Goal: Task Accomplishment & Management: Manage account settings

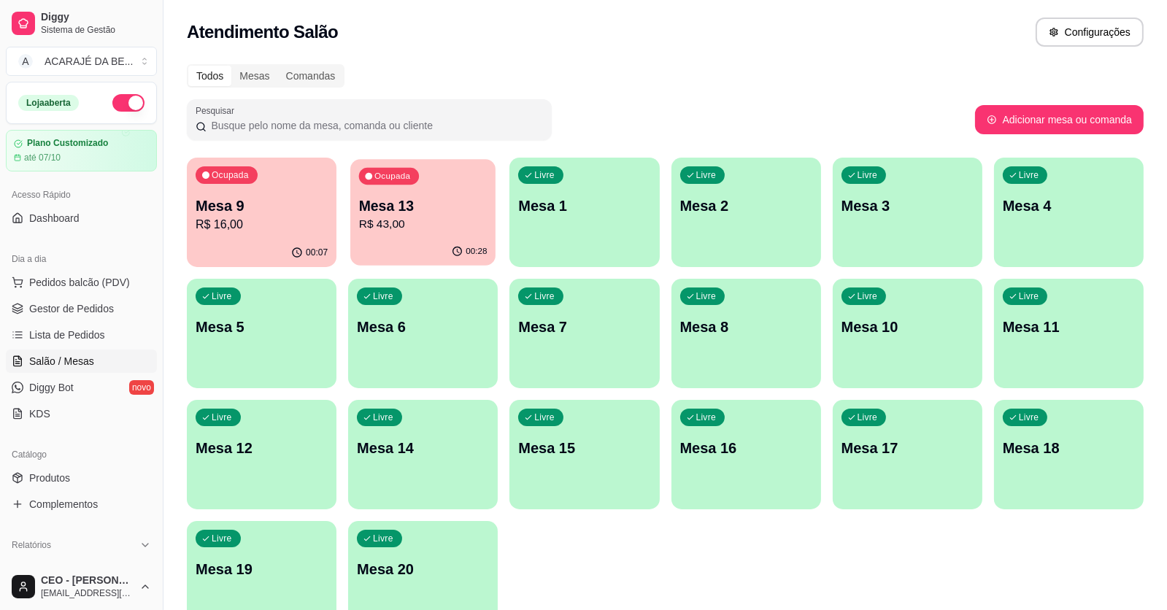
click at [445, 213] on p "Mesa 13" at bounding box center [423, 206] width 128 height 20
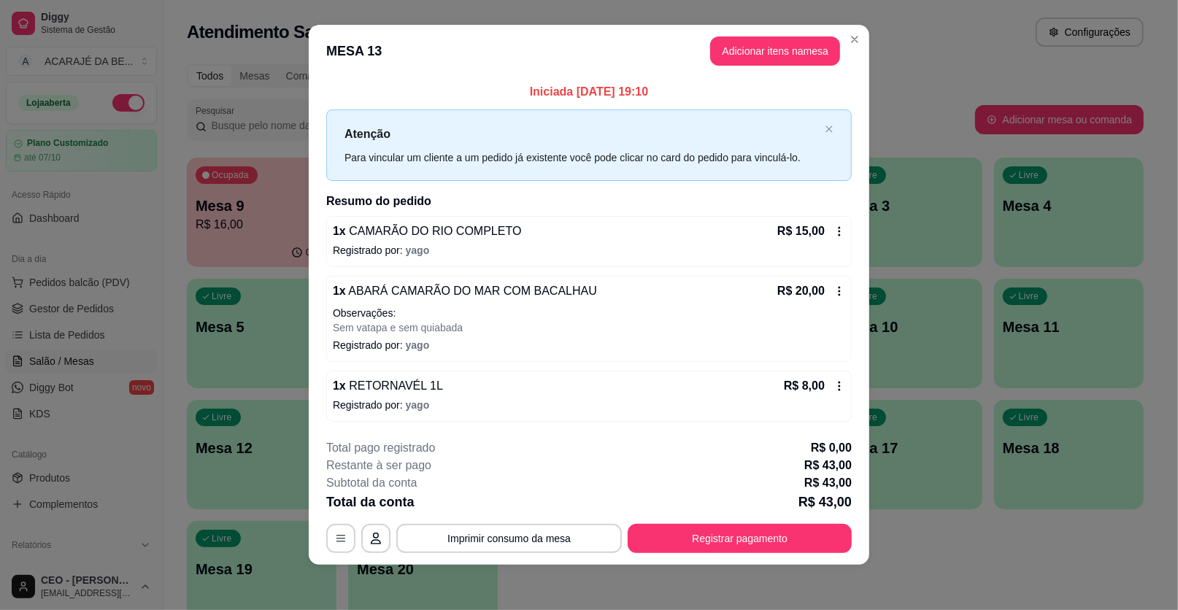
scroll to position [11, 0]
click at [744, 536] on button "Registrar pagamento" at bounding box center [740, 537] width 224 height 29
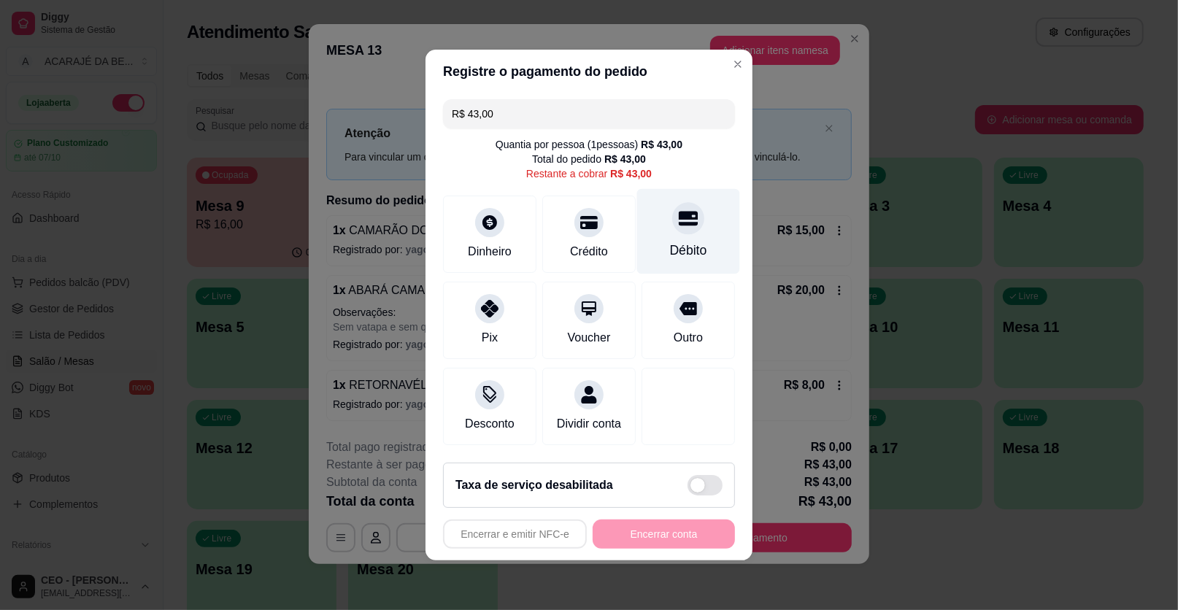
click at [691, 222] on div at bounding box center [688, 218] width 32 height 32
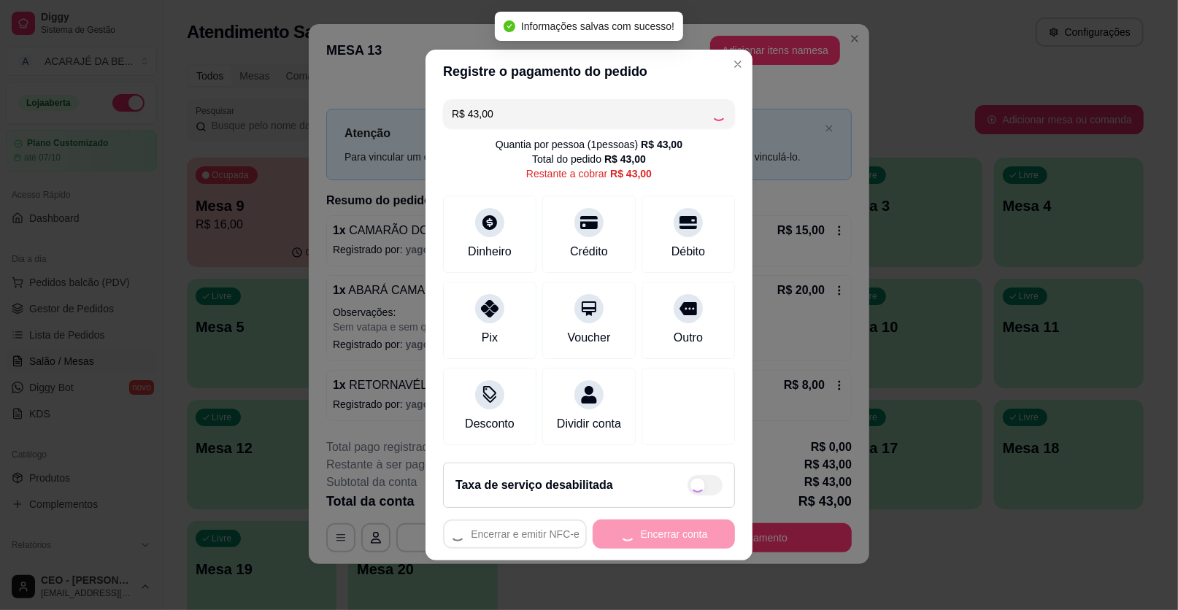
type input "R$ 0,00"
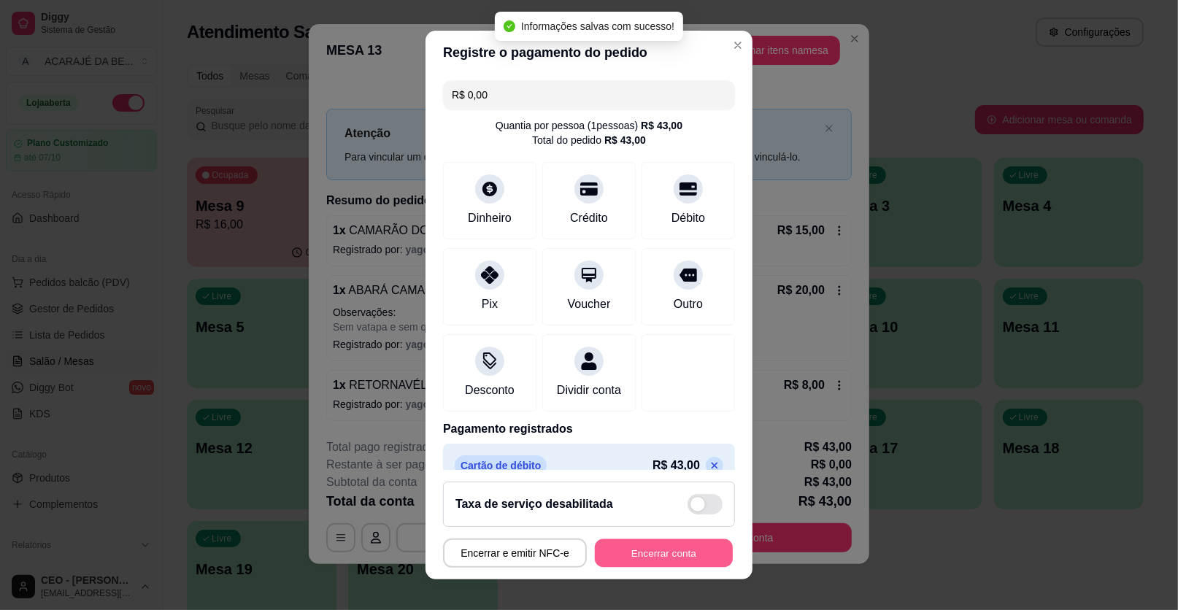
click at [712, 549] on button "Encerrar conta" at bounding box center [664, 553] width 138 height 28
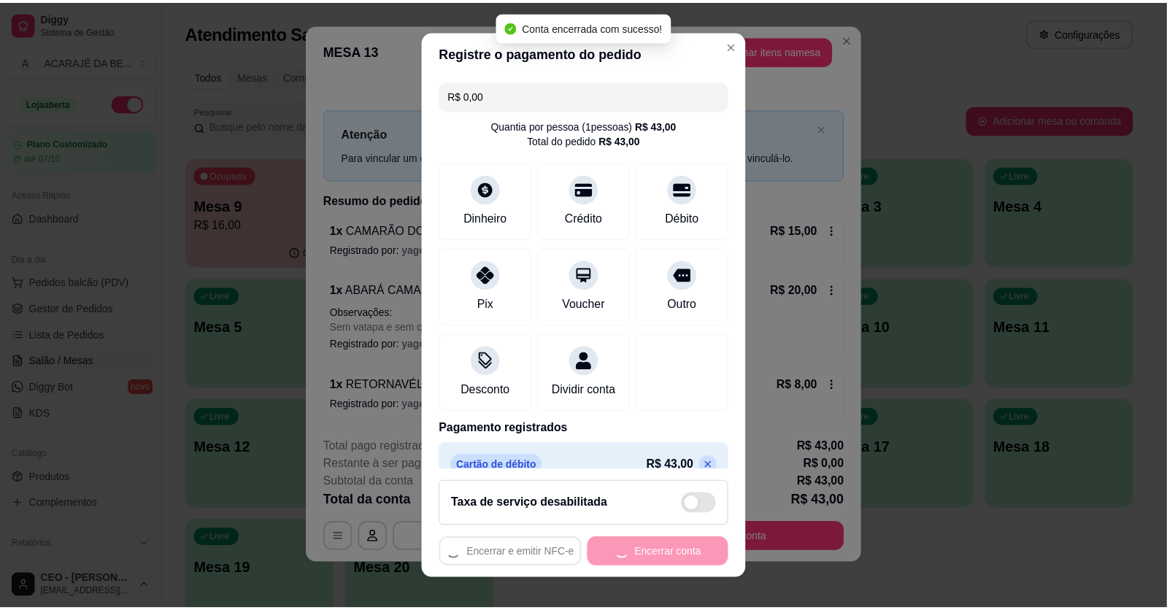
scroll to position [0, 0]
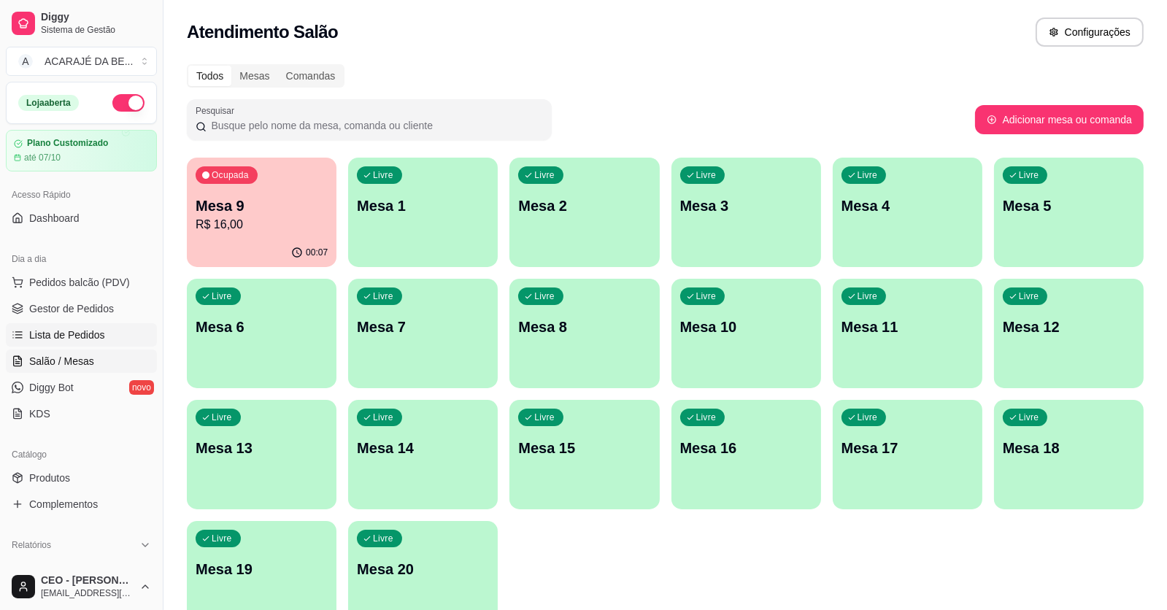
click at [58, 329] on span "Lista de Pedidos" at bounding box center [67, 335] width 76 height 15
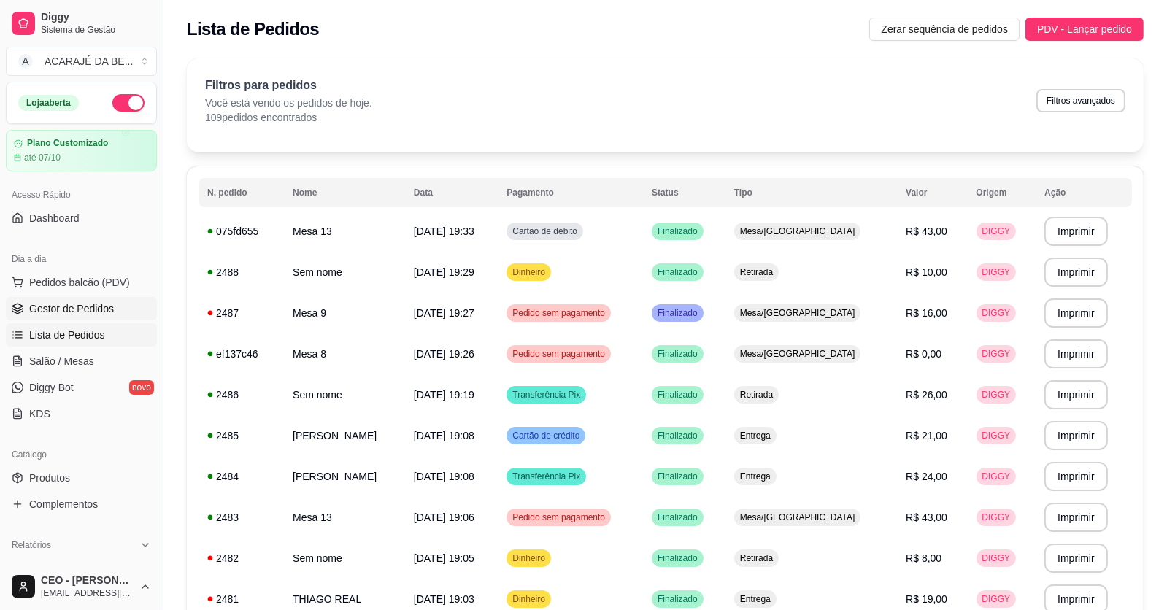
click at [92, 307] on span "Gestor de Pedidos" at bounding box center [71, 308] width 85 height 15
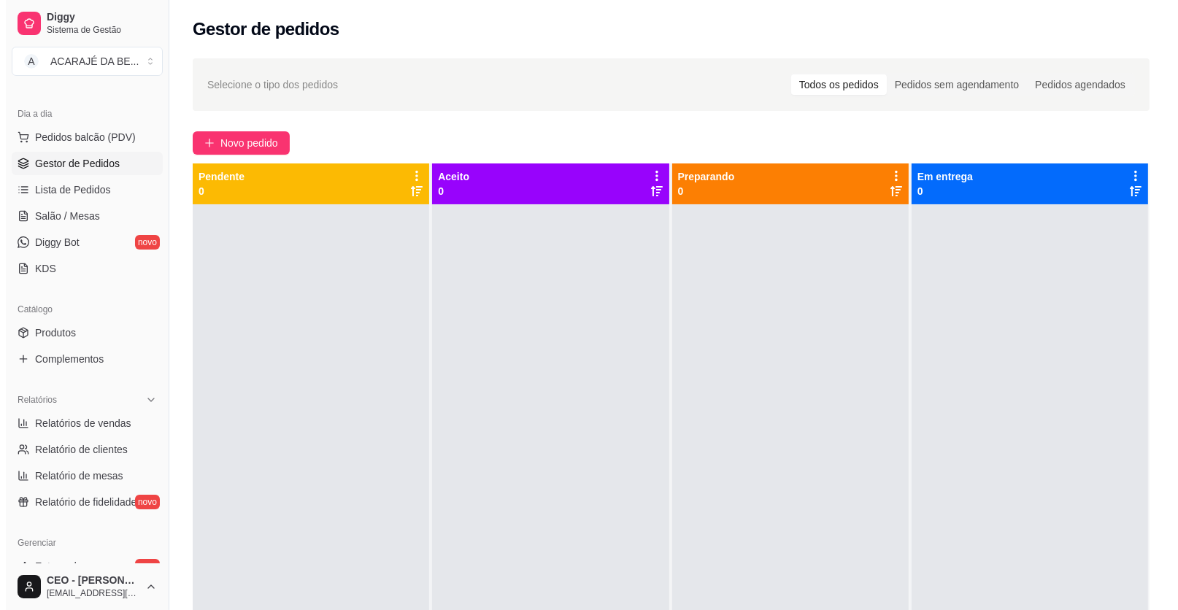
scroll to position [145, 0]
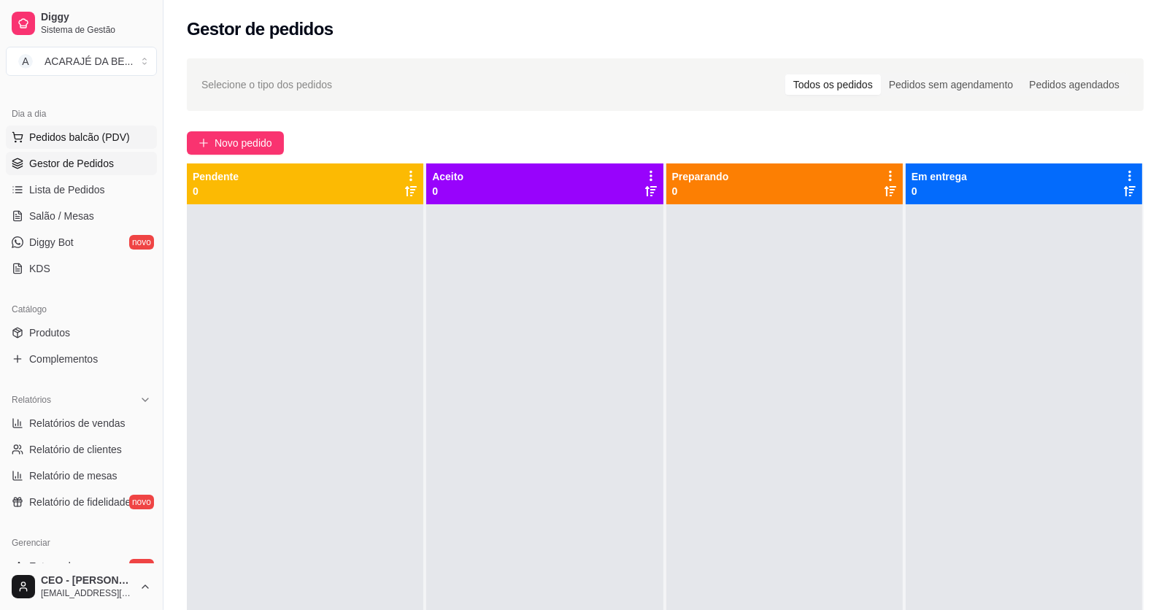
click at [77, 134] on span "Pedidos balcão (PDV)" at bounding box center [79, 137] width 101 height 15
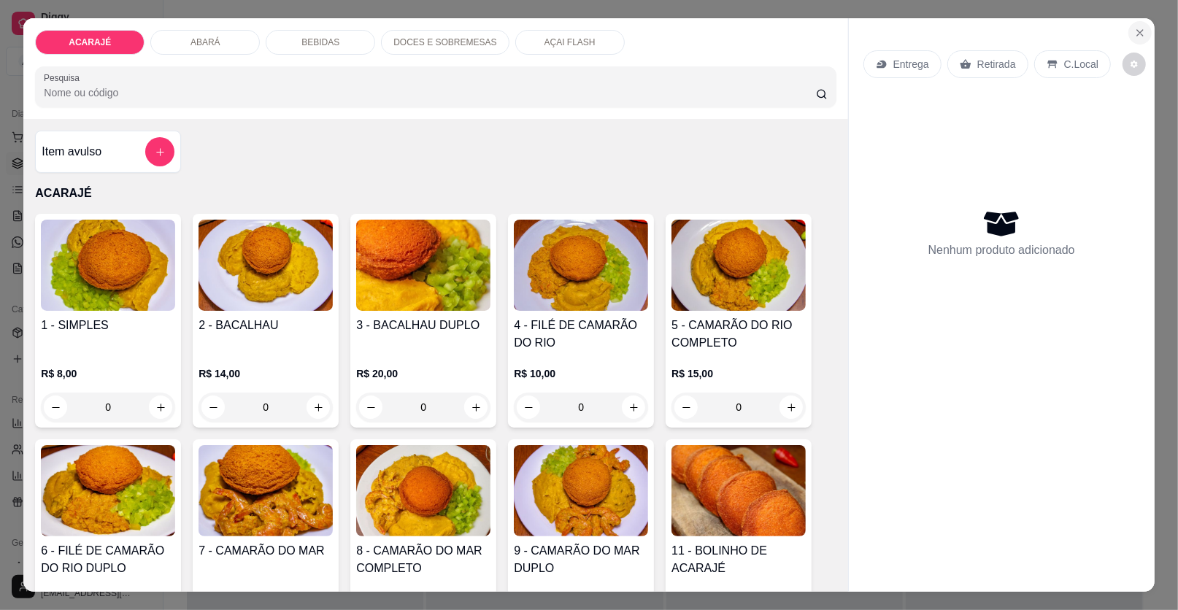
click at [1137, 31] on icon "Close" at bounding box center [1140, 33] width 12 height 12
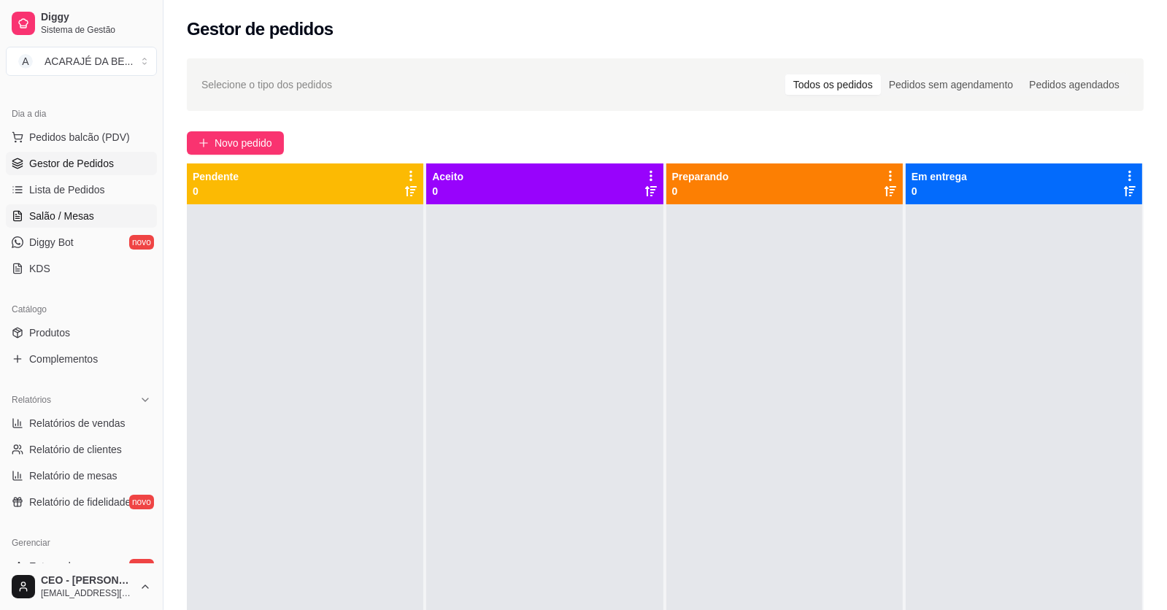
click at [92, 213] on link "Salão / Mesas" at bounding box center [81, 215] width 151 height 23
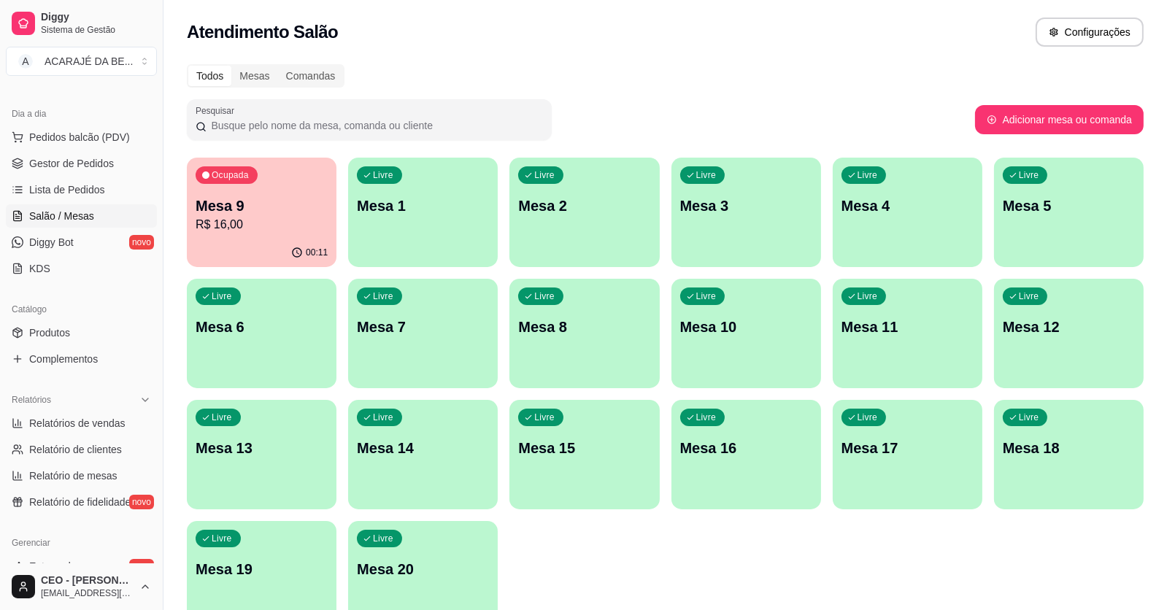
click at [917, 205] on p "Mesa 4" at bounding box center [907, 206] width 132 height 20
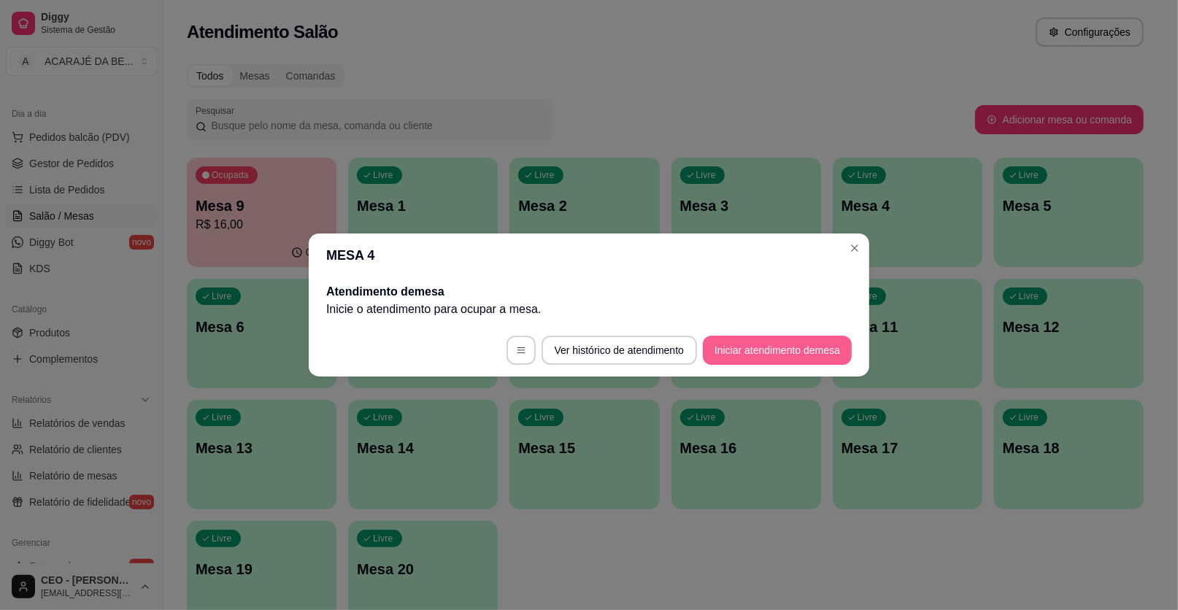
click at [779, 342] on button "Iniciar atendimento de mesa" at bounding box center [777, 350] width 149 height 29
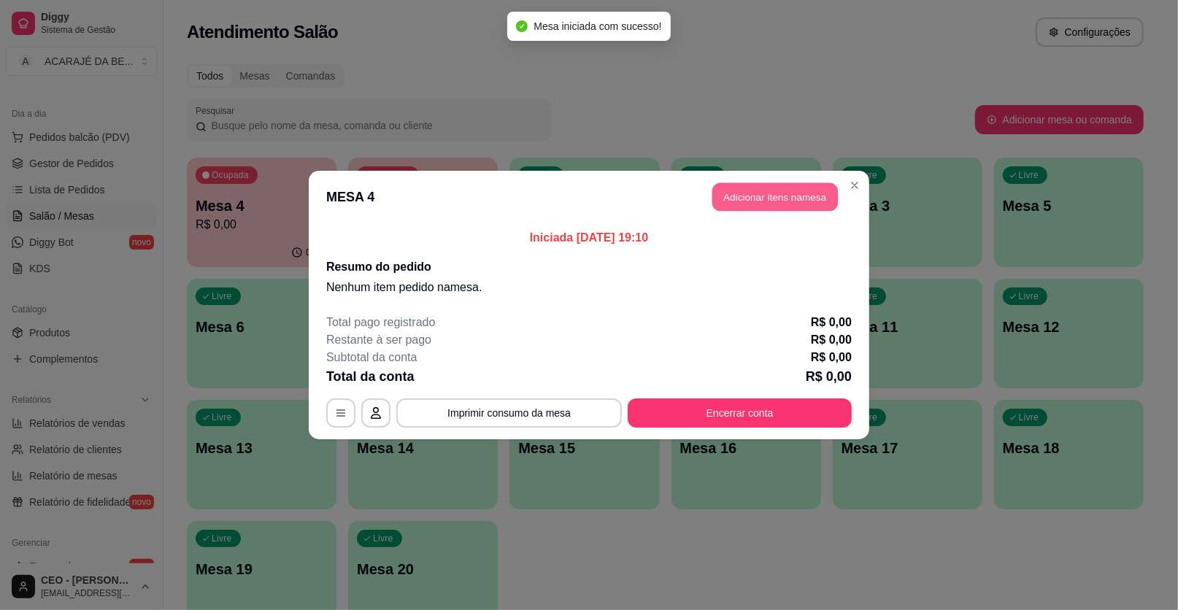
click at [790, 191] on button "Adicionar itens na mesa" at bounding box center [775, 197] width 126 height 28
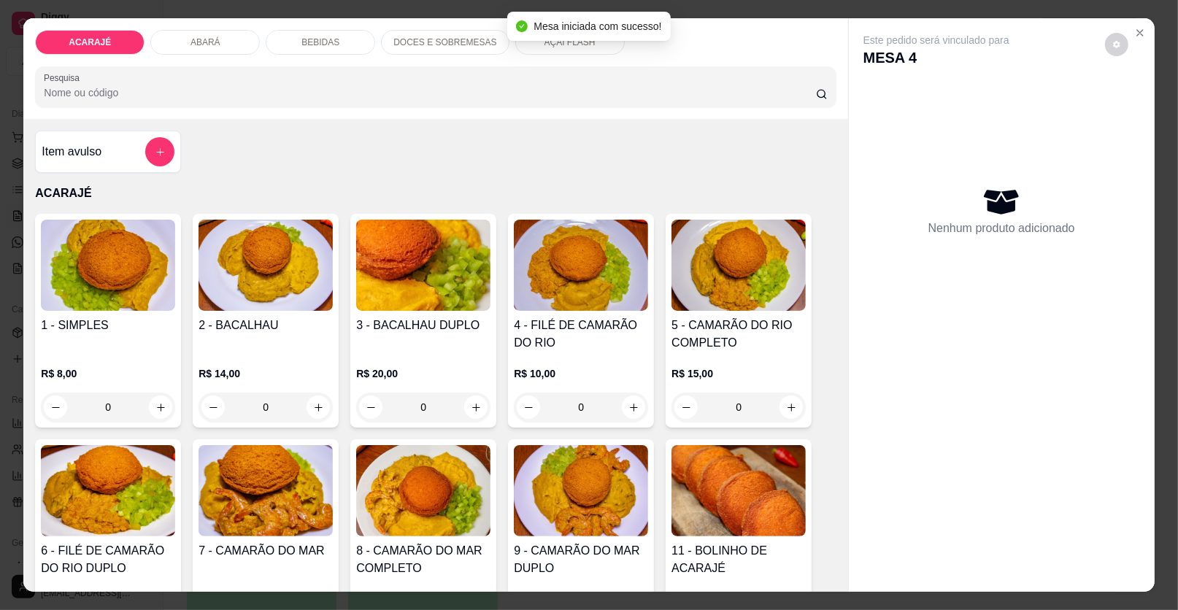
scroll to position [145, 0]
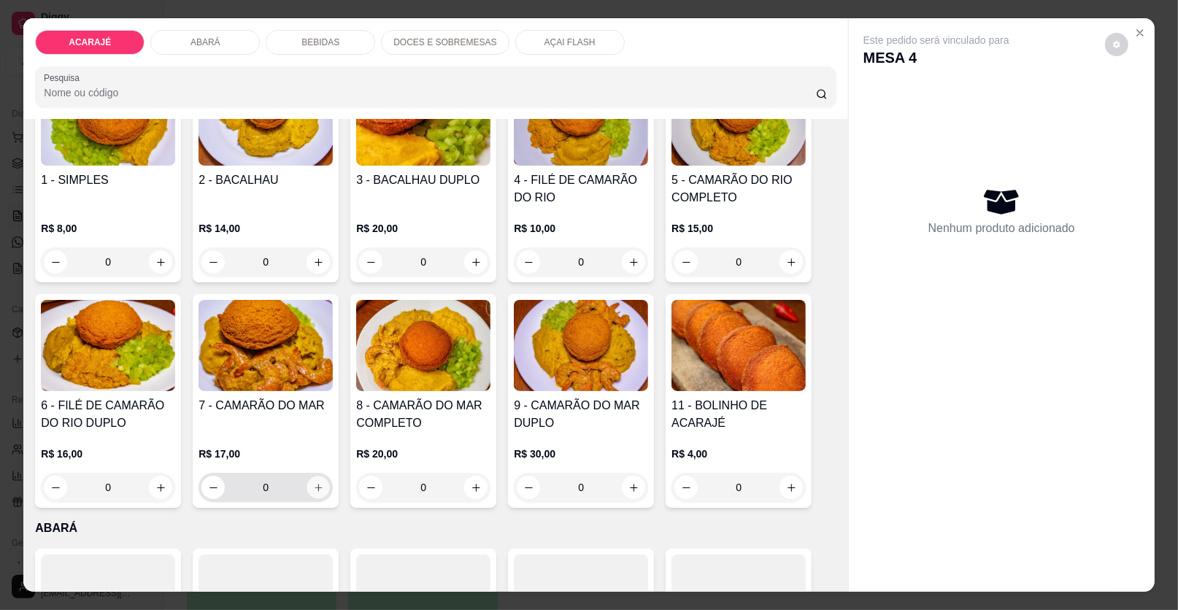
click at [315, 487] on icon "increase-product-quantity" at bounding box center [318, 487] width 11 height 11
type input "1"
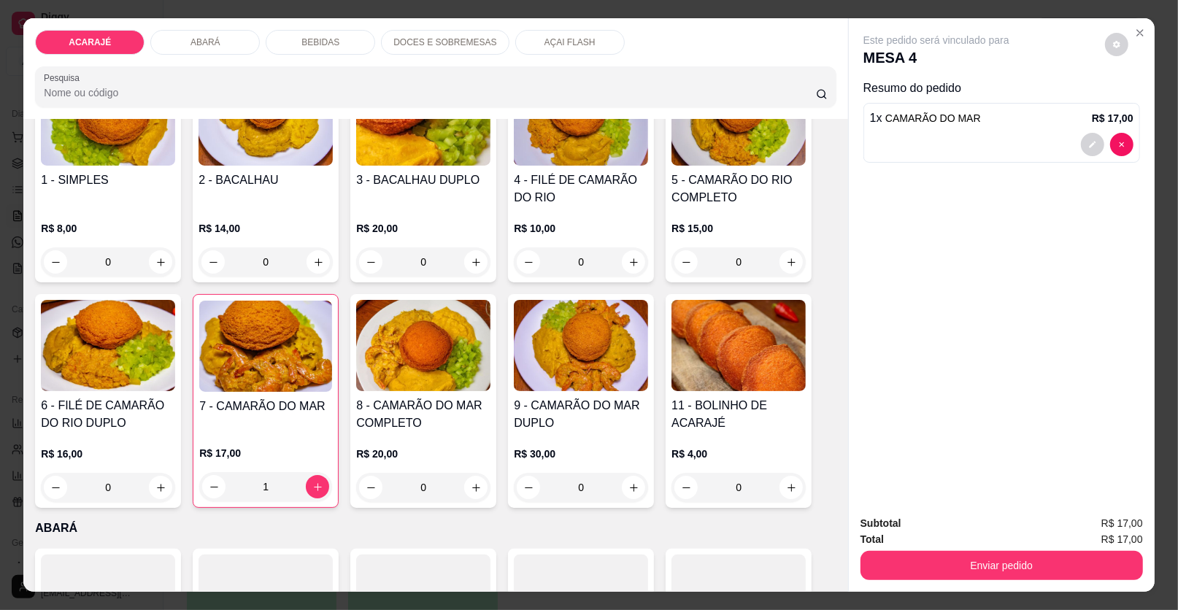
click at [342, 41] on div "BEBIDAS" at bounding box center [320, 42] width 109 height 25
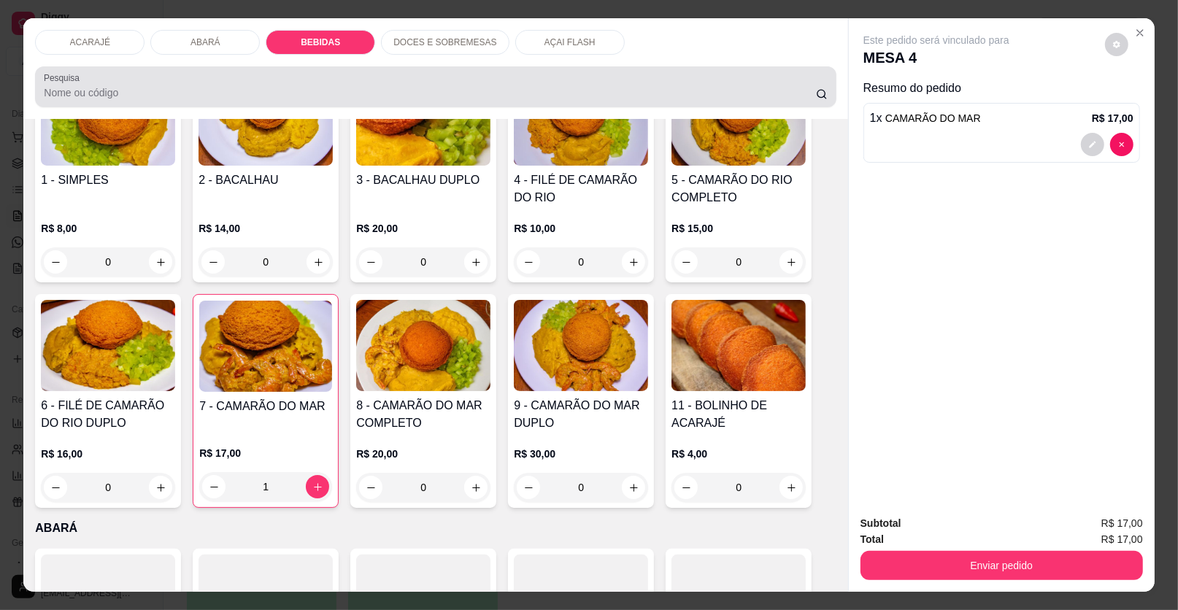
scroll to position [28, 0]
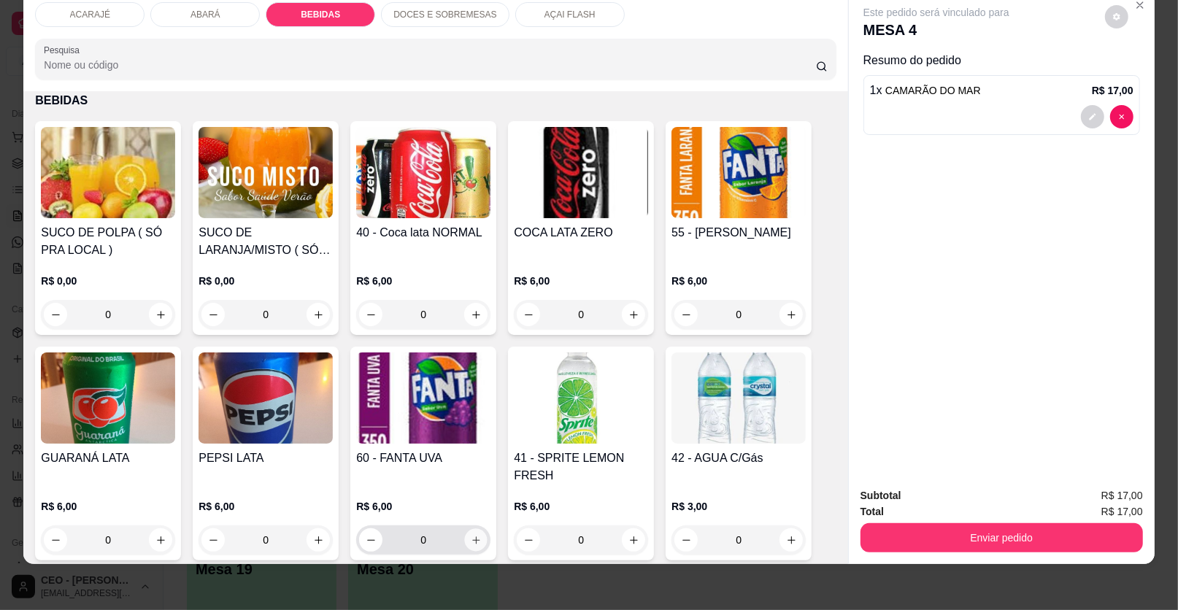
click at [471, 539] on icon "increase-product-quantity" at bounding box center [476, 540] width 11 height 11
type input "1"
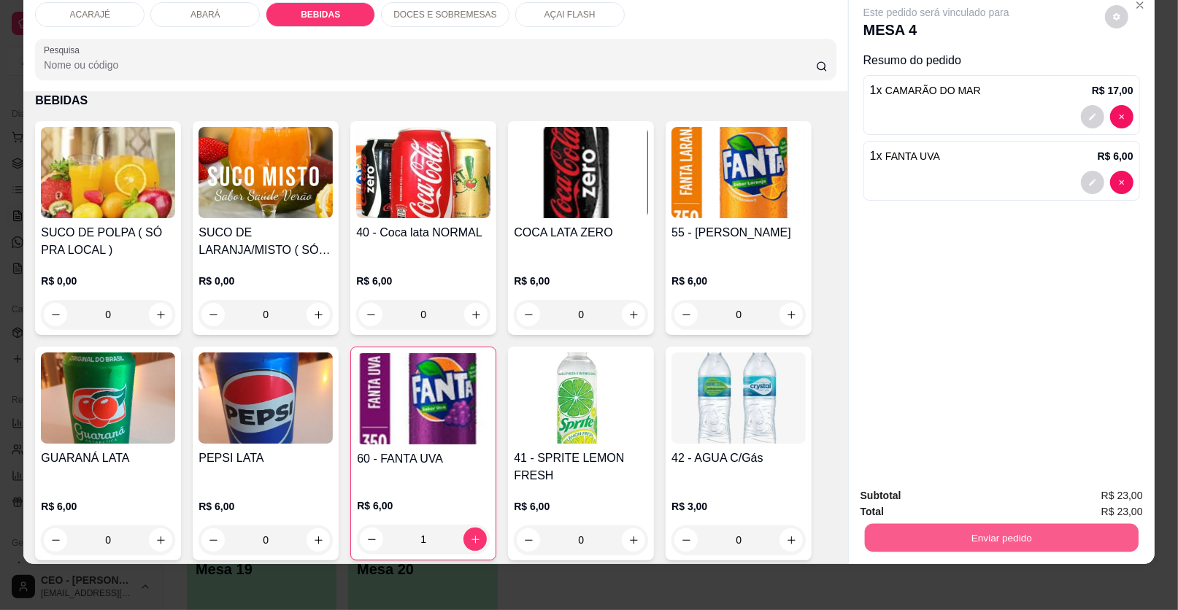
click at [939, 537] on button "Enviar pedido" at bounding box center [1002, 538] width 274 height 28
click at [910, 528] on button "Enviar pedido" at bounding box center [1002, 538] width 274 height 28
click at [1105, 497] on button "Enviar pedido" at bounding box center [1104, 501] width 82 height 28
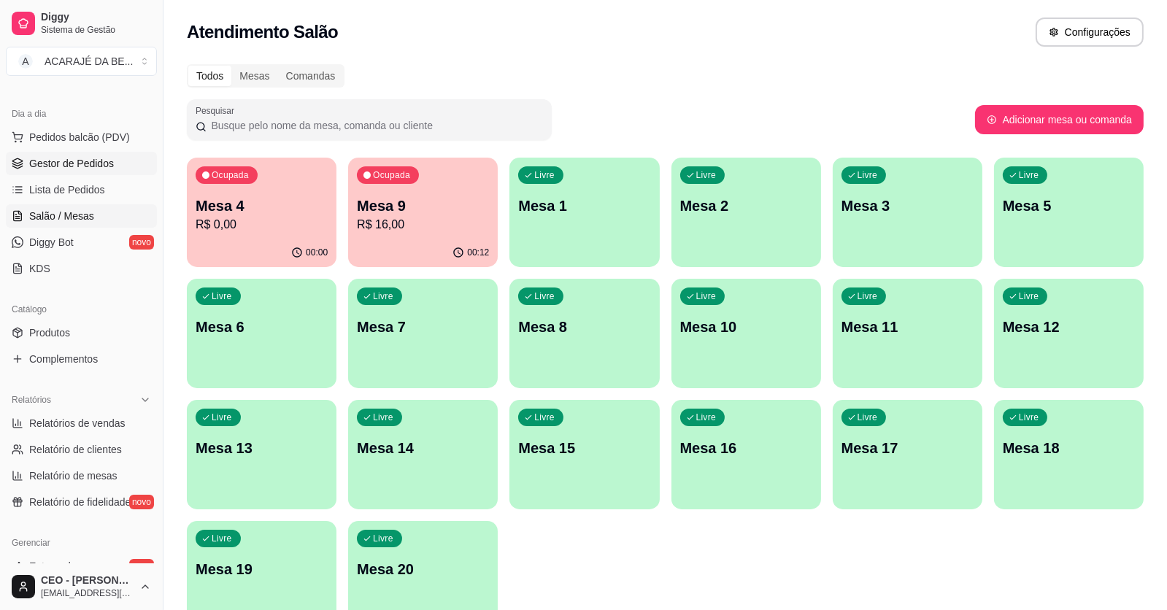
click at [64, 164] on span "Gestor de Pedidos" at bounding box center [71, 163] width 85 height 15
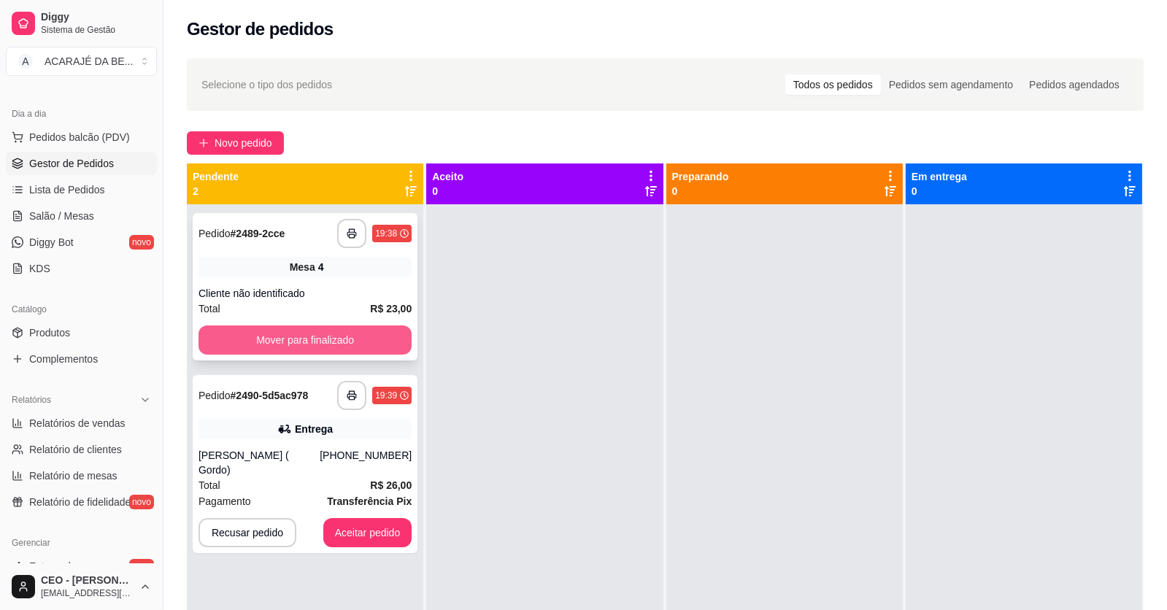
click at [357, 337] on button "Mover para finalizado" at bounding box center [304, 339] width 213 height 29
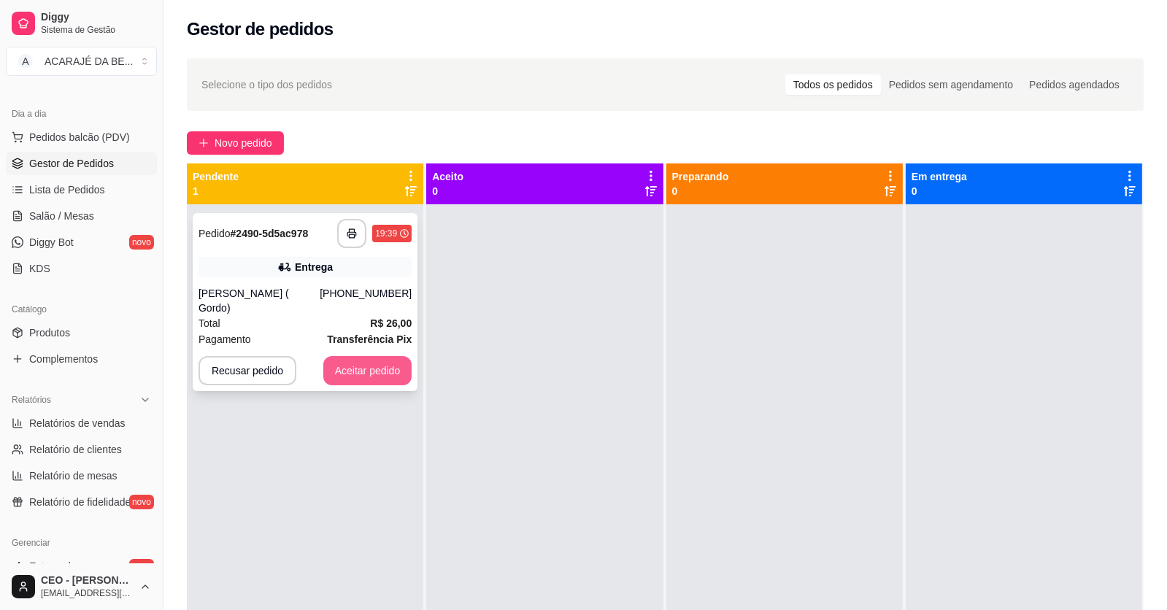
click at [384, 356] on button "Aceitar pedido" at bounding box center [367, 370] width 89 height 29
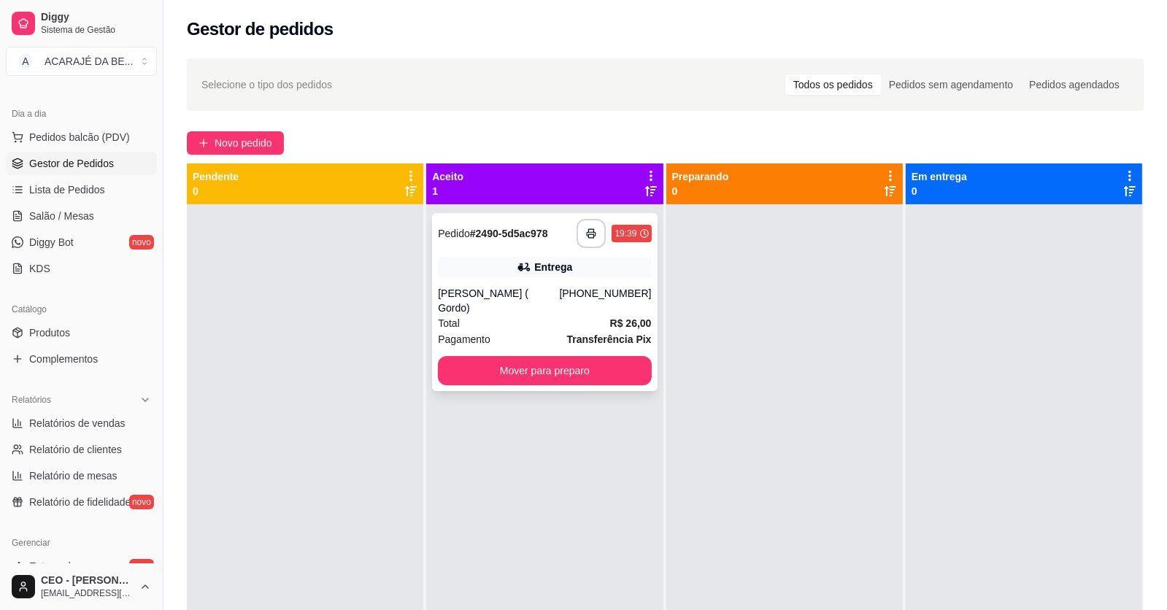
click at [523, 315] on div "Total R$ 26,00" at bounding box center [544, 323] width 213 height 16
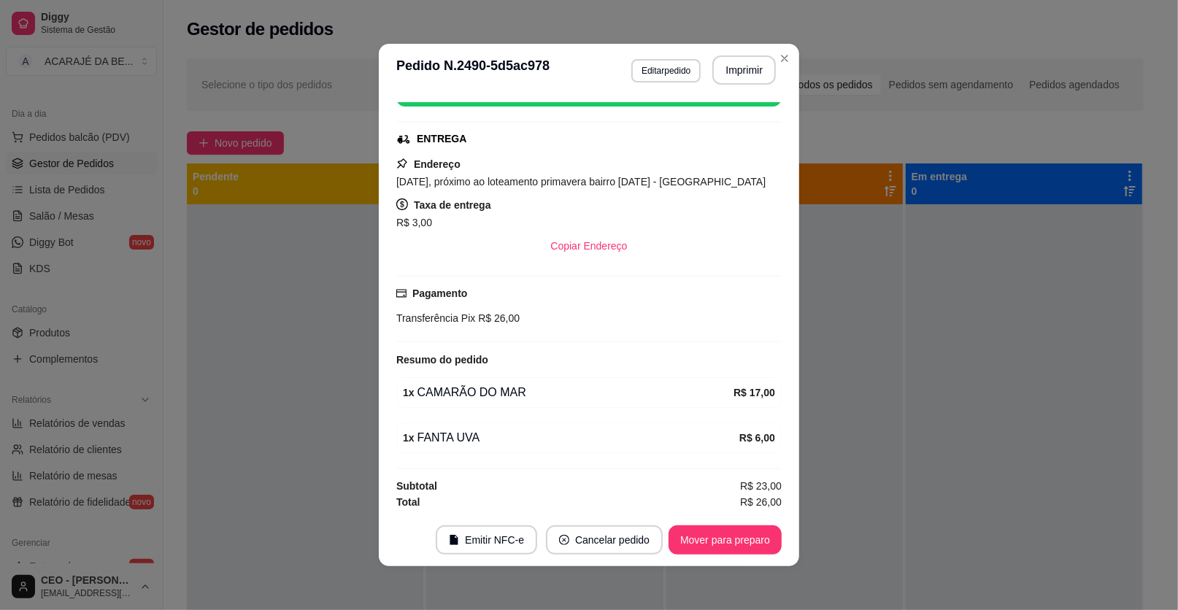
scroll to position [3, 0]
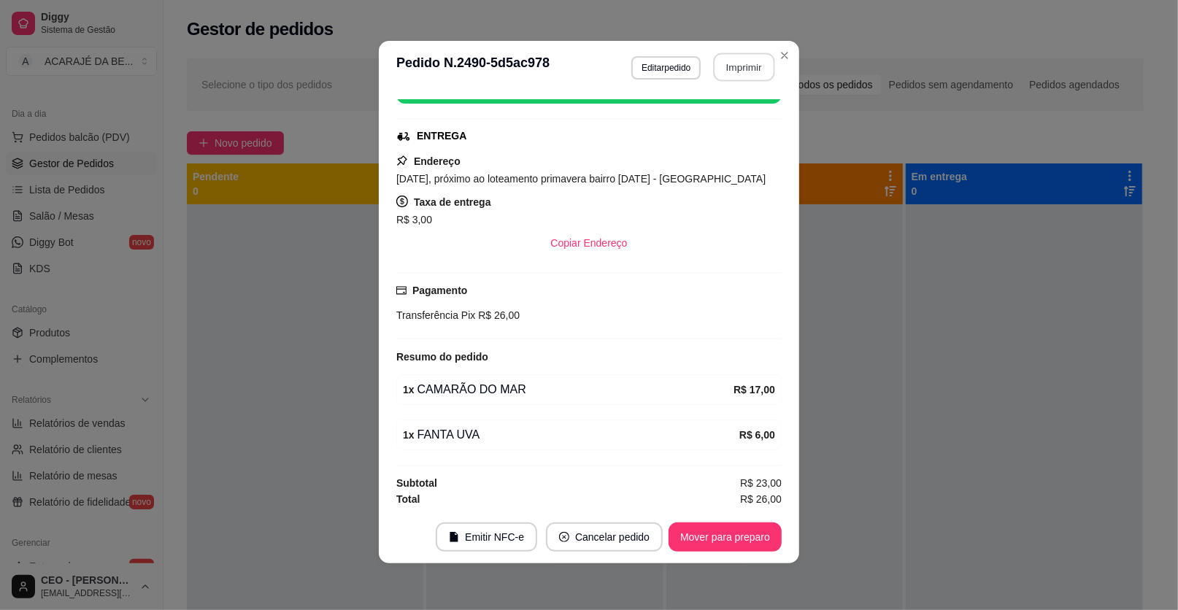
click at [737, 69] on button "Imprimir" at bounding box center [744, 67] width 61 height 28
click at [713, 531] on button "Mover para preparo" at bounding box center [724, 537] width 109 height 28
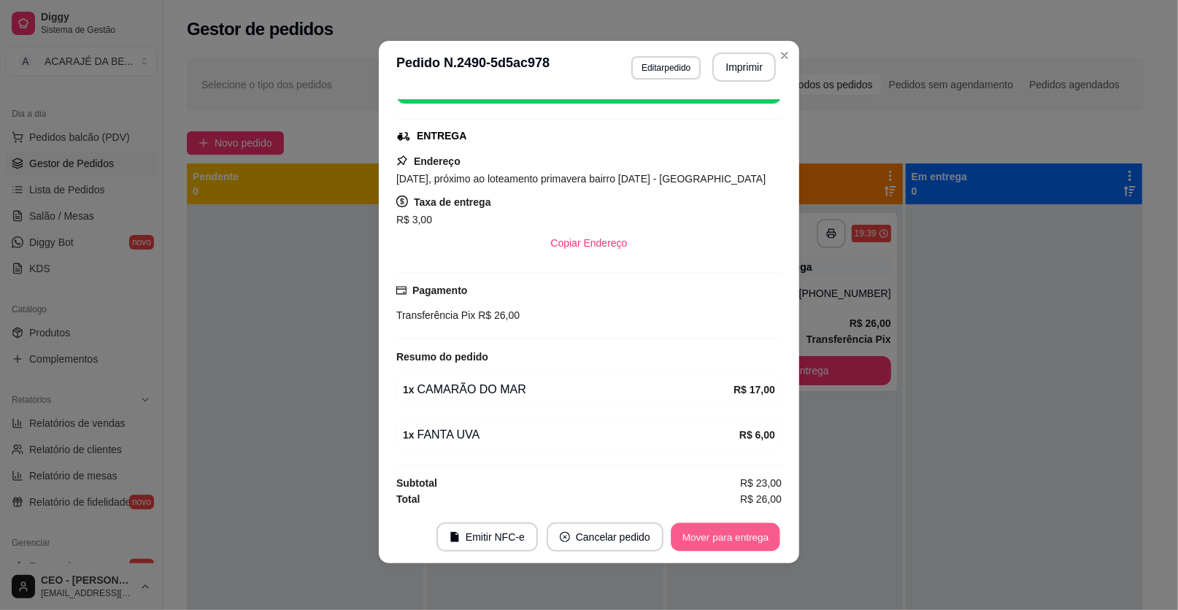
click at [751, 536] on button "Mover para entrega" at bounding box center [725, 537] width 109 height 28
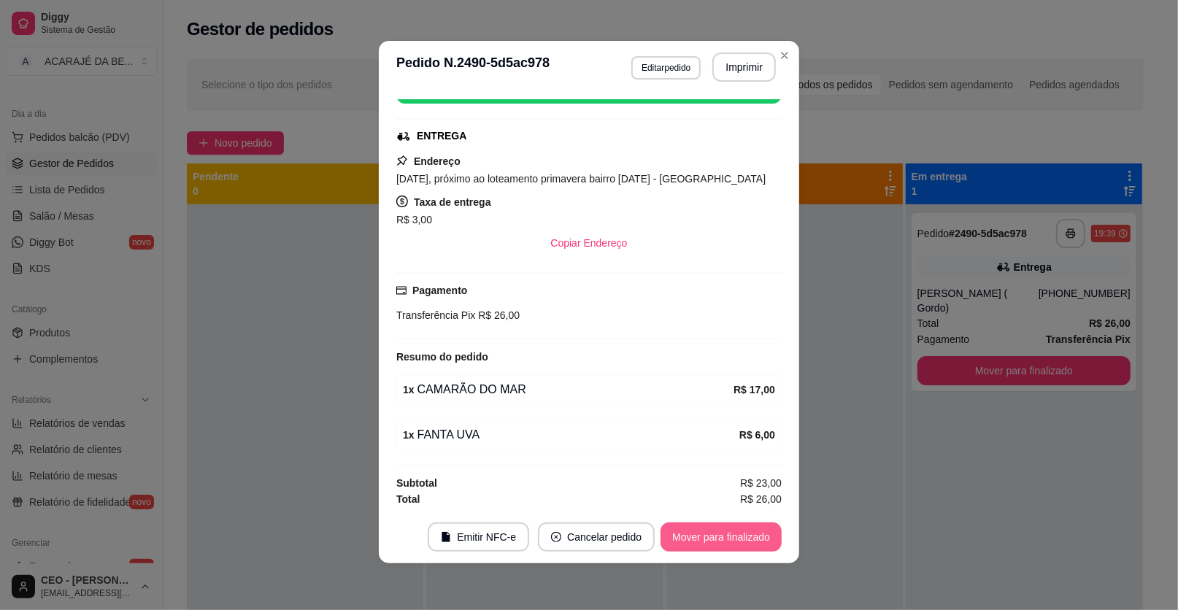
click at [759, 533] on button "Mover para finalizado" at bounding box center [720, 536] width 121 height 29
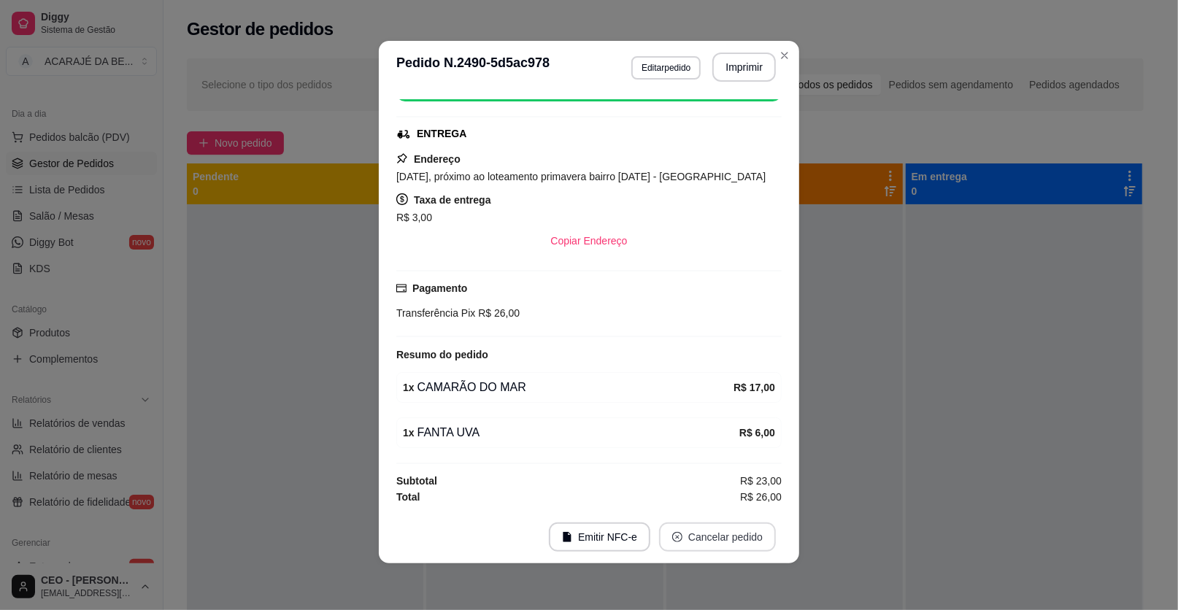
scroll to position [171, 0]
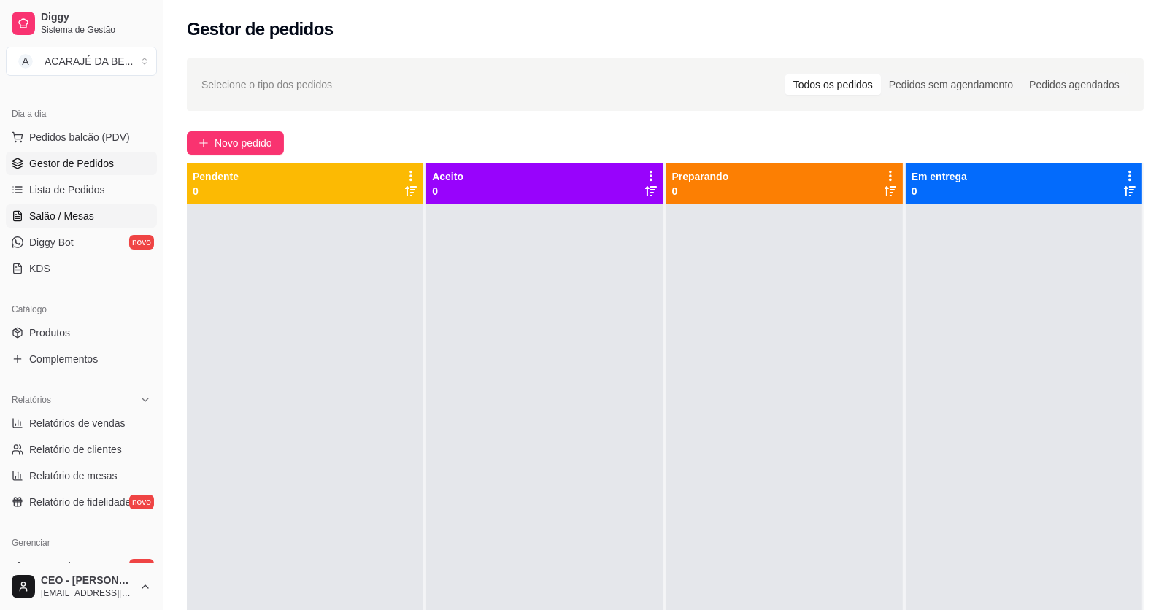
click at [80, 214] on span "Salão / Mesas" at bounding box center [61, 216] width 65 height 15
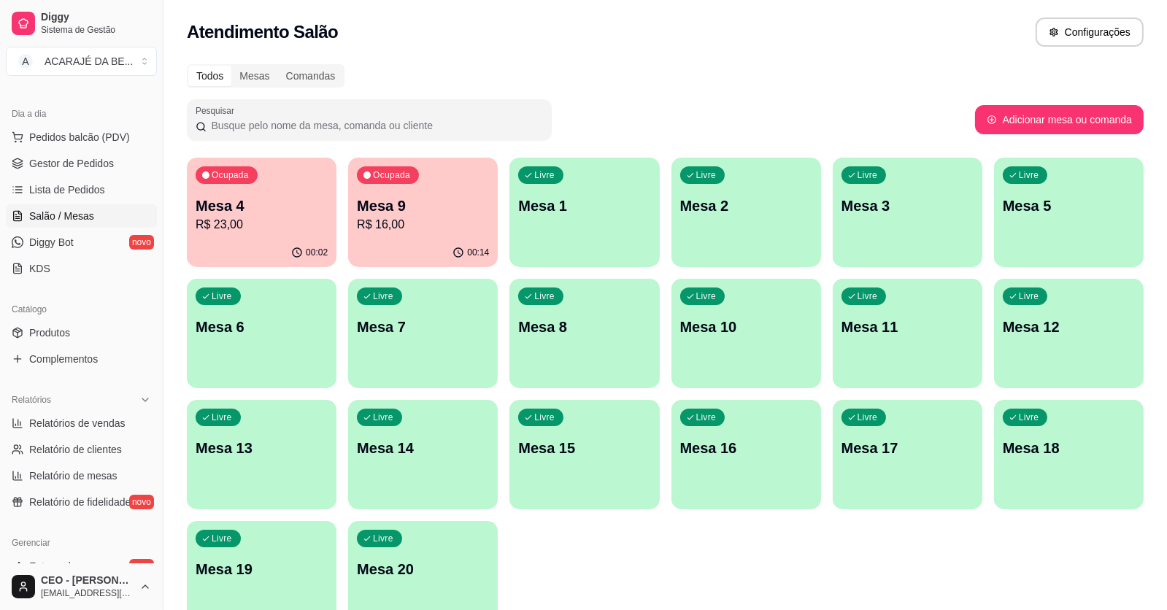
click at [450, 221] on p "R$ 16,00" at bounding box center [423, 225] width 132 height 18
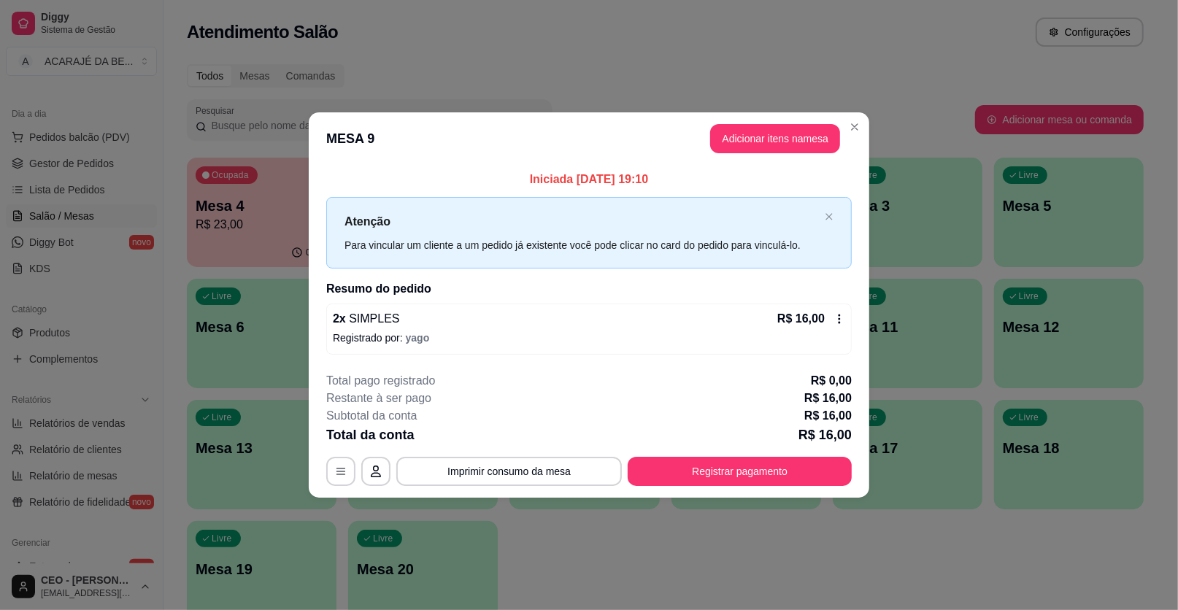
click at [175, 310] on div "Todos Mesas Comandas Pesquisar Adicionar mesa ou comanda Ocupada Mesa 4 R$ 23,0…" at bounding box center [664, 351] width 1003 height 593
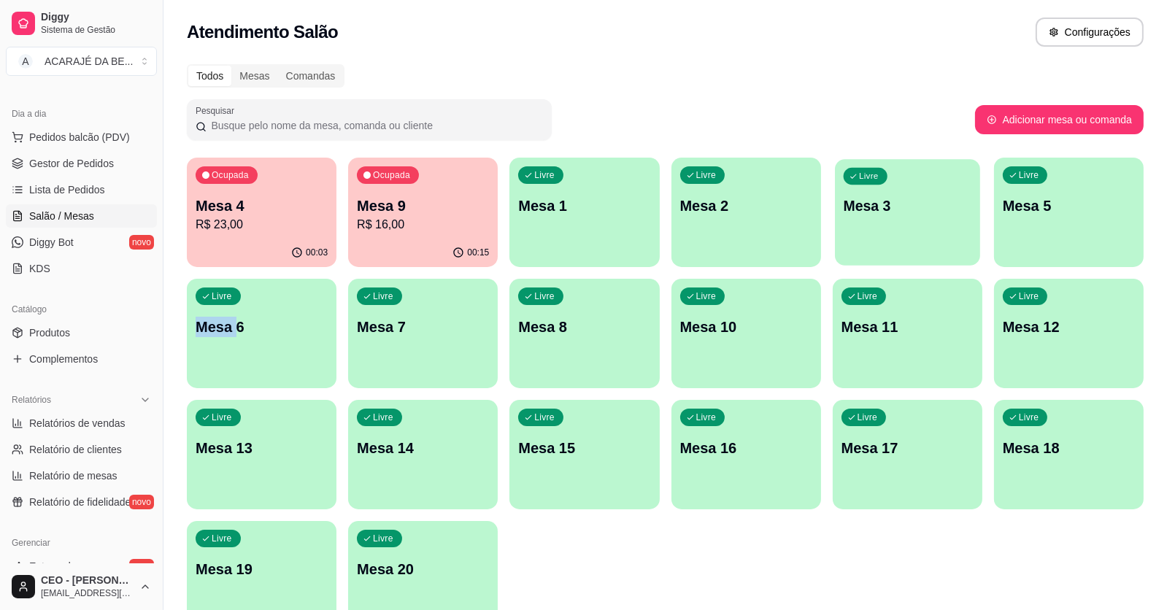
click at [910, 234] on div "Livre Mesa 3" at bounding box center [907, 203] width 145 height 89
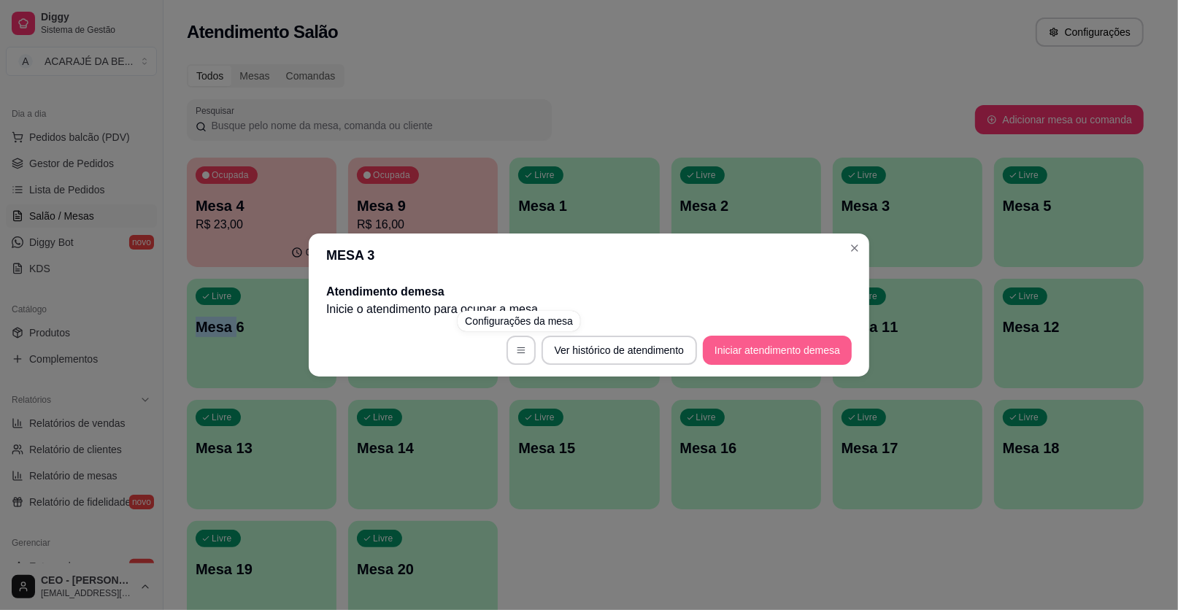
click at [772, 357] on button "Iniciar atendimento de mesa" at bounding box center [777, 350] width 149 height 29
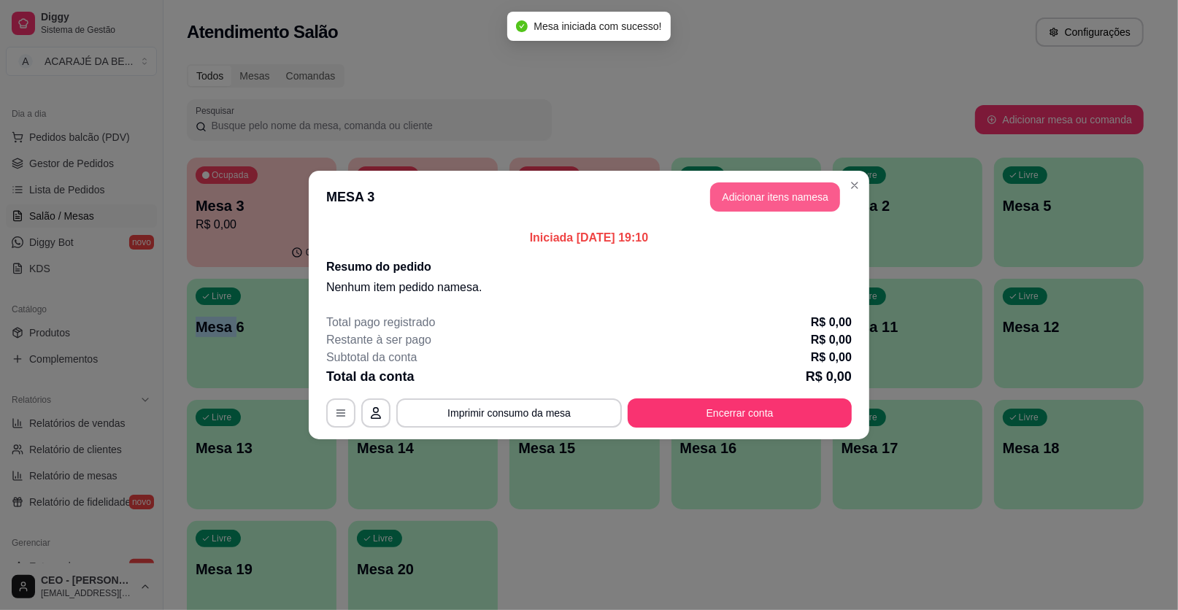
click at [775, 195] on button "Adicionar itens na mesa" at bounding box center [775, 196] width 130 height 29
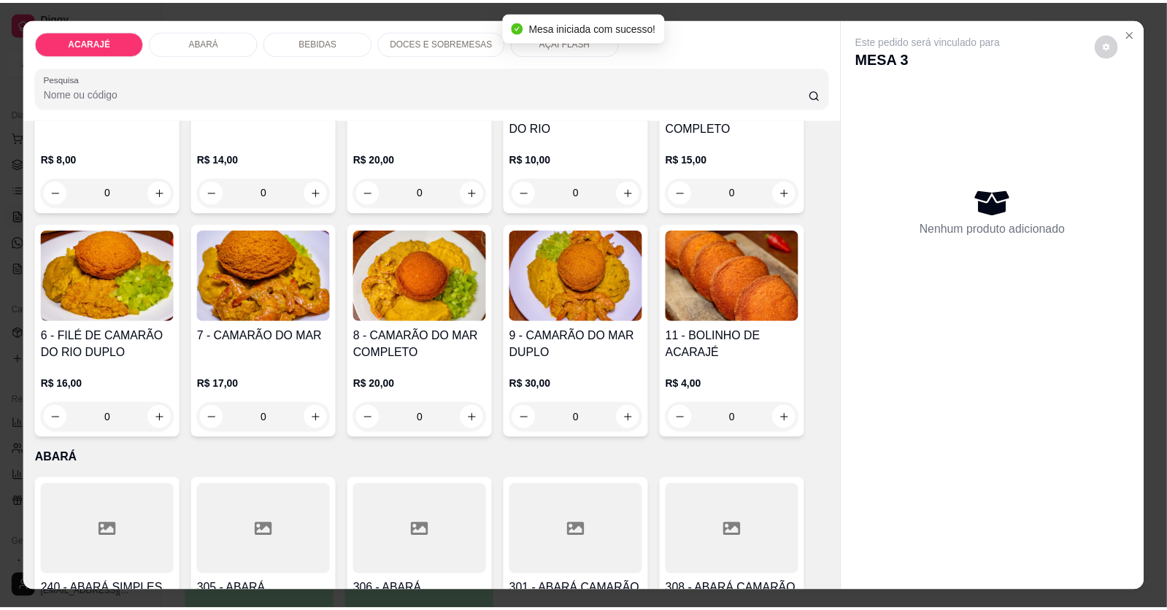
scroll to position [219, 0]
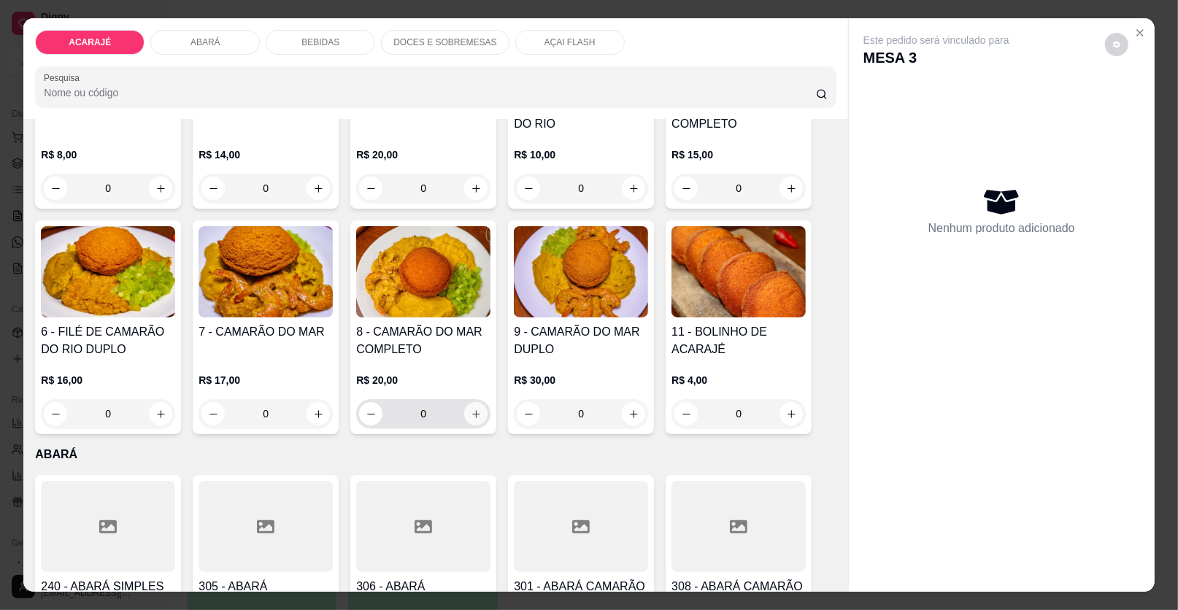
click at [471, 412] on icon "increase-product-quantity" at bounding box center [476, 414] width 11 height 11
type input "1"
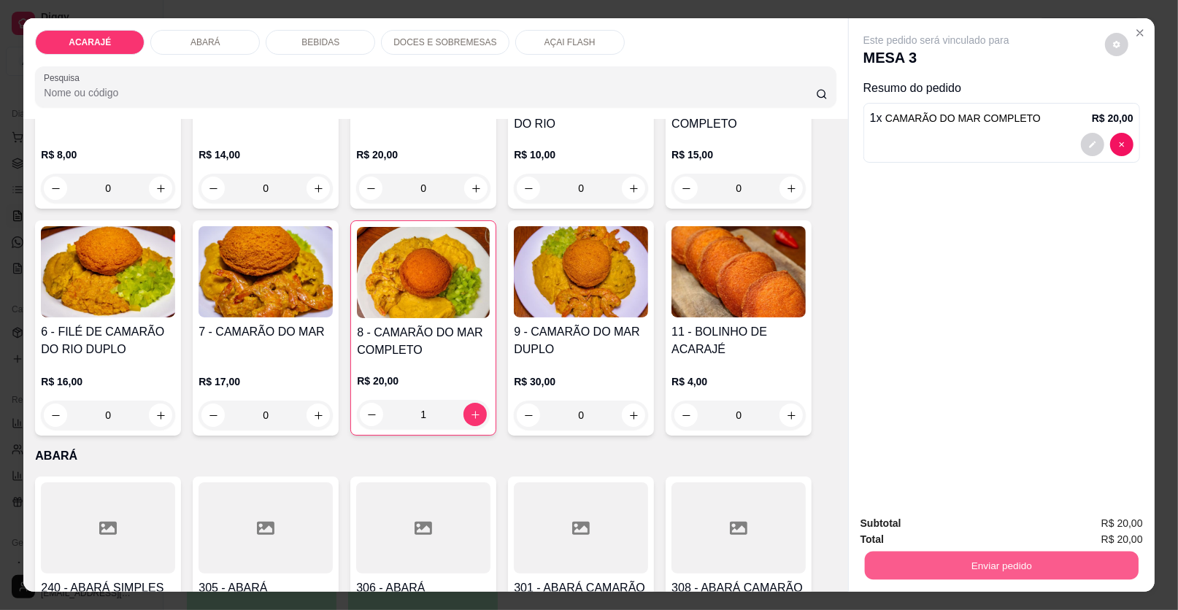
click at [995, 568] on button "Enviar pedido" at bounding box center [1002, 566] width 274 height 28
click at [1098, 528] on button "Enviar pedido" at bounding box center [1105, 529] width 80 height 27
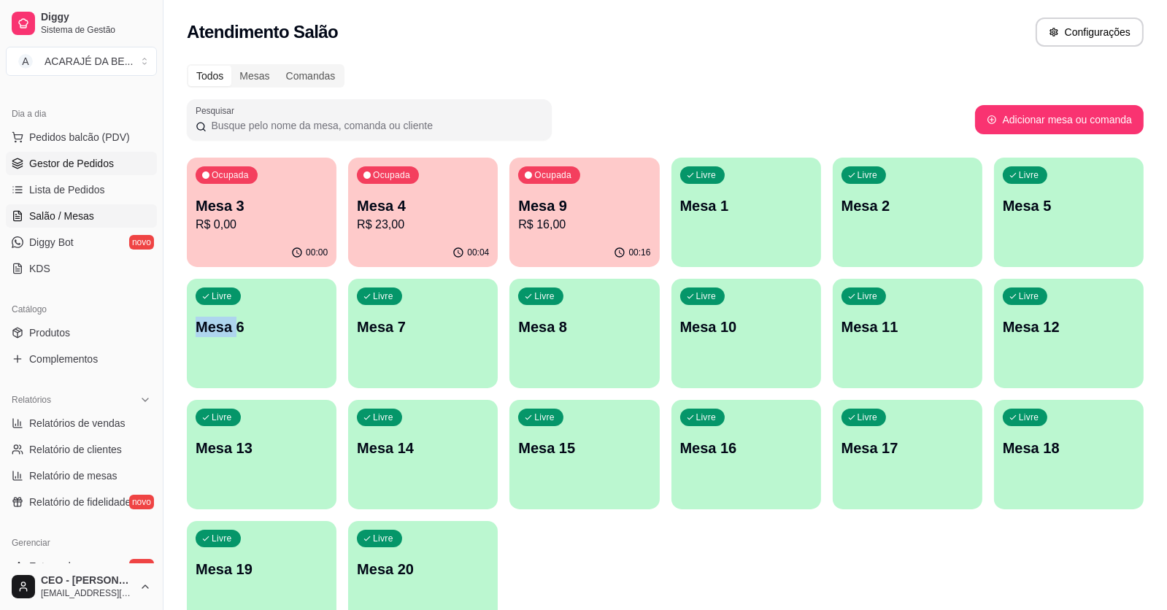
click at [71, 161] on span "Gestor de Pedidos" at bounding box center [71, 163] width 85 height 15
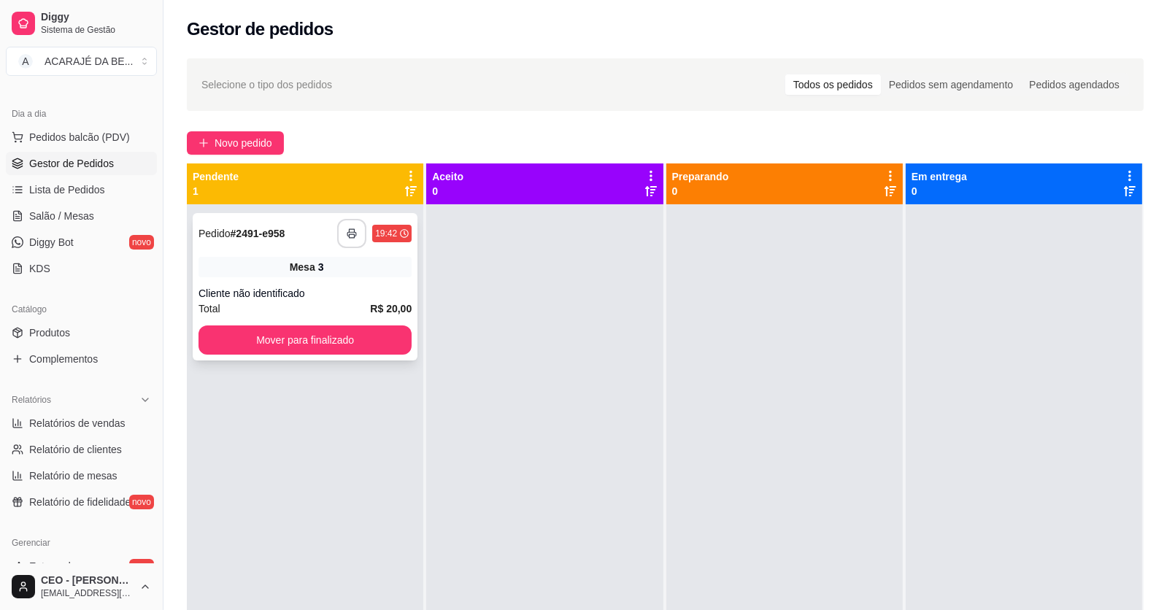
click at [357, 229] on button "button" at bounding box center [351, 233] width 29 height 29
click at [298, 334] on button "Mover para finalizado" at bounding box center [304, 339] width 213 height 29
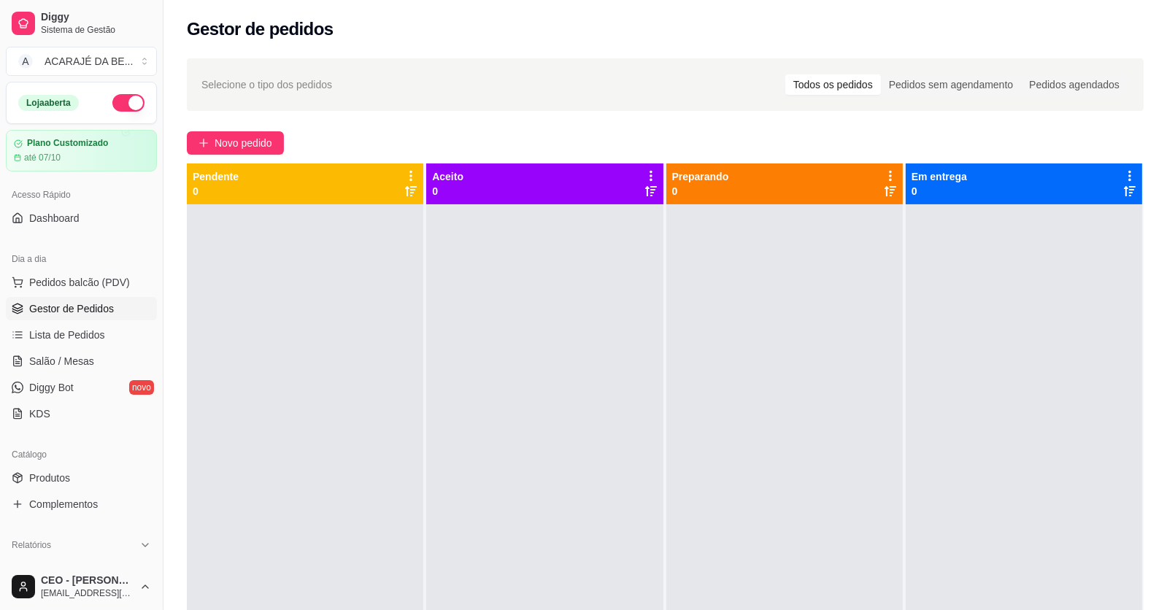
click at [100, 303] on span "Gestor de Pedidos" at bounding box center [71, 308] width 85 height 15
click at [69, 282] on span "Pedidos balcão (PDV)" at bounding box center [79, 282] width 101 height 15
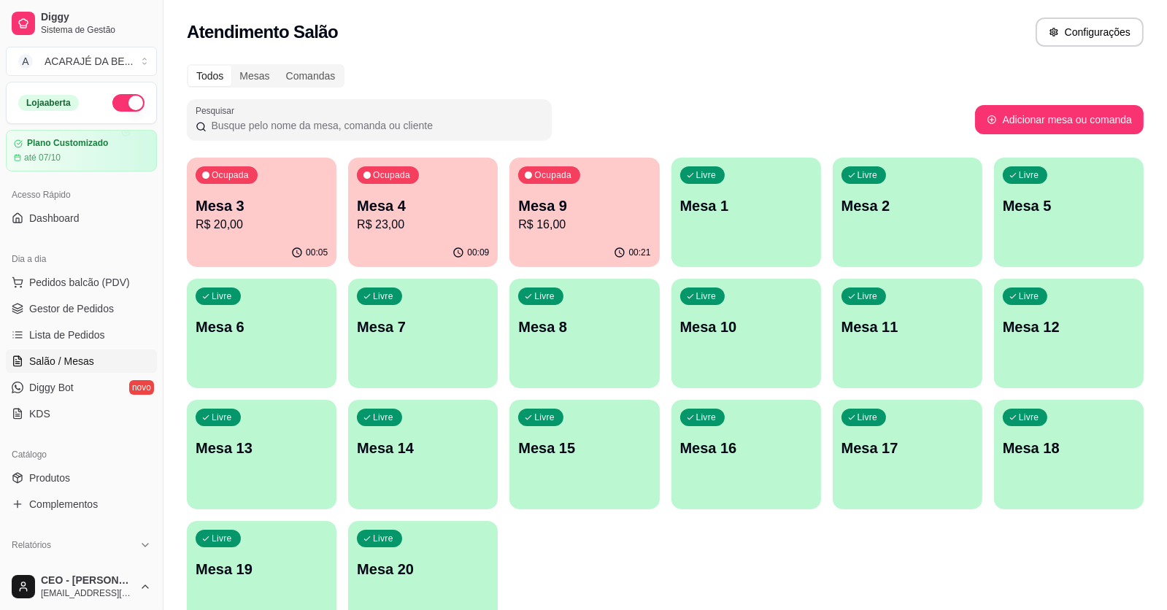
click at [487, 196] on p "Mesa 4" at bounding box center [423, 206] width 132 height 20
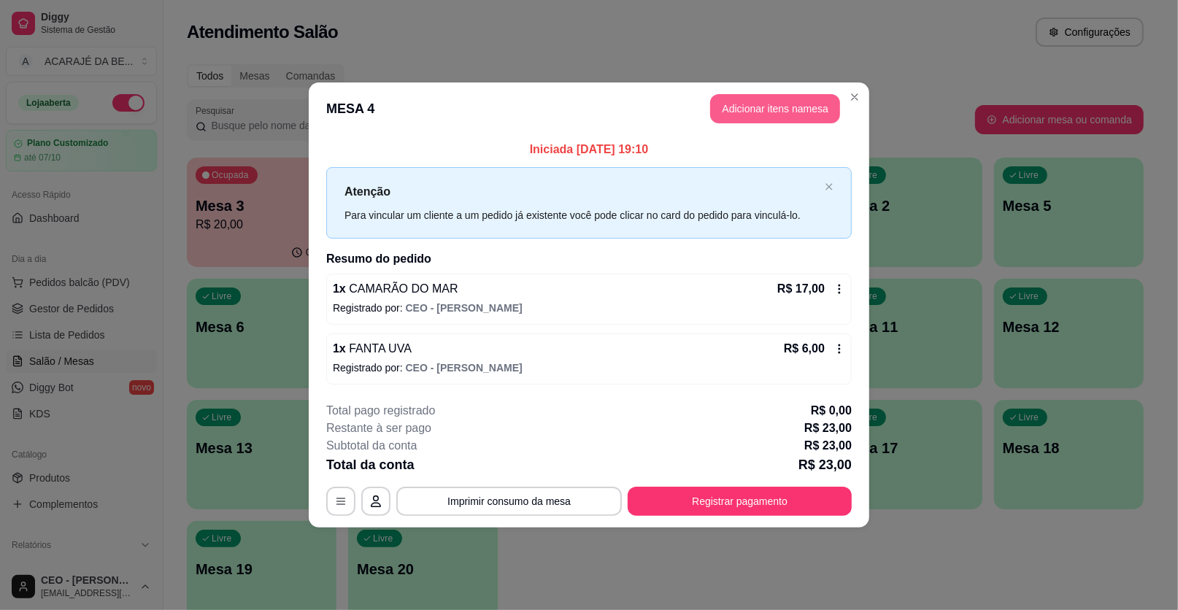
click at [788, 101] on button "Adicionar itens na mesa" at bounding box center [775, 108] width 130 height 29
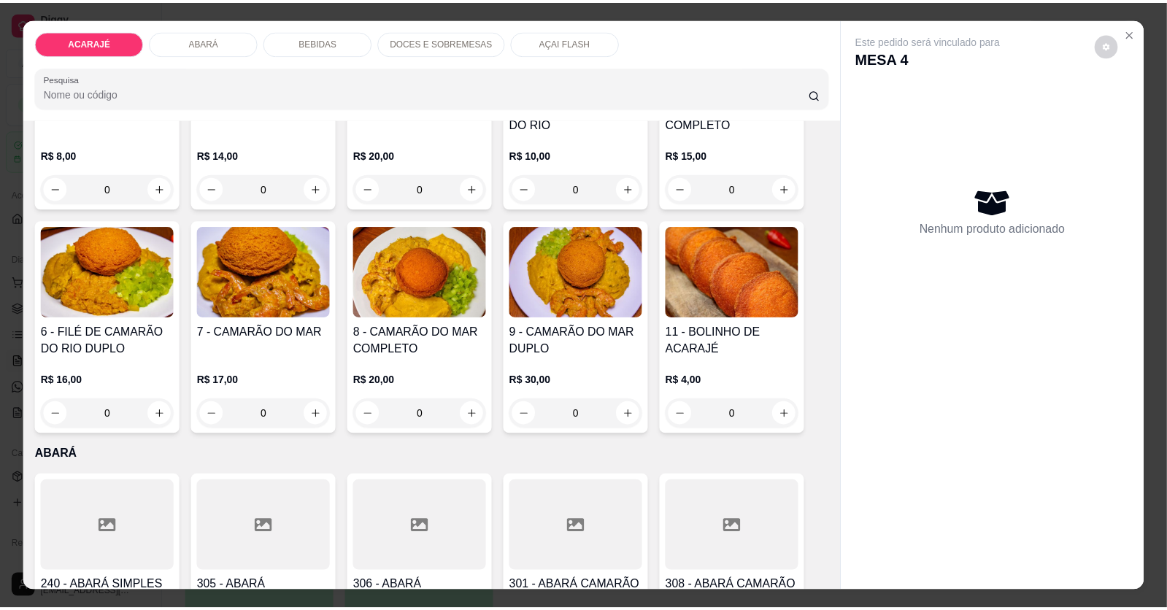
scroll to position [291, 0]
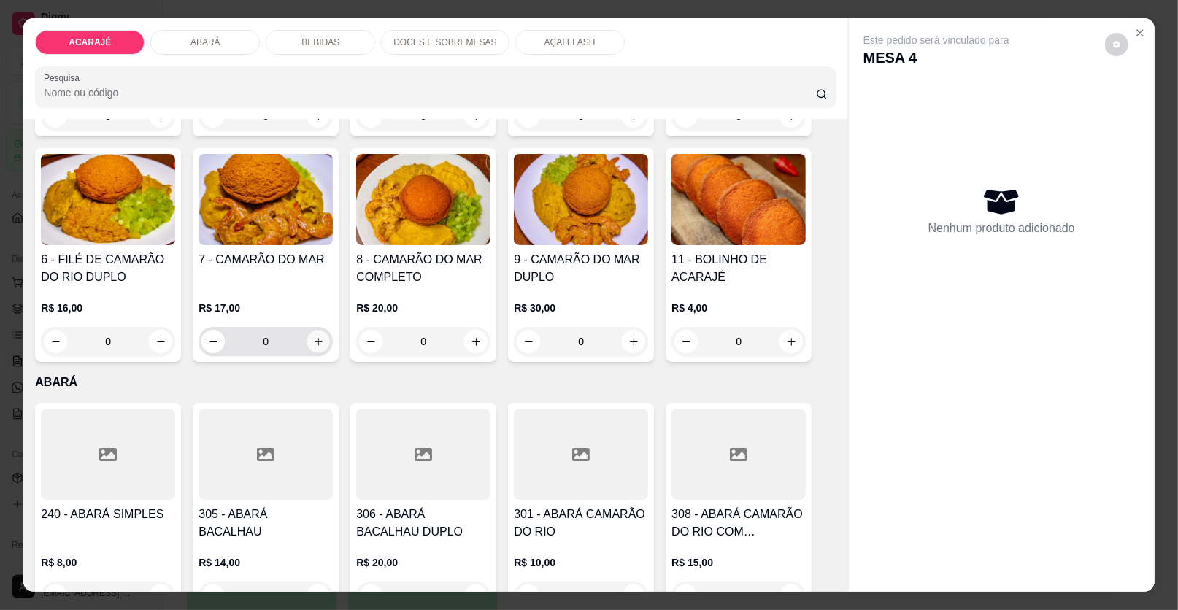
click at [313, 336] on icon "increase-product-quantity" at bounding box center [318, 341] width 11 height 11
type input "1"
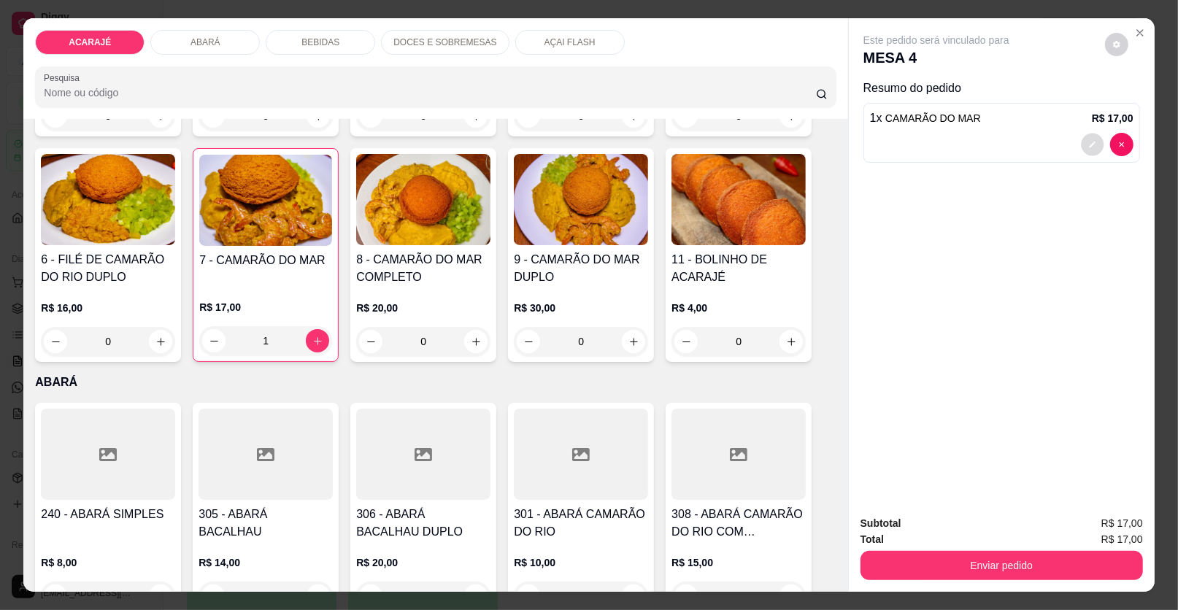
click at [1088, 142] on icon "decrease-product-quantity" at bounding box center [1092, 144] width 9 height 9
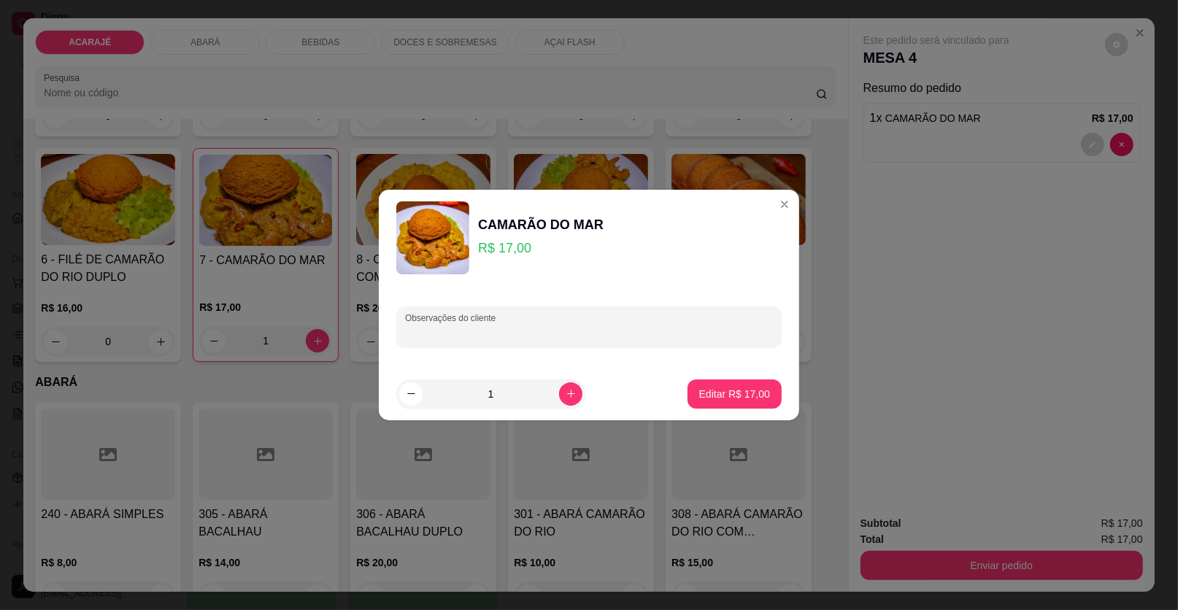
click at [678, 325] on input "Observações do cliente" at bounding box center [589, 332] width 368 height 15
type input "PARA LEVAR"
click at [740, 395] on p "Editar R$ 17,00" at bounding box center [734, 394] width 69 height 14
type input "0"
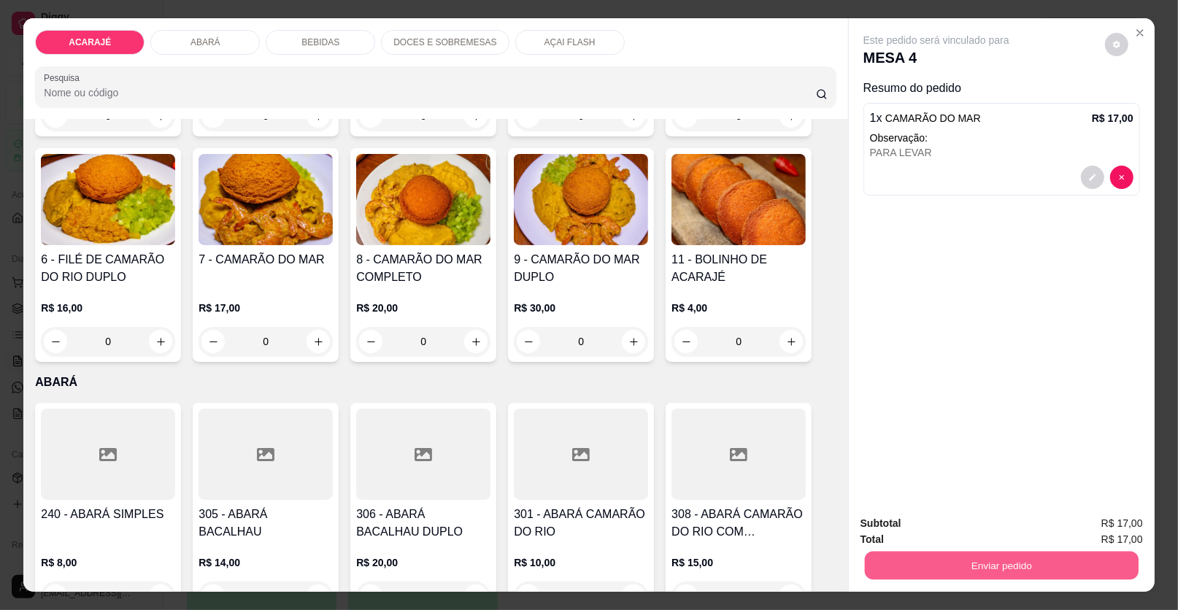
click at [1086, 560] on button "Enviar pedido" at bounding box center [1002, 566] width 274 height 28
click at [1123, 527] on button "Enviar pedido" at bounding box center [1105, 529] width 80 height 27
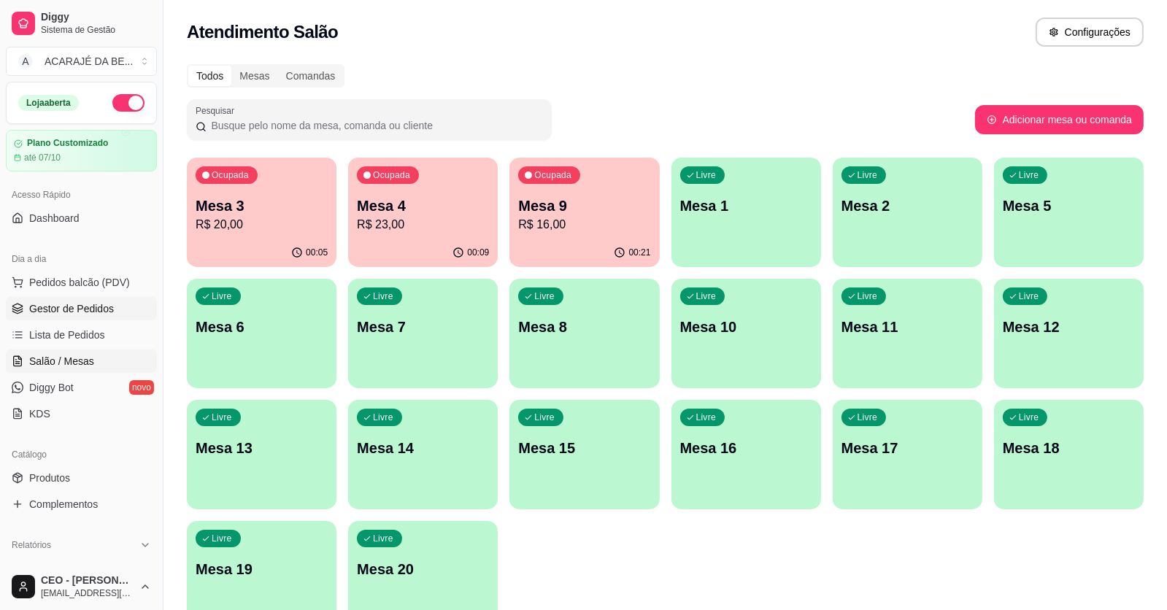
click at [101, 305] on span "Gestor de Pedidos" at bounding box center [71, 308] width 85 height 15
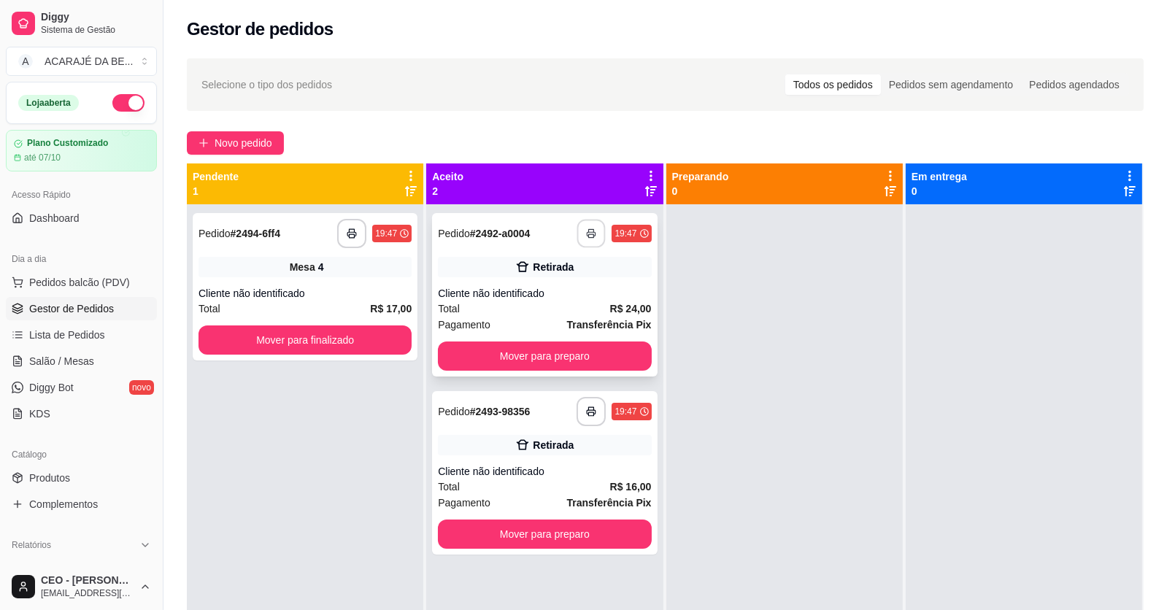
click at [586, 226] on button "button" at bounding box center [591, 234] width 28 height 28
click at [590, 409] on polyline "button" at bounding box center [591, 408] width 5 height 3
click at [347, 236] on icon "button" at bounding box center [352, 233] width 10 height 10
click at [393, 333] on button "Mover para finalizado" at bounding box center [304, 340] width 207 height 28
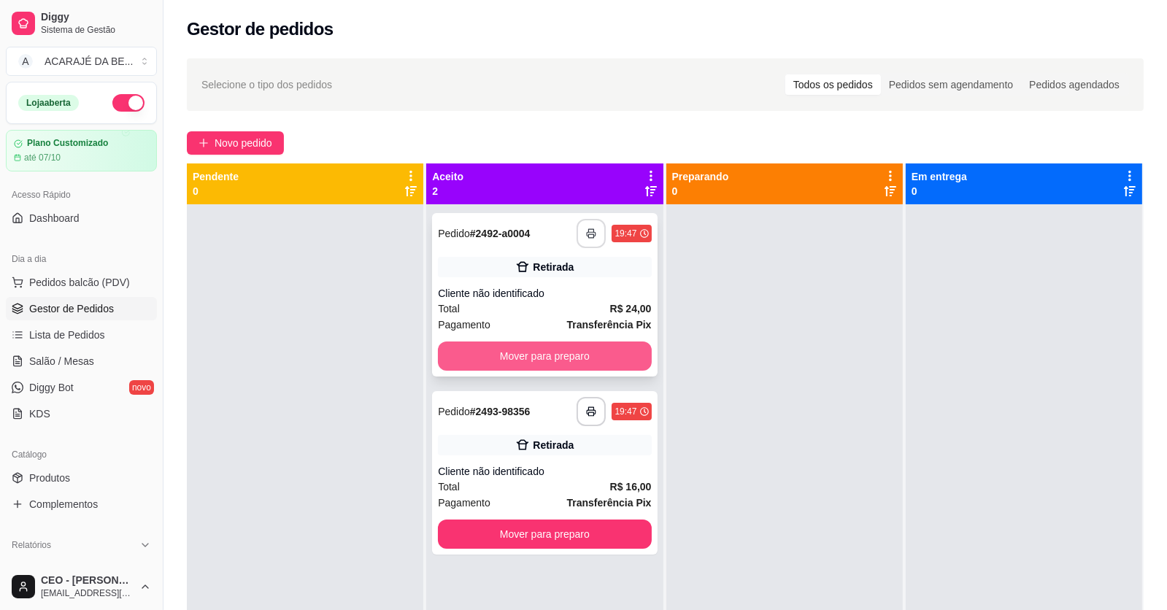
click at [607, 355] on button "Mover para preparo" at bounding box center [544, 356] width 213 height 29
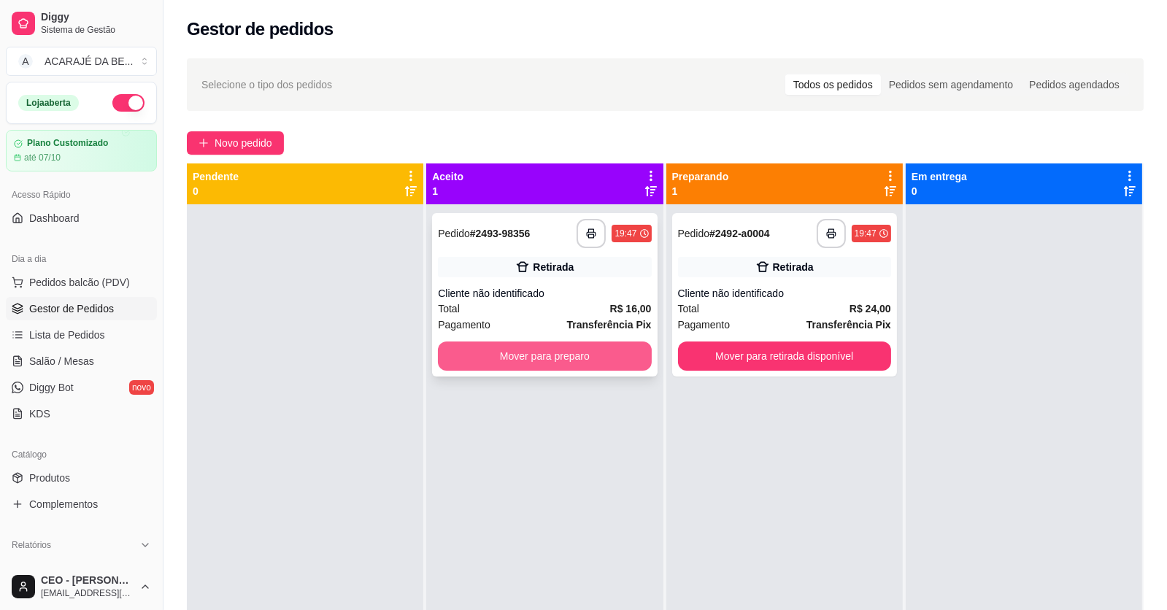
click at [608, 357] on button "Mover para preparo" at bounding box center [544, 356] width 213 height 29
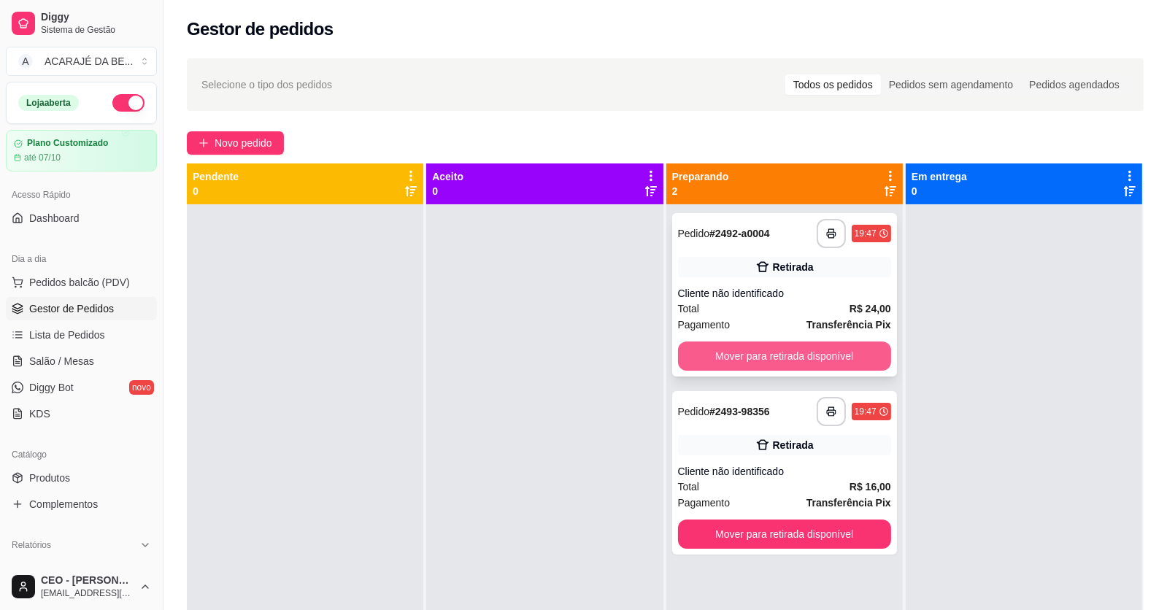
click at [729, 352] on button "Mover para retirada disponível" at bounding box center [784, 356] width 213 height 29
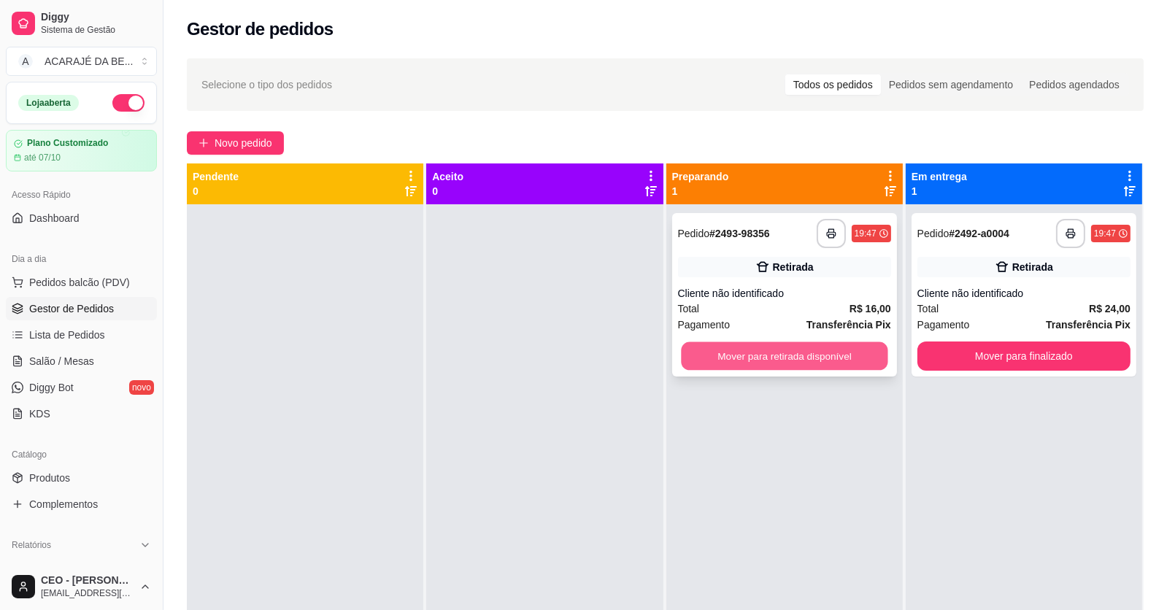
click at [768, 351] on button "Mover para retirada disponível" at bounding box center [784, 356] width 207 height 28
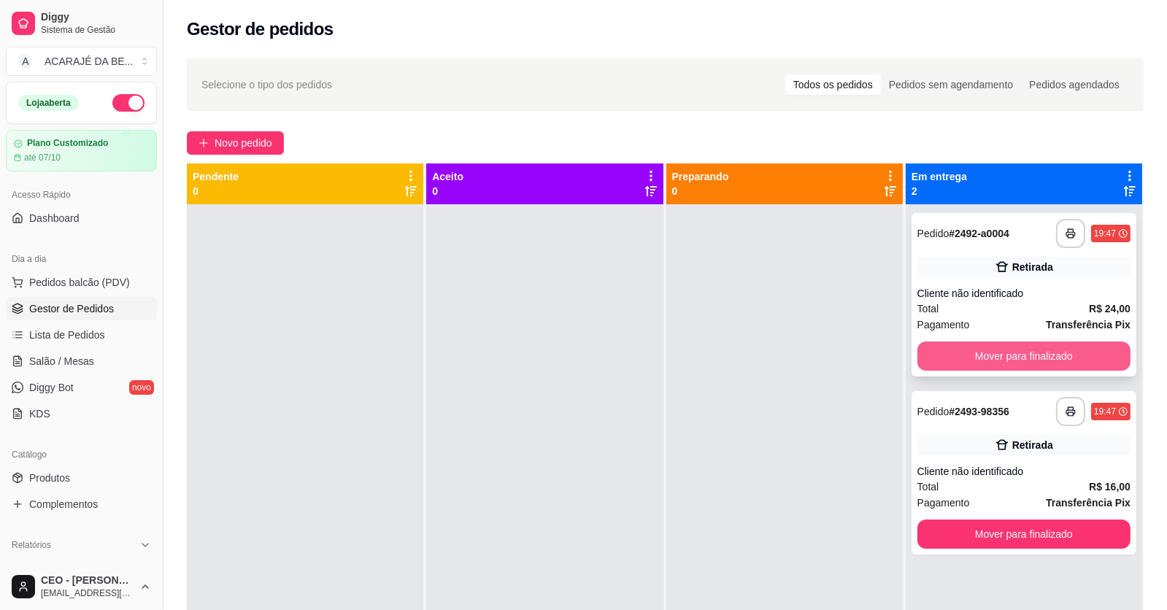
click at [988, 344] on button "Mover para finalizado" at bounding box center [1023, 356] width 213 height 29
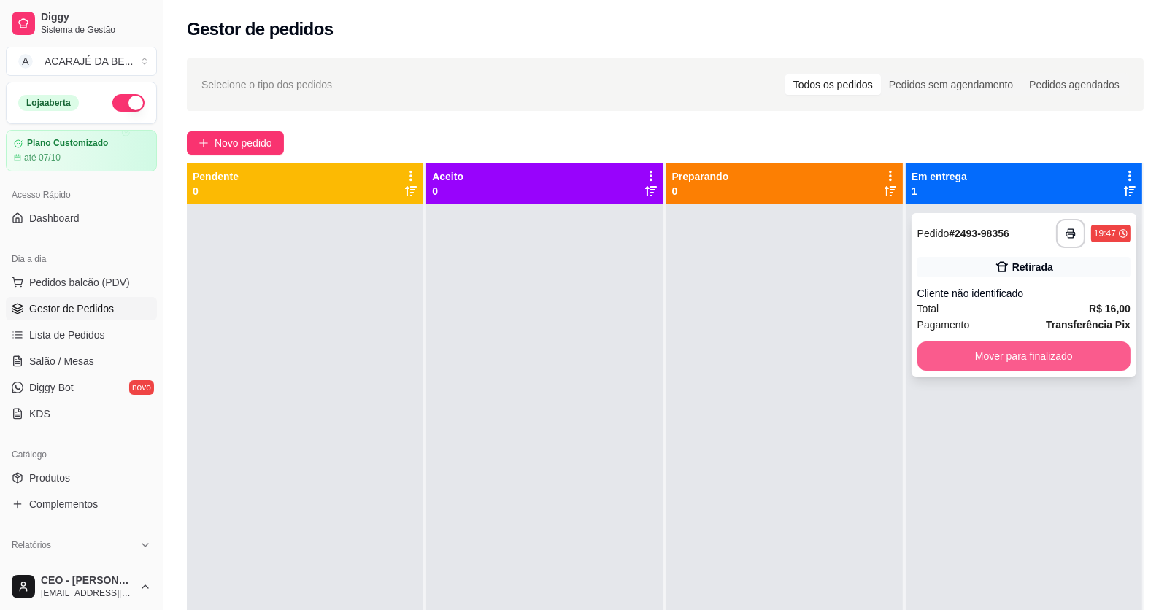
click at [1042, 358] on button "Mover para finalizado" at bounding box center [1023, 356] width 213 height 29
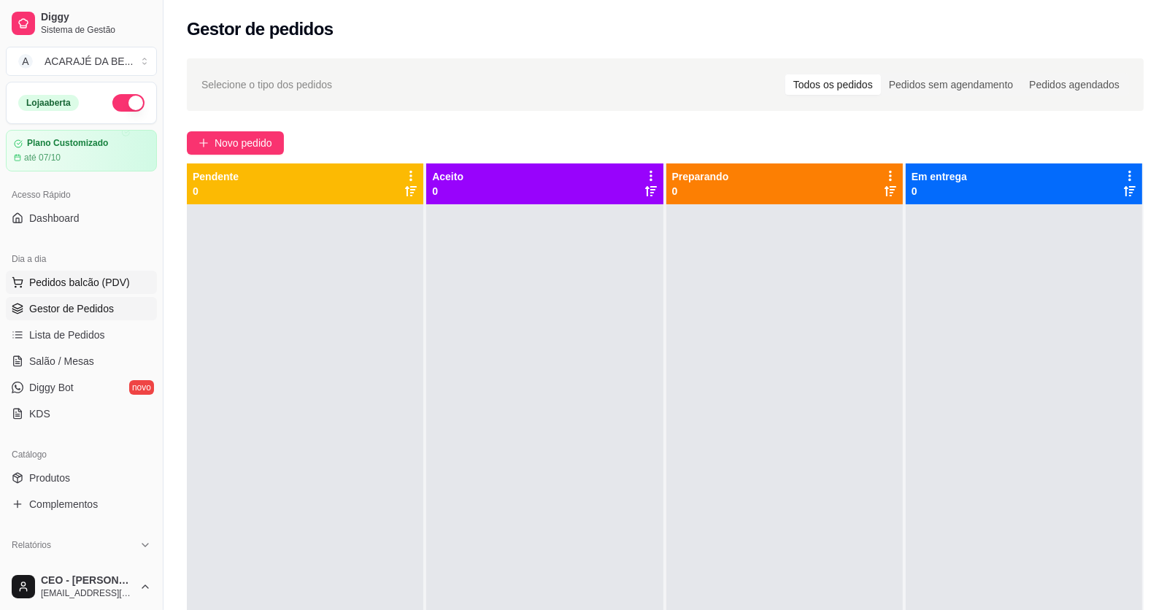
click at [51, 277] on span "Pedidos balcão (PDV)" at bounding box center [79, 282] width 101 height 15
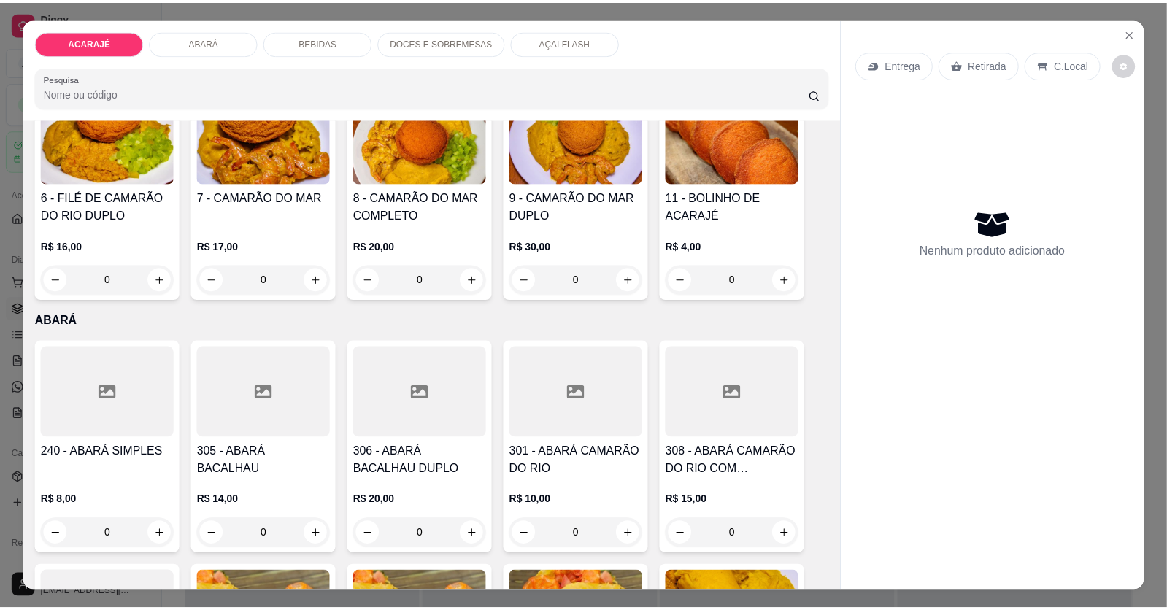
scroll to position [364, 0]
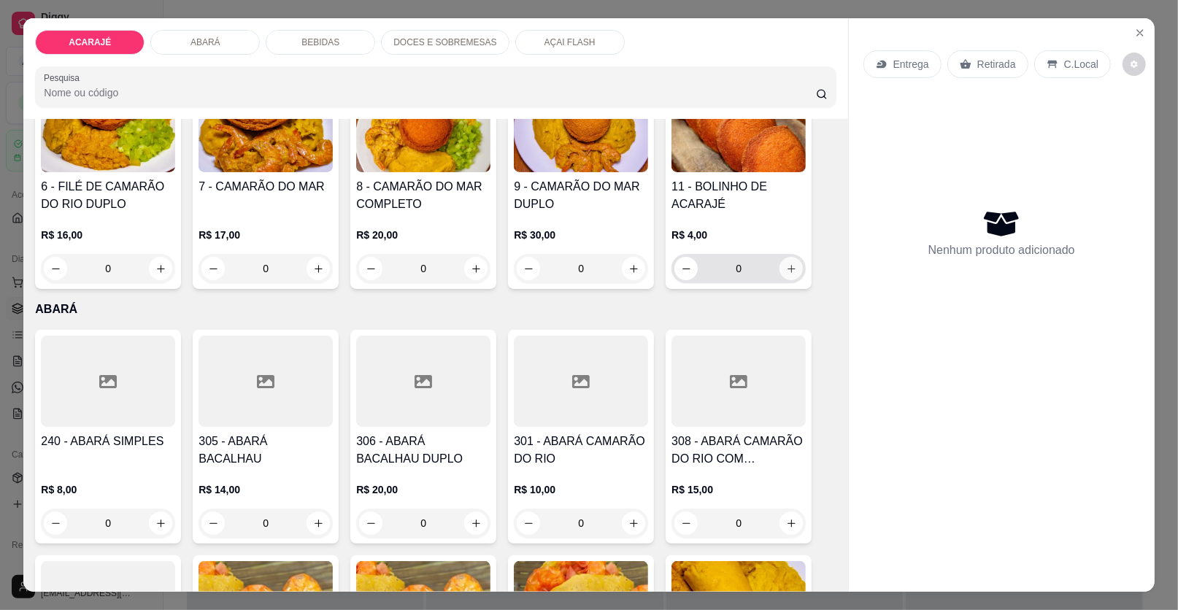
click at [786, 263] on icon "increase-product-quantity" at bounding box center [791, 268] width 11 height 11
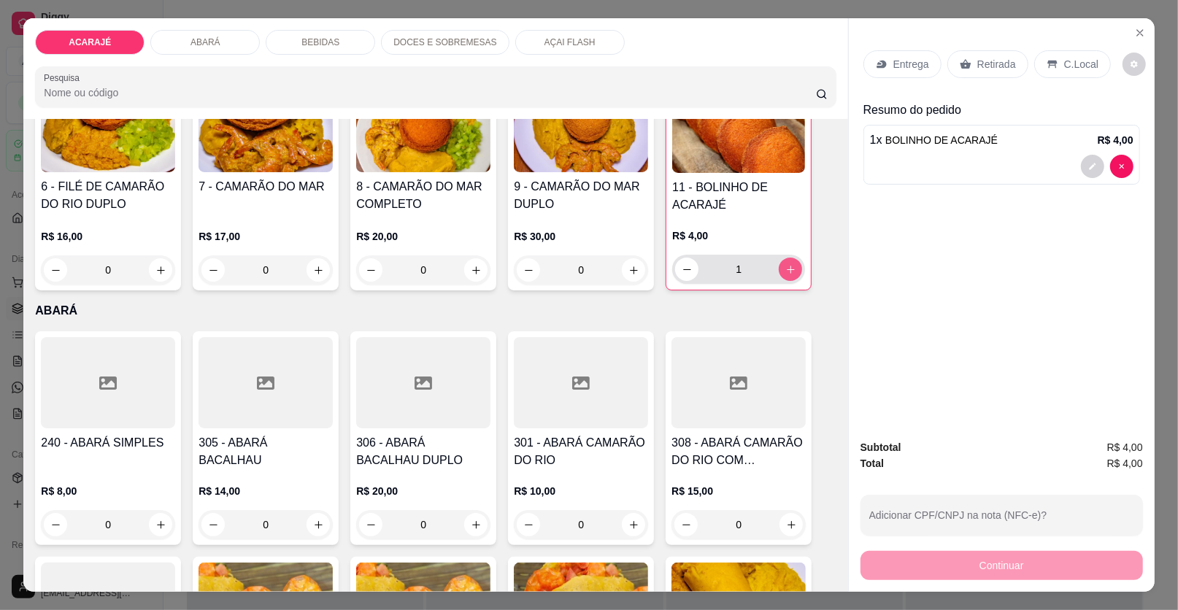
click at [785, 269] on icon "increase-product-quantity" at bounding box center [790, 269] width 11 height 11
type input "2"
click at [986, 62] on p "Retirada" at bounding box center [996, 64] width 39 height 15
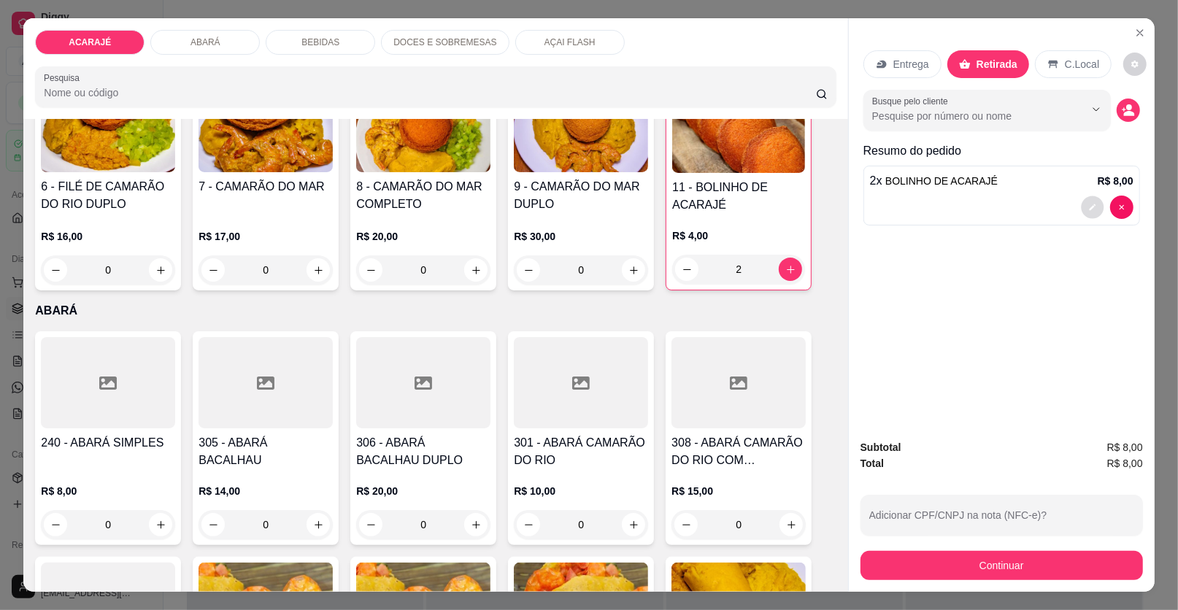
click at [1088, 205] on icon "decrease-product-quantity" at bounding box center [1092, 207] width 9 height 9
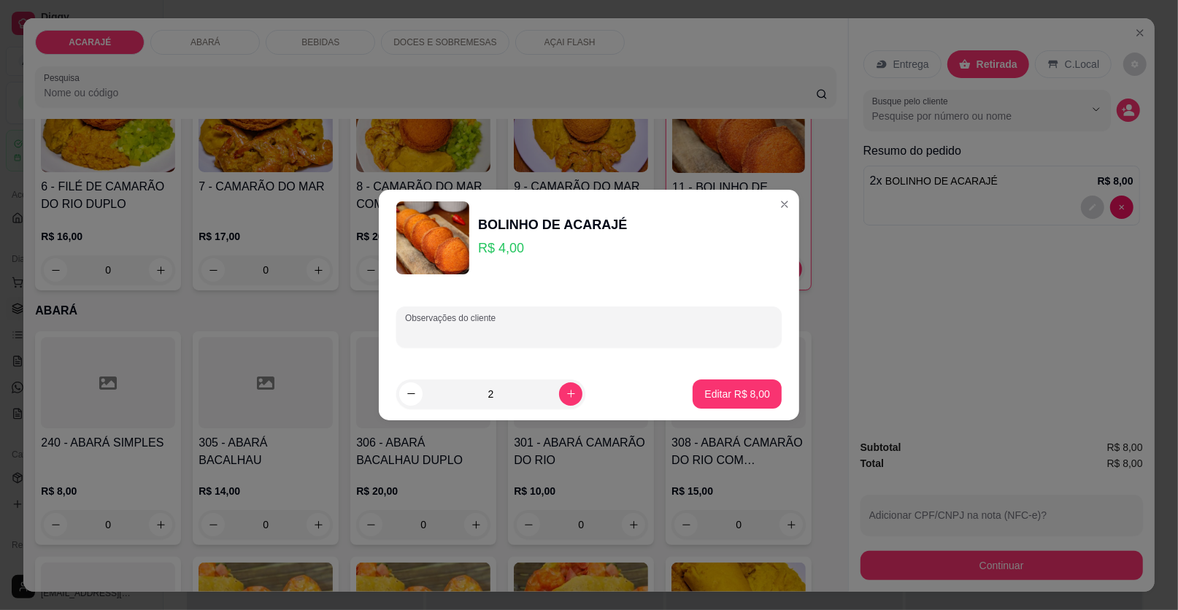
click at [651, 334] on input "Observações do cliente" at bounding box center [589, 332] width 368 height 15
type input "MARIDO DE [PERSON_NAME]"
click at [760, 393] on button "Editar R$ 8,00" at bounding box center [737, 393] width 86 height 28
type input "0"
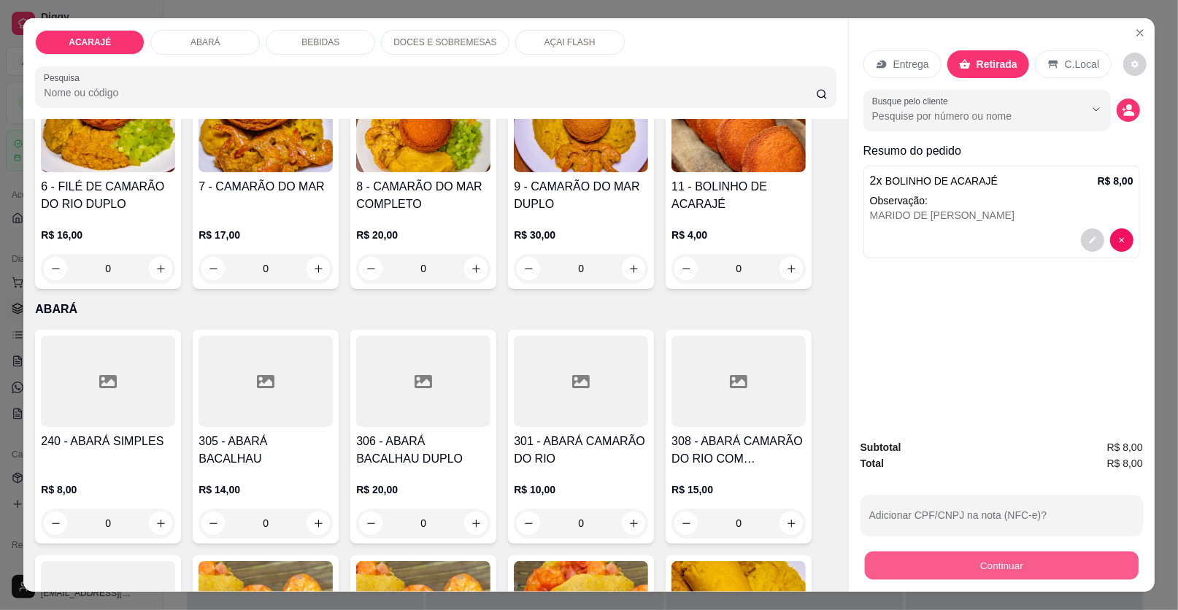
click at [1102, 558] on button "Continuar" at bounding box center [1002, 566] width 274 height 28
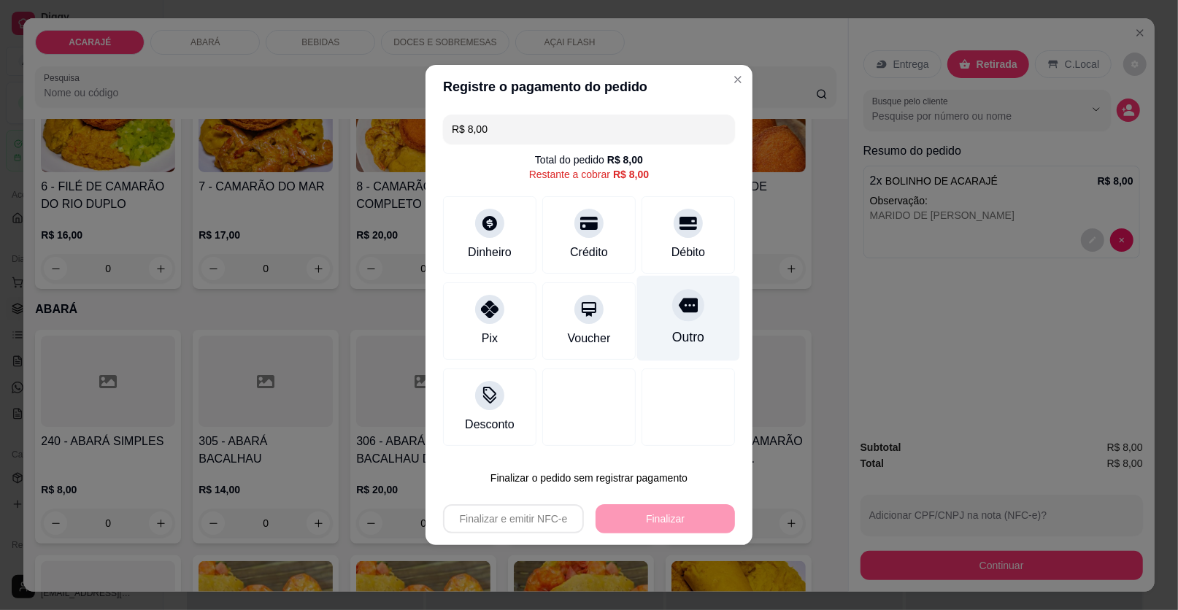
click at [679, 304] on icon at bounding box center [688, 305] width 19 height 15
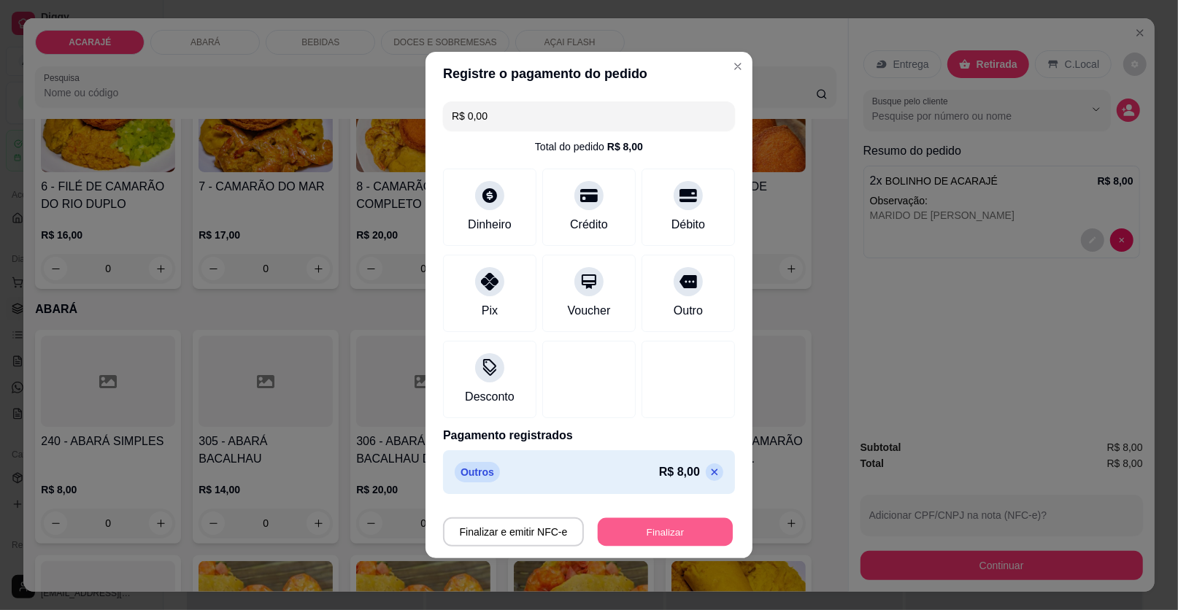
click at [681, 522] on button "Finalizar" at bounding box center [665, 532] width 135 height 28
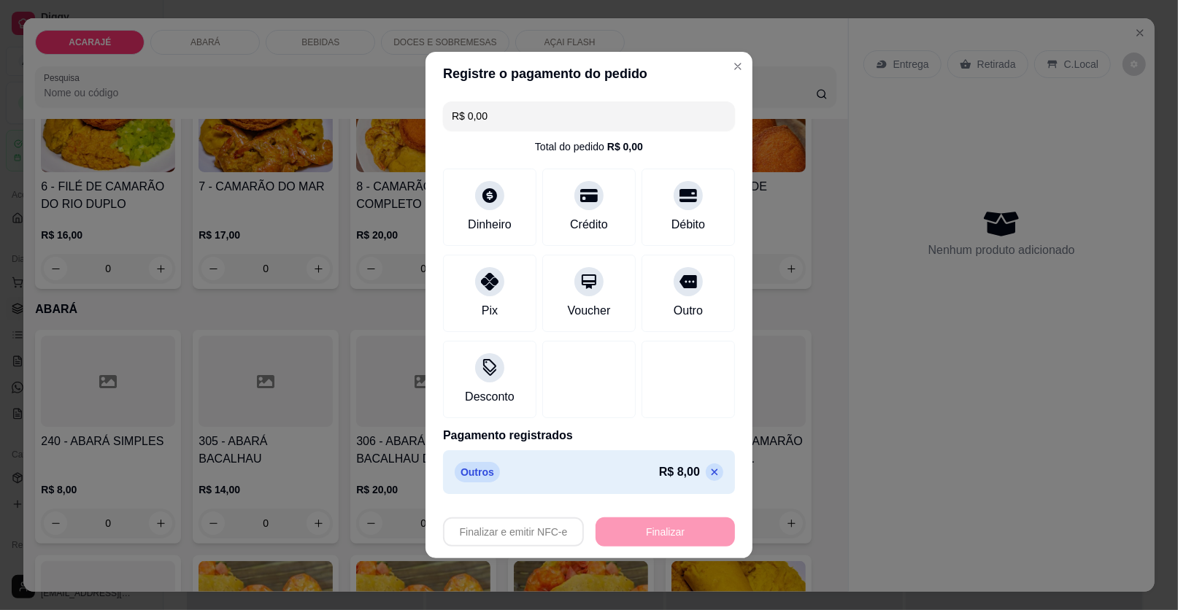
type input "-R$ 8,00"
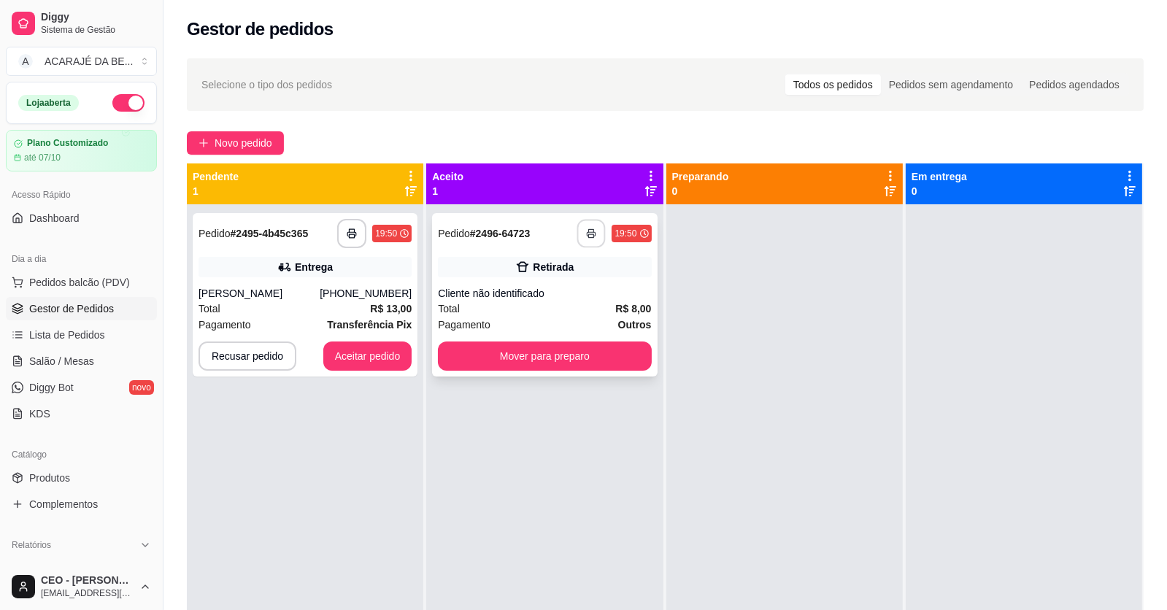
click at [593, 227] on button "button" at bounding box center [591, 234] width 28 height 28
click at [362, 355] on button "Aceitar pedido" at bounding box center [367, 356] width 89 height 29
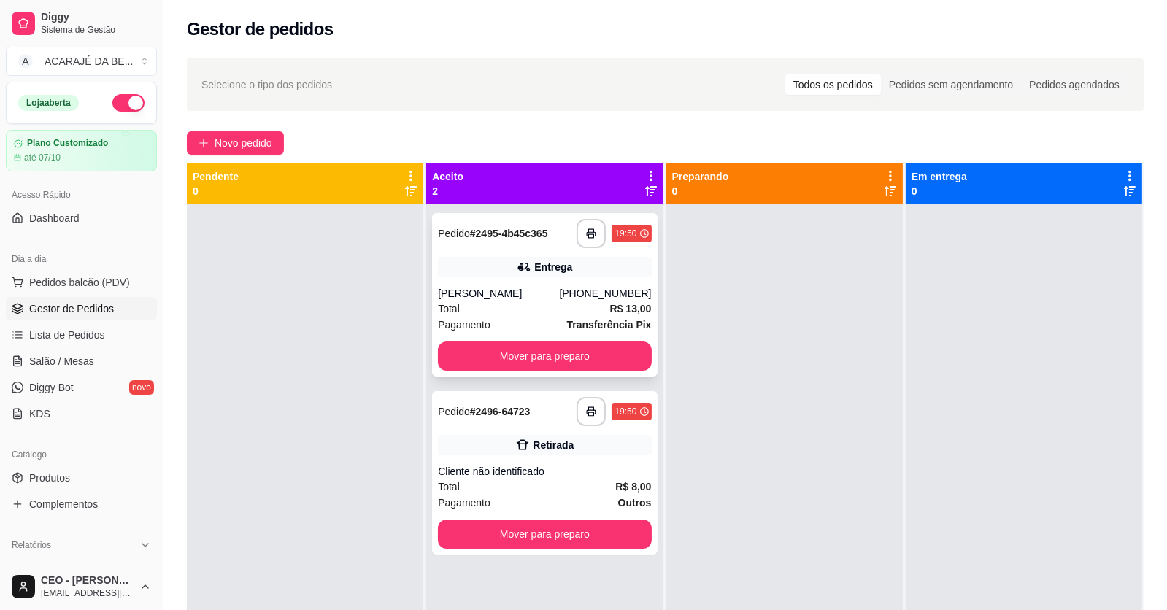
click at [540, 315] on div "Total R$ 13,00" at bounding box center [544, 309] width 213 height 16
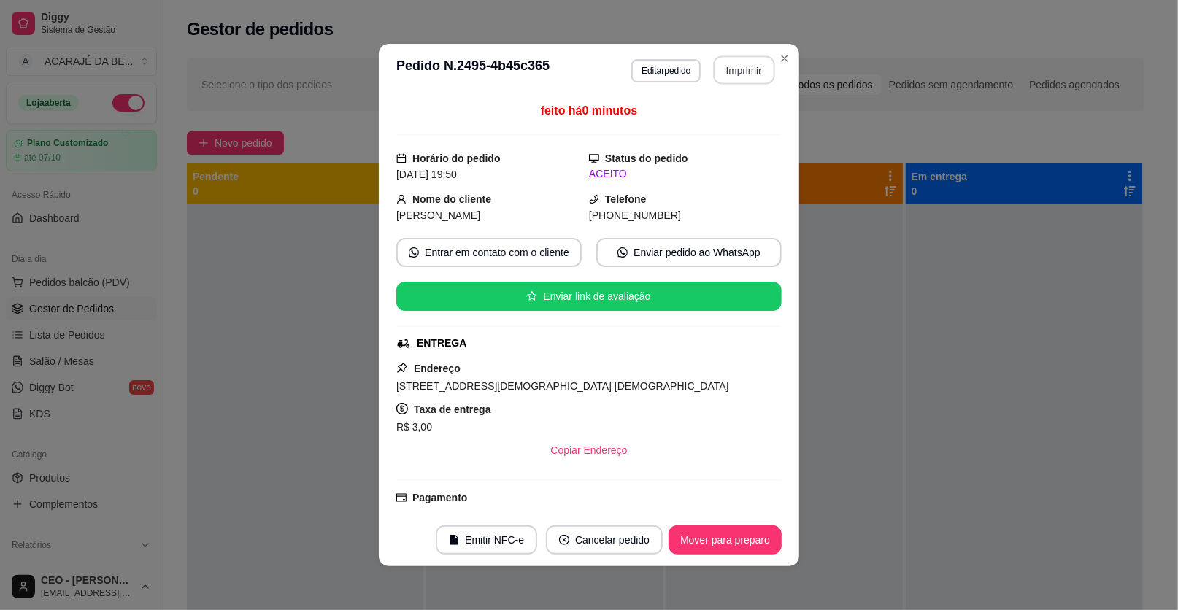
click at [743, 69] on button "Imprimir" at bounding box center [744, 70] width 61 height 28
click at [694, 537] on button "Mover para preparo" at bounding box center [724, 539] width 113 height 29
click at [695, 537] on button "Mover para preparo" at bounding box center [724, 540] width 109 height 28
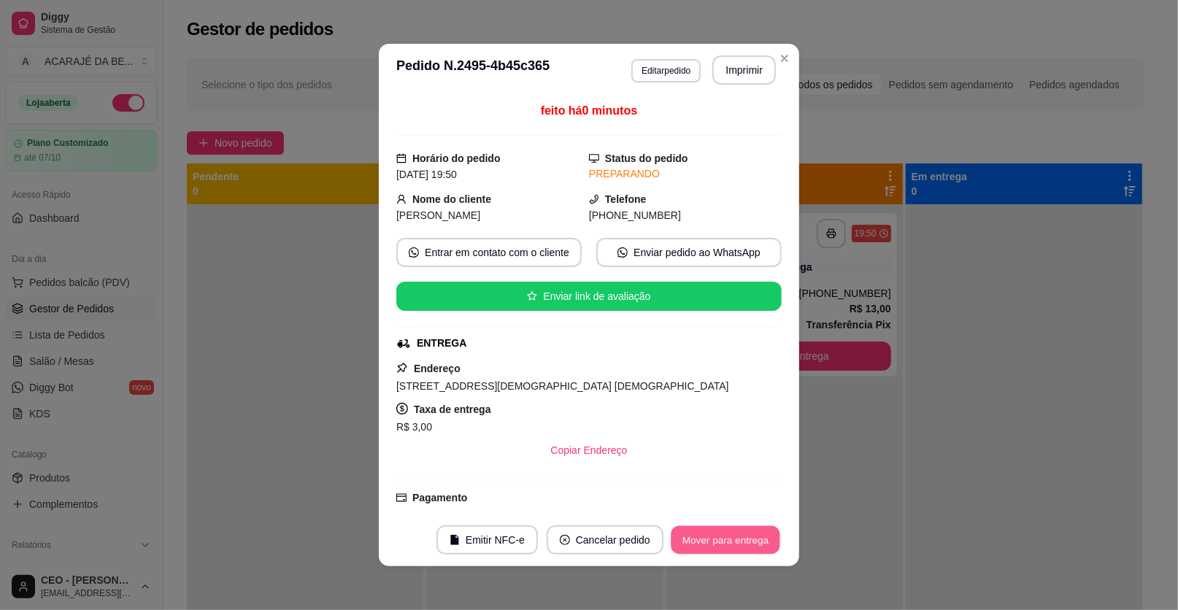
click at [709, 543] on button "Mover para entrega" at bounding box center [725, 540] width 109 height 28
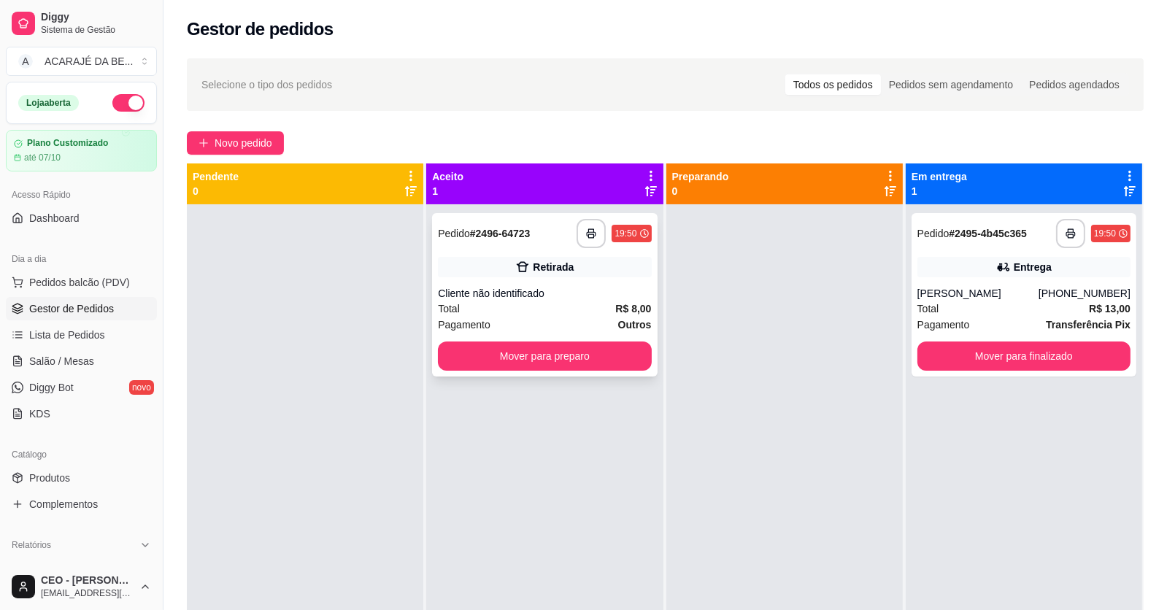
click at [540, 337] on div "**********" at bounding box center [544, 294] width 225 height 163
click at [612, 367] on button "Mover para preparo" at bounding box center [544, 356] width 213 height 29
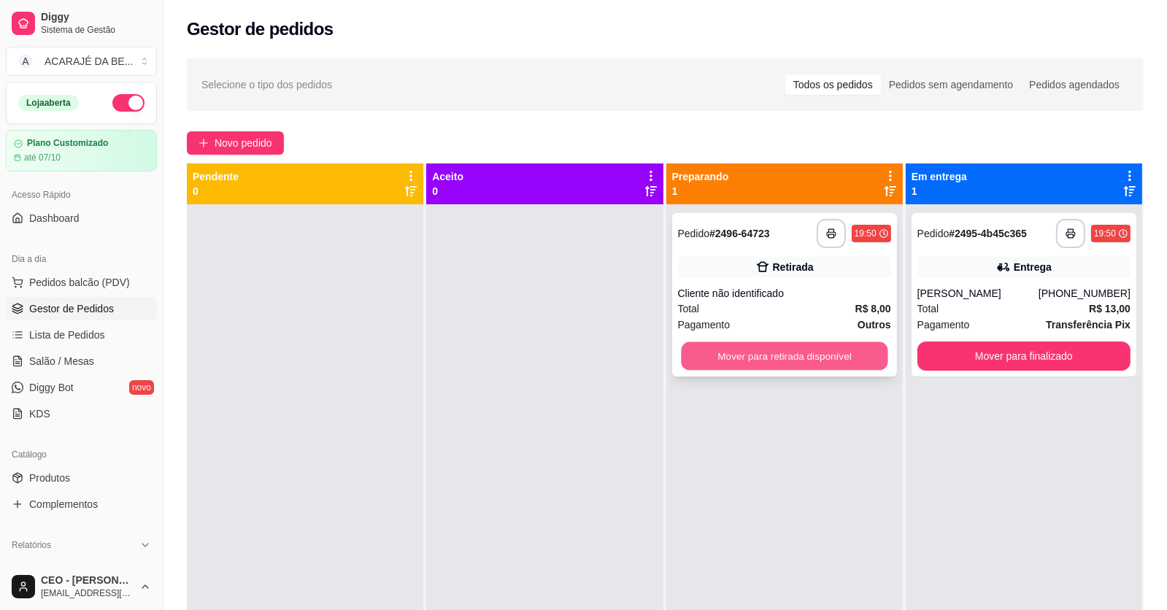
click at [747, 344] on button "Mover para retirada disponível" at bounding box center [784, 356] width 207 height 28
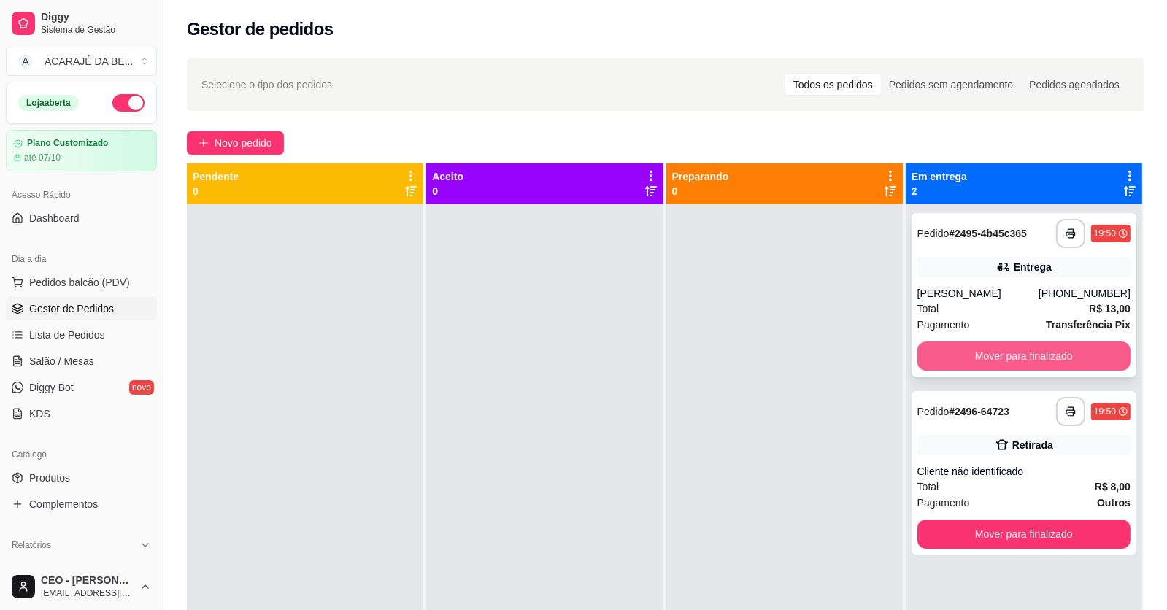
click at [960, 355] on button "Mover para finalizado" at bounding box center [1023, 356] width 213 height 29
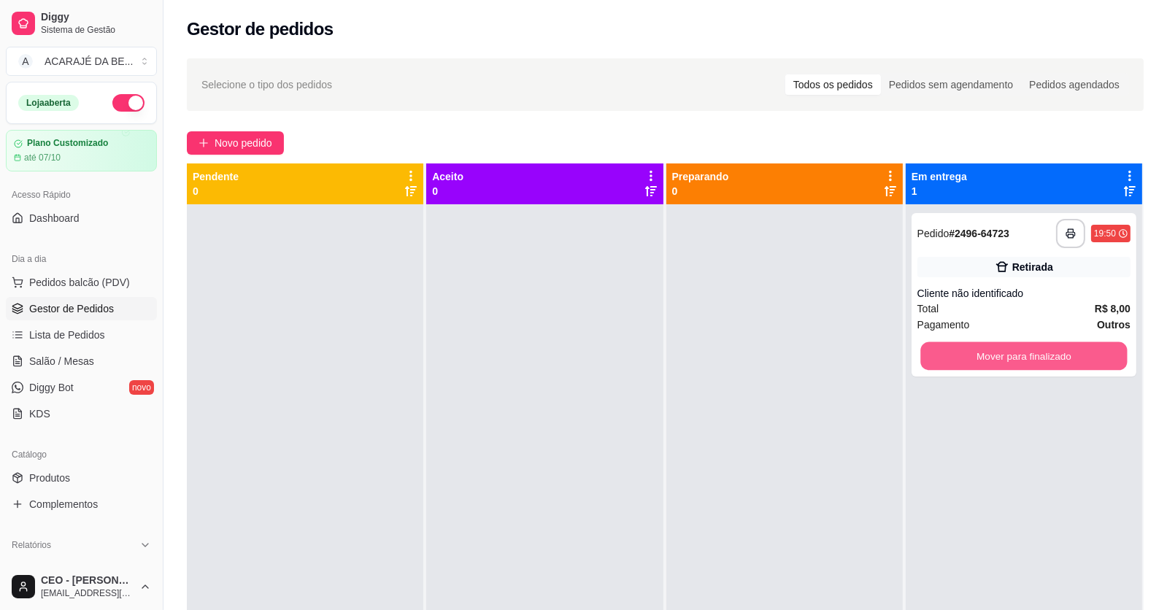
click at [960, 355] on button "Mover para finalizado" at bounding box center [1023, 356] width 207 height 28
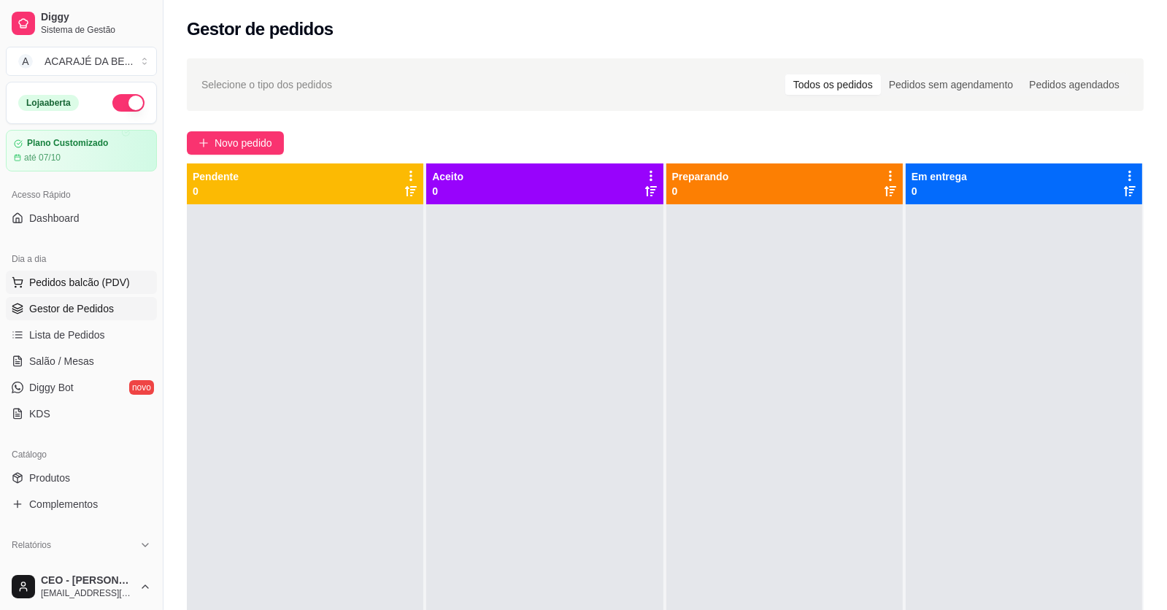
click at [50, 273] on button "Pedidos balcão (PDV)" at bounding box center [81, 282] width 151 height 23
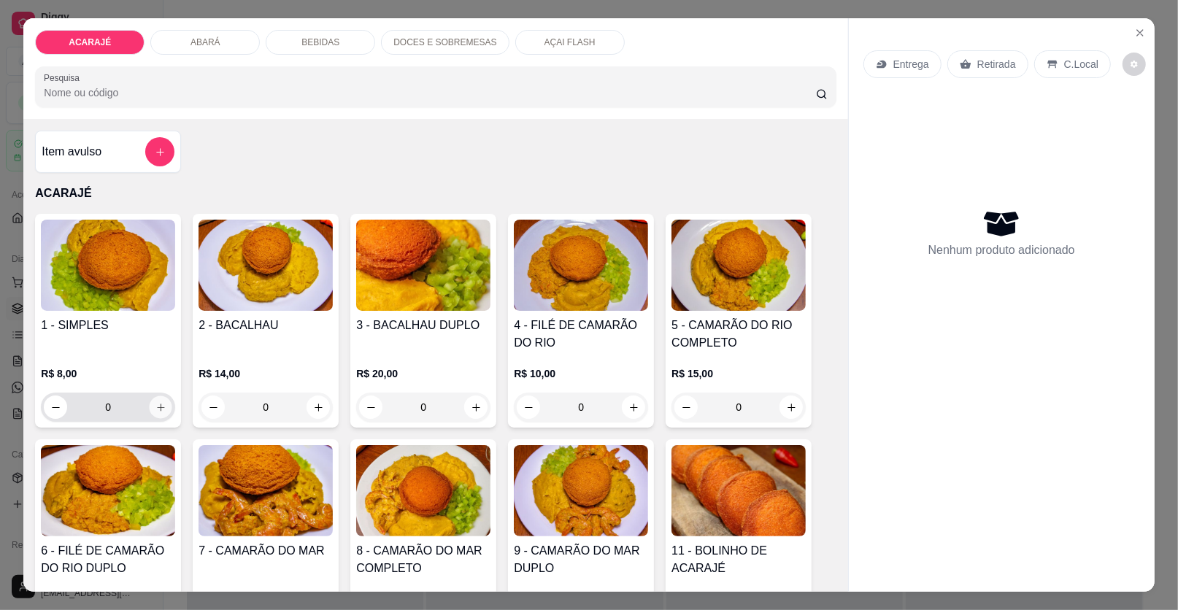
click at [155, 405] on icon "increase-product-quantity" at bounding box center [160, 407] width 11 height 11
type input "1"
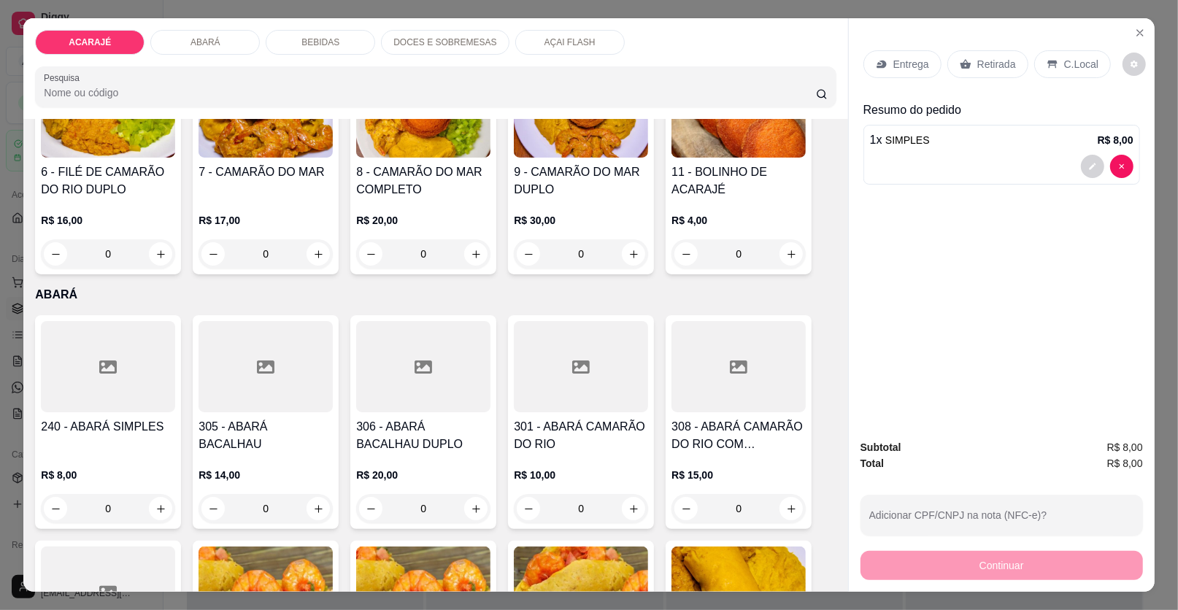
scroll to position [219, 0]
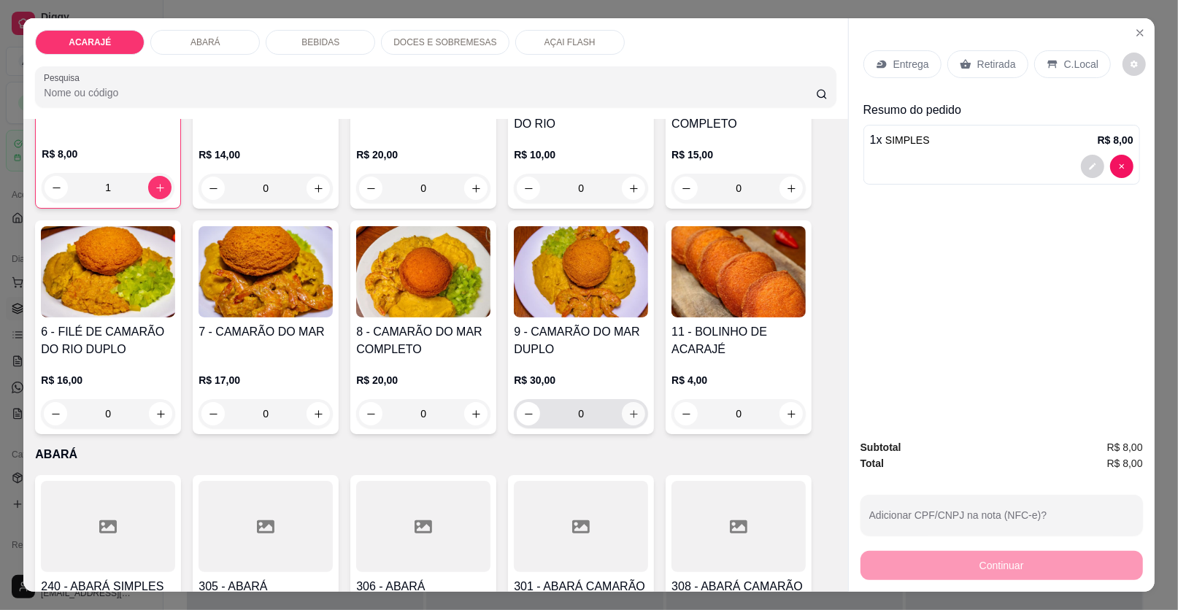
click at [628, 409] on icon "increase-product-quantity" at bounding box center [633, 414] width 11 height 11
type input "1"
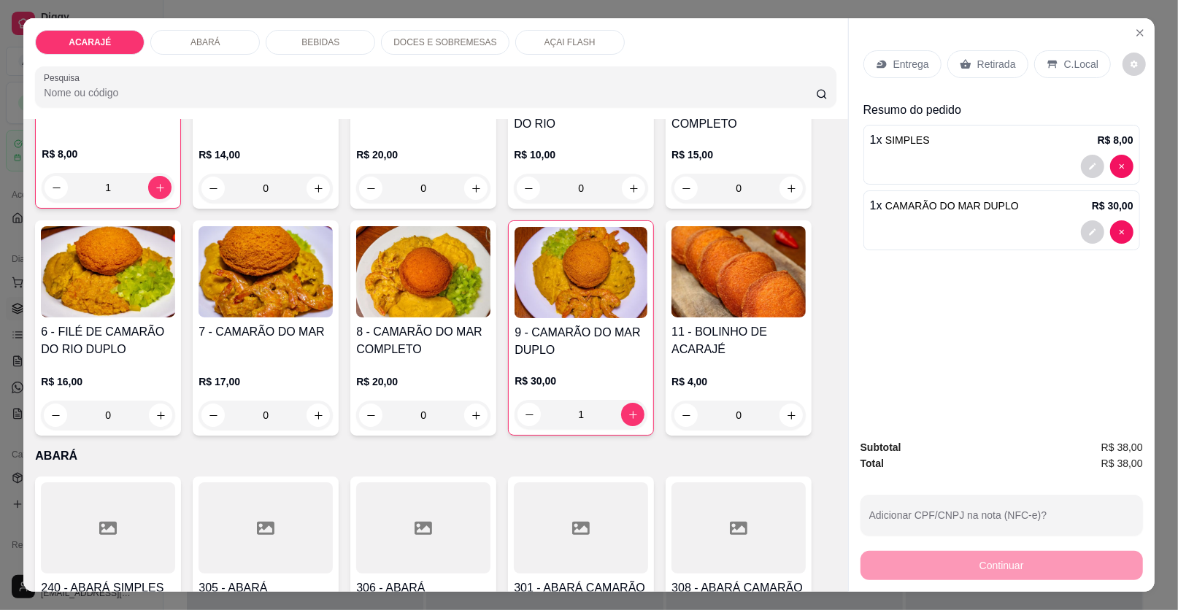
click at [981, 61] on p "Retirada" at bounding box center [996, 64] width 39 height 15
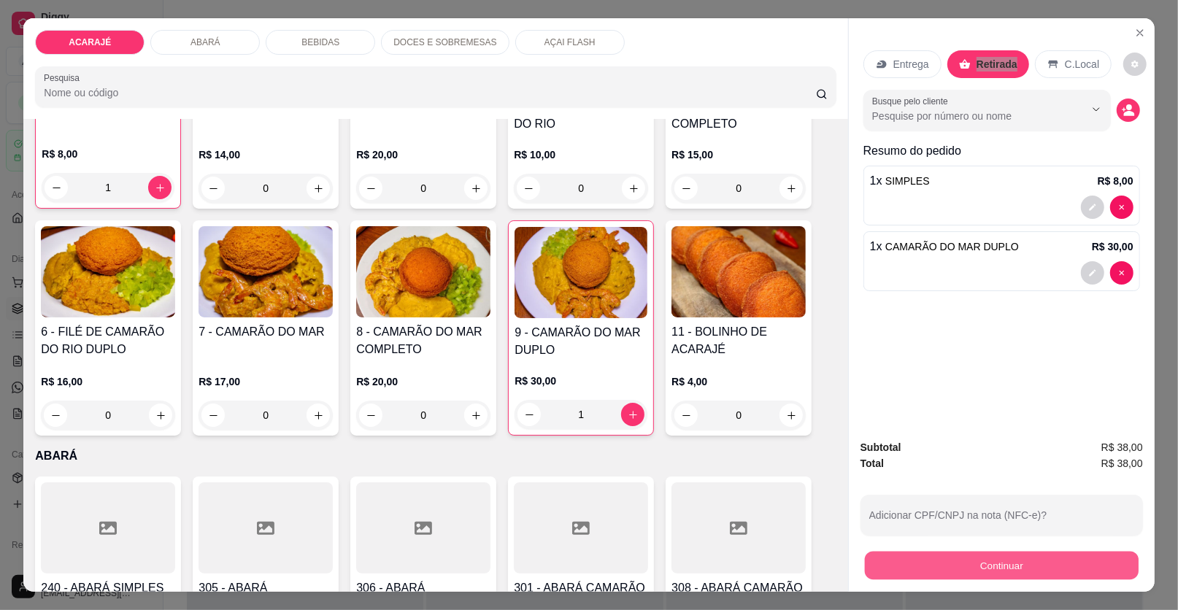
click at [1090, 563] on button "Continuar" at bounding box center [1002, 566] width 274 height 28
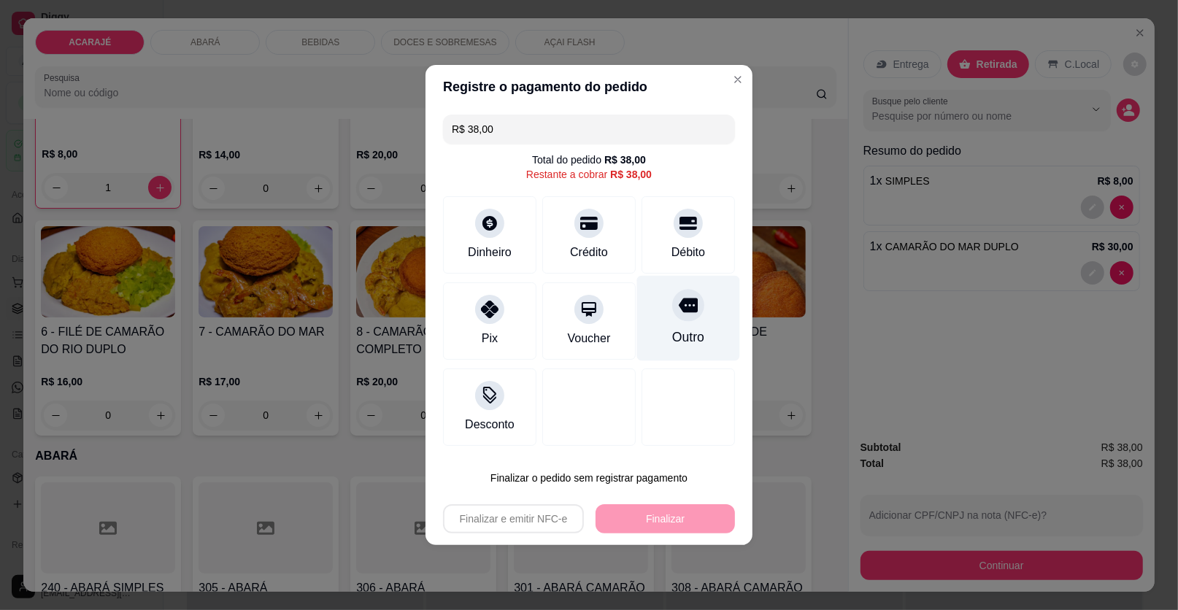
click at [682, 301] on icon at bounding box center [688, 305] width 19 height 15
click at [682, 328] on div "Outro" at bounding box center [688, 337] width 32 height 19
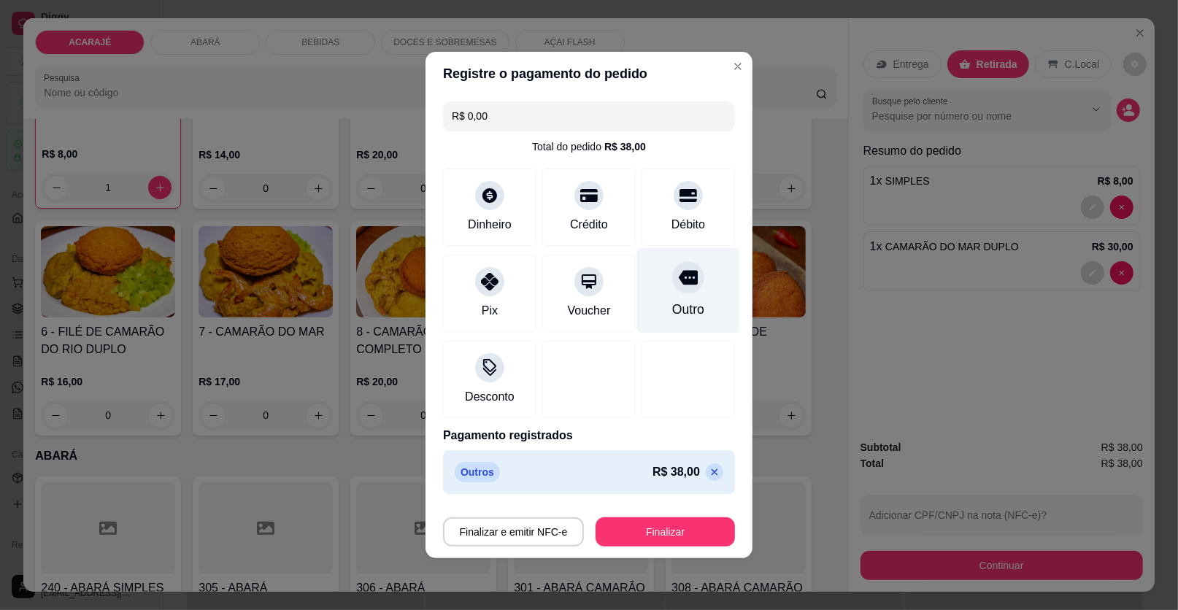
type input "R$ 0,00"
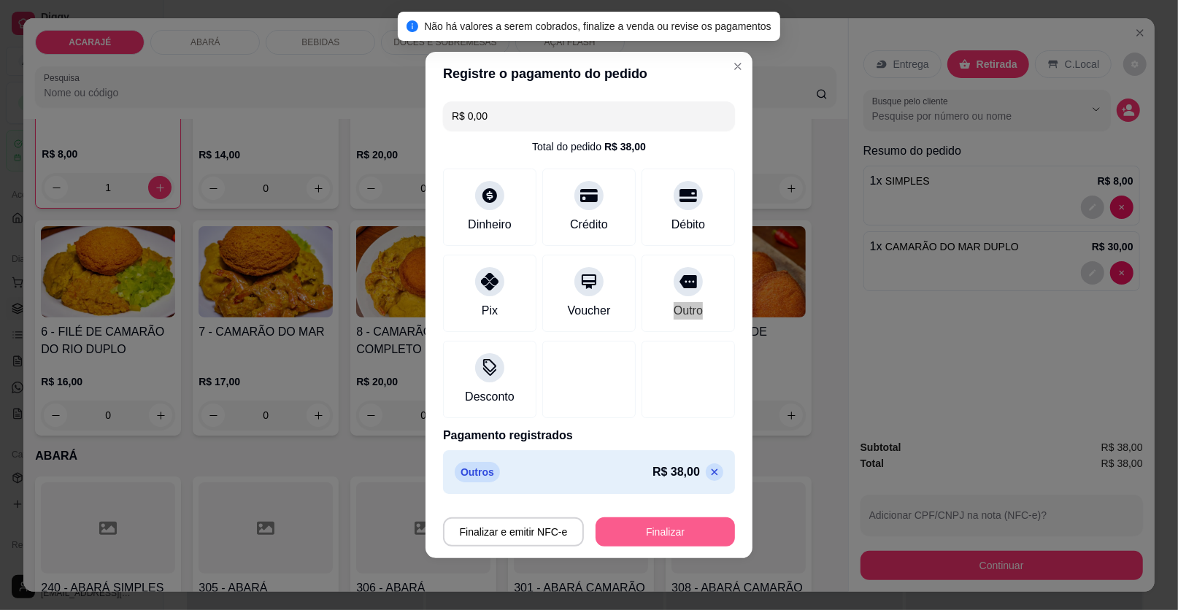
click at [683, 530] on button "Finalizar" at bounding box center [664, 531] width 139 height 29
type input "0"
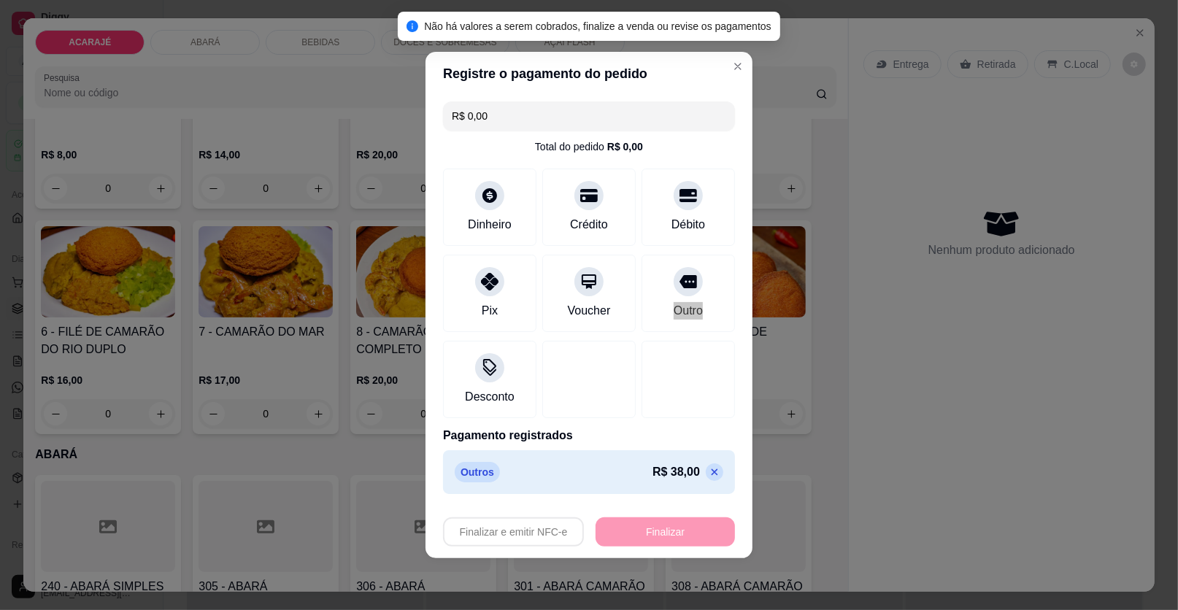
type input "-R$ 38,00"
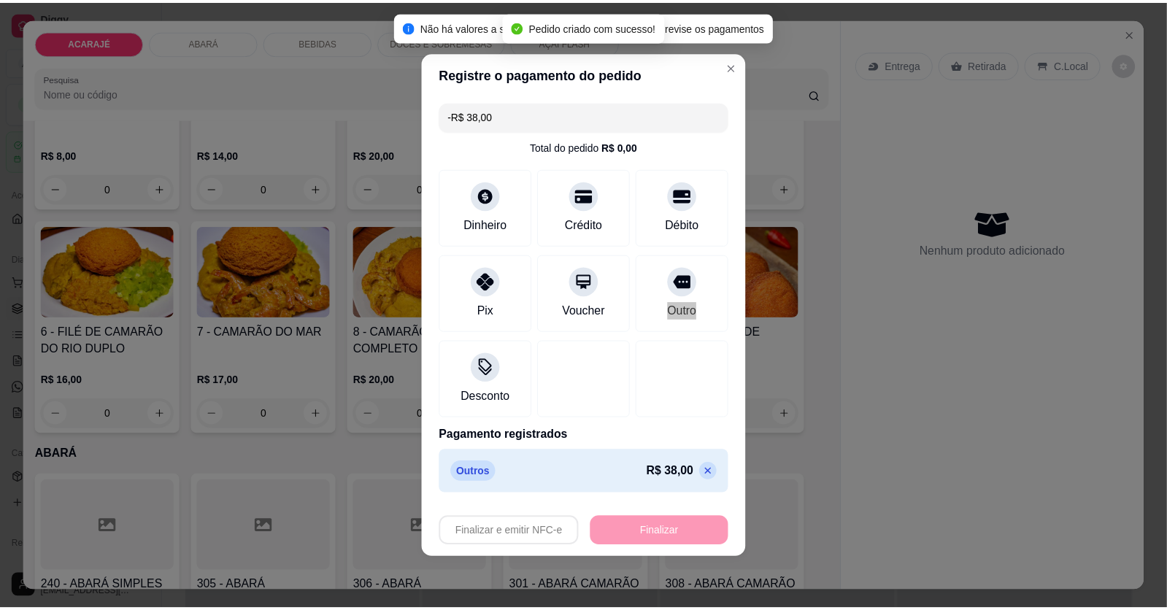
scroll to position [218, 0]
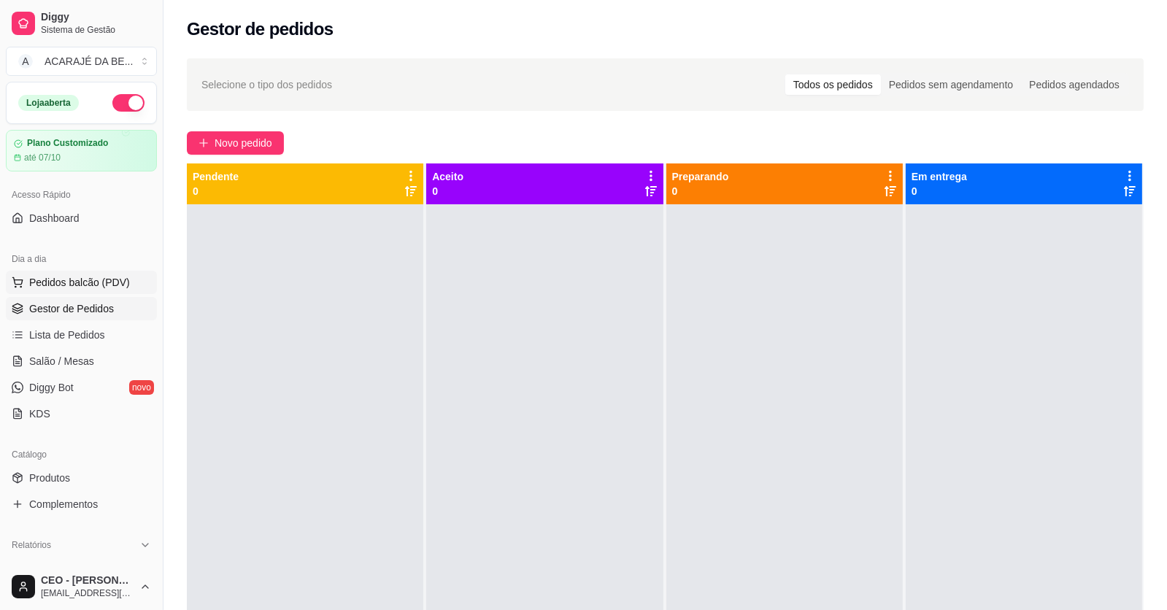
click at [73, 283] on span "Pedidos balcão (PDV)" at bounding box center [79, 282] width 101 height 15
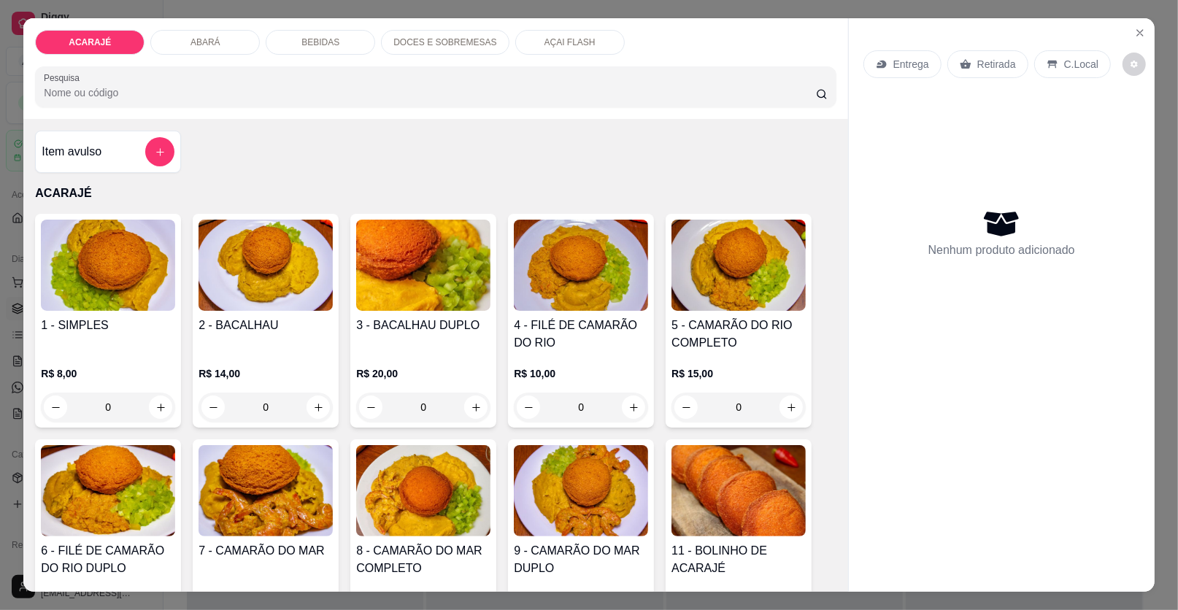
click at [950, 367] on div "Nenhum produto adicionado" at bounding box center [1001, 233] width 277 height 286
click at [1134, 33] on icon "Close" at bounding box center [1140, 33] width 12 height 12
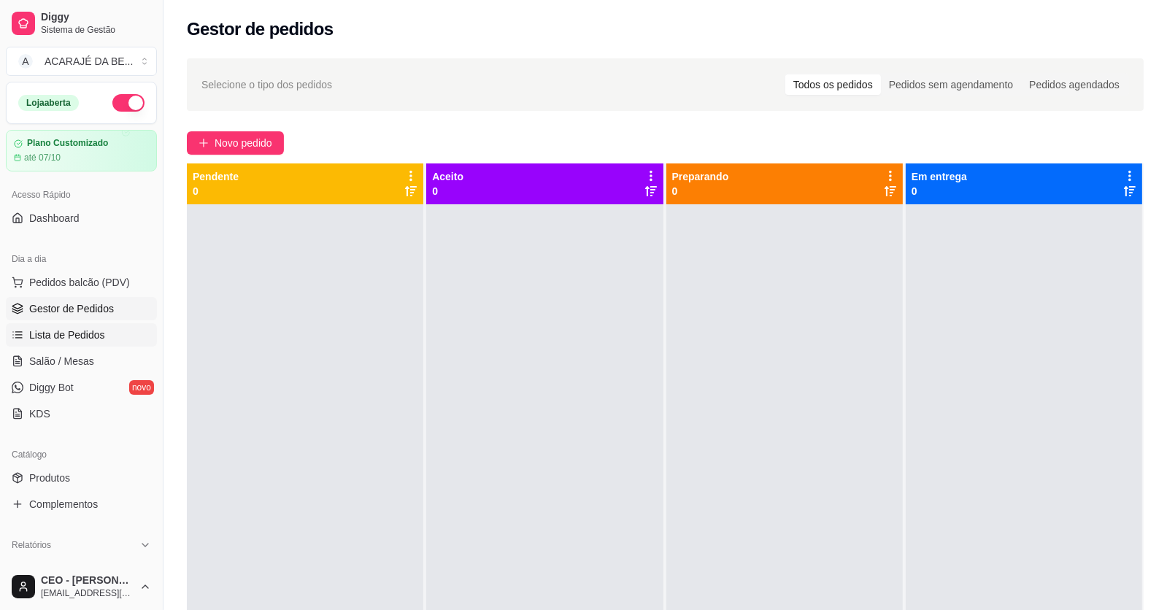
click at [81, 340] on span "Lista de Pedidos" at bounding box center [67, 335] width 76 height 15
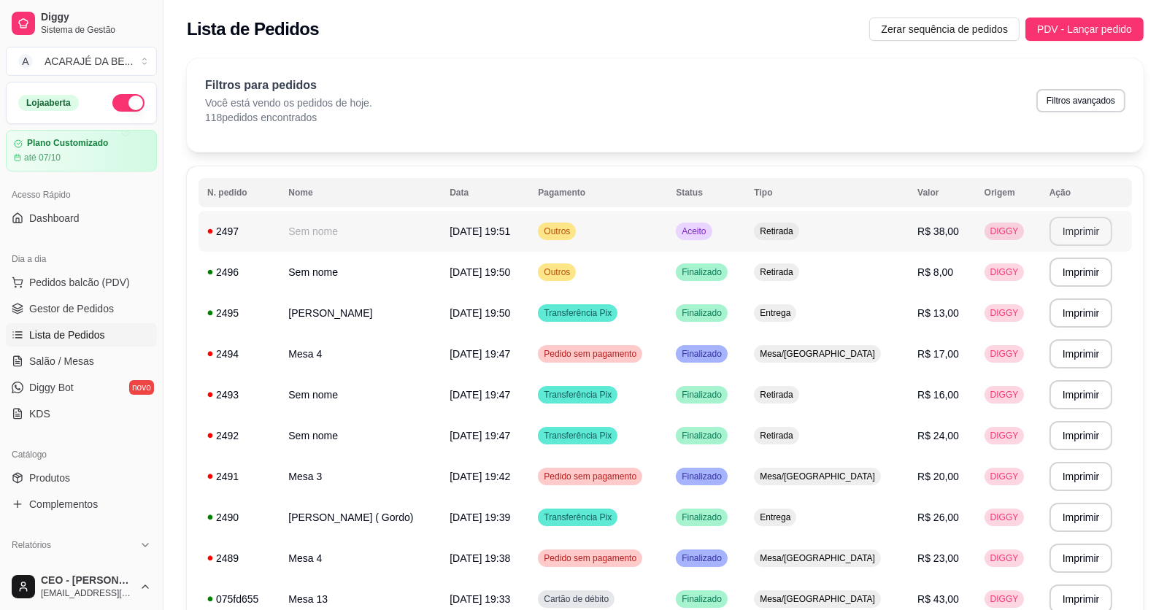
click at [1077, 231] on button "Imprimir" at bounding box center [1080, 231] width 63 height 29
click at [69, 357] on span "Salão / Mesas" at bounding box center [61, 361] width 65 height 15
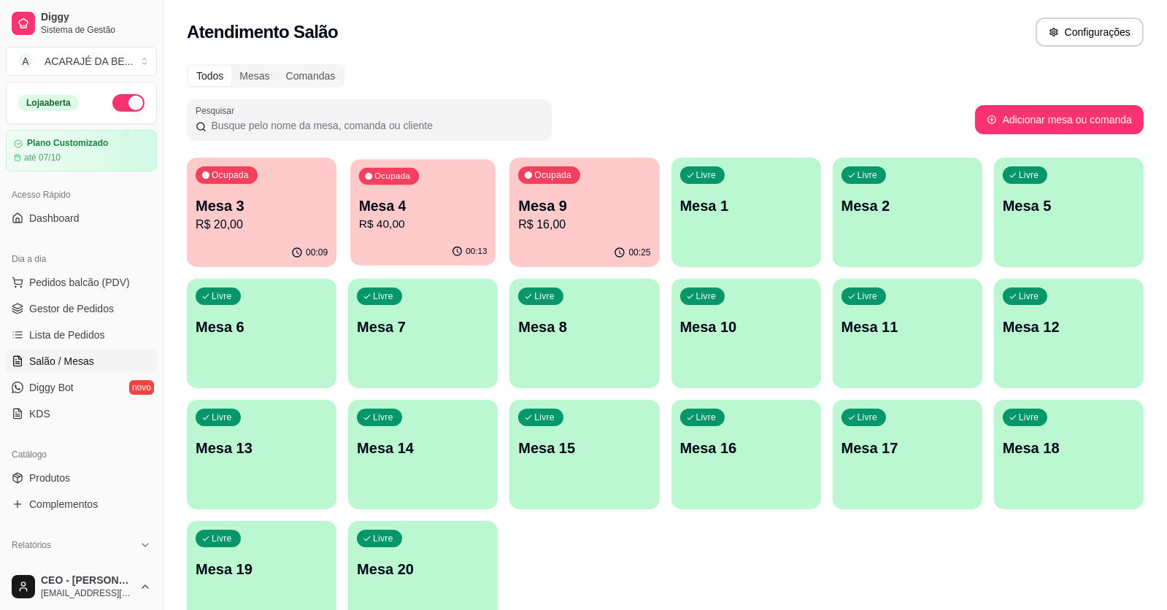
click at [444, 216] on p "R$ 40,00" at bounding box center [423, 224] width 128 height 17
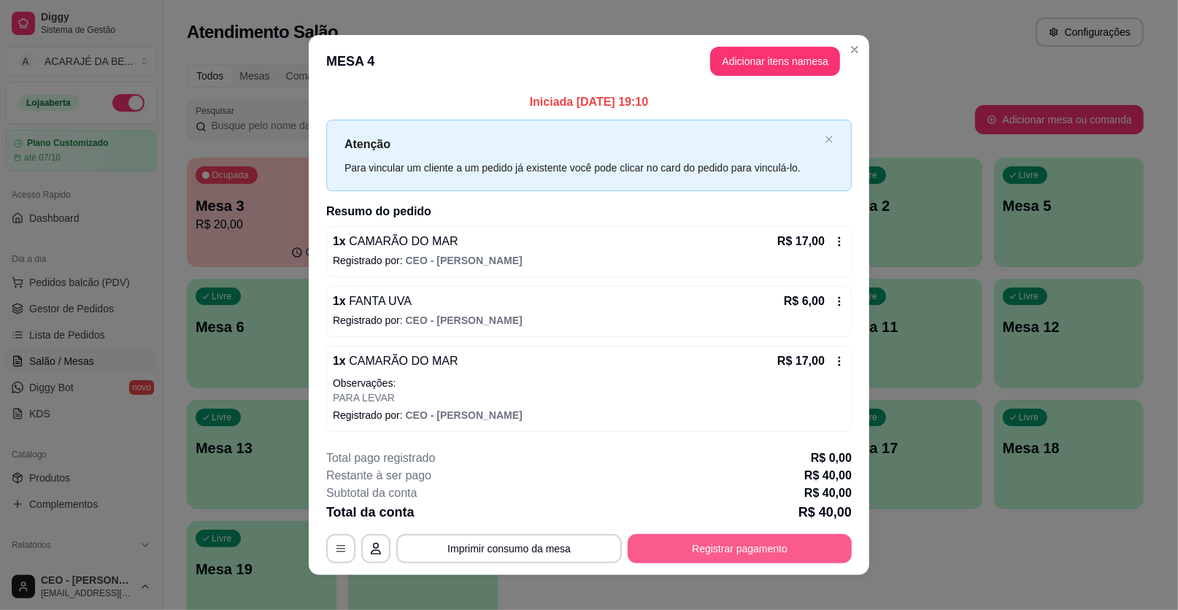
click at [796, 556] on button "Registrar pagamento" at bounding box center [740, 548] width 224 height 29
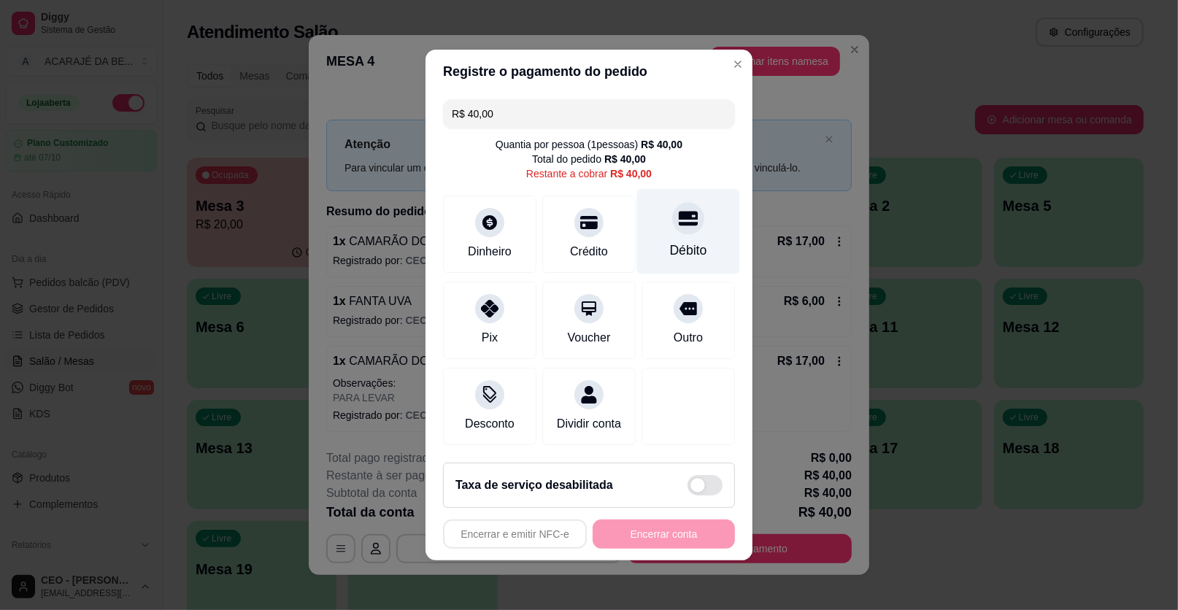
click at [679, 214] on icon at bounding box center [688, 219] width 19 height 15
type input "R$ 0,00"
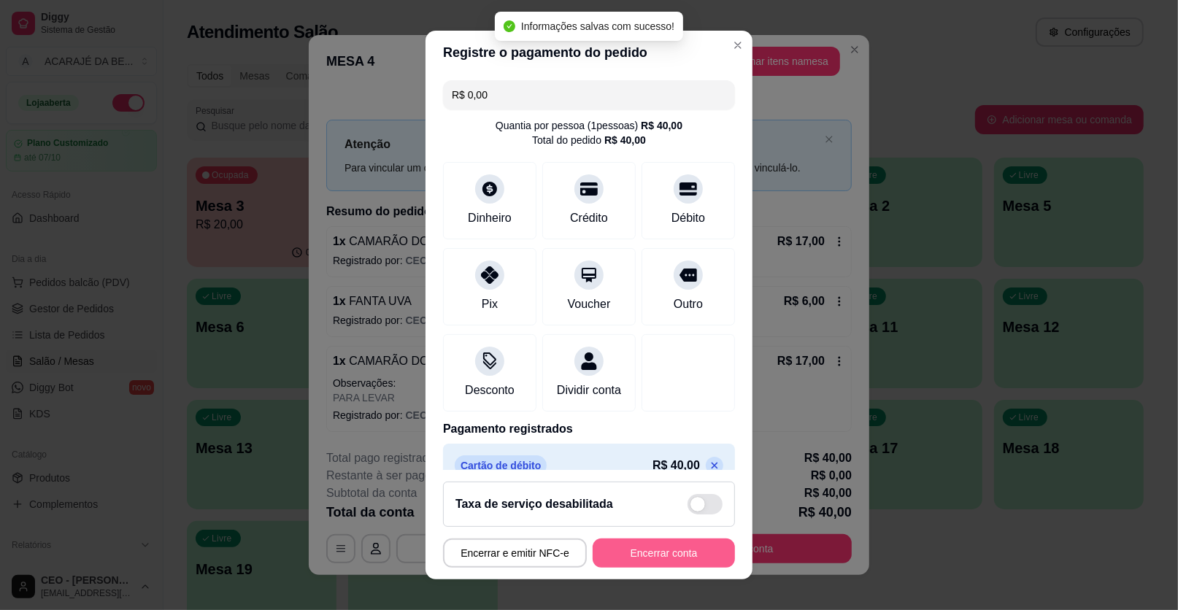
click at [693, 550] on button "Encerrar conta" at bounding box center [664, 553] width 142 height 29
click at [693, 550] on div "Encerrar e emitir NFC-e Encerrar conta" at bounding box center [589, 553] width 292 height 29
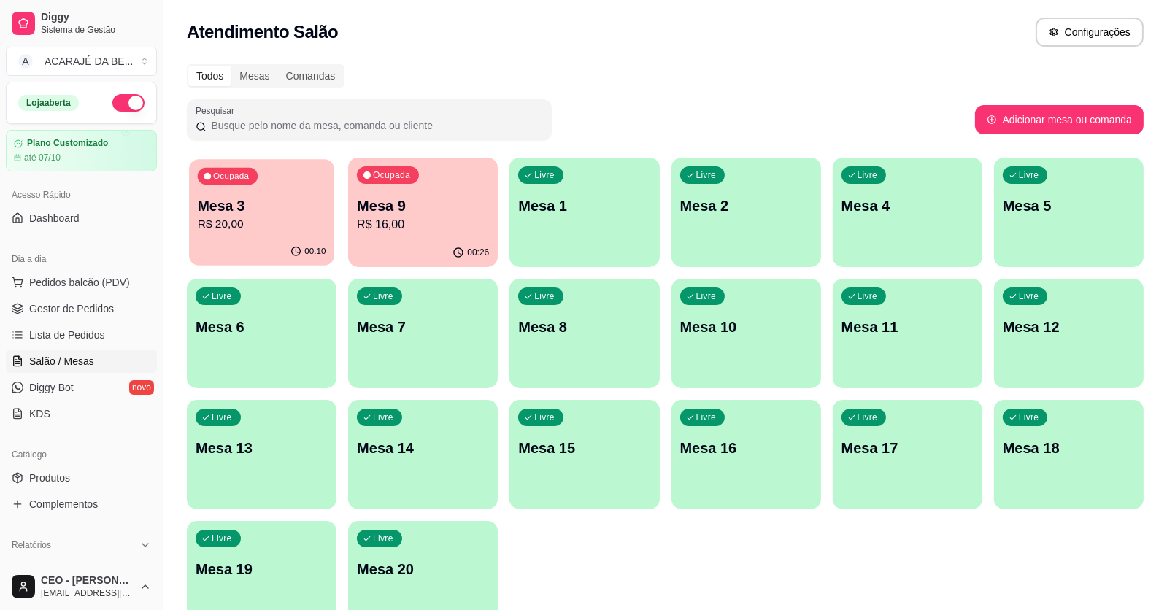
click at [311, 197] on p "Mesa 3" at bounding box center [262, 206] width 128 height 20
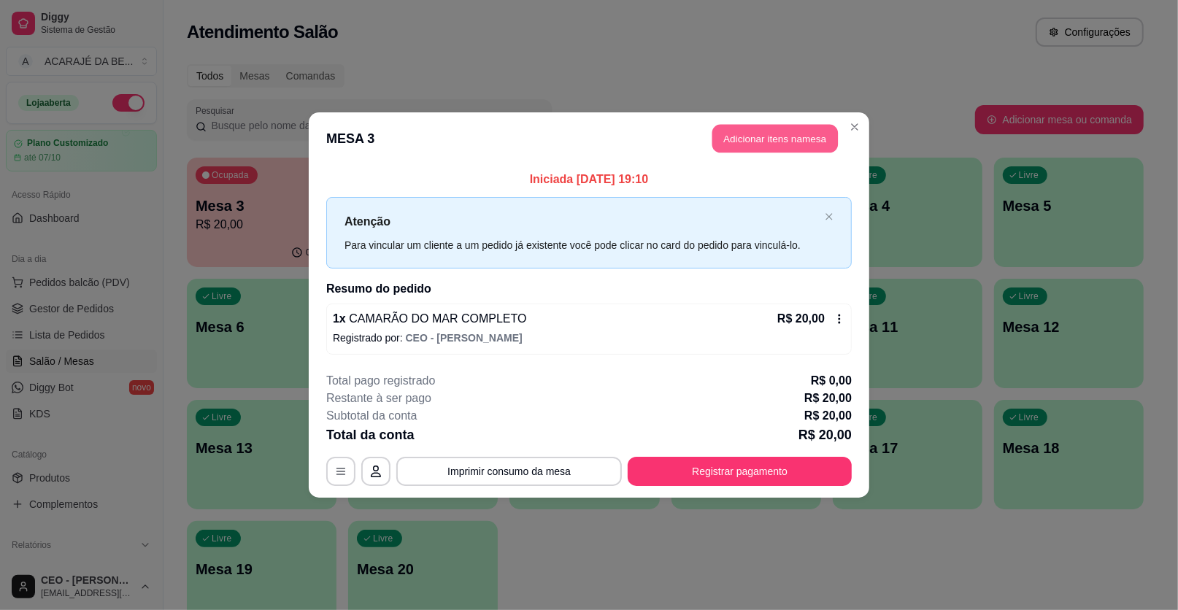
click at [794, 134] on button "Adicionar itens na mesa" at bounding box center [775, 139] width 126 height 28
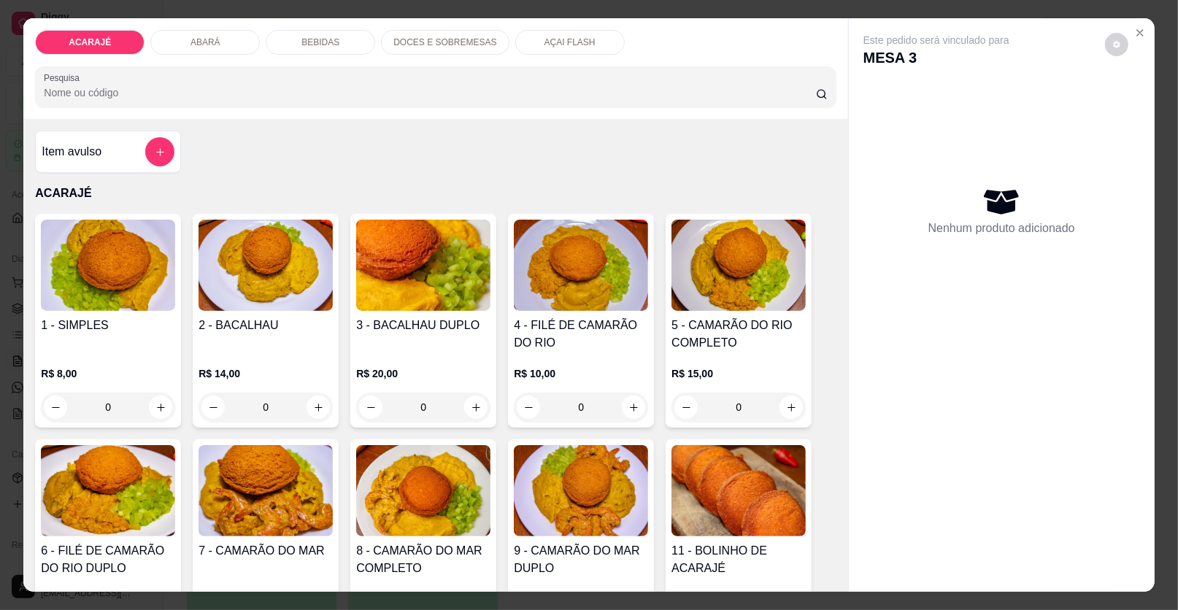
click at [315, 44] on p "BEBIDAS" at bounding box center [320, 42] width 38 height 12
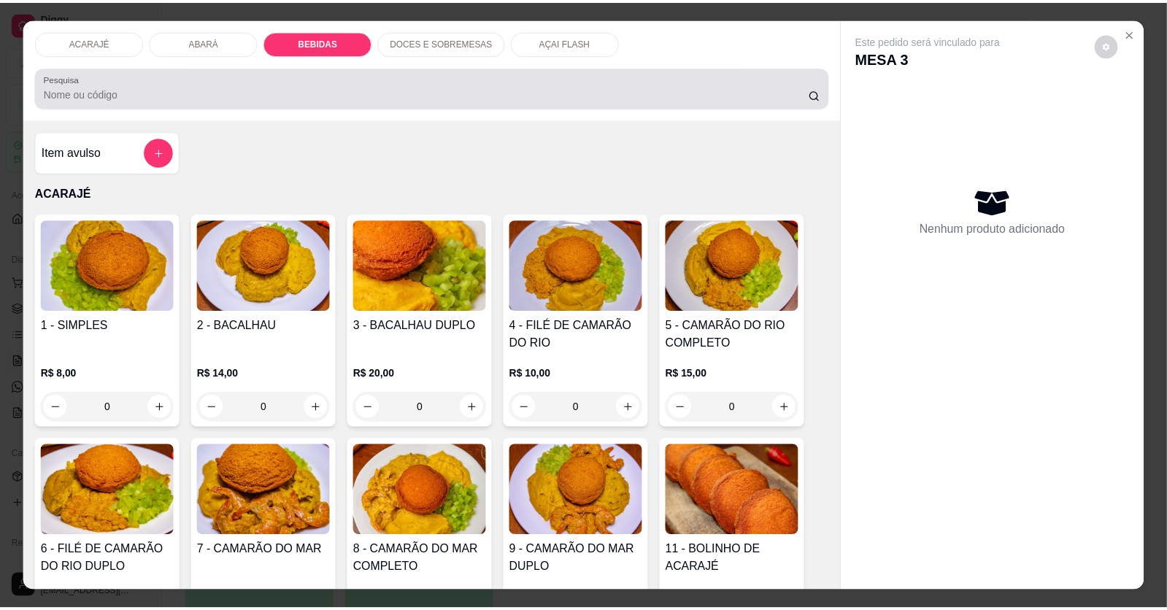
scroll to position [28, 0]
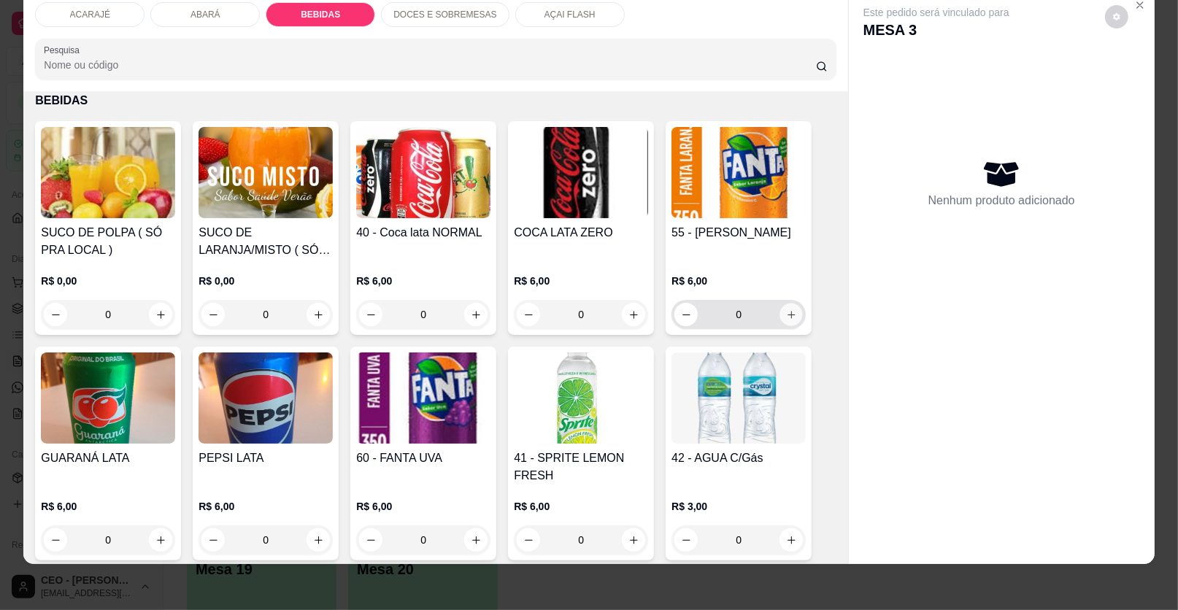
click at [786, 311] on icon "increase-product-quantity" at bounding box center [791, 314] width 11 height 11
type input "1"
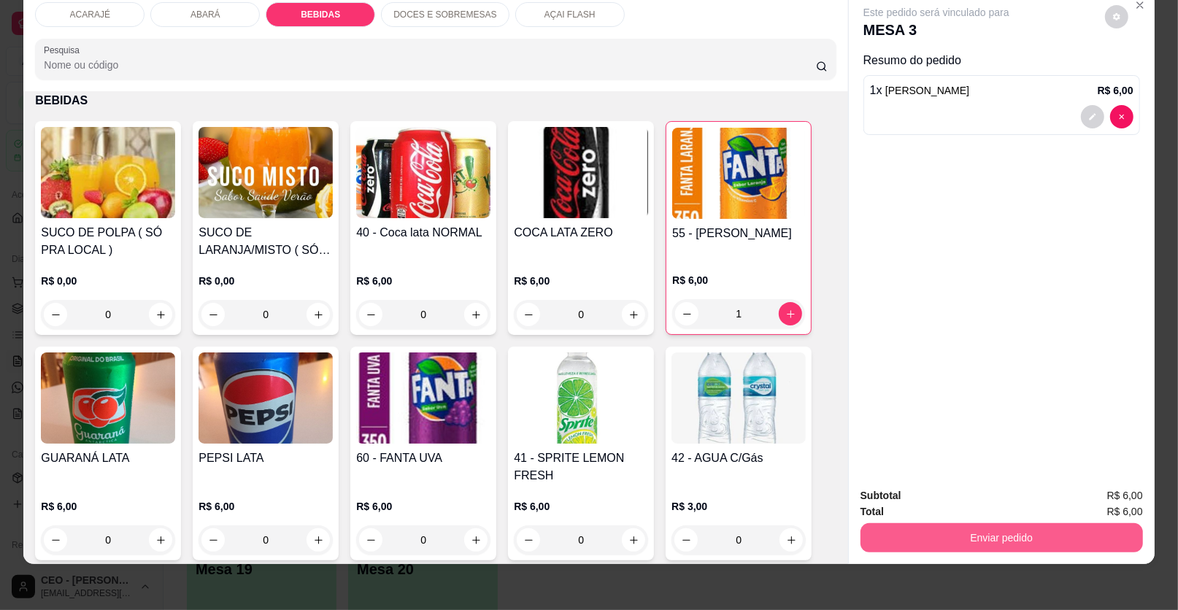
click at [886, 538] on button "Enviar pedido" at bounding box center [1001, 537] width 282 height 29
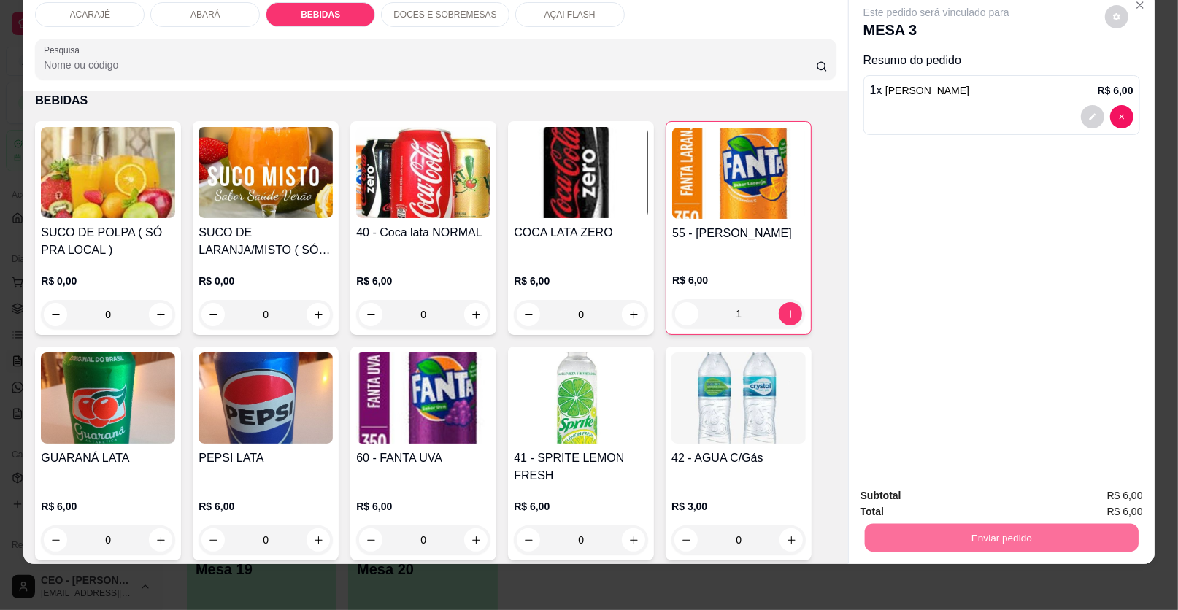
click at [1092, 498] on button "Enviar pedido" at bounding box center [1105, 500] width 80 height 27
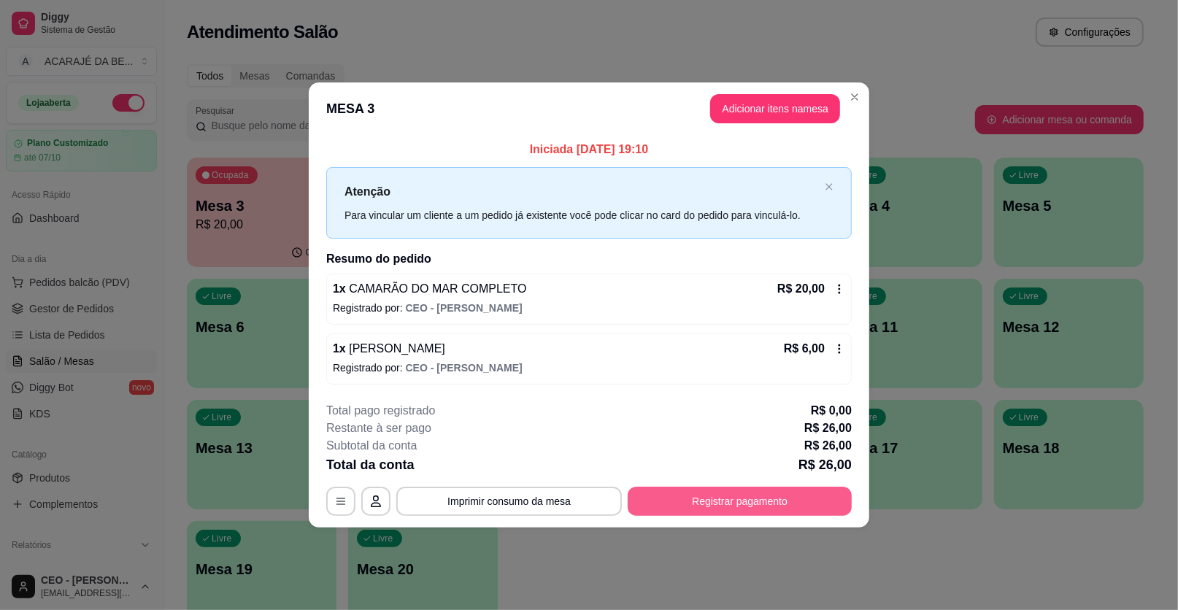
click at [744, 494] on button "Registrar pagamento" at bounding box center [740, 501] width 224 height 29
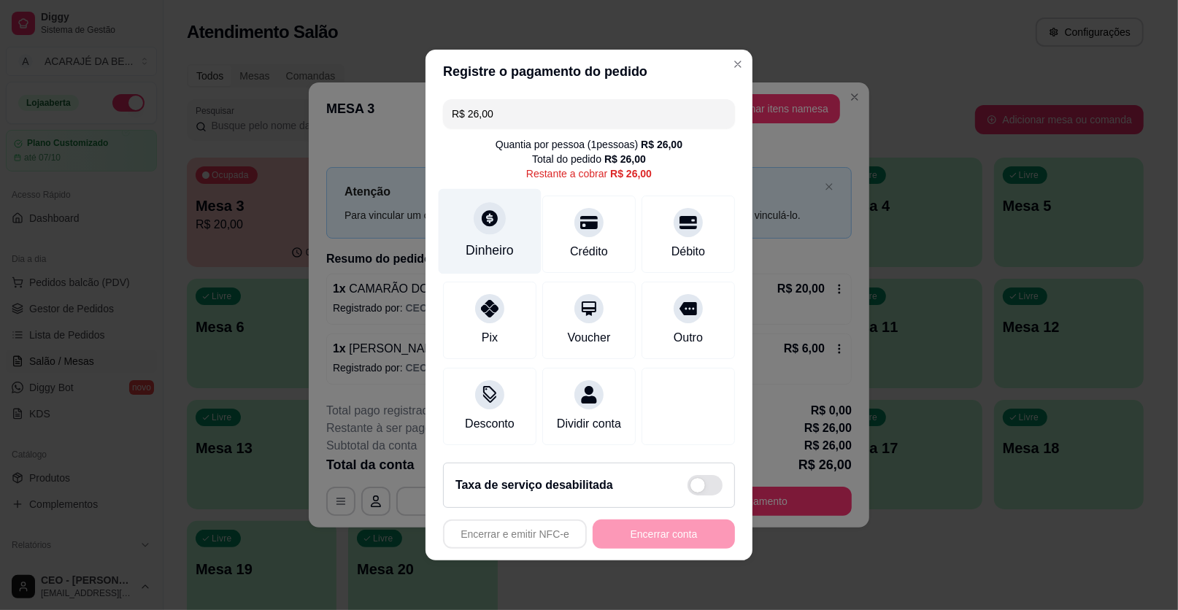
click at [482, 222] on icon at bounding box center [490, 218] width 16 height 16
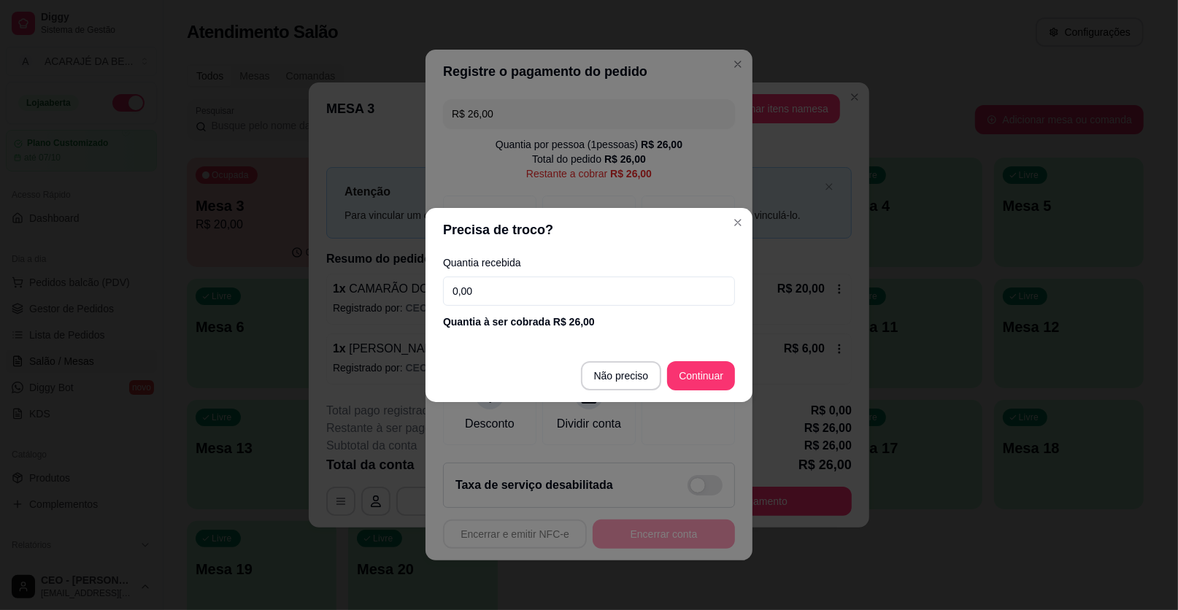
click at [494, 299] on input "0,00" at bounding box center [589, 291] width 292 height 29
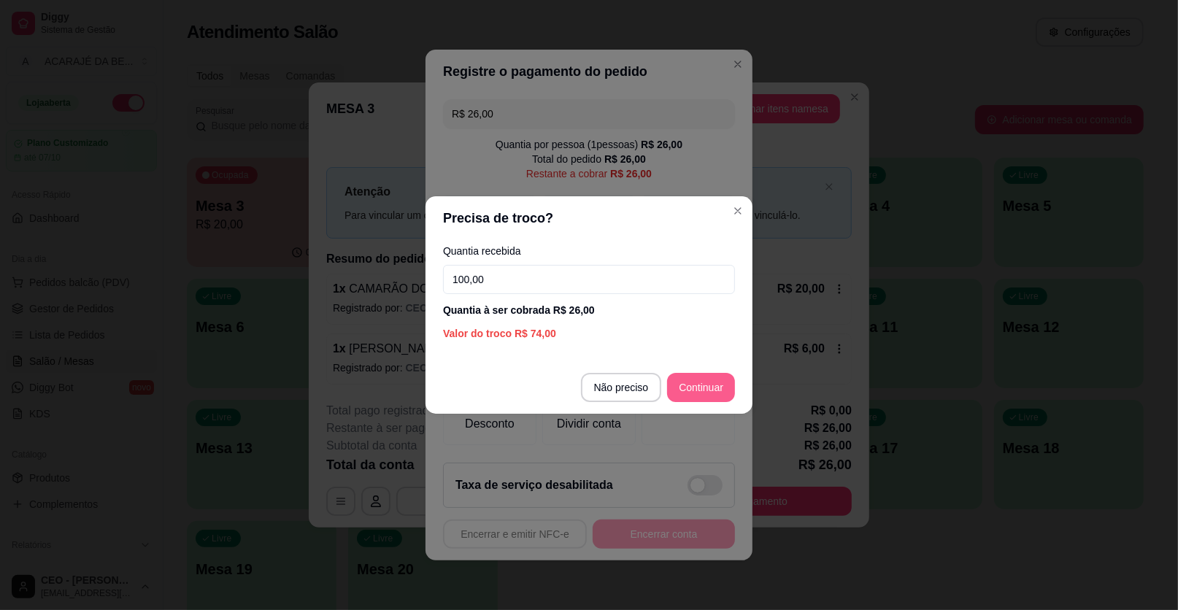
type input "100,00"
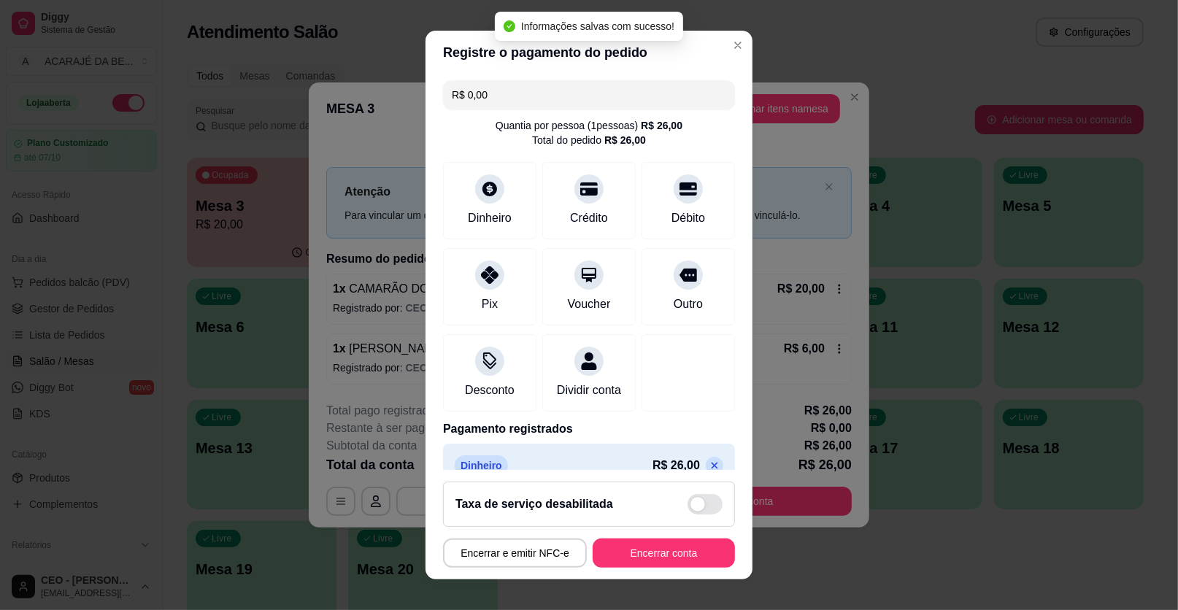
type input "R$ 0,00"
click at [666, 549] on button "Encerrar conta" at bounding box center [664, 553] width 142 height 29
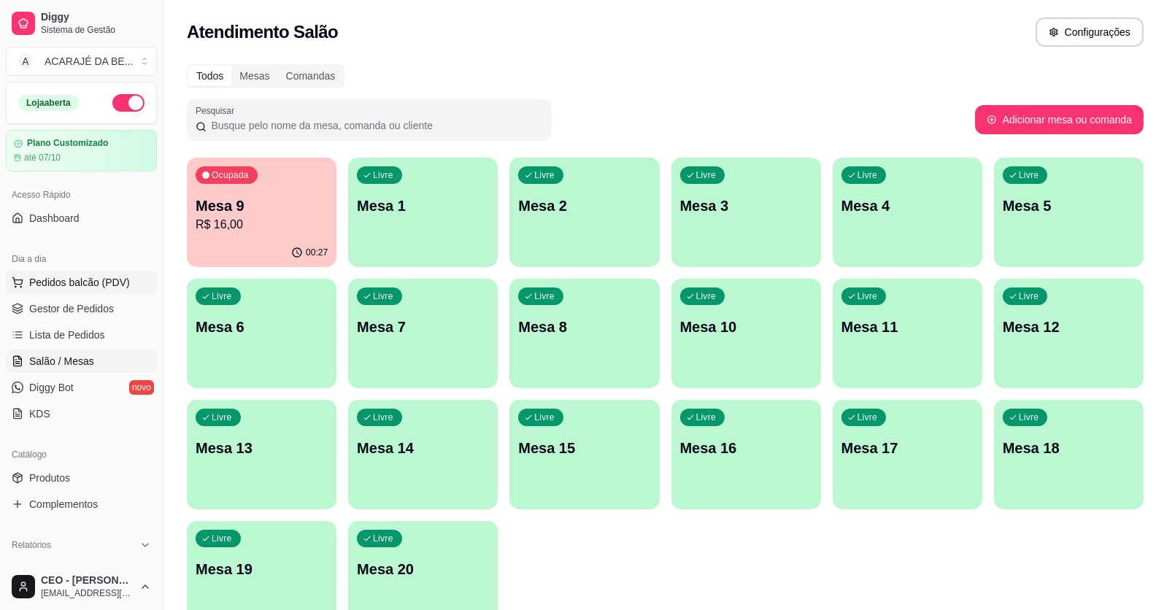
click at [77, 275] on span "Pedidos balcão (PDV)" at bounding box center [79, 282] width 101 height 15
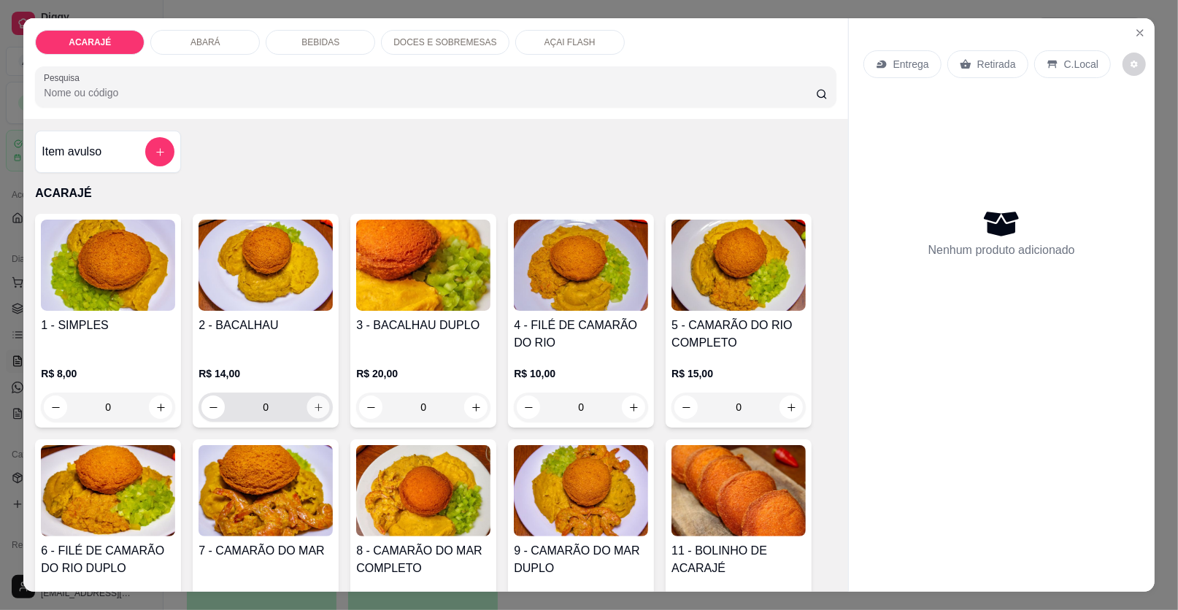
click at [315, 406] on icon "increase-product-quantity" at bounding box center [318, 407] width 7 height 7
type input "1"
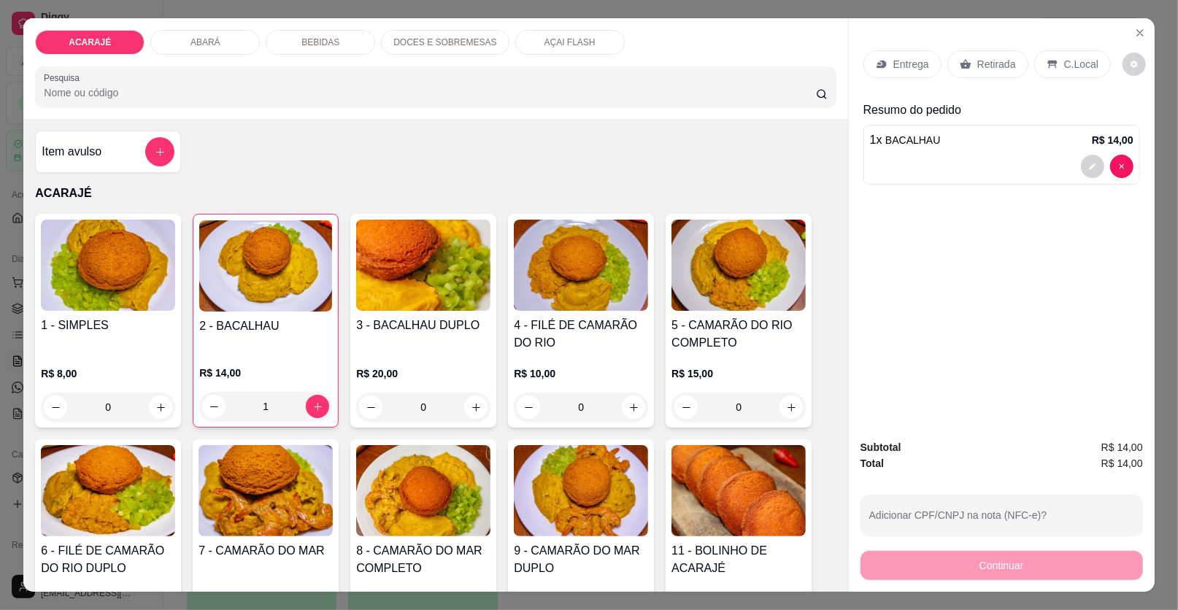
click at [907, 64] on p "Entrega" at bounding box center [911, 64] width 36 height 15
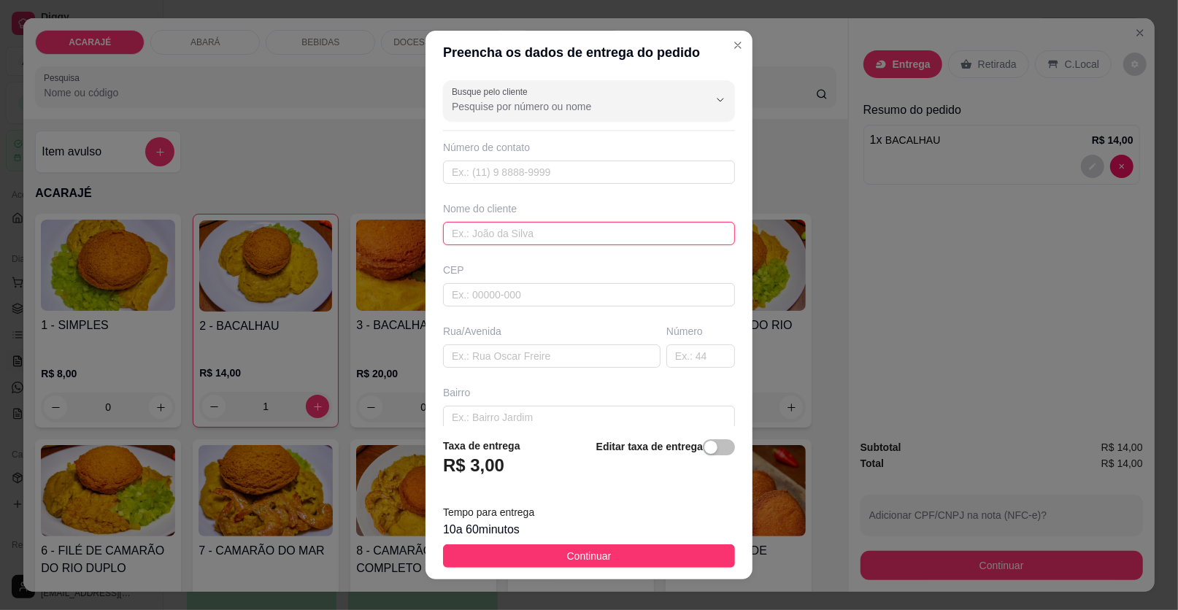
click at [510, 228] on input "text" at bounding box center [589, 233] width 292 height 23
type input "FAGNER"
click at [483, 358] on input "text" at bounding box center [551, 355] width 217 height 23
type input "RUA BEIRA RIO CAMAMUZINHO"
click at [666, 356] on input "text" at bounding box center [700, 355] width 69 height 23
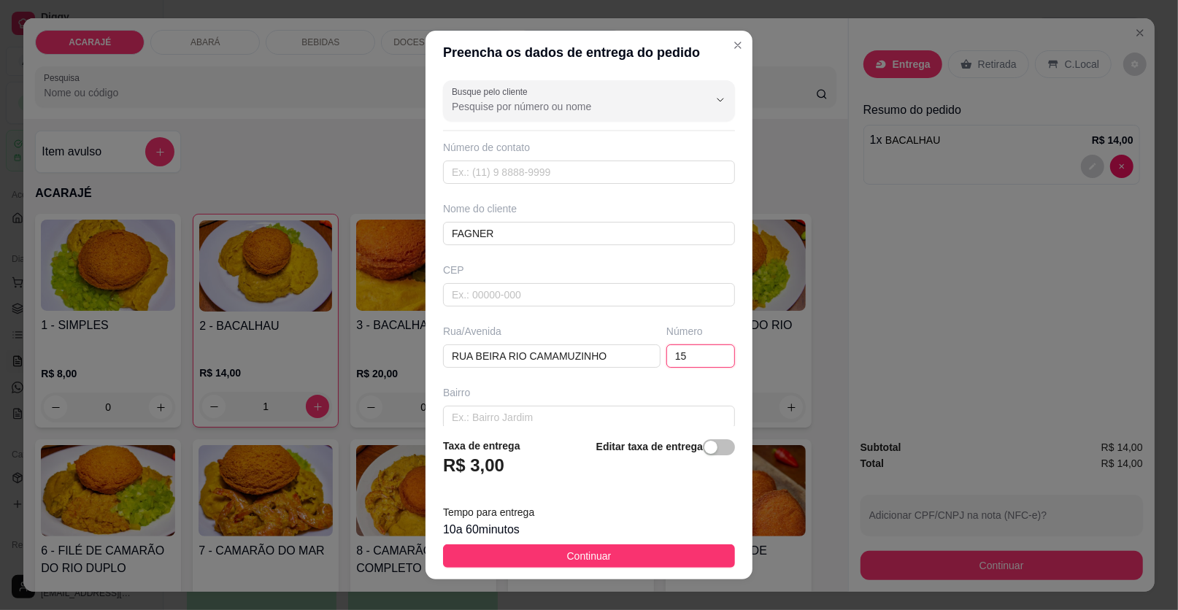
type input "15"
click at [687, 559] on button "Continuar" at bounding box center [589, 555] width 292 height 23
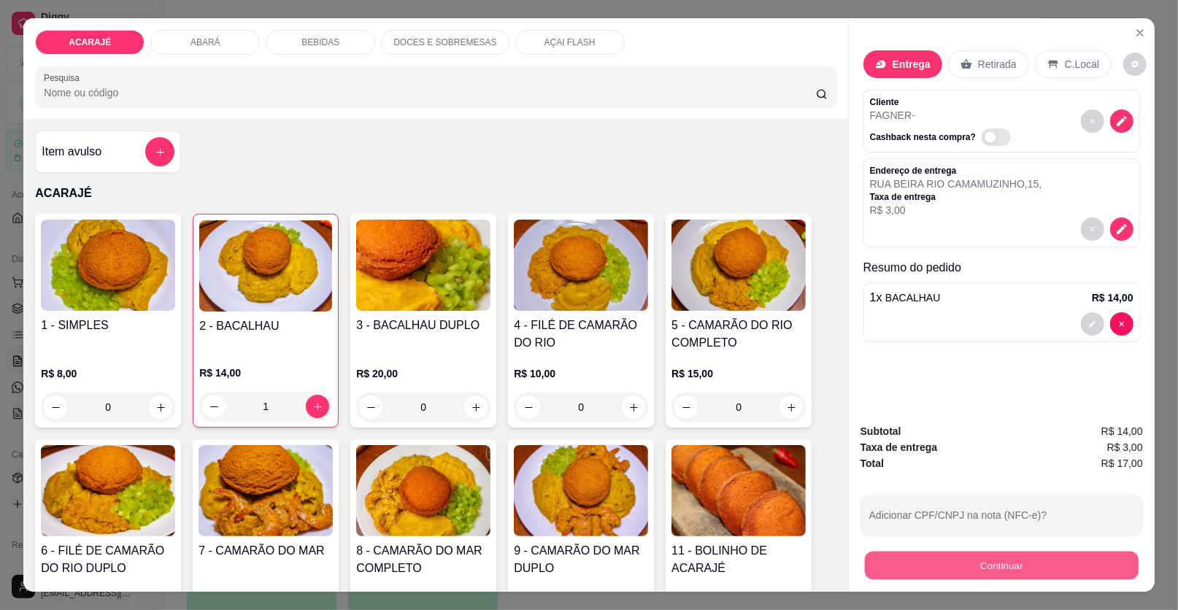
click at [968, 563] on button "Continuar" at bounding box center [1002, 566] width 274 height 28
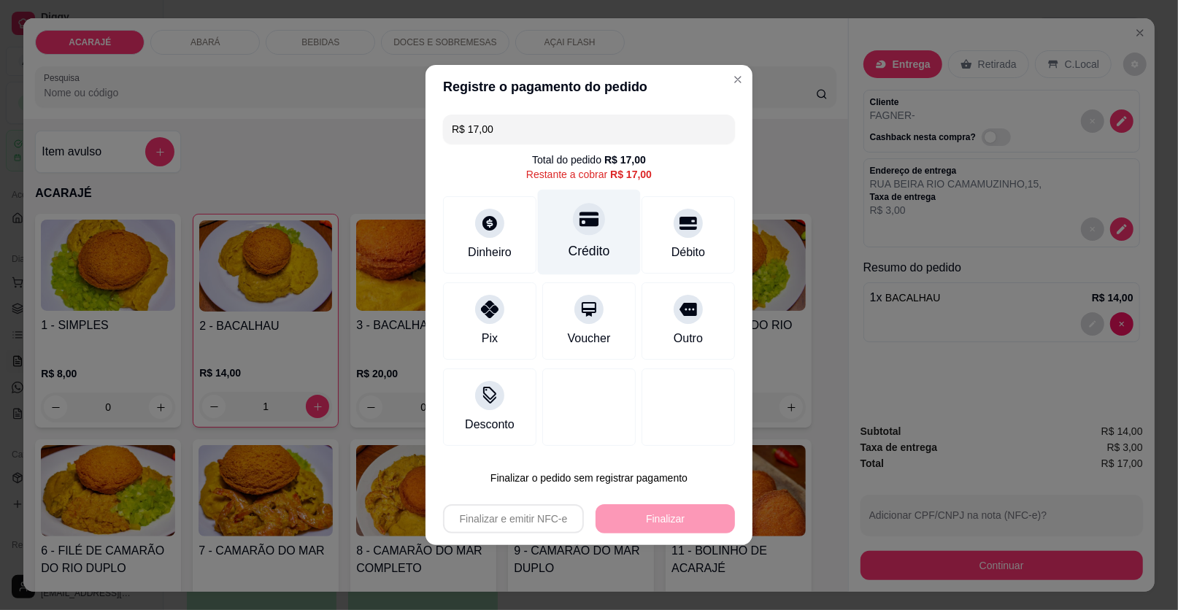
click at [586, 217] on icon at bounding box center [588, 218] width 19 height 19
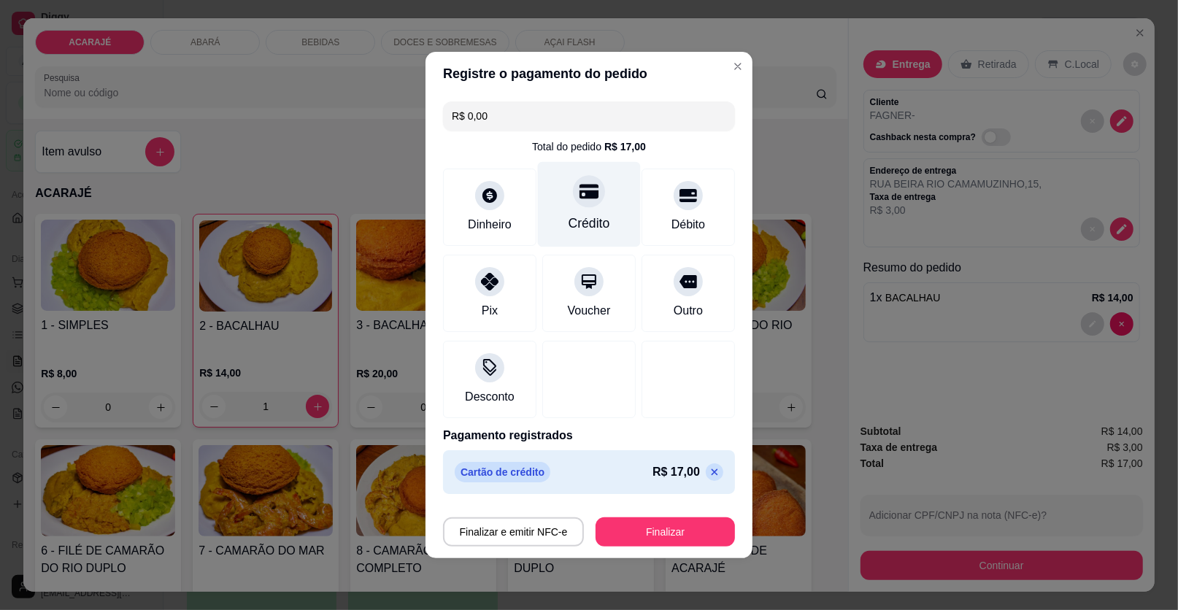
type input "R$ 0,00"
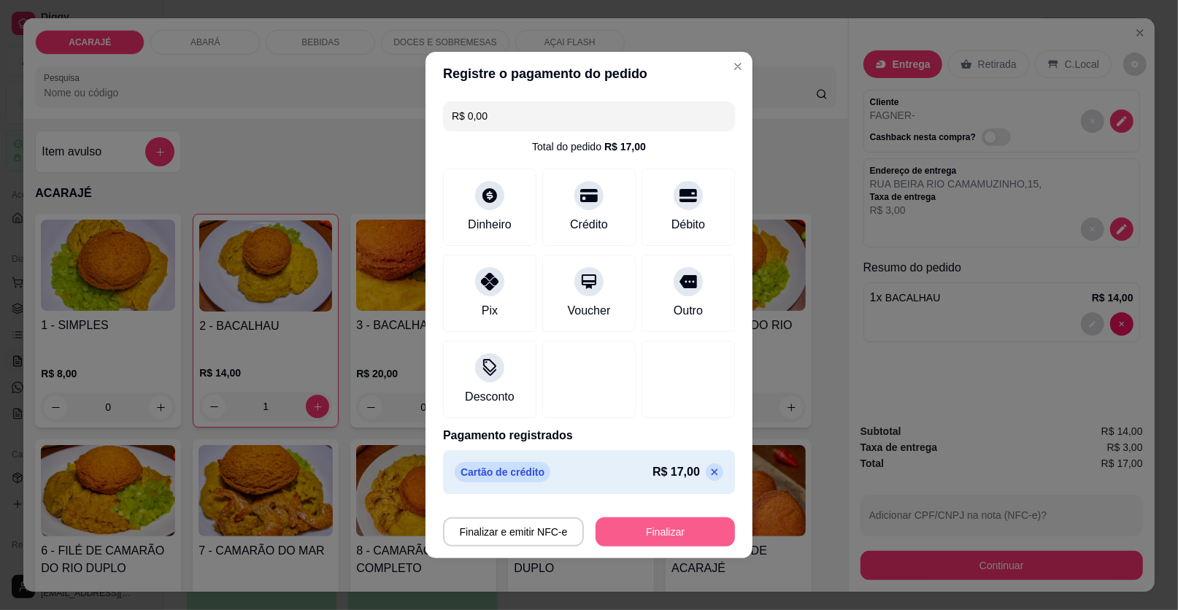
click at [651, 531] on button "Finalizar" at bounding box center [664, 531] width 139 height 29
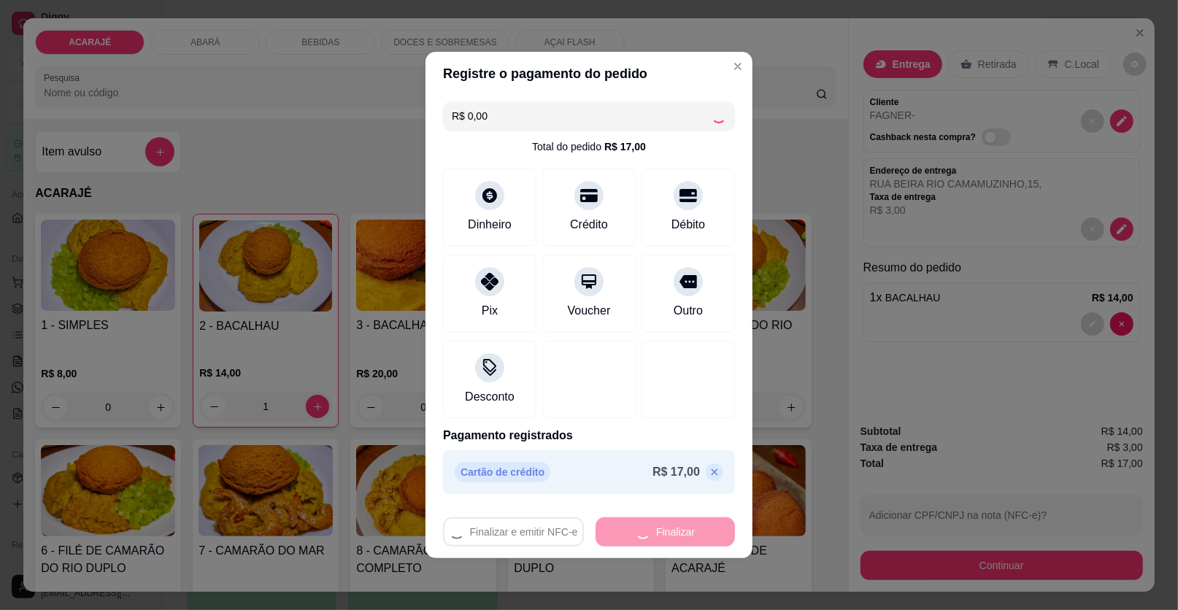
type input "0"
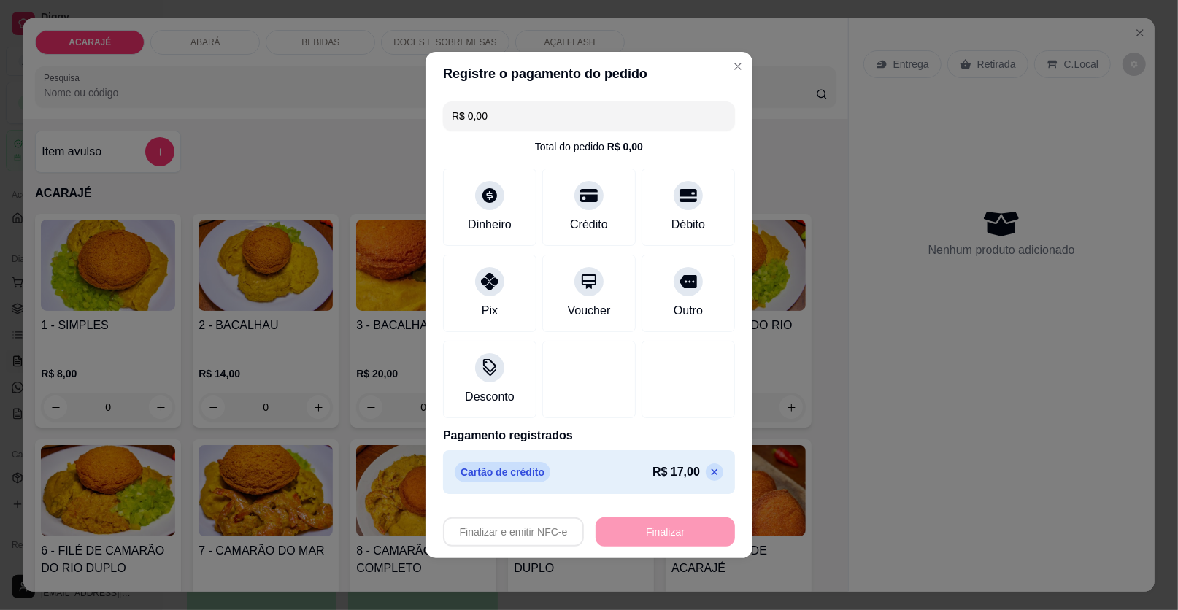
type input "-R$ 17,00"
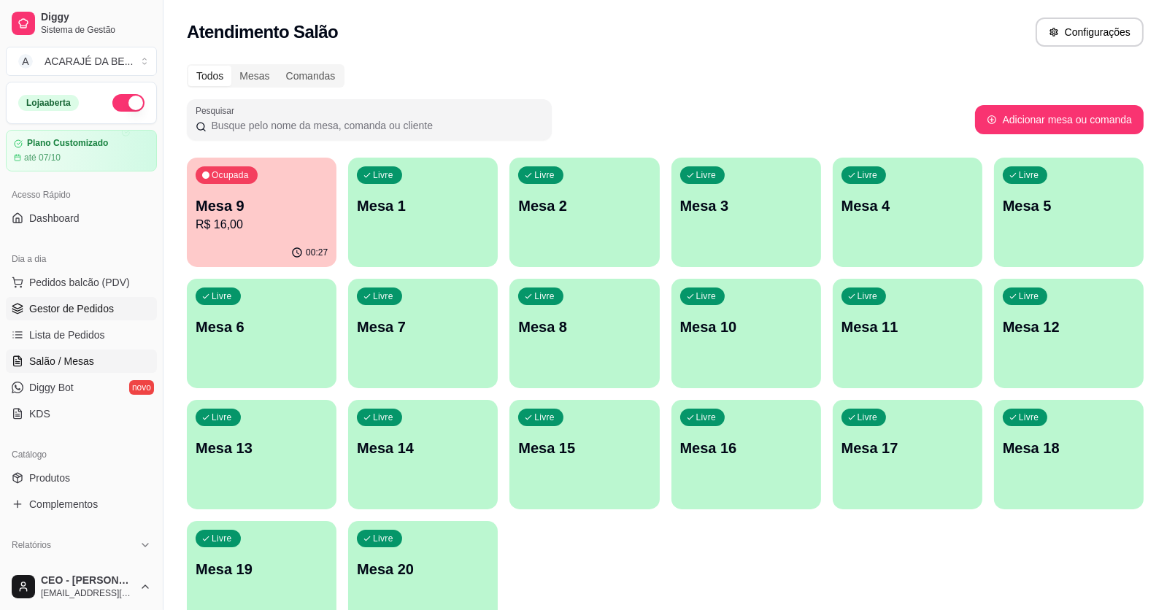
click at [75, 306] on span "Gestor de Pedidos" at bounding box center [71, 308] width 85 height 15
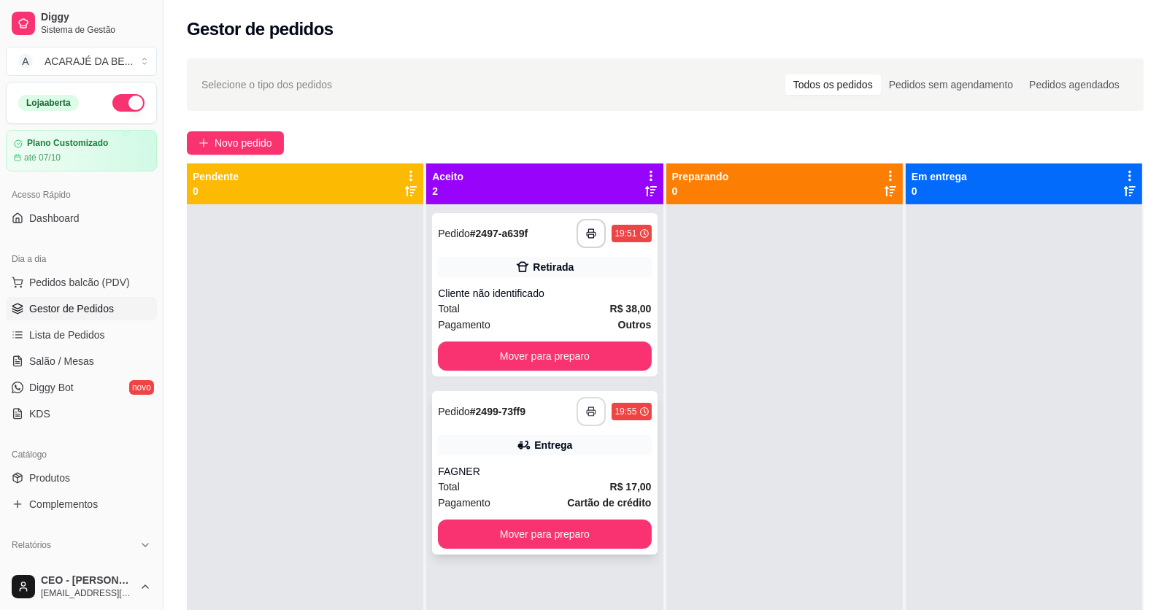
click at [580, 398] on button "button" at bounding box center [590, 411] width 29 height 29
click at [549, 320] on div "Pagamento Outros" at bounding box center [544, 325] width 213 height 16
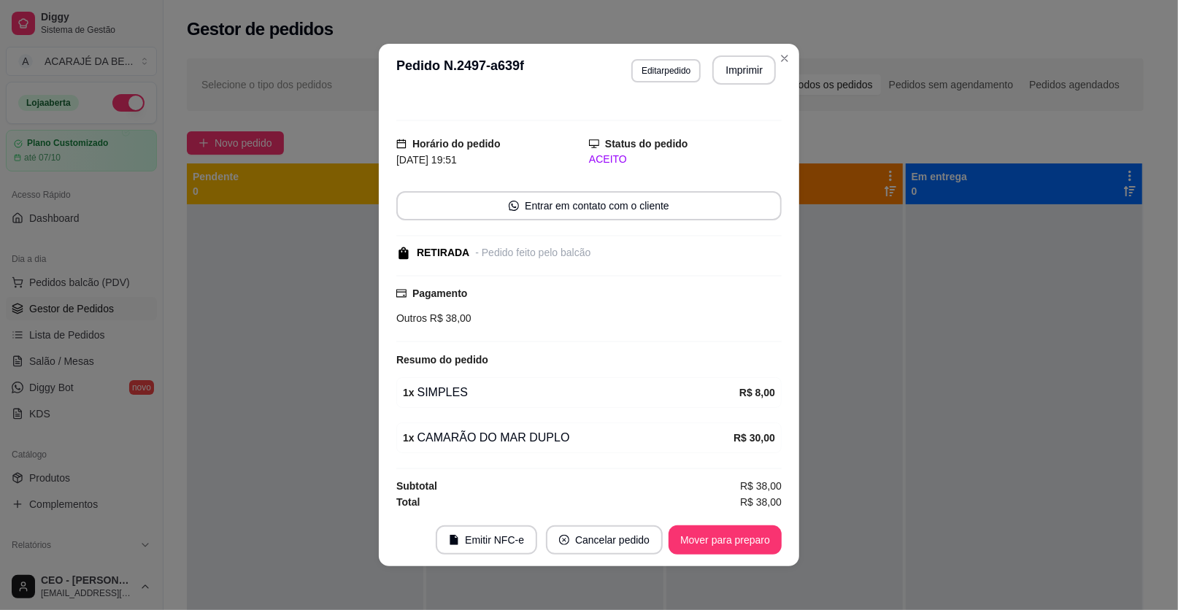
scroll to position [3, 0]
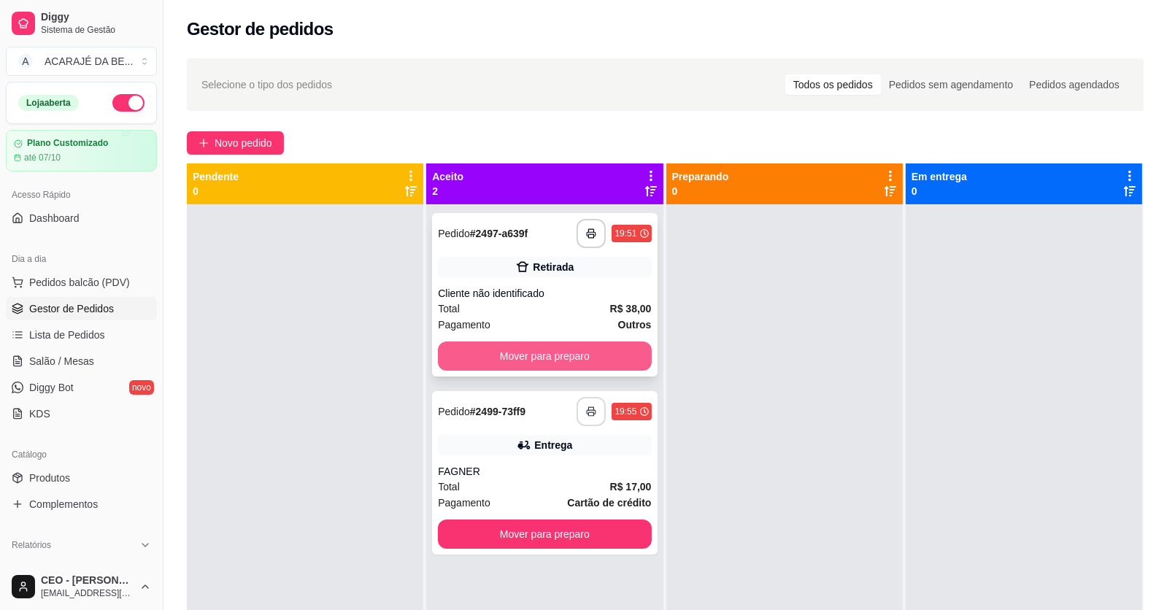
click at [617, 346] on button "Mover para preparo" at bounding box center [544, 356] width 213 height 29
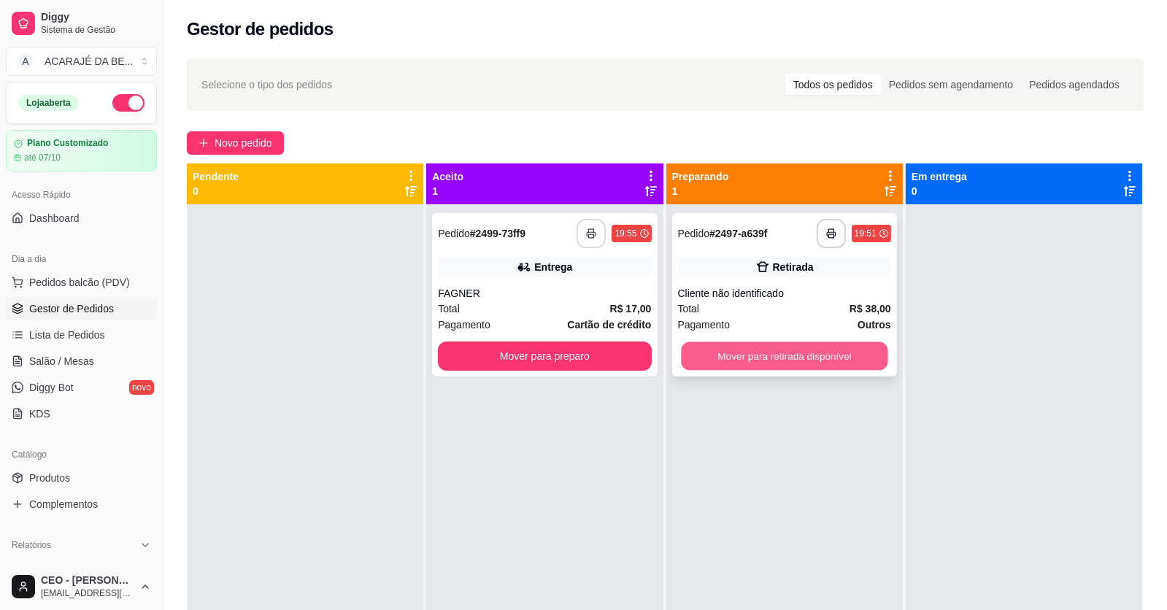
click at [763, 356] on button "Mover para retirada disponível" at bounding box center [784, 356] width 207 height 28
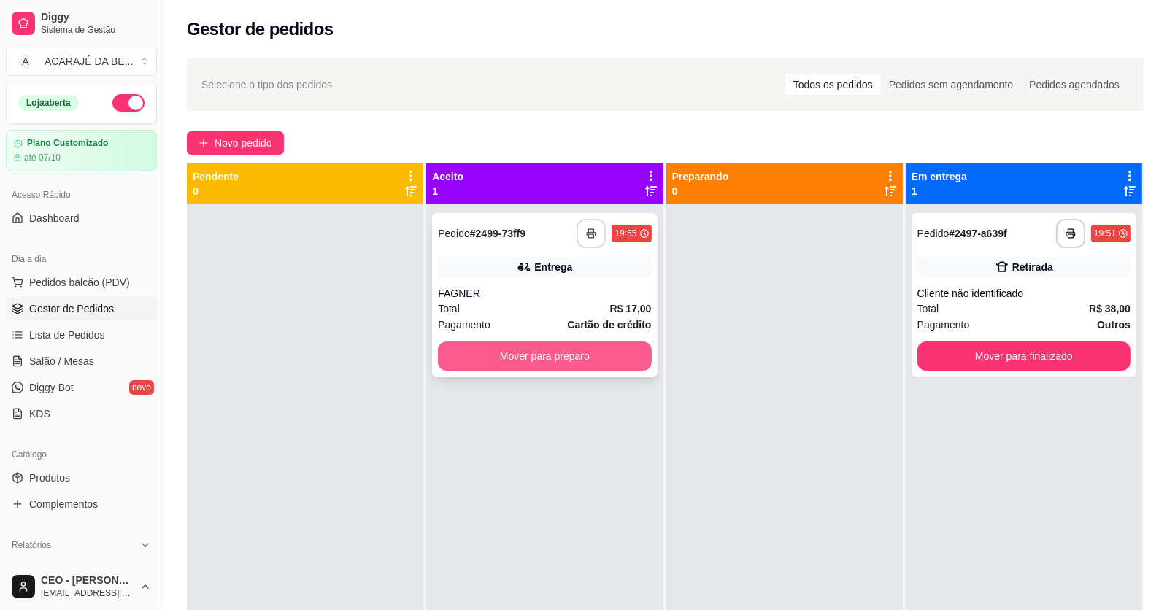
click at [593, 352] on button "Mover para preparo" at bounding box center [544, 356] width 213 height 29
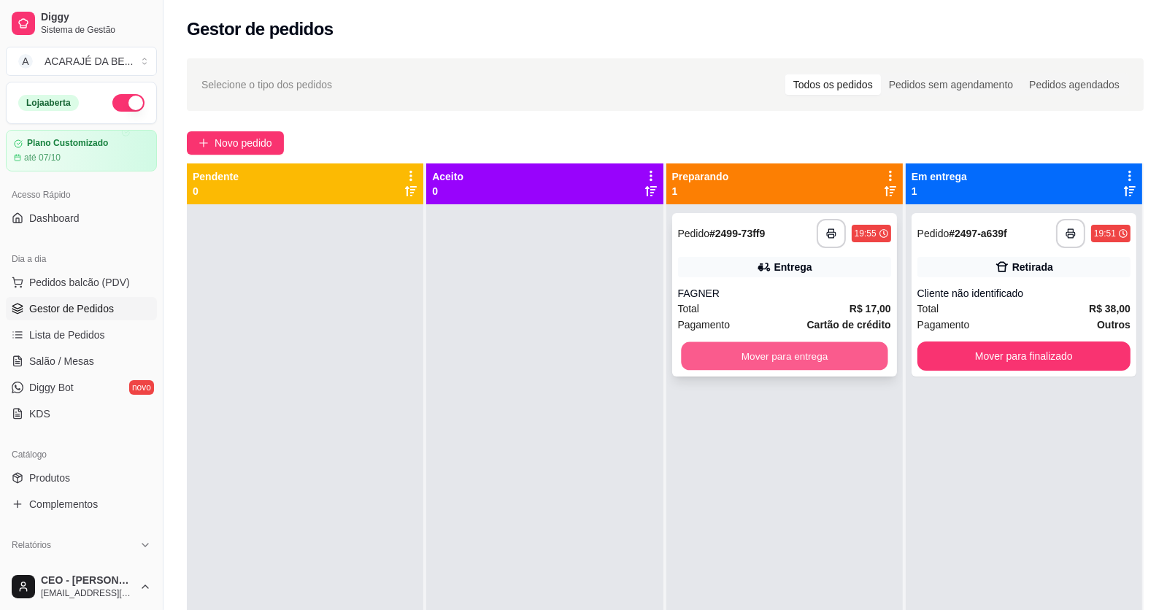
click at [695, 357] on button "Mover para entrega" at bounding box center [784, 356] width 207 height 28
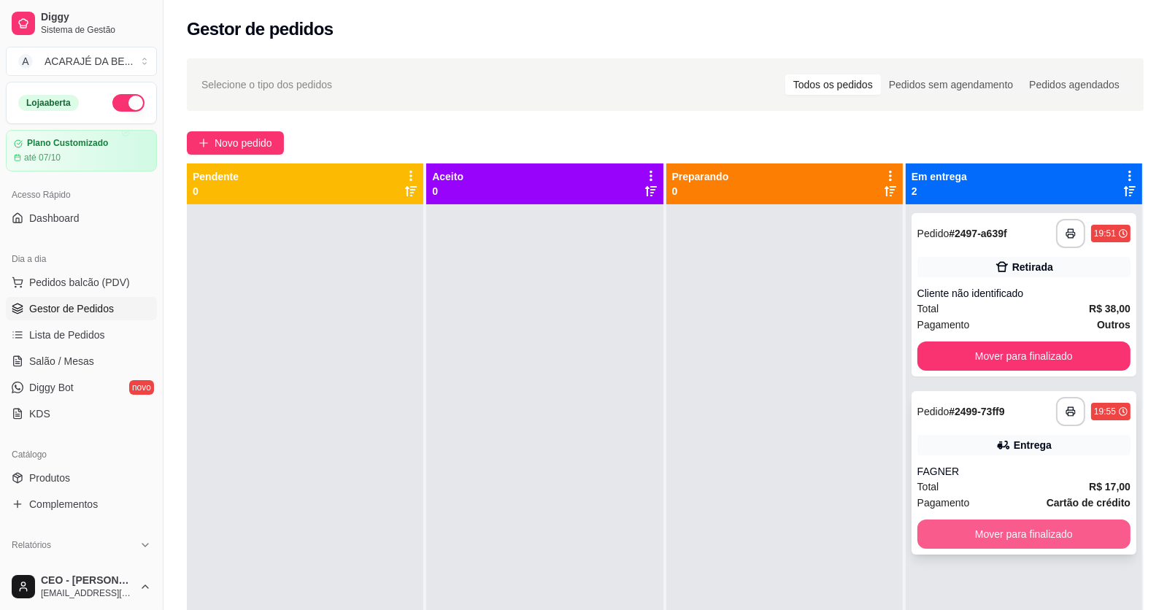
click at [1065, 528] on button "Mover para finalizado" at bounding box center [1023, 534] width 213 height 29
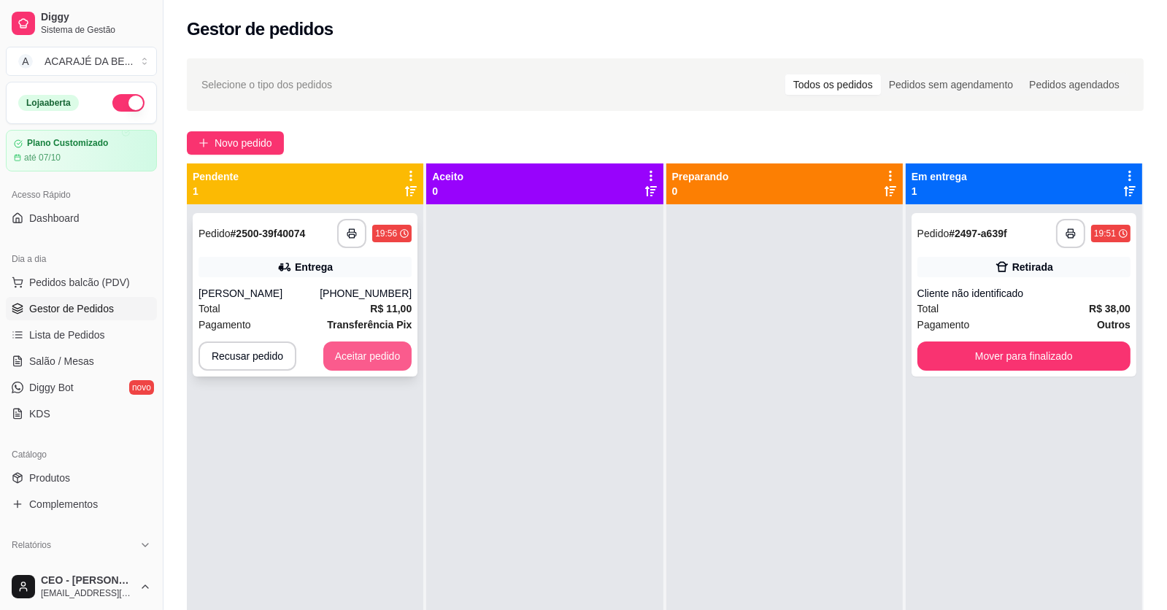
click at [381, 352] on button "Aceitar pedido" at bounding box center [367, 356] width 89 height 29
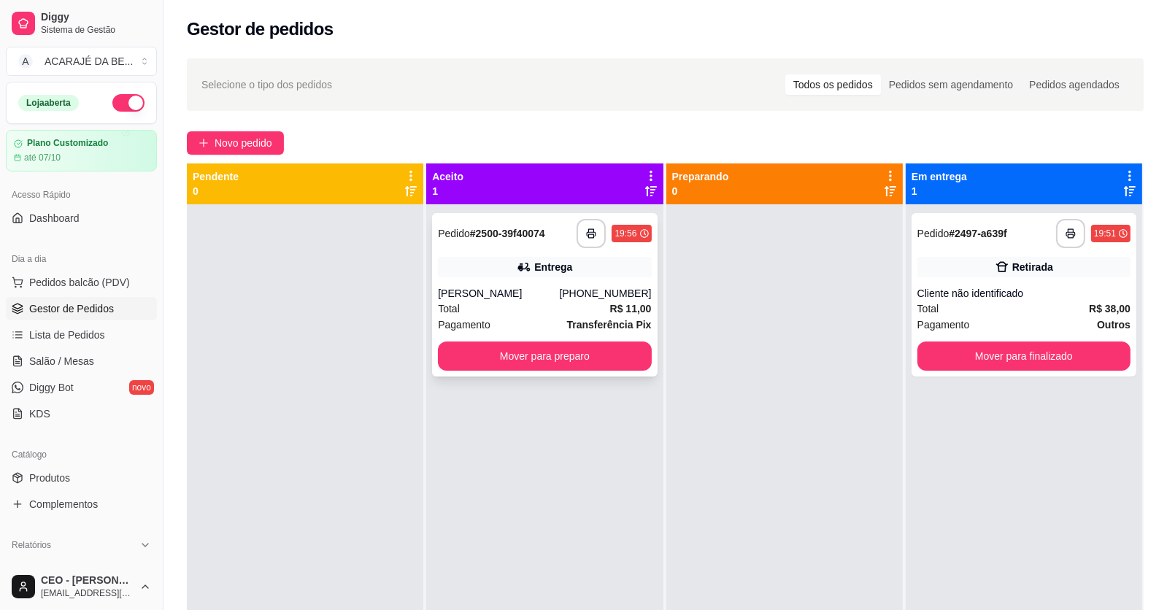
click at [531, 328] on div "Pagamento Transferência Pix" at bounding box center [544, 325] width 213 height 16
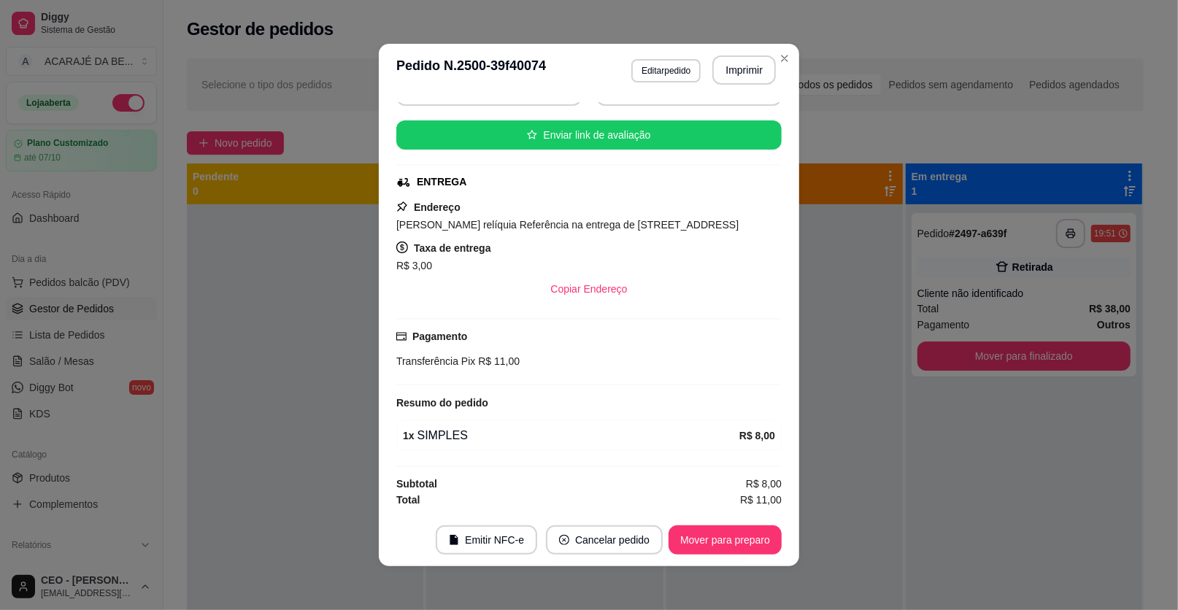
scroll to position [177, 0]
click at [749, 69] on button "Imprimir" at bounding box center [743, 69] width 63 height 29
click at [734, 545] on button "Mover para preparo" at bounding box center [724, 539] width 113 height 29
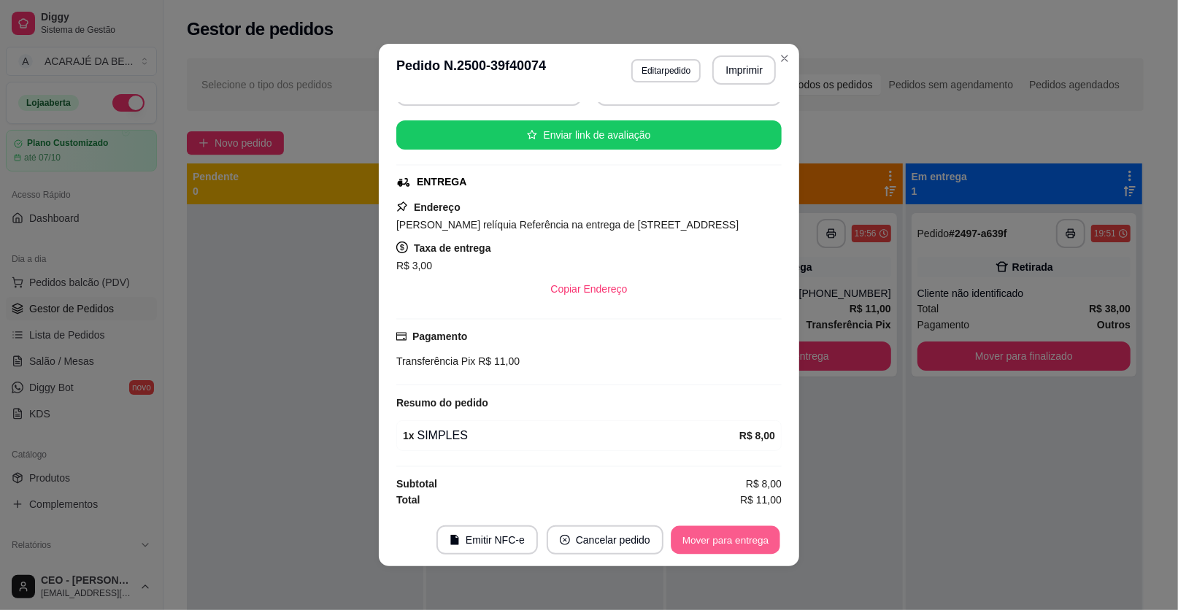
click at [734, 545] on button "Mover para entrega" at bounding box center [725, 540] width 109 height 28
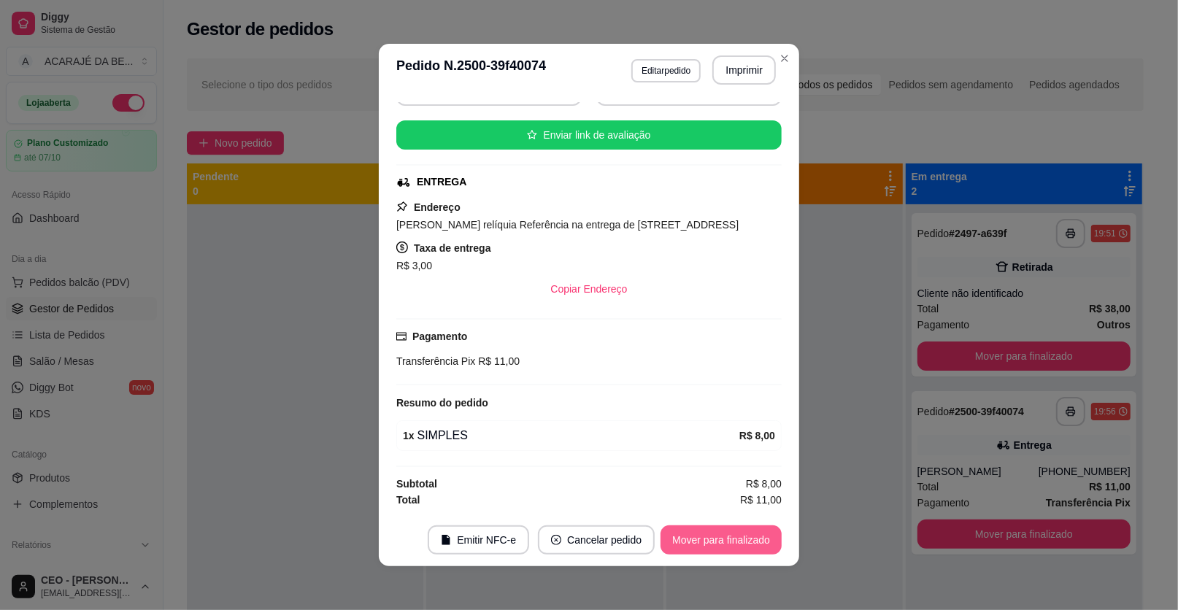
click at [734, 545] on button "Mover para finalizado" at bounding box center [720, 539] width 121 height 29
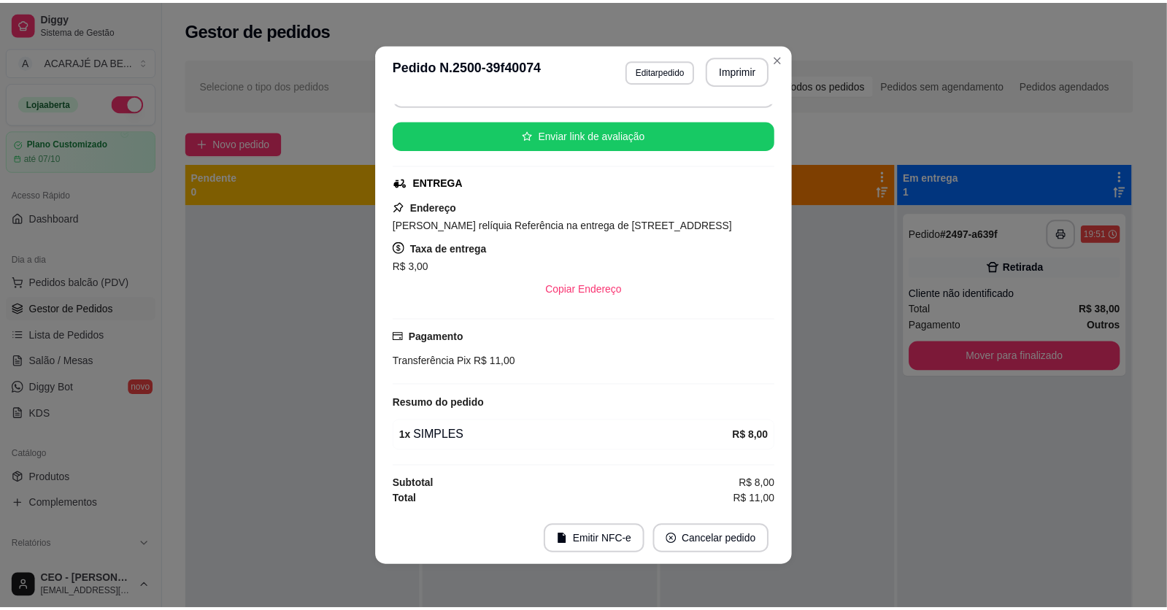
scroll to position [143, 0]
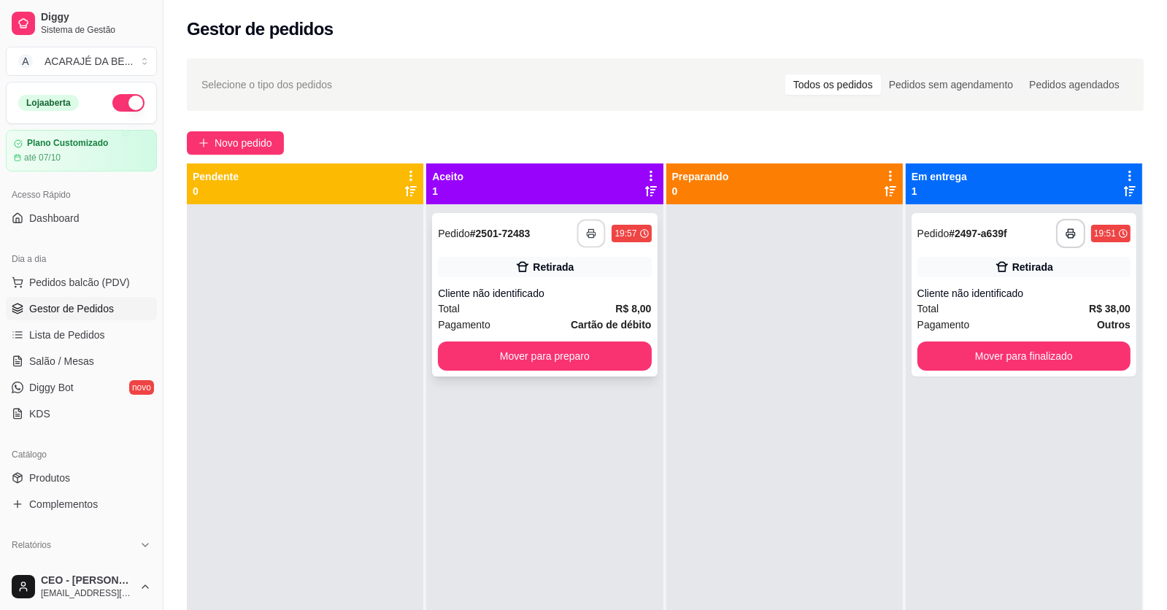
click at [596, 236] on button "button" at bounding box center [591, 234] width 28 height 28
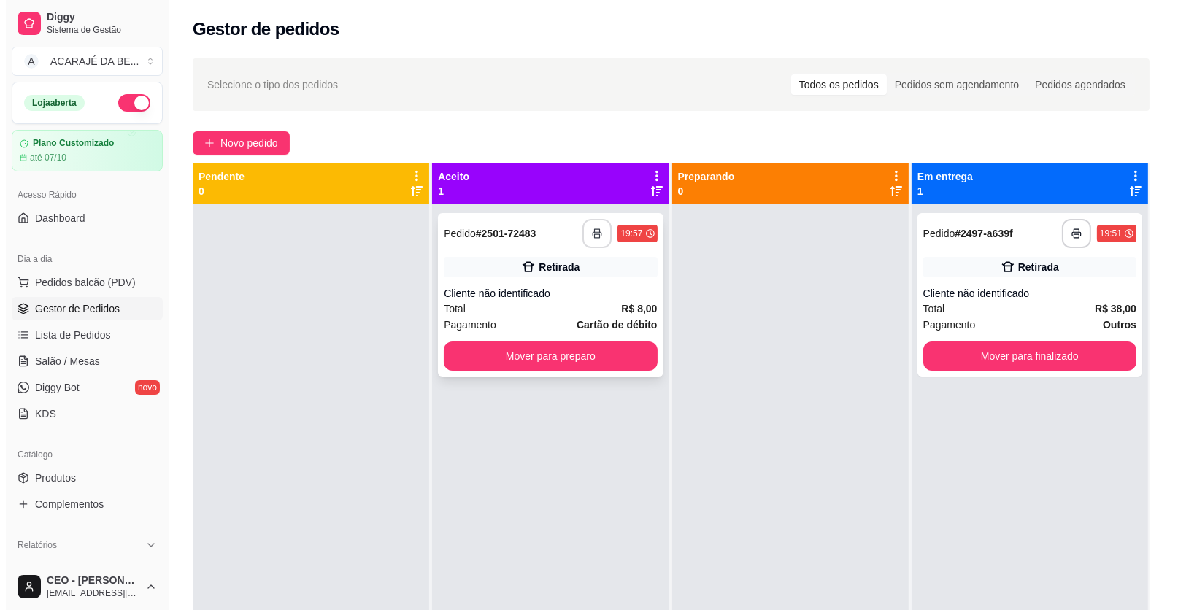
scroll to position [0, 0]
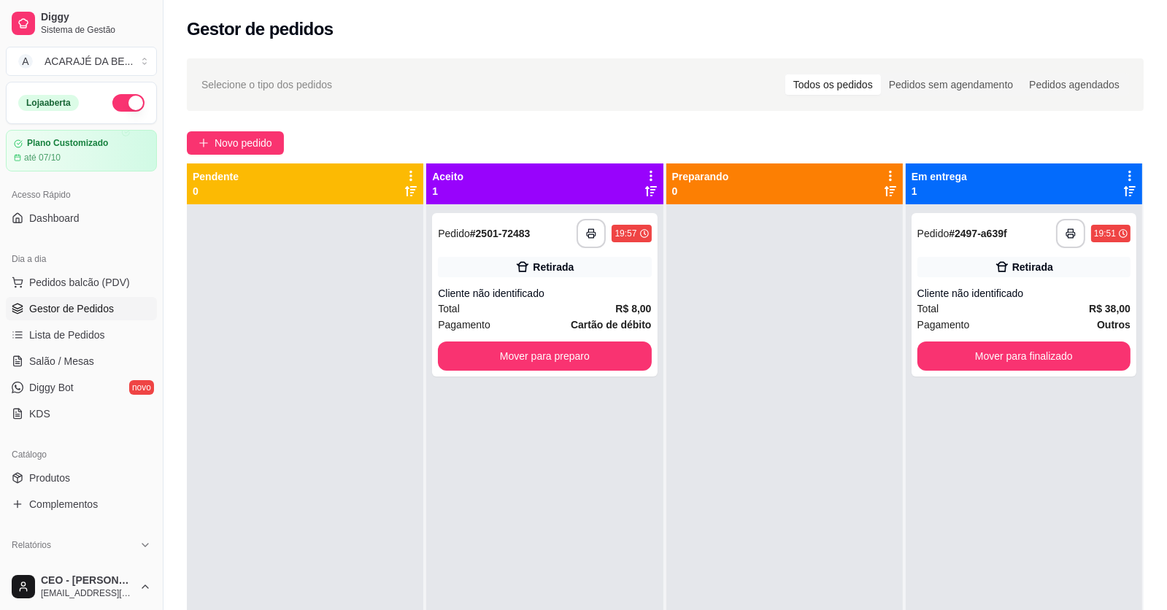
click at [576, 358] on button "Mover para preparo" at bounding box center [544, 356] width 213 height 29
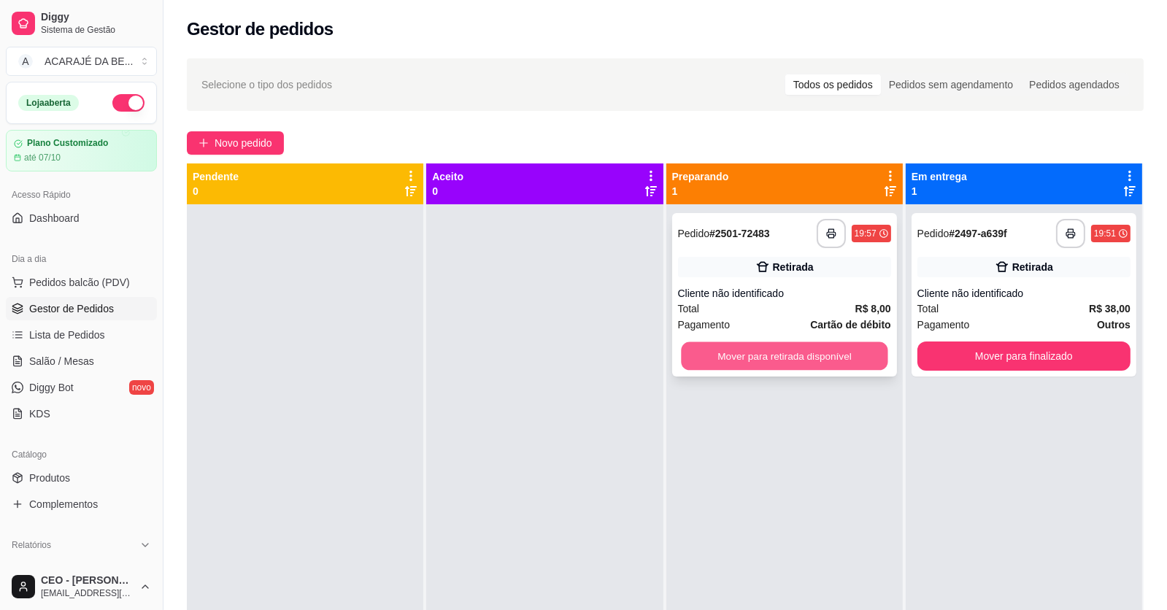
click at [827, 354] on button "Mover para retirada disponível" at bounding box center [784, 356] width 207 height 28
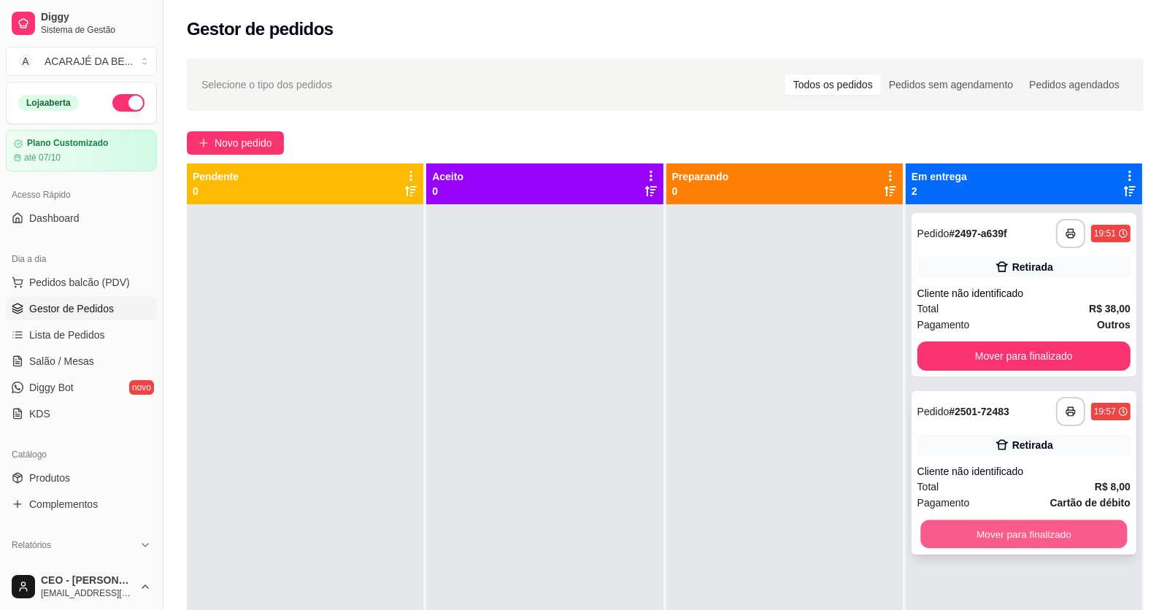
click at [1082, 526] on button "Mover para finalizado" at bounding box center [1023, 534] width 207 height 28
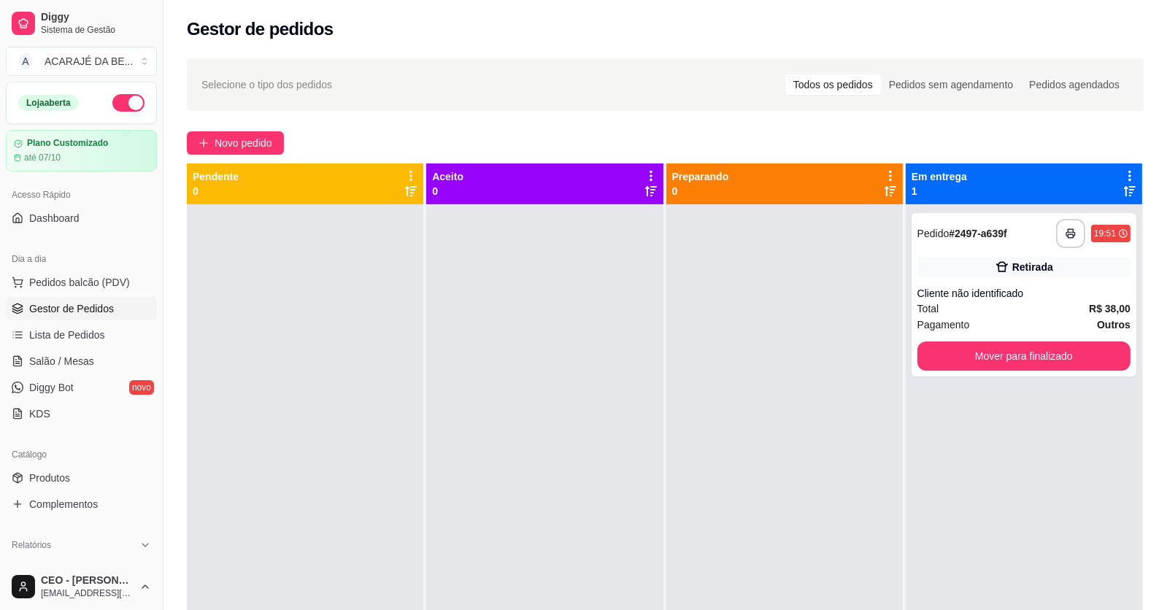
drag, startPoint x: 1084, startPoint y: 524, endPoint x: 725, endPoint y: 487, distance: 360.2
click at [725, 487] on div at bounding box center [784, 509] width 236 height 610
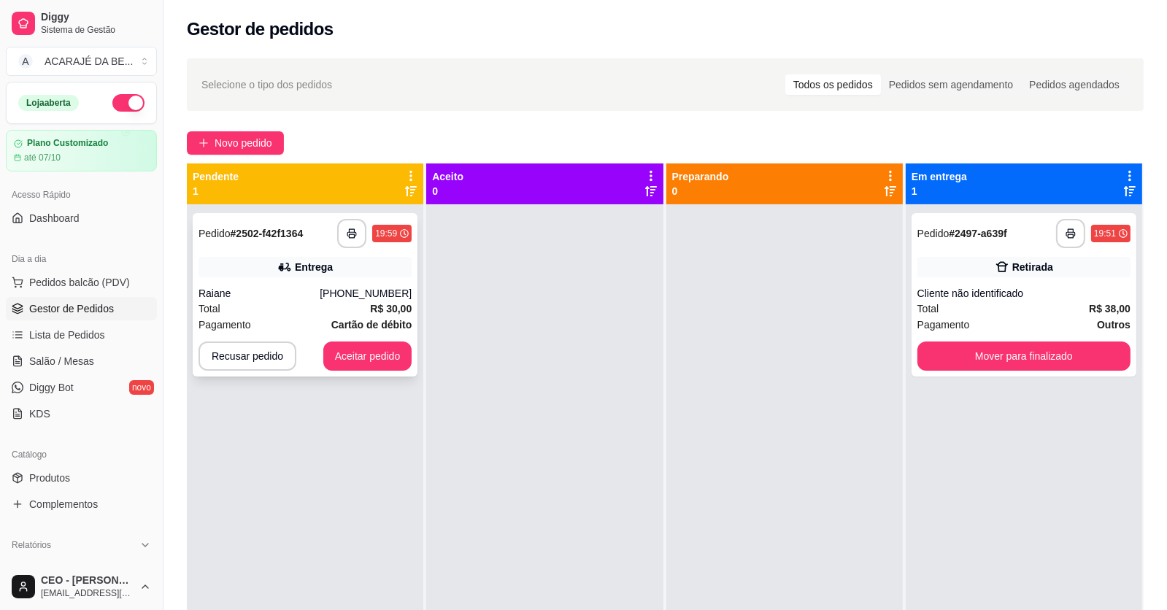
click at [292, 315] on div "Total R$ 30,00" at bounding box center [304, 309] width 213 height 16
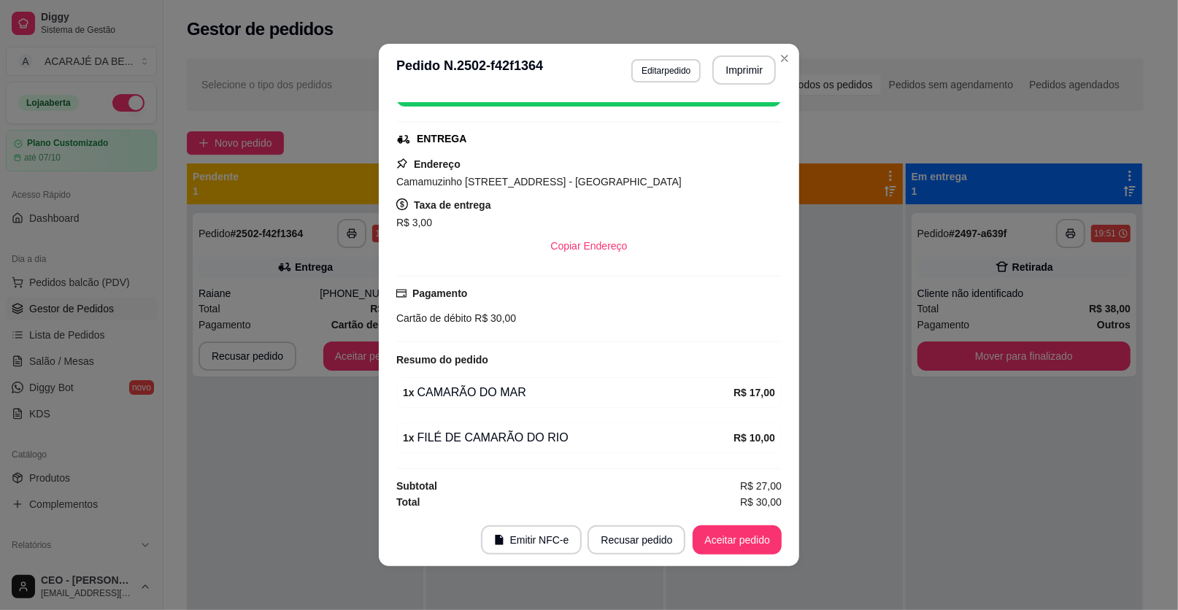
scroll to position [3, 0]
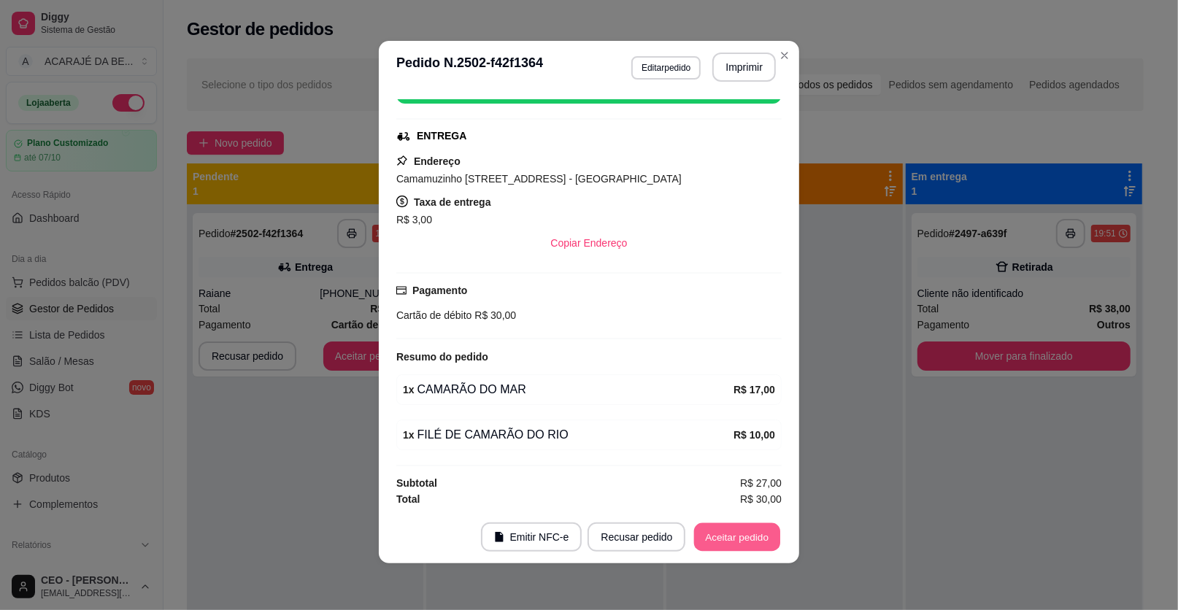
click at [729, 536] on button "Aceitar pedido" at bounding box center [737, 537] width 86 height 28
click at [729, 536] on div "Recusar pedido Aceitar pedido" at bounding box center [684, 536] width 194 height 29
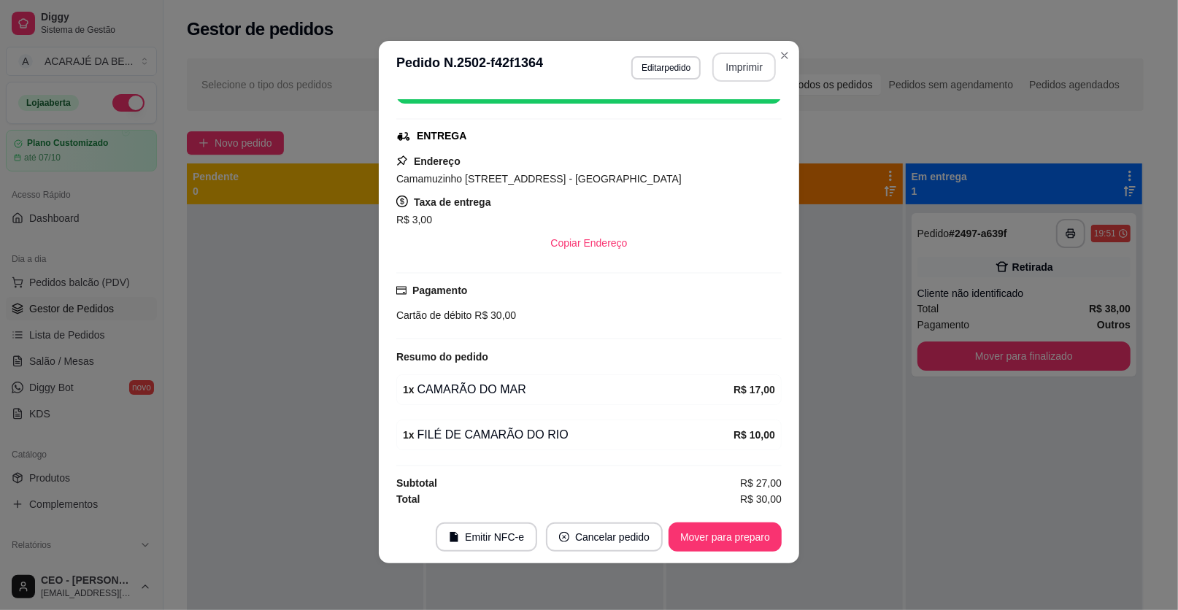
click at [735, 65] on button "Imprimir" at bounding box center [743, 67] width 63 height 29
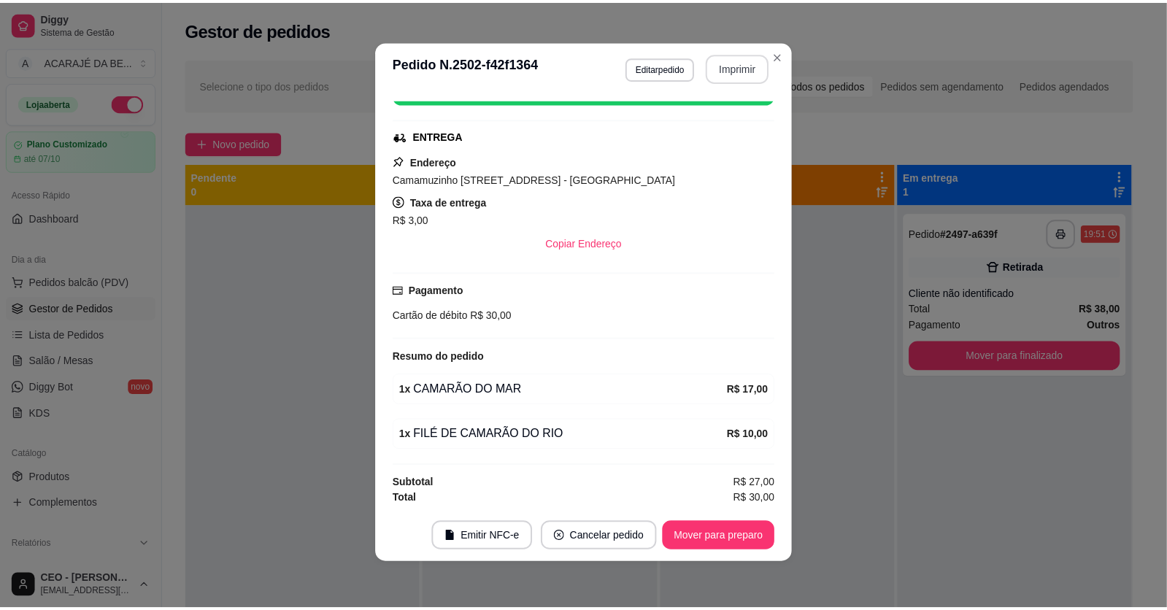
scroll to position [0, 0]
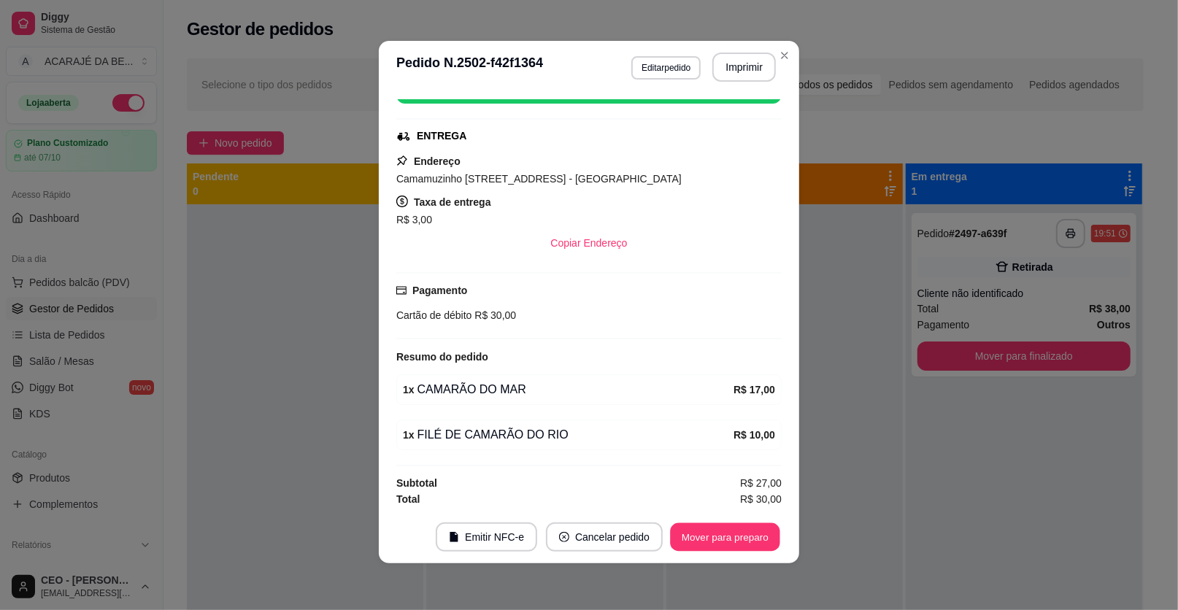
click at [752, 534] on button "Mover para preparo" at bounding box center [724, 537] width 109 height 28
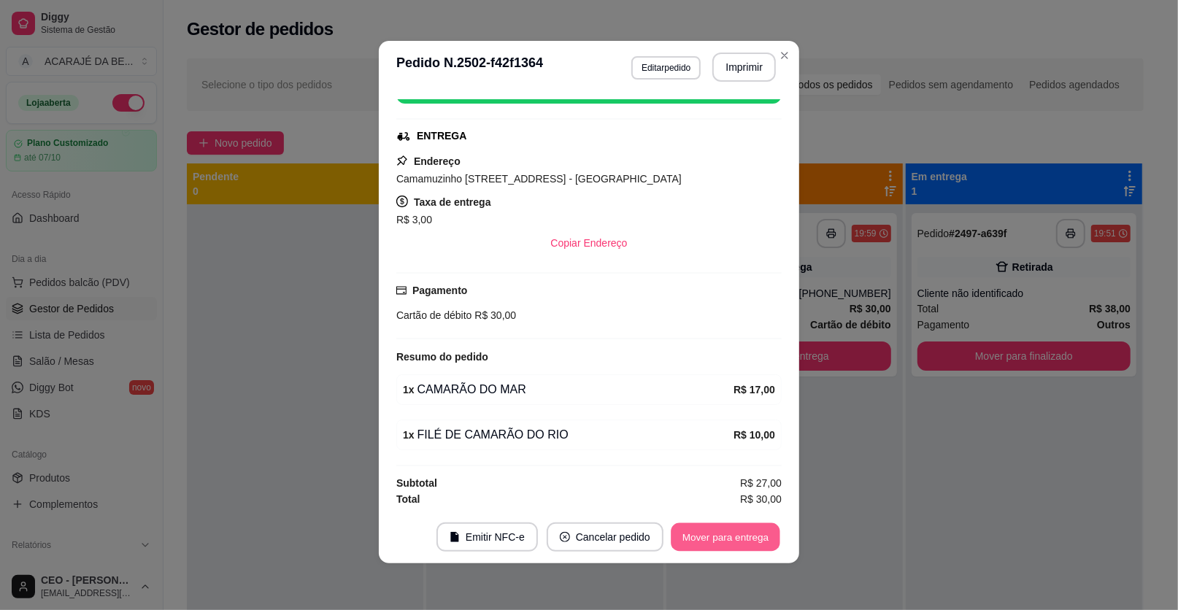
click at [727, 539] on button "Mover para entrega" at bounding box center [725, 537] width 109 height 28
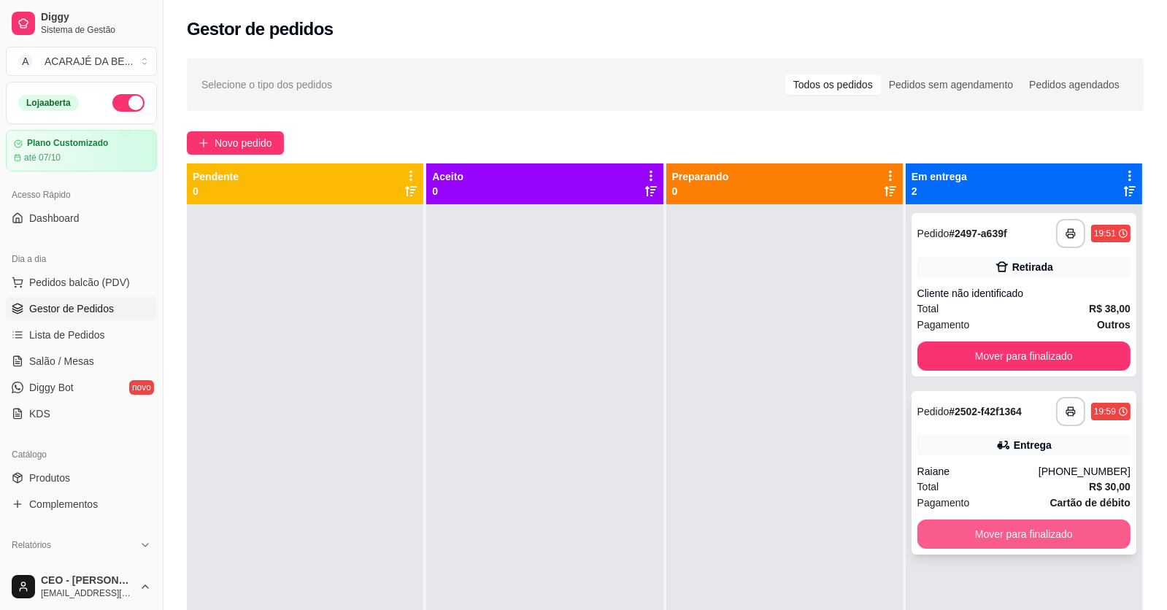
click at [978, 536] on button "Mover para finalizado" at bounding box center [1023, 534] width 213 height 29
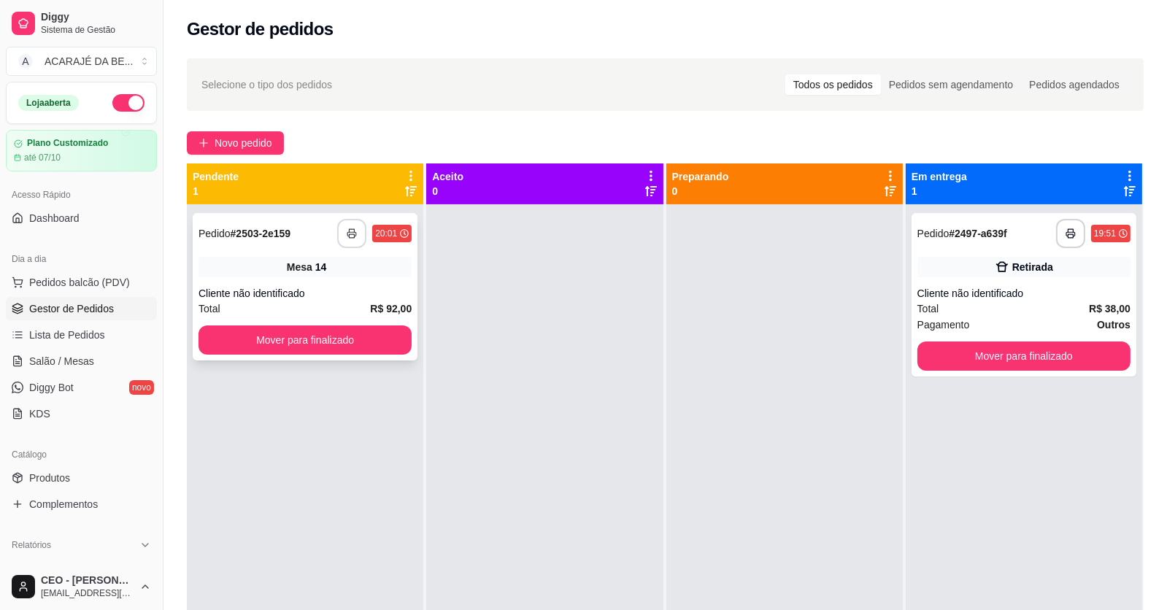
click at [351, 234] on icon "button" at bounding box center [352, 233] width 10 height 10
click at [366, 338] on button "Mover para finalizado" at bounding box center [304, 340] width 207 height 28
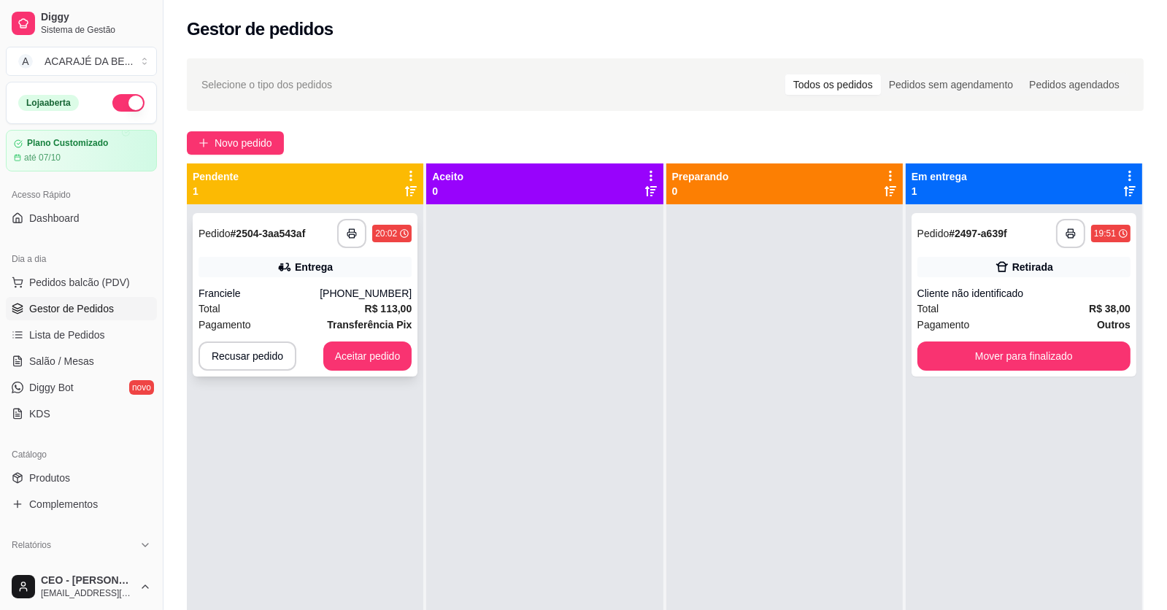
click at [301, 299] on div "Franciele" at bounding box center [258, 293] width 121 height 15
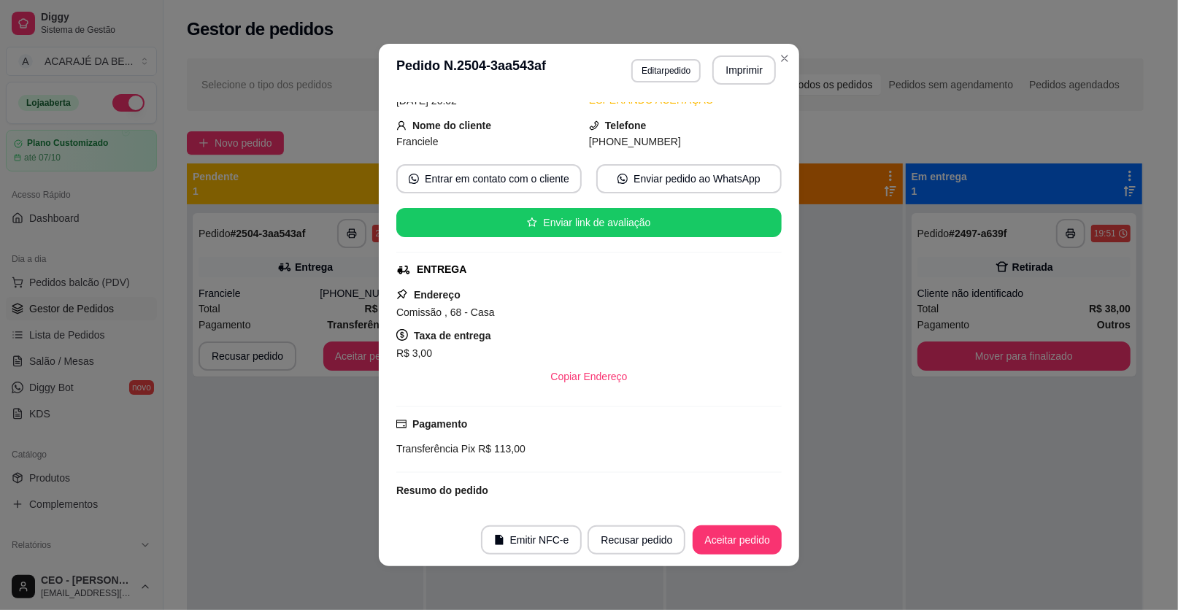
scroll to position [291, 0]
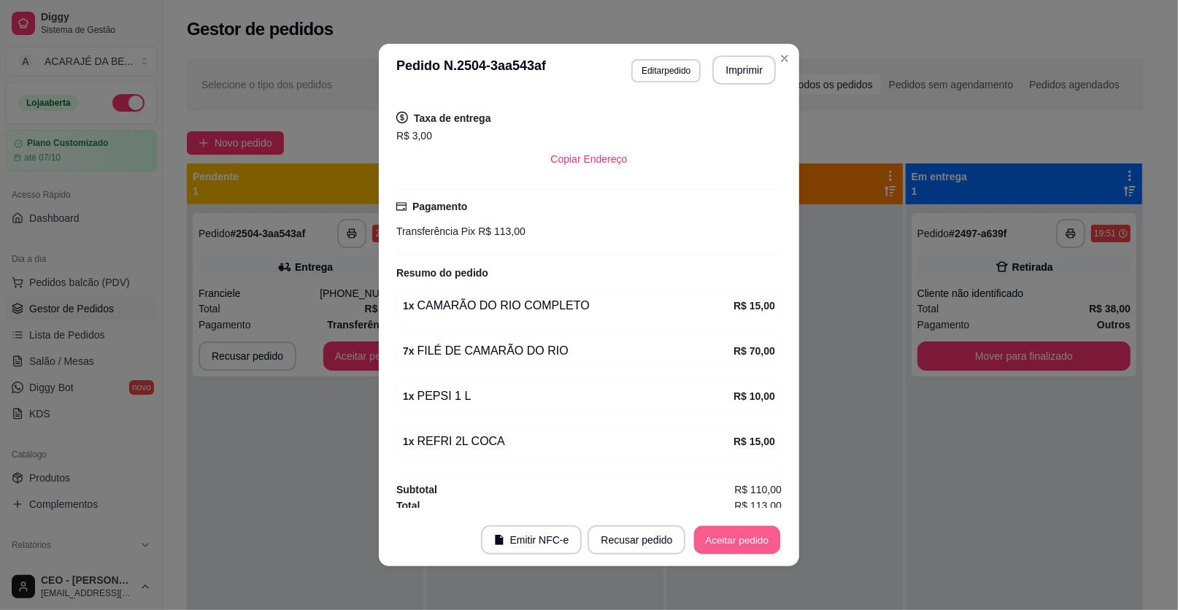
click at [730, 540] on button "Aceitar pedido" at bounding box center [737, 540] width 86 height 28
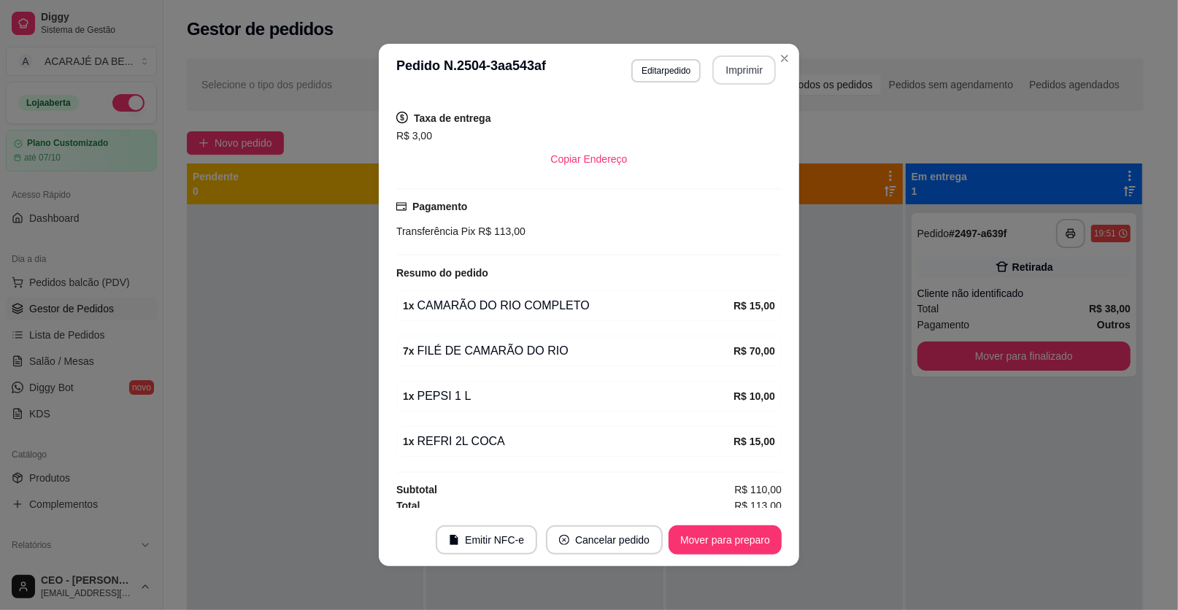
click at [753, 65] on button "Imprimir" at bounding box center [743, 69] width 63 height 29
click at [740, 541] on button "Mover para preparo" at bounding box center [724, 540] width 109 height 28
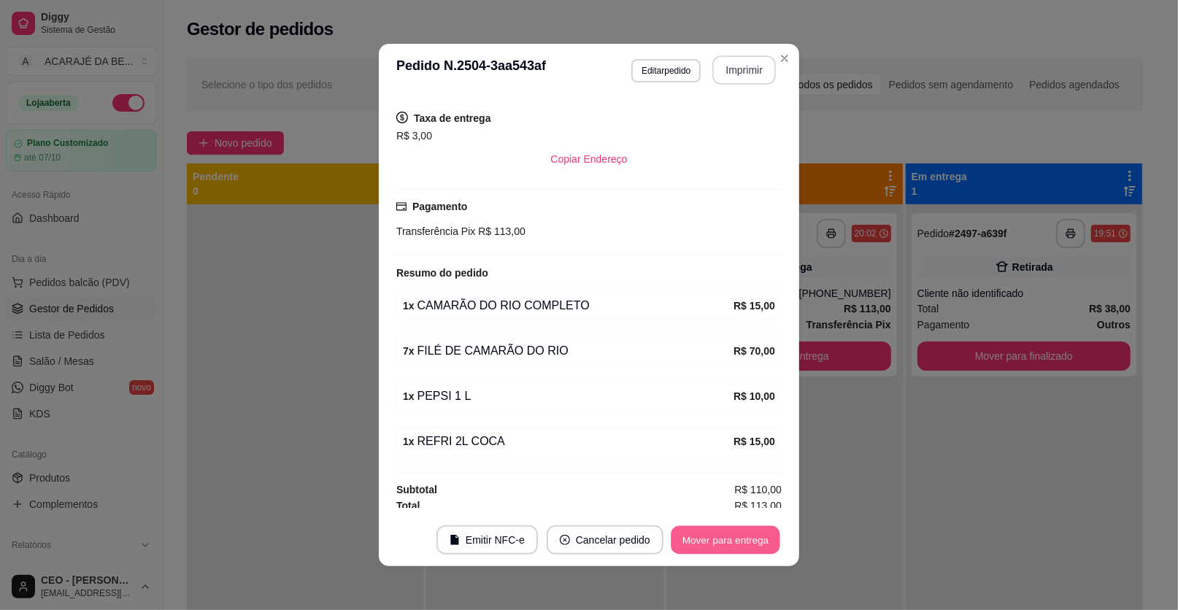
click at [742, 539] on button "Mover para entrega" at bounding box center [725, 540] width 109 height 28
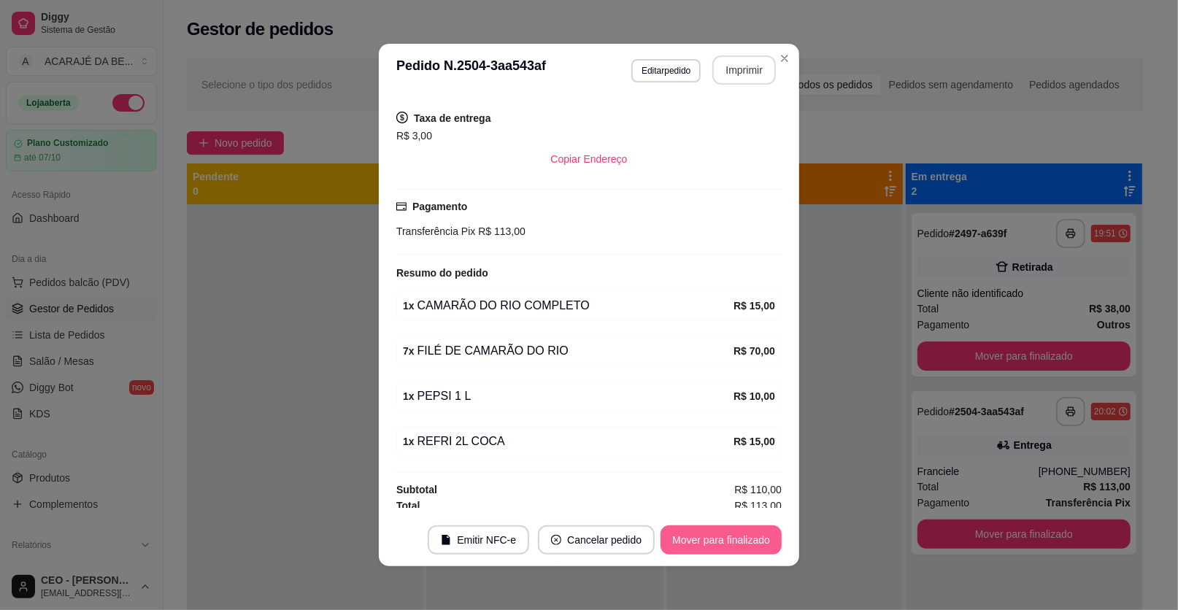
click at [747, 541] on button "Mover para finalizado" at bounding box center [720, 539] width 121 height 29
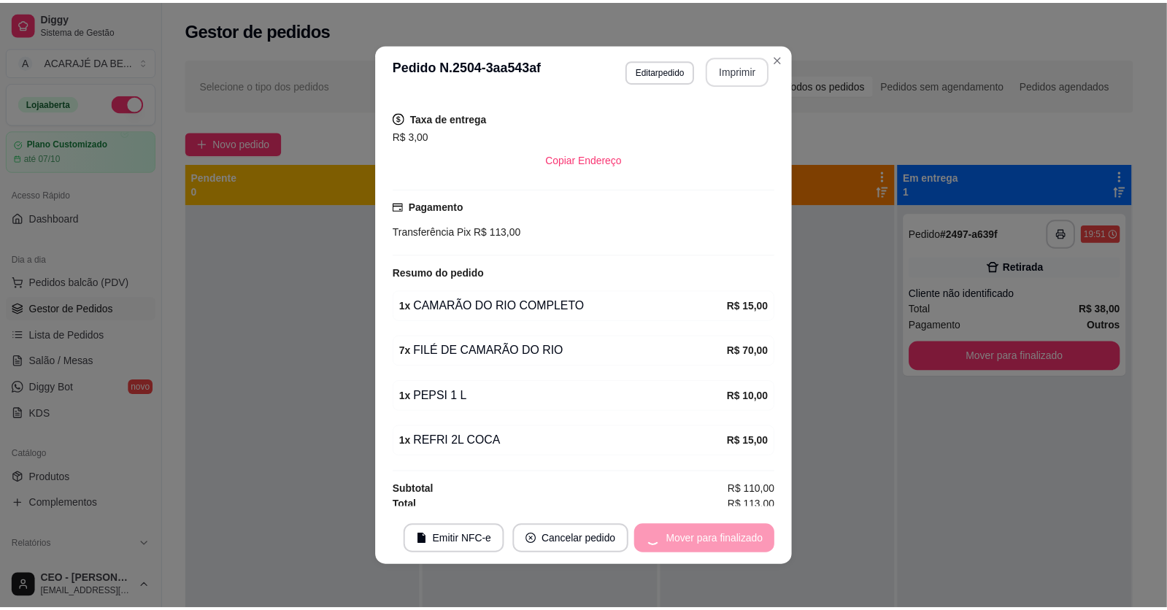
scroll to position [258, 0]
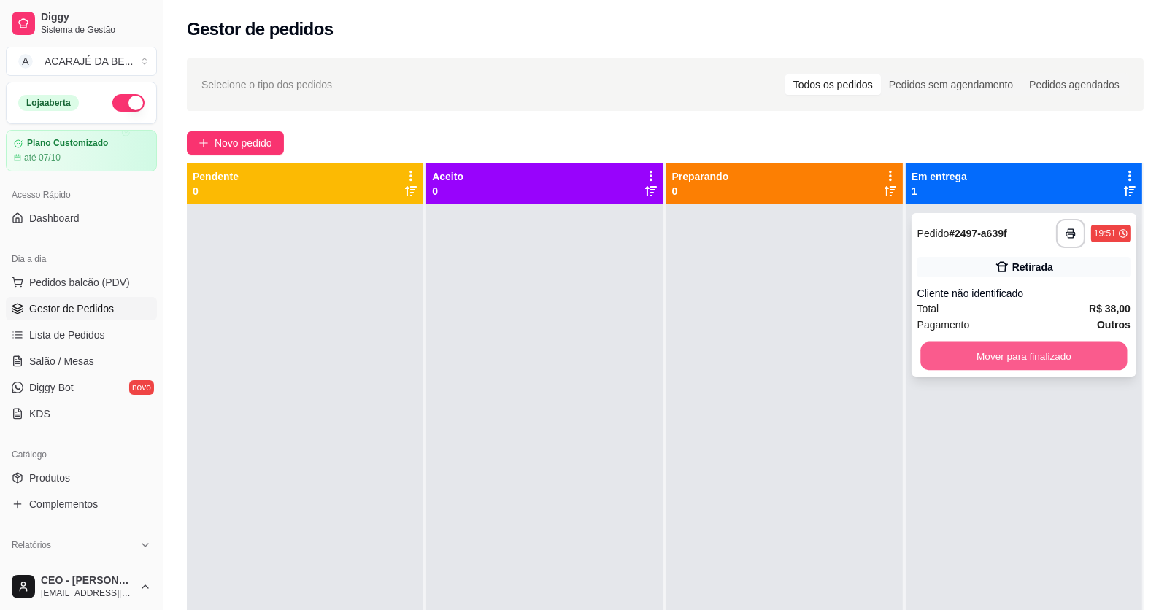
click at [970, 344] on button "Mover para finalizado" at bounding box center [1023, 356] width 207 height 28
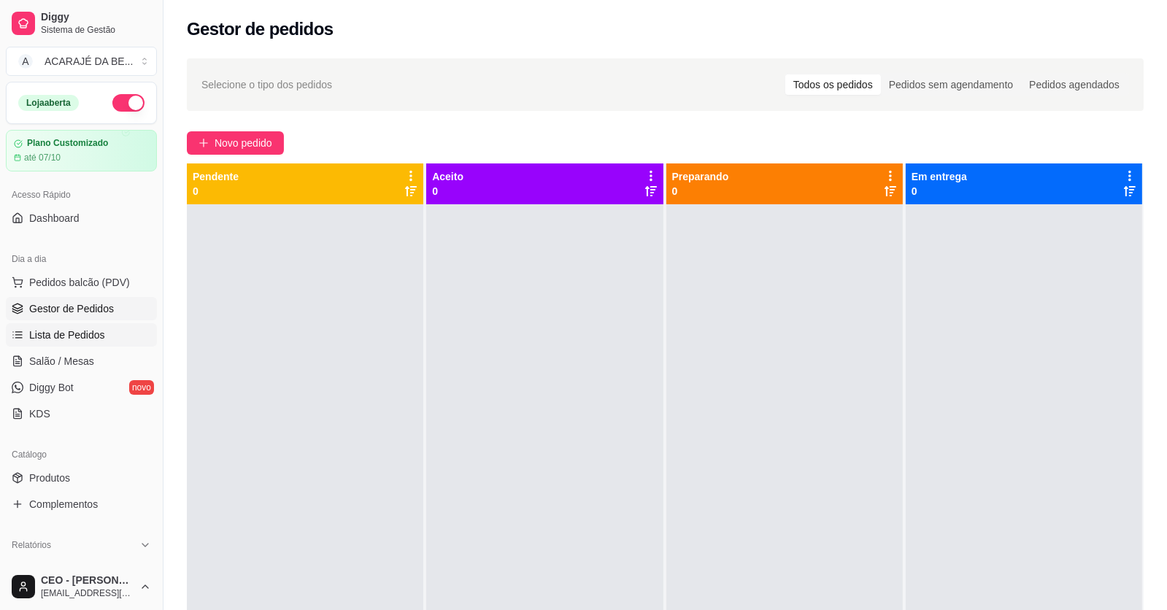
click at [91, 333] on span "Lista de Pedidos" at bounding box center [67, 335] width 76 height 15
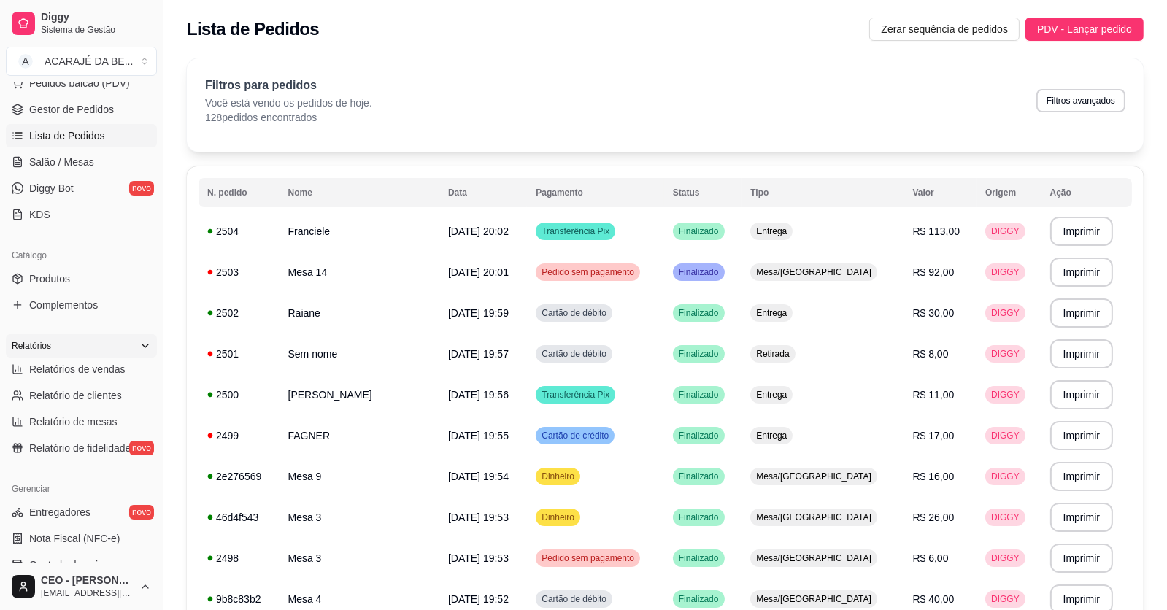
scroll to position [219, 0]
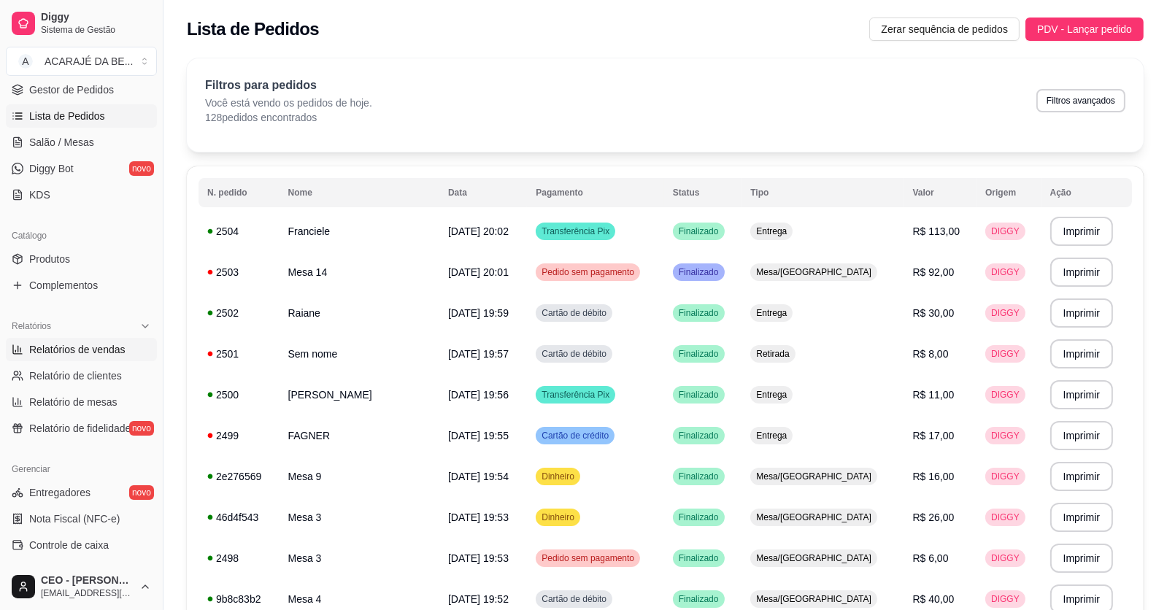
click at [109, 350] on span "Relatórios de vendas" at bounding box center [77, 349] width 96 height 15
select select "ALL"
select select "0"
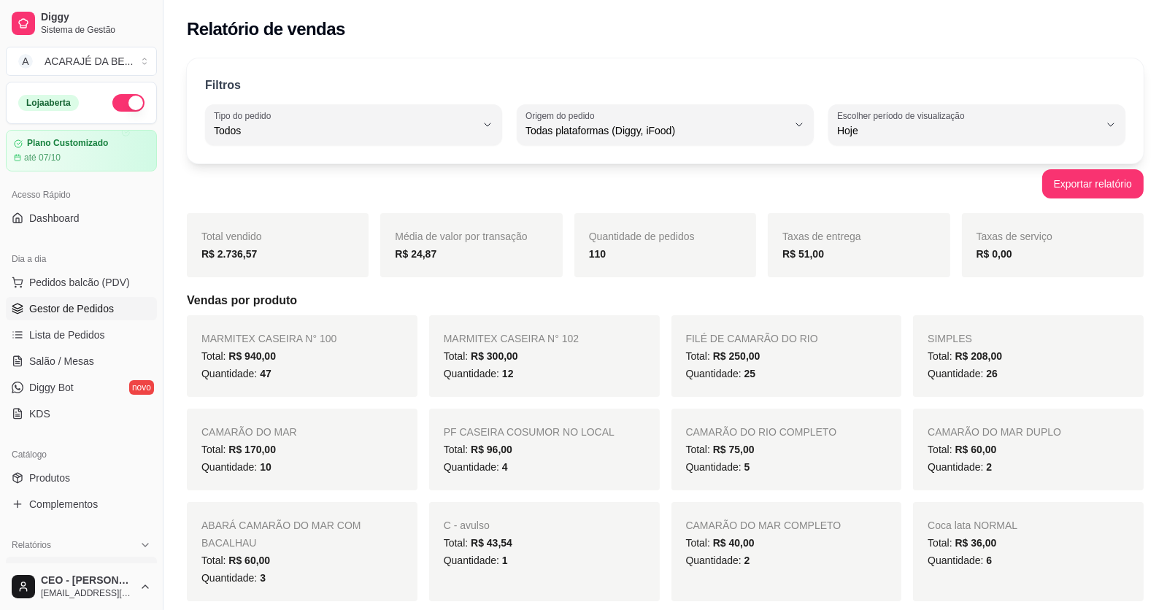
click at [85, 305] on span "Gestor de Pedidos" at bounding box center [71, 308] width 85 height 15
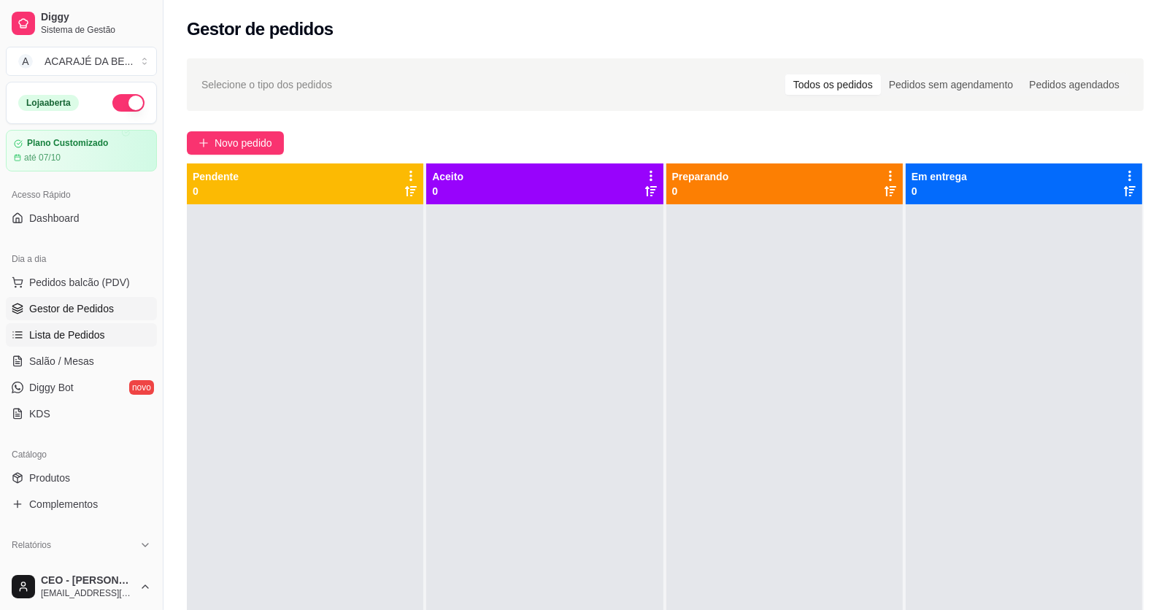
click at [72, 331] on span "Lista de Pedidos" at bounding box center [67, 335] width 76 height 15
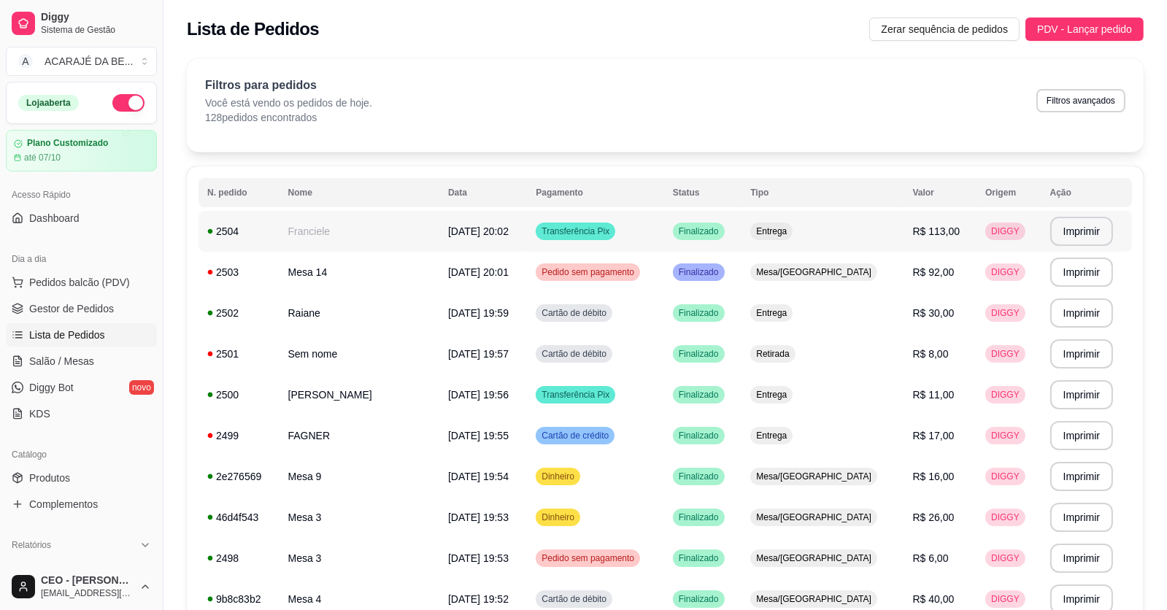
click at [502, 228] on span "06/10/25 às 20:02" at bounding box center [478, 231] width 61 height 12
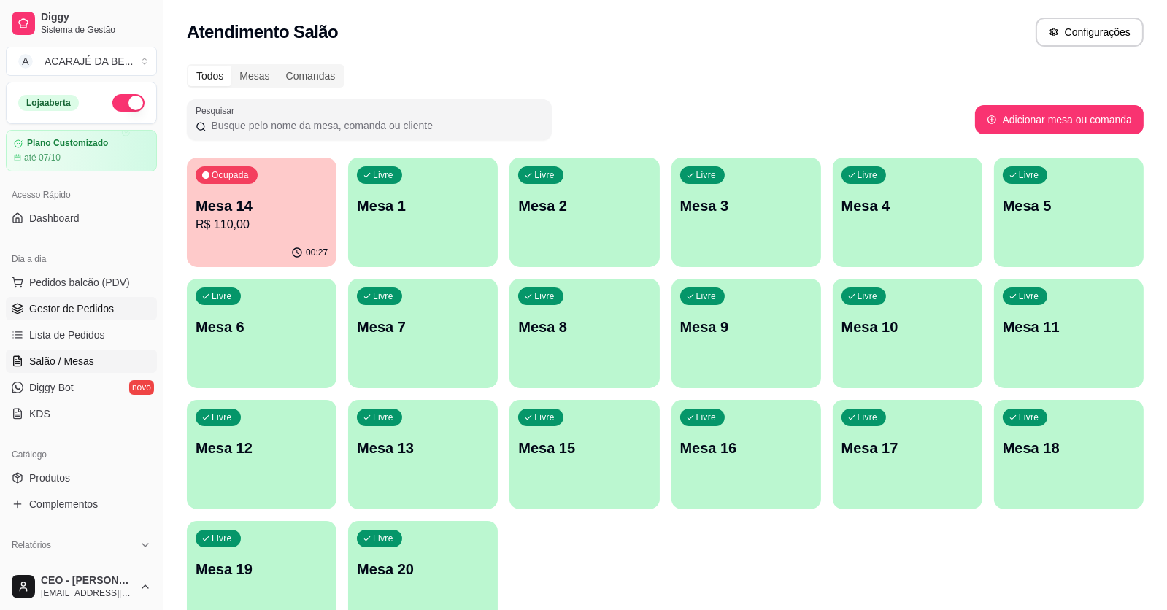
click at [88, 304] on span "Gestor de Pedidos" at bounding box center [71, 308] width 85 height 15
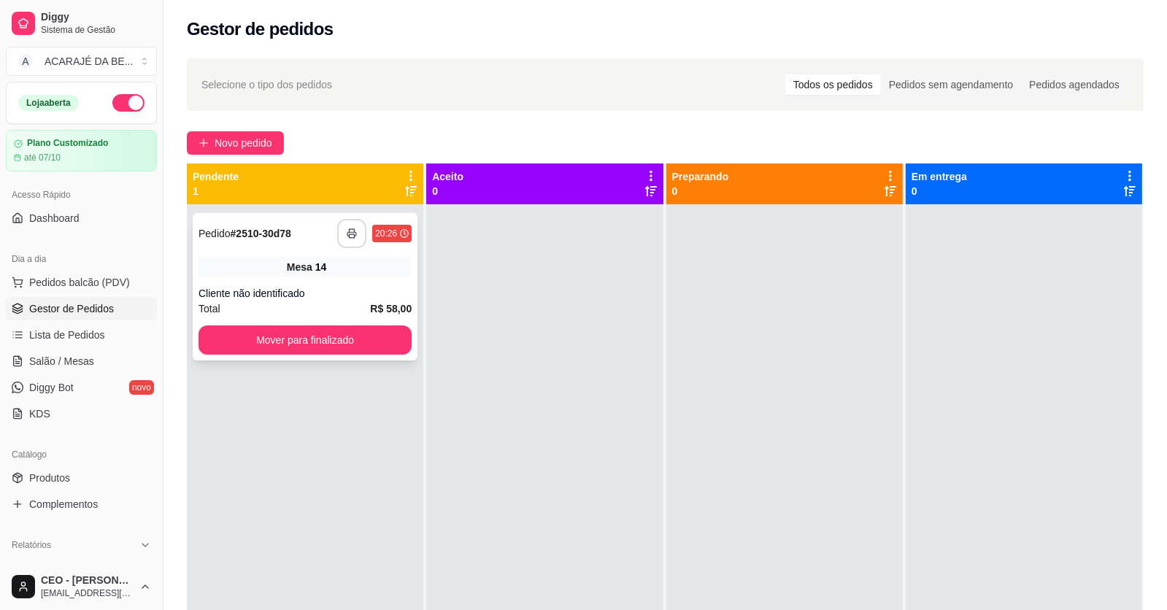
click at [347, 230] on icon "button" at bounding box center [352, 233] width 10 height 10
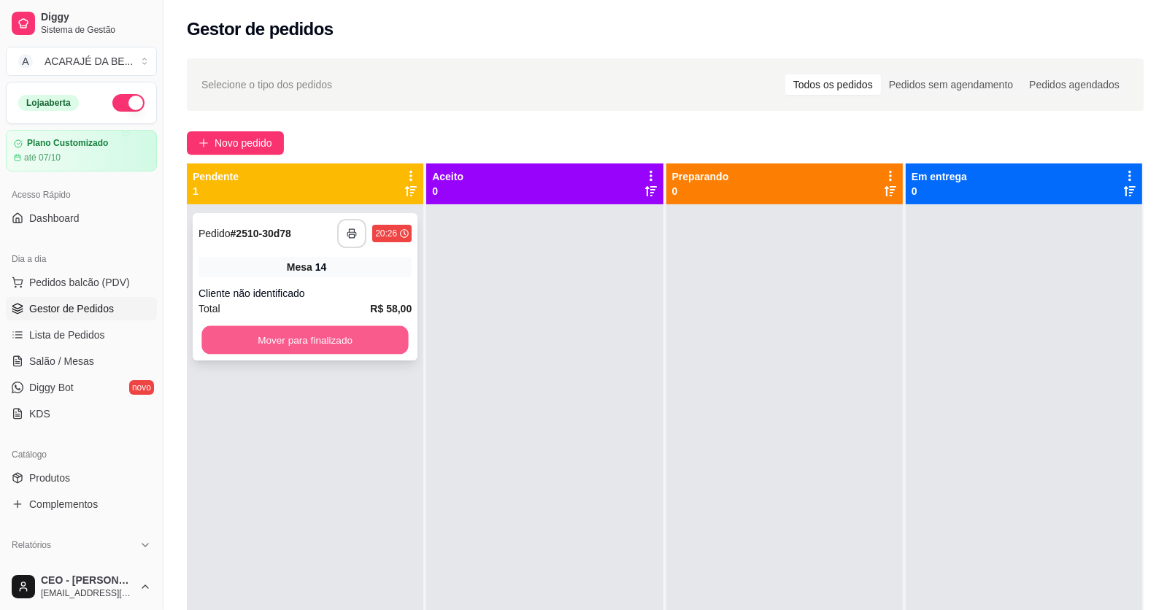
click at [347, 333] on button "Mover para finalizado" at bounding box center [304, 340] width 207 height 28
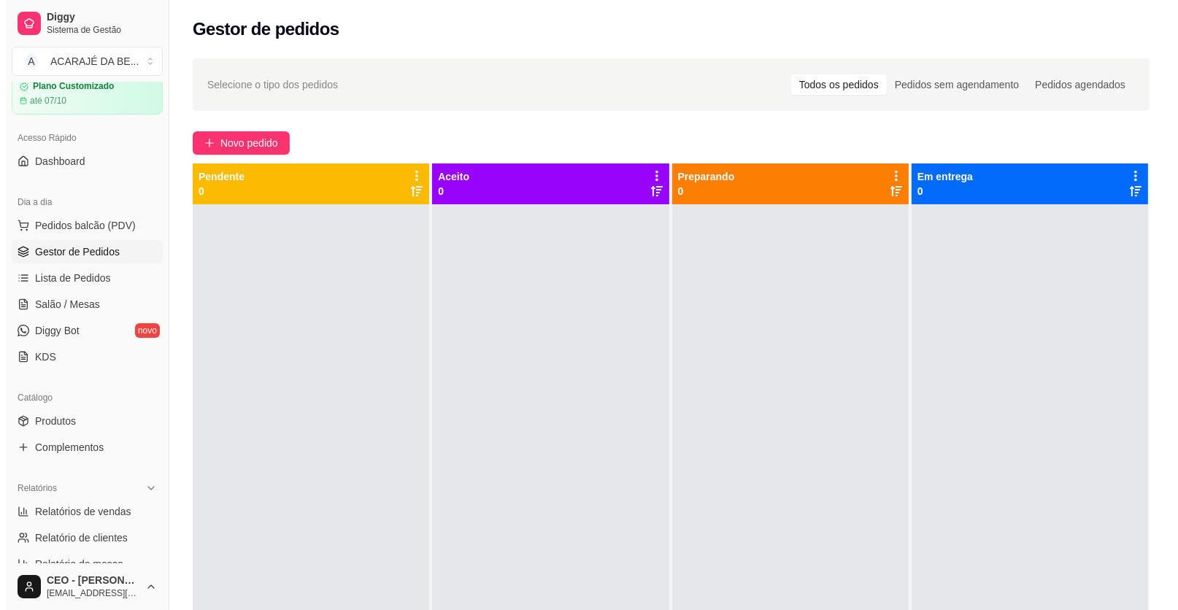
scroll to position [219, 0]
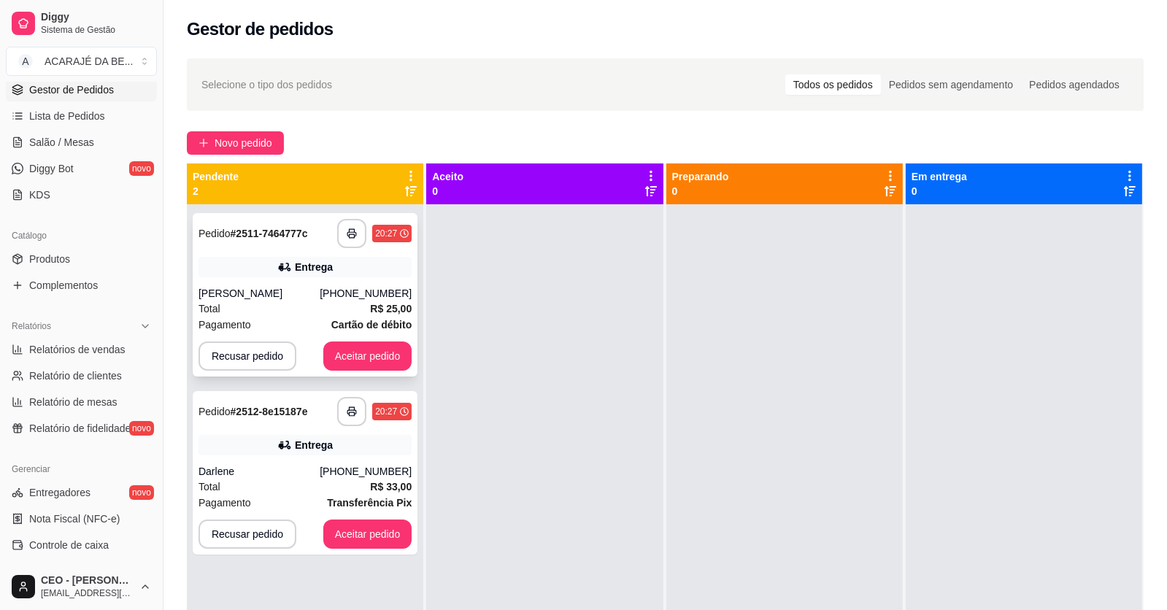
click at [251, 310] on div "Total R$ 25,00" at bounding box center [304, 309] width 213 height 16
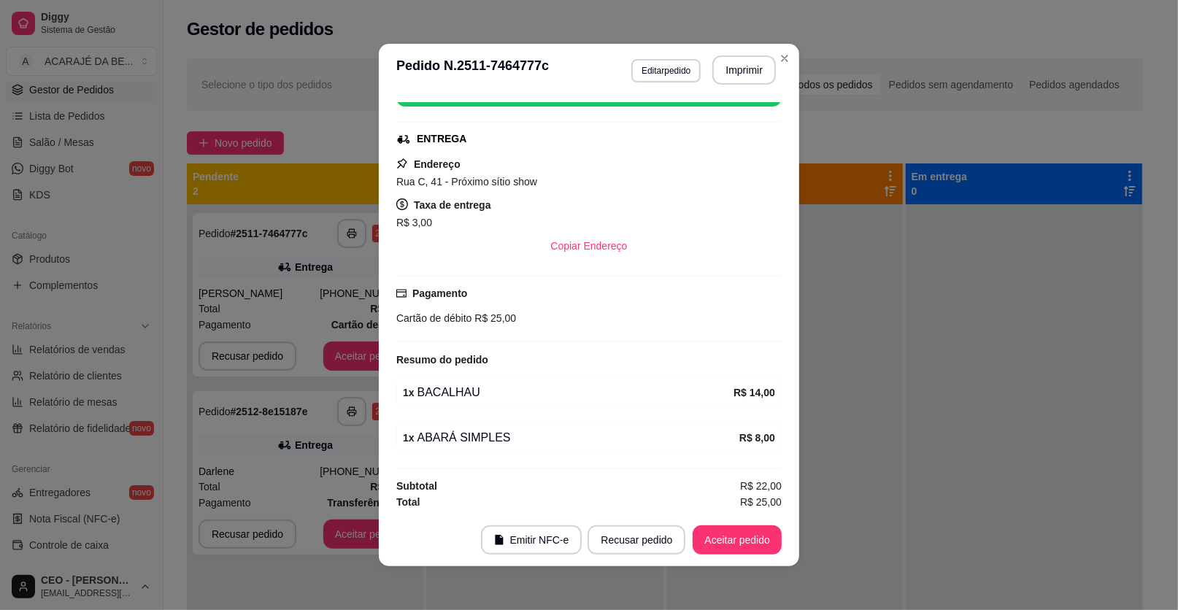
scroll to position [3, 0]
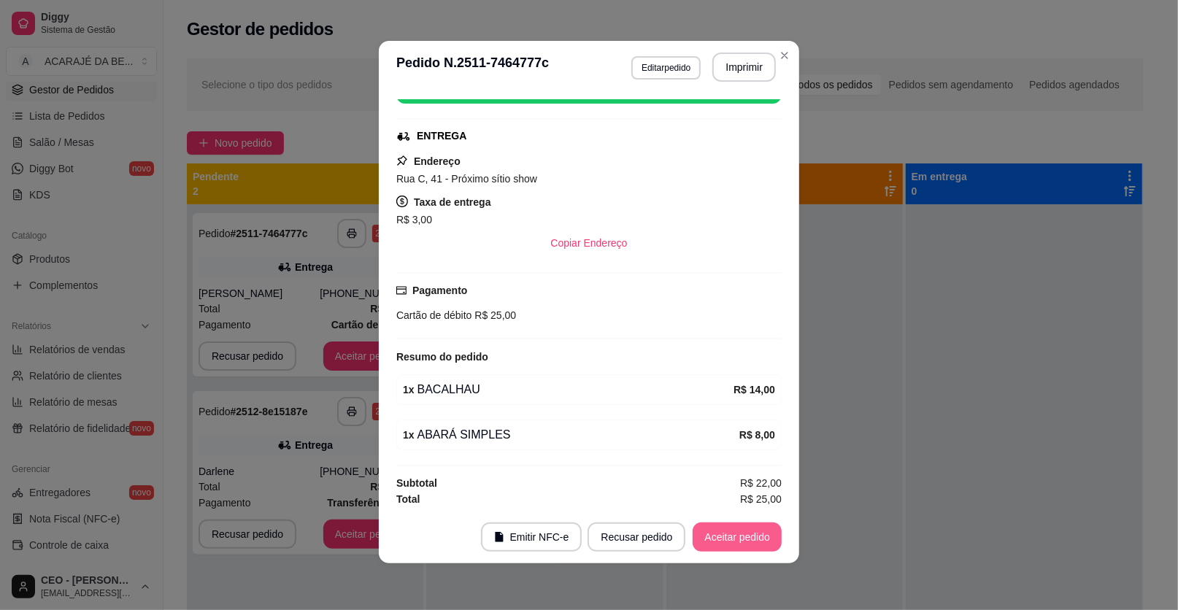
click at [744, 537] on button "Aceitar pedido" at bounding box center [737, 536] width 89 height 29
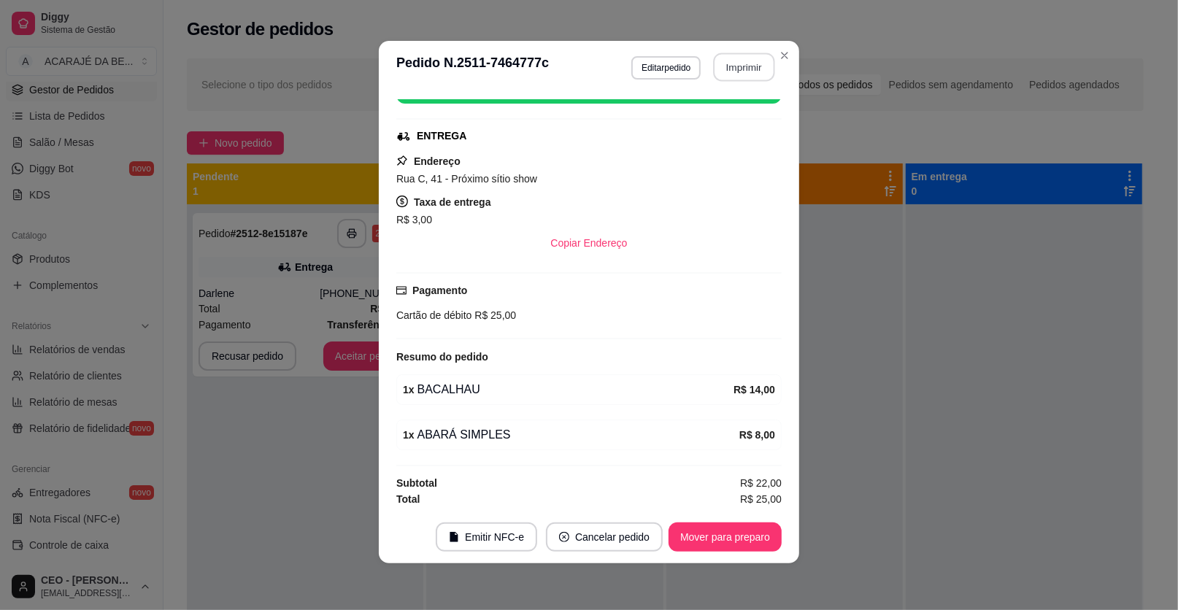
click at [752, 69] on button "Imprimir" at bounding box center [744, 67] width 61 height 28
click at [722, 544] on button "Mover para preparo" at bounding box center [724, 537] width 109 height 28
click at [722, 544] on div "Mover para preparo" at bounding box center [724, 536] width 113 height 29
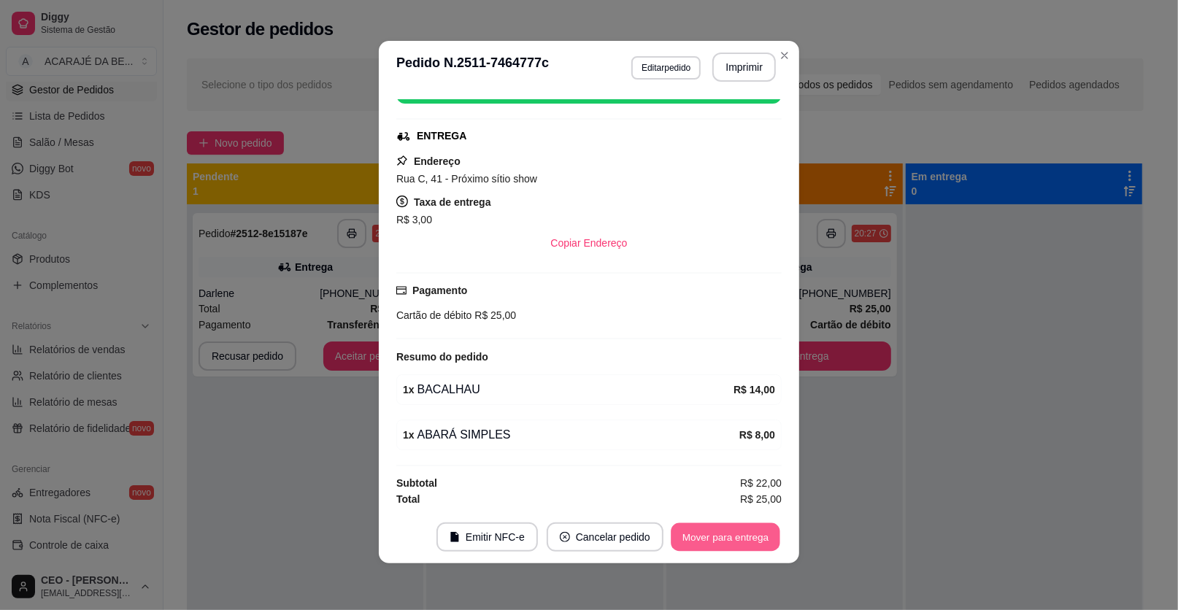
click at [745, 533] on button "Mover para entrega" at bounding box center [725, 537] width 109 height 28
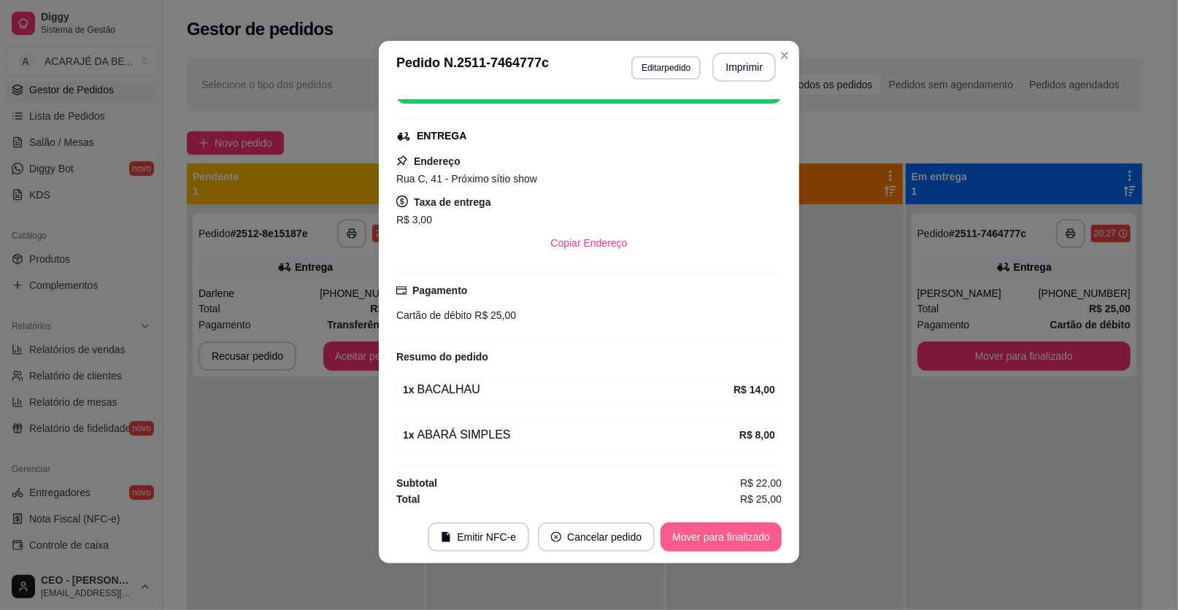
click at [755, 536] on button "Mover para finalizado" at bounding box center [720, 536] width 121 height 29
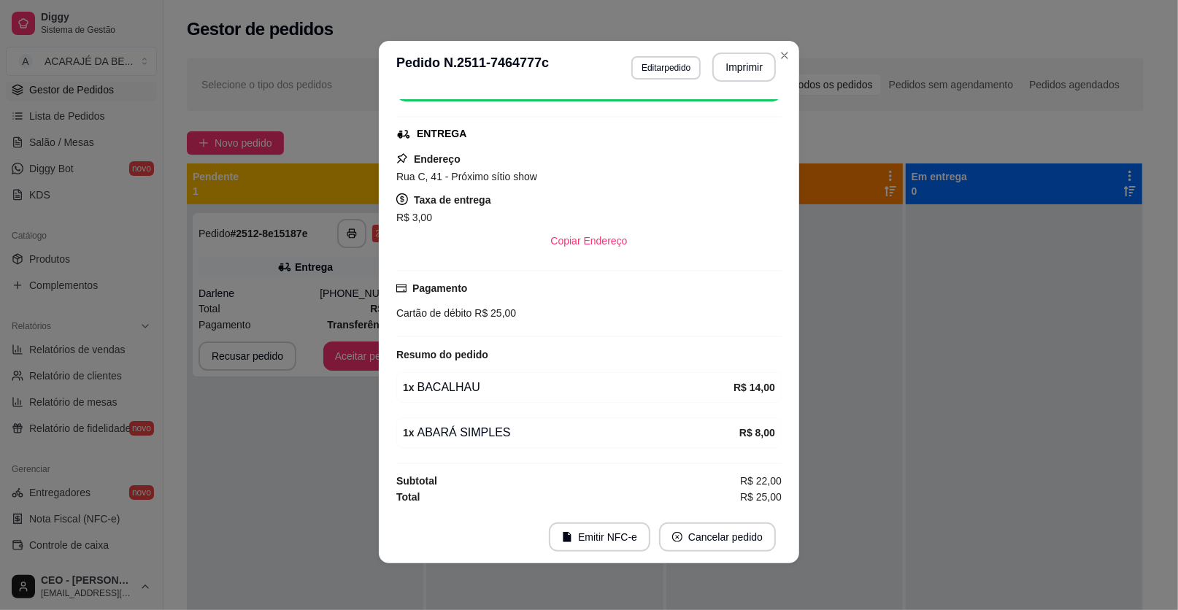
scroll to position [171, 0]
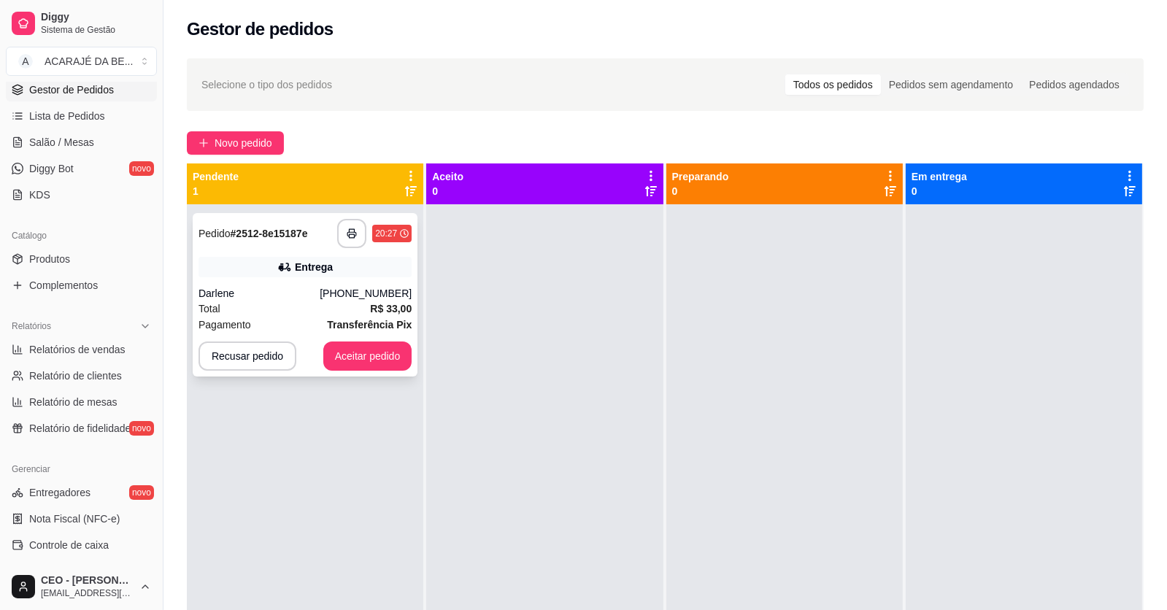
click at [272, 306] on div "Total R$ 33,00" at bounding box center [304, 309] width 213 height 16
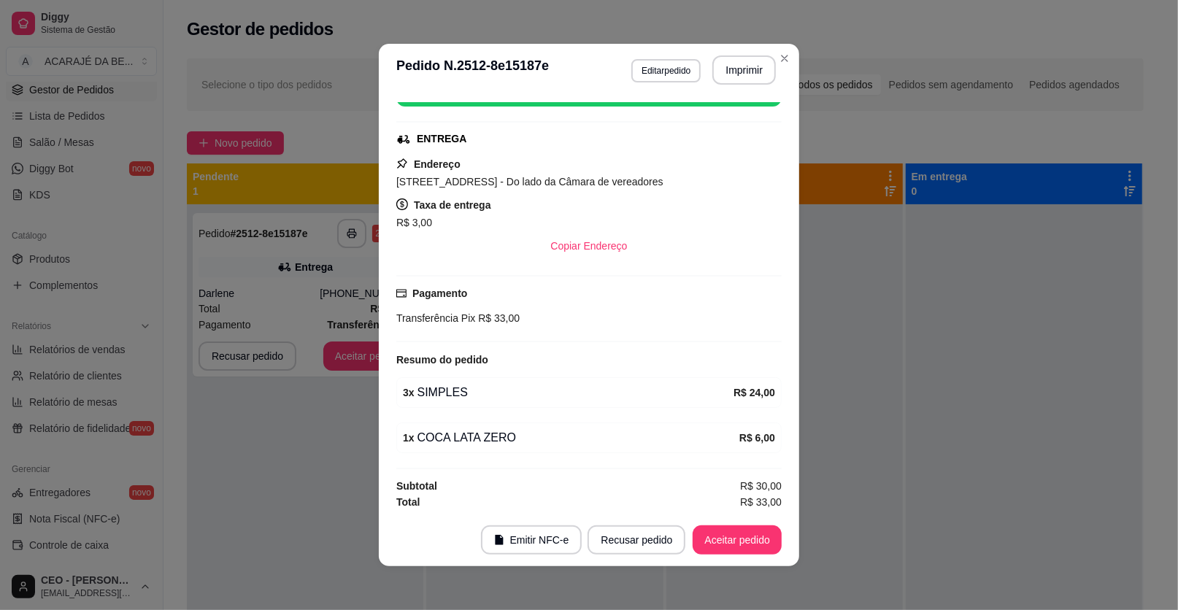
scroll to position [3, 0]
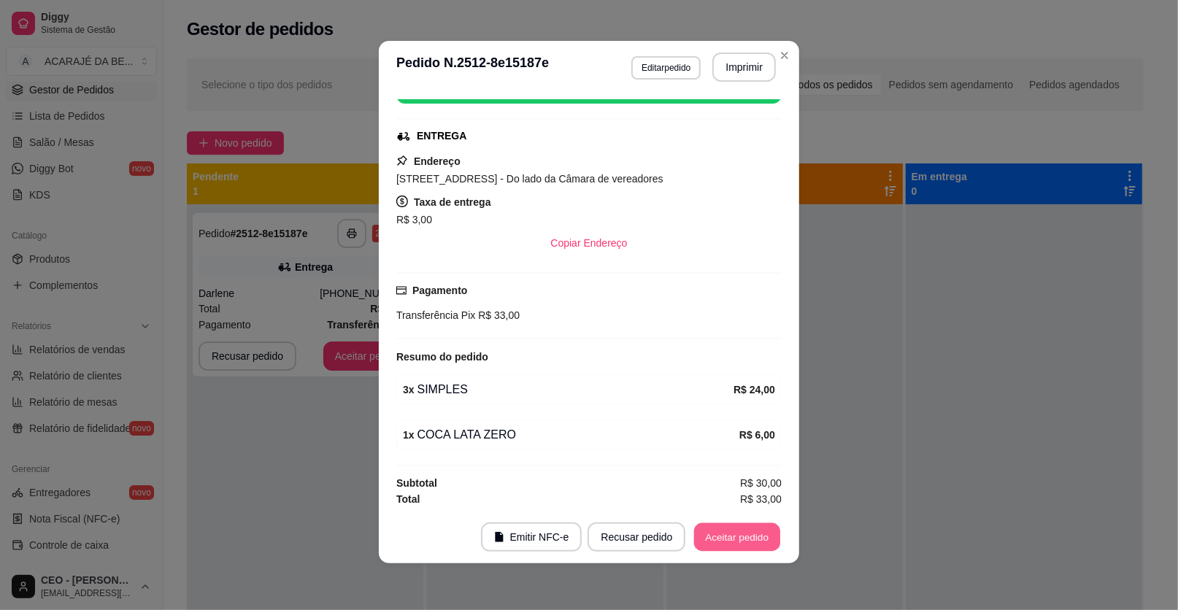
click at [720, 533] on button "Aceitar pedido" at bounding box center [737, 537] width 86 height 28
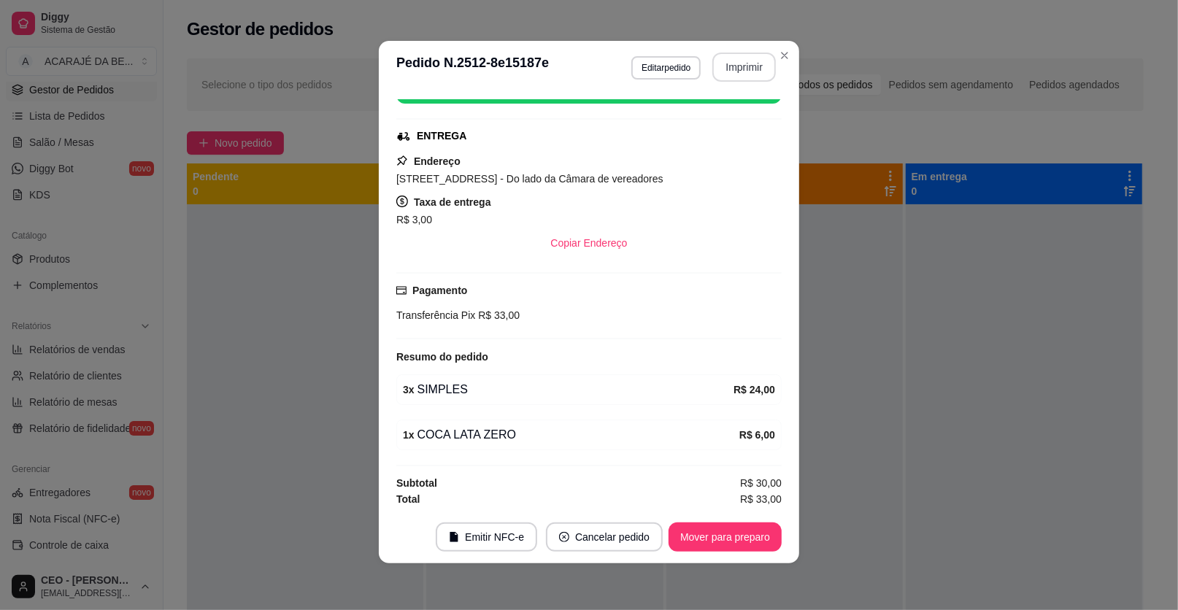
click at [738, 68] on button "Imprimir" at bounding box center [743, 67] width 63 height 29
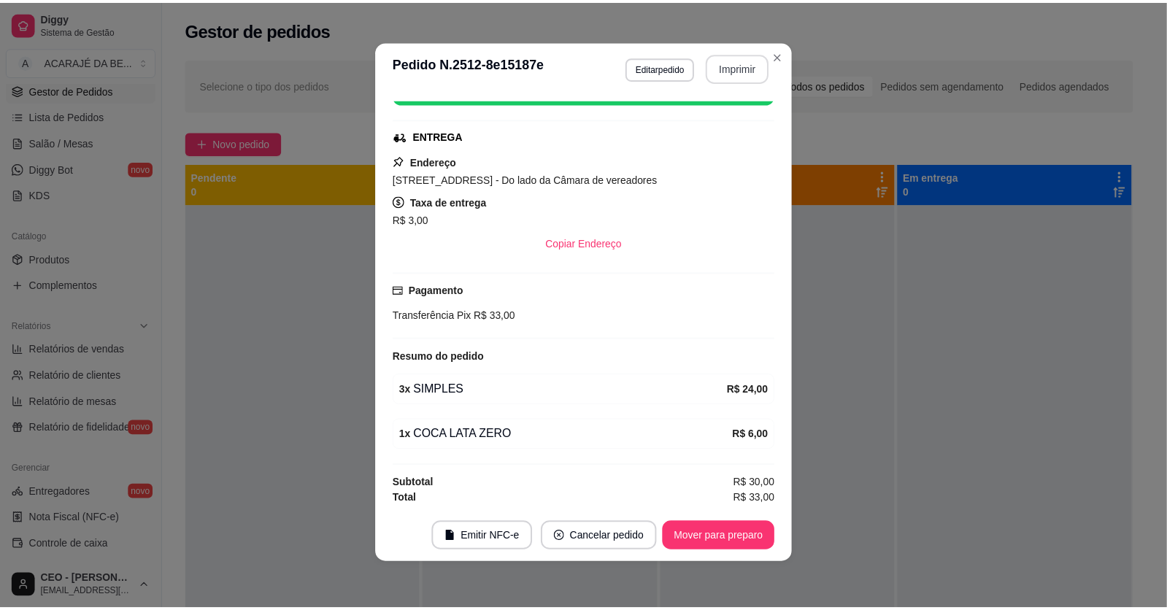
scroll to position [0, 0]
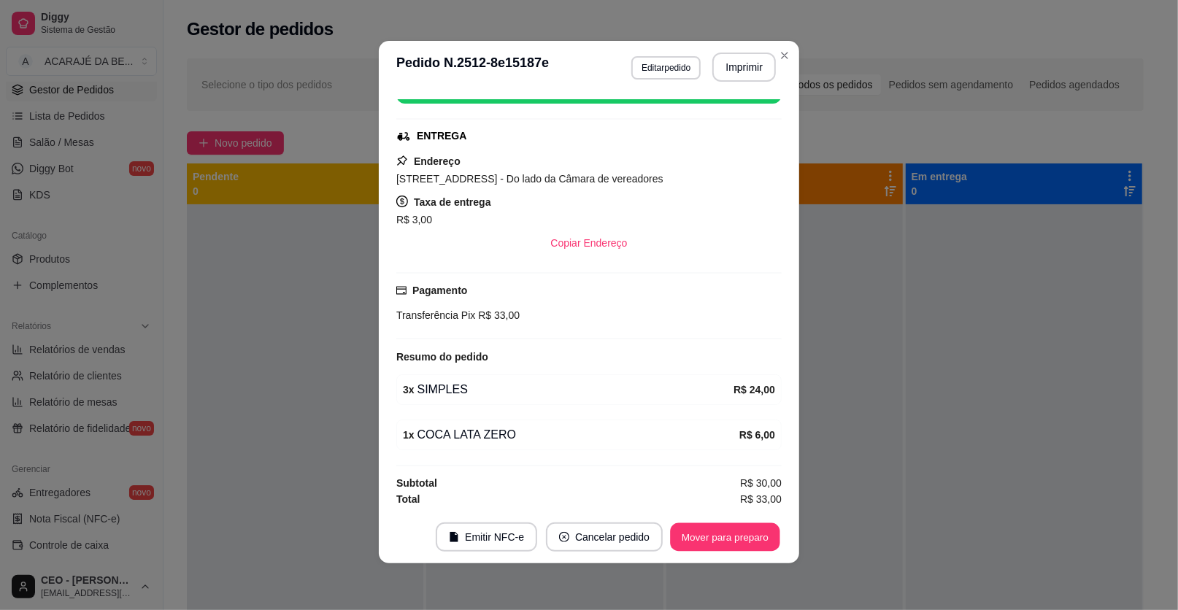
click at [736, 533] on button "Mover para preparo" at bounding box center [724, 537] width 109 height 28
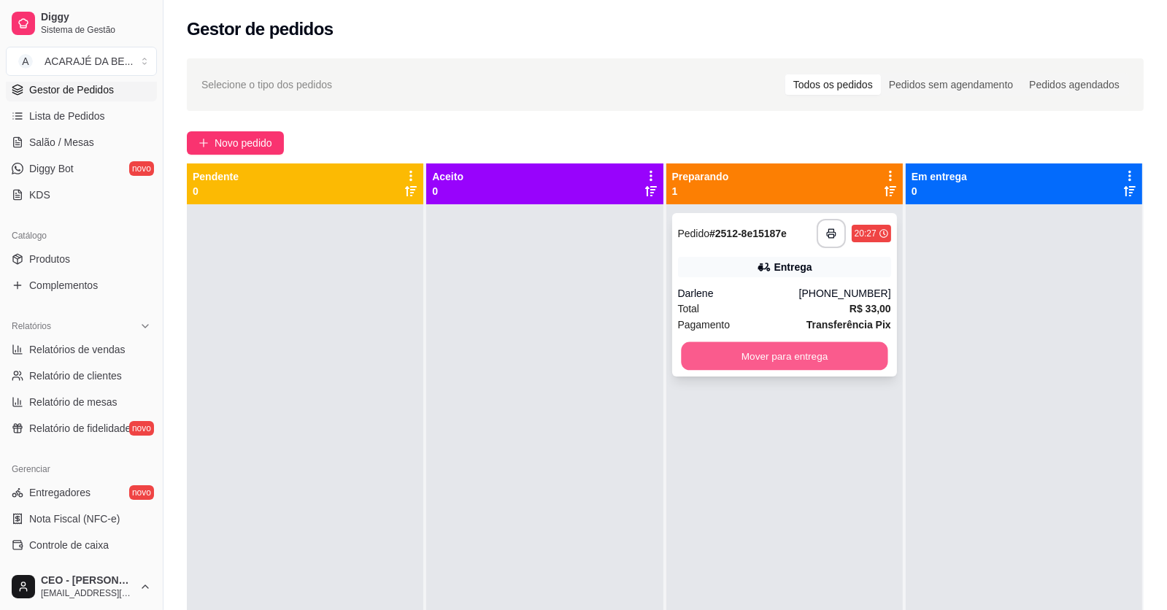
click at [844, 354] on button "Mover para entrega" at bounding box center [784, 356] width 207 height 28
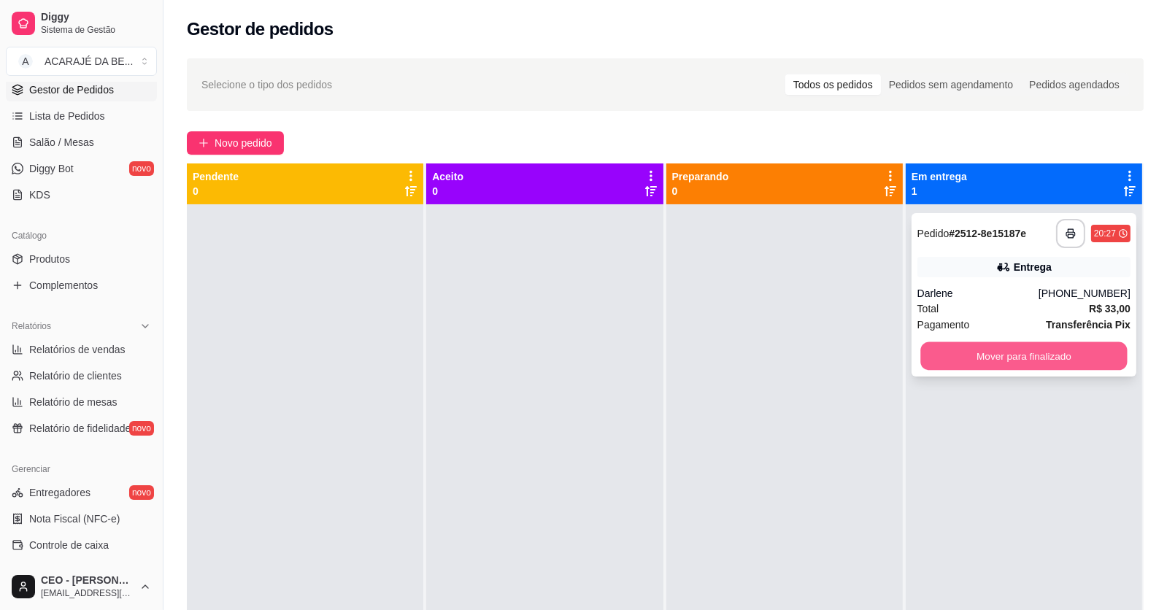
click at [934, 351] on button "Mover para finalizado" at bounding box center [1023, 356] width 207 height 28
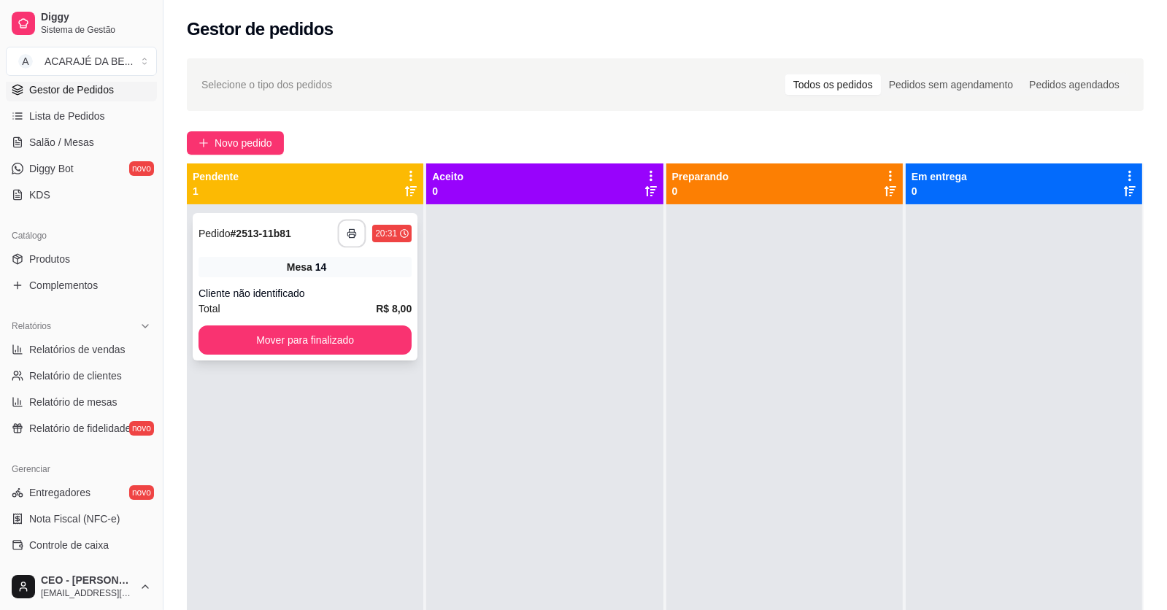
click at [350, 231] on icon "button" at bounding box center [352, 233] width 10 height 10
click at [331, 337] on button "Mover para finalizado" at bounding box center [304, 340] width 207 height 28
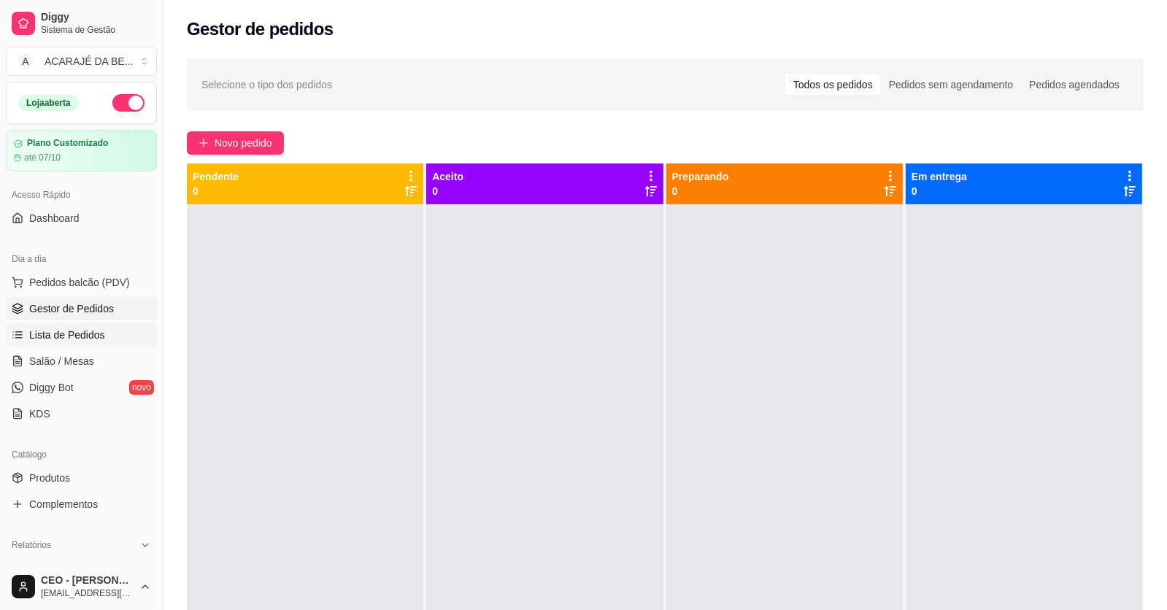
click at [79, 334] on span "Lista de Pedidos" at bounding box center [67, 335] width 76 height 15
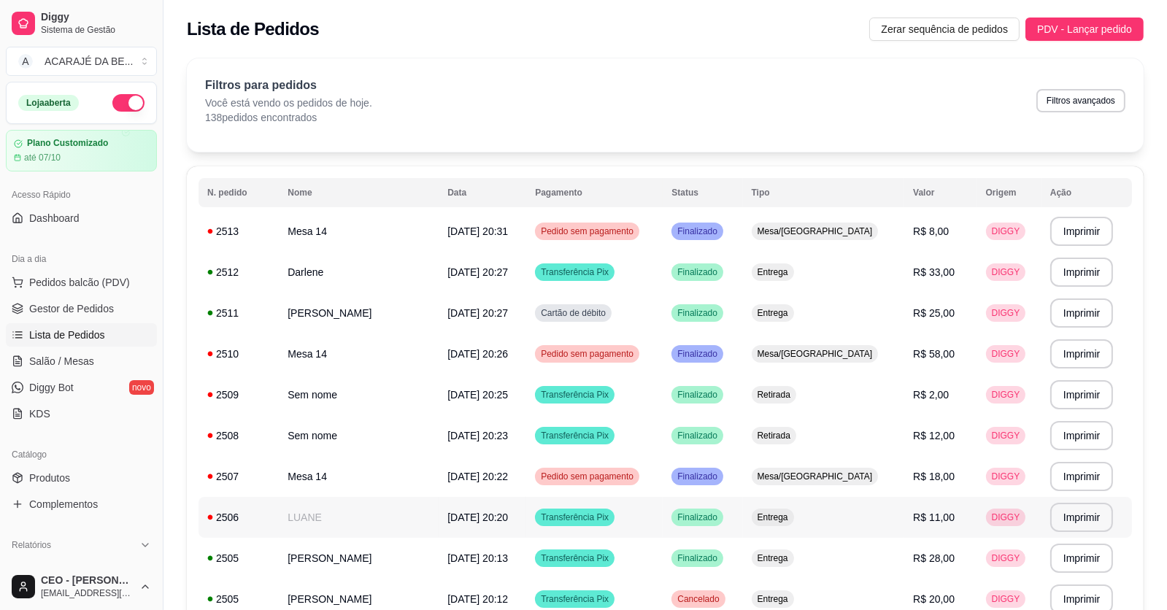
click at [385, 513] on td "LUANE" at bounding box center [359, 517] width 160 height 41
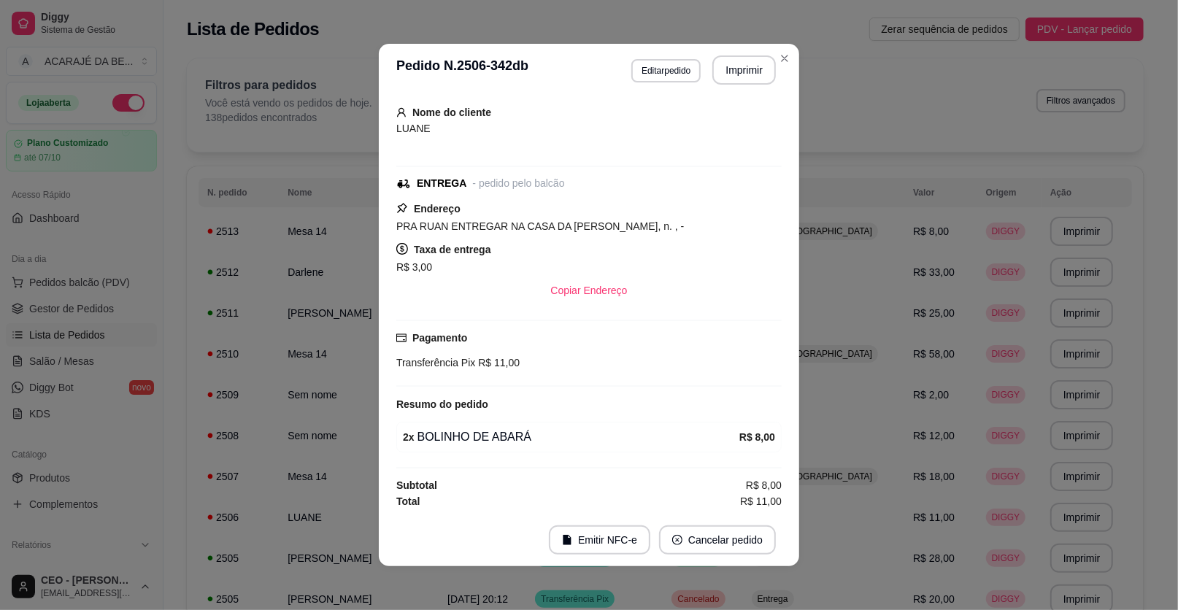
scroll to position [3, 0]
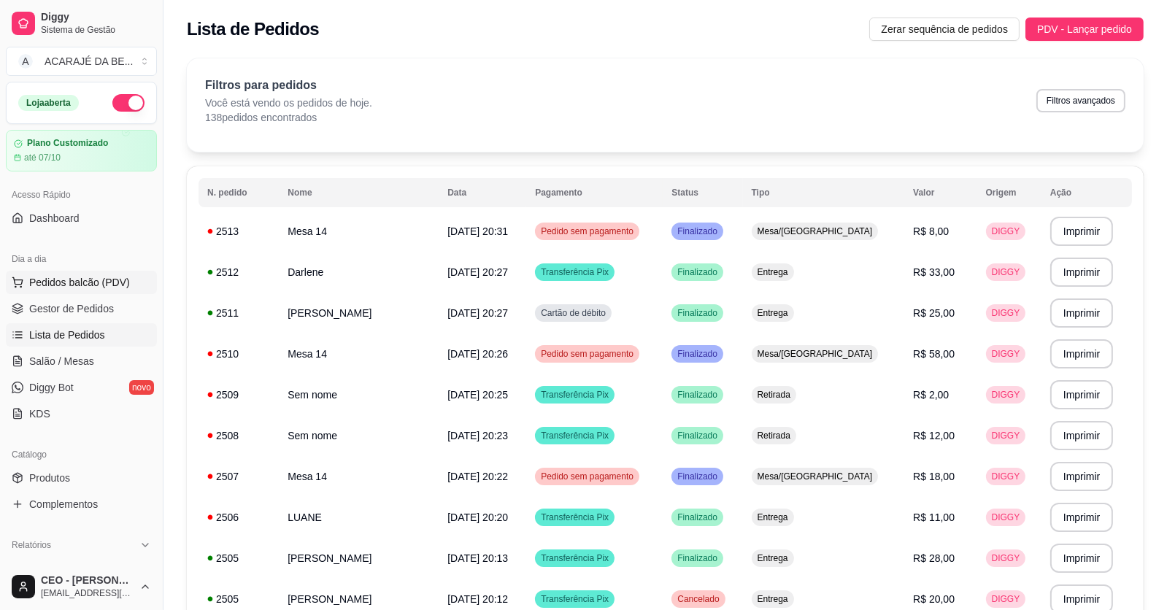
click at [77, 276] on span "Pedidos balcão (PDV)" at bounding box center [79, 282] width 101 height 15
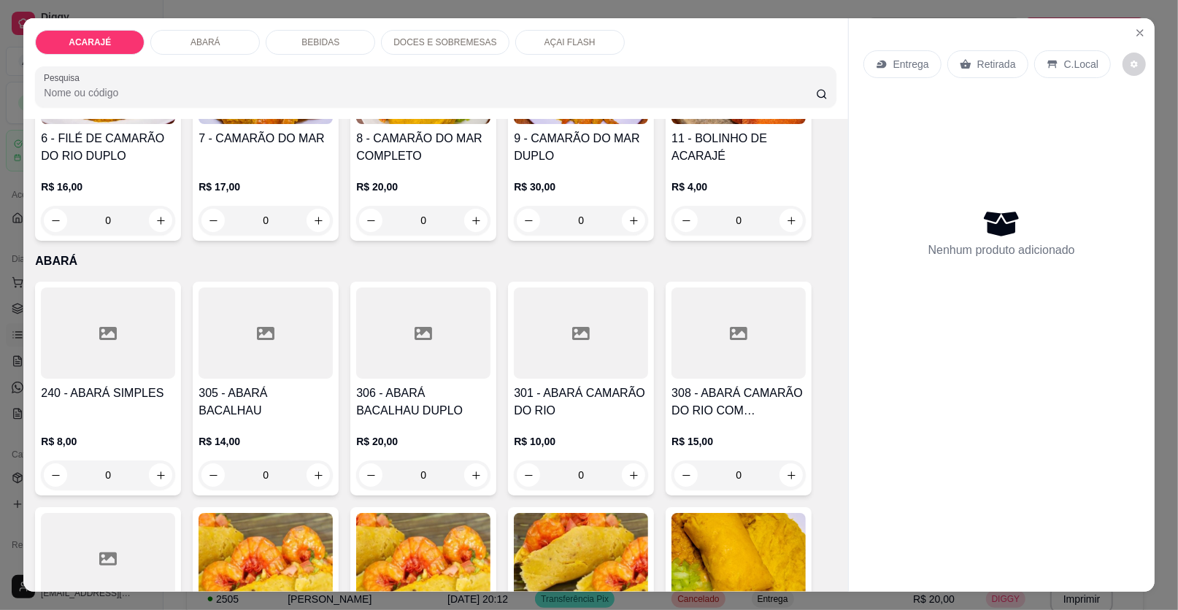
scroll to position [438, 0]
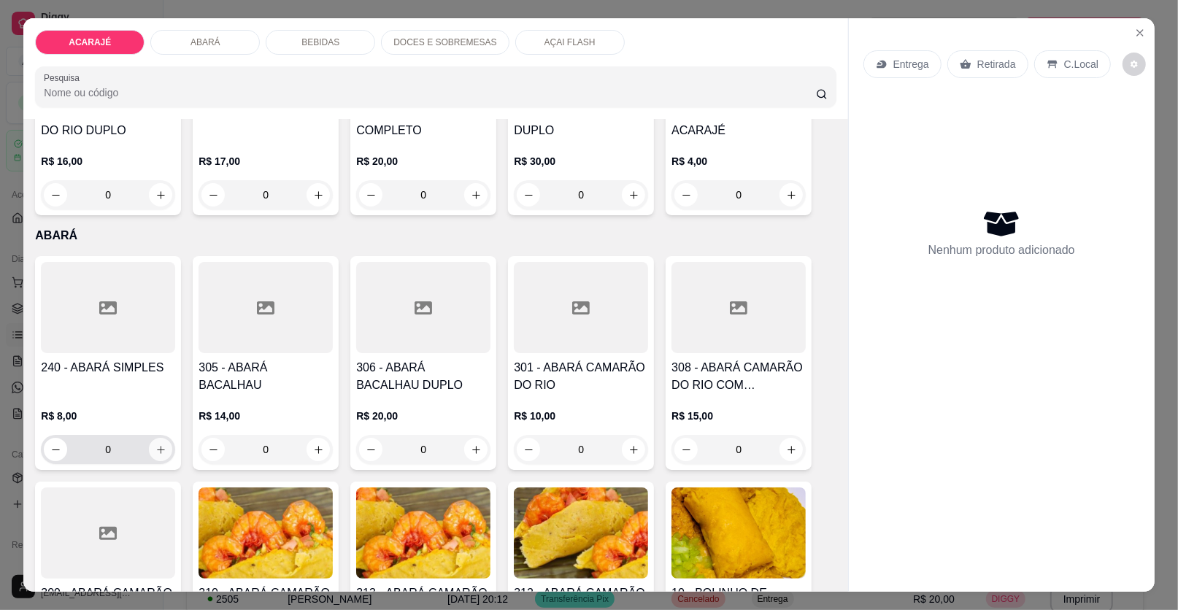
click at [157, 445] on icon "increase-product-quantity" at bounding box center [160, 449] width 11 height 11
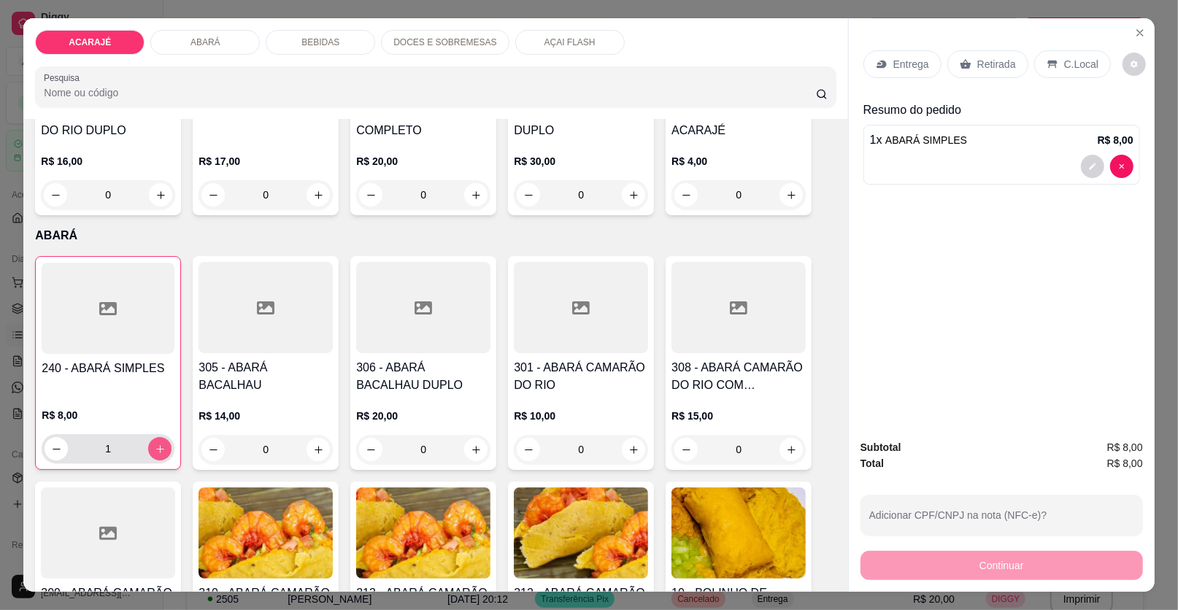
click at [156, 445] on icon "increase-product-quantity" at bounding box center [160, 449] width 11 height 11
type input "3"
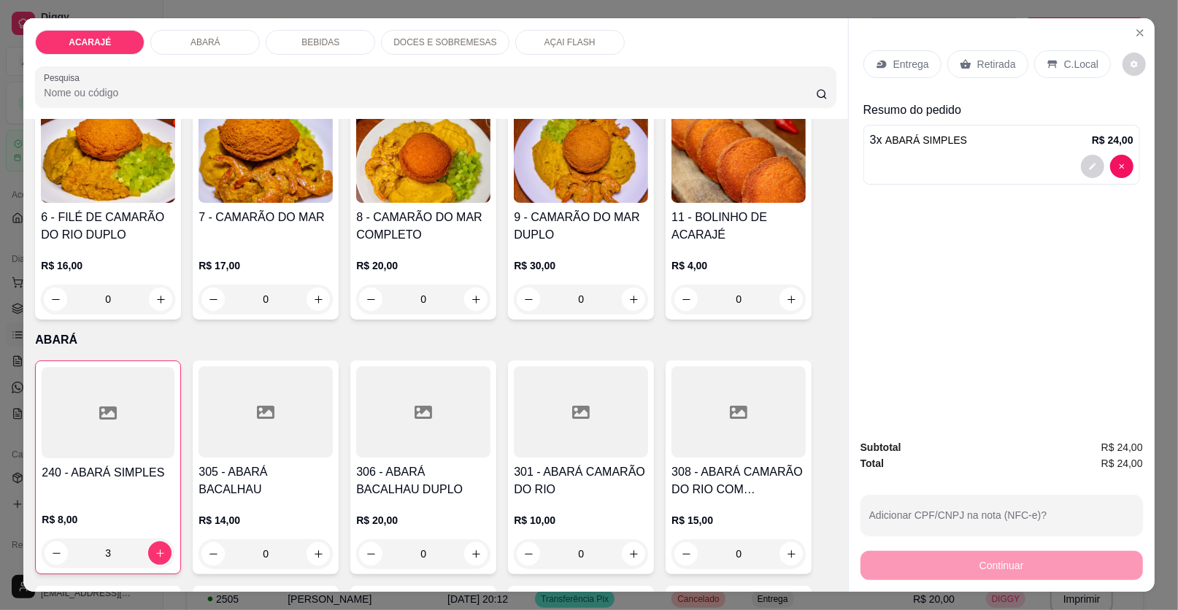
scroll to position [145, 0]
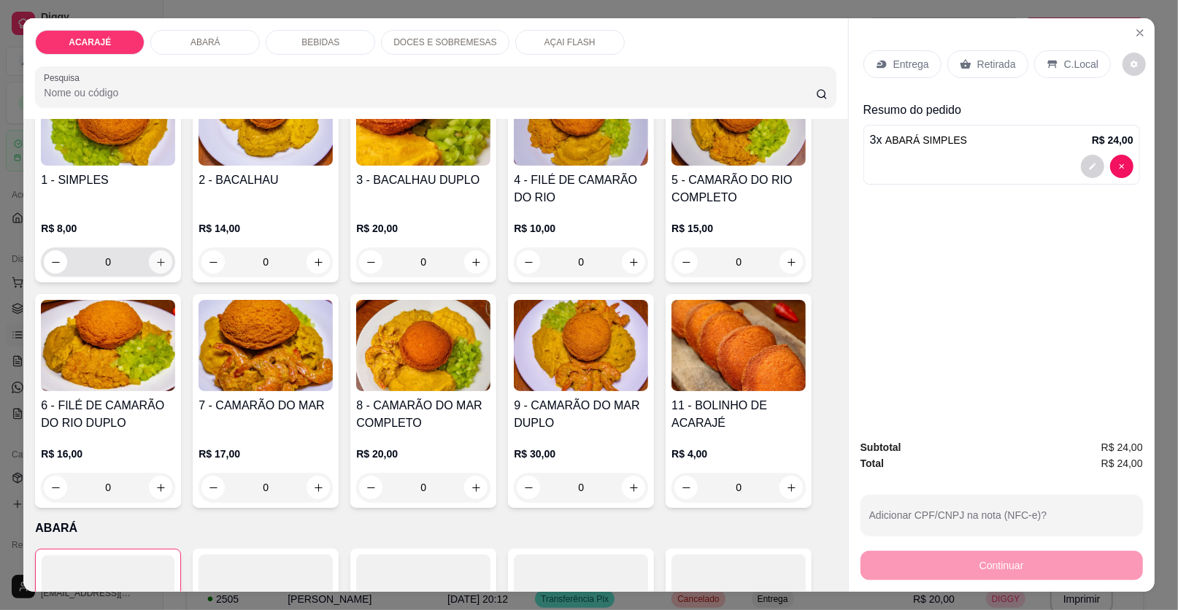
click at [155, 257] on icon "increase-product-quantity" at bounding box center [160, 262] width 11 height 11
type input "1"
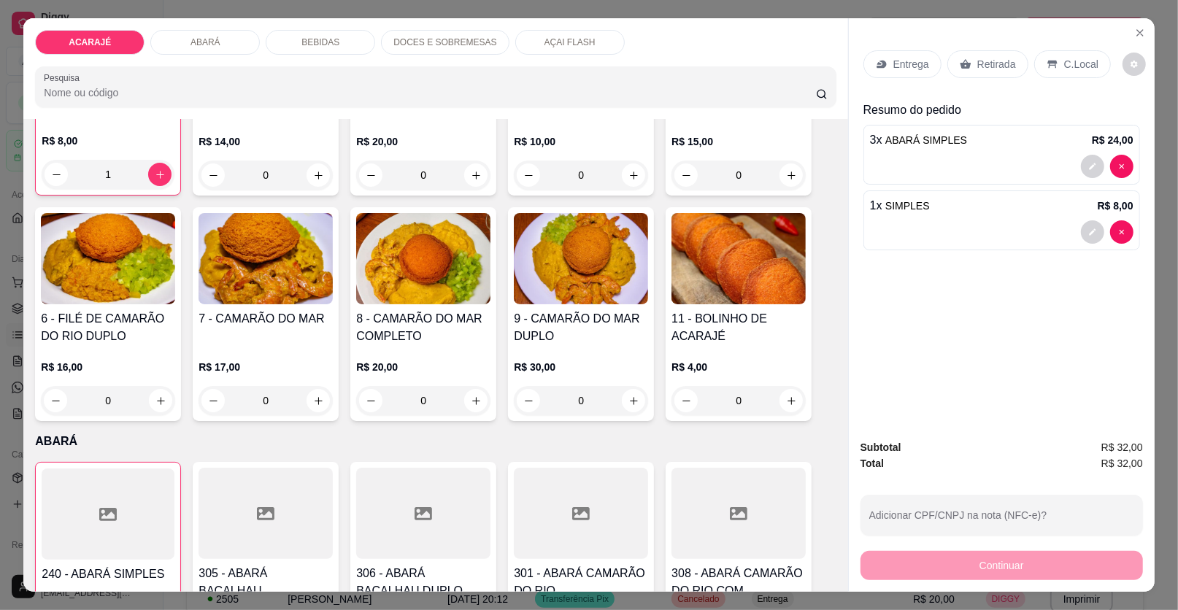
scroll to position [219, 0]
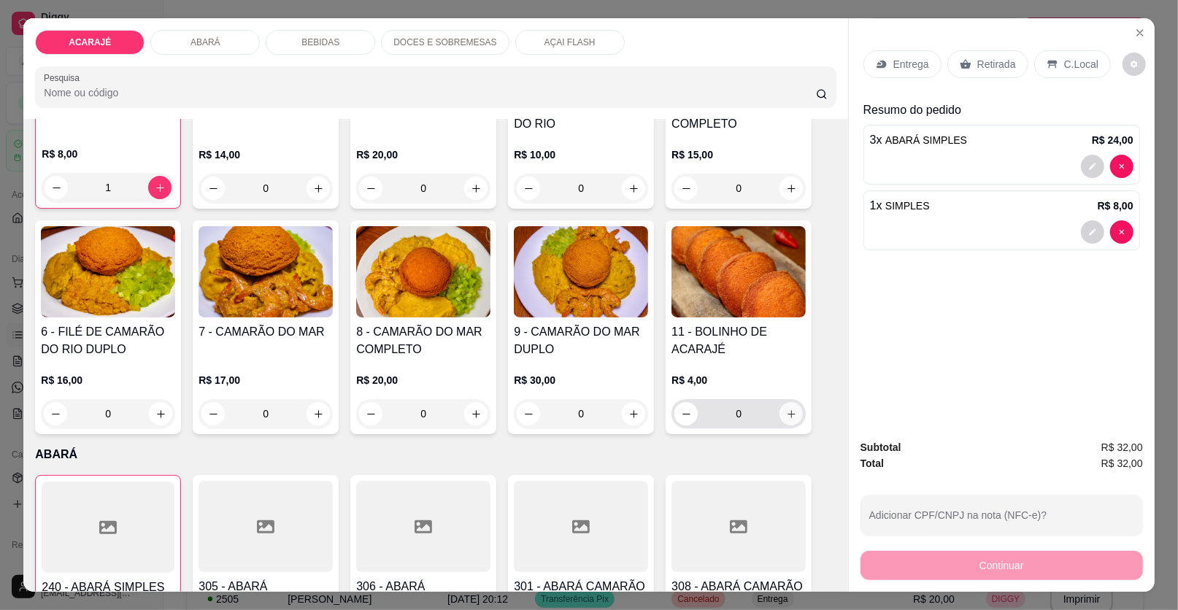
click at [787, 412] on icon "increase-product-quantity" at bounding box center [791, 414] width 8 height 8
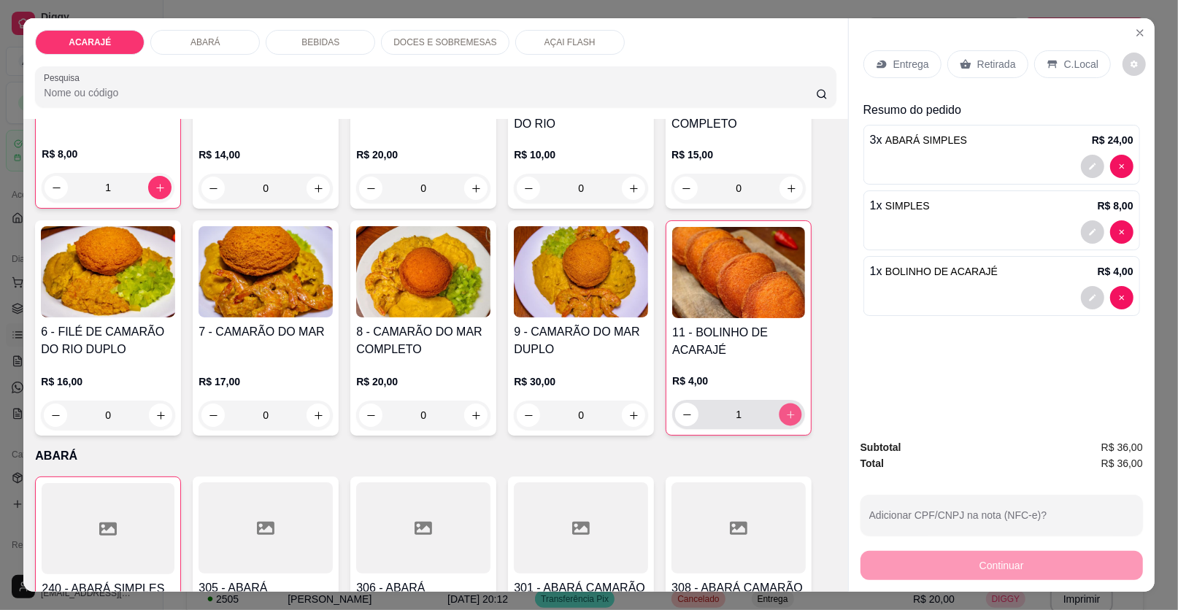
click at [786, 410] on icon "increase-product-quantity" at bounding box center [790, 414] width 11 height 11
type input "2"
click at [994, 65] on p "Retirada" at bounding box center [996, 64] width 39 height 15
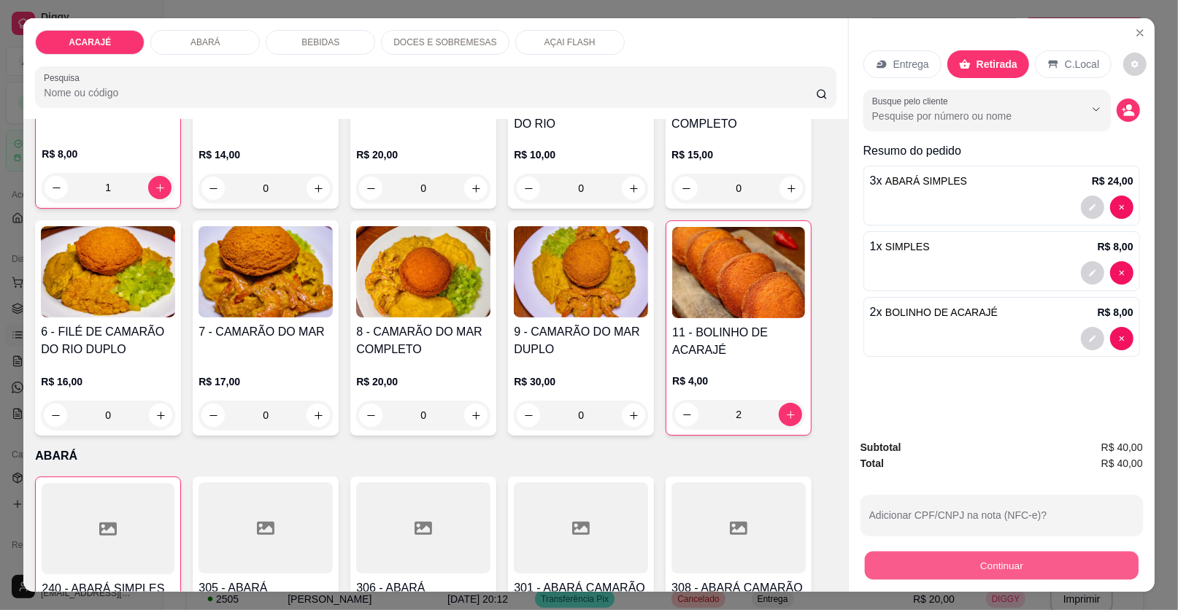
click at [930, 566] on button "Continuar" at bounding box center [1002, 566] width 274 height 28
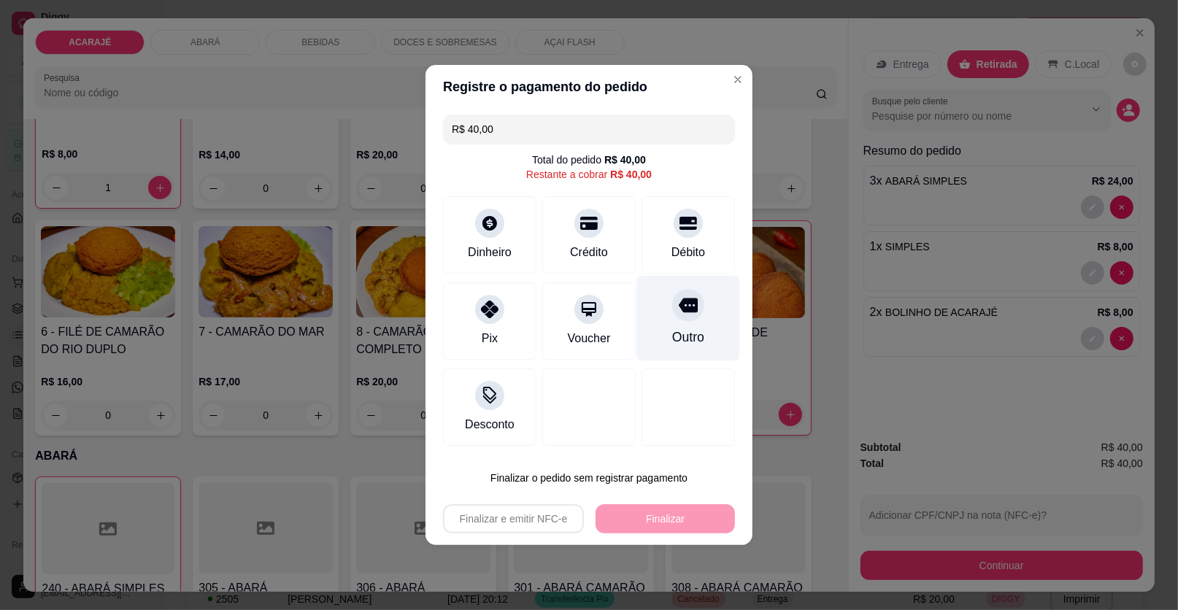
click at [679, 307] on icon at bounding box center [688, 305] width 19 height 15
type input "R$ 0,00"
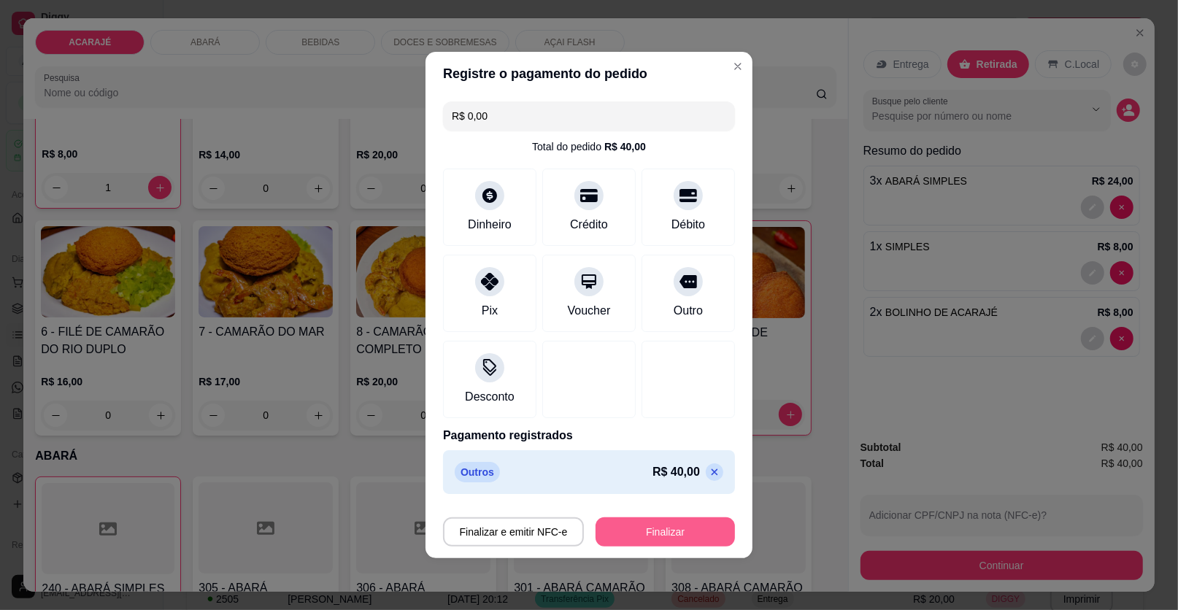
click at [668, 528] on button "Finalizar" at bounding box center [664, 531] width 139 height 29
type input "0"
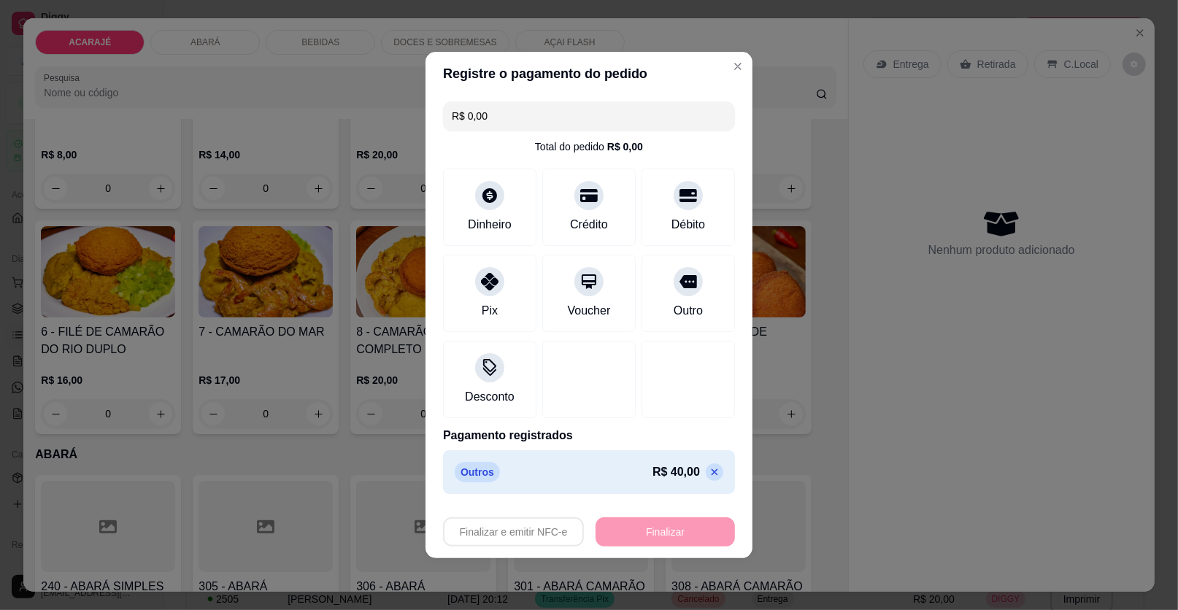
type input "-R$ 40,00"
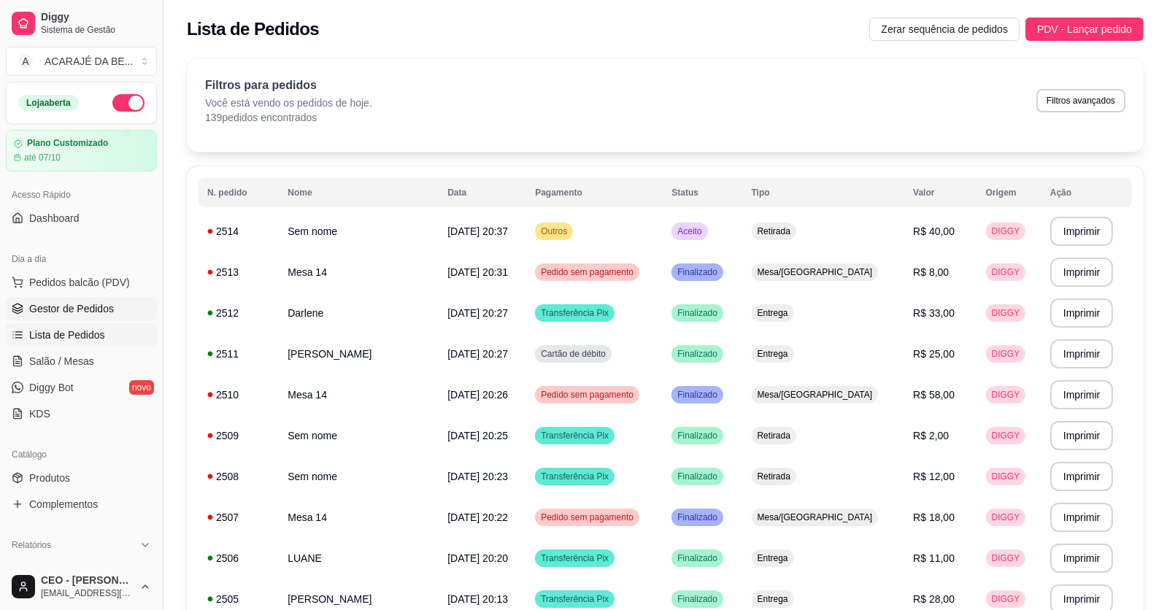
click at [103, 307] on span "Gestor de Pedidos" at bounding box center [71, 308] width 85 height 15
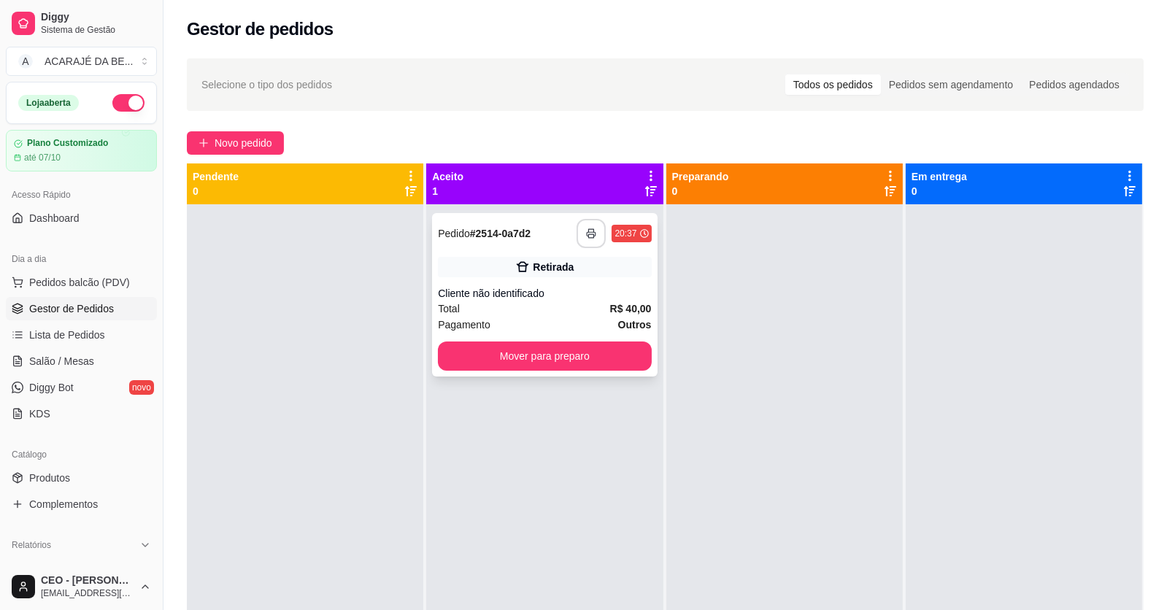
click at [591, 234] on icon "button" at bounding box center [591, 233] width 10 height 10
click at [536, 303] on div "Total R$ 40,00" at bounding box center [544, 309] width 213 height 16
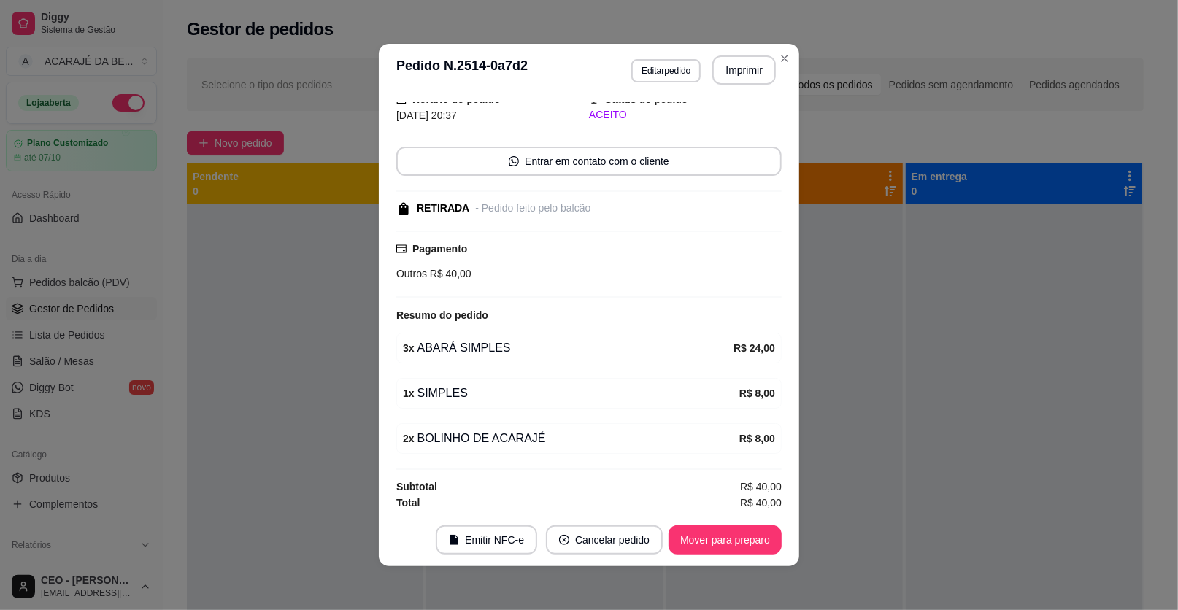
scroll to position [60, 0]
click at [673, 71] on button "Editar pedido" at bounding box center [665, 70] width 69 height 23
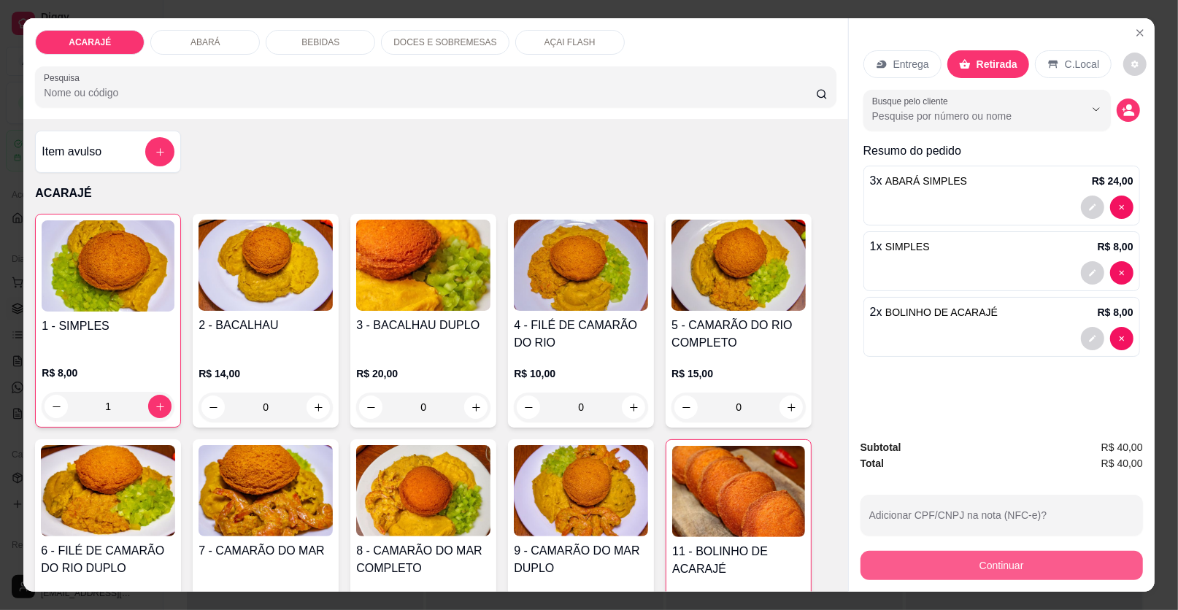
click at [960, 571] on button "Continuar" at bounding box center [1001, 565] width 282 height 29
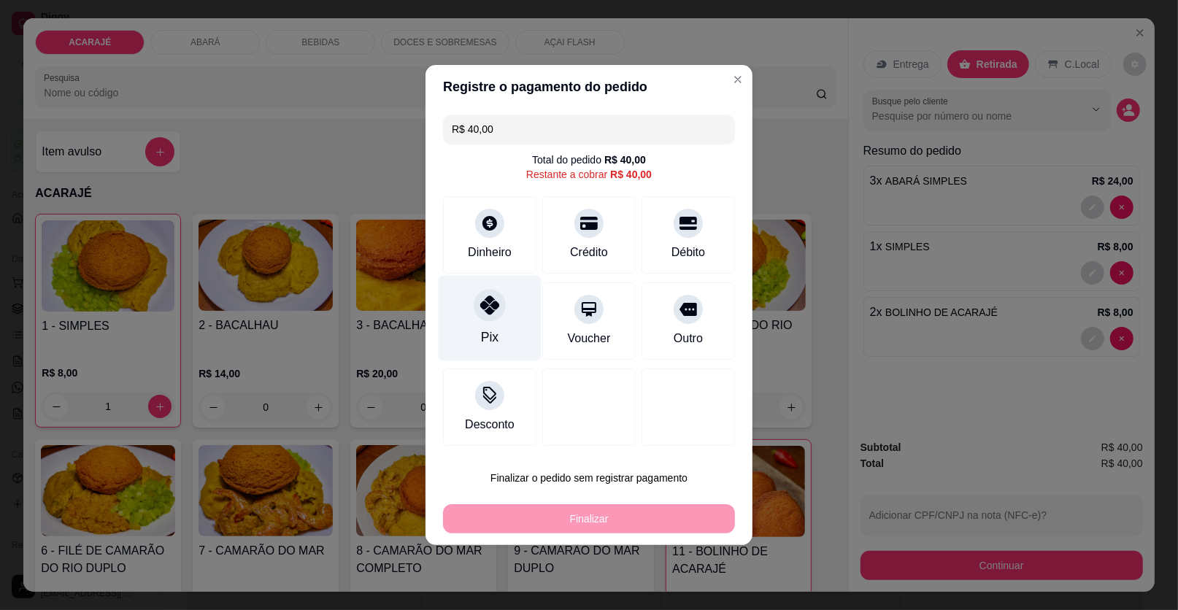
click at [491, 317] on div at bounding box center [490, 305] width 32 height 32
type input "R$ 0,00"
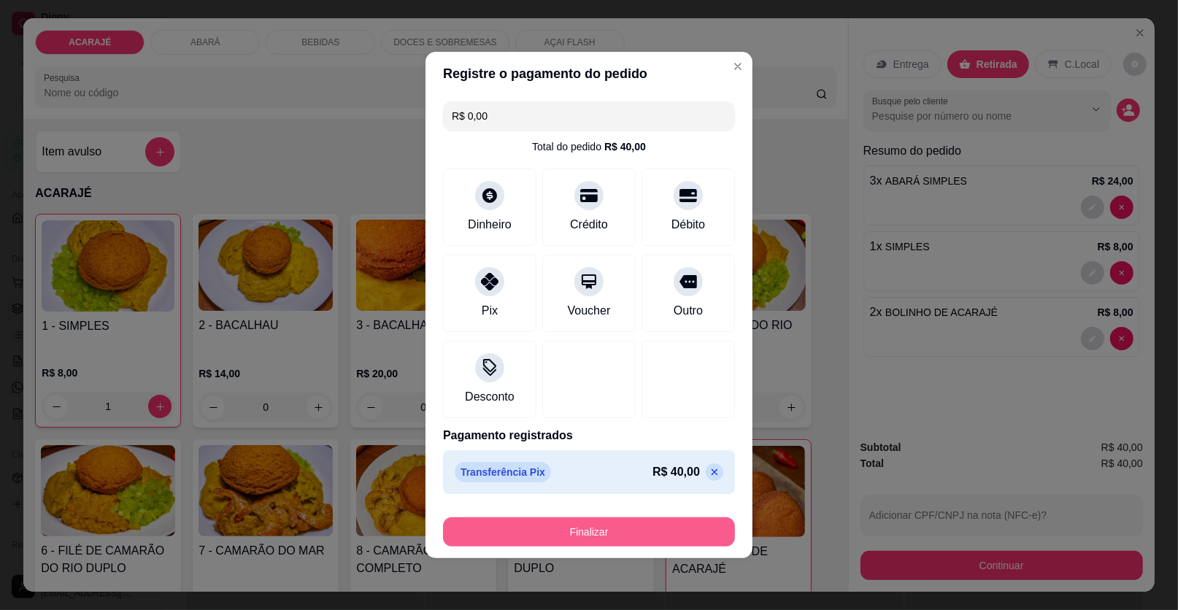
click at [623, 540] on button "Finalizar" at bounding box center [589, 531] width 292 height 29
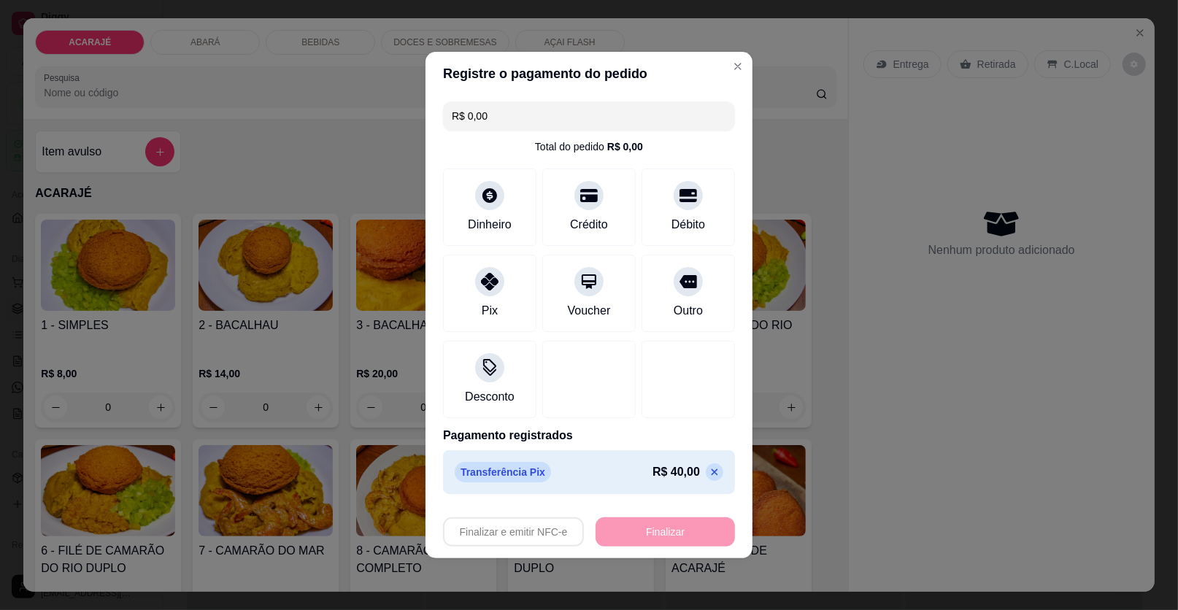
type input "0"
type input "-R$ 40,00"
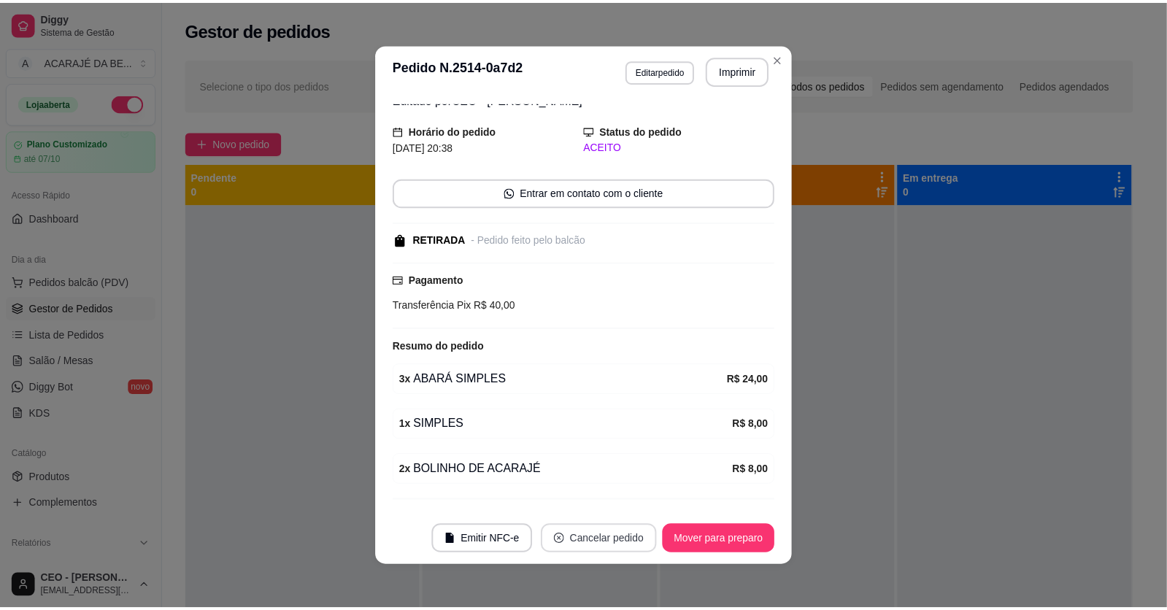
scroll to position [92, 0]
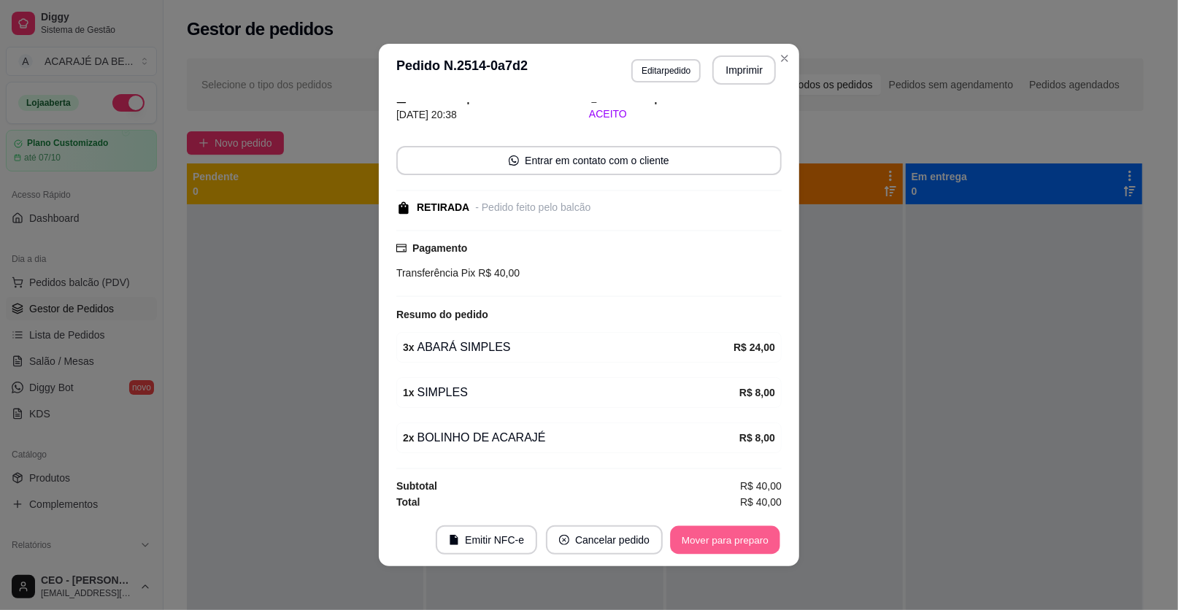
click at [749, 540] on button "Mover para preparo" at bounding box center [724, 540] width 109 height 28
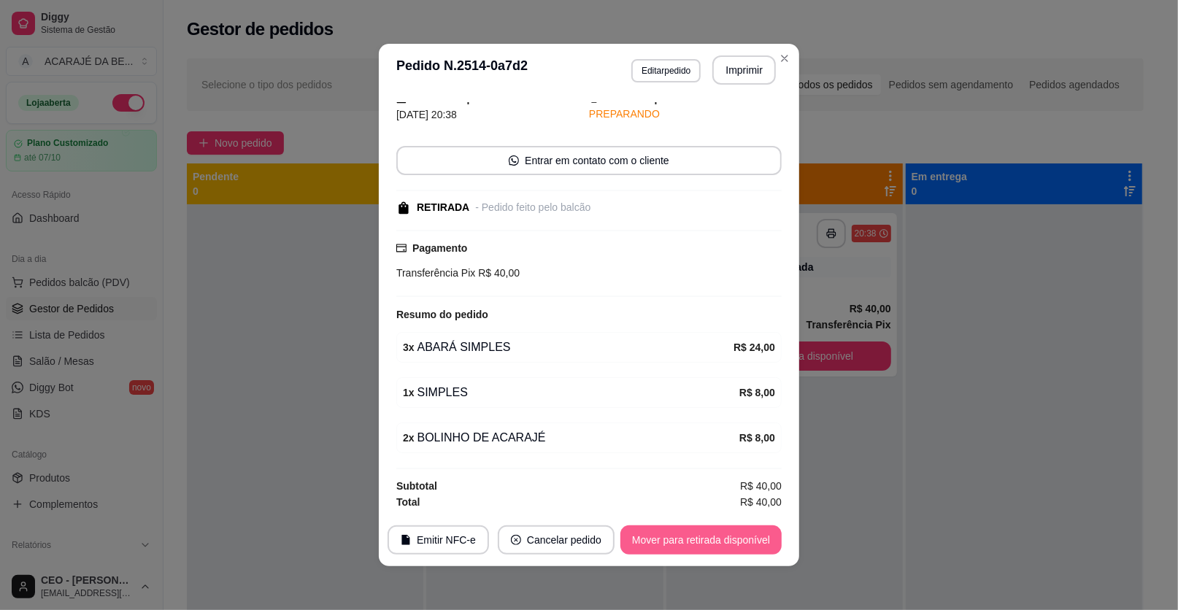
click at [749, 540] on button "Mover para retirada disponível" at bounding box center [700, 539] width 161 height 29
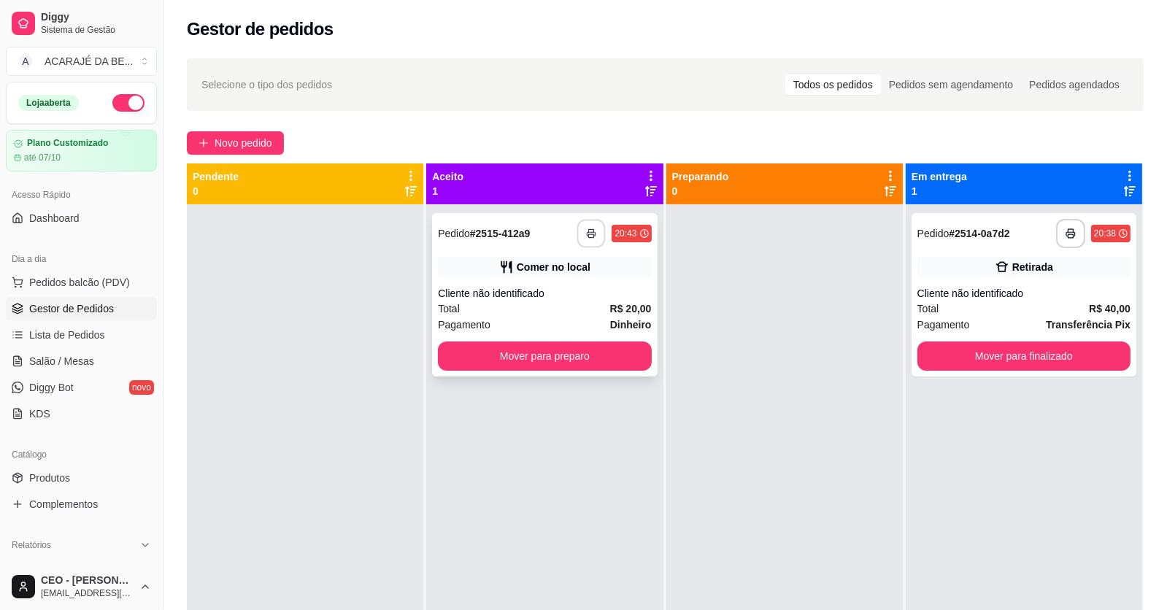
click at [593, 237] on button "button" at bounding box center [591, 234] width 28 height 28
click at [558, 351] on button "Mover para preparo" at bounding box center [544, 356] width 213 height 29
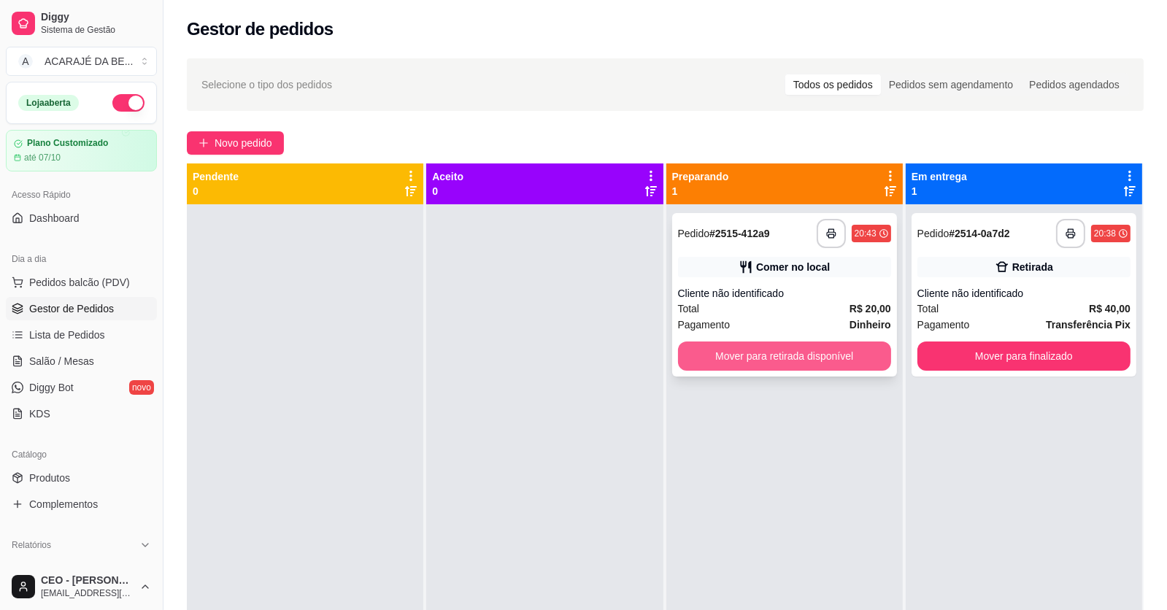
click at [751, 357] on button "Mover para retirada disponível" at bounding box center [784, 356] width 213 height 29
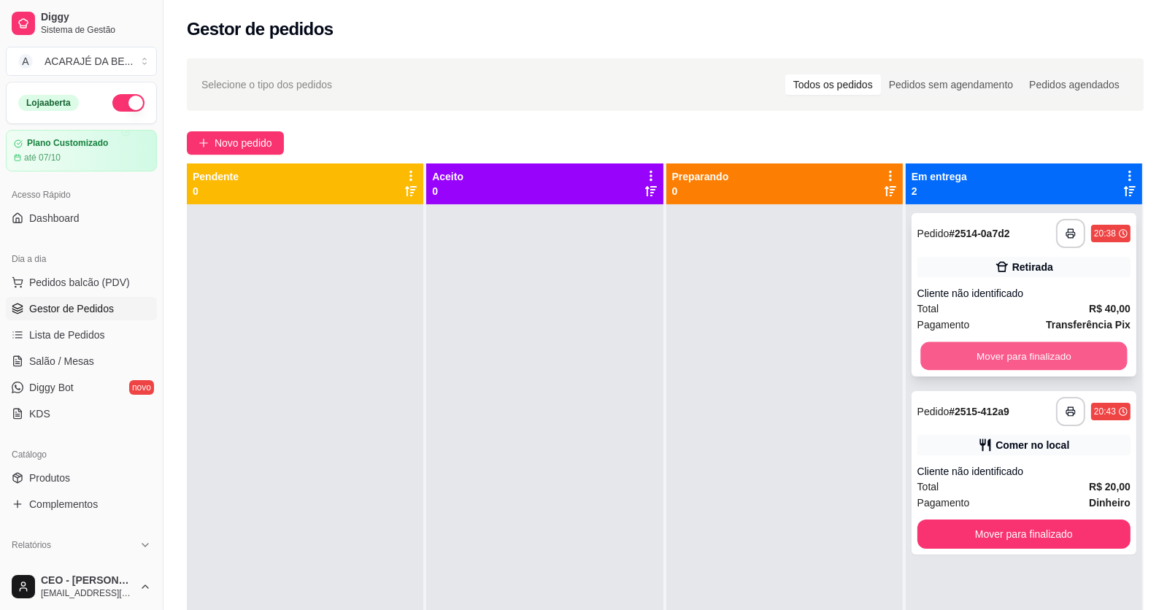
click at [1068, 358] on button "Mover para finalizado" at bounding box center [1023, 356] width 207 height 28
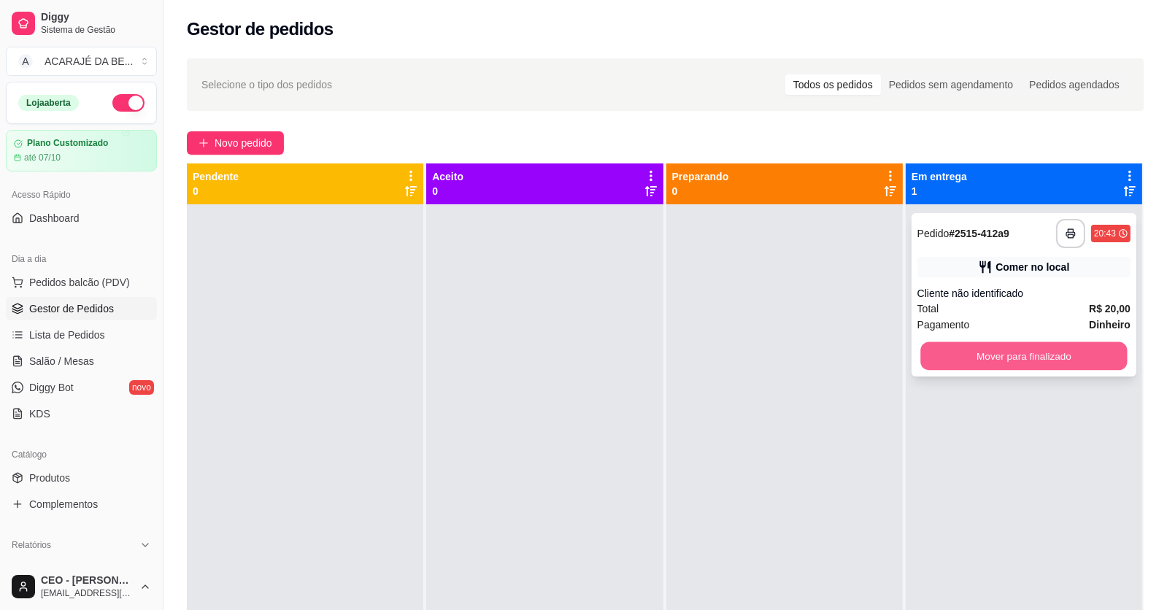
click at [1066, 358] on button "Mover para finalizado" at bounding box center [1023, 356] width 207 height 28
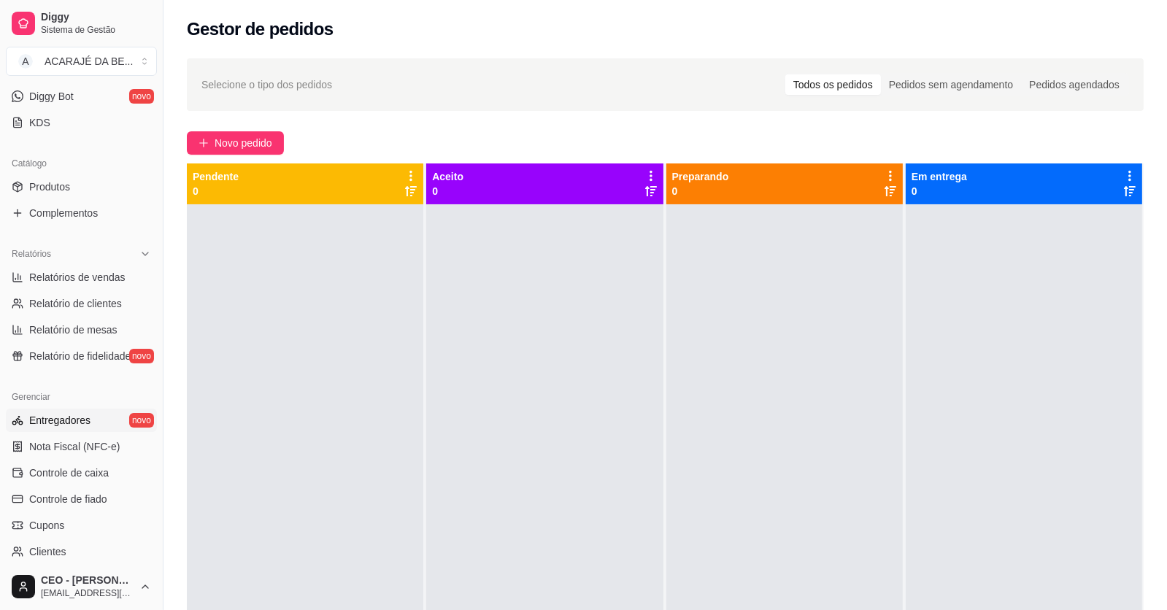
scroll to position [364, 0]
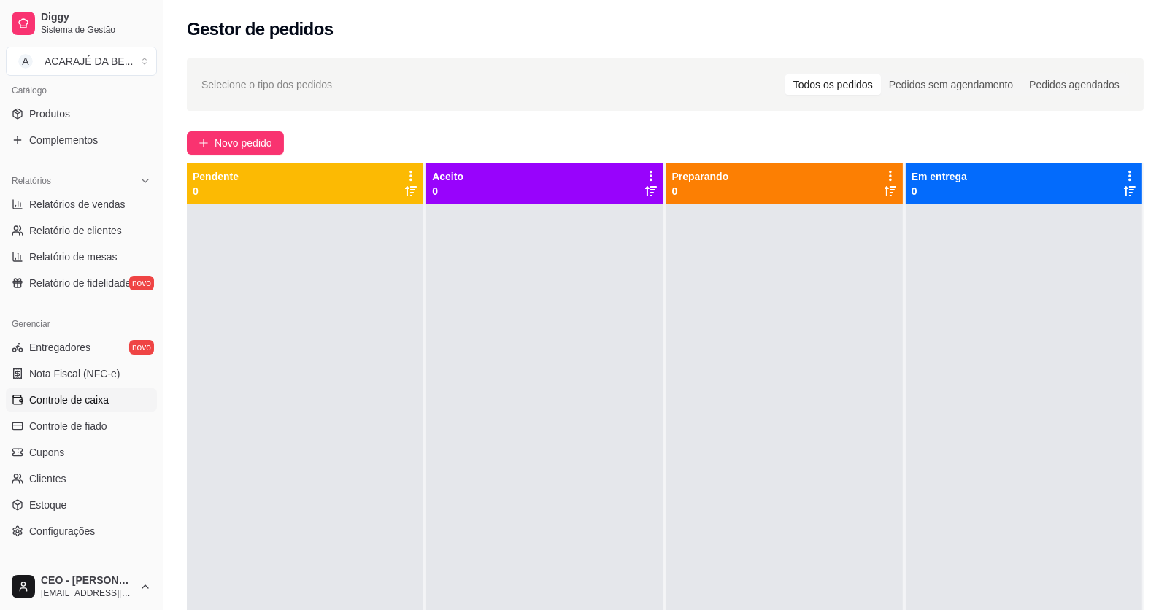
click at [76, 394] on span "Controle de caixa" at bounding box center [69, 400] width 80 height 15
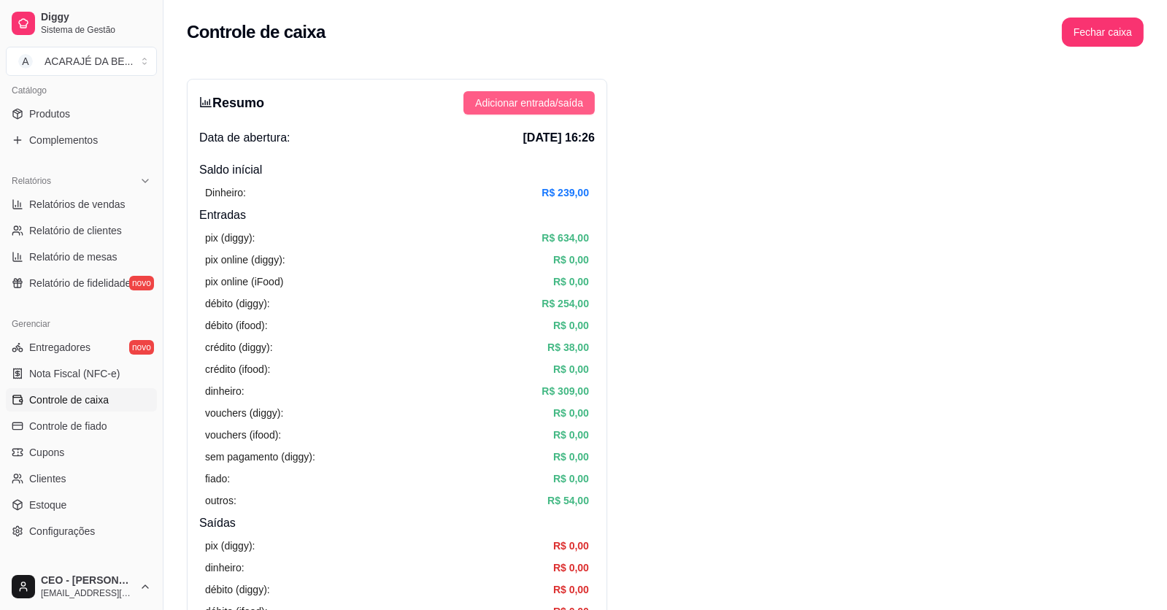
click at [526, 103] on span "Adicionar entrada/saída" at bounding box center [529, 103] width 108 height 16
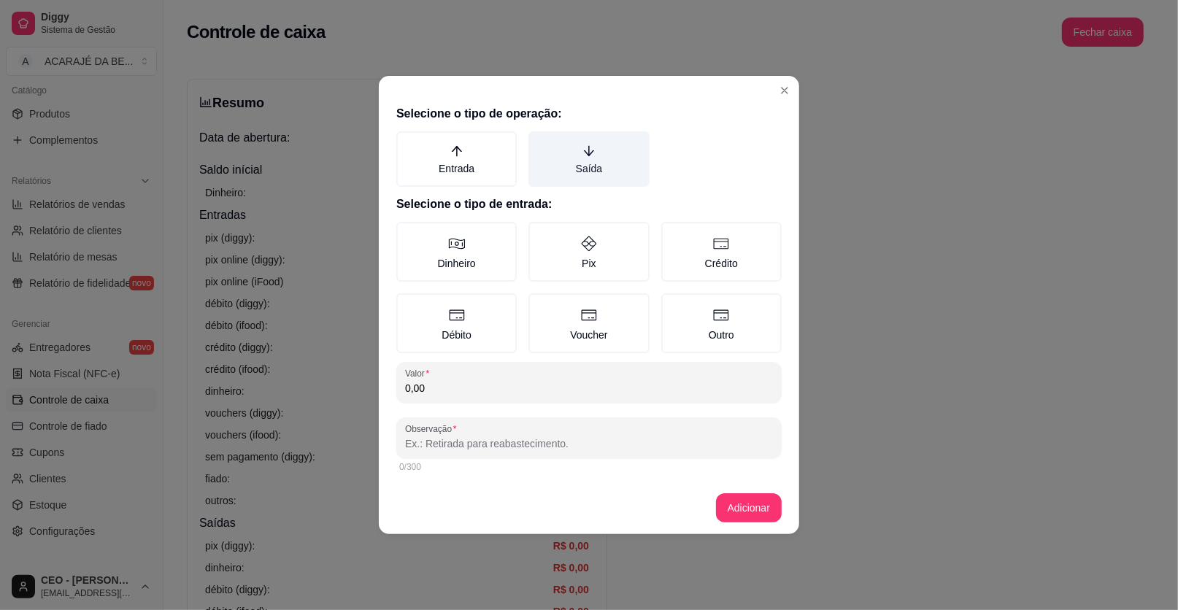
click at [591, 154] on icon "arrow-down" at bounding box center [589, 151] width 10 height 10
click at [539, 142] on button "Saída" at bounding box center [534, 137] width 12 height 12
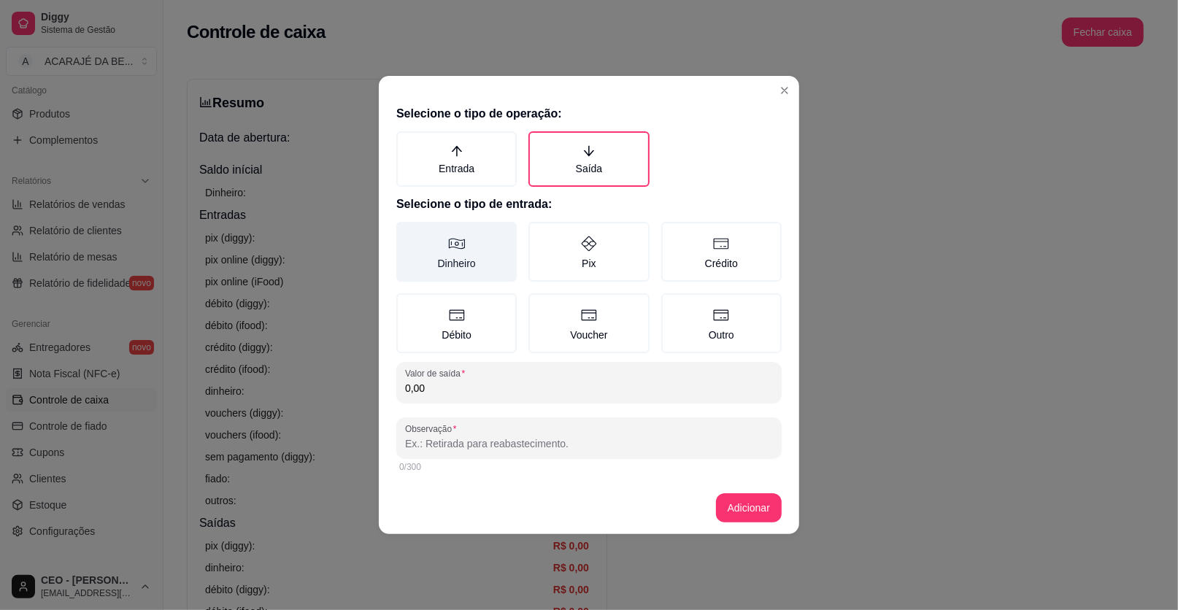
click at [466, 252] on label "Dinheiro" at bounding box center [456, 252] width 120 height 60
click at [407, 233] on button "Dinheiro" at bounding box center [402, 227] width 12 height 12
click at [456, 391] on input "0,00" at bounding box center [589, 388] width 368 height 15
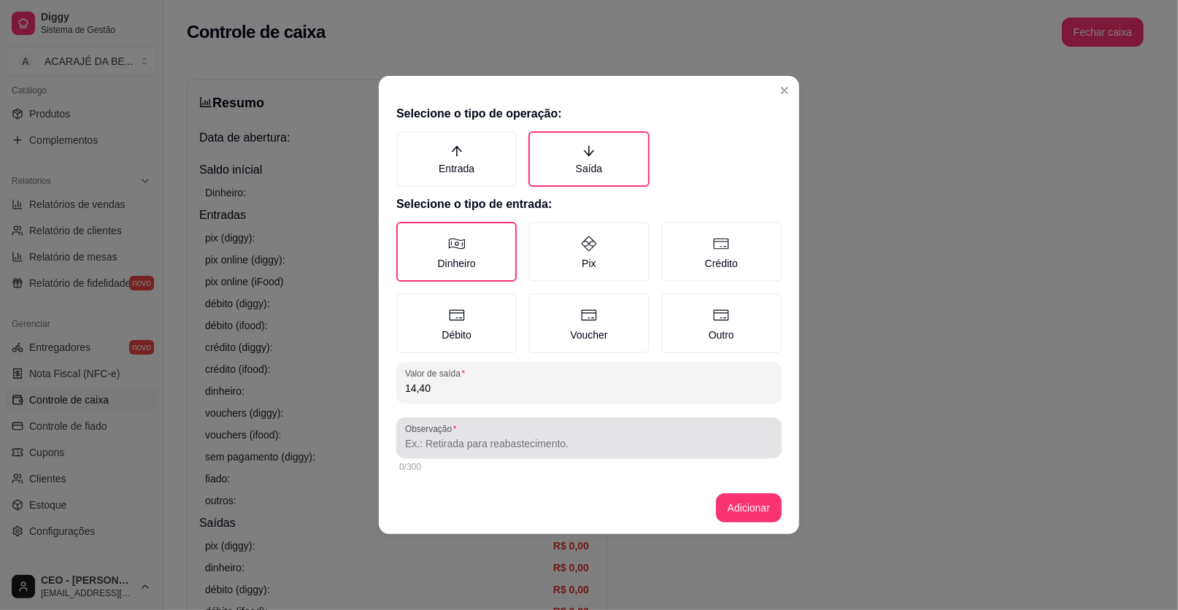
type input "14,40"
click at [561, 445] on input "Observação" at bounding box center [589, 443] width 368 height 15
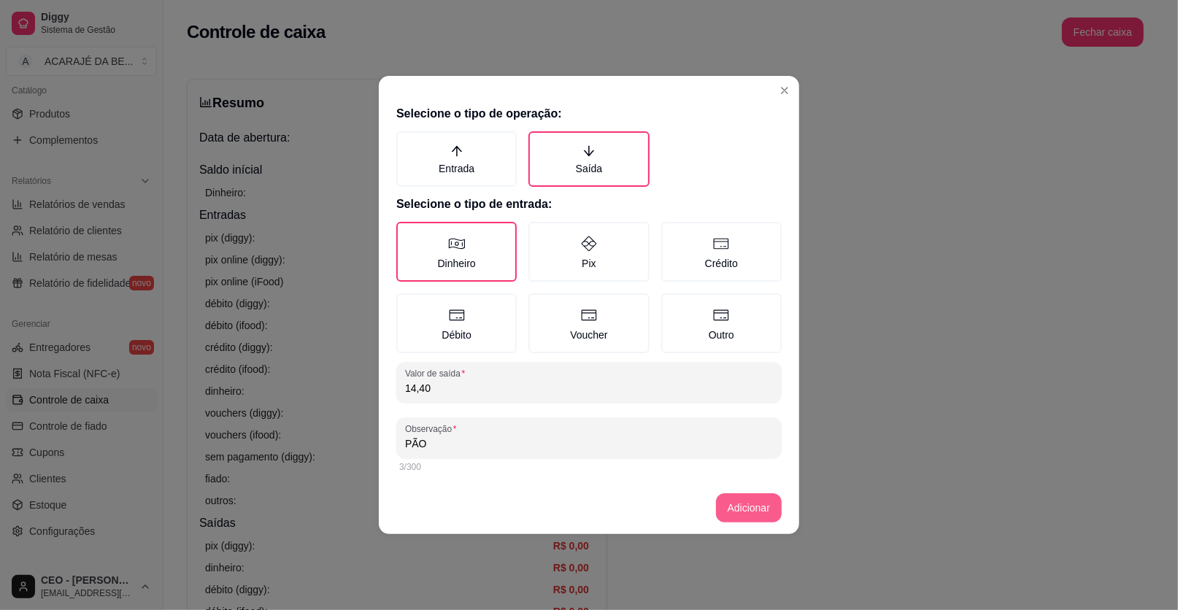
type input "PÃO"
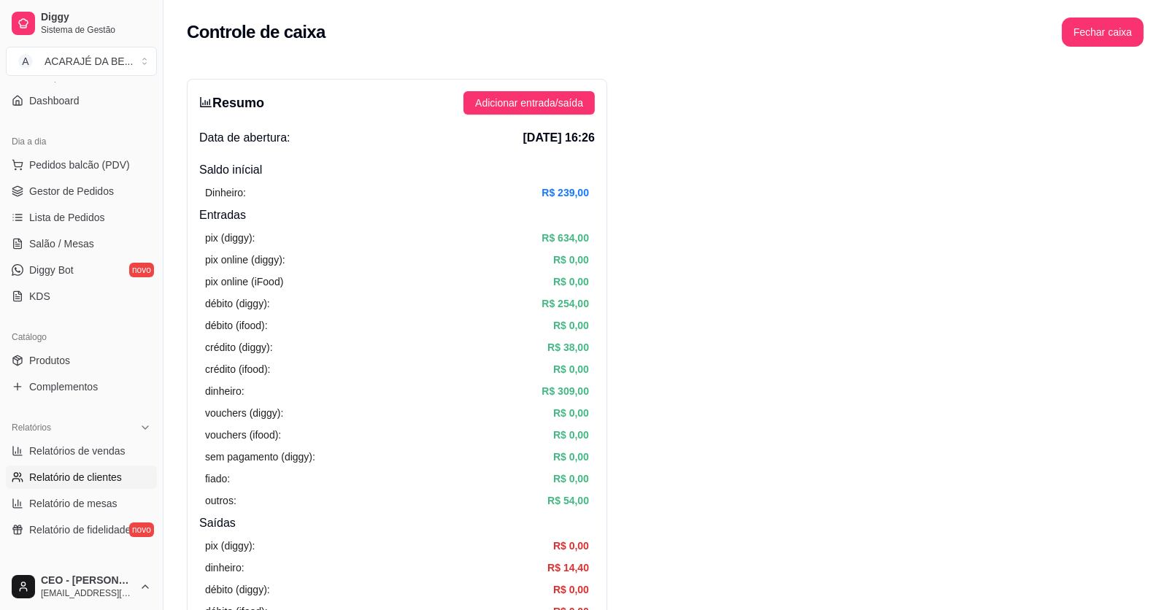
scroll to position [72, 0]
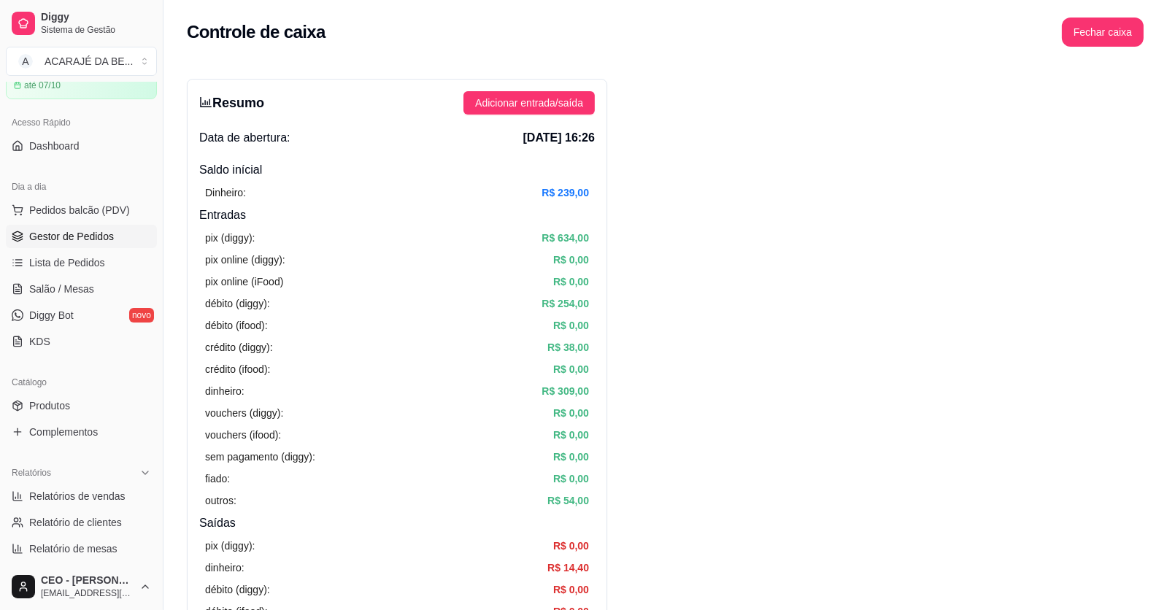
click at [80, 235] on span "Gestor de Pedidos" at bounding box center [71, 236] width 85 height 15
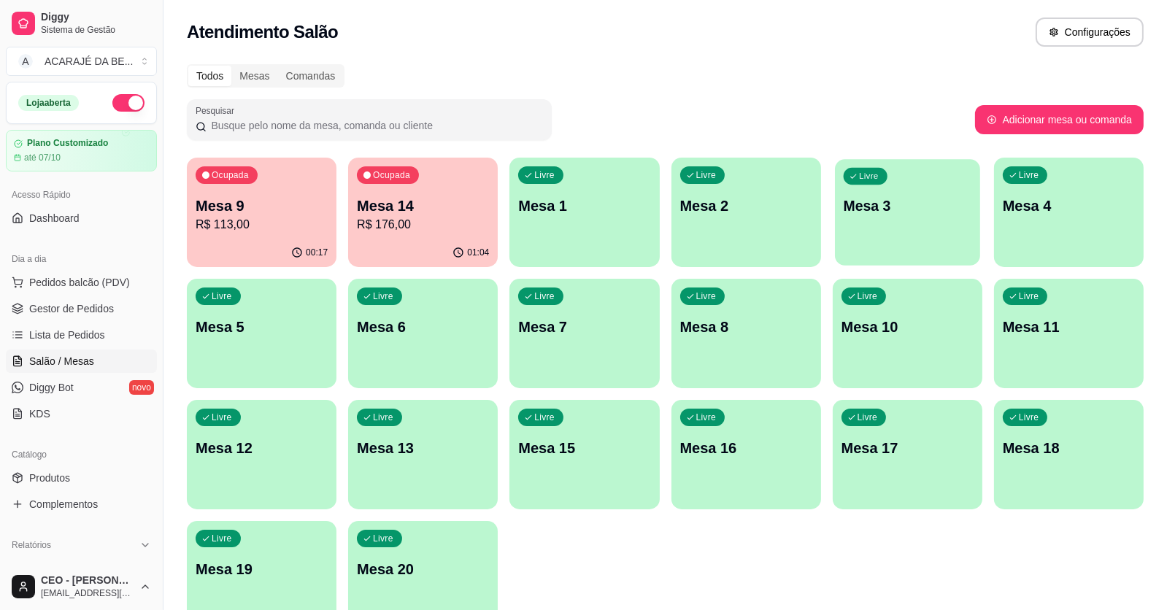
click at [907, 246] on div "Livre Mesa 3" at bounding box center [907, 203] width 145 height 89
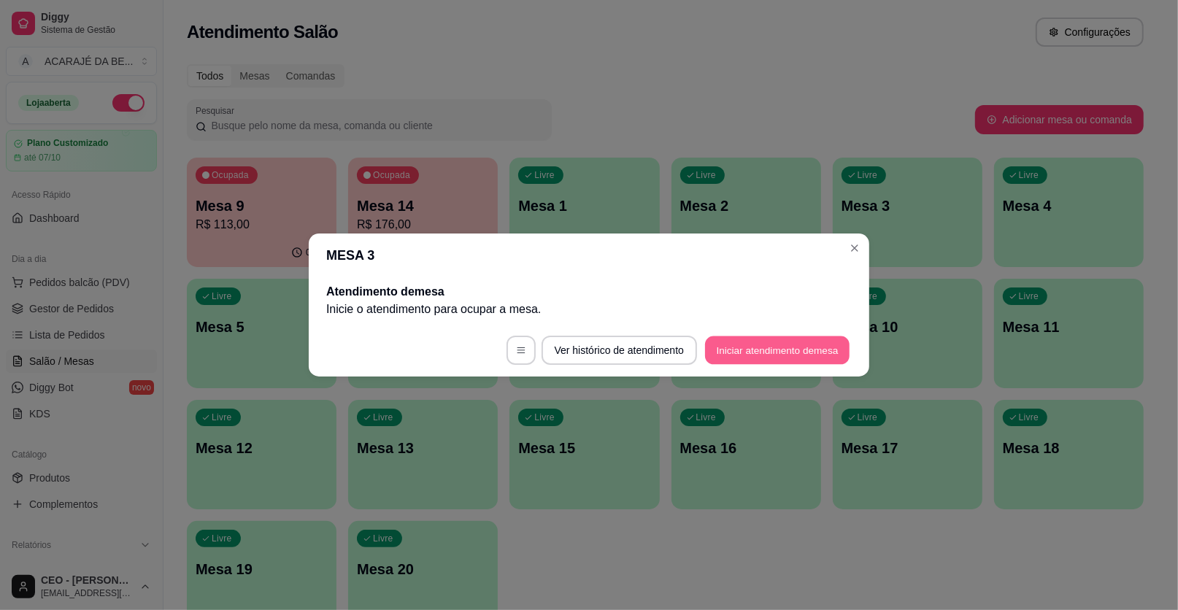
click at [787, 350] on button "Iniciar atendimento de mesa" at bounding box center [777, 350] width 144 height 28
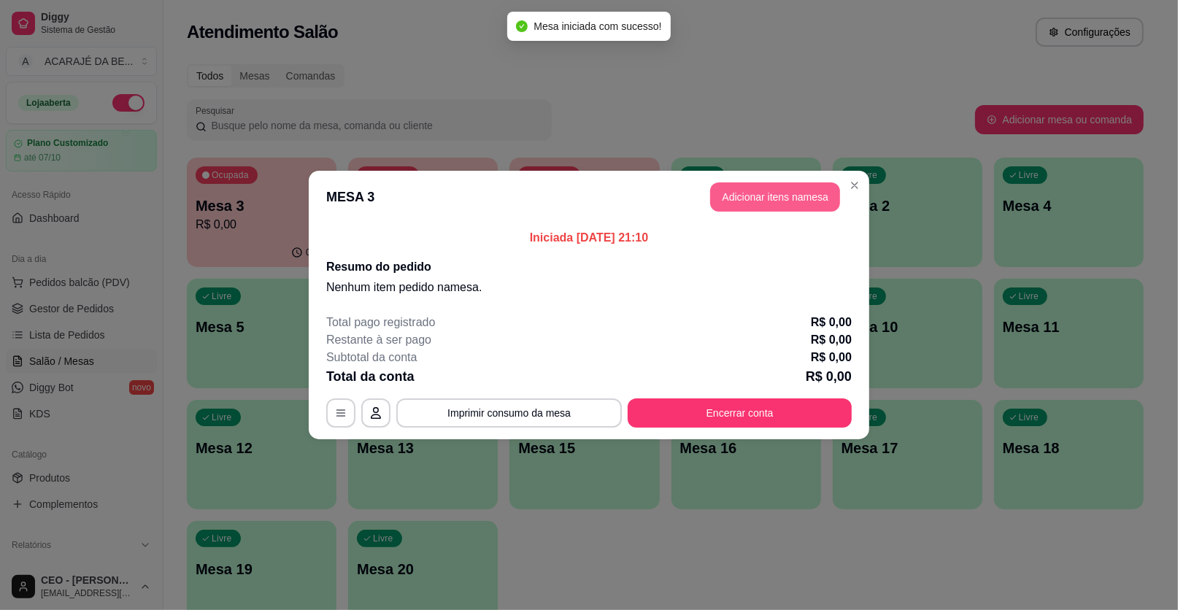
click at [802, 197] on button "Adicionar itens na mesa" at bounding box center [775, 196] width 130 height 29
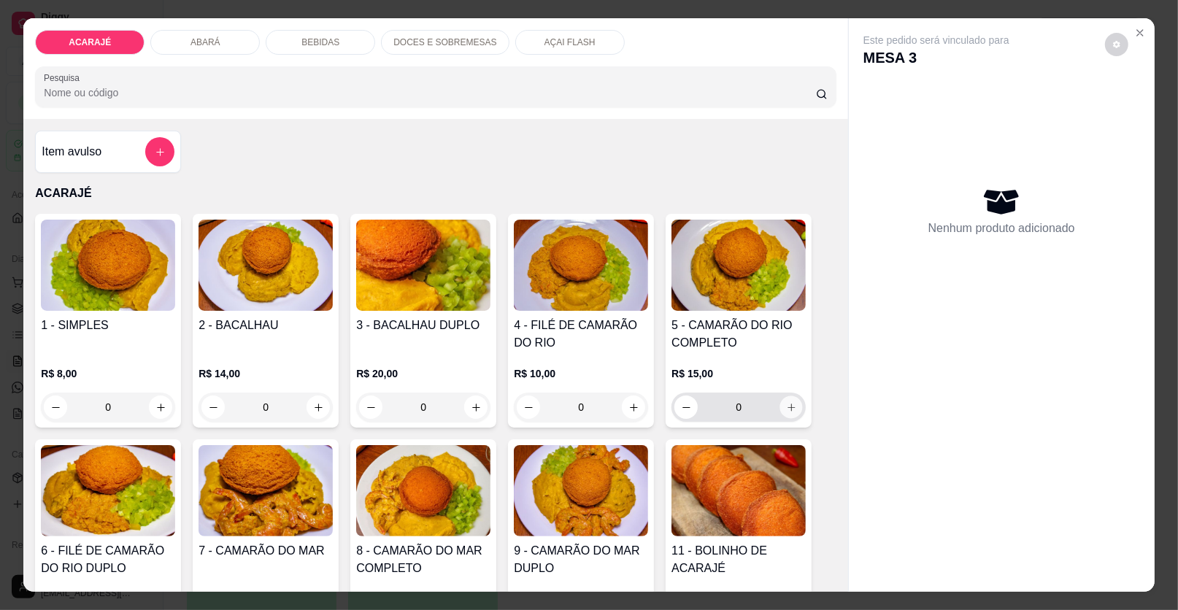
click at [787, 409] on icon "increase-product-quantity" at bounding box center [791, 407] width 11 height 11
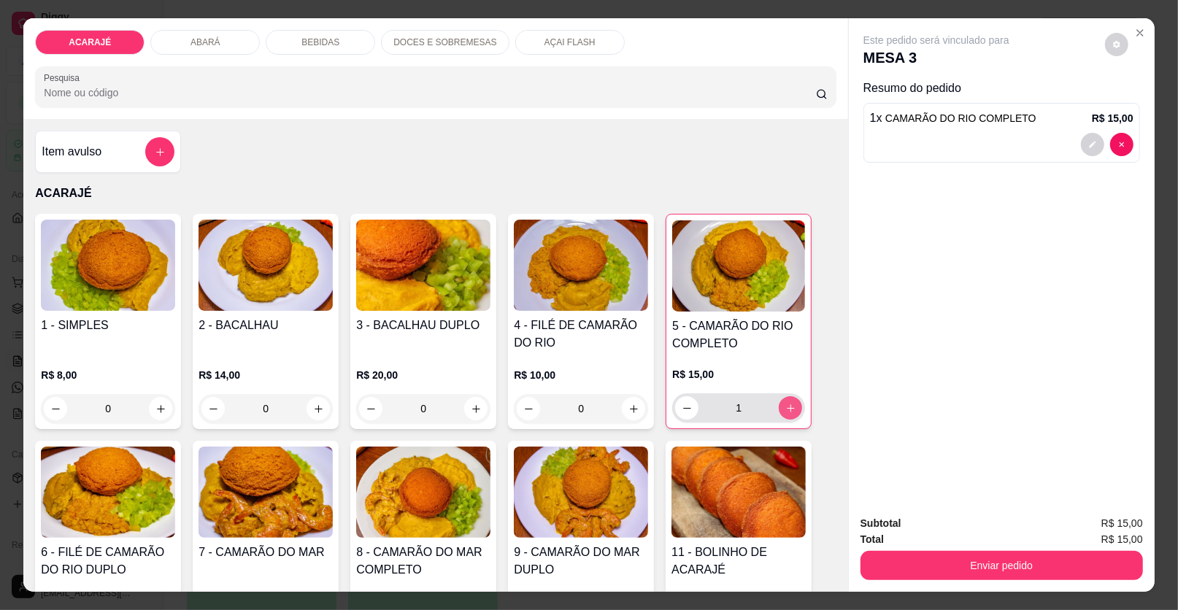
click at [787, 409] on icon "increase-product-quantity" at bounding box center [790, 408] width 11 height 11
type input "2"
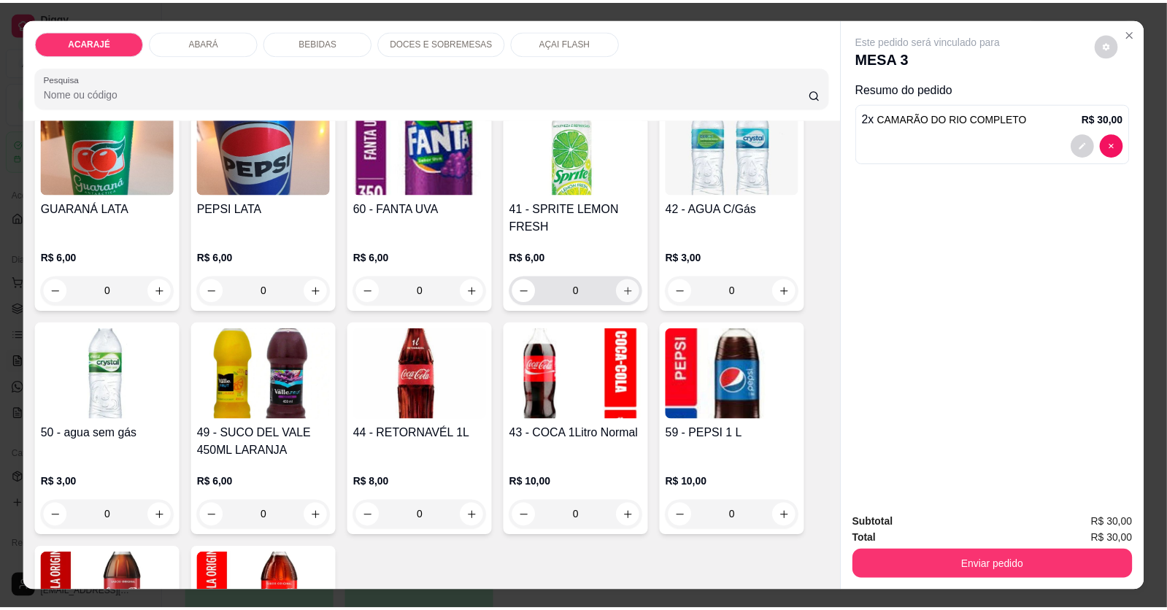
scroll to position [1313, 0]
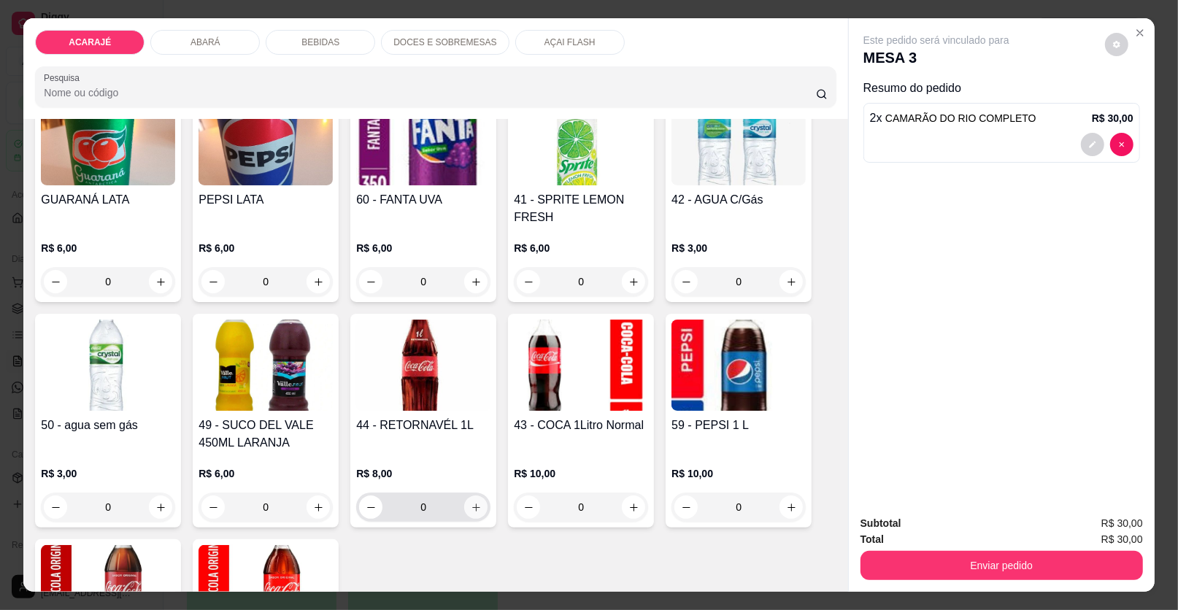
click at [472, 505] on icon "increase-product-quantity" at bounding box center [476, 508] width 8 height 8
type input "1"
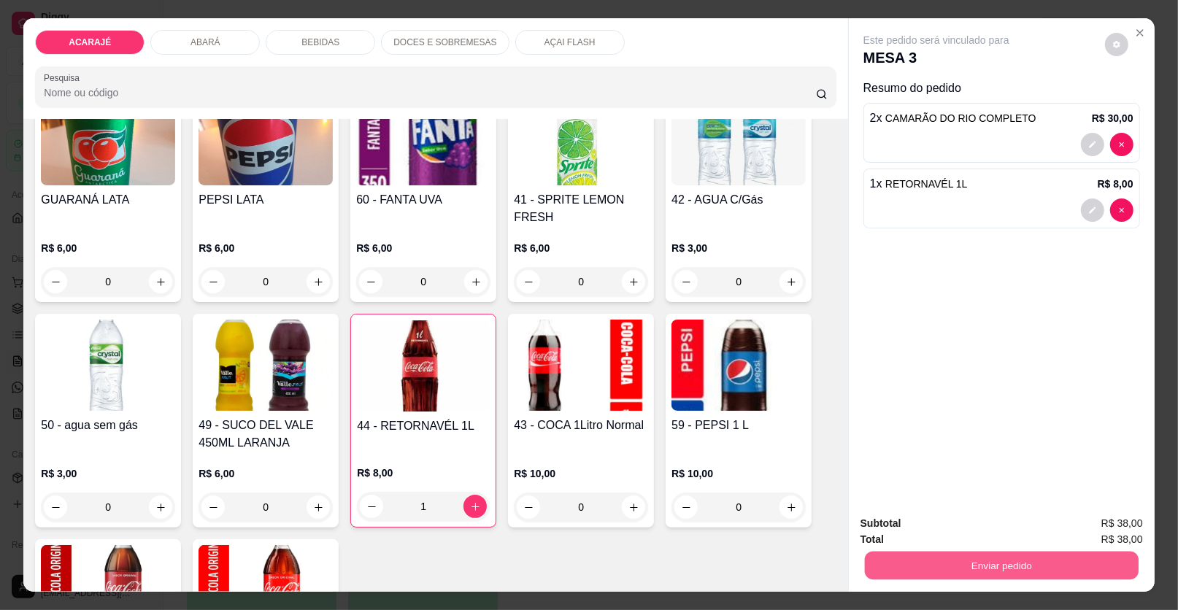
click at [948, 567] on button "Enviar pedido" at bounding box center [1002, 566] width 274 height 28
click at [1130, 527] on button "Enviar pedido" at bounding box center [1105, 529] width 80 height 27
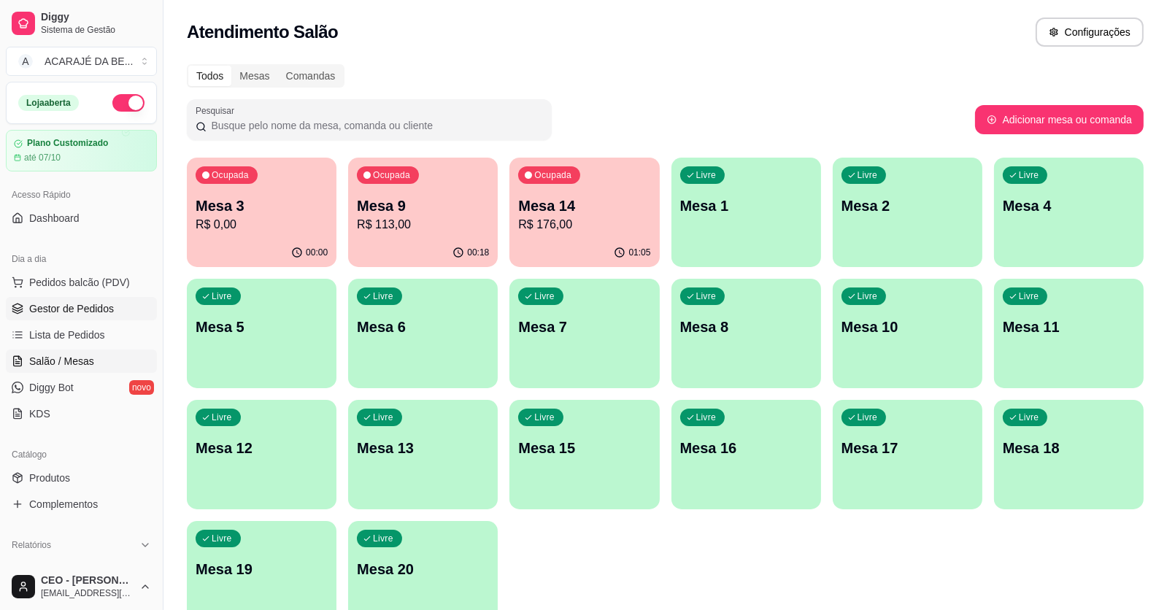
click at [89, 303] on span "Gestor de Pedidos" at bounding box center [71, 308] width 85 height 15
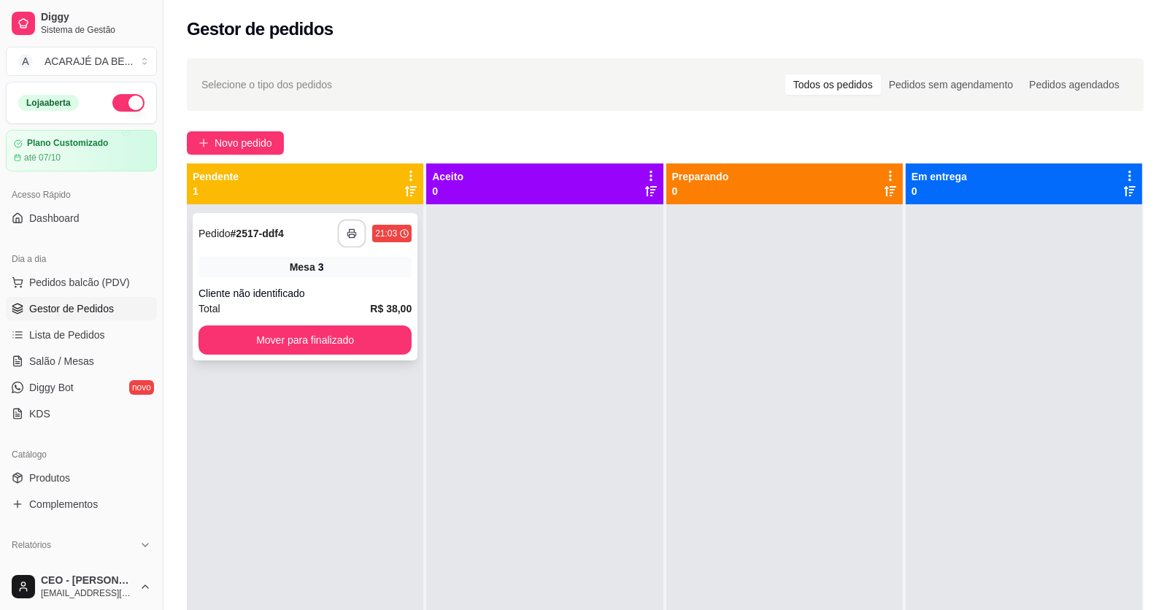
click at [347, 228] on icon "button" at bounding box center [352, 233] width 10 height 10
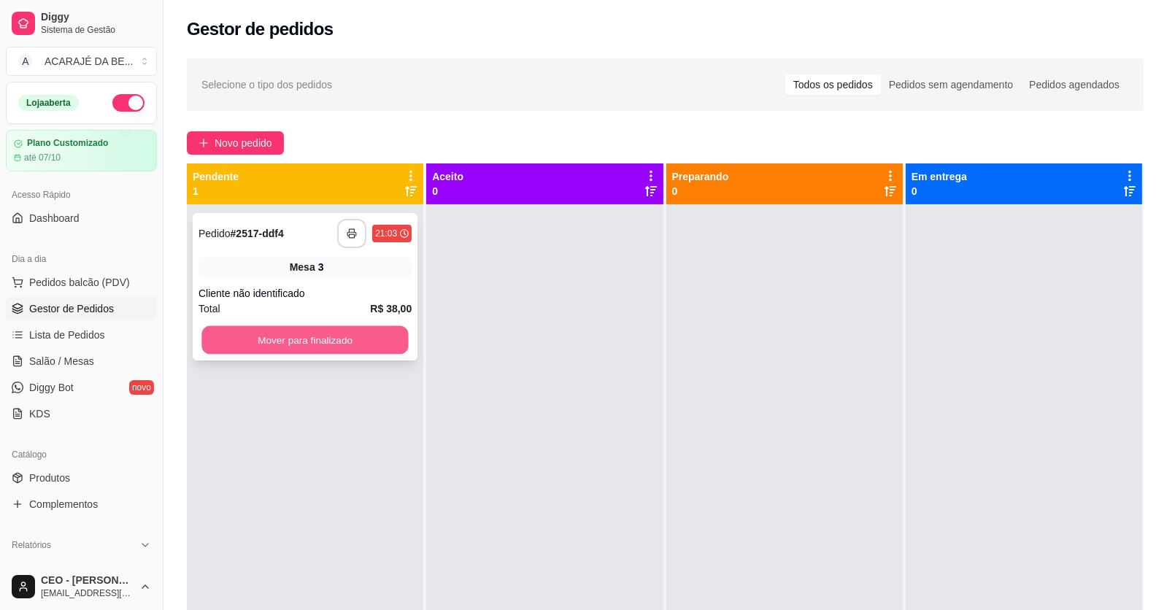
click at [307, 339] on button "Mover para finalizado" at bounding box center [304, 340] width 207 height 28
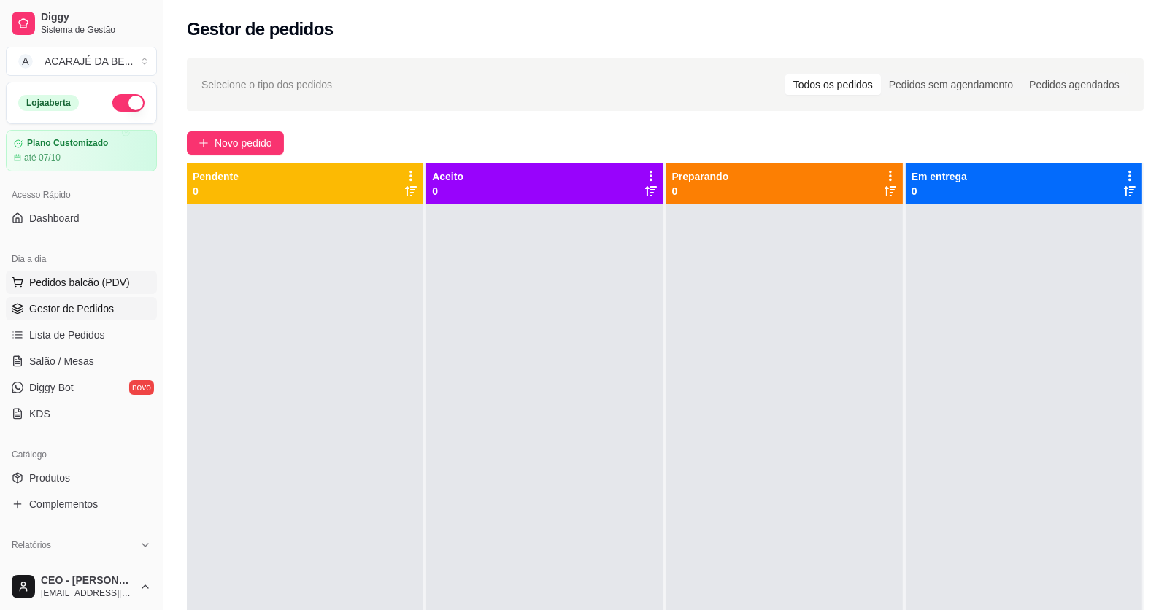
click at [77, 284] on span "Pedidos balcão (PDV)" at bounding box center [79, 282] width 101 height 15
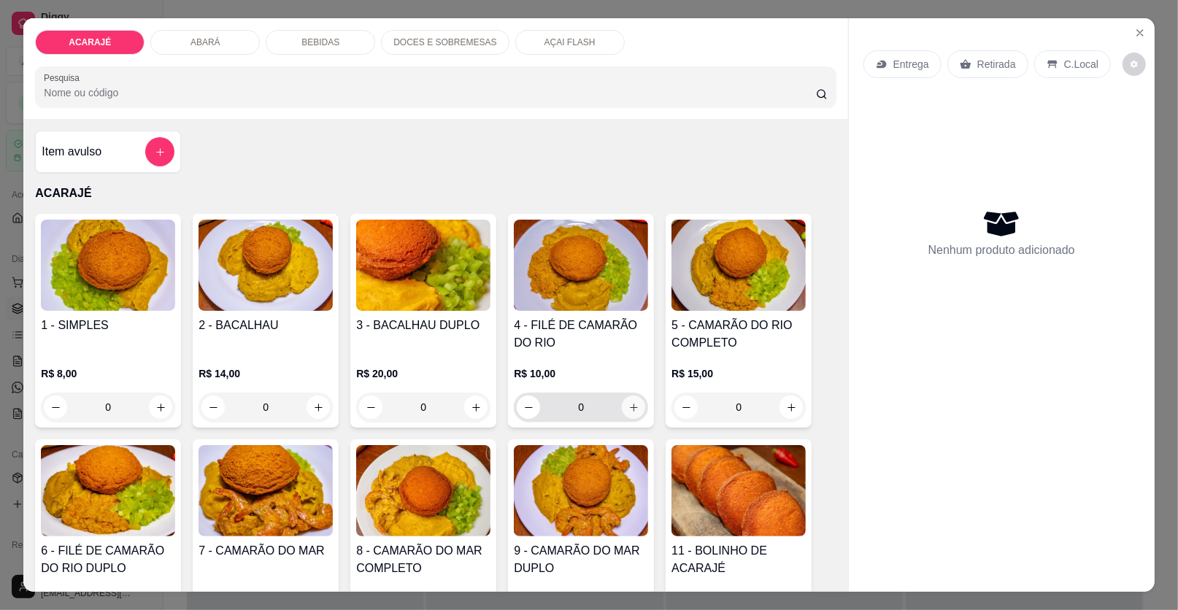
click at [629, 404] on icon "increase-product-quantity" at bounding box center [633, 407] width 11 height 11
type input "1"
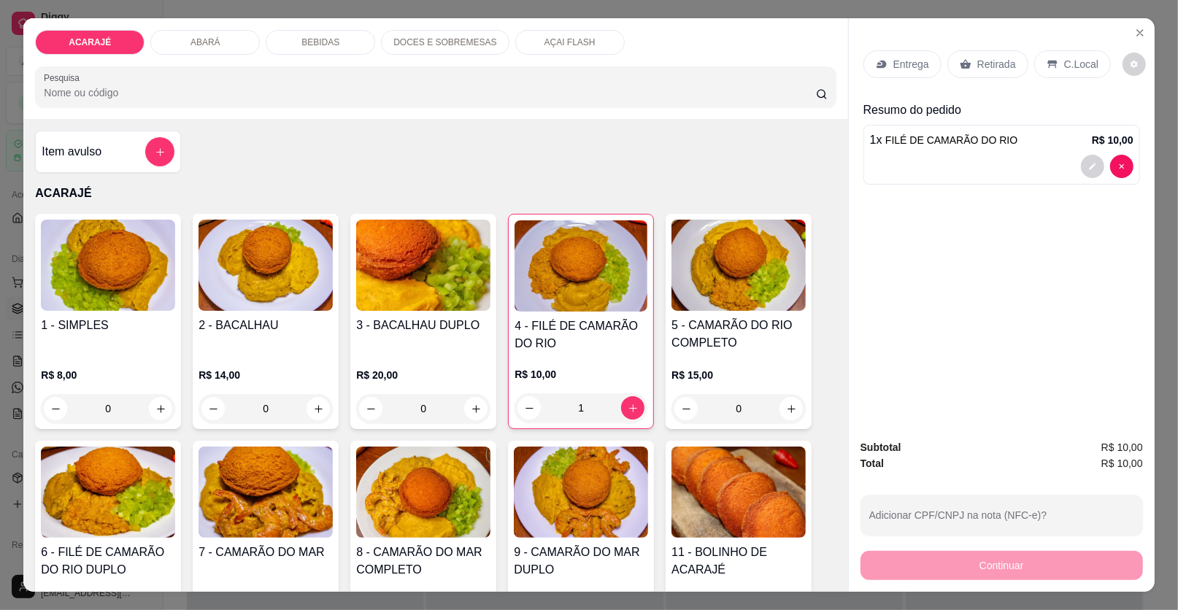
click at [910, 63] on p "Entrega" at bounding box center [911, 64] width 36 height 15
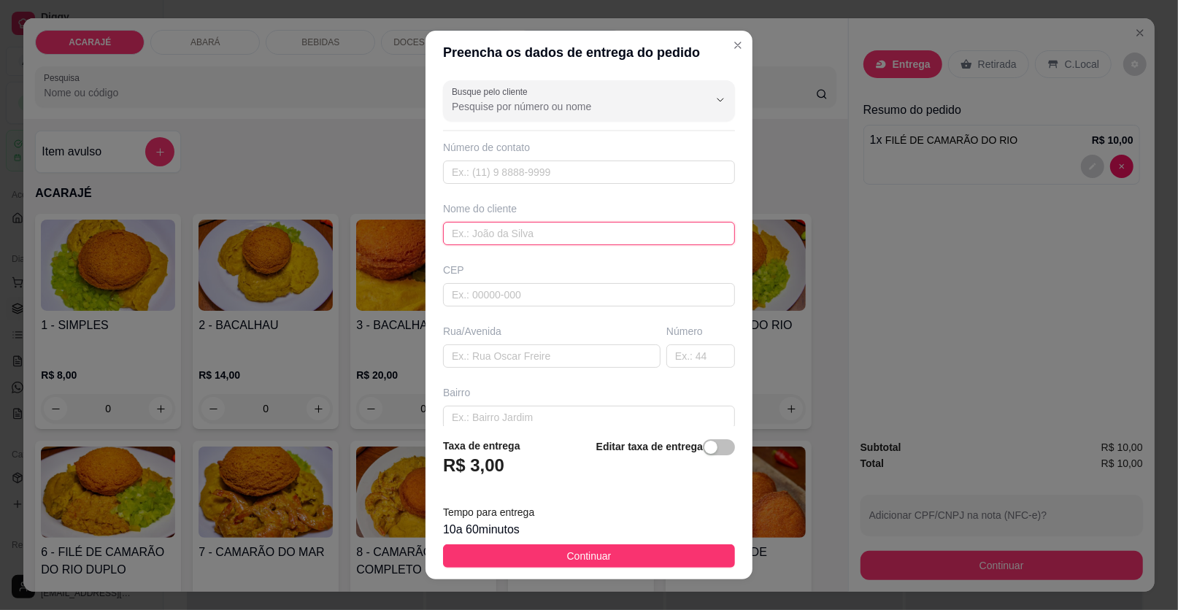
click at [458, 226] on input "text" at bounding box center [589, 233] width 292 height 23
type input "NALANDA"
click at [485, 355] on input "text" at bounding box center [551, 355] width 217 height 23
type input "PRAÇA [PERSON_NAME]"
click at [671, 352] on input "text" at bounding box center [700, 355] width 69 height 23
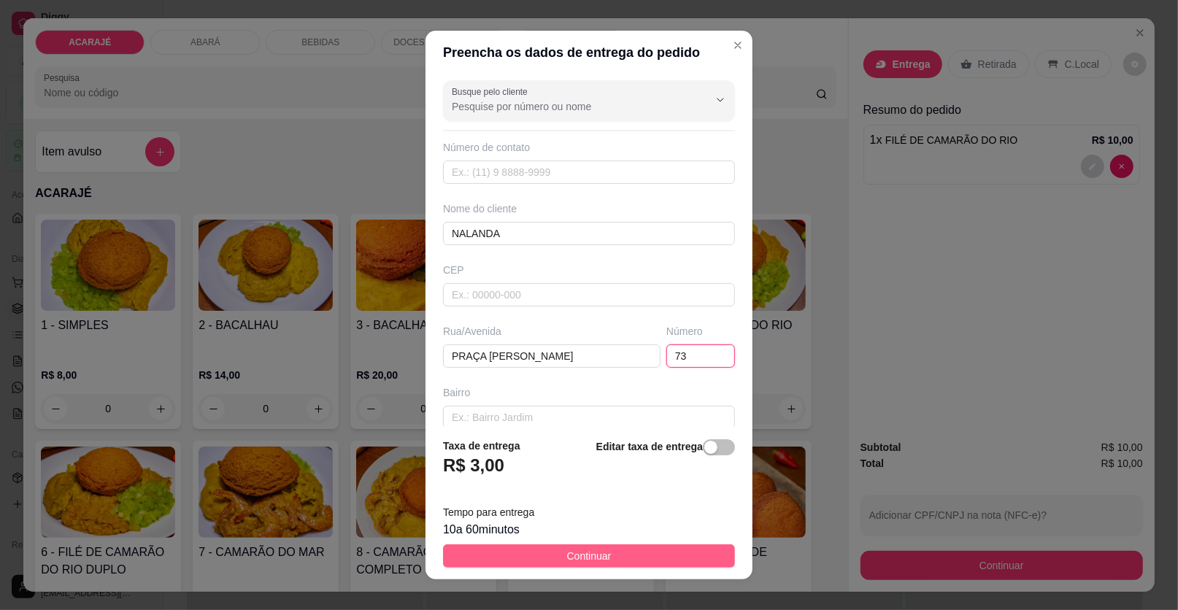
type input "73"
click at [682, 562] on button "Continuar" at bounding box center [589, 555] width 292 height 23
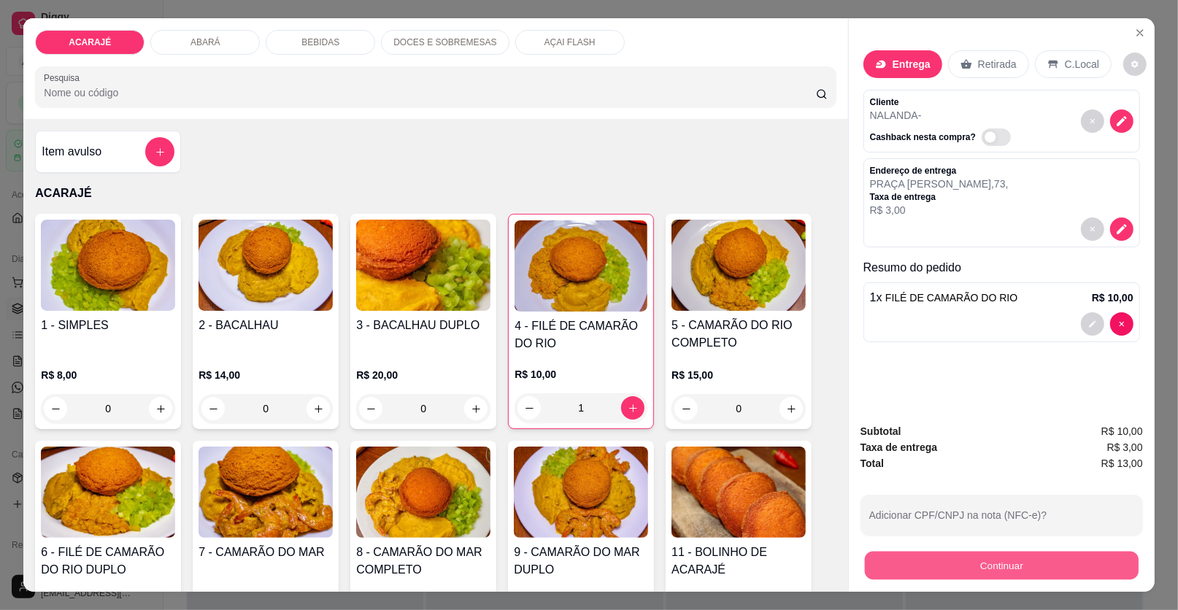
click at [922, 563] on button "Continuar" at bounding box center [1002, 566] width 274 height 28
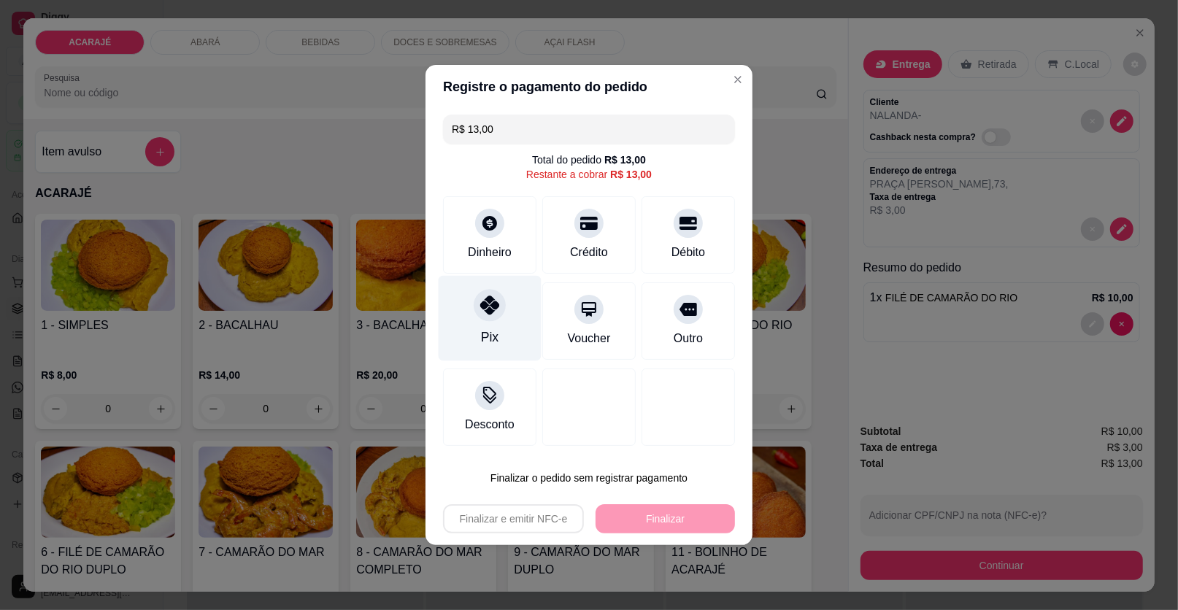
click at [484, 308] on icon at bounding box center [489, 305] width 19 height 19
type input "R$ 0,00"
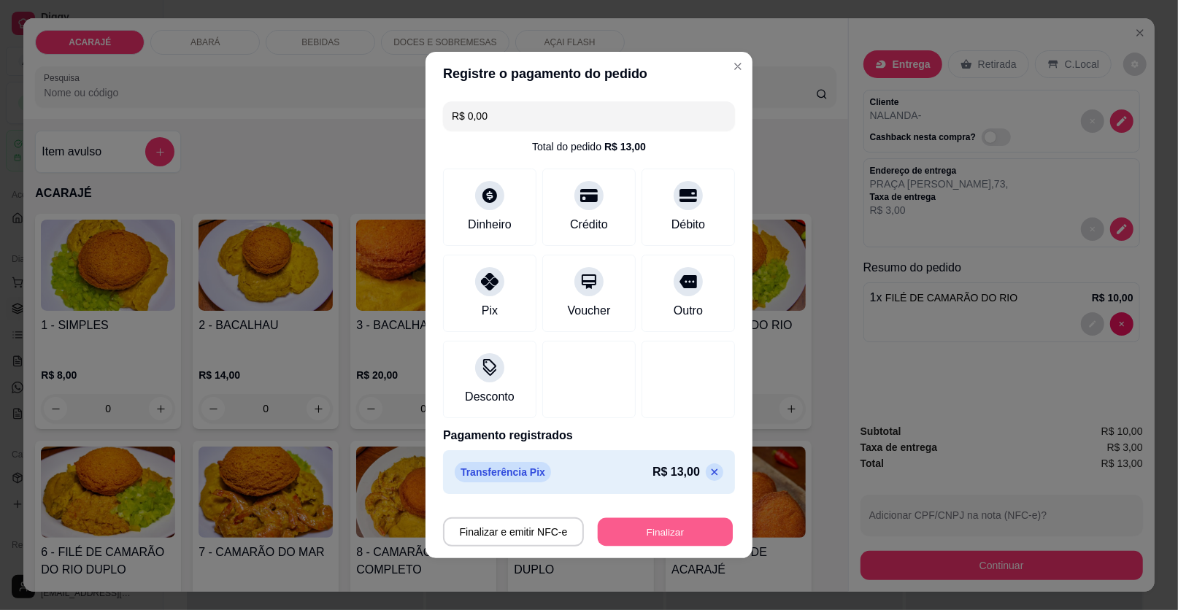
click at [645, 531] on button "Finalizar" at bounding box center [665, 532] width 135 height 28
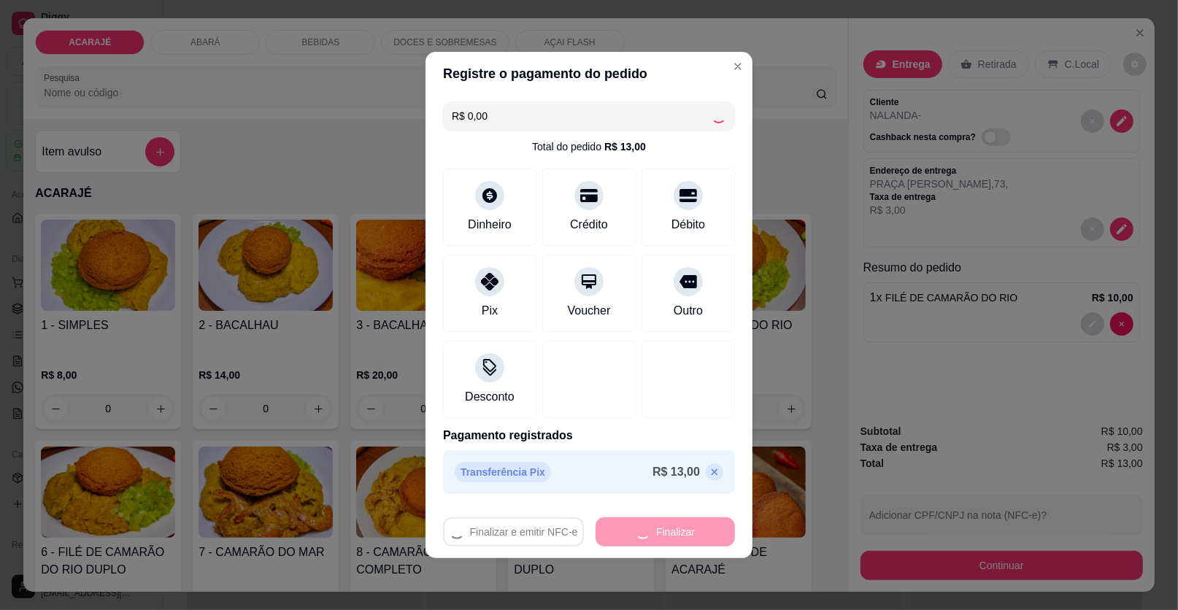
type input "0"
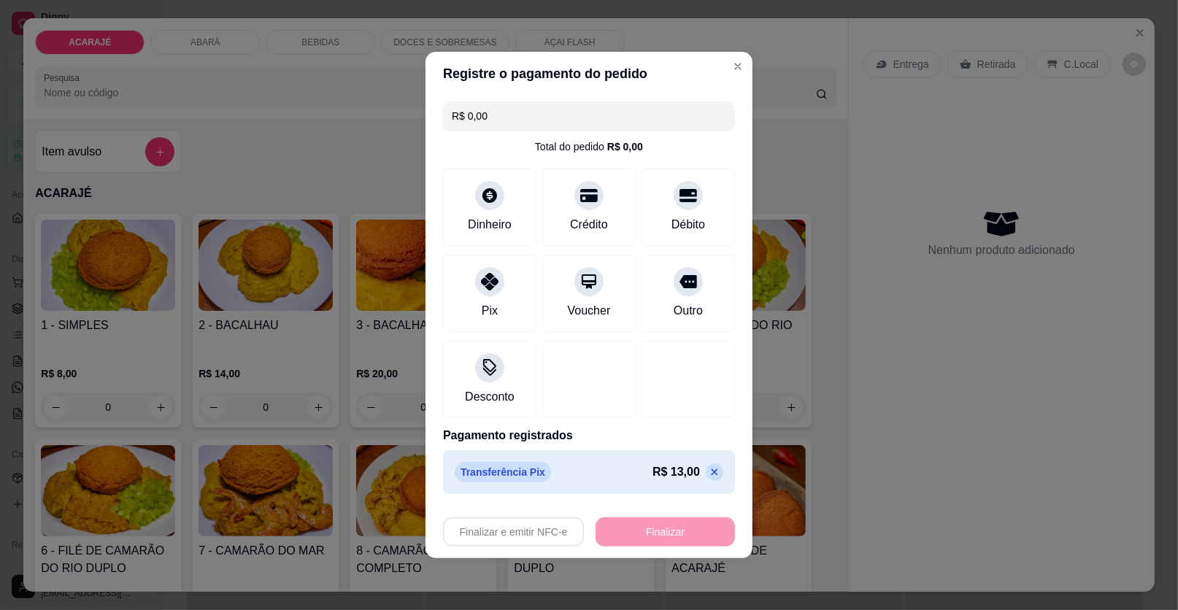
type input "-R$ 13,00"
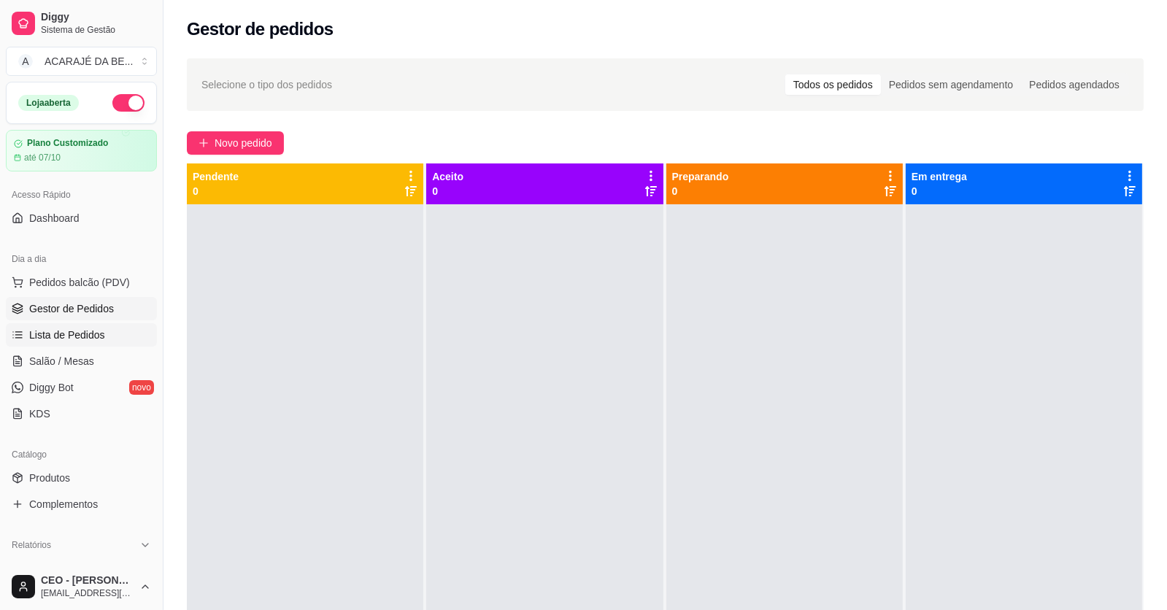
click at [61, 336] on span "Lista de Pedidos" at bounding box center [67, 335] width 76 height 15
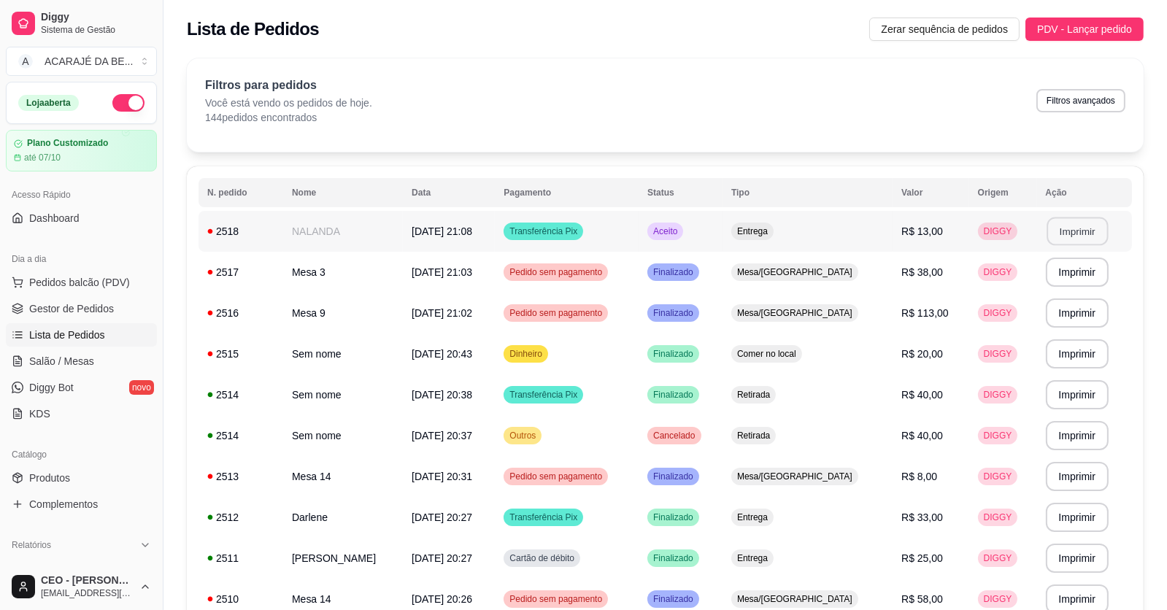
click at [1094, 223] on button "Imprimir" at bounding box center [1076, 231] width 61 height 28
click at [84, 306] on span "Gestor de Pedidos" at bounding box center [71, 308] width 85 height 15
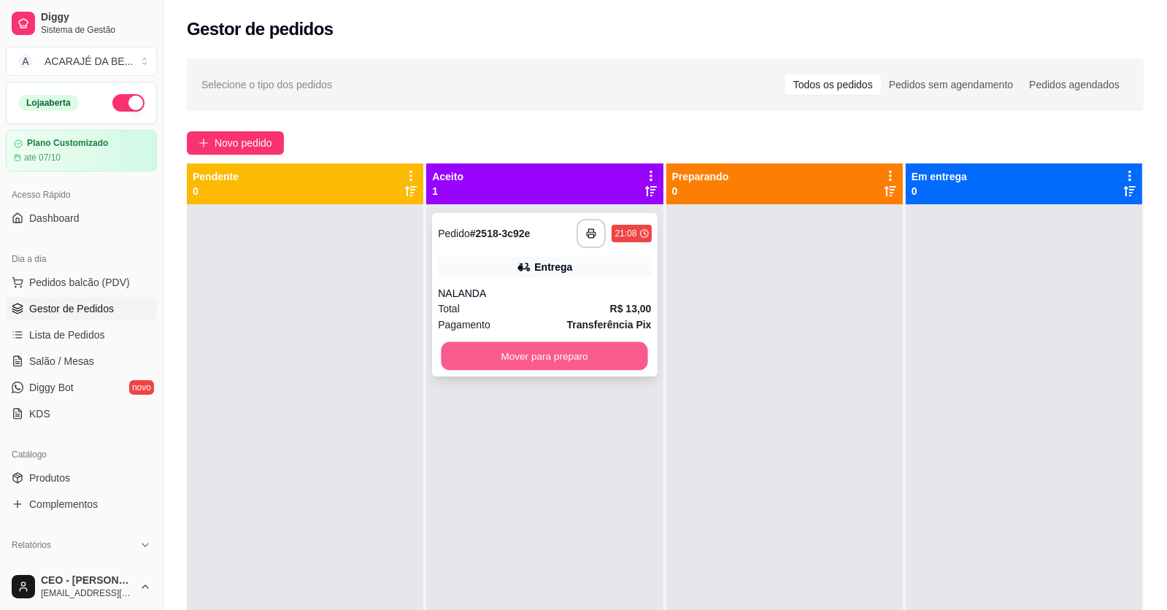
click at [579, 355] on button "Mover para preparo" at bounding box center [544, 356] width 207 height 28
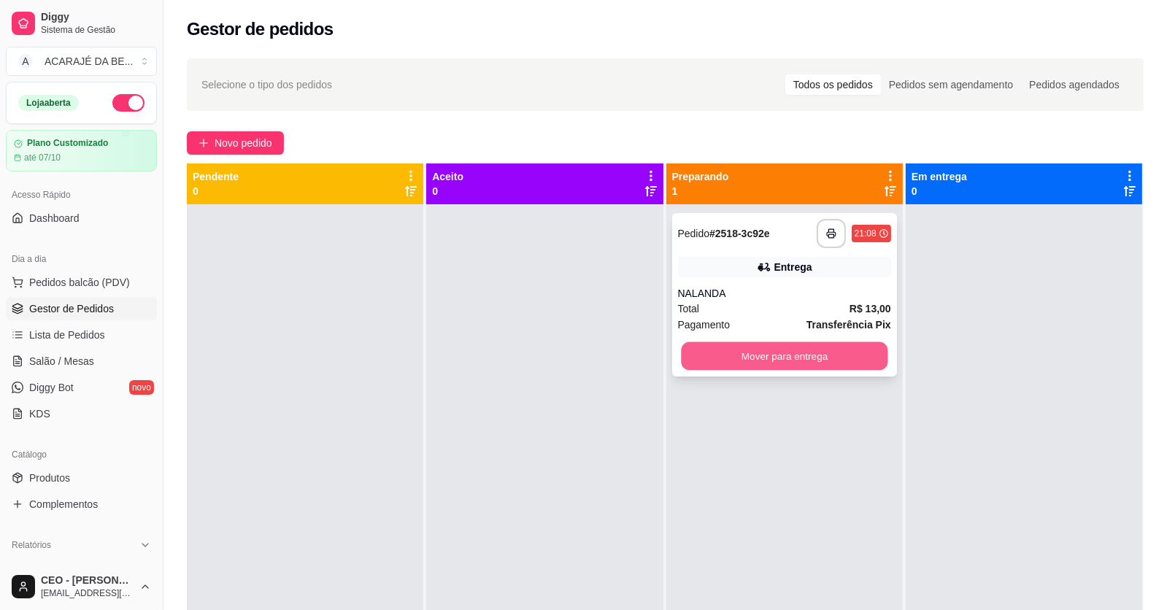
click at [703, 359] on button "Mover para entrega" at bounding box center [784, 356] width 207 height 28
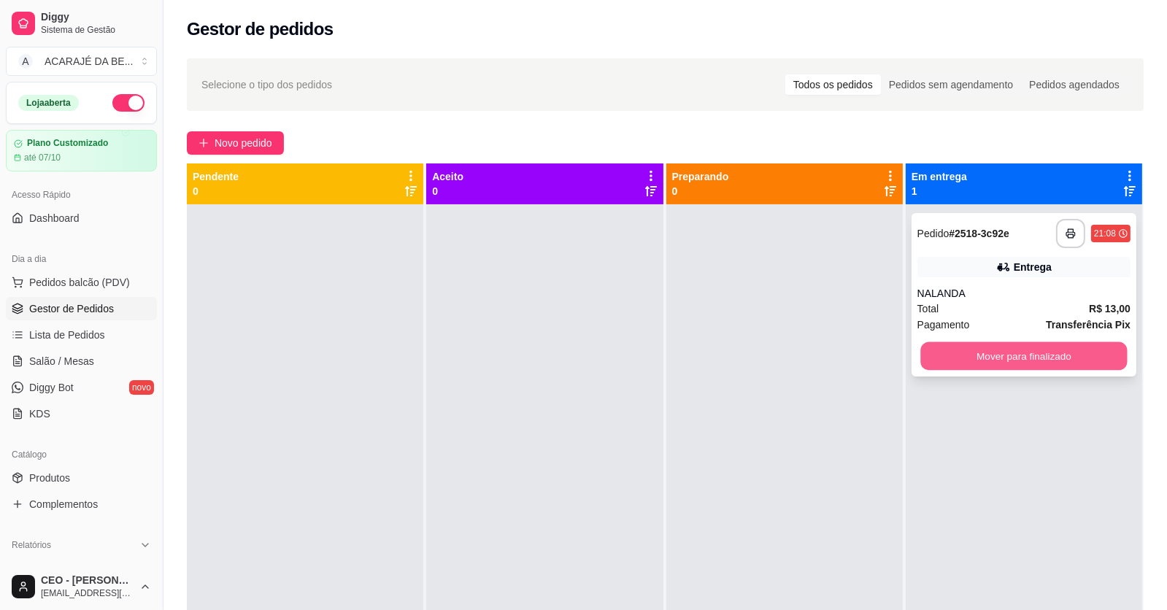
click at [964, 352] on button "Mover para finalizado" at bounding box center [1023, 356] width 207 height 28
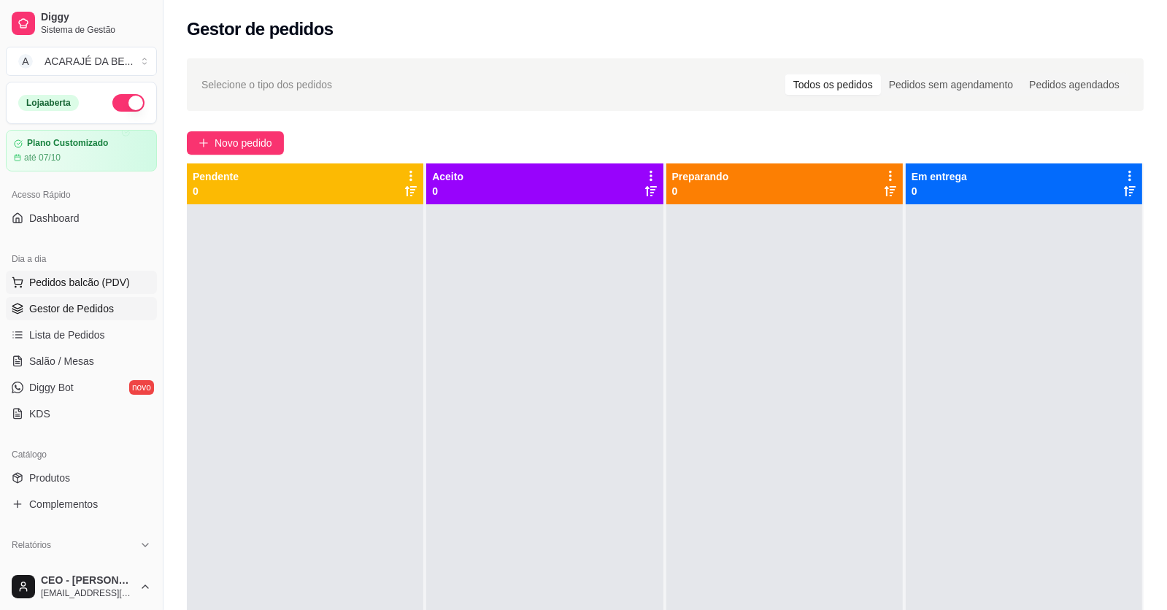
click at [72, 275] on span "Pedidos balcão (PDV)" at bounding box center [79, 282] width 101 height 15
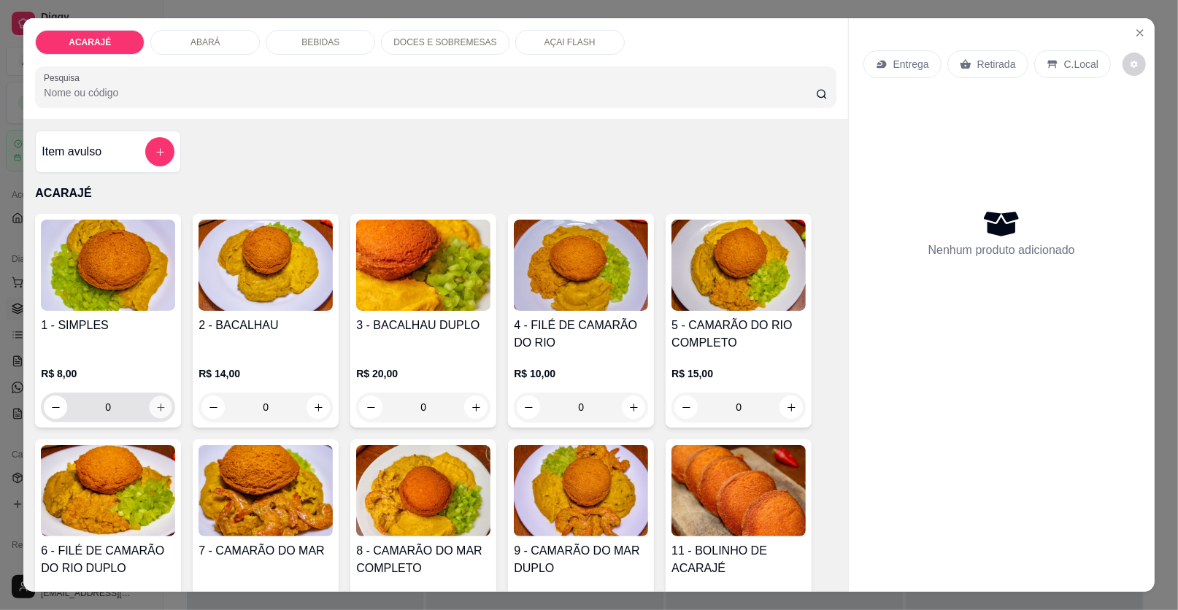
click at [157, 402] on icon "increase-product-quantity" at bounding box center [160, 407] width 11 height 11
type input "1"
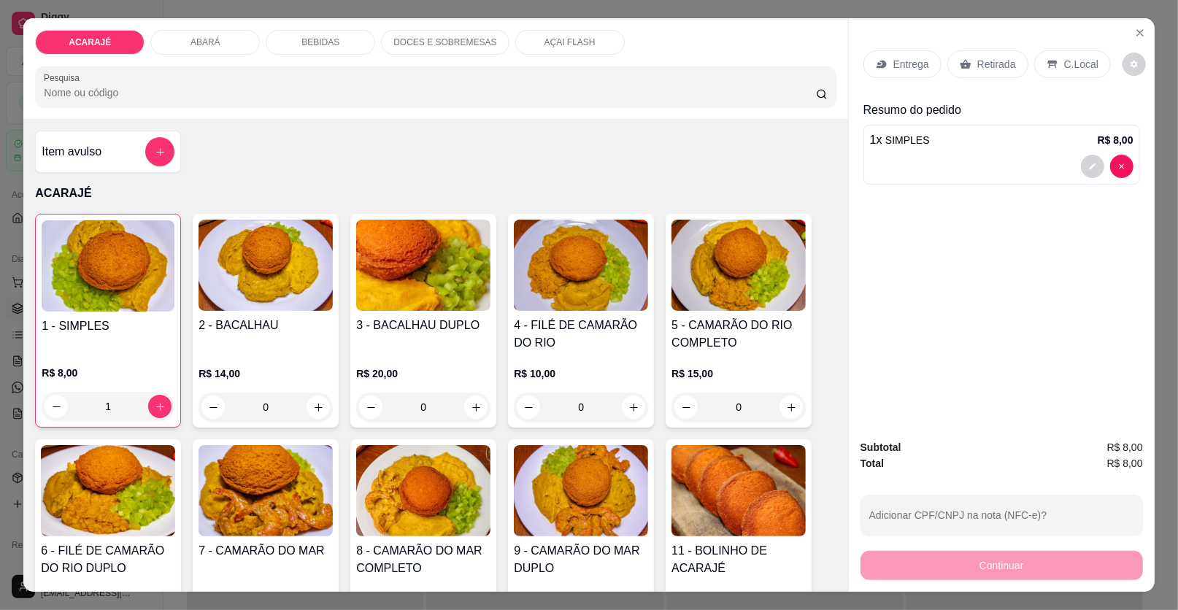
click at [987, 60] on p "Retirada" at bounding box center [996, 64] width 39 height 15
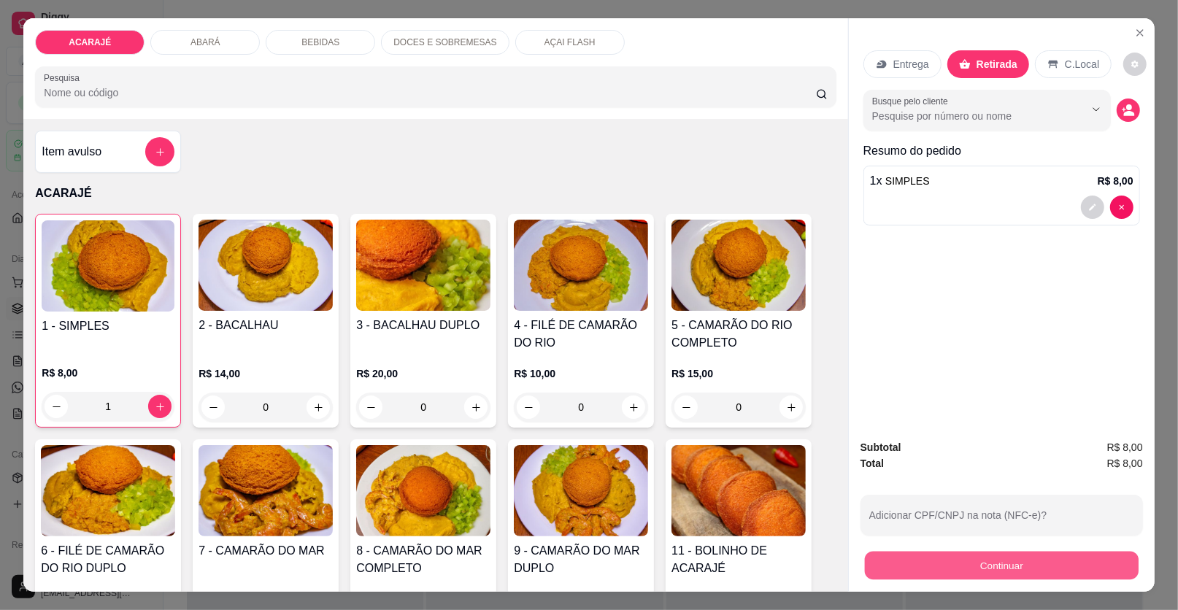
click at [971, 567] on button "Continuar" at bounding box center [1002, 566] width 274 height 28
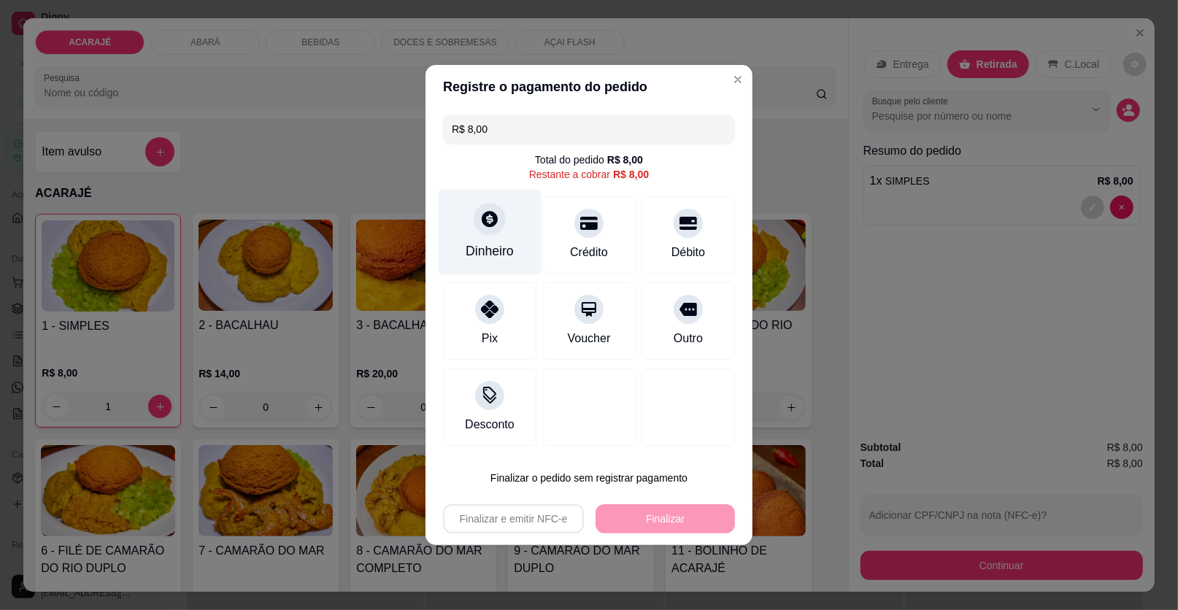
click at [487, 214] on icon at bounding box center [490, 219] width 16 height 16
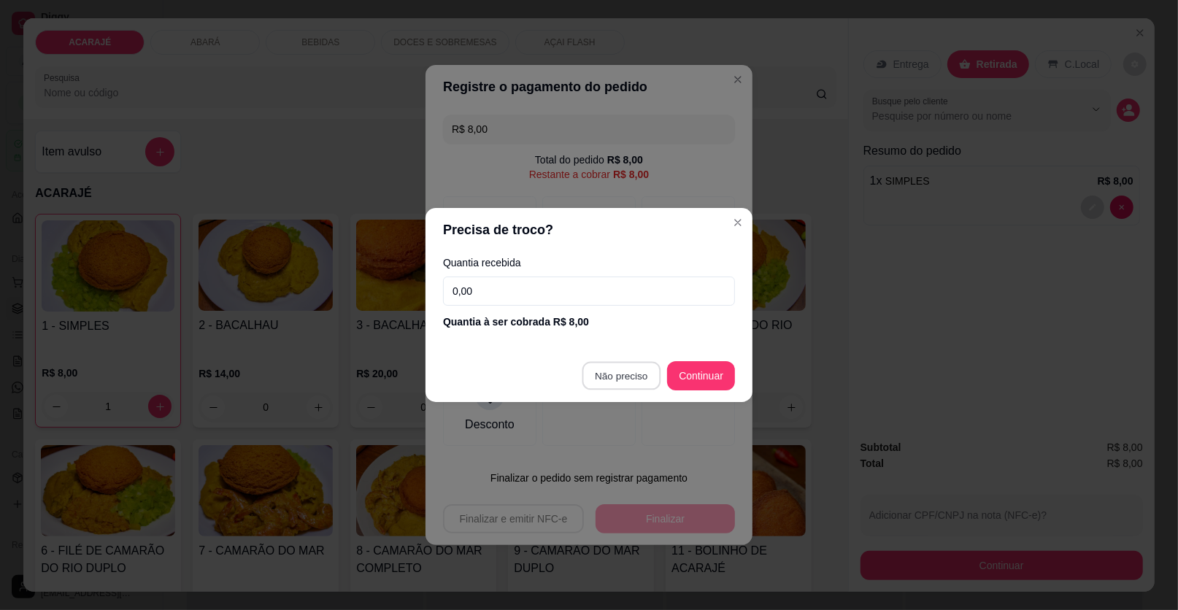
type input "R$ 0,00"
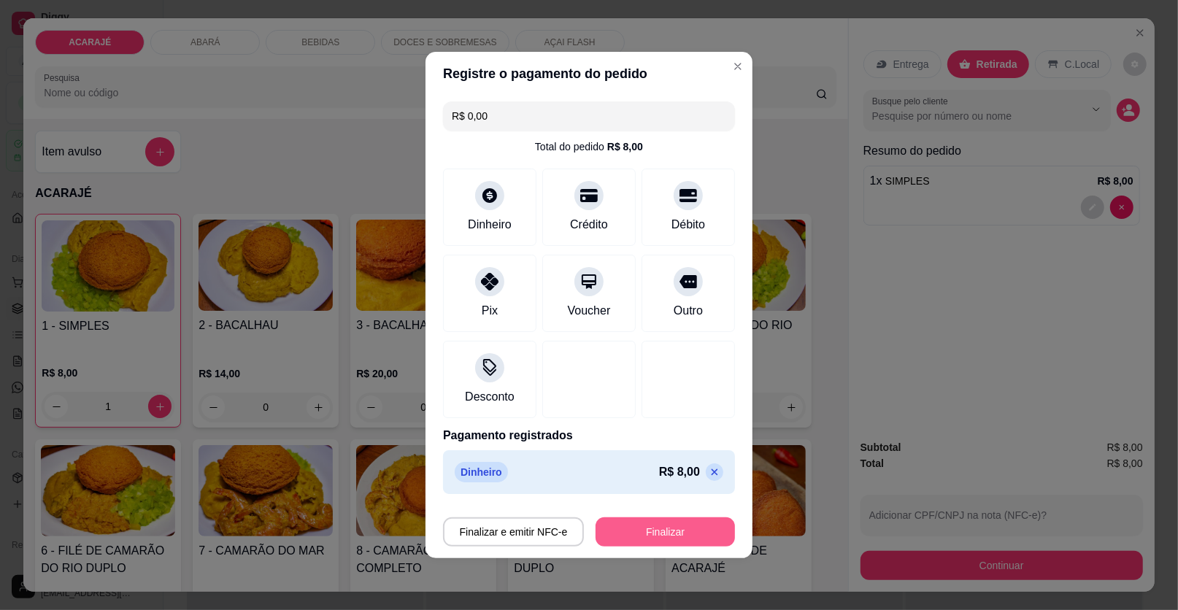
click at [668, 528] on button "Finalizar" at bounding box center [664, 531] width 139 height 29
type input "0"
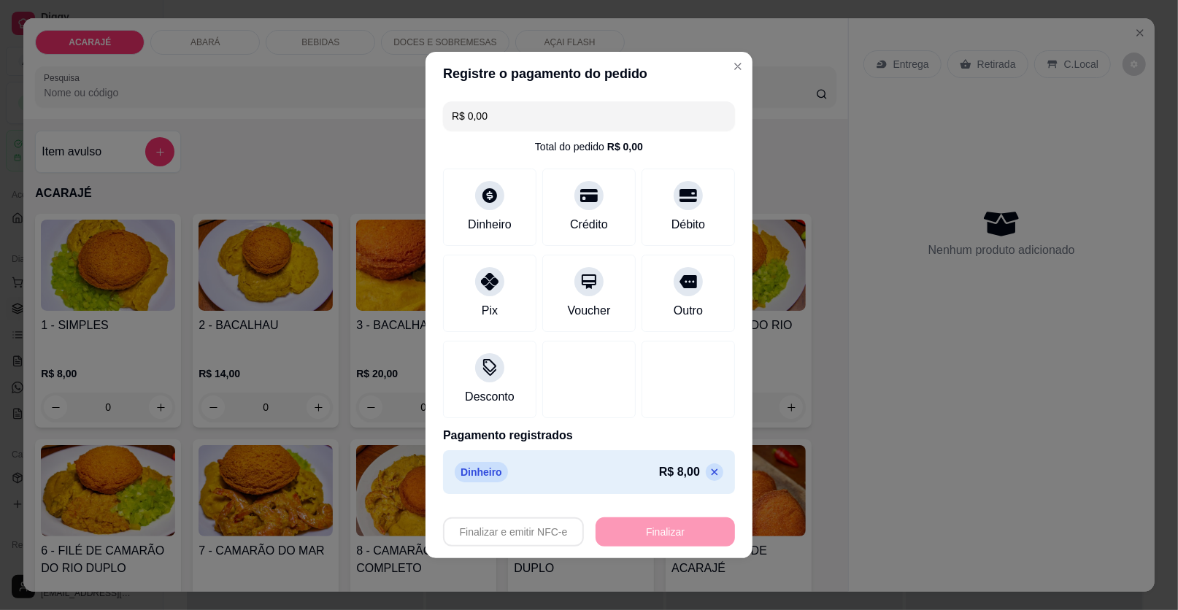
type input "-R$ 8,00"
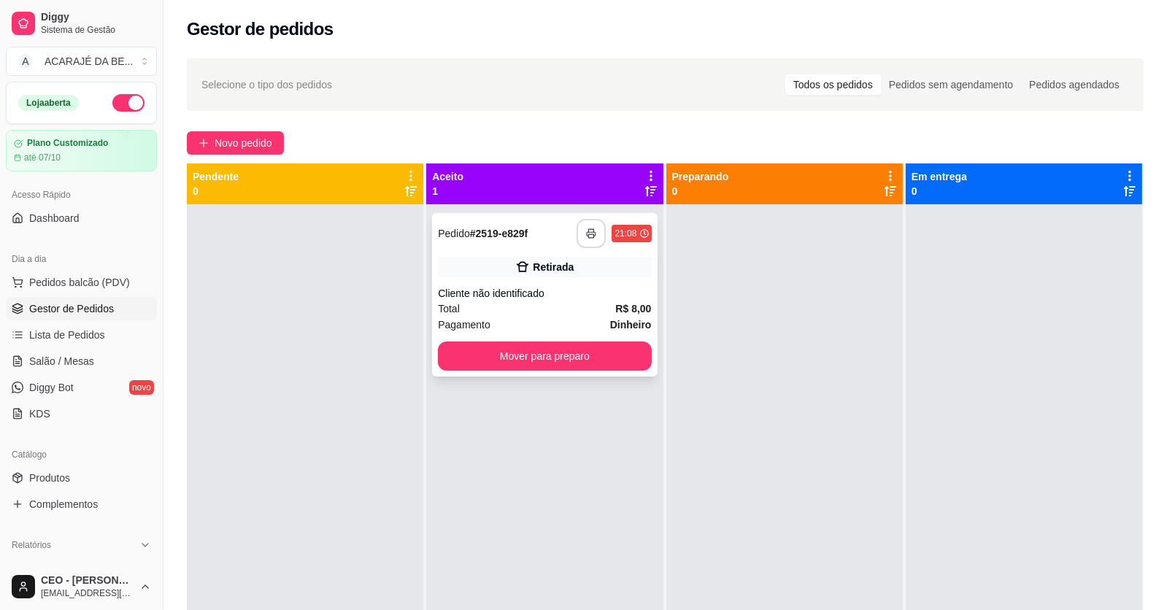
click at [580, 232] on button "button" at bounding box center [590, 233] width 29 height 29
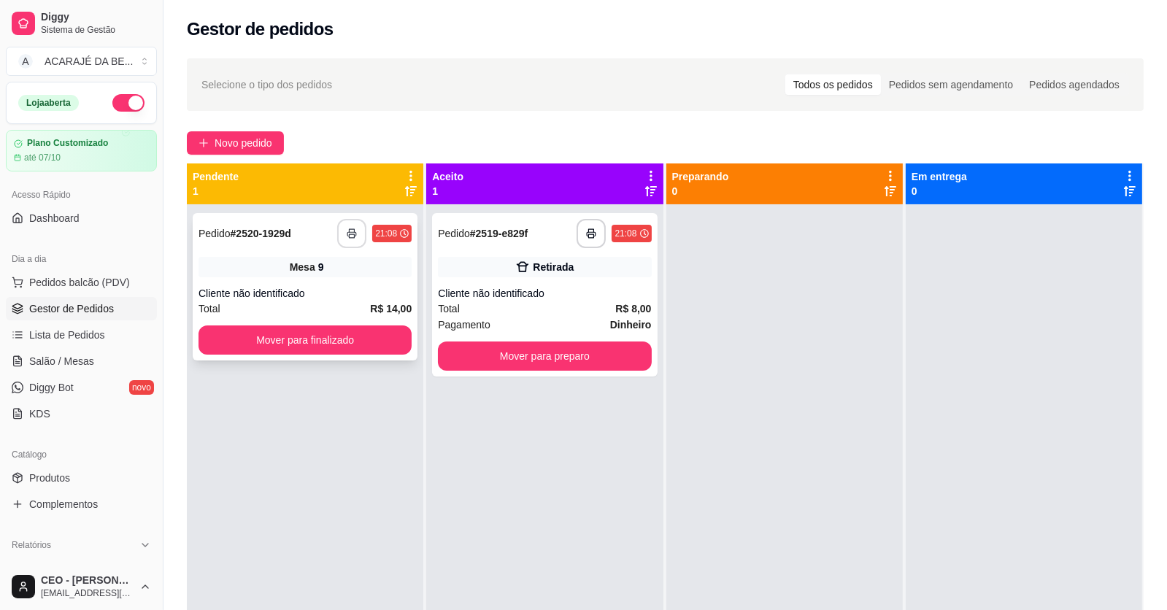
click at [350, 236] on icon "button" at bounding box center [352, 233] width 10 height 10
click at [627, 352] on button "Mover para preparo" at bounding box center [544, 356] width 213 height 29
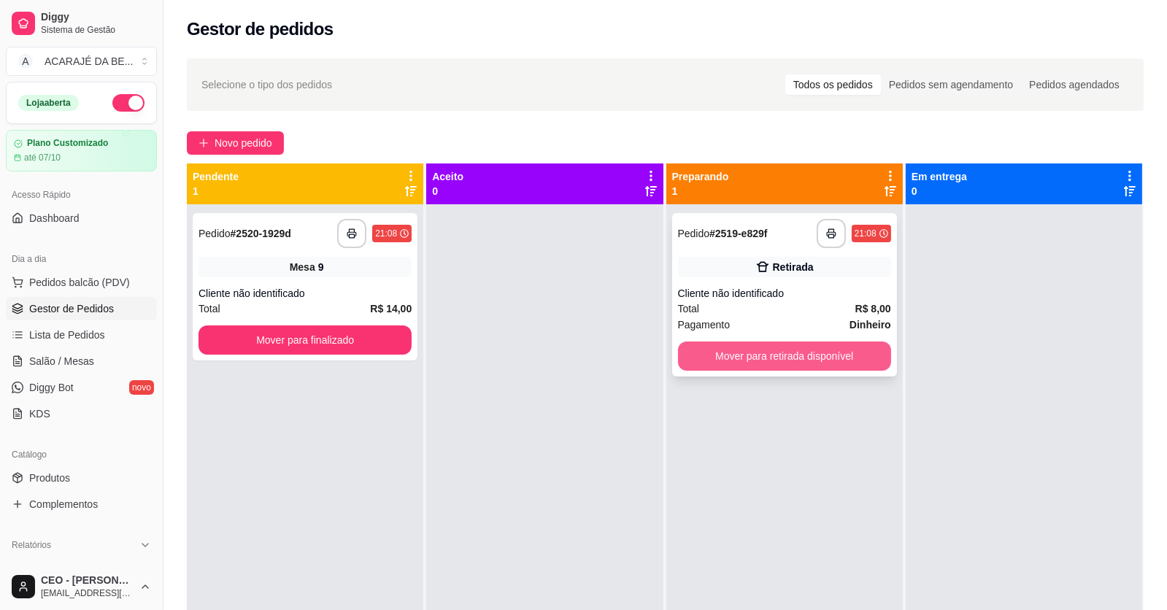
click at [706, 355] on button "Mover para retirada disponível" at bounding box center [784, 356] width 213 height 29
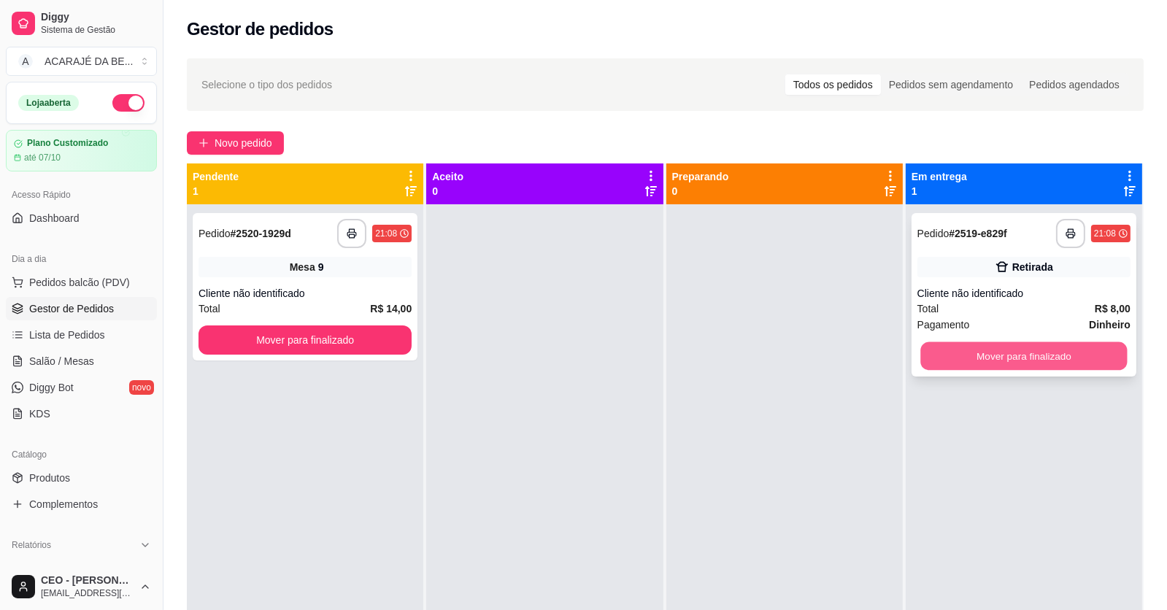
click at [949, 351] on button "Mover para finalizado" at bounding box center [1023, 356] width 207 height 28
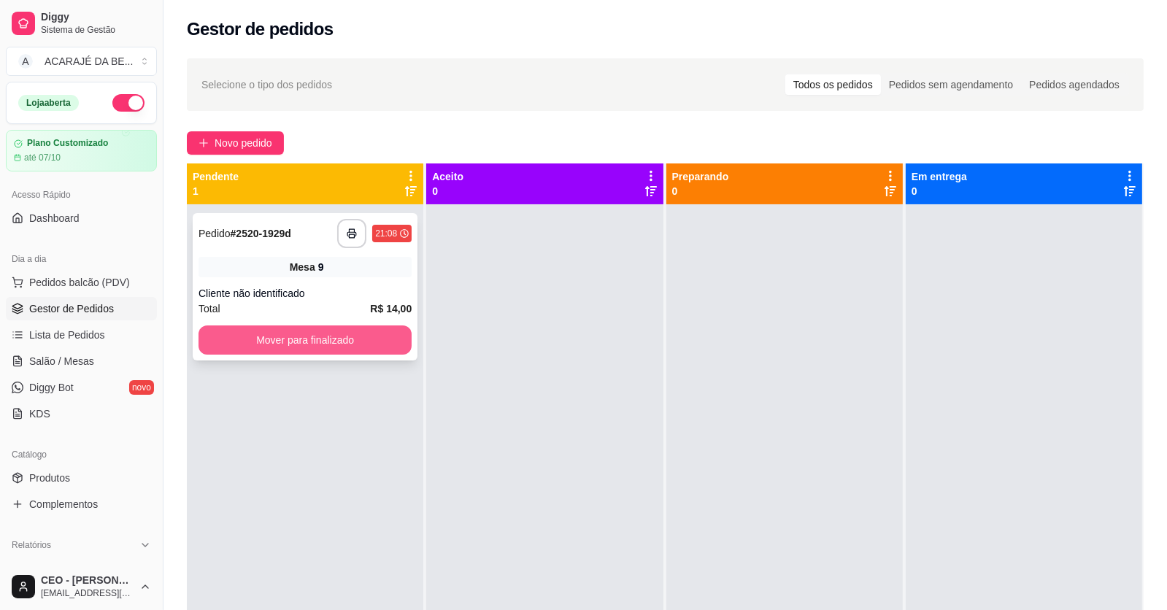
click at [364, 337] on button "Mover para finalizado" at bounding box center [304, 339] width 213 height 29
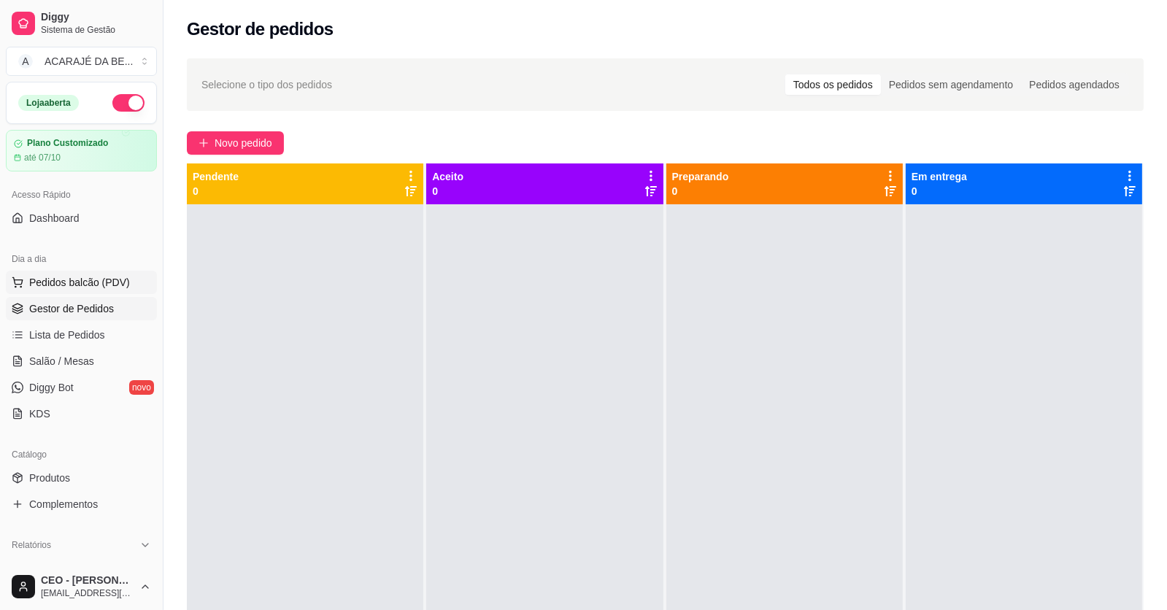
click at [69, 282] on span "Pedidos balcão (PDV)" at bounding box center [79, 282] width 101 height 15
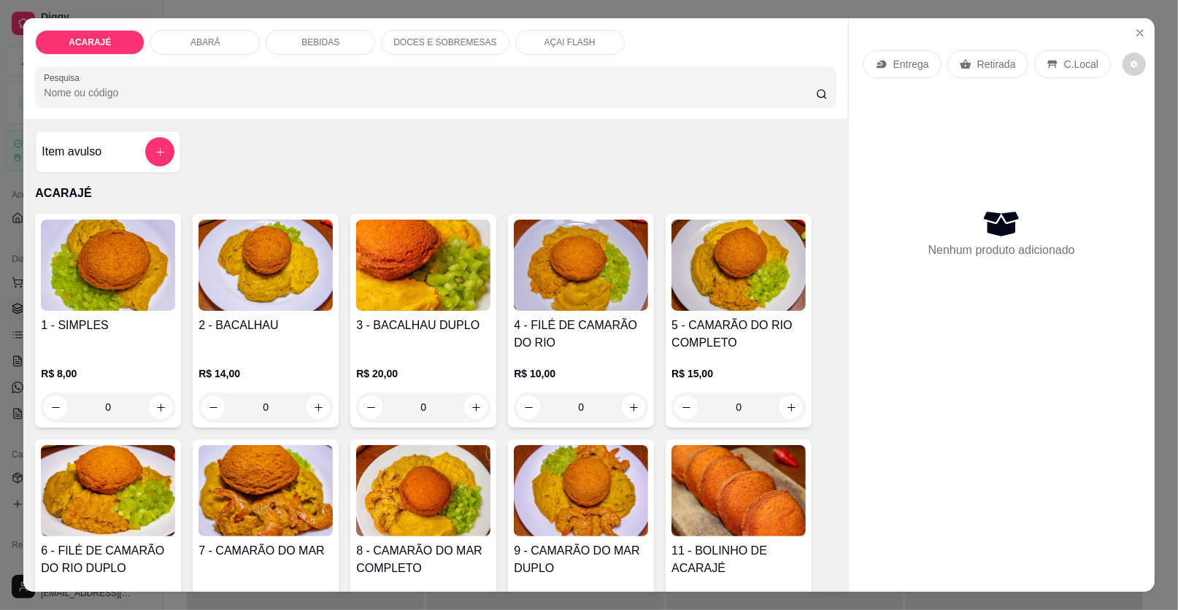
click at [333, 43] on div "BEBIDAS" at bounding box center [320, 42] width 109 height 25
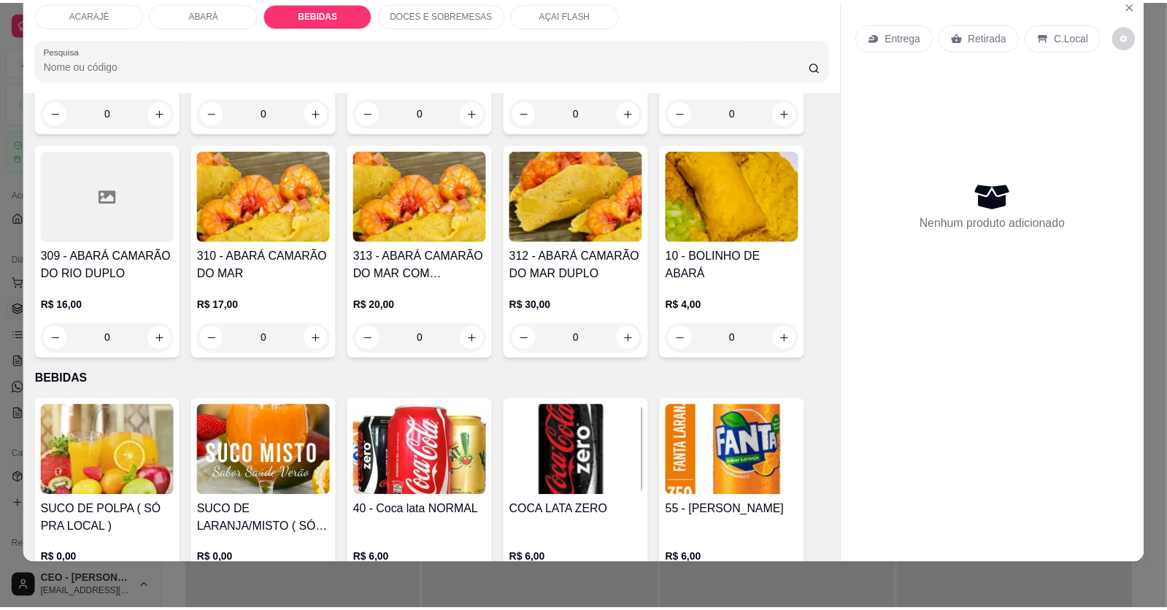
scroll to position [733, 0]
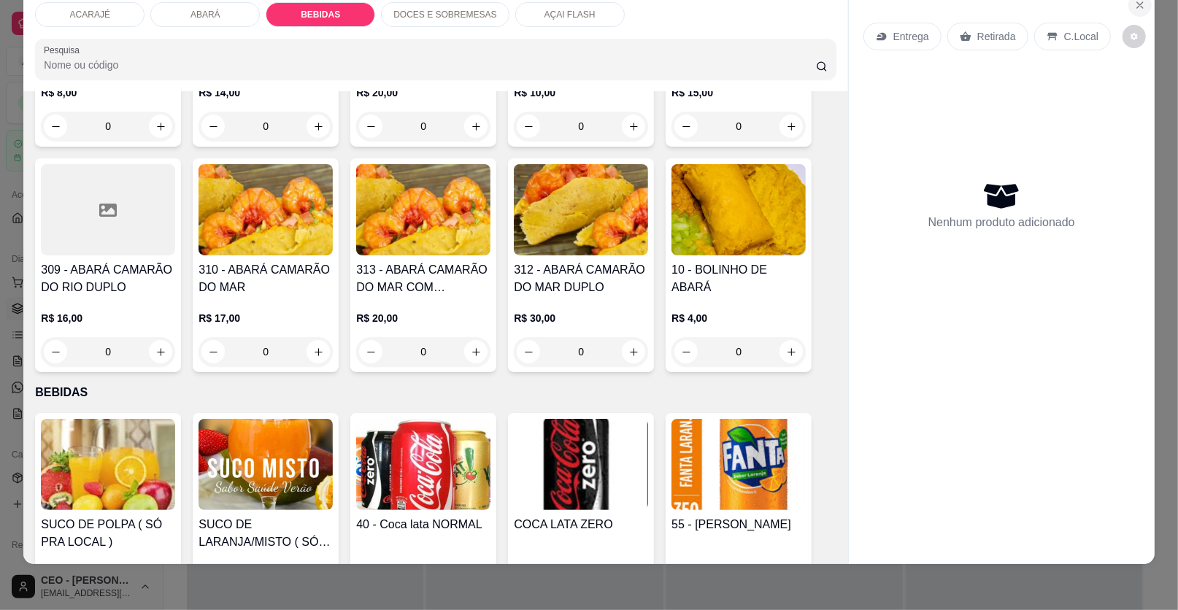
click at [1134, 4] on icon "Close" at bounding box center [1140, 5] width 12 height 12
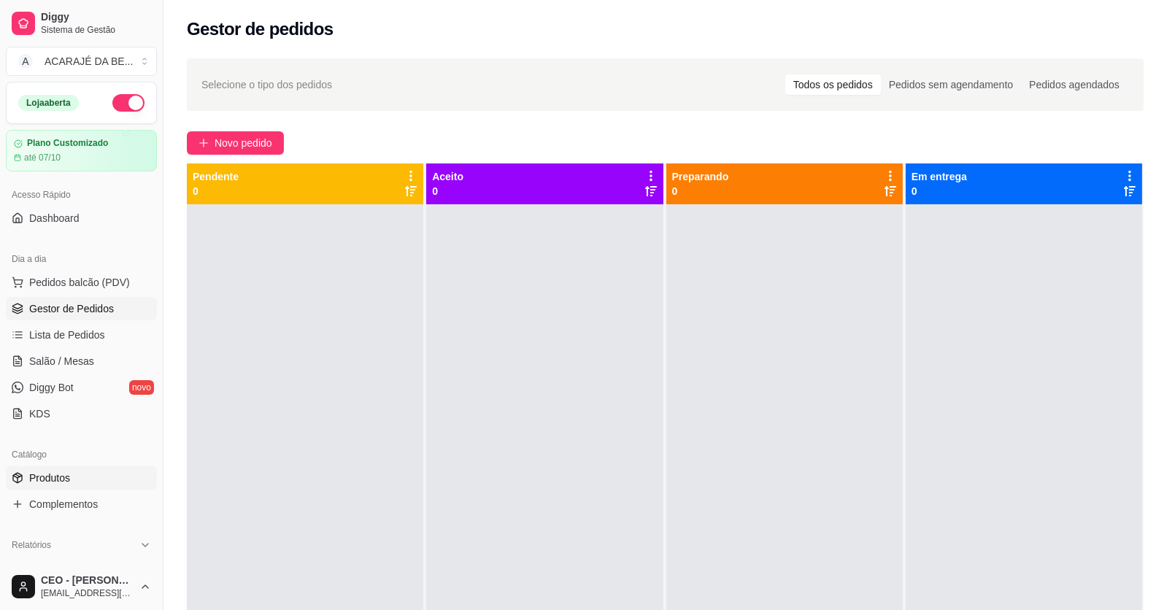
click at [81, 471] on link "Produtos" at bounding box center [81, 477] width 151 height 23
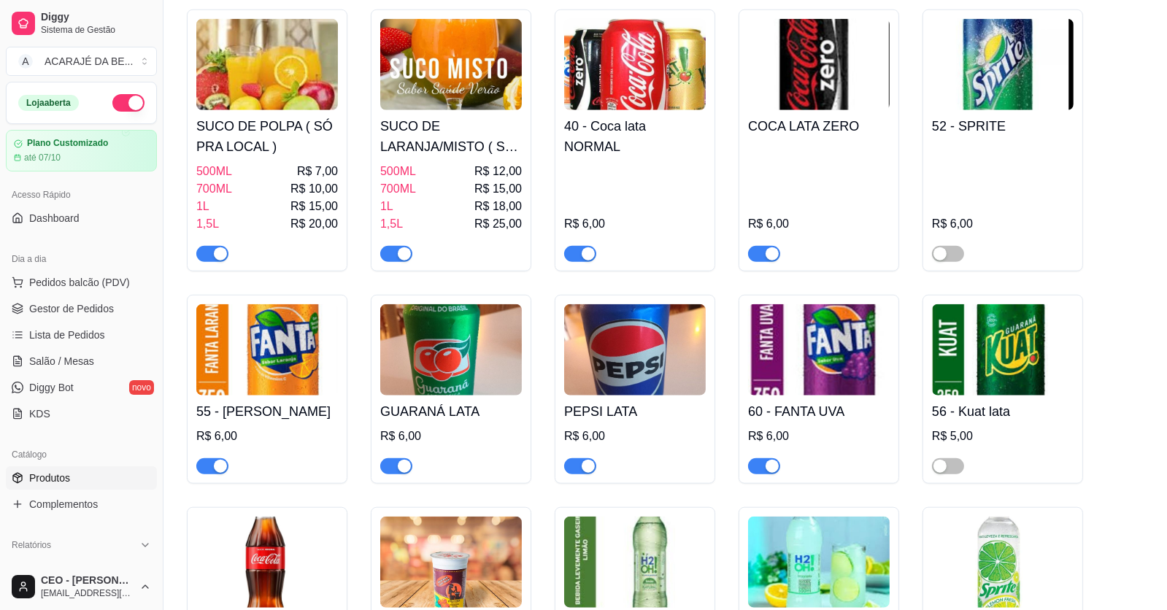
scroll to position [1824, 0]
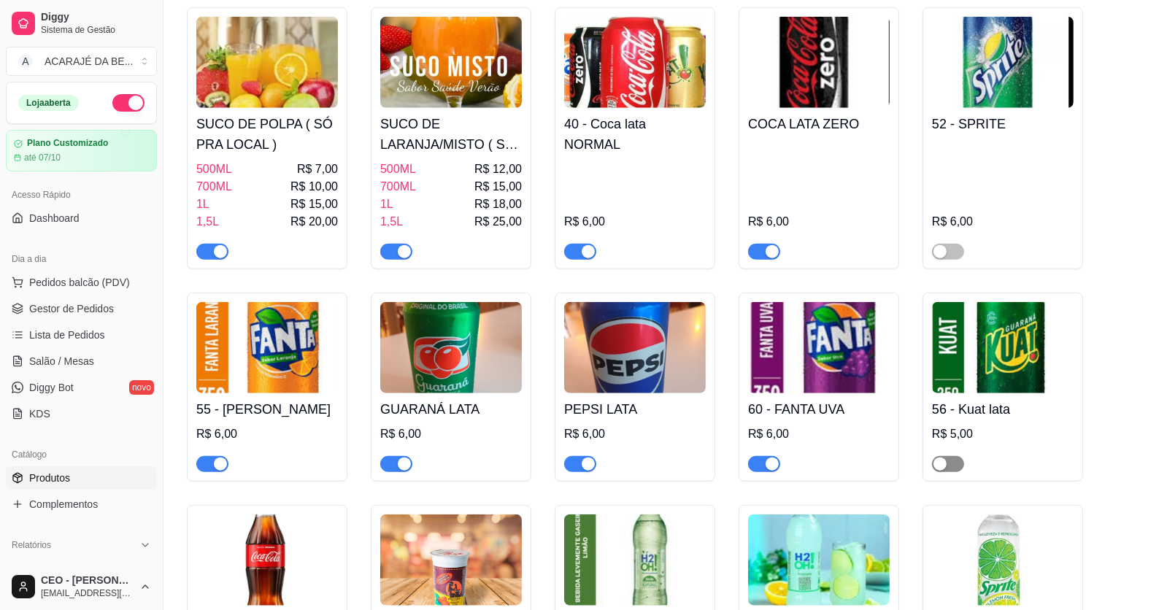
click at [956, 468] on span "button" at bounding box center [948, 464] width 32 height 16
click at [75, 312] on span "Gestor de Pedidos" at bounding box center [71, 308] width 85 height 15
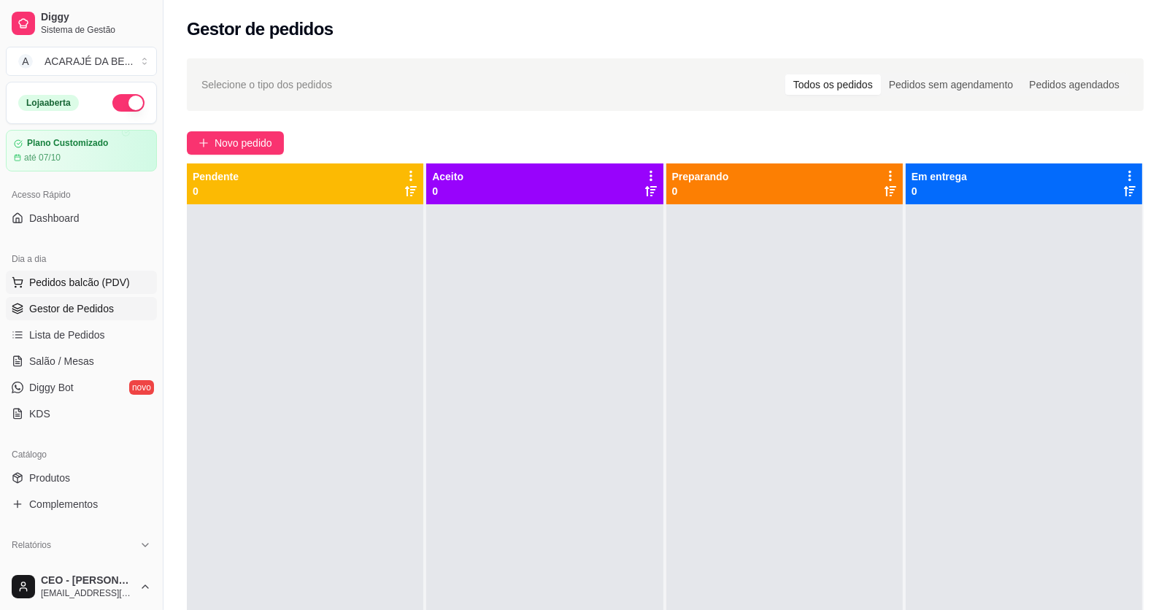
click at [72, 279] on span "Pedidos balcão (PDV)" at bounding box center [79, 282] width 101 height 15
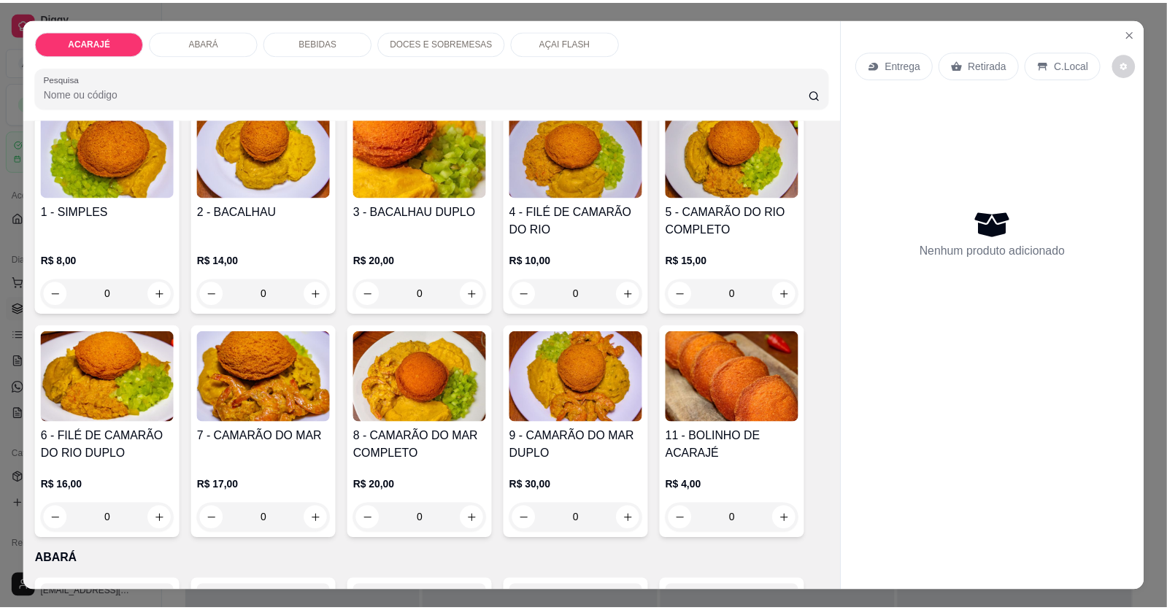
scroll to position [219, 0]
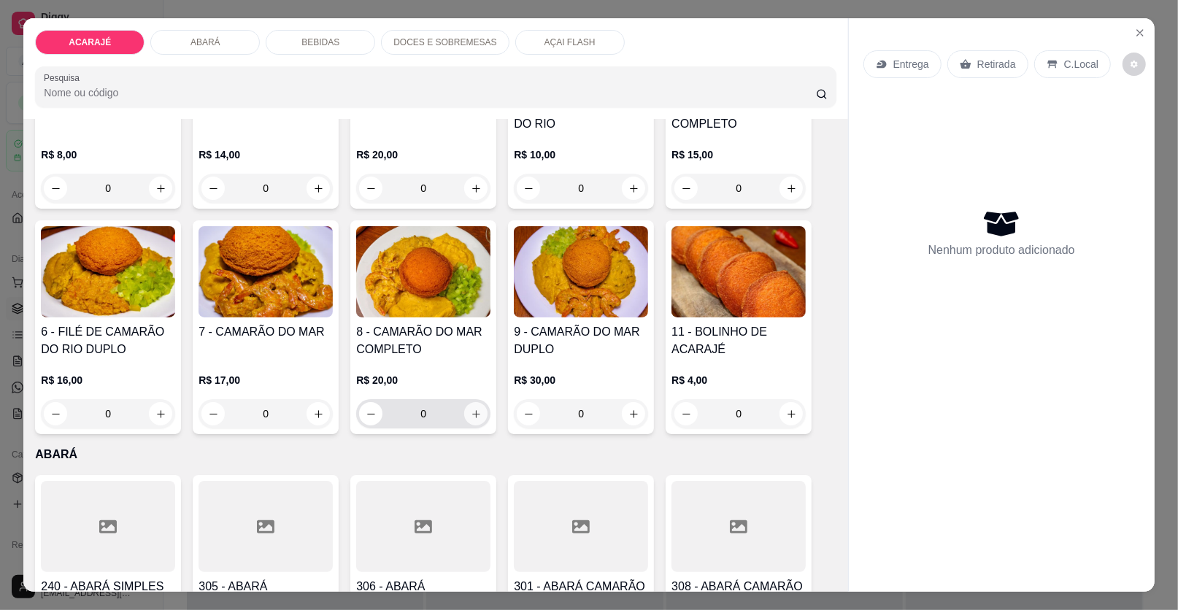
click at [473, 406] on button "increase-product-quantity" at bounding box center [475, 413] width 23 height 23
type input "1"
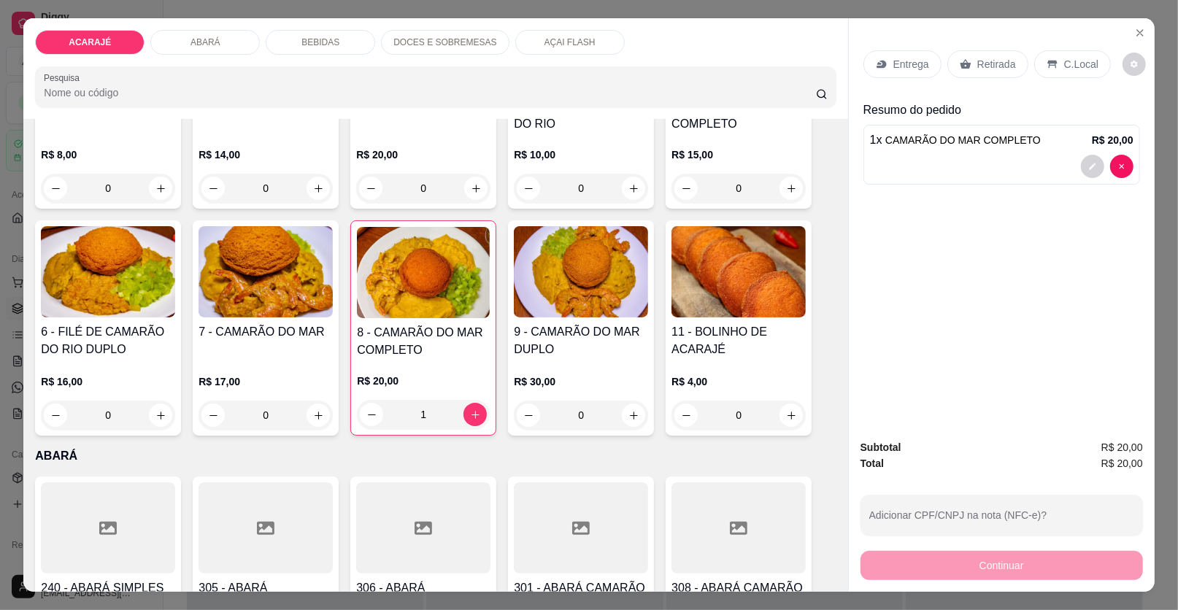
click at [980, 61] on p "Retirada" at bounding box center [996, 64] width 39 height 15
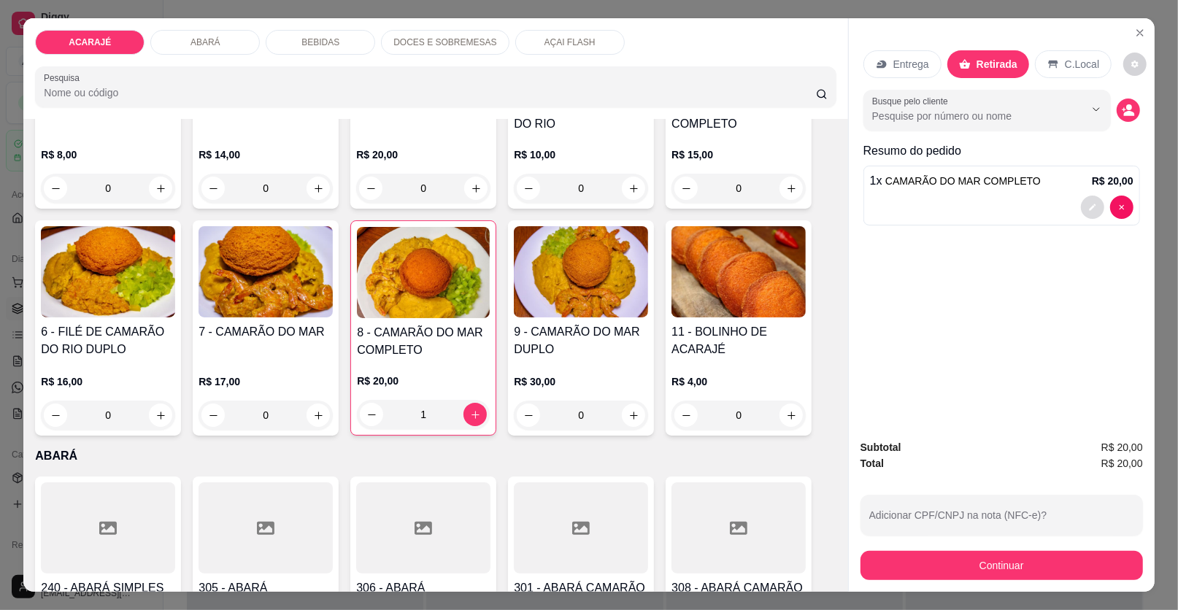
click at [1089, 204] on icon "decrease-product-quantity" at bounding box center [1092, 207] width 7 height 7
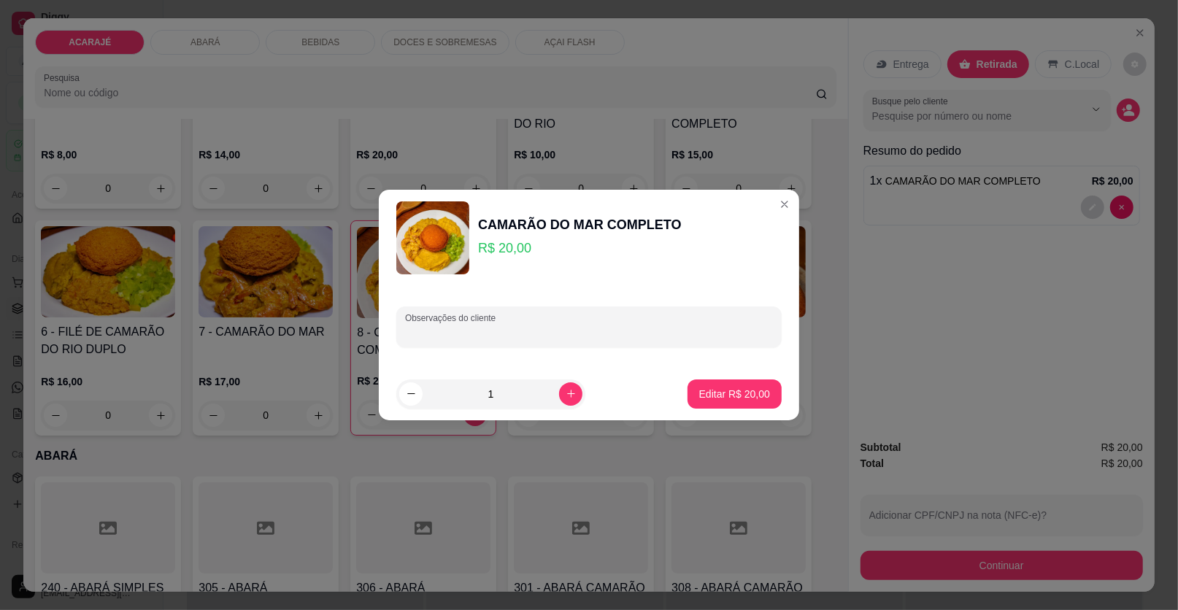
click at [479, 333] on input "Observações do cliente" at bounding box center [589, 332] width 368 height 15
type input "CAIQUE"
click at [734, 395] on p "Editar R$ 20,00" at bounding box center [734, 394] width 69 height 14
type input "0"
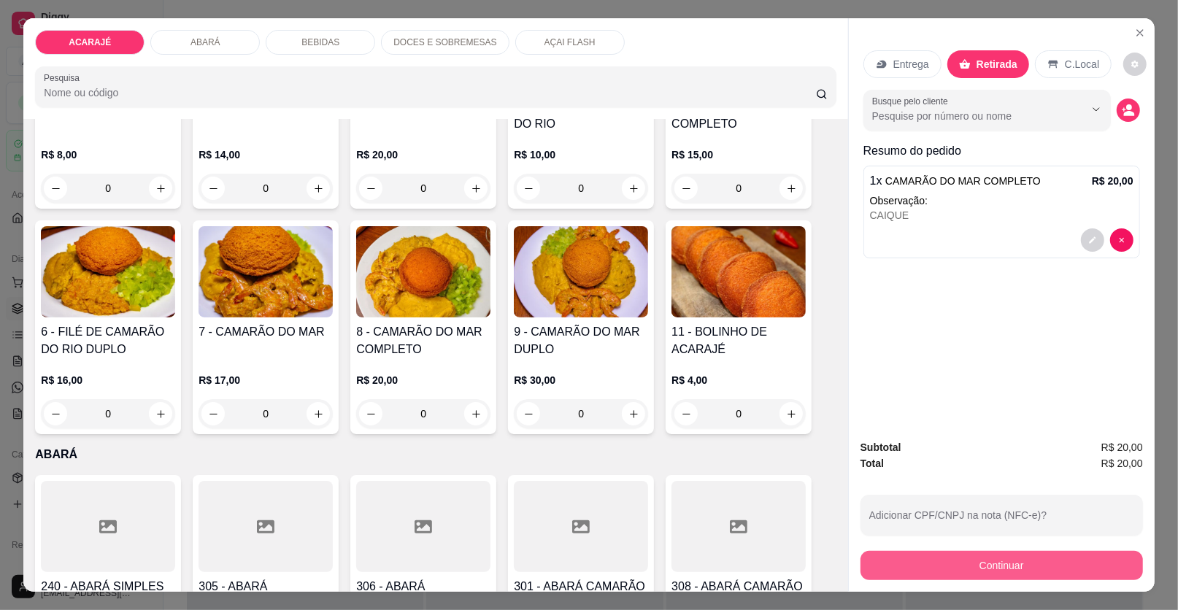
click at [954, 565] on button "Continuar" at bounding box center [1001, 565] width 282 height 29
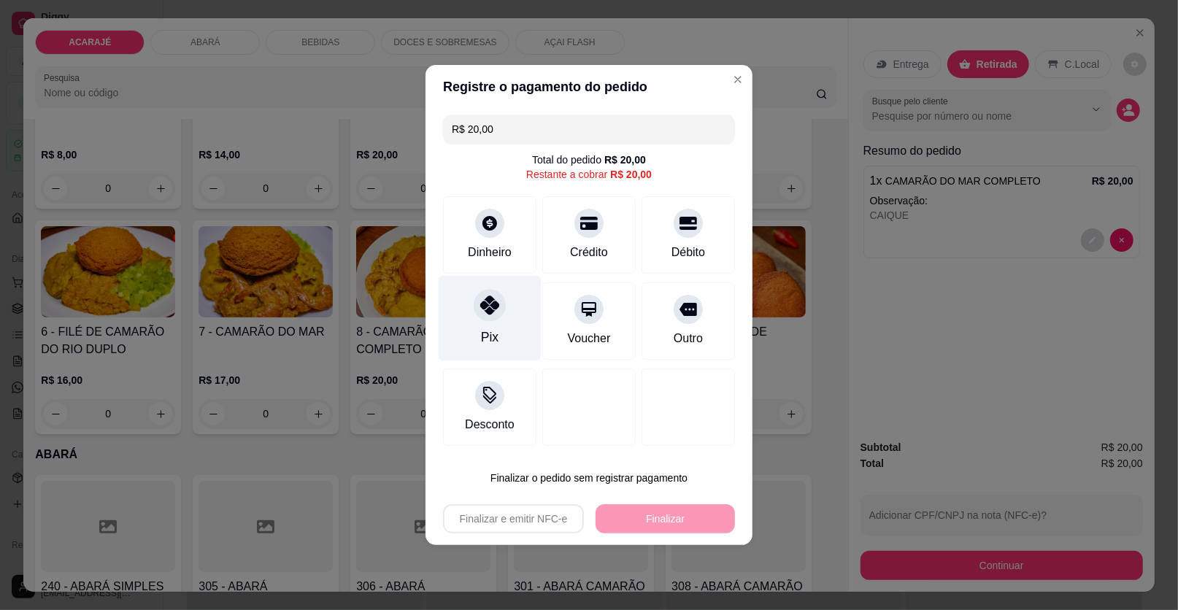
click at [490, 305] on icon at bounding box center [489, 305] width 19 height 19
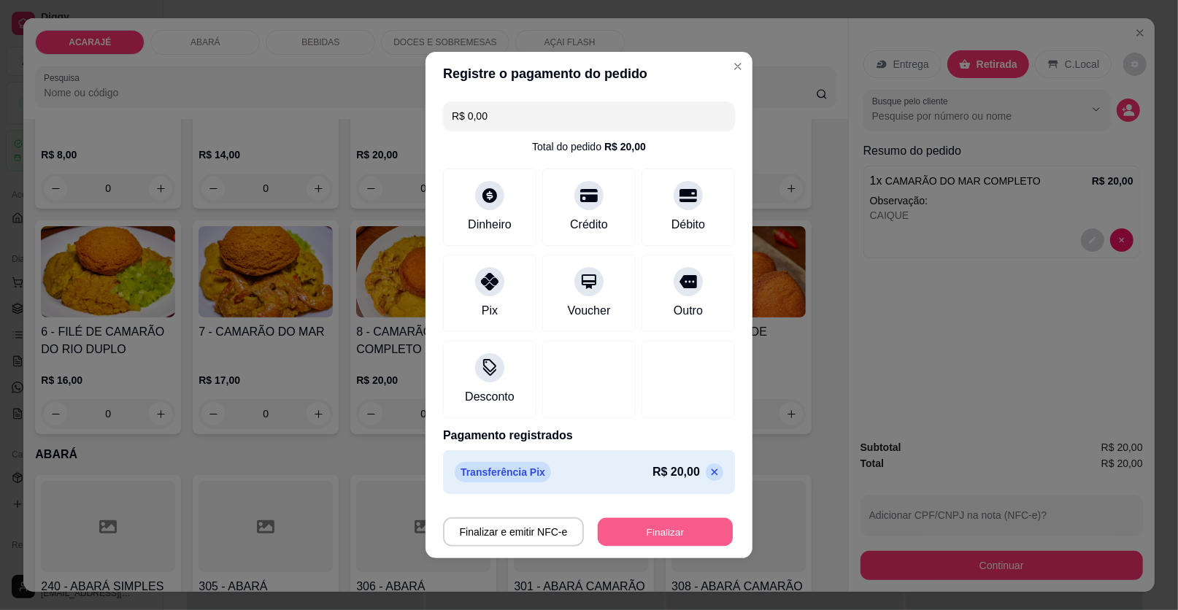
click at [638, 528] on button "Finalizar" at bounding box center [665, 532] width 135 height 28
click at [612, 529] on button "Finalizar" at bounding box center [664, 531] width 139 height 29
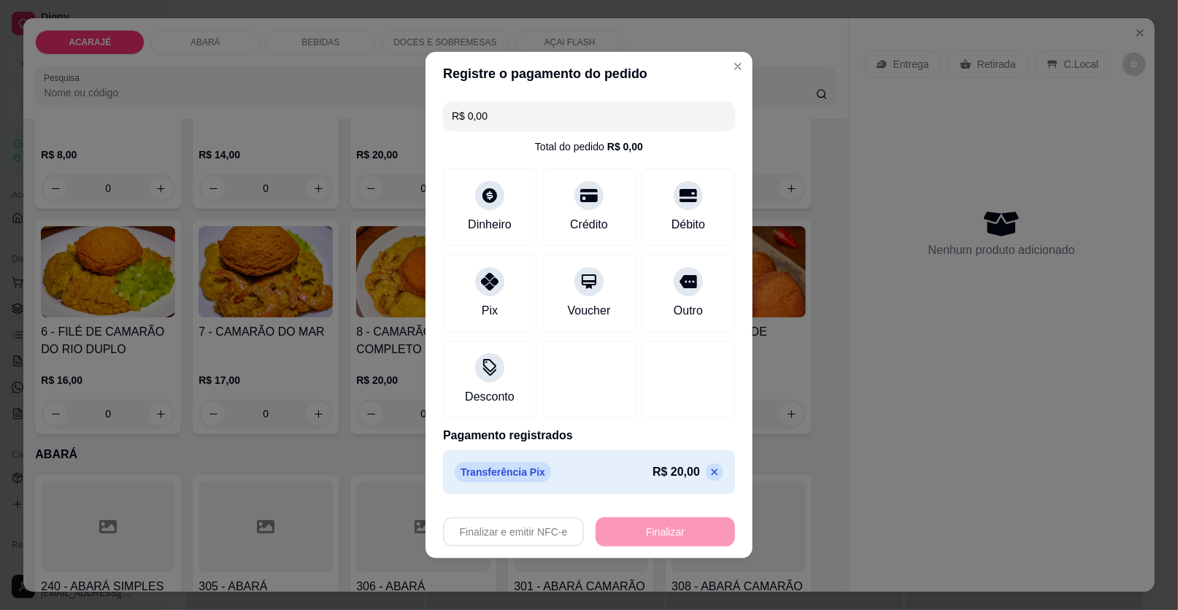
type input "-R$ 20,00"
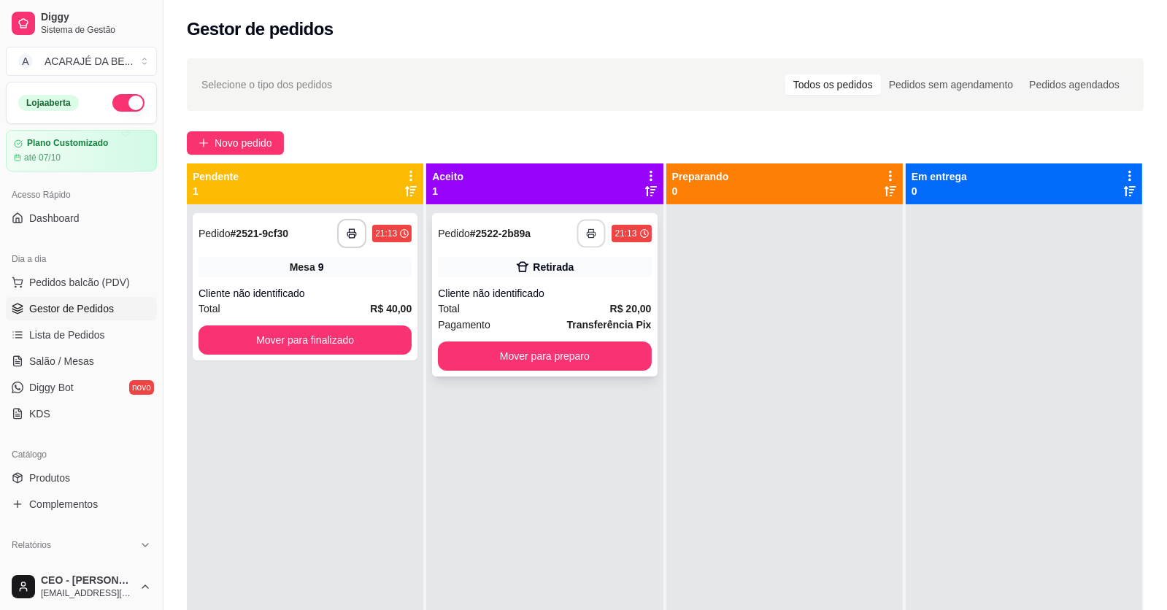
click at [587, 228] on icon "button" at bounding box center [592, 233] width 10 height 10
click at [347, 231] on icon "button" at bounding box center [352, 233] width 10 height 10
click at [360, 339] on button "Mover para finalizado" at bounding box center [304, 339] width 213 height 29
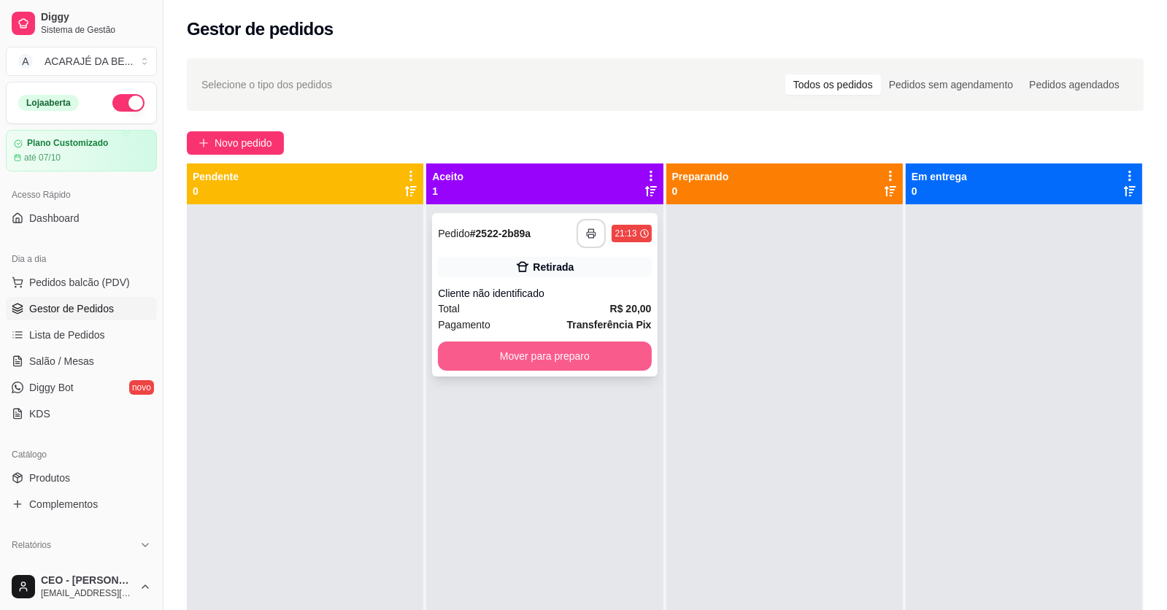
click at [533, 355] on button "Mover para preparo" at bounding box center [544, 356] width 213 height 29
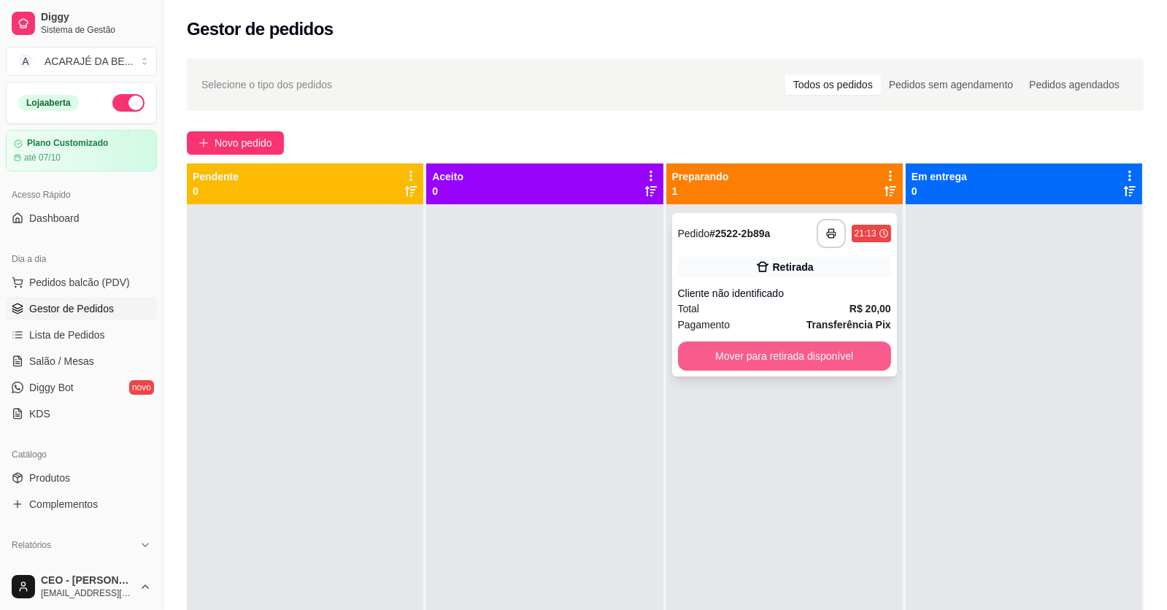
click at [732, 358] on button "Mover para retirada disponível" at bounding box center [784, 356] width 213 height 29
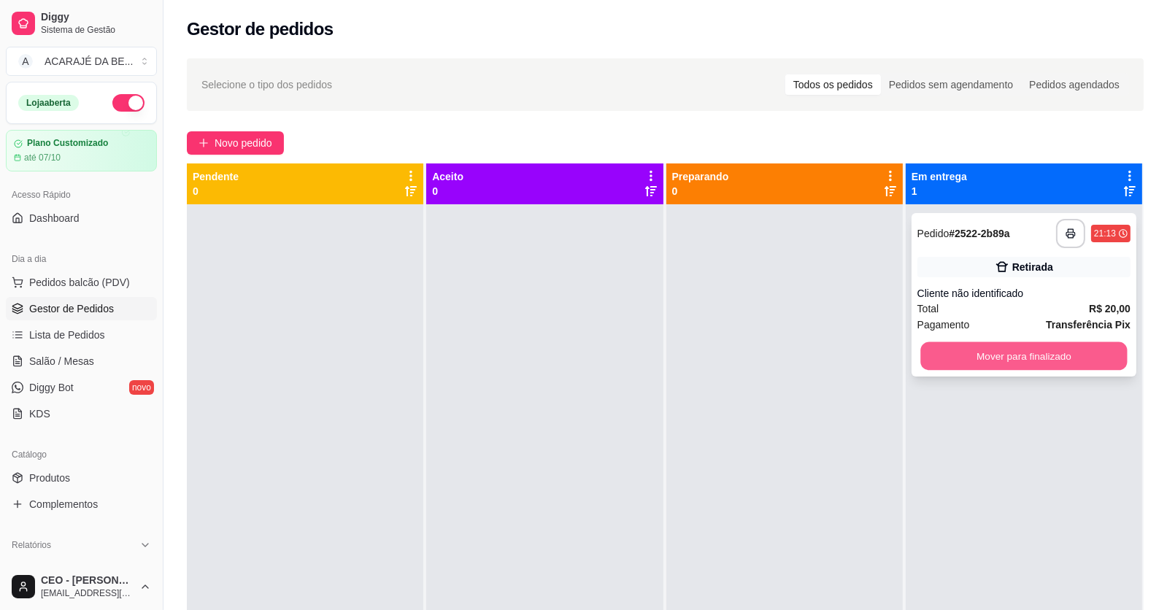
click at [948, 355] on button "Mover para finalizado" at bounding box center [1023, 356] width 207 height 28
click at [948, 355] on div "Mover para finalizado" at bounding box center [1023, 356] width 213 height 29
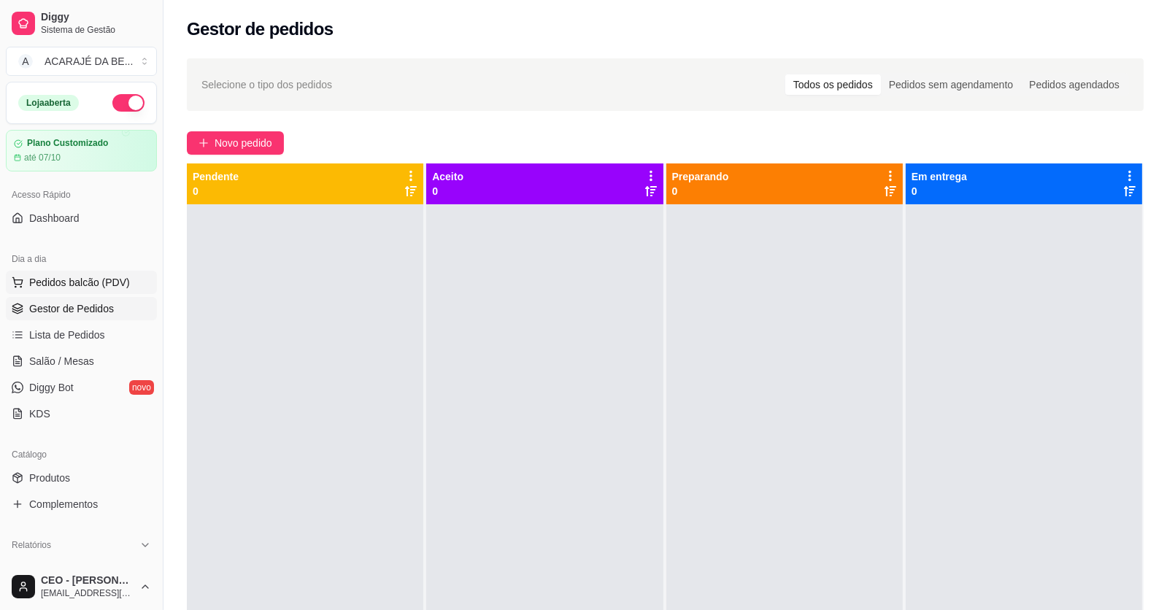
click at [77, 283] on span "Pedidos balcão (PDV)" at bounding box center [79, 282] width 101 height 15
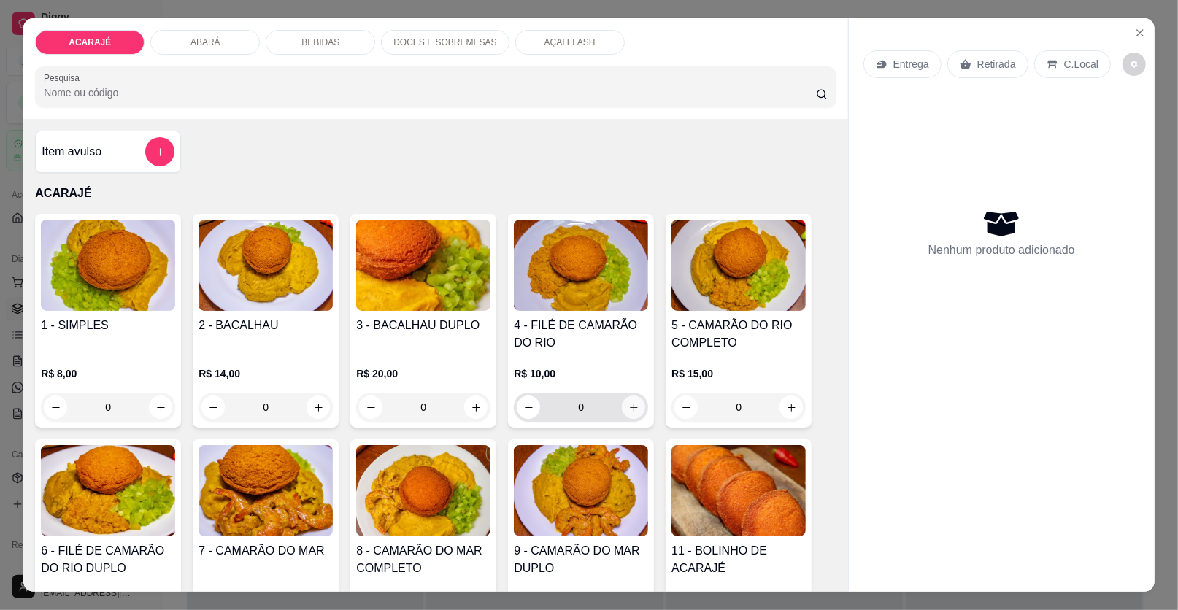
click at [628, 407] on icon "increase-product-quantity" at bounding box center [633, 407] width 11 height 11
type input "1"
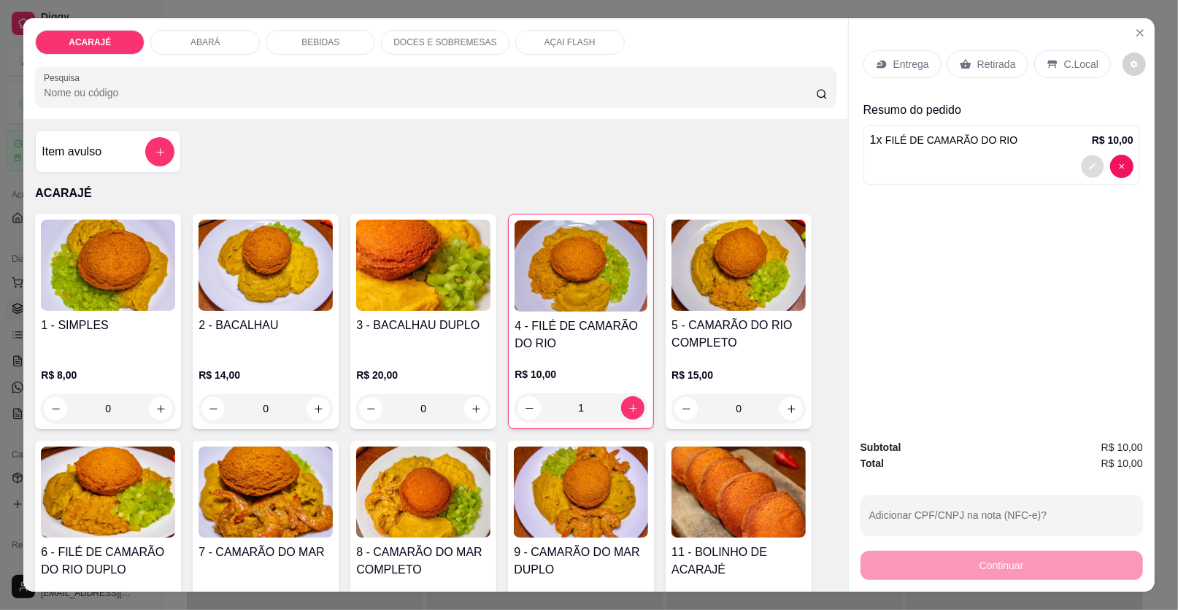
click at [1088, 162] on icon "decrease-product-quantity" at bounding box center [1092, 166] width 9 height 9
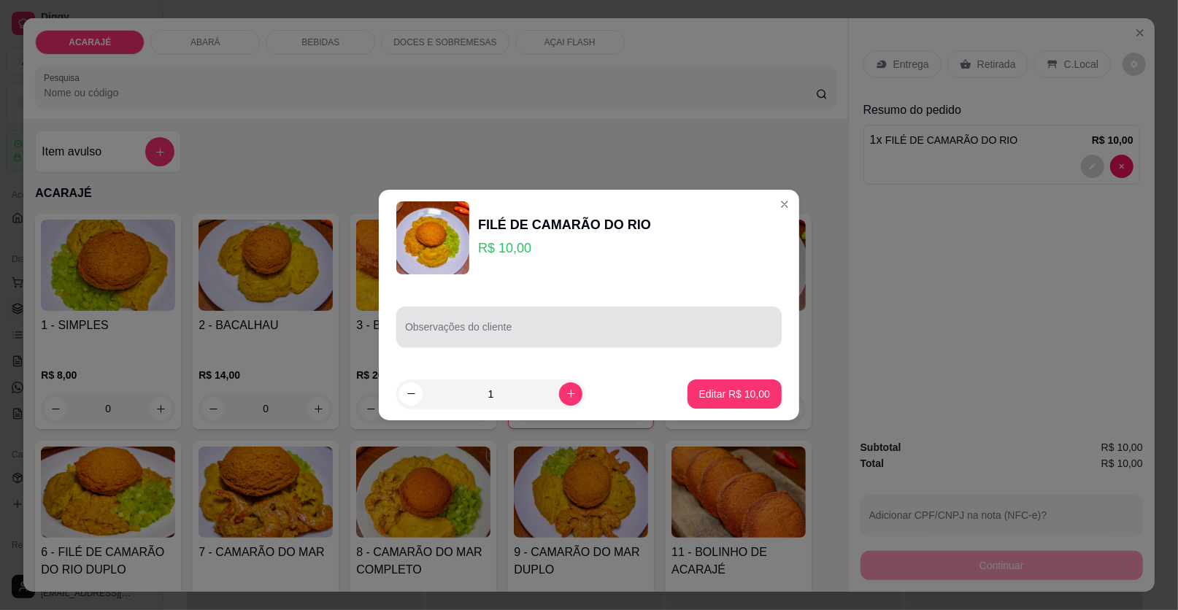
click at [628, 324] on div at bounding box center [589, 326] width 368 height 29
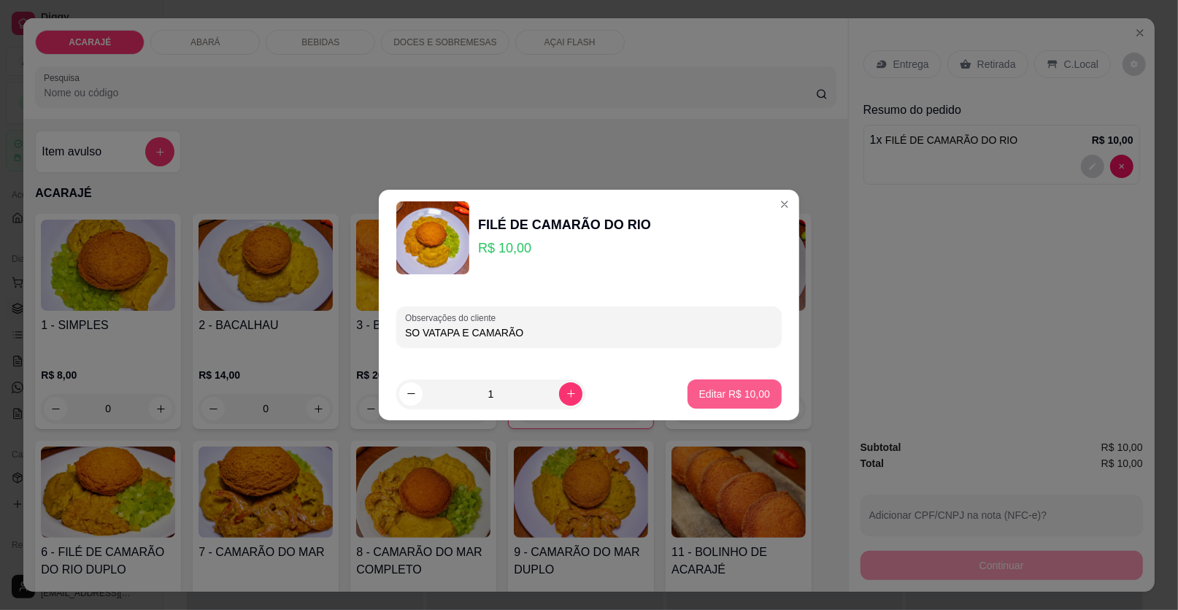
type input "SO VATAPA E CAMARÃO"
click at [728, 394] on p "Editar R$ 10,00" at bounding box center [734, 394] width 69 height 14
type input "0"
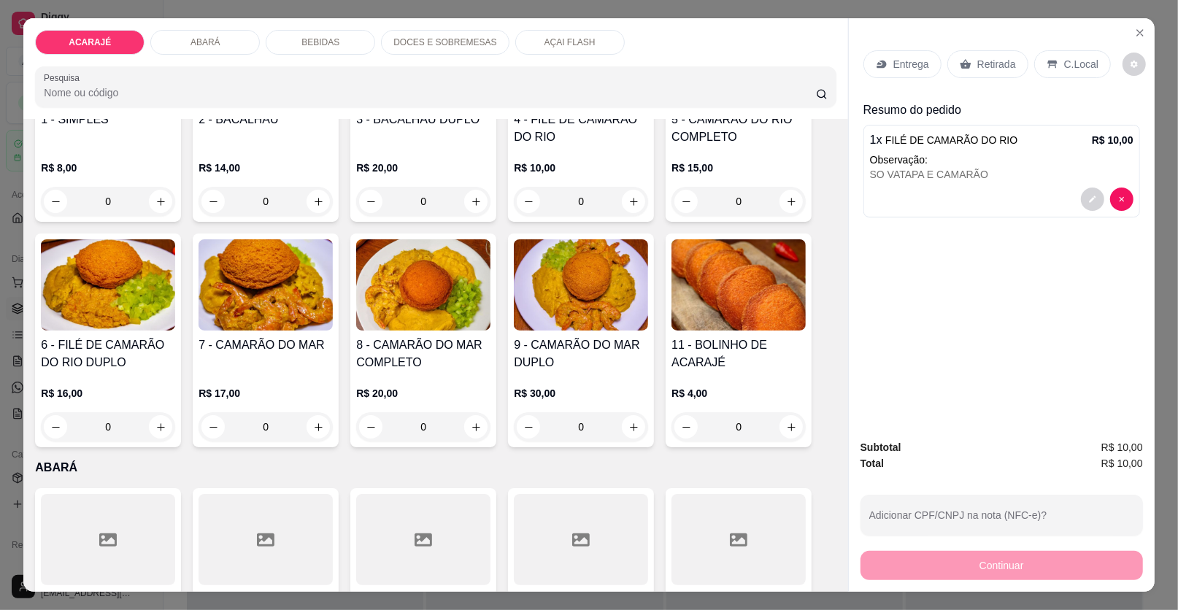
scroll to position [291, 0]
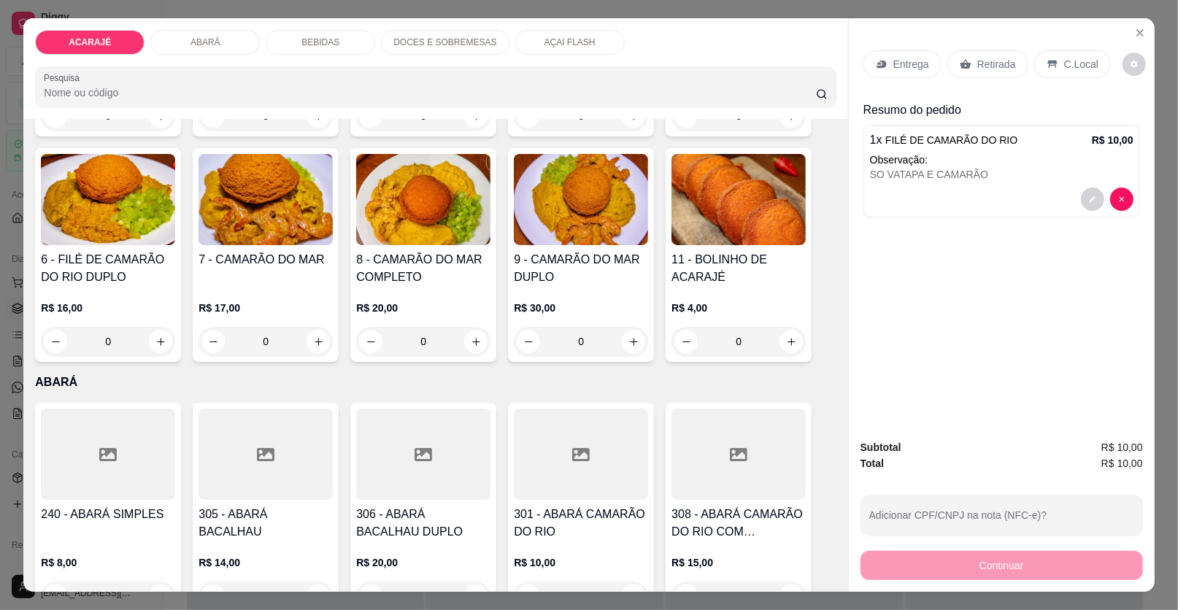
click at [328, 42] on p "BEBIDAS" at bounding box center [320, 42] width 38 height 12
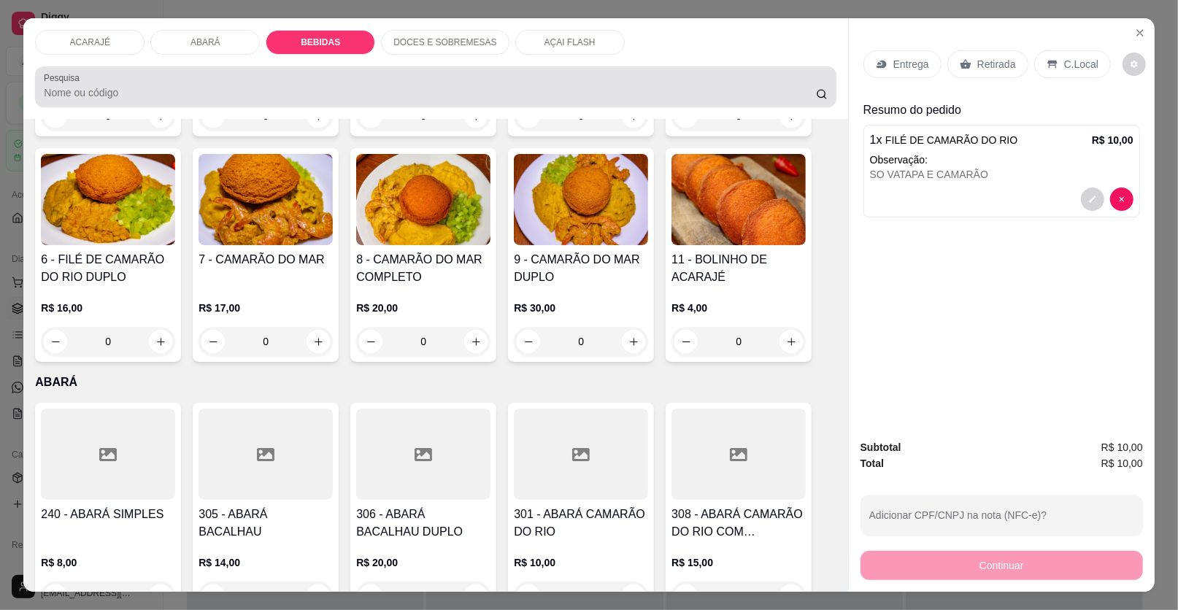
scroll to position [28, 0]
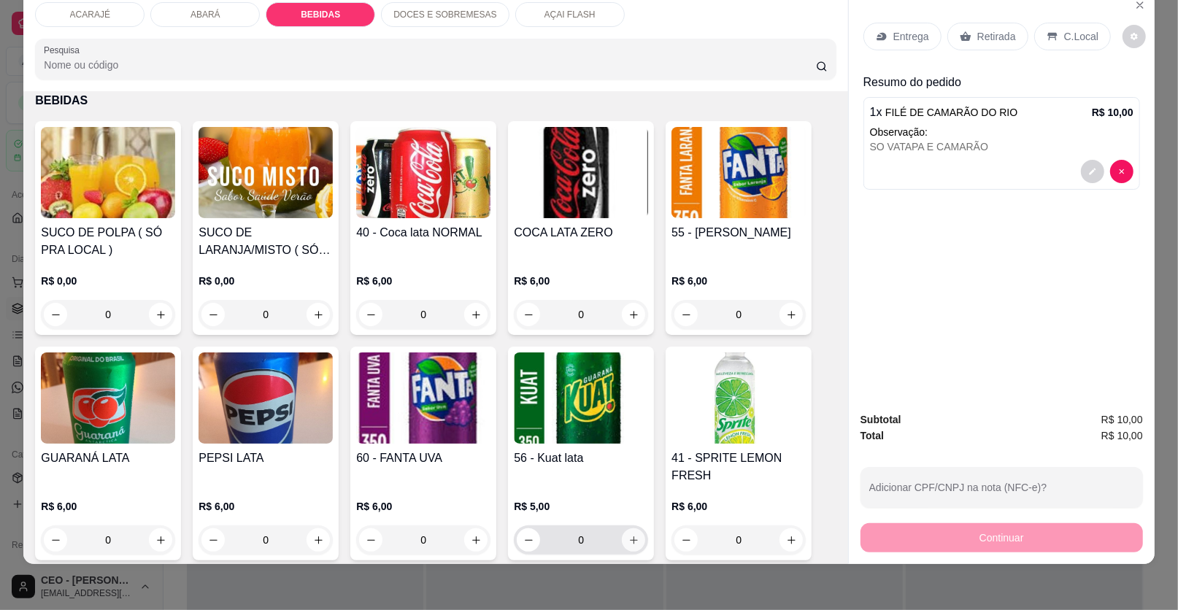
click at [630, 539] on icon "increase-product-quantity" at bounding box center [633, 540] width 11 height 11
type input "1"
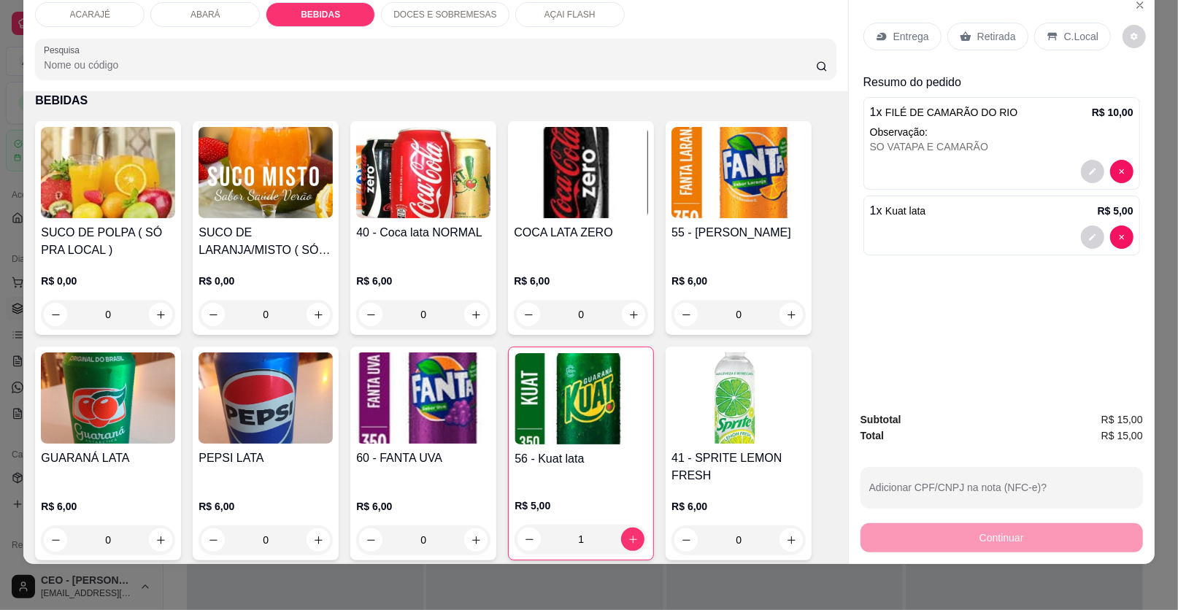
click at [913, 36] on p "Entrega" at bounding box center [911, 36] width 36 height 15
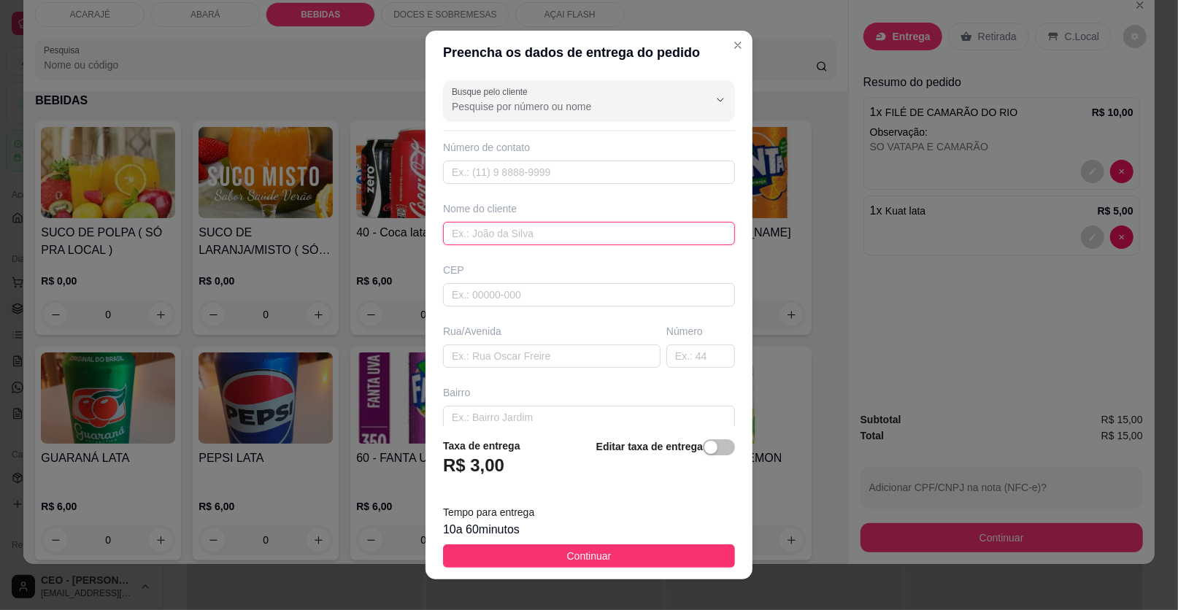
click at [473, 229] on input "text" at bounding box center [589, 233] width 292 height 23
type input "MILENA"
click at [482, 355] on input "text" at bounding box center [551, 355] width 217 height 23
type input "RUA MINISTRO BARROS BARRETO"
click at [666, 358] on input "text" at bounding box center [700, 355] width 69 height 23
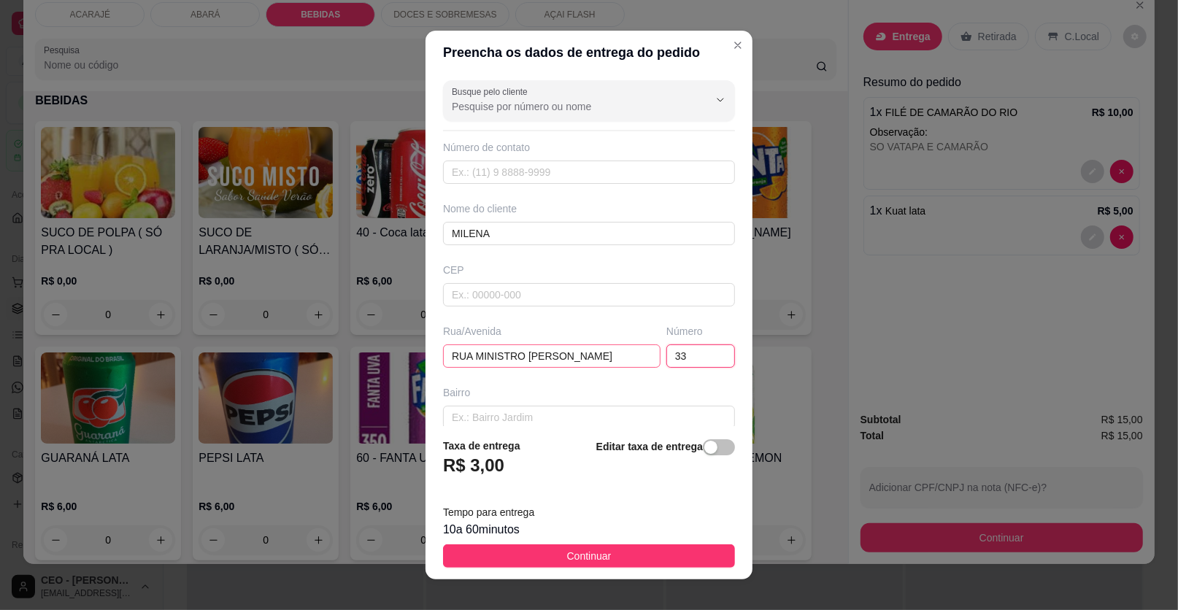
type input "33"
click at [612, 352] on input "RUA MINISTRO BARROS BARRETO" at bounding box center [551, 355] width 217 height 23
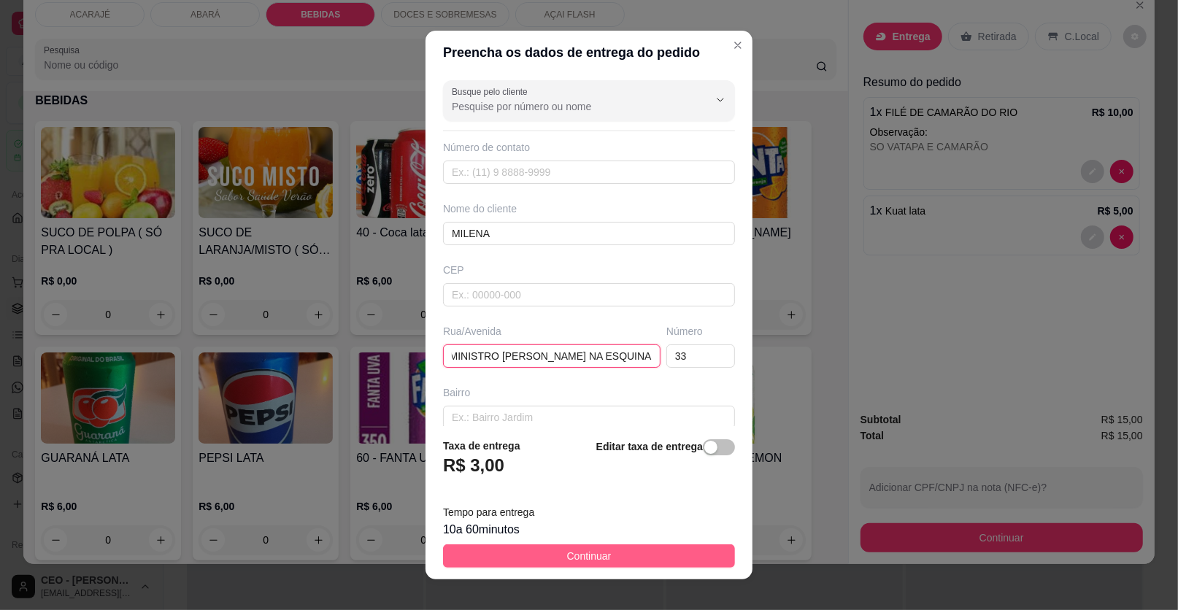
type input "RUA MINISTRO [PERSON_NAME] NA ESQUINA"
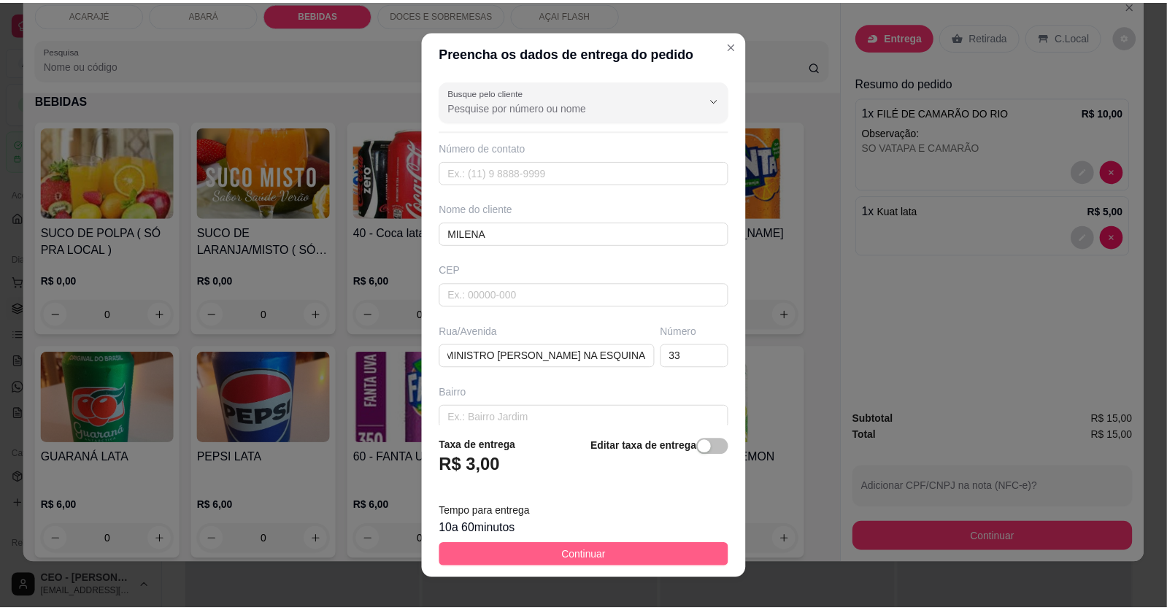
scroll to position [0, 0]
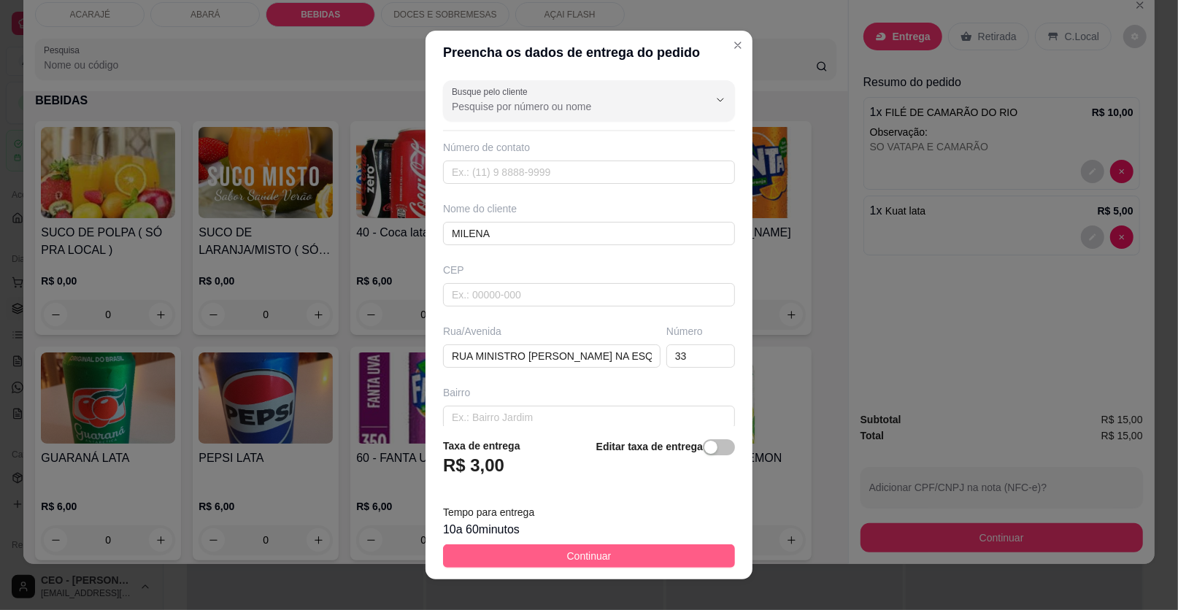
click at [612, 557] on button "Continuar" at bounding box center [589, 555] width 292 height 23
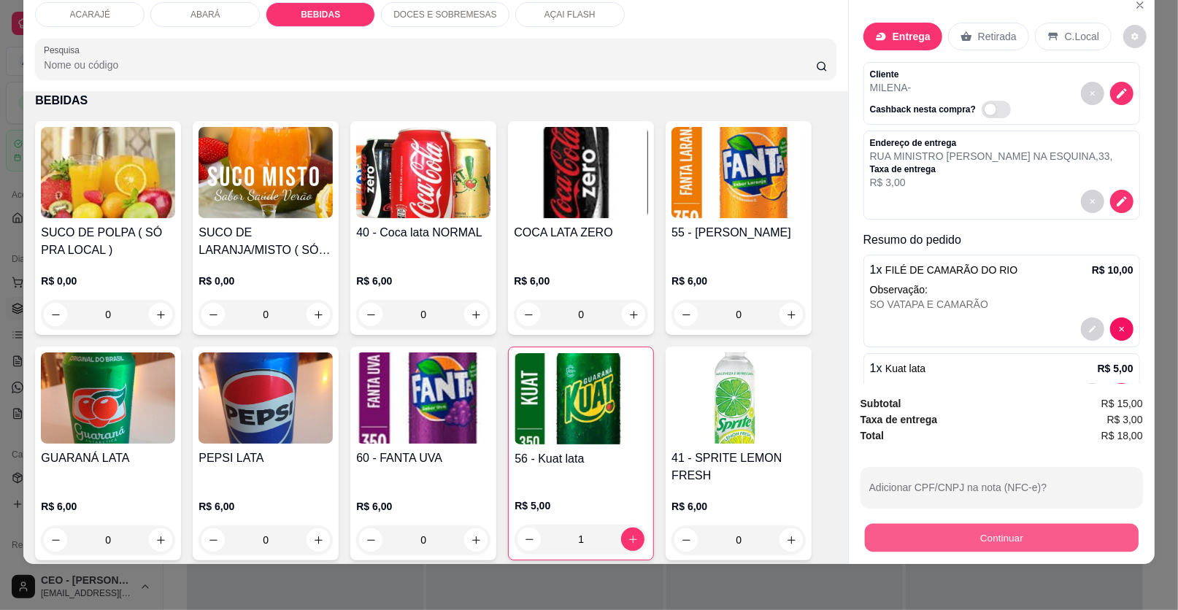
click at [995, 536] on button "Continuar" at bounding box center [1002, 538] width 274 height 28
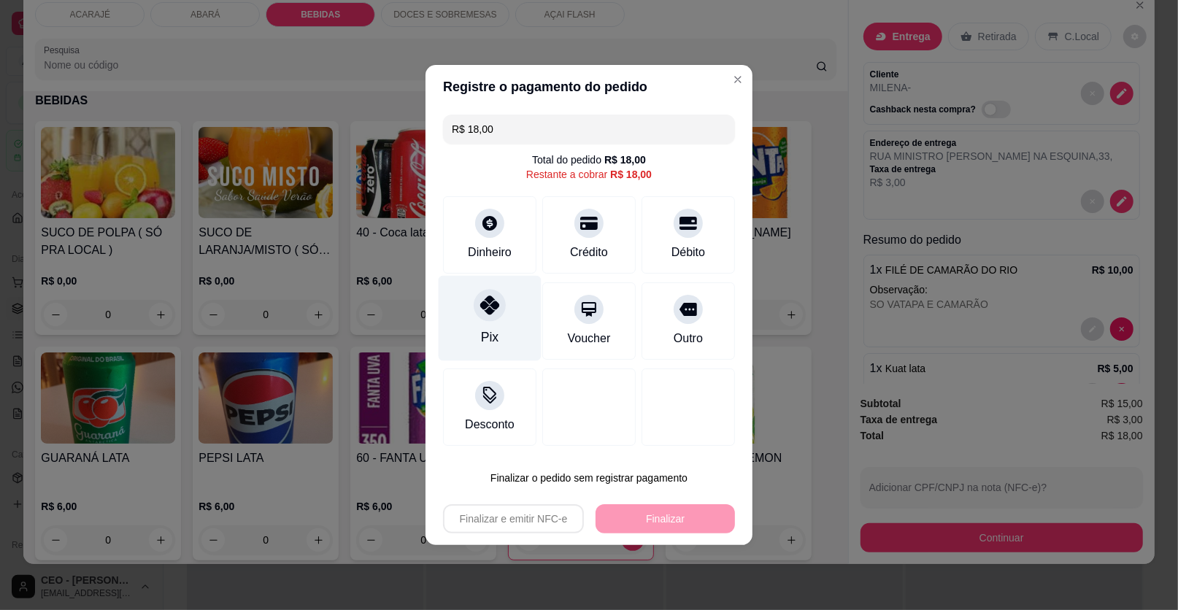
click at [486, 306] on icon at bounding box center [489, 305] width 19 height 19
type input "R$ 0,00"
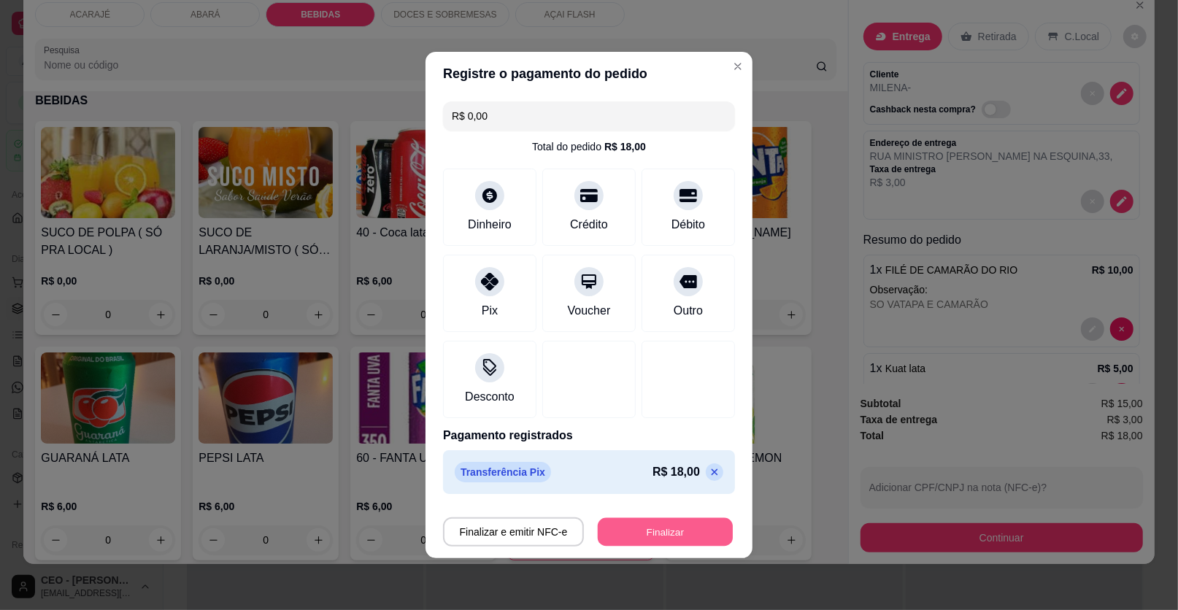
click at [642, 526] on button "Finalizar" at bounding box center [665, 532] width 135 height 28
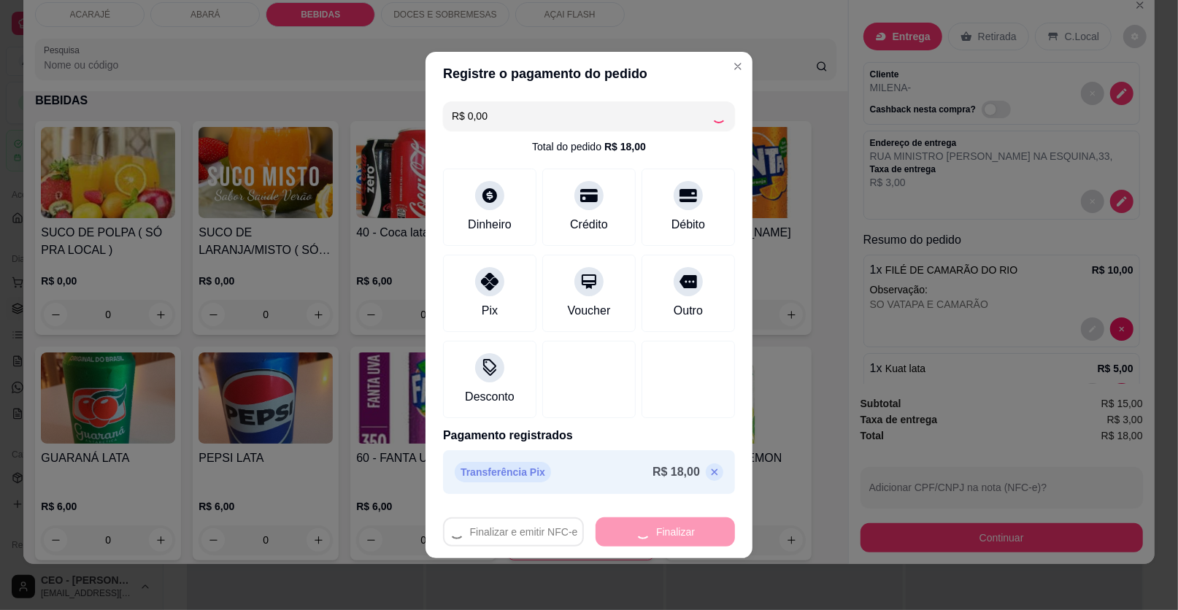
type input "0"
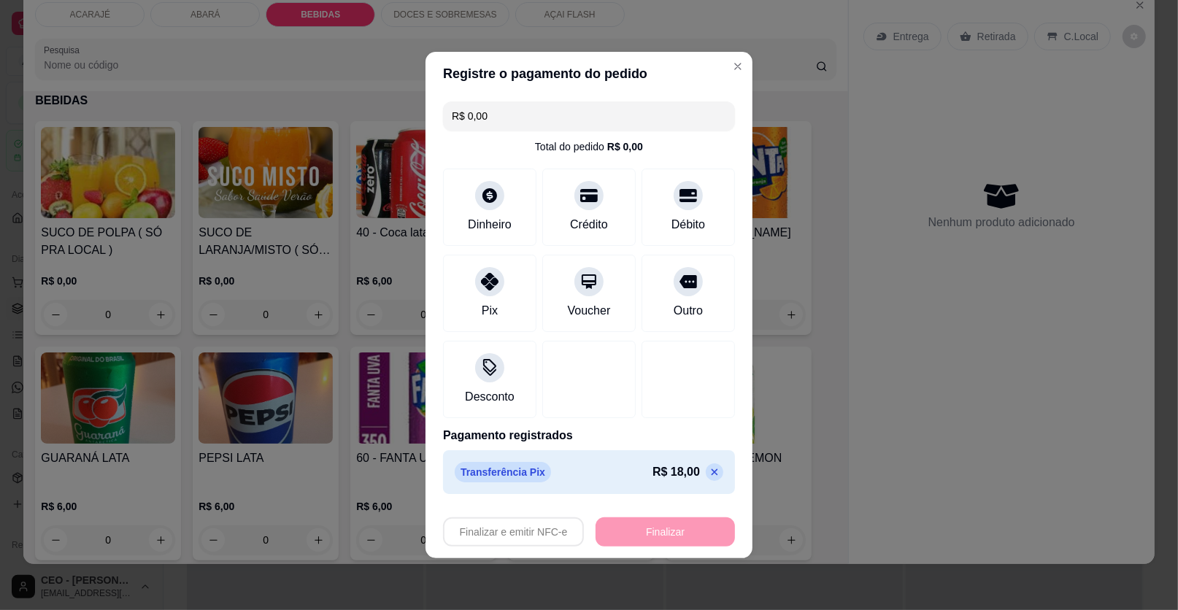
type input "-R$ 18,00"
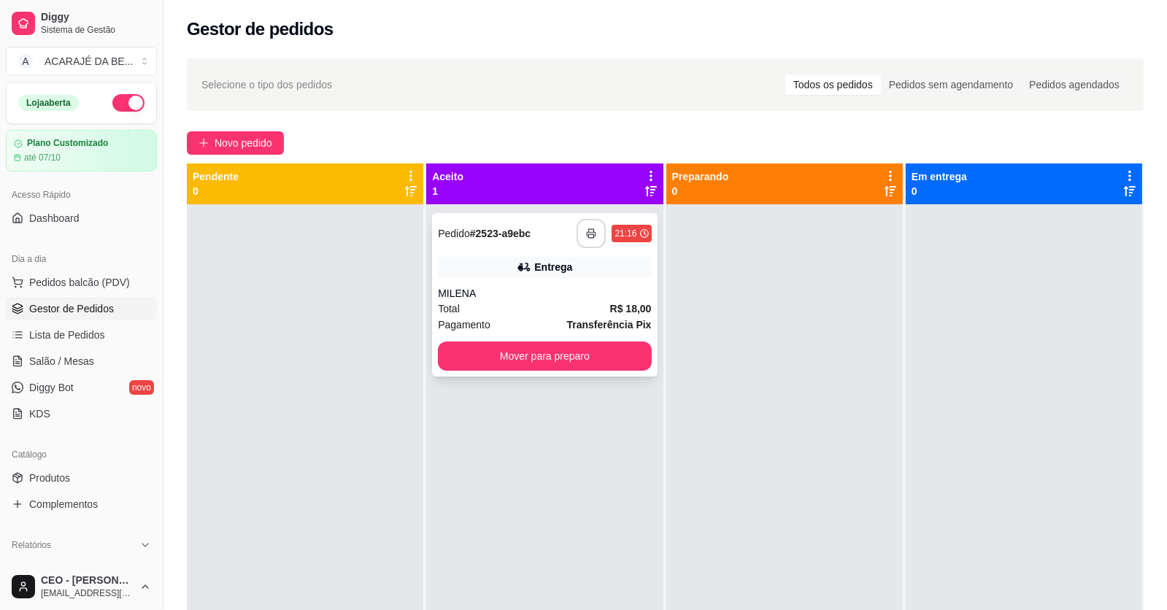
click at [585, 225] on button "button" at bounding box center [590, 233] width 29 height 29
click at [614, 355] on button "Mover para preparo" at bounding box center [544, 356] width 213 height 29
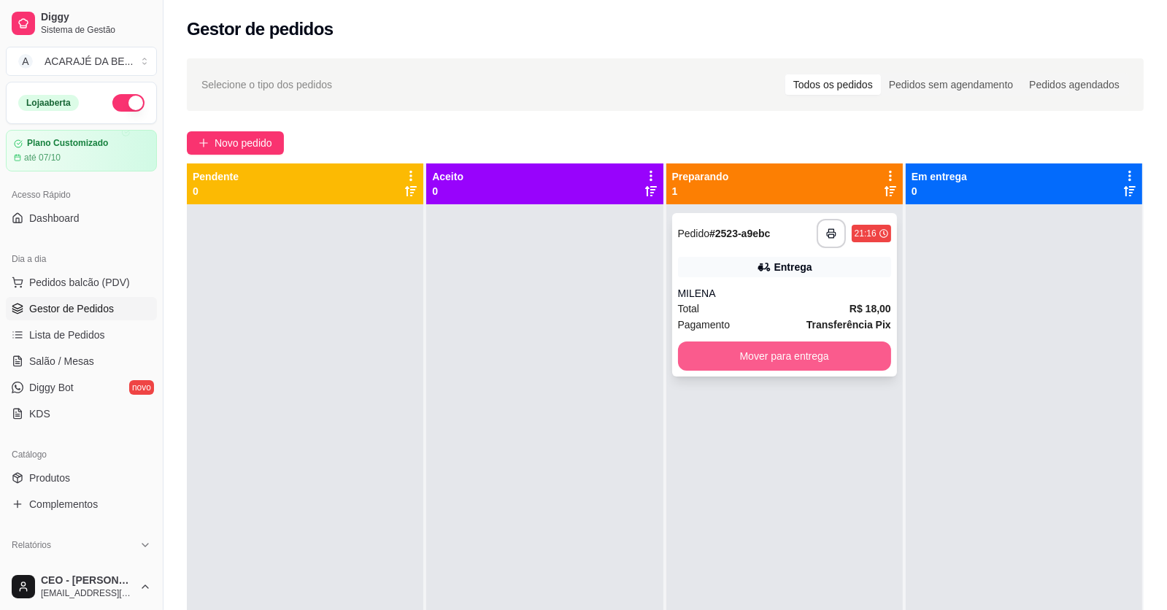
click at [720, 353] on button "Mover para entrega" at bounding box center [784, 356] width 213 height 29
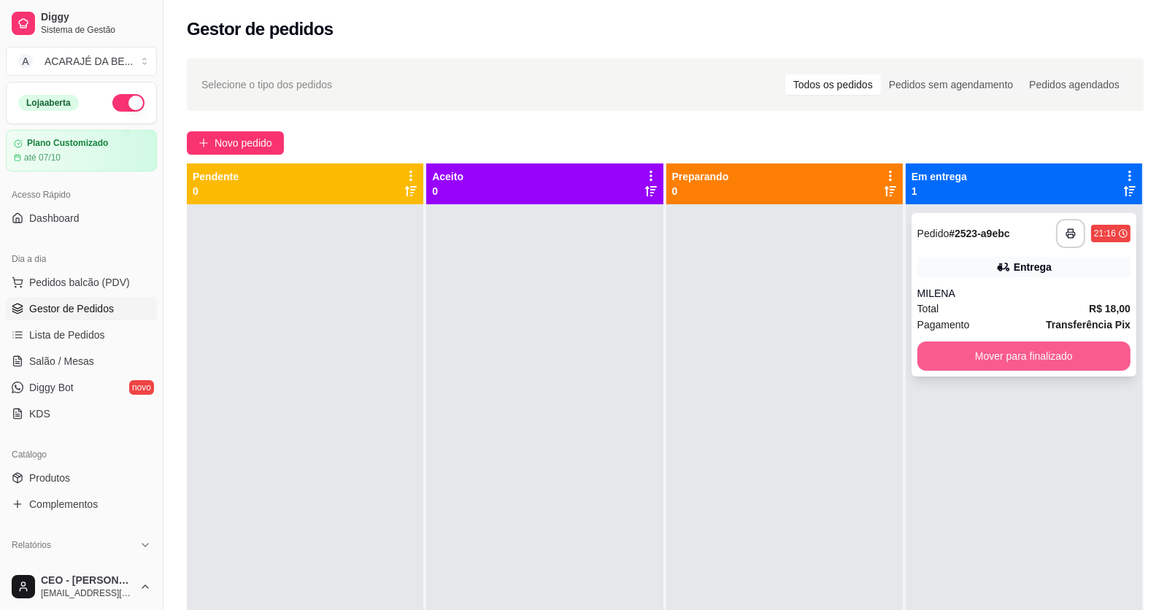
click at [955, 355] on button "Mover para finalizado" at bounding box center [1023, 356] width 213 height 29
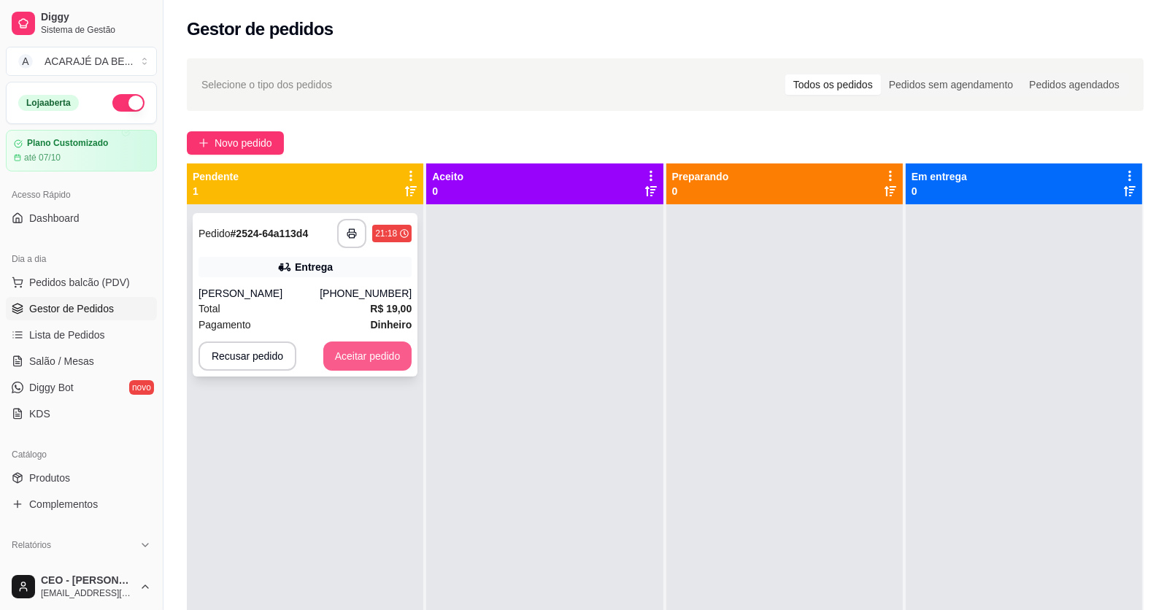
click at [384, 351] on button "Aceitar pedido" at bounding box center [367, 356] width 89 height 29
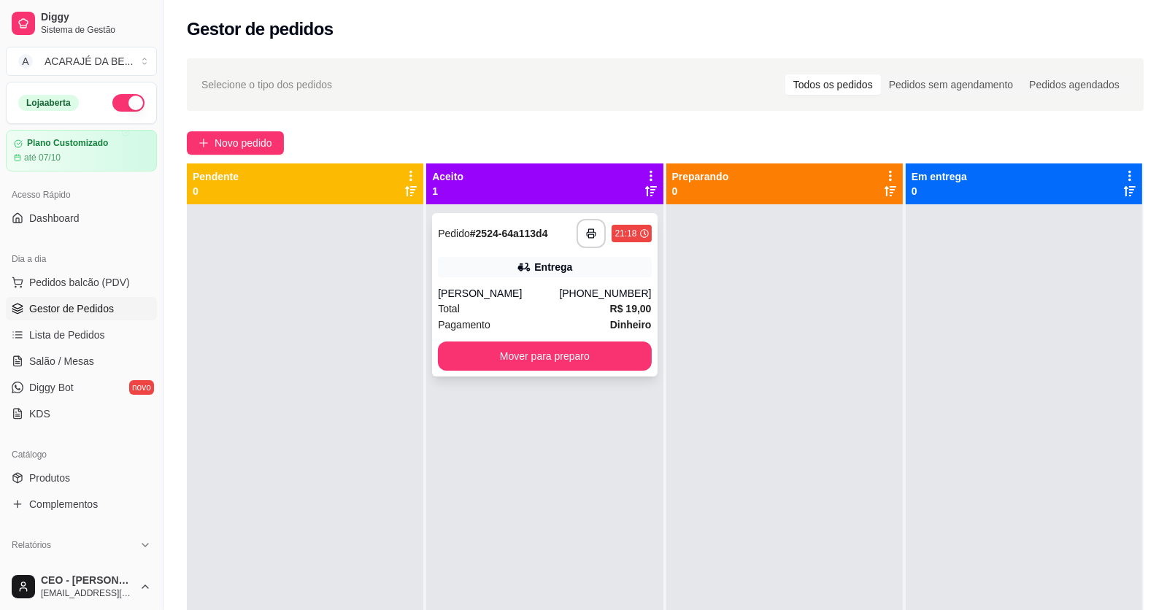
click at [522, 306] on div "Total R$ 19,00" at bounding box center [544, 309] width 213 height 16
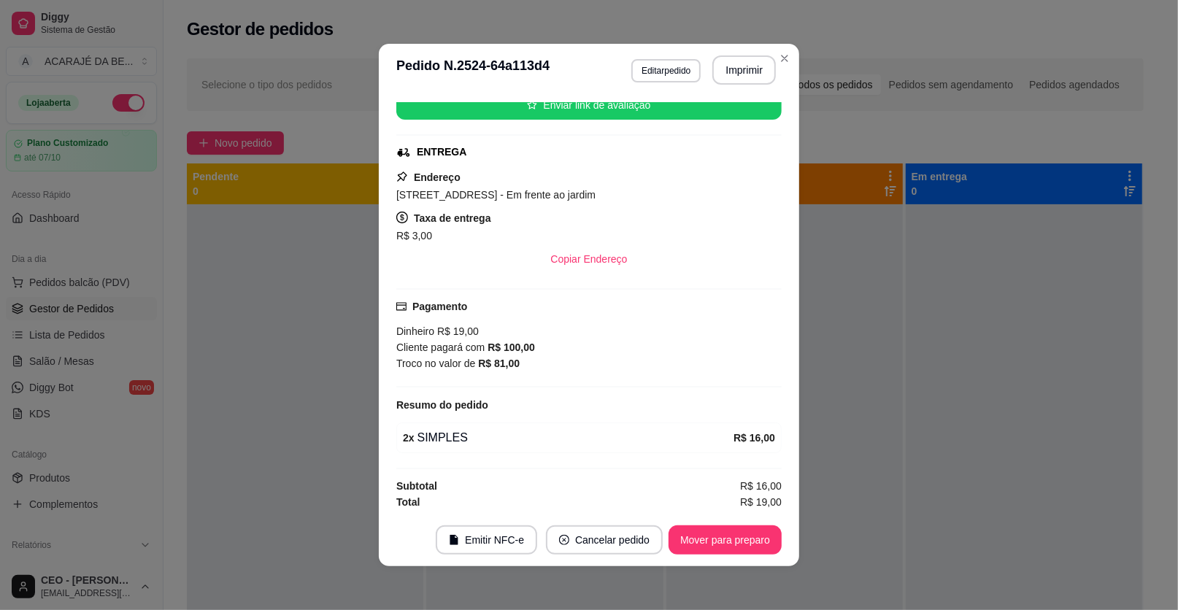
scroll to position [3, 0]
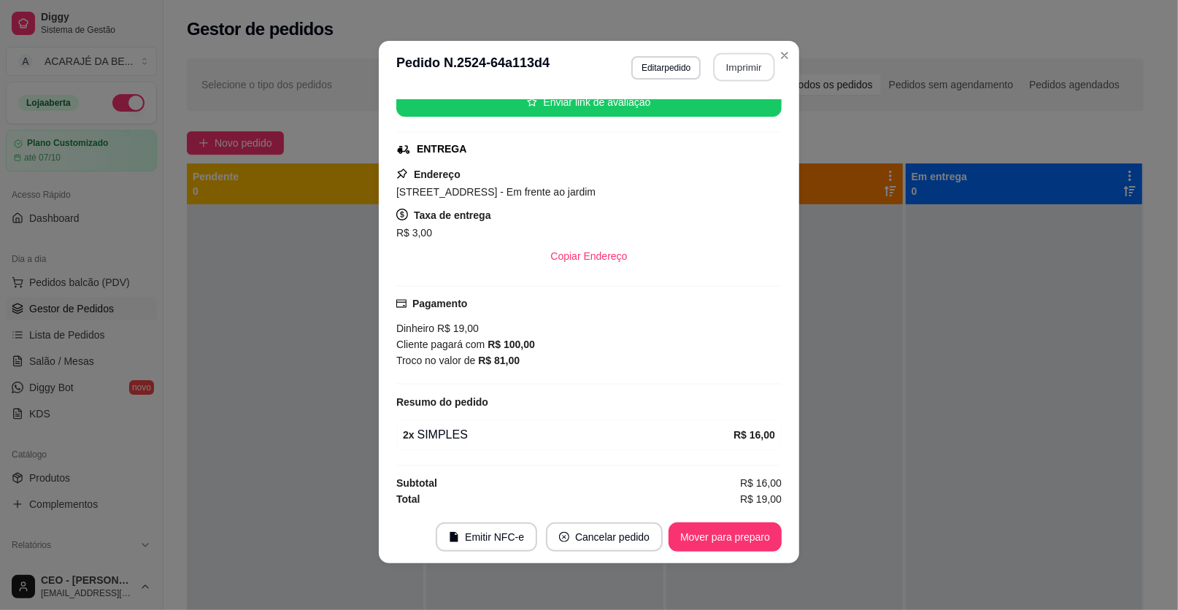
click at [749, 75] on button "Imprimir" at bounding box center [744, 67] width 61 height 28
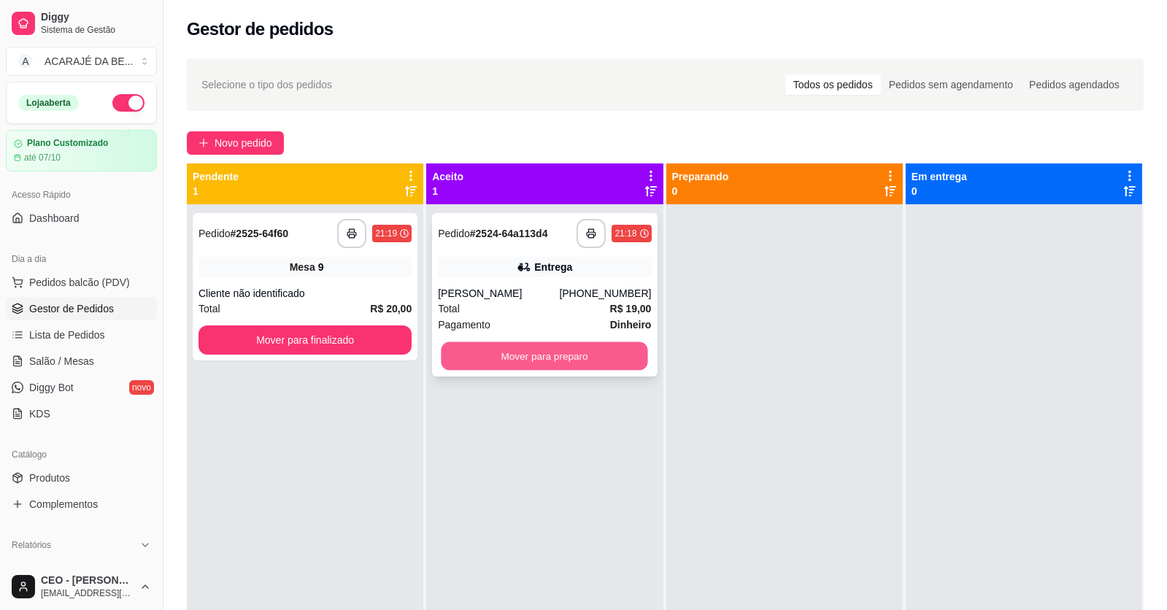
click at [606, 364] on button "Mover para preparo" at bounding box center [544, 356] width 207 height 28
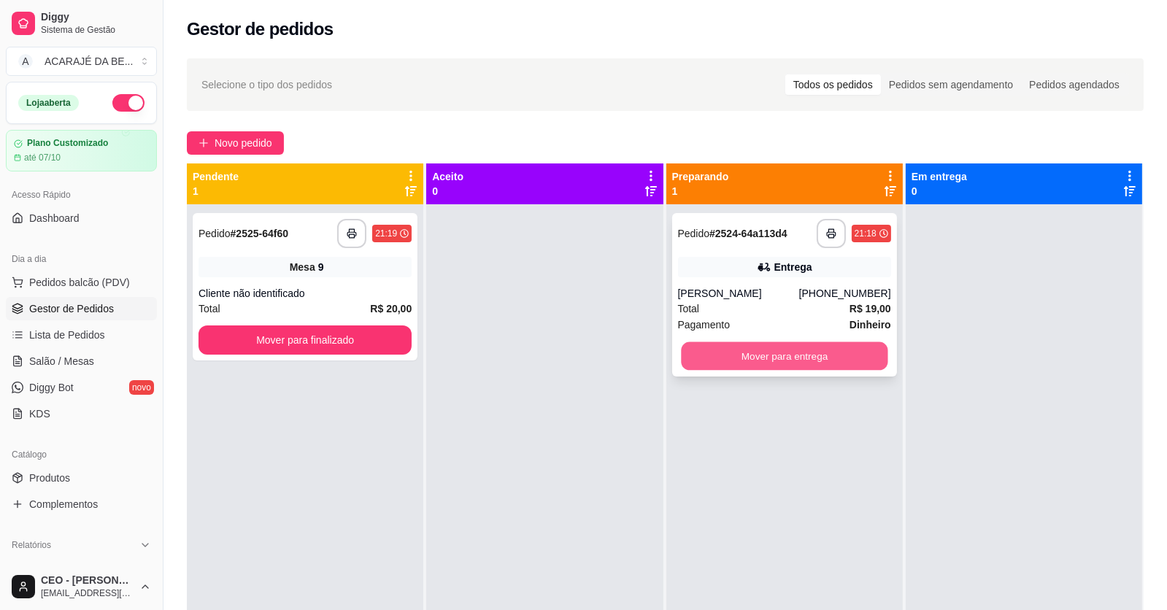
click at [722, 349] on button "Mover para entrega" at bounding box center [784, 356] width 207 height 28
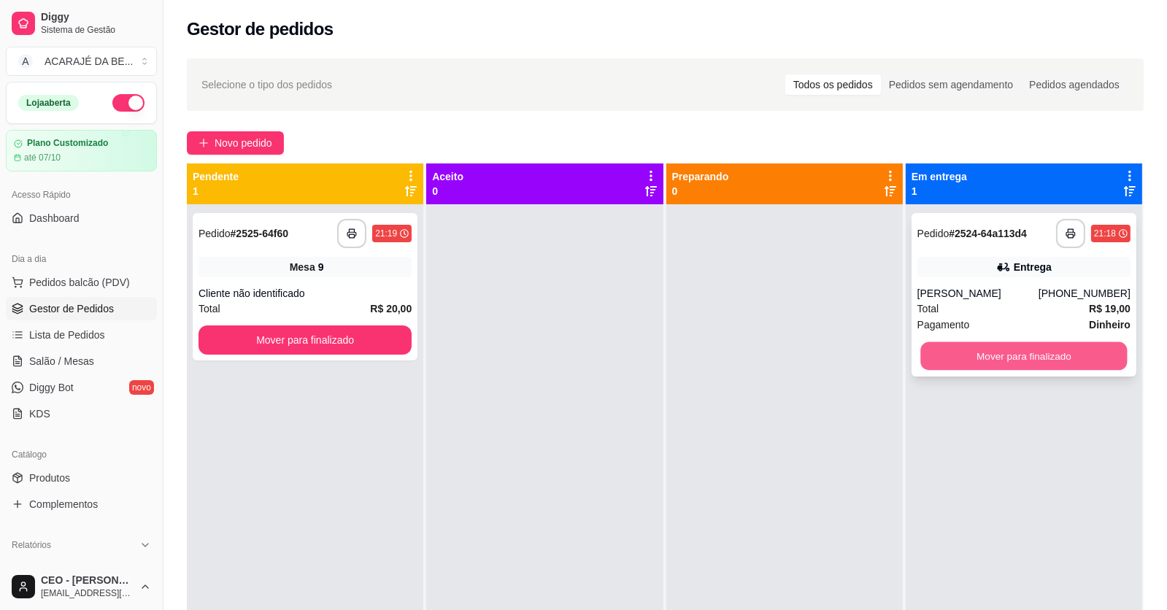
click at [984, 354] on button "Mover para finalizado" at bounding box center [1023, 356] width 207 height 28
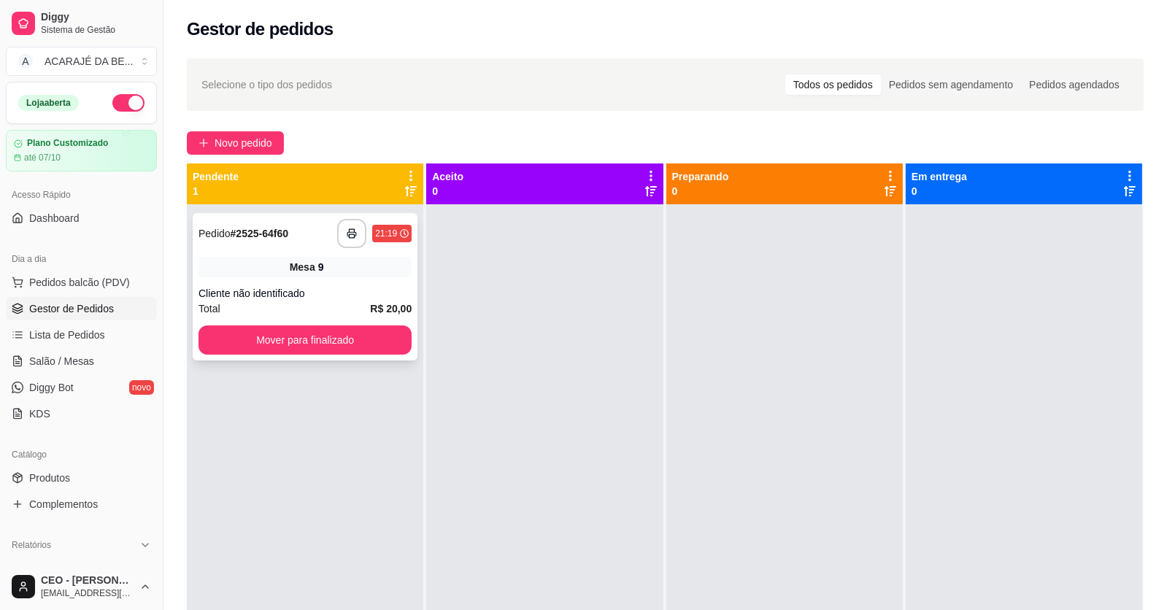
click at [339, 305] on div "Total R$ 20,00" at bounding box center [304, 309] width 213 height 16
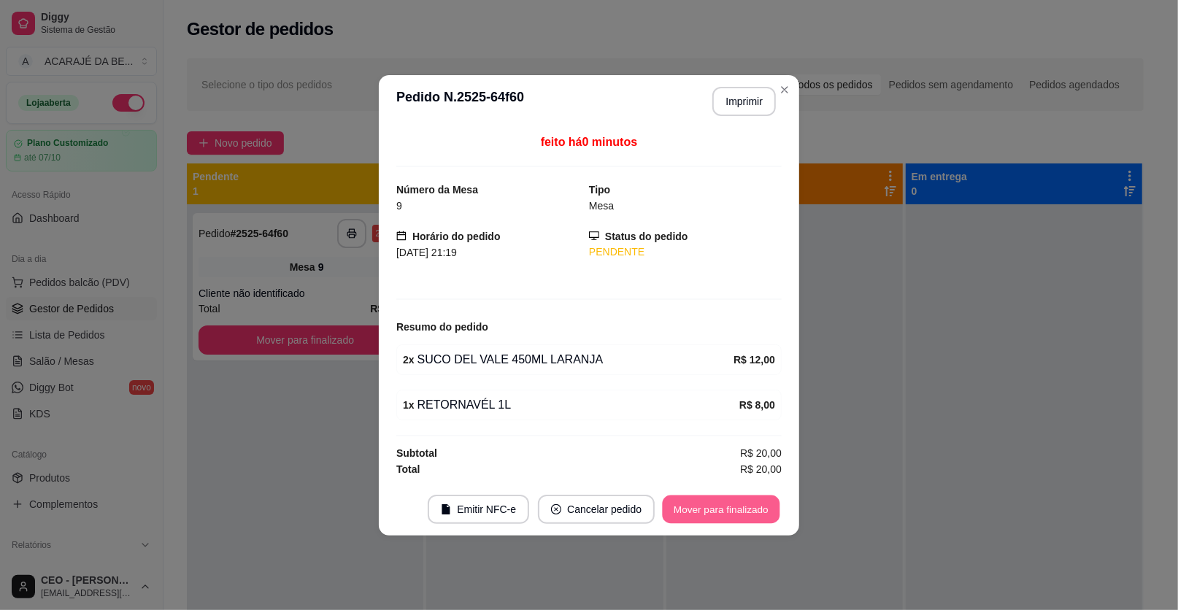
click at [705, 510] on button "Mover para finalizado" at bounding box center [721, 509] width 117 height 28
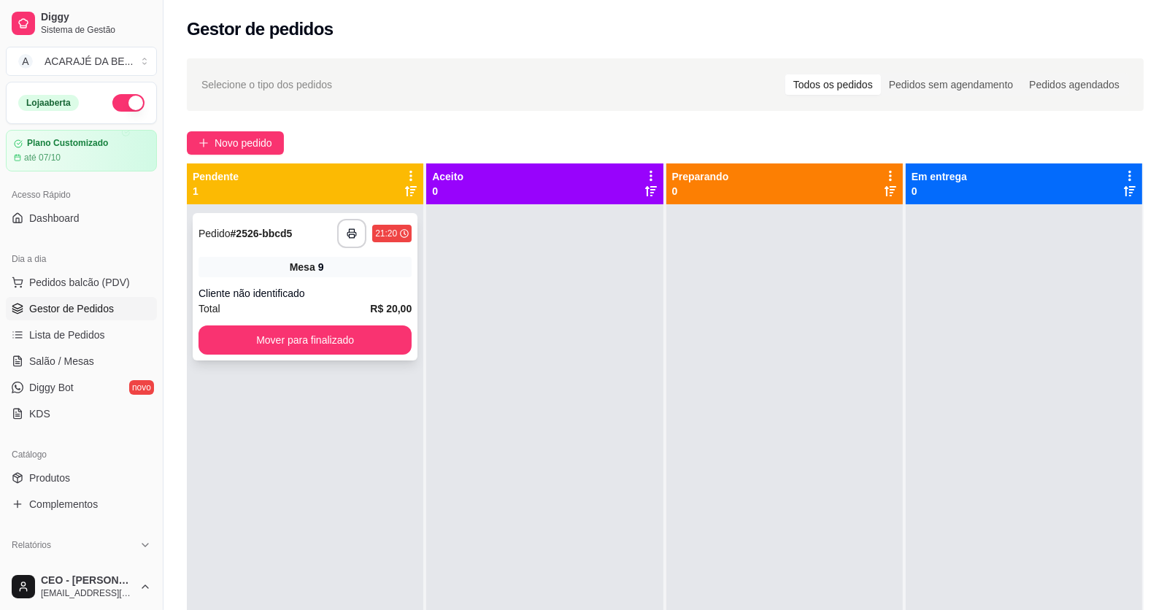
click at [333, 297] on div "Cliente não identificado" at bounding box center [304, 293] width 213 height 15
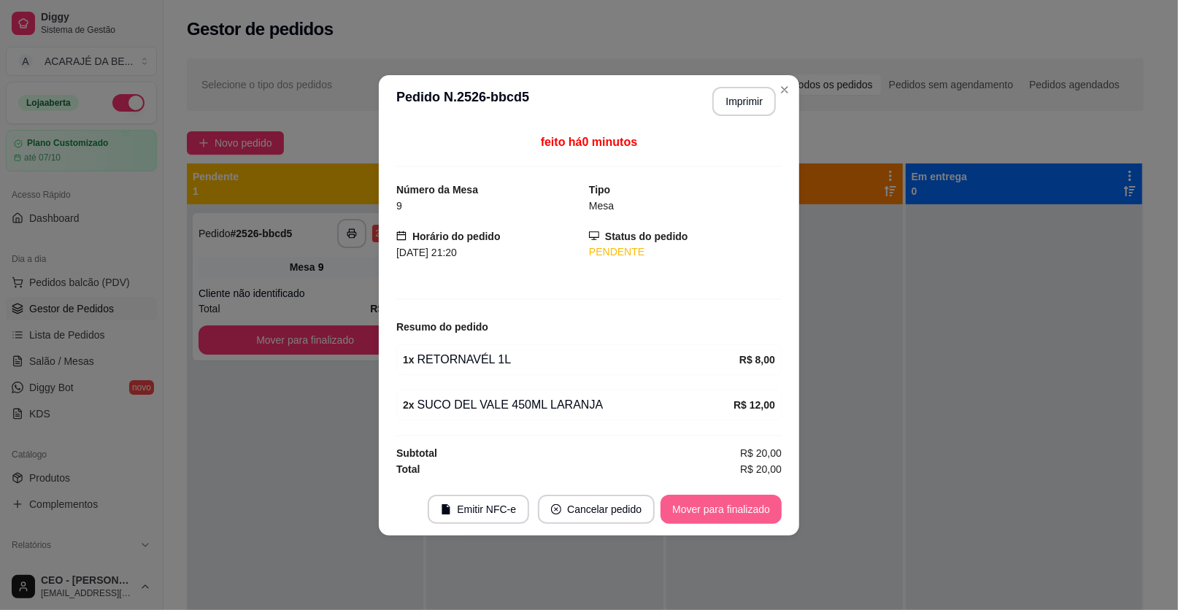
click at [731, 511] on button "Mover para finalizado" at bounding box center [720, 509] width 121 height 29
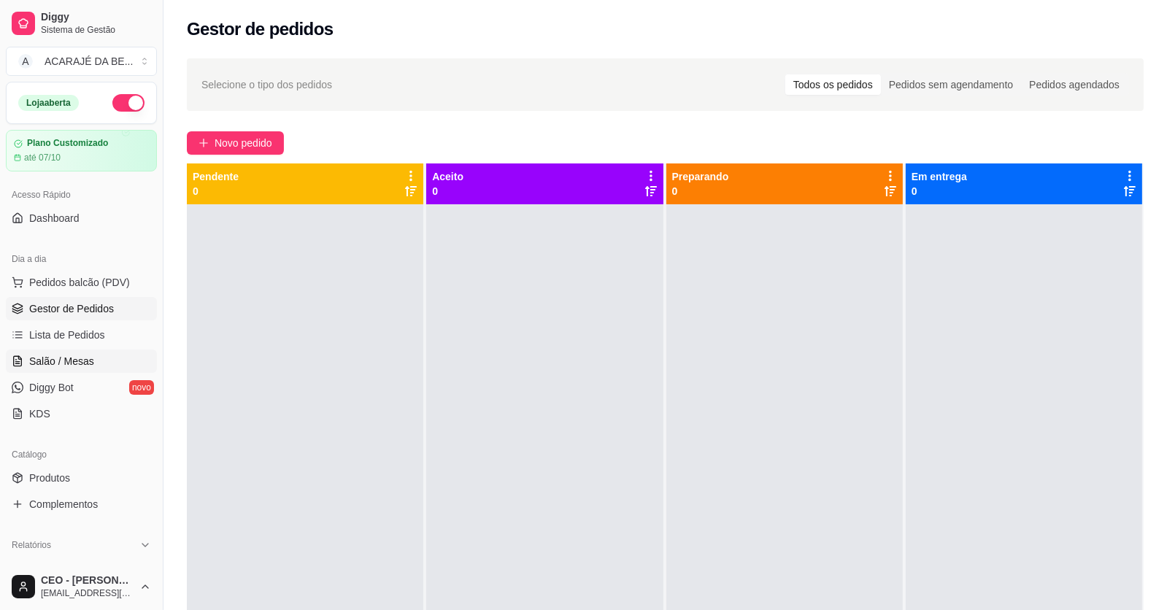
click at [74, 362] on span "Salão / Mesas" at bounding box center [61, 361] width 65 height 15
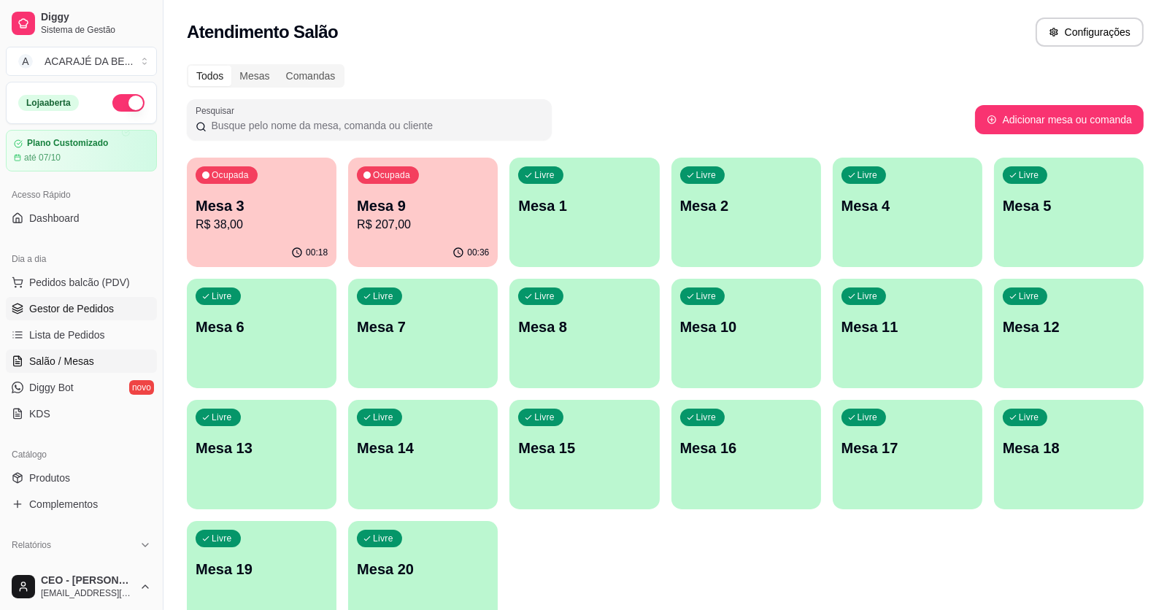
click at [66, 306] on span "Gestor de Pedidos" at bounding box center [71, 308] width 85 height 15
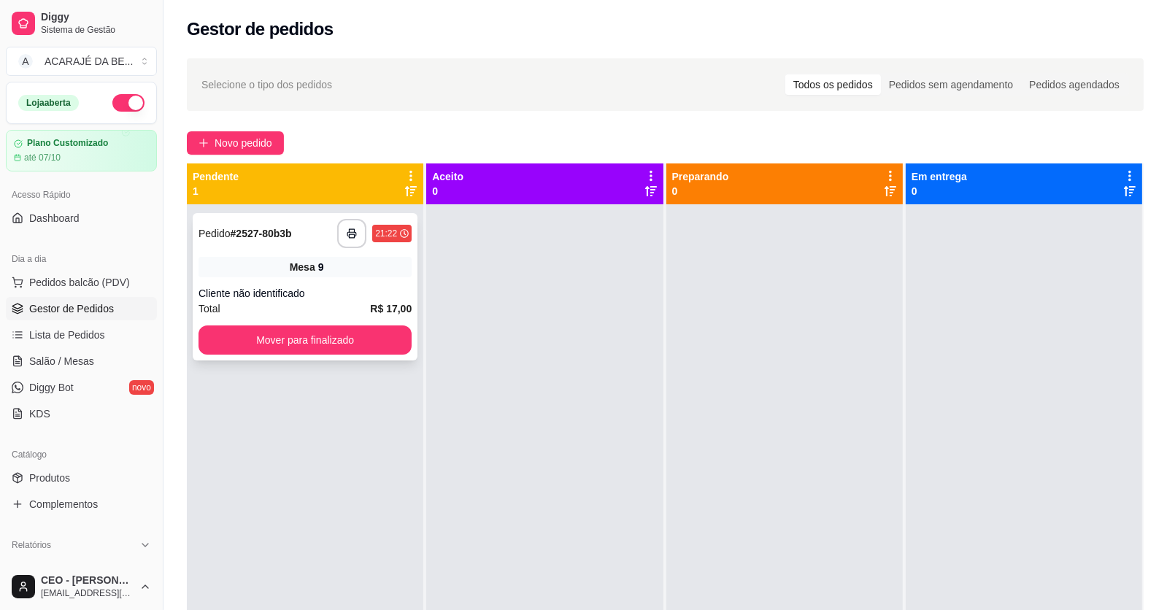
click at [353, 293] on div "Cliente não identificado" at bounding box center [304, 293] width 213 height 15
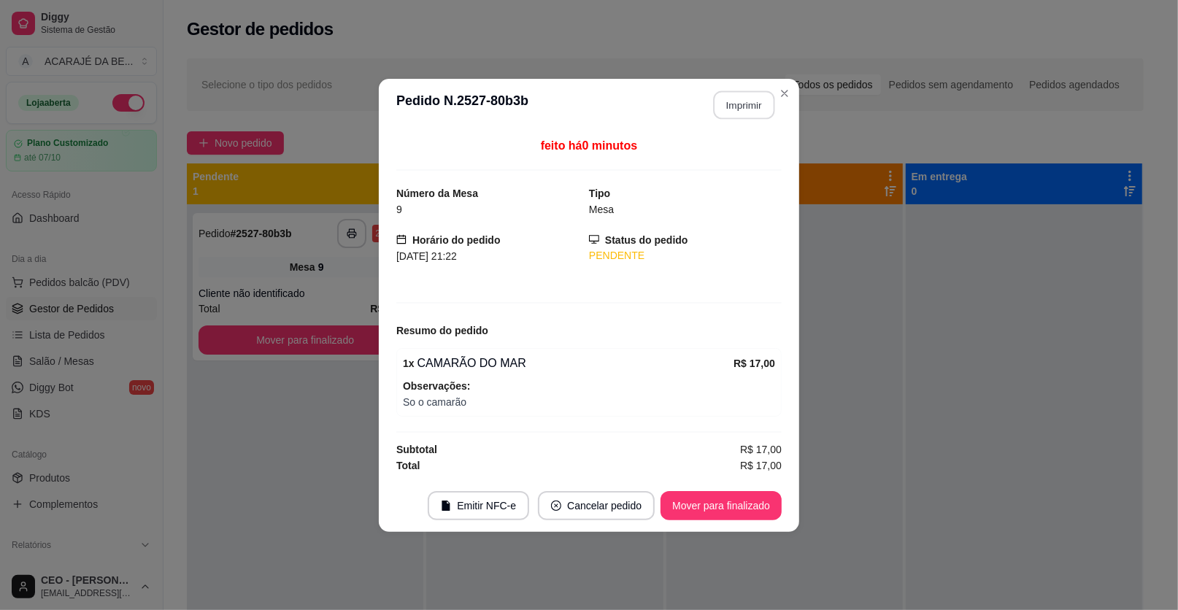
click at [752, 107] on button "Imprimir" at bounding box center [744, 104] width 61 height 28
click at [744, 507] on button "Mover para finalizado" at bounding box center [720, 505] width 121 height 29
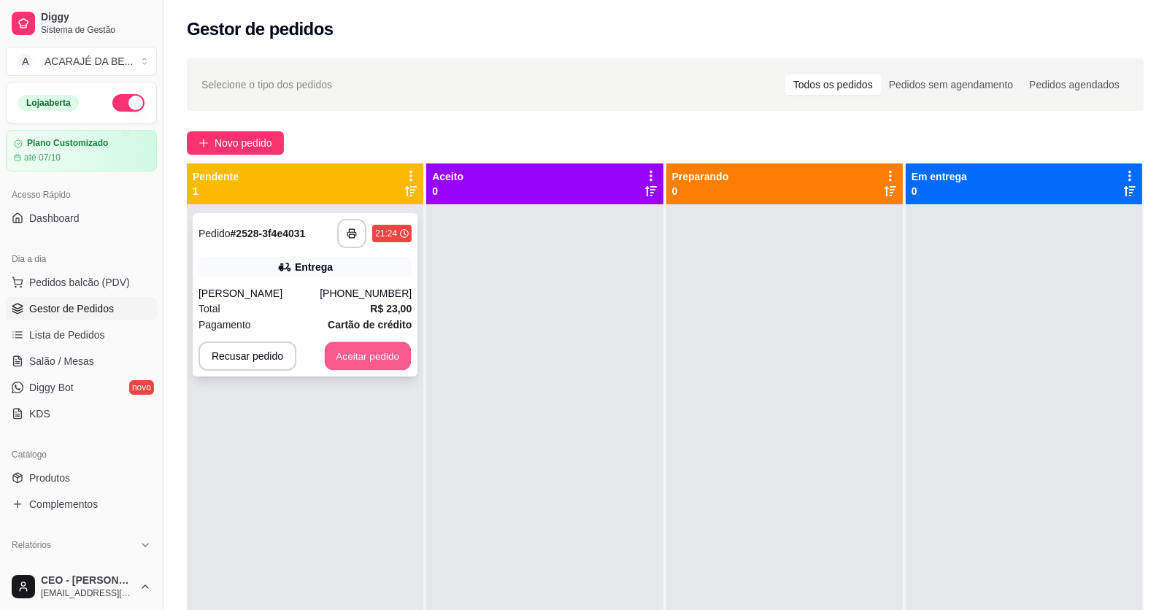
click at [338, 348] on button "Aceitar pedido" at bounding box center [368, 356] width 86 height 28
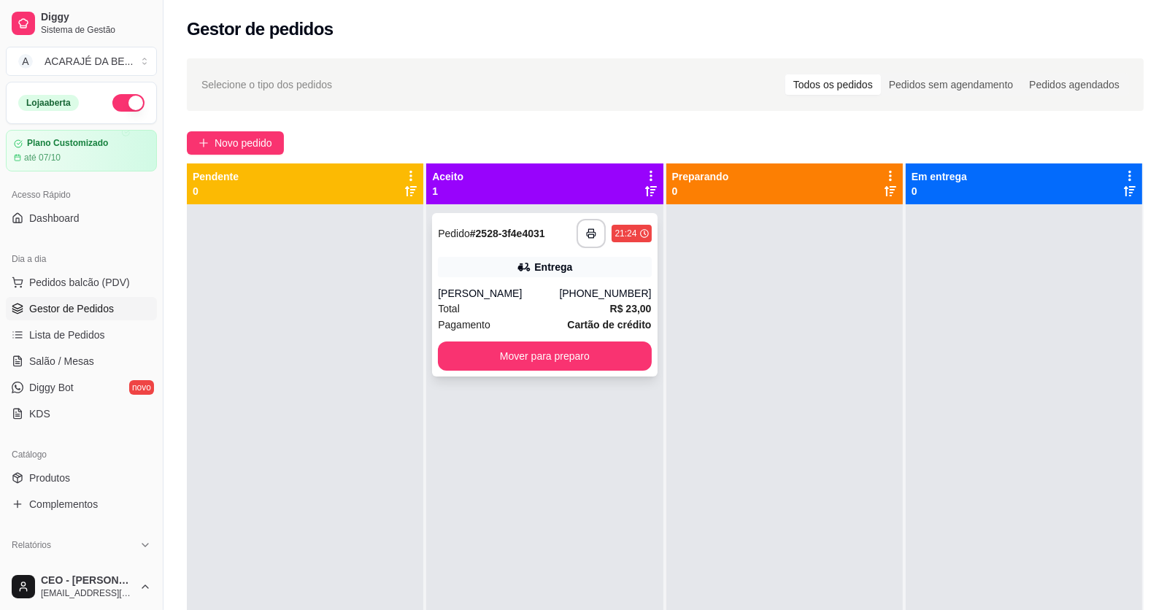
click at [543, 306] on div "Total R$ 23,00" at bounding box center [544, 309] width 213 height 16
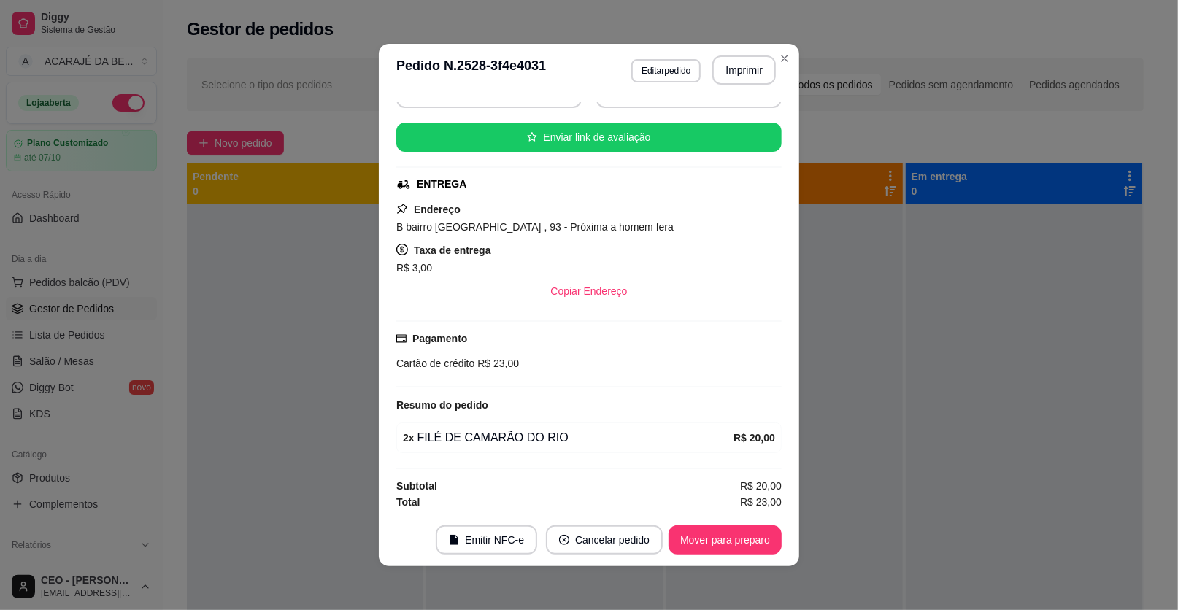
scroll to position [3, 0]
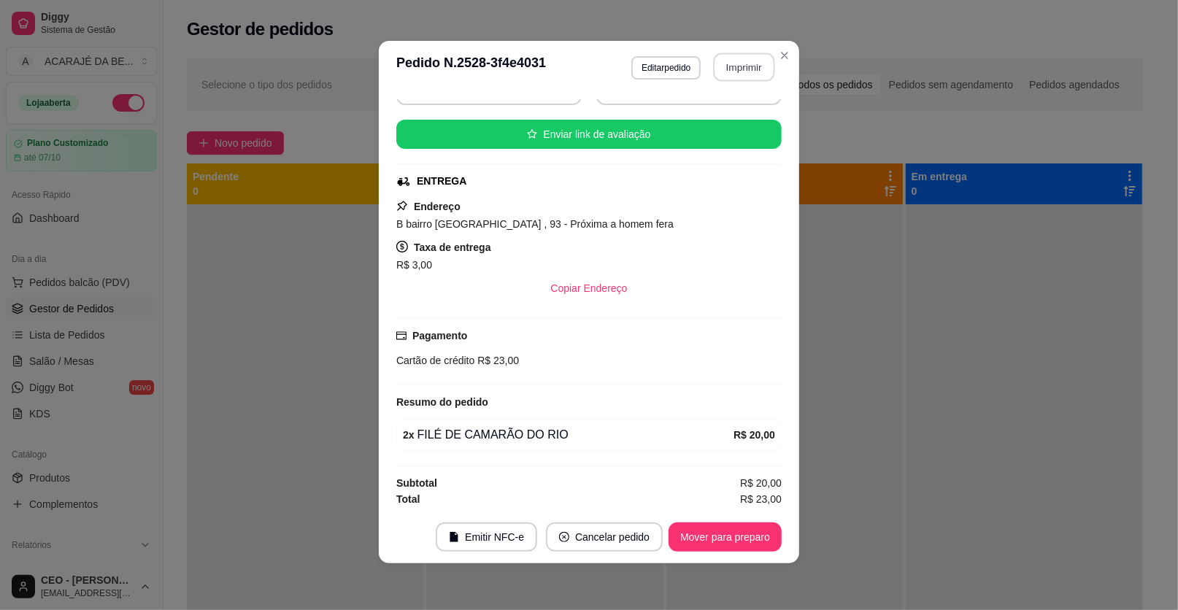
click at [737, 72] on button "Imprimir" at bounding box center [744, 67] width 61 height 28
click at [755, 536] on button "Mover para preparo" at bounding box center [724, 536] width 113 height 29
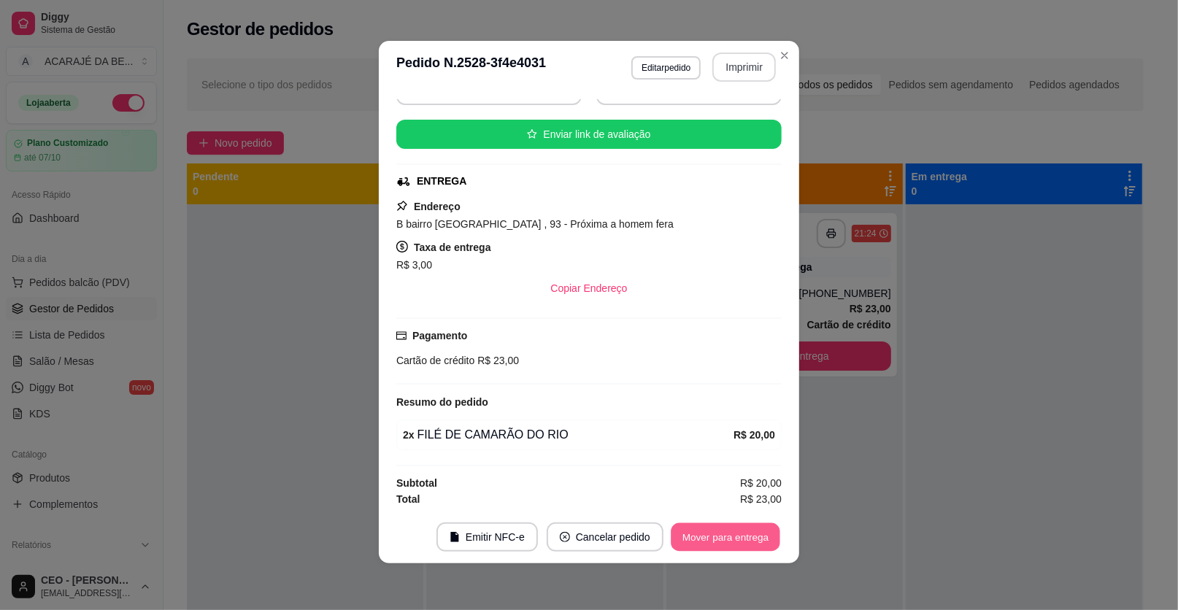
click at [755, 536] on button "Mover para entrega" at bounding box center [725, 537] width 109 height 28
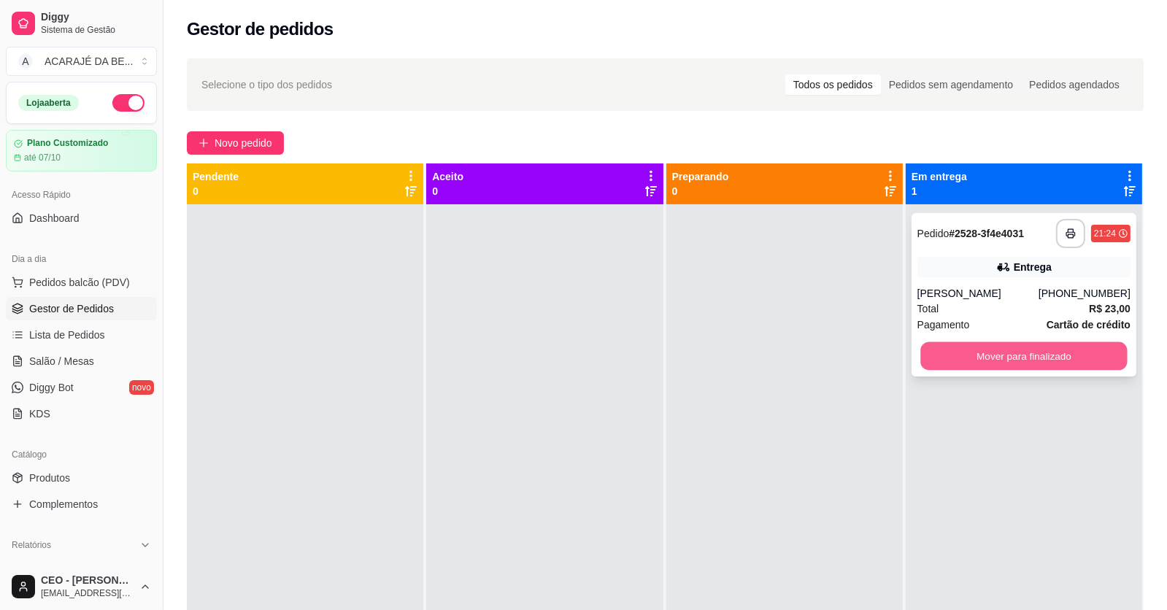
click at [995, 355] on button "Mover para finalizado" at bounding box center [1023, 356] width 207 height 28
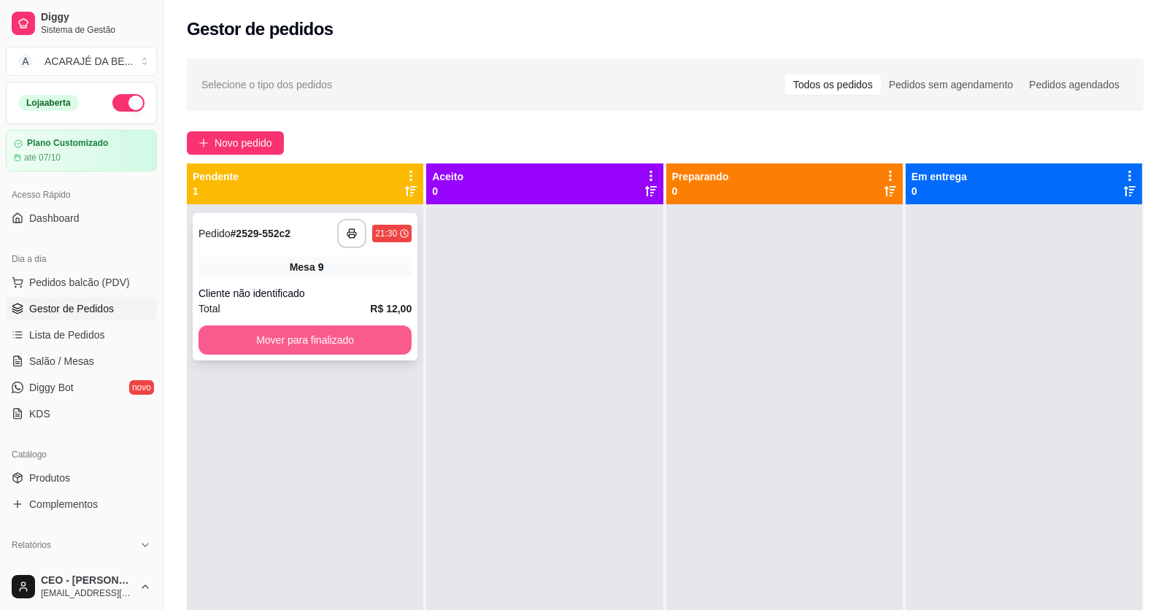
click at [262, 339] on button "Mover para finalizado" at bounding box center [304, 339] width 213 height 29
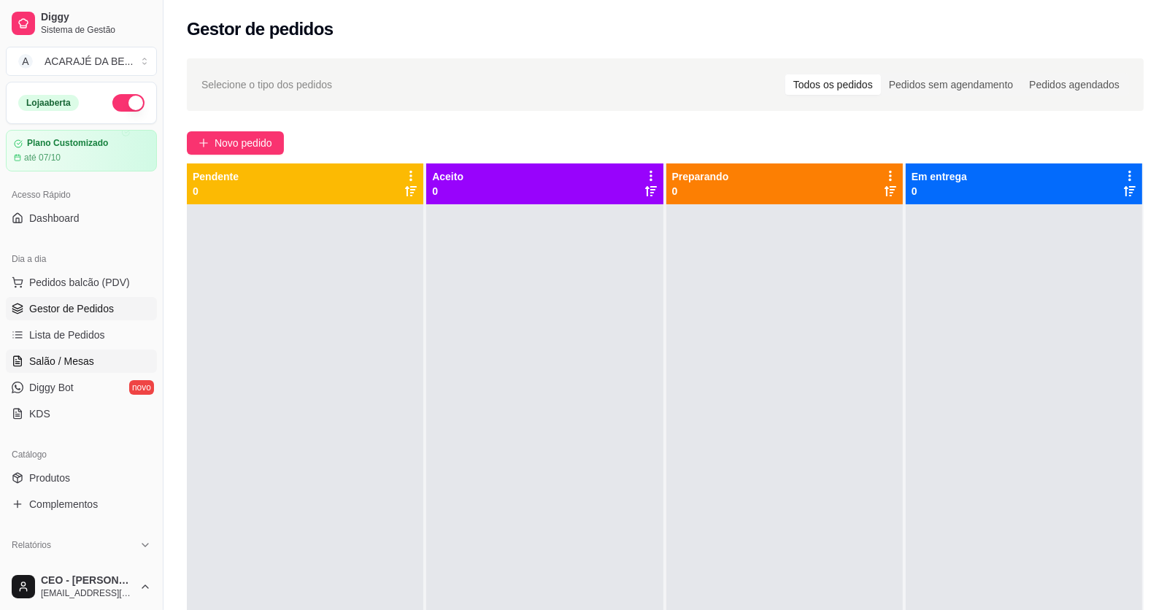
click at [55, 359] on span "Salão / Mesas" at bounding box center [61, 361] width 65 height 15
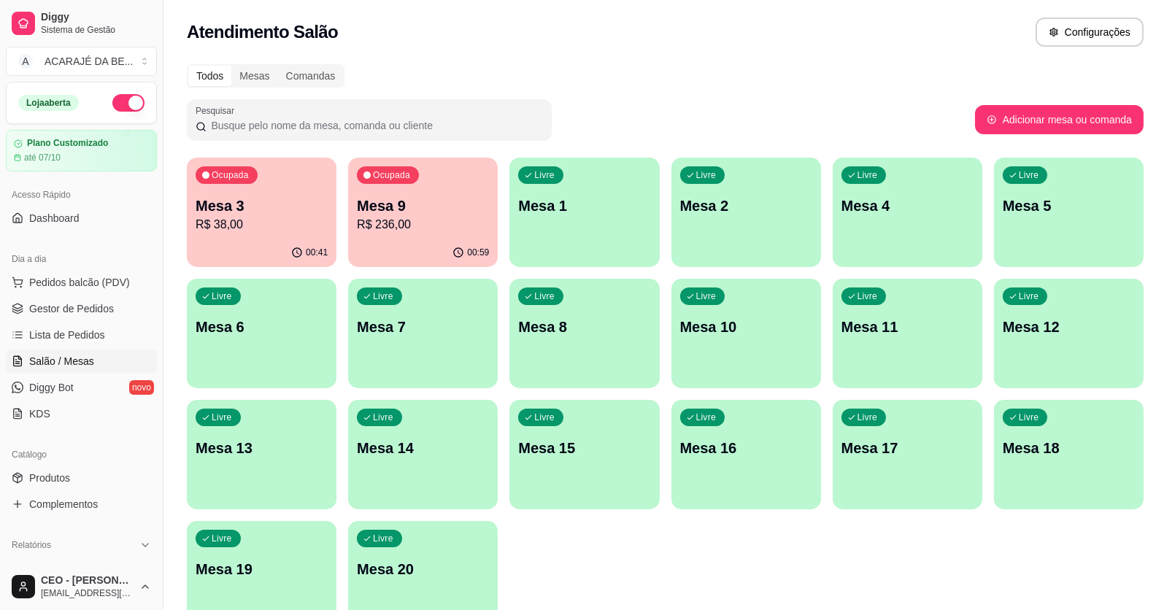
click at [439, 203] on p "Mesa 9" at bounding box center [423, 206] width 132 height 20
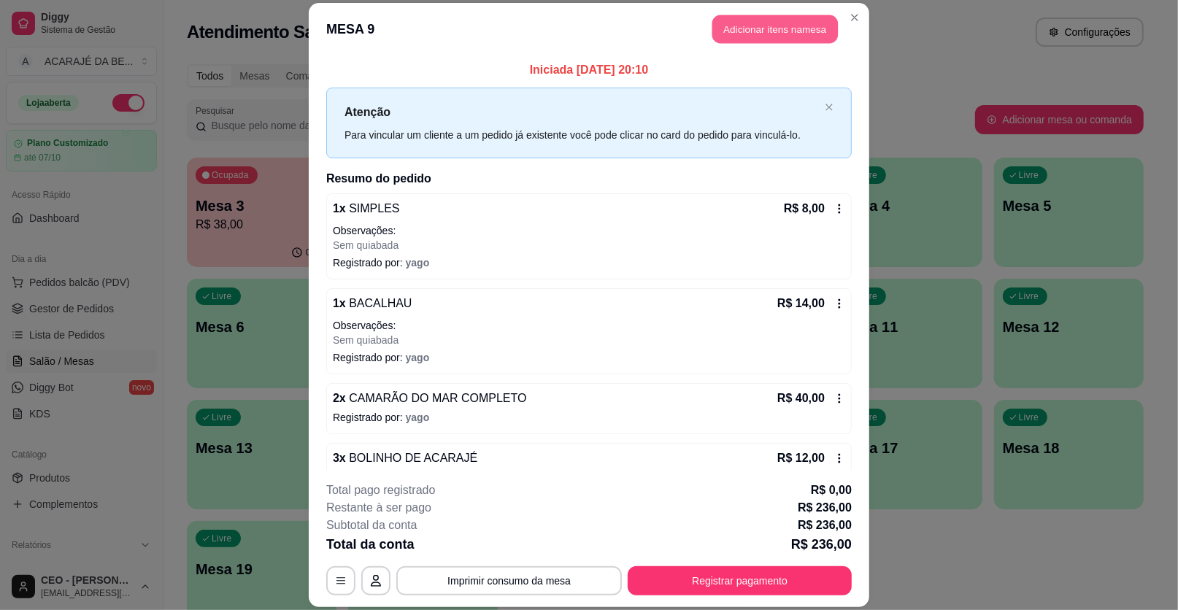
click at [782, 23] on button "Adicionar itens na mesa" at bounding box center [775, 29] width 126 height 28
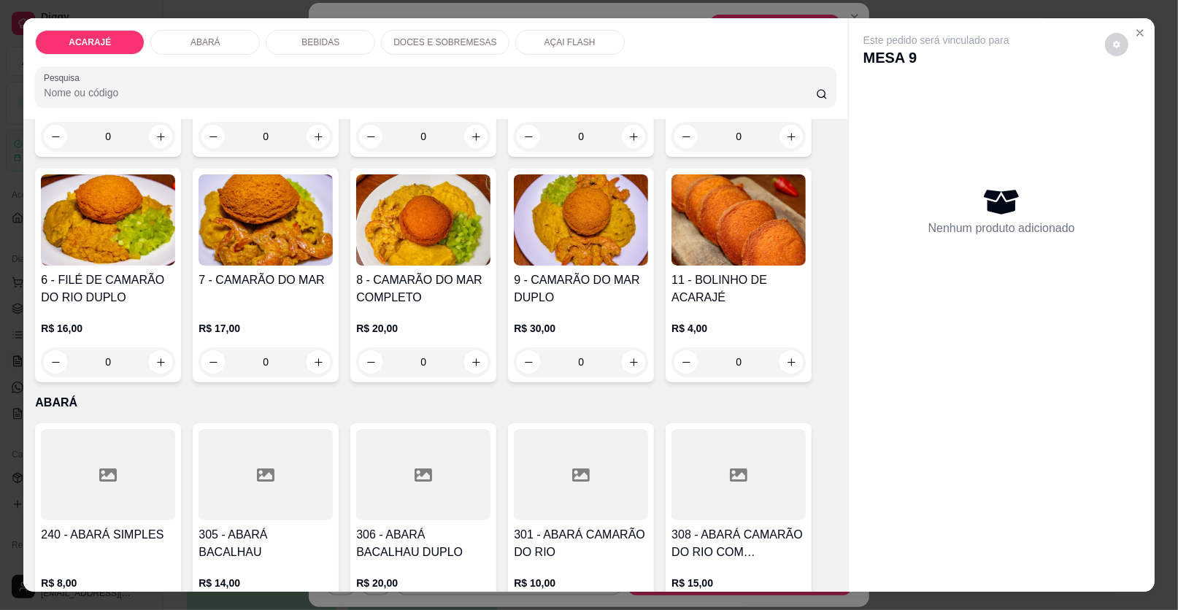
scroll to position [291, 0]
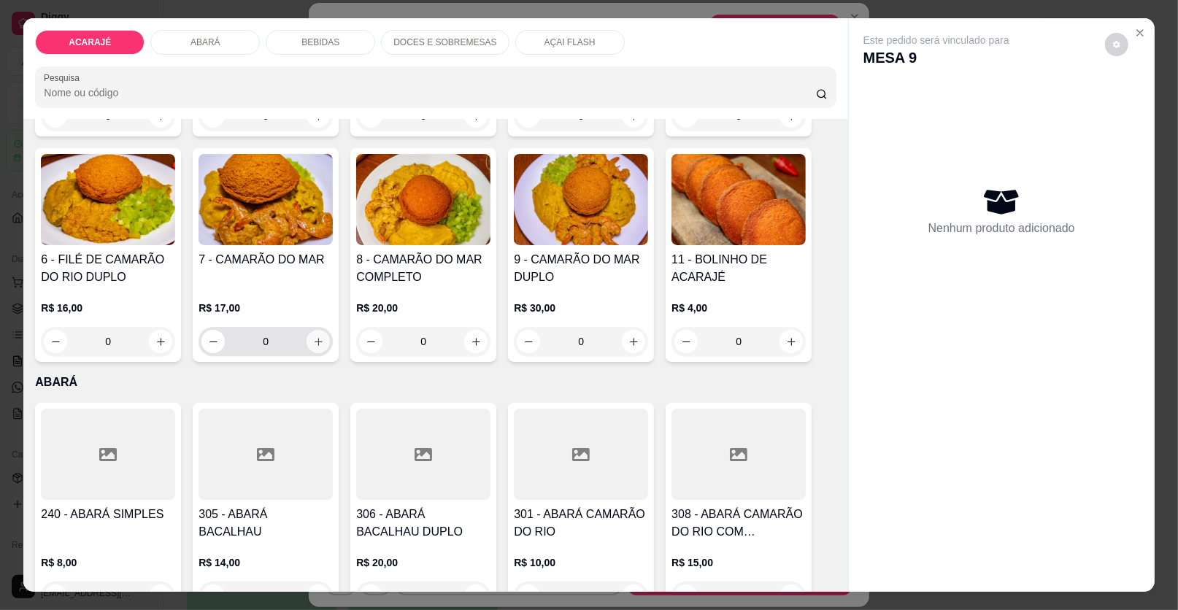
click at [313, 338] on icon "increase-product-quantity" at bounding box center [318, 341] width 11 height 11
type input "1"
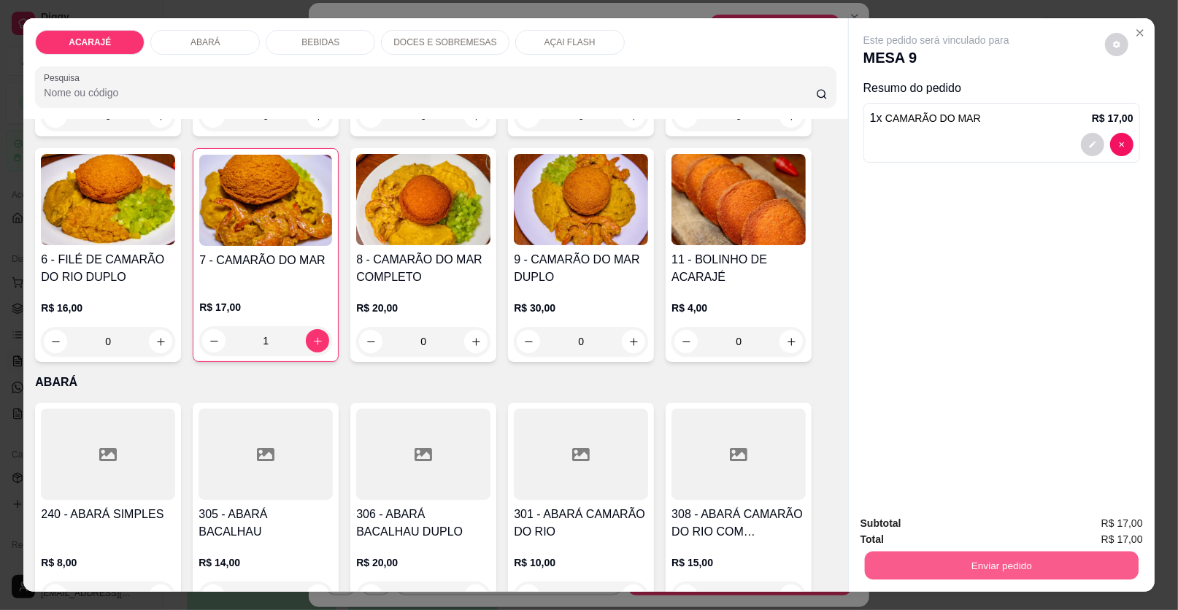
click at [975, 563] on button "Enviar pedido" at bounding box center [1002, 566] width 274 height 28
click at [1113, 531] on button "Enviar pedido" at bounding box center [1104, 530] width 82 height 28
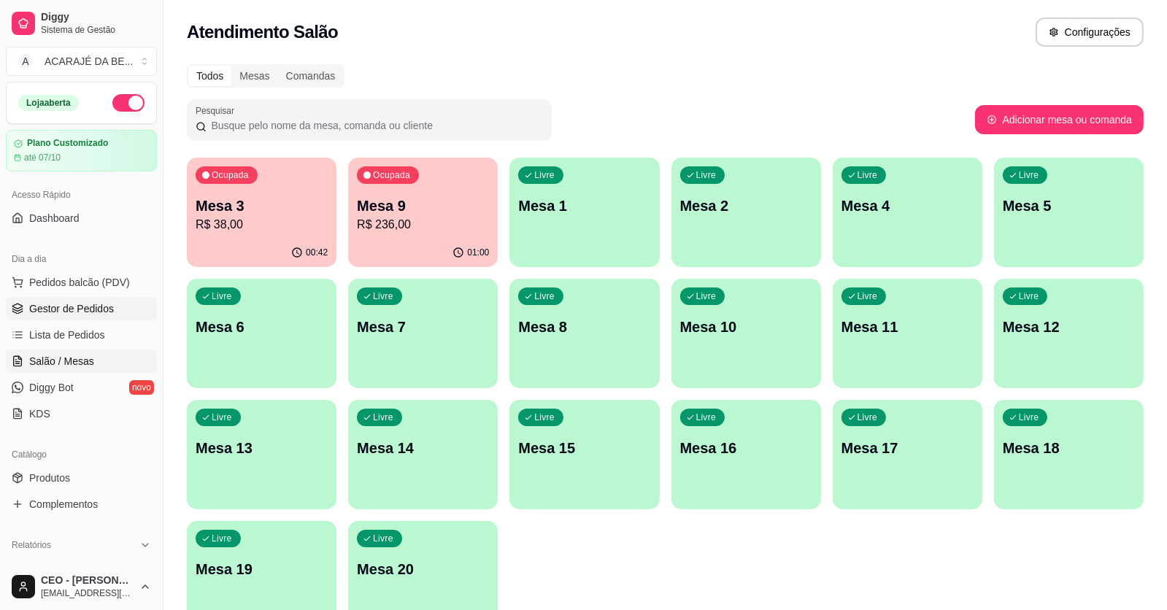
click at [81, 310] on span "Gestor de Pedidos" at bounding box center [71, 308] width 85 height 15
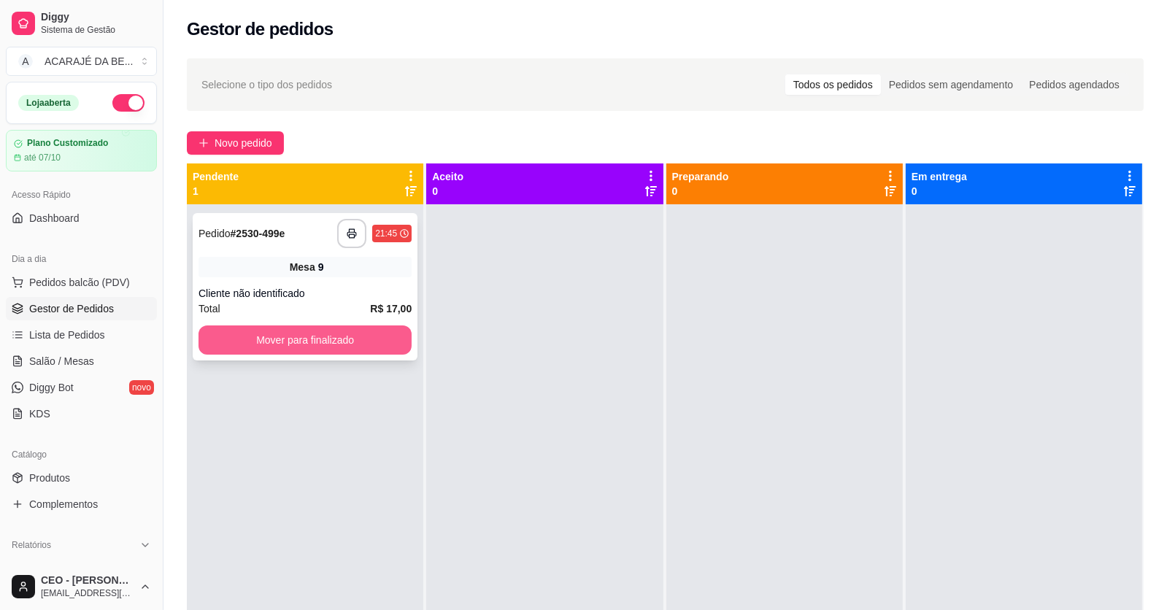
click at [349, 338] on button "Mover para finalizado" at bounding box center [304, 339] width 213 height 29
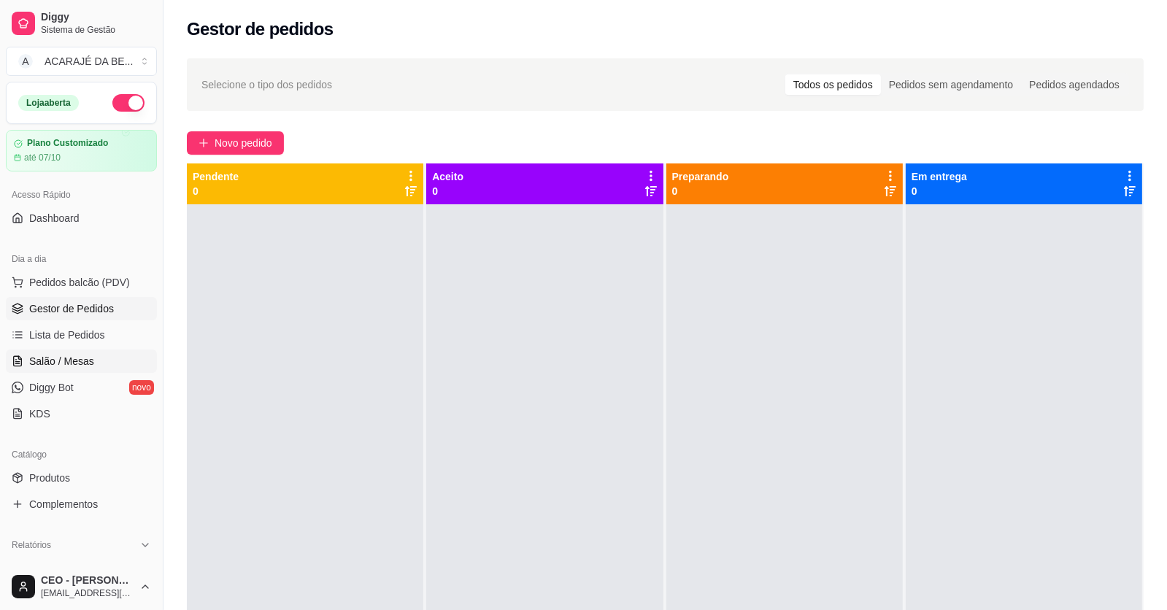
click at [77, 358] on span "Salão / Mesas" at bounding box center [61, 361] width 65 height 15
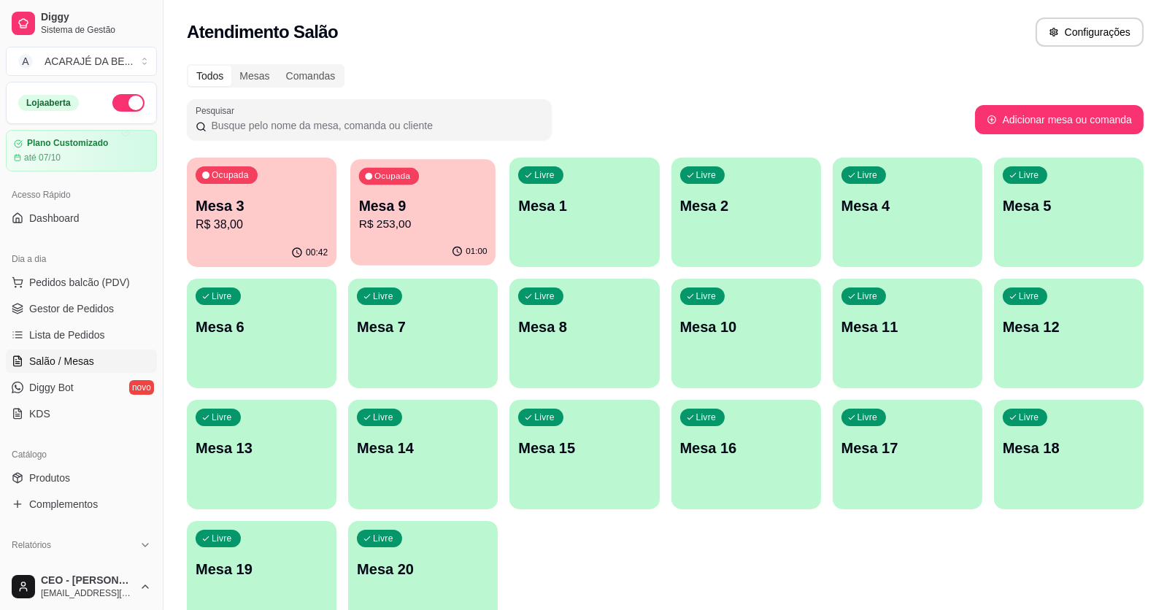
click at [418, 218] on p "R$ 253,00" at bounding box center [423, 224] width 128 height 17
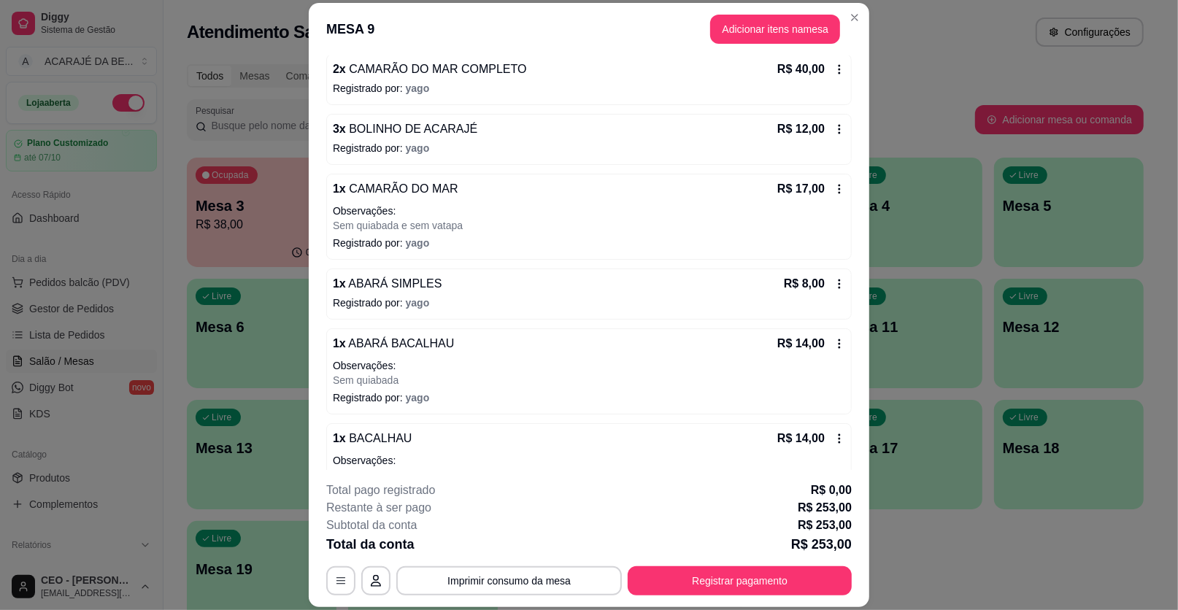
scroll to position [364, 0]
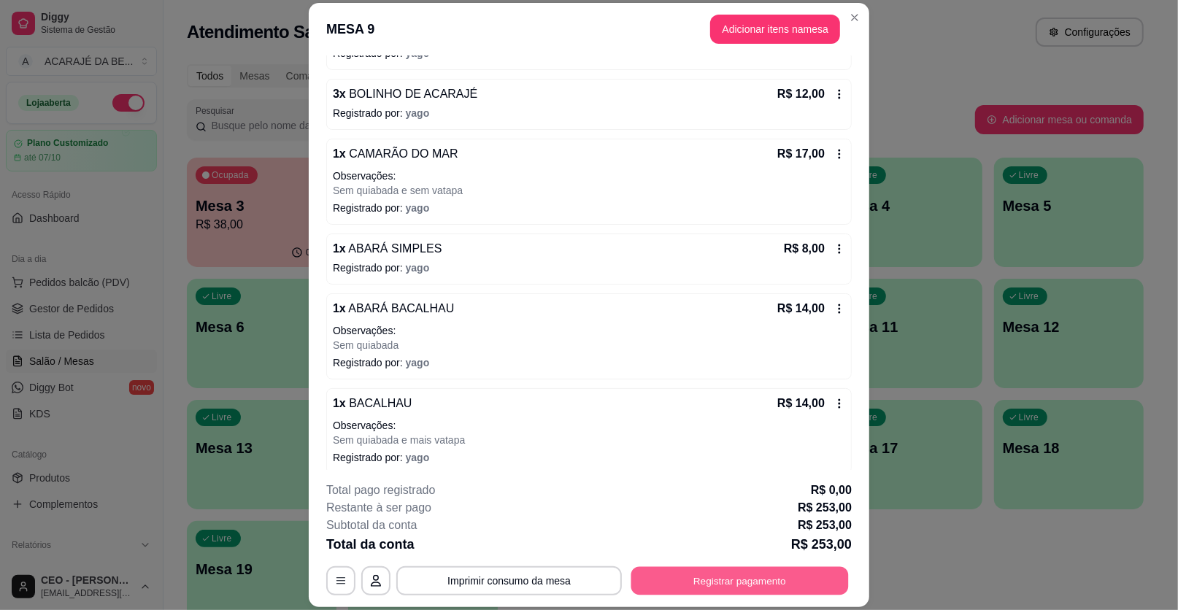
click at [782, 587] on button "Registrar pagamento" at bounding box center [739, 580] width 217 height 28
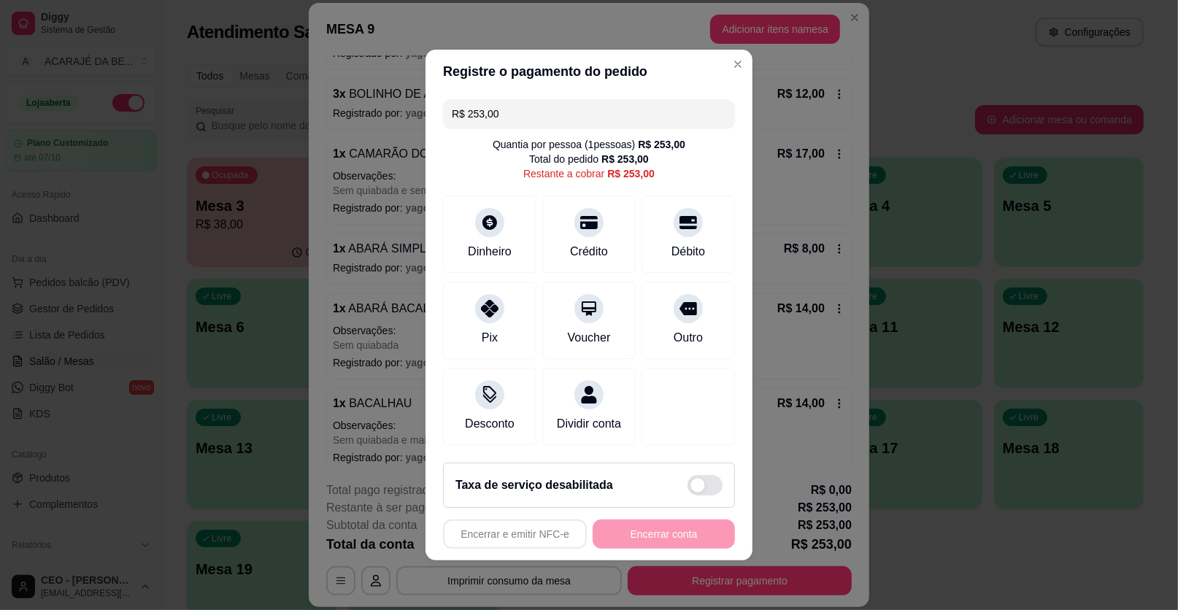
click at [512, 114] on input "R$ 253,00" at bounding box center [589, 113] width 274 height 29
click at [485, 299] on icon at bounding box center [489, 304] width 19 height 19
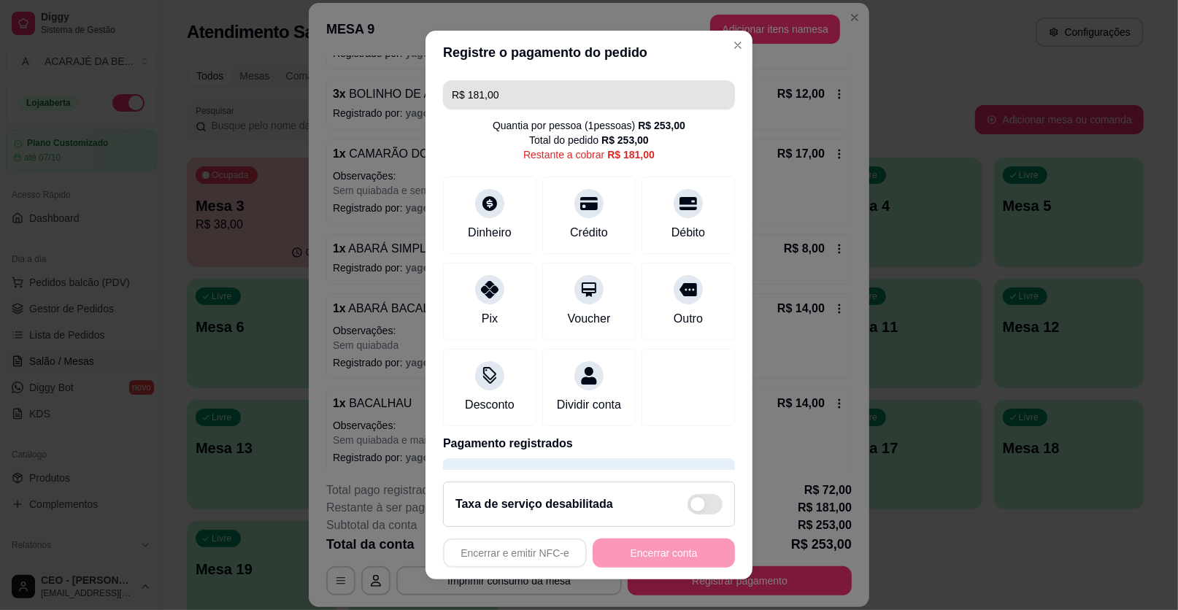
click at [517, 93] on input "R$ 181,00" at bounding box center [589, 94] width 274 height 29
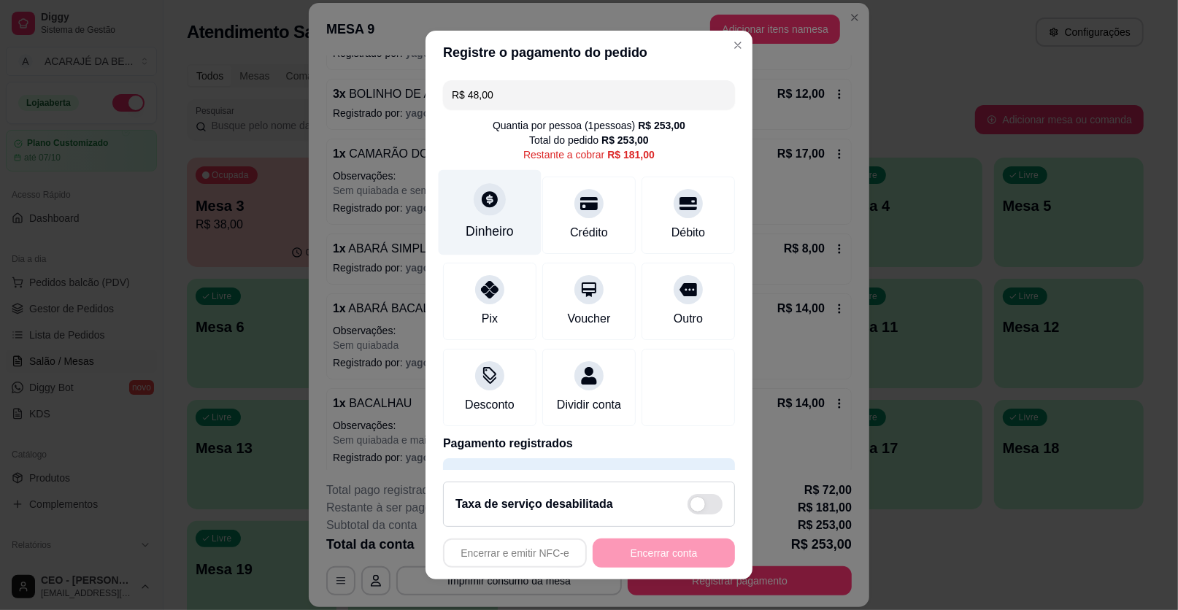
type input "R$ 48,00"
click at [483, 191] on icon at bounding box center [489, 199] width 19 height 19
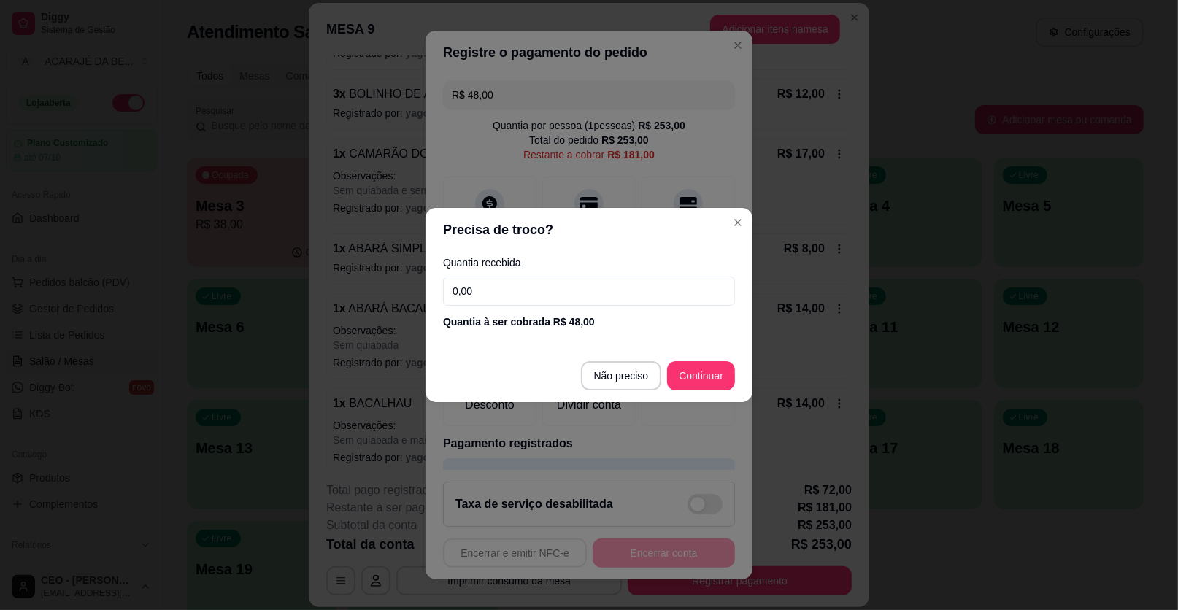
click at [503, 292] on input "0,00" at bounding box center [589, 291] width 292 height 29
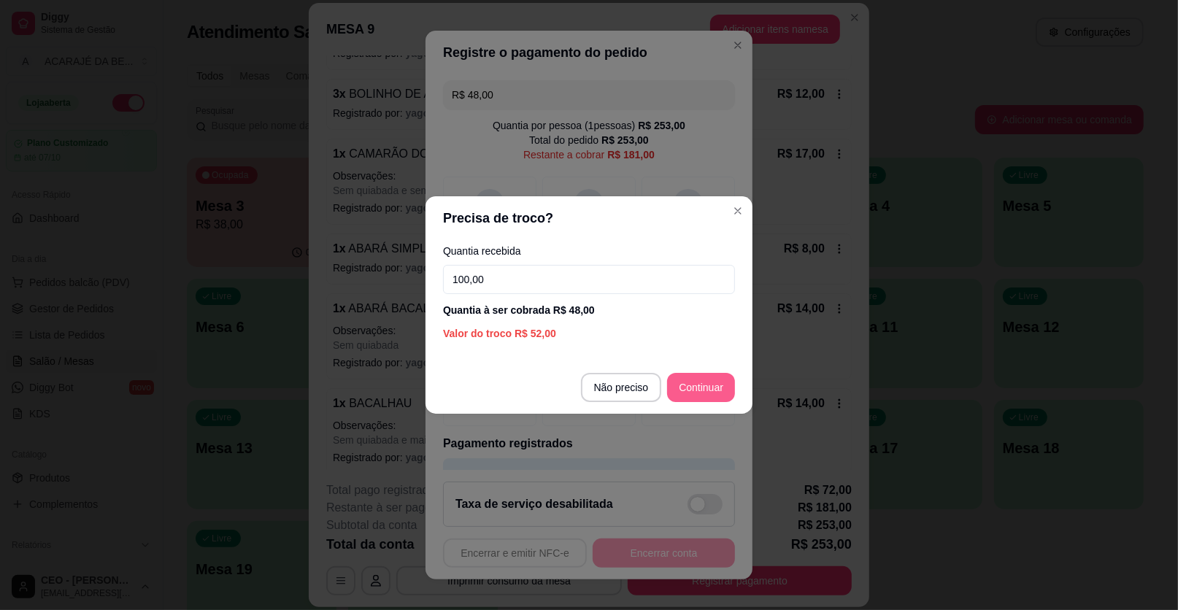
type input "100,00"
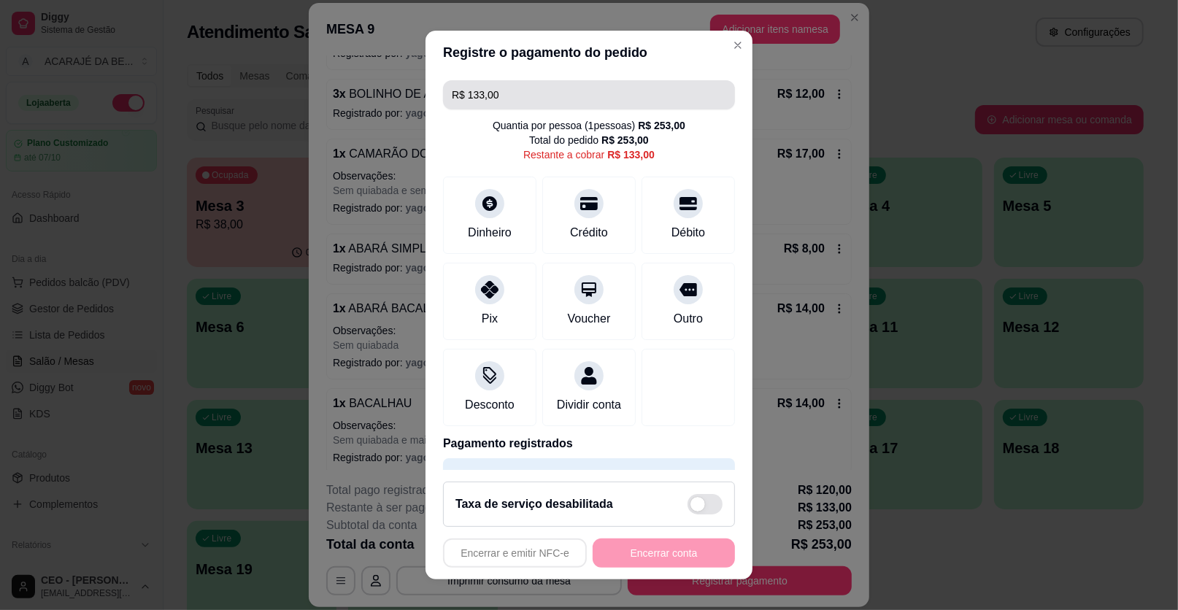
click at [507, 99] on input "R$ 133,00" at bounding box center [589, 94] width 274 height 29
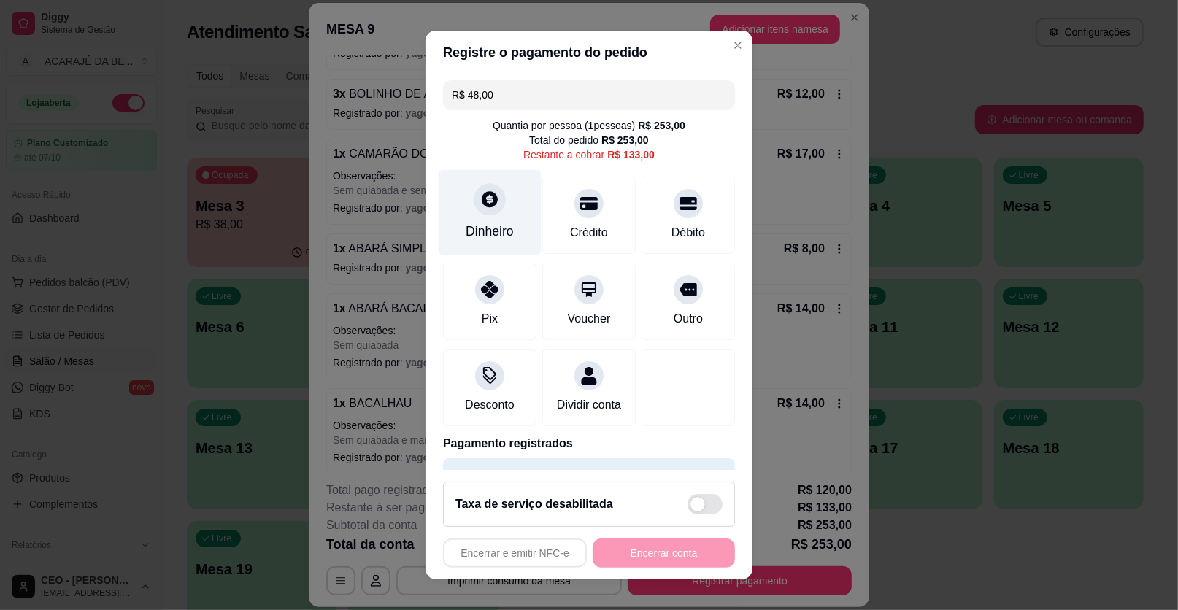
type input "R$ 48,00"
click at [480, 197] on icon at bounding box center [489, 199] width 19 height 19
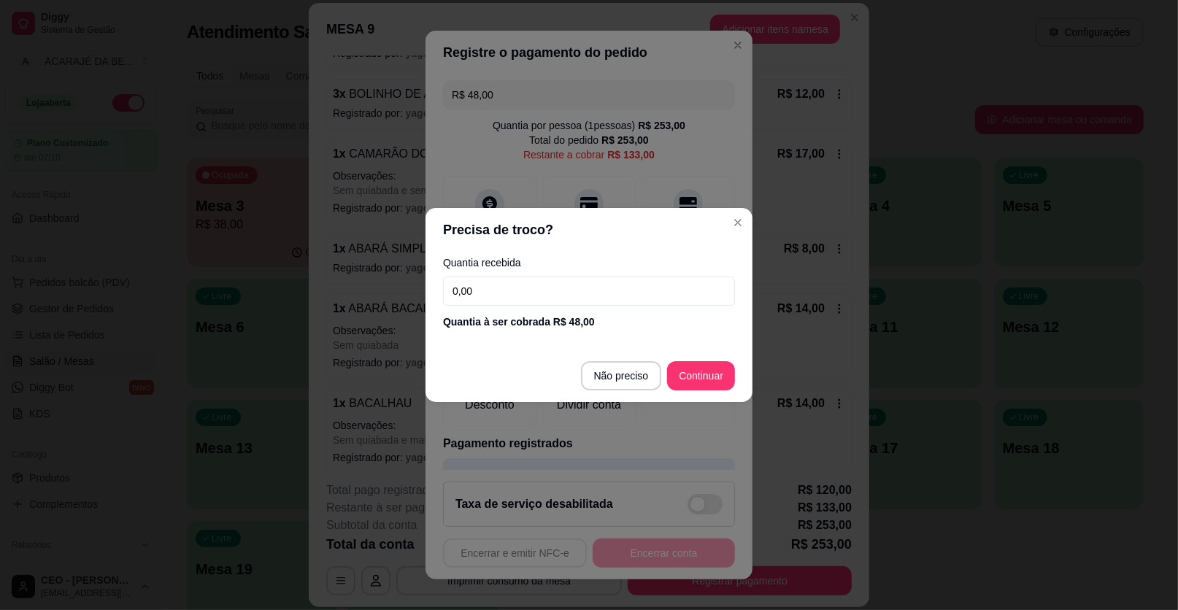
click at [542, 290] on input "0,00" at bounding box center [589, 291] width 292 height 29
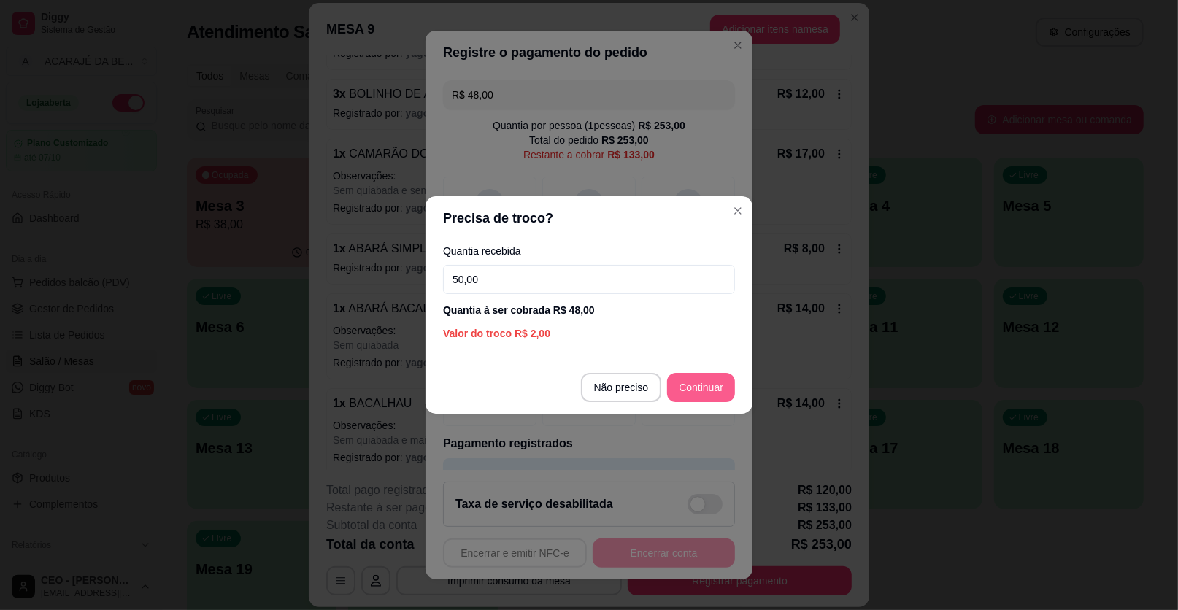
type input "50,00"
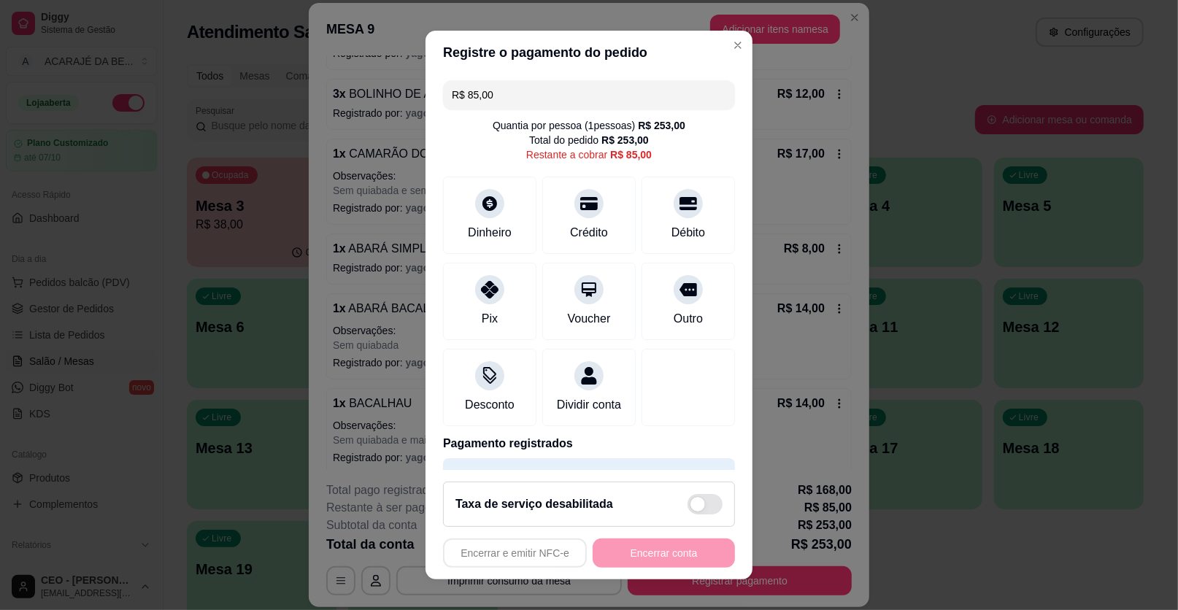
click at [498, 103] on input "R$ 85,00" at bounding box center [589, 94] width 274 height 29
type input "R$ 22,00"
click at [487, 196] on icon at bounding box center [489, 199] width 19 height 19
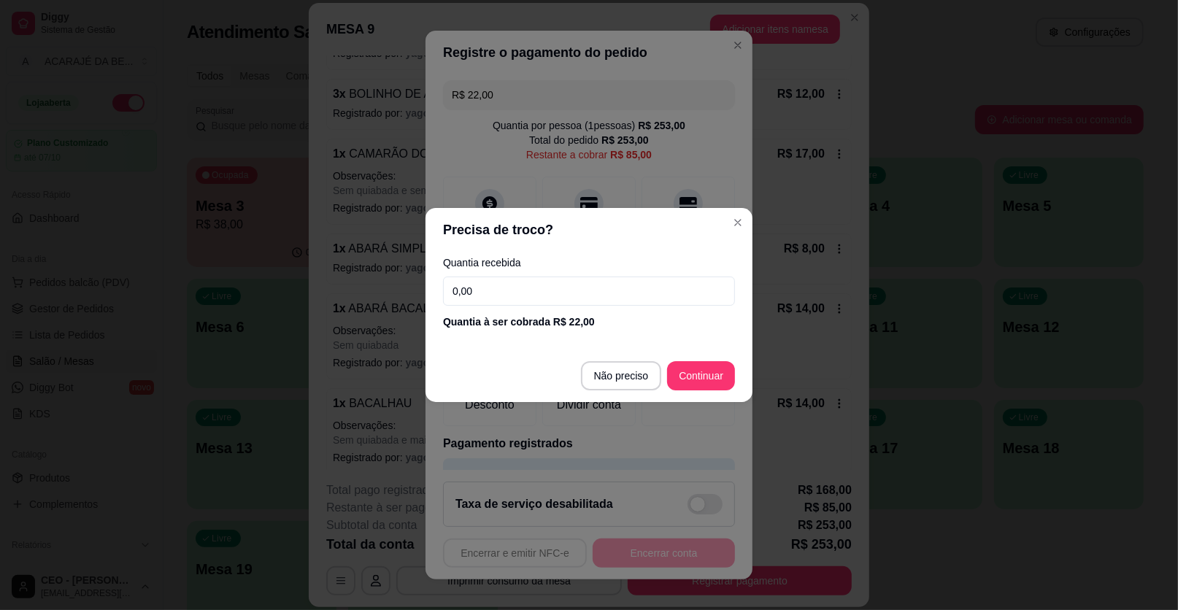
click at [507, 295] on input "0,00" at bounding box center [589, 291] width 292 height 29
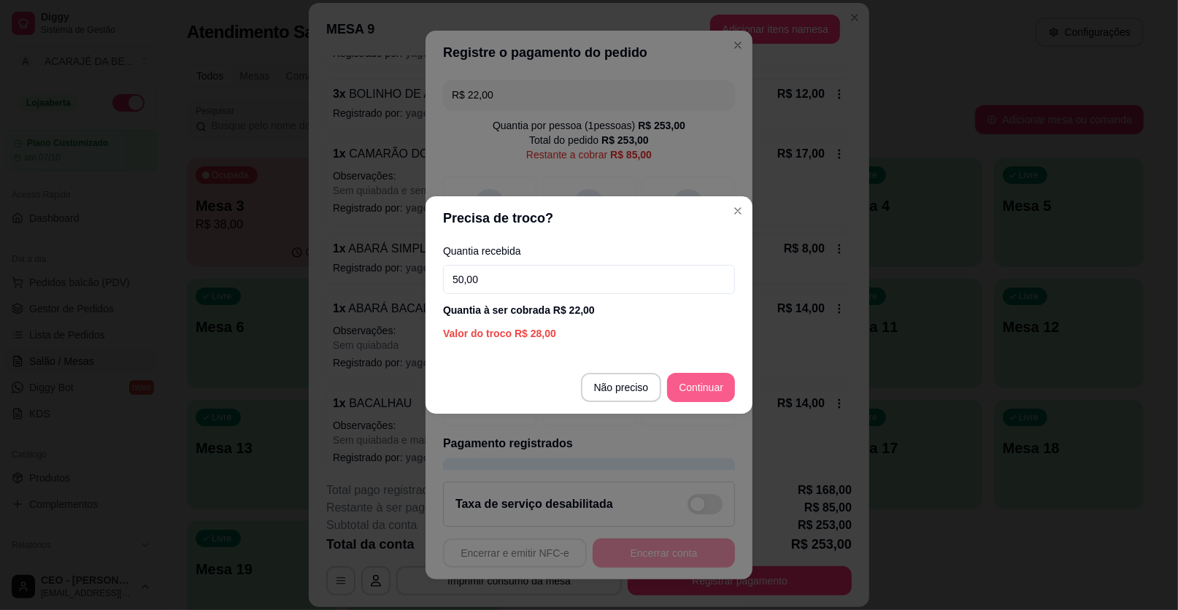
type input "50,00"
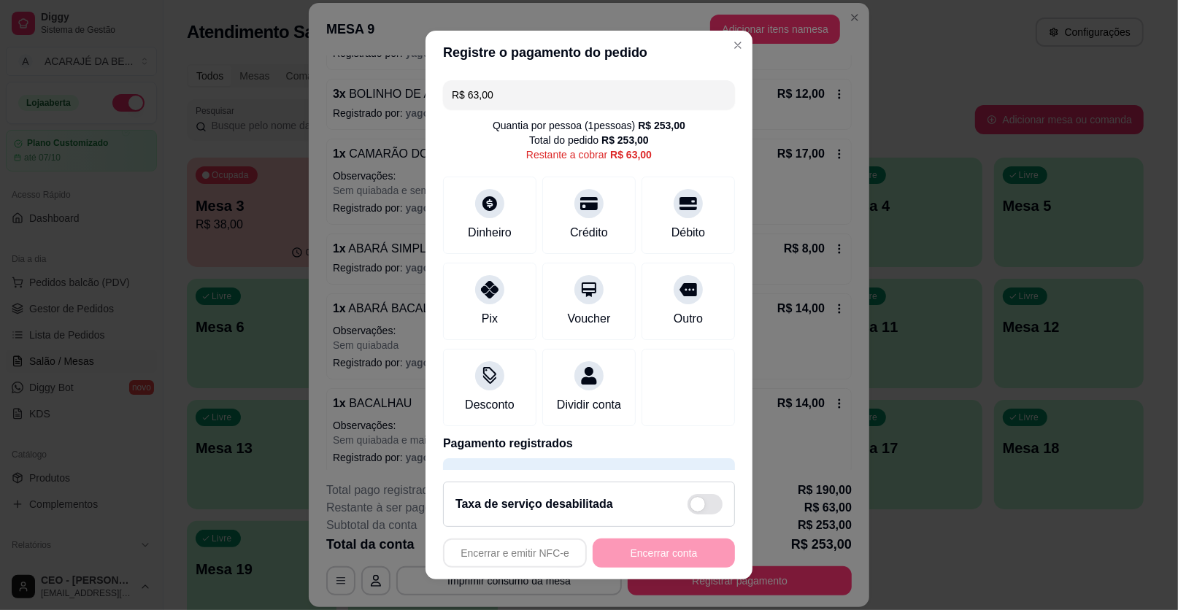
click at [498, 95] on input "R$ 63,00" at bounding box center [589, 94] width 274 height 29
click at [495, 96] on input "R$ 63,00" at bounding box center [589, 94] width 274 height 29
click at [482, 199] on icon at bounding box center [489, 199] width 19 height 19
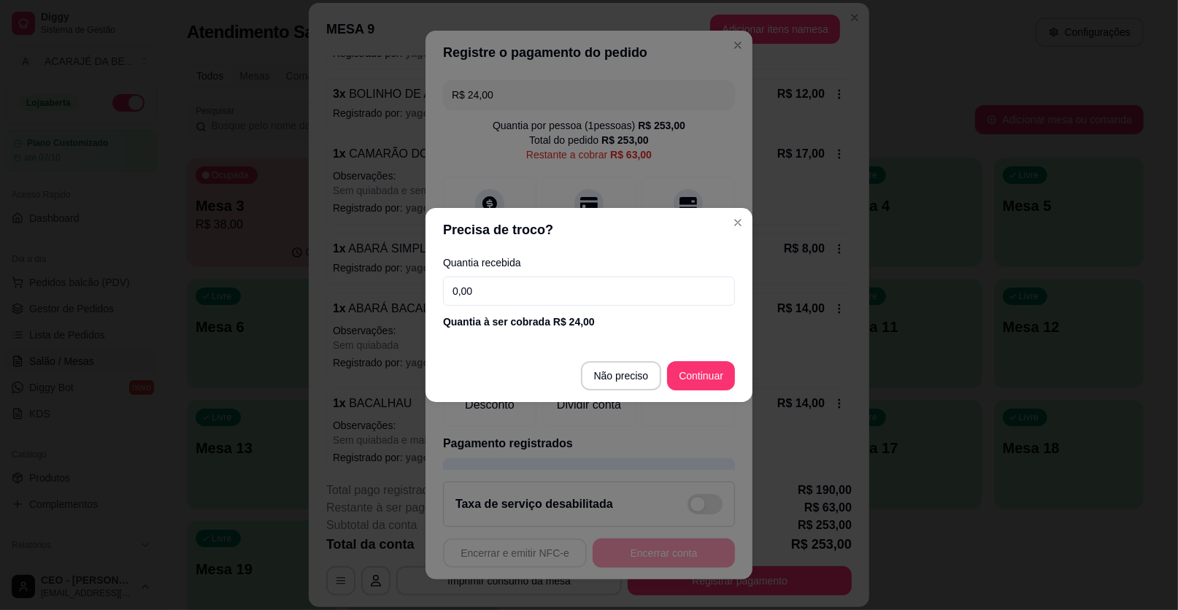
click at [488, 290] on input "0,00" at bounding box center [589, 291] width 292 height 29
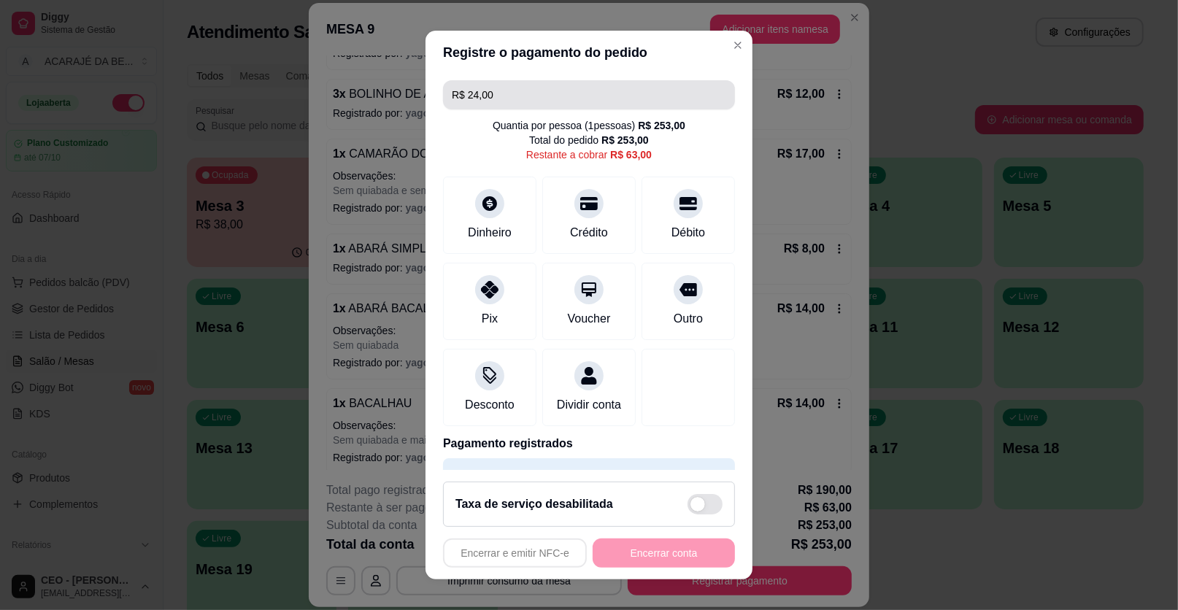
drag, startPoint x: 495, startPoint y: 82, endPoint x: 496, endPoint y: 90, distance: 8.1
click at [496, 90] on input "R$ 24,00" at bounding box center [589, 94] width 274 height 29
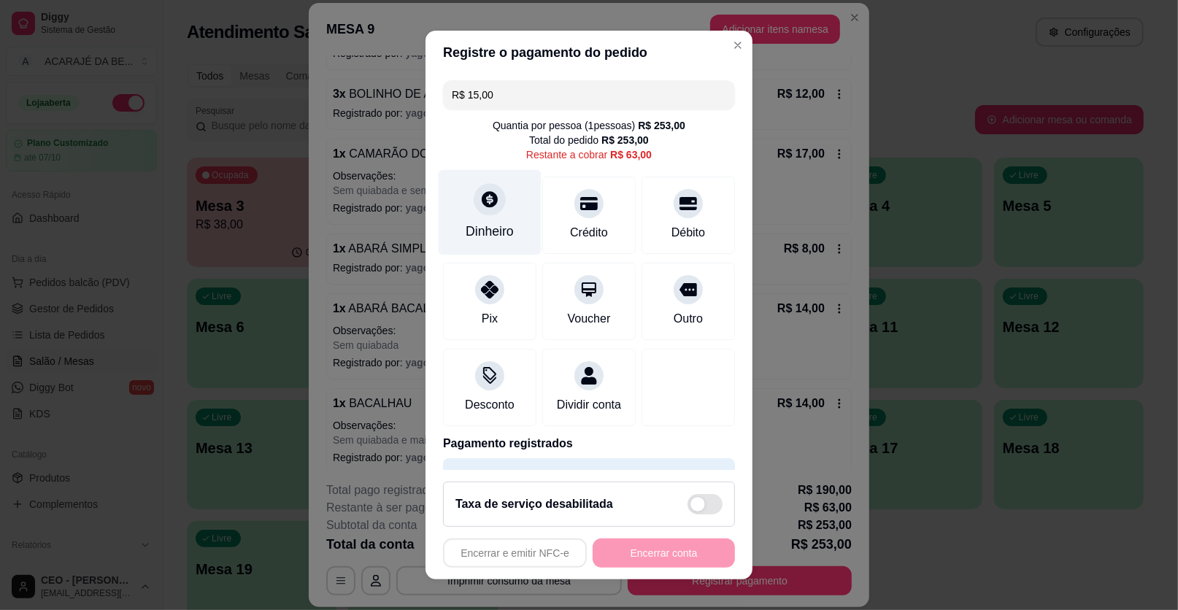
click at [487, 198] on icon at bounding box center [490, 199] width 16 height 16
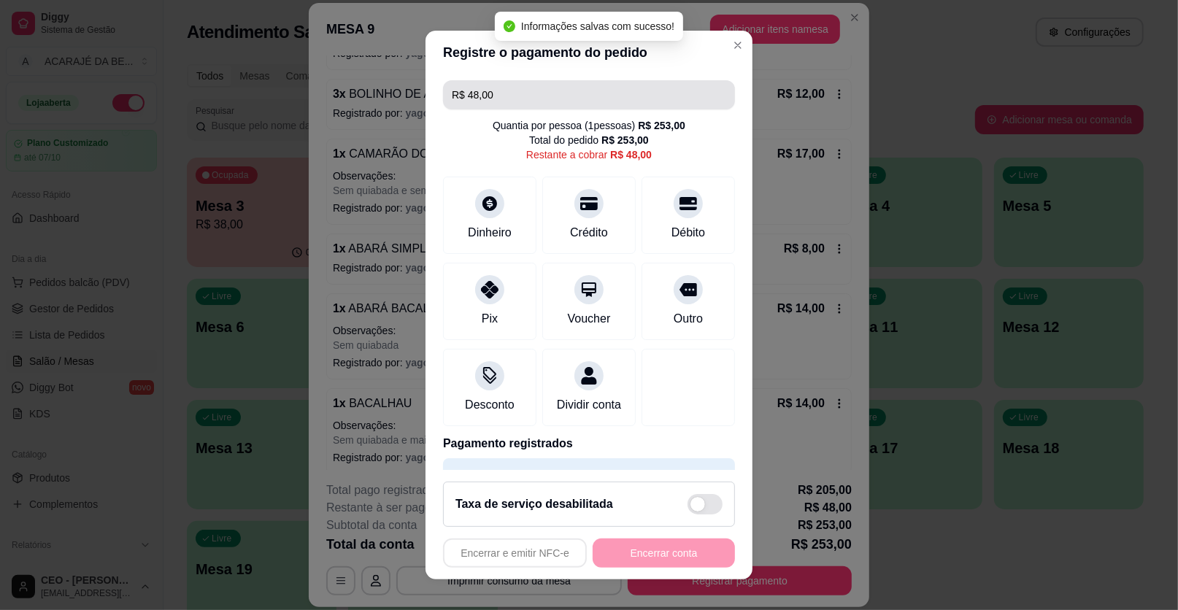
click at [501, 98] on input "R$ 48,00" at bounding box center [589, 94] width 274 height 29
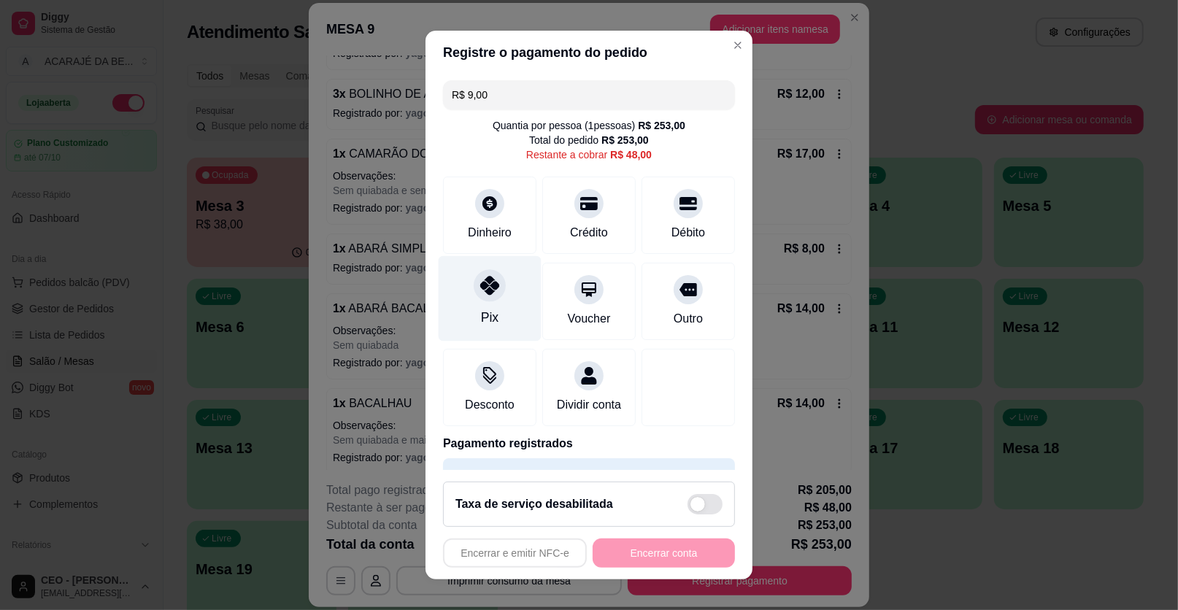
click at [480, 285] on icon at bounding box center [489, 285] width 19 height 19
click at [493, 93] on input "R$ 39,00" at bounding box center [589, 94] width 274 height 29
click at [480, 289] on icon at bounding box center [489, 285] width 19 height 19
click at [504, 96] on input "R$ 12,00" at bounding box center [589, 94] width 274 height 29
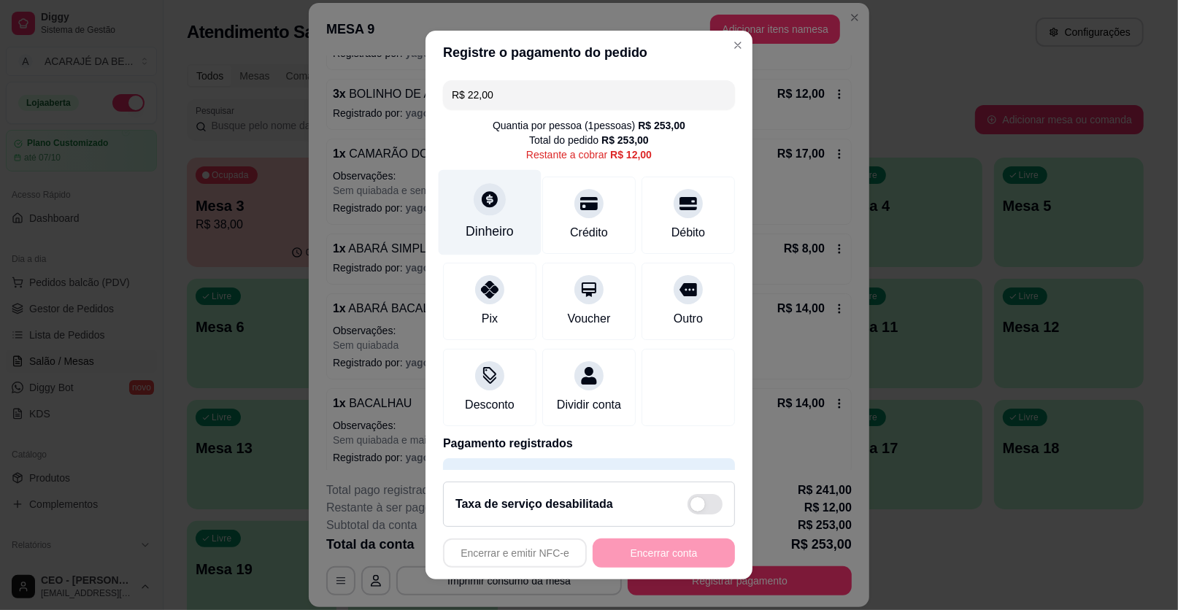
click at [485, 207] on icon at bounding box center [489, 199] width 19 height 19
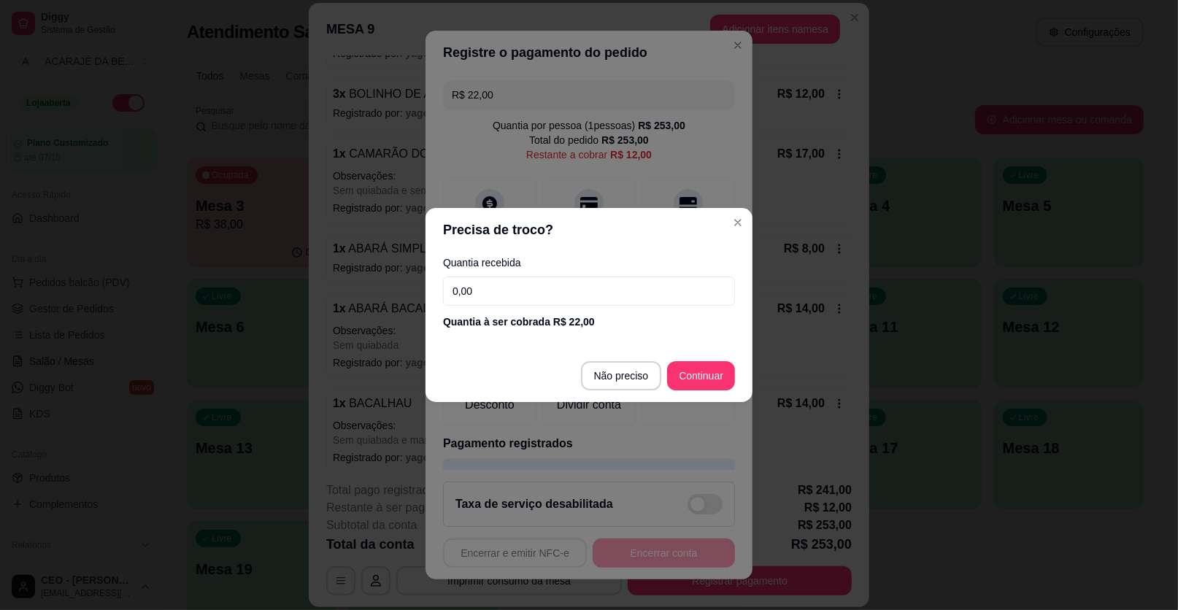
click at [495, 291] on input "0,00" at bounding box center [589, 291] width 292 height 29
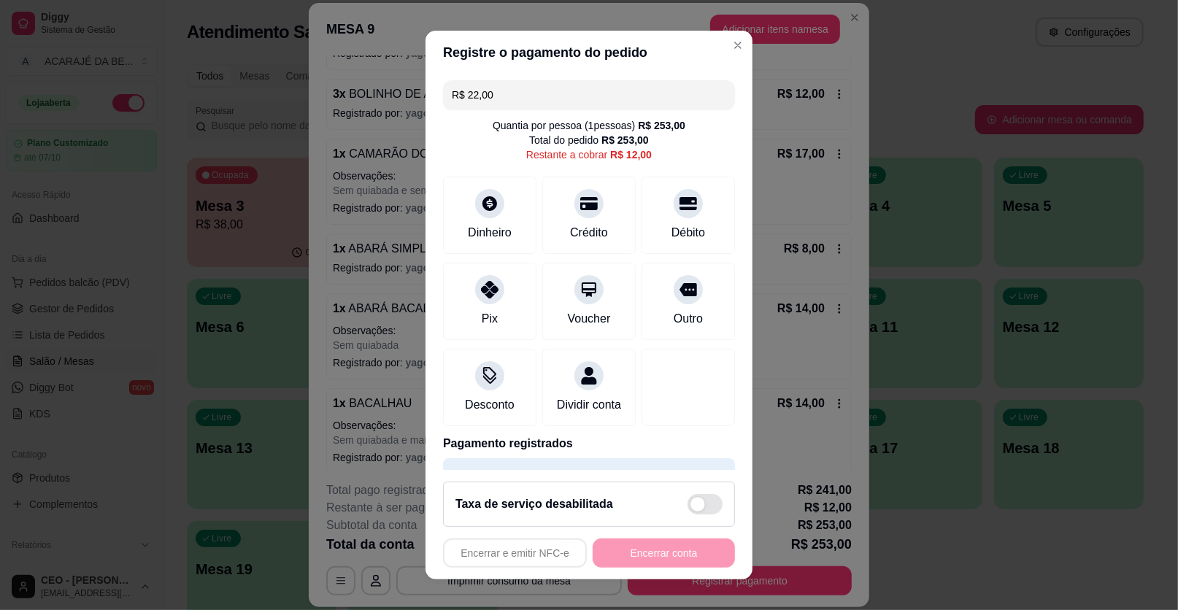
click at [498, 93] on input "R$ 22,00" at bounding box center [589, 94] width 274 height 29
type input "R$ 12,00"
click at [480, 201] on icon at bounding box center [489, 199] width 19 height 19
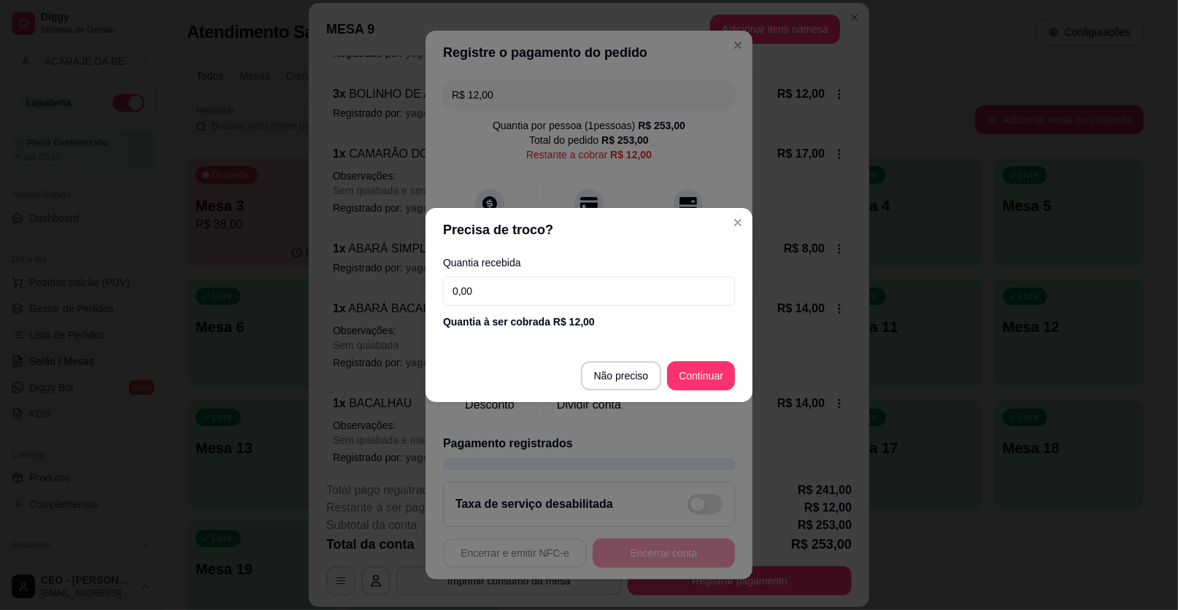
click at [485, 292] on input "0,00" at bounding box center [589, 291] width 292 height 29
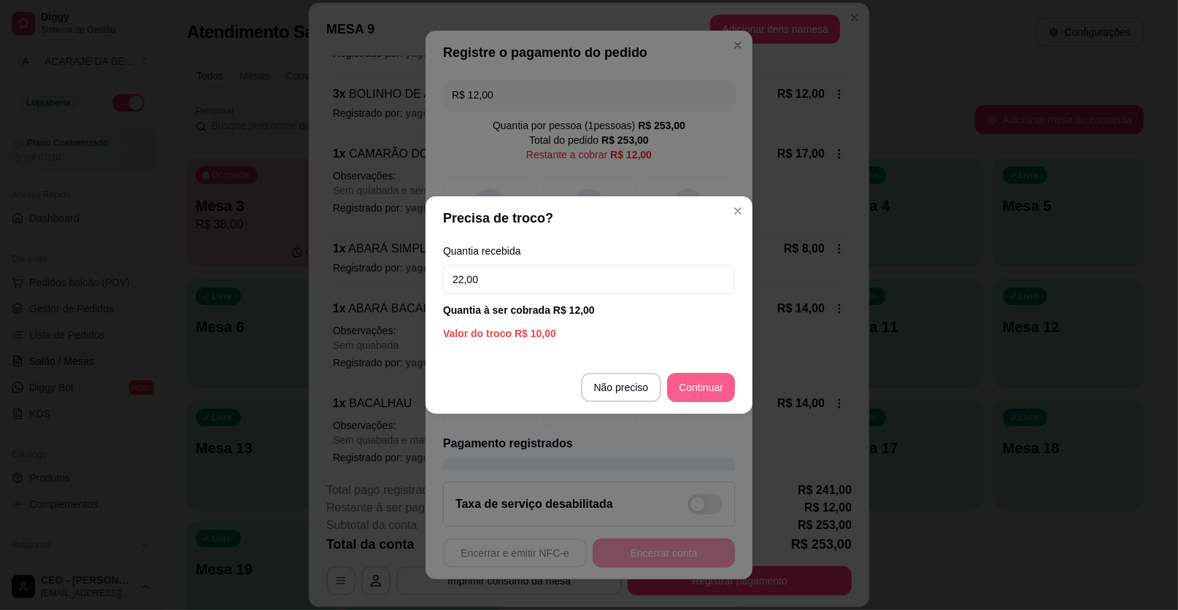
type input "22,00"
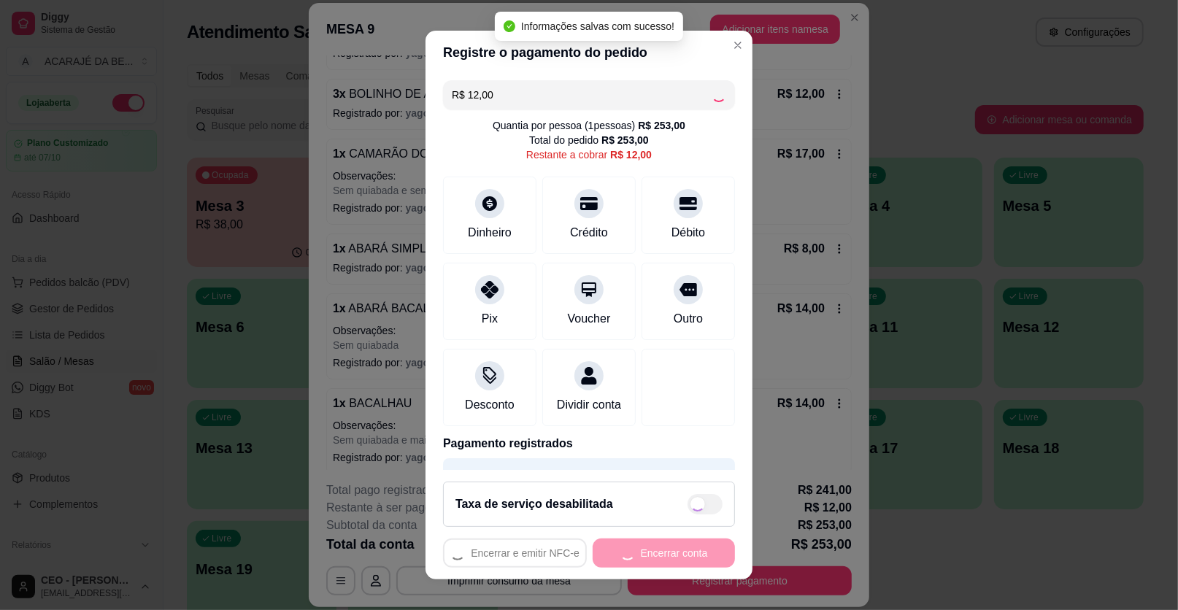
type input "R$ 0,00"
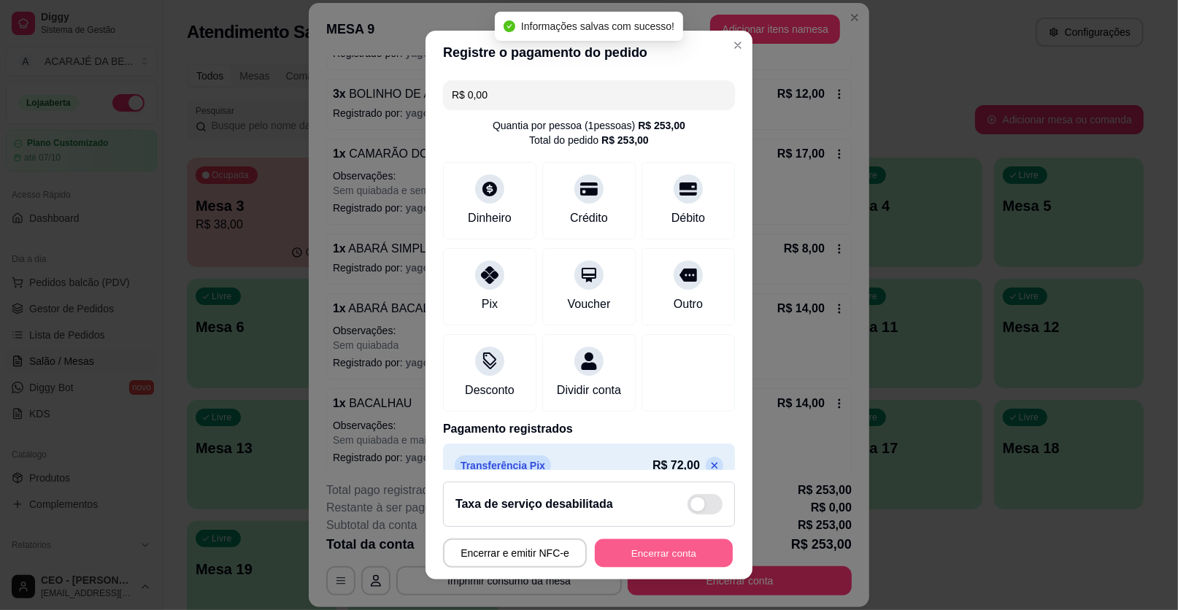
click at [664, 555] on button "Encerrar conta" at bounding box center [664, 553] width 138 height 28
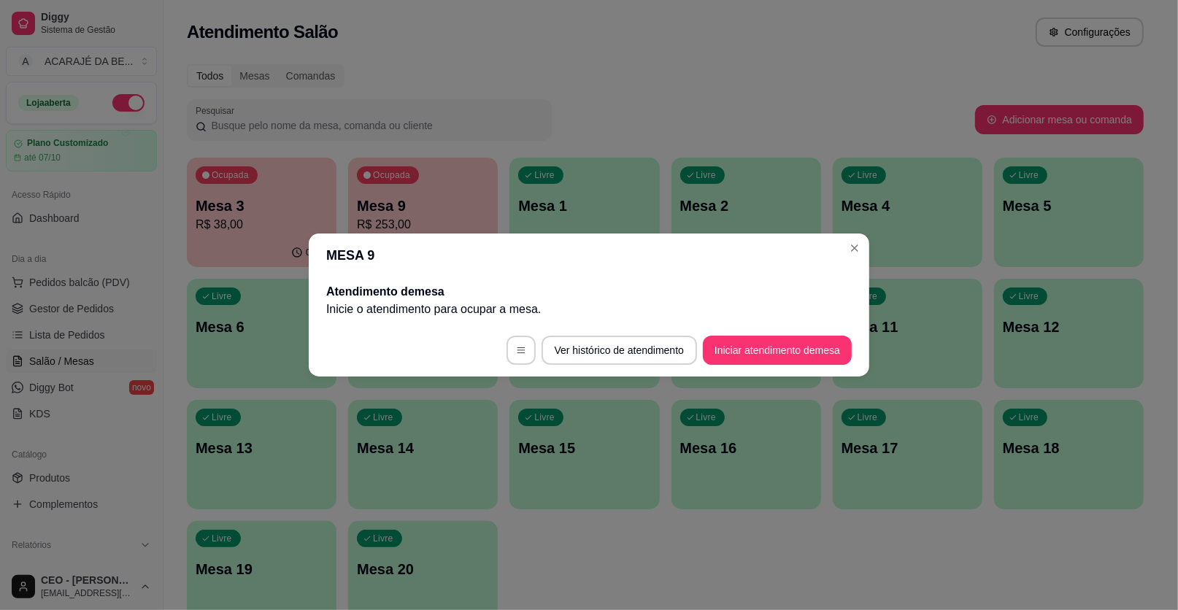
scroll to position [0, 0]
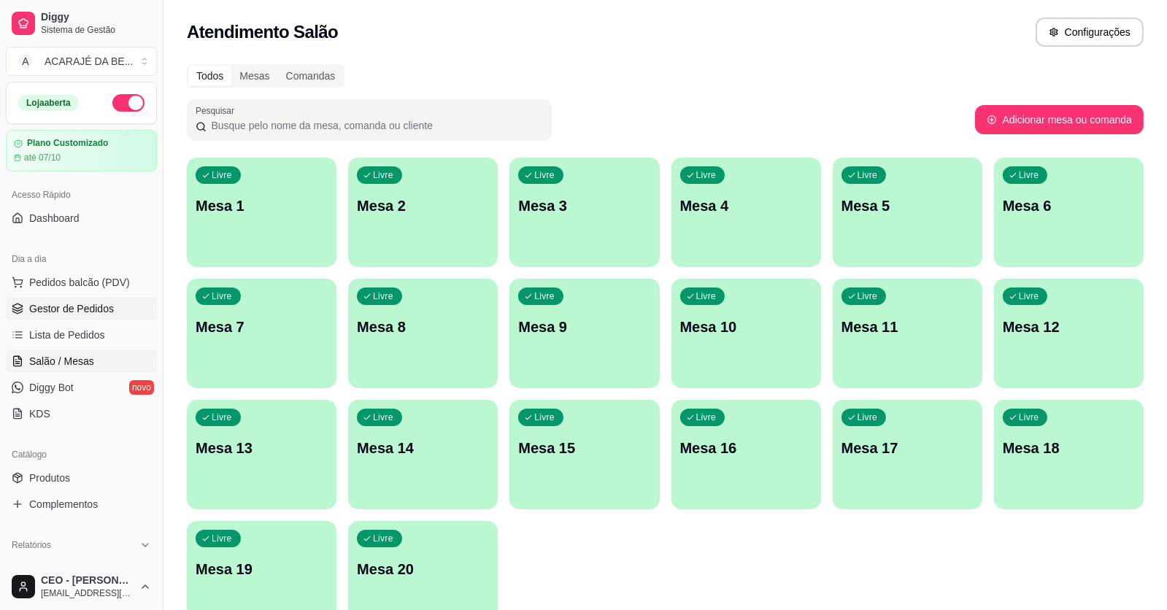
click at [94, 304] on span "Gestor de Pedidos" at bounding box center [71, 308] width 85 height 15
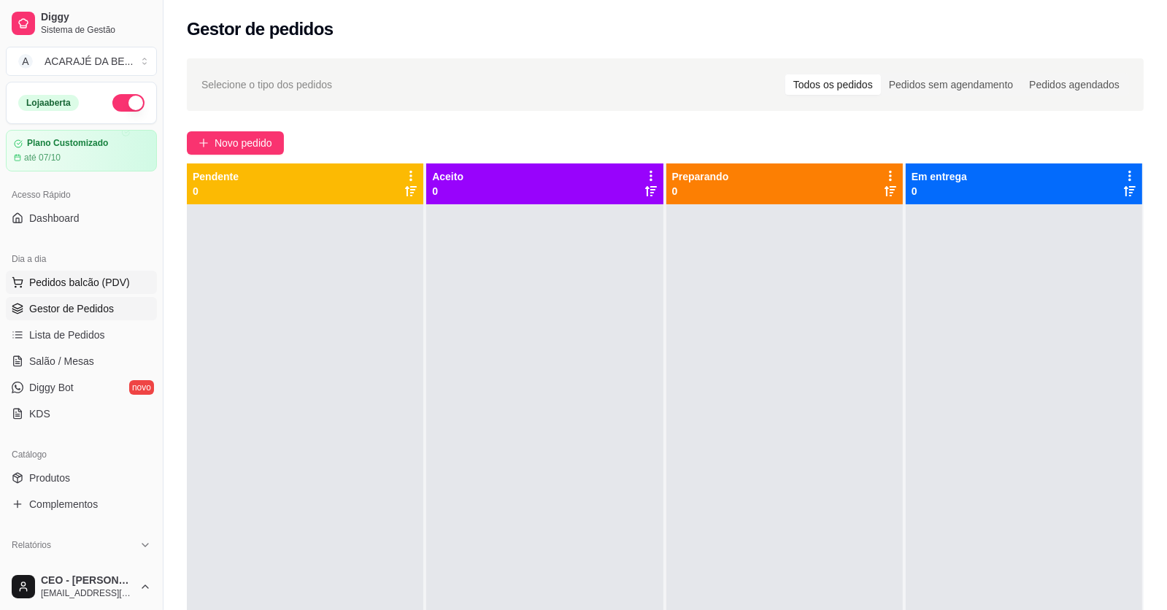
click at [63, 279] on span "Pedidos balcão (PDV)" at bounding box center [79, 282] width 101 height 15
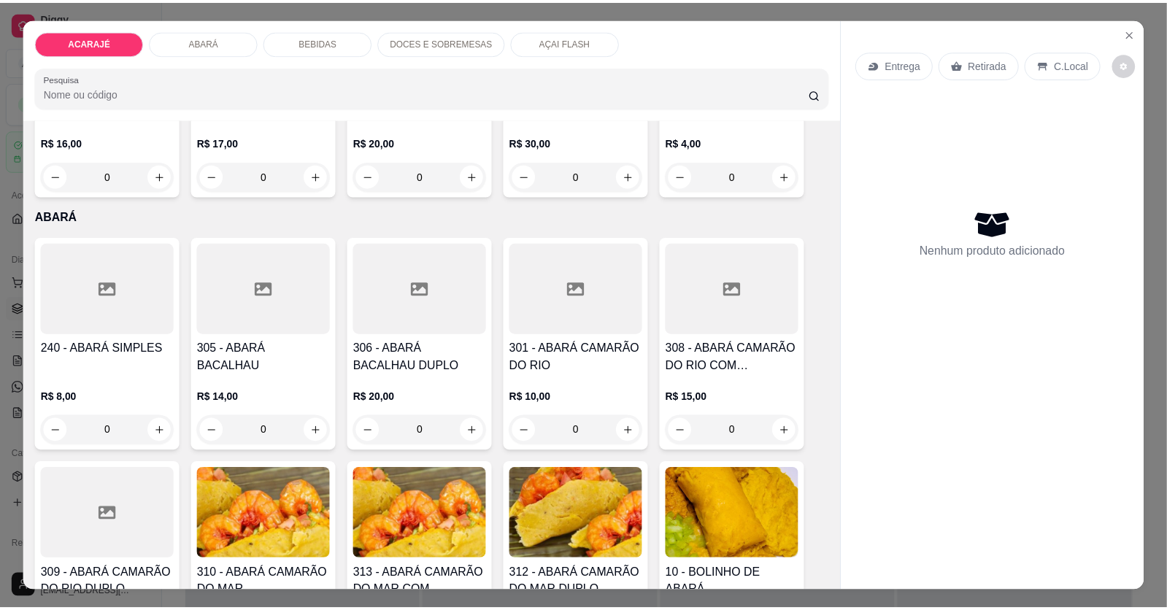
scroll to position [510, 0]
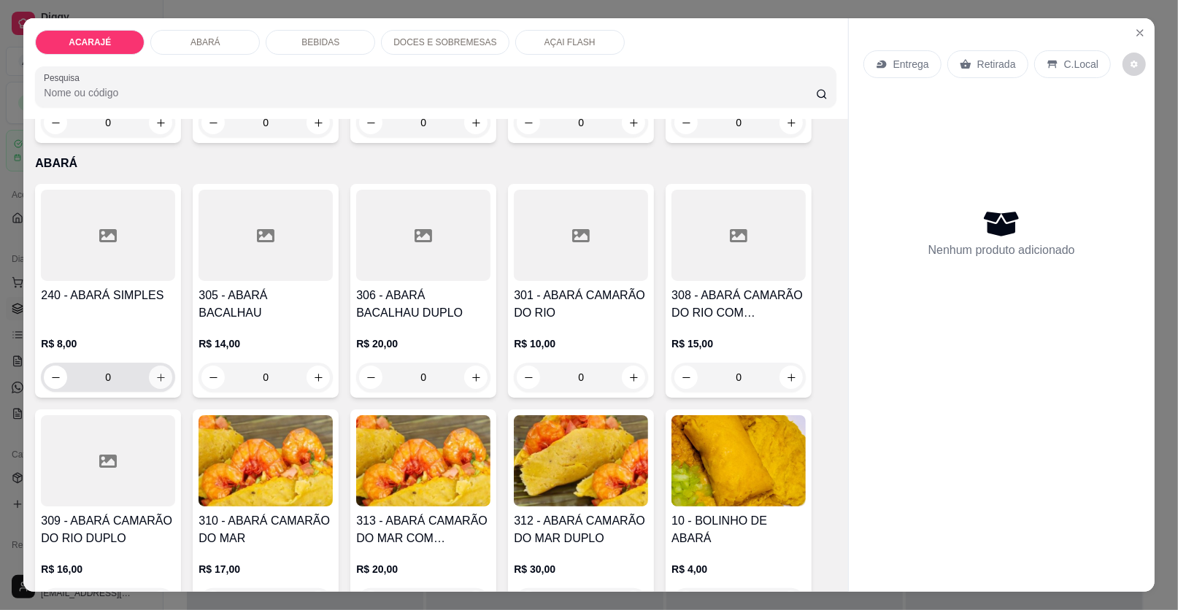
click at [155, 374] on icon "increase-product-quantity" at bounding box center [160, 377] width 11 height 11
type input "1"
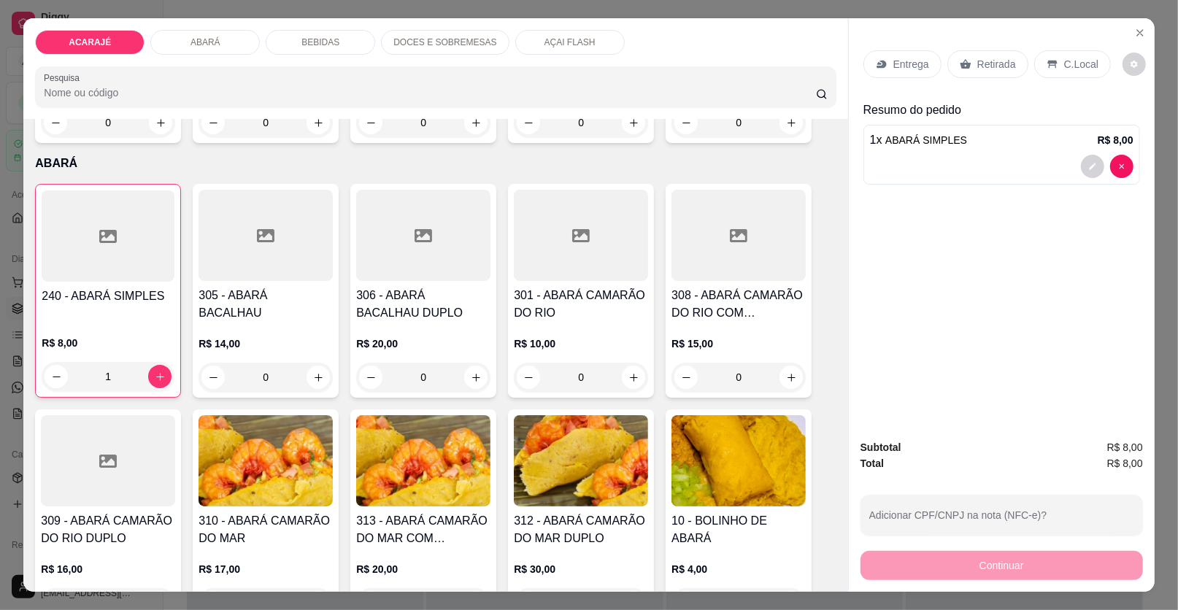
click at [908, 63] on p "Entrega" at bounding box center [911, 64] width 36 height 15
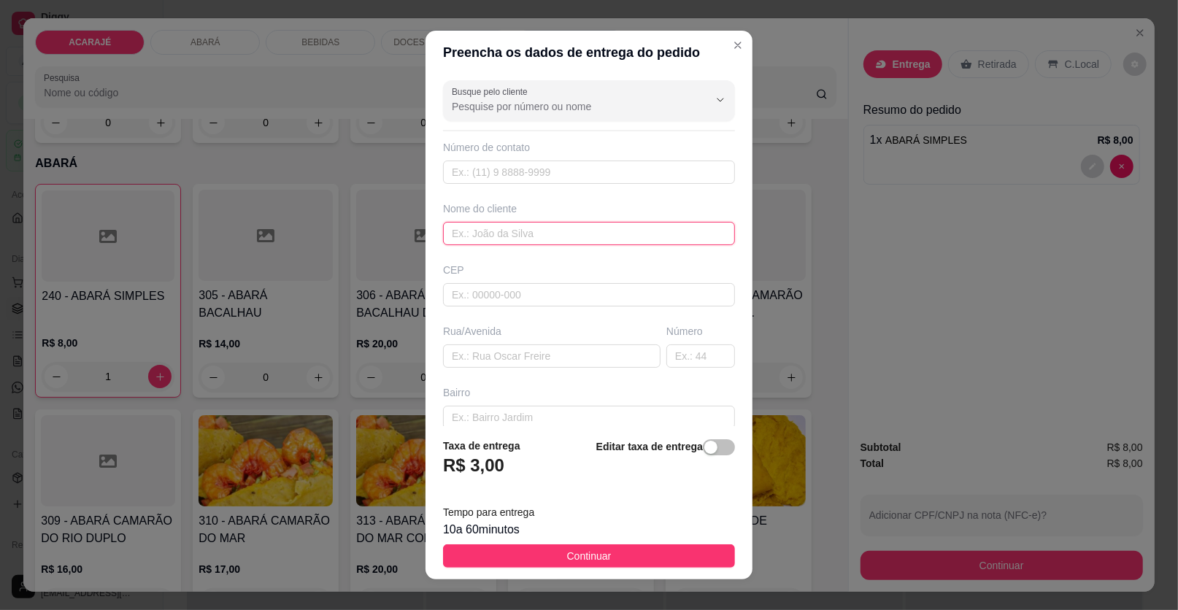
click at [507, 228] on input "text" at bounding box center [589, 233] width 292 height 23
type input "JAQUELINE"
click at [443, 352] on input "text" at bounding box center [551, 355] width 217 height 23
type input "RUA [PERSON_NAME]"
click at [682, 353] on input "text" at bounding box center [700, 355] width 69 height 23
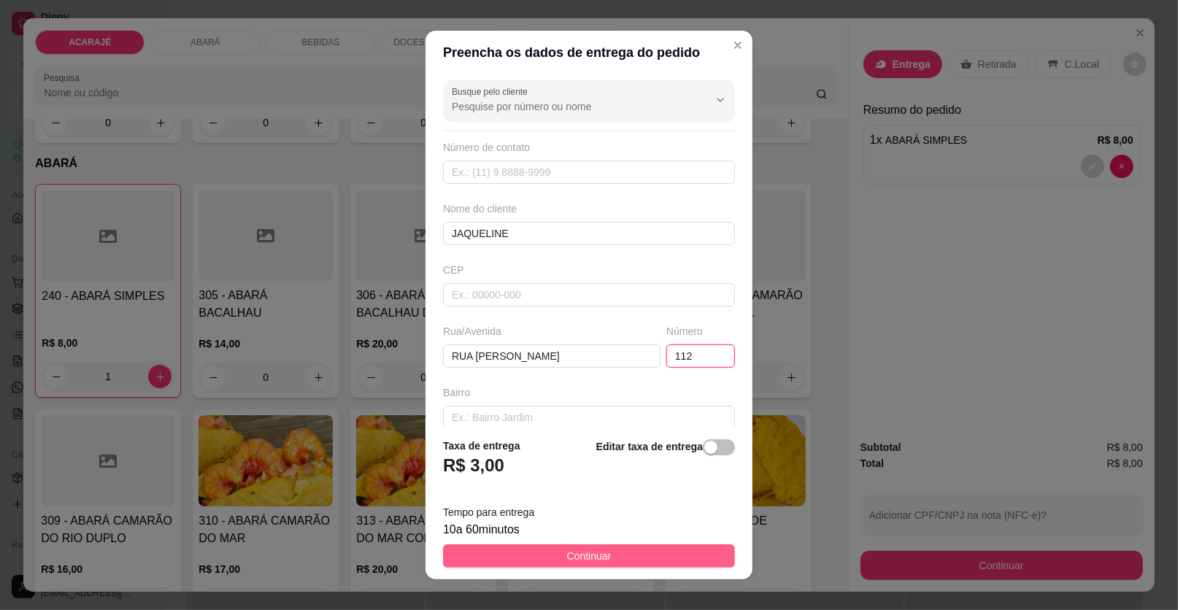
type input "112"
click at [587, 552] on span "Continuar" at bounding box center [589, 556] width 45 height 16
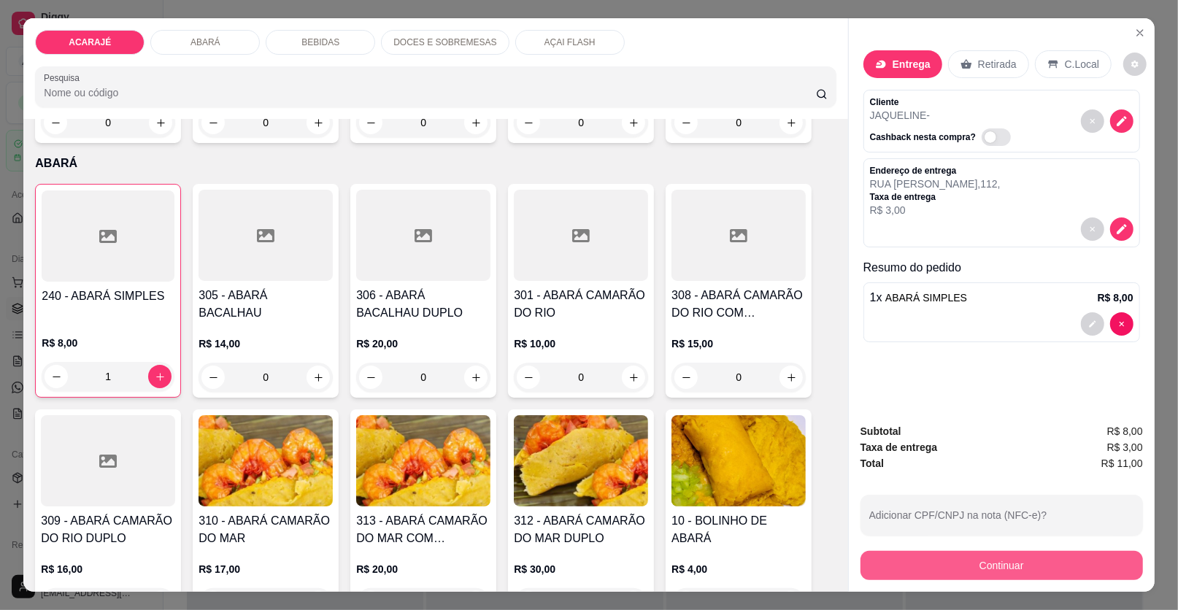
click at [1026, 562] on button "Continuar" at bounding box center [1001, 565] width 282 height 29
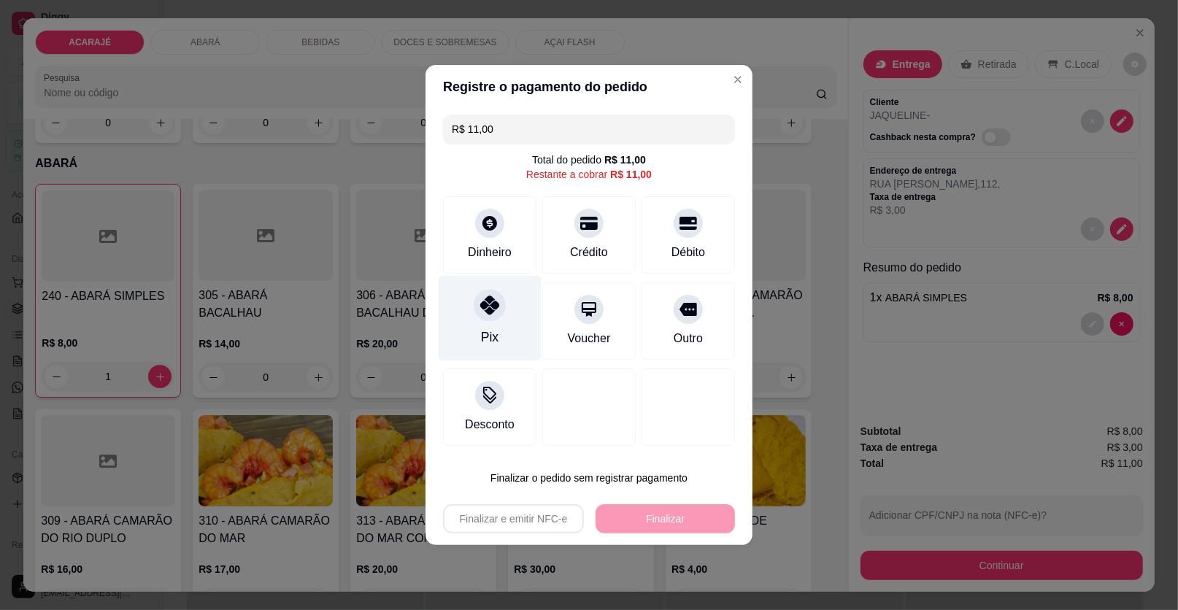
click at [499, 302] on div at bounding box center [490, 305] width 32 height 32
type input "R$ 0,00"
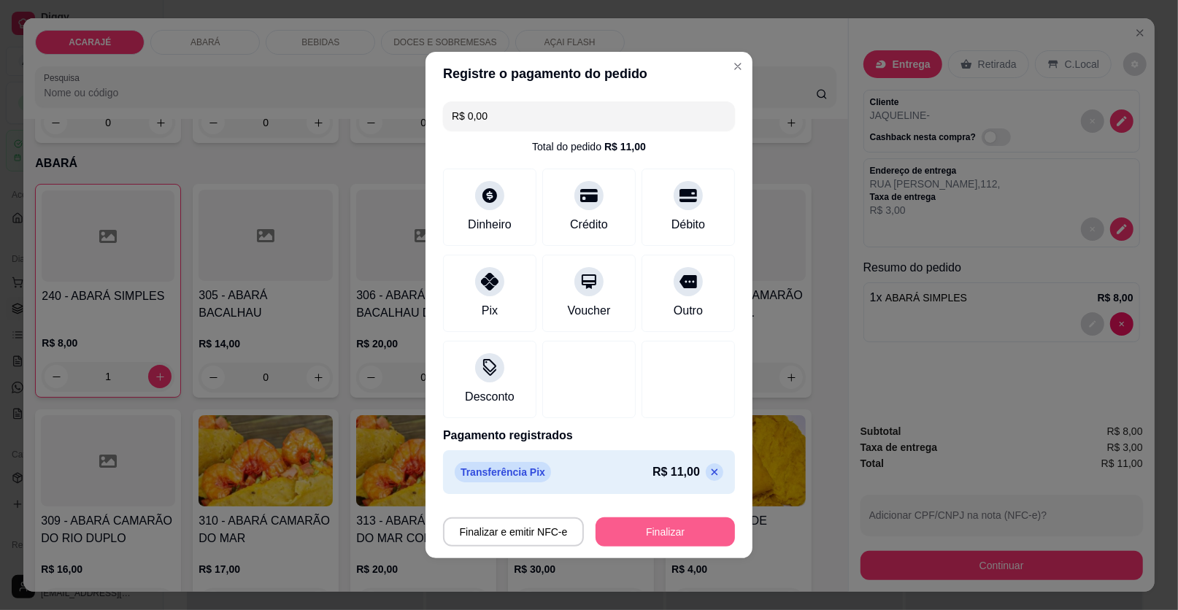
click at [636, 529] on button "Finalizar" at bounding box center [664, 531] width 139 height 29
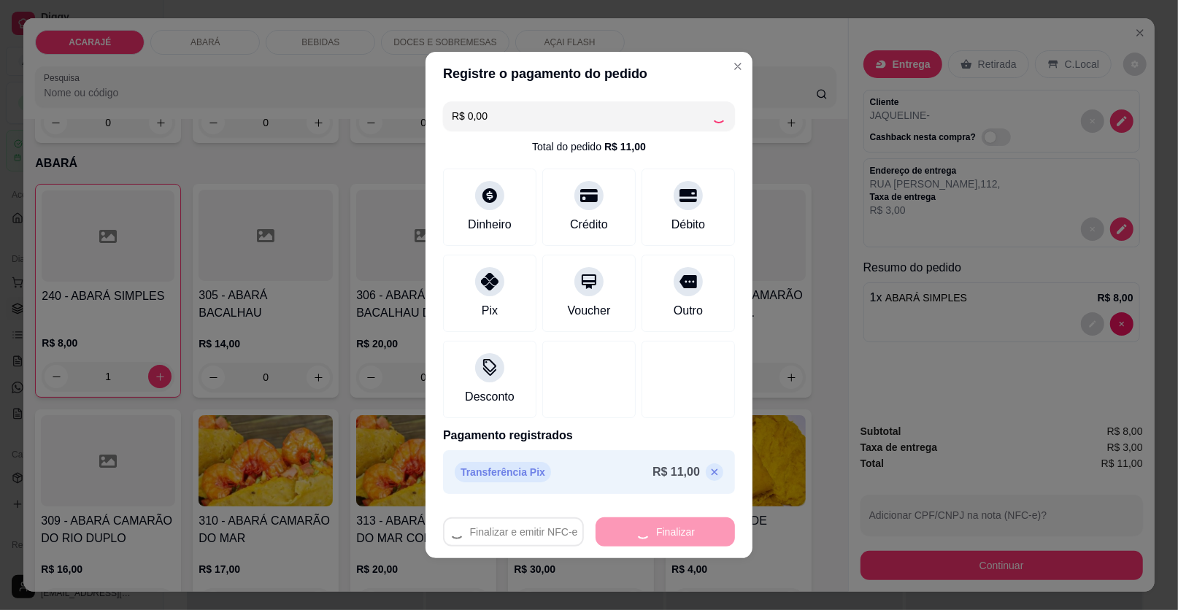
type input "0"
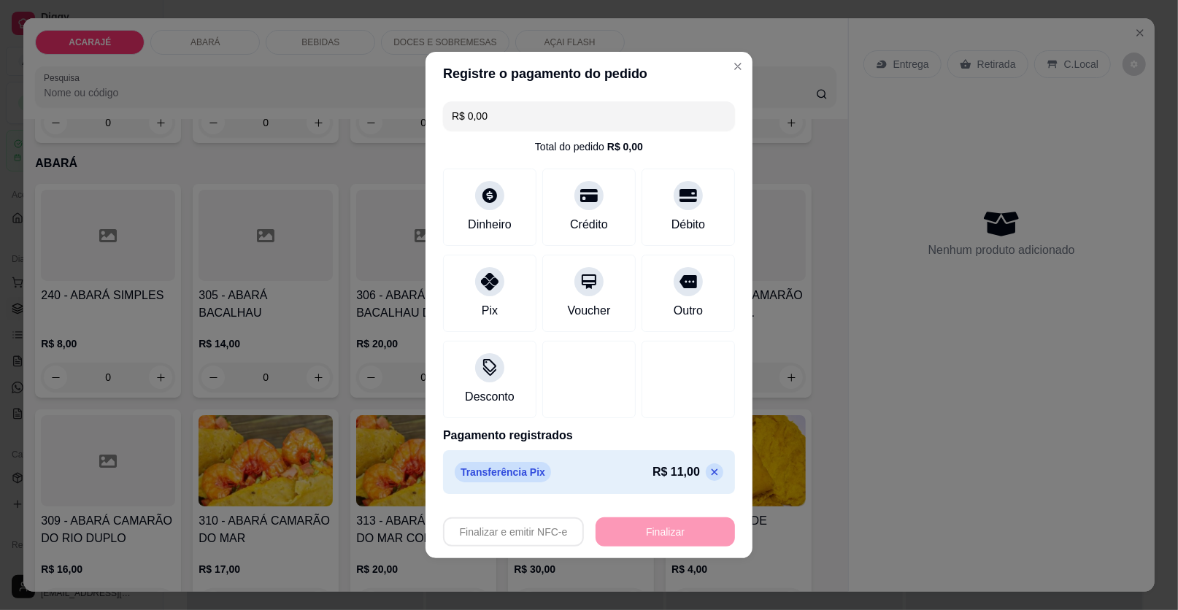
type input "-R$ 11,00"
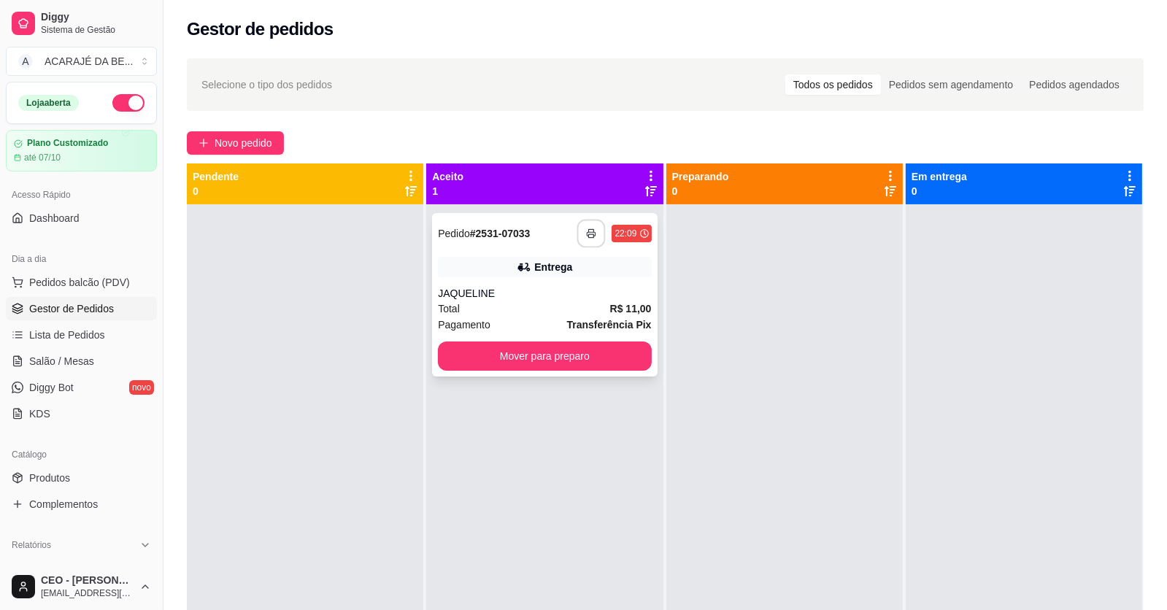
click at [579, 230] on button "button" at bounding box center [591, 234] width 28 height 28
click at [618, 355] on button "Mover para preparo" at bounding box center [544, 356] width 207 height 28
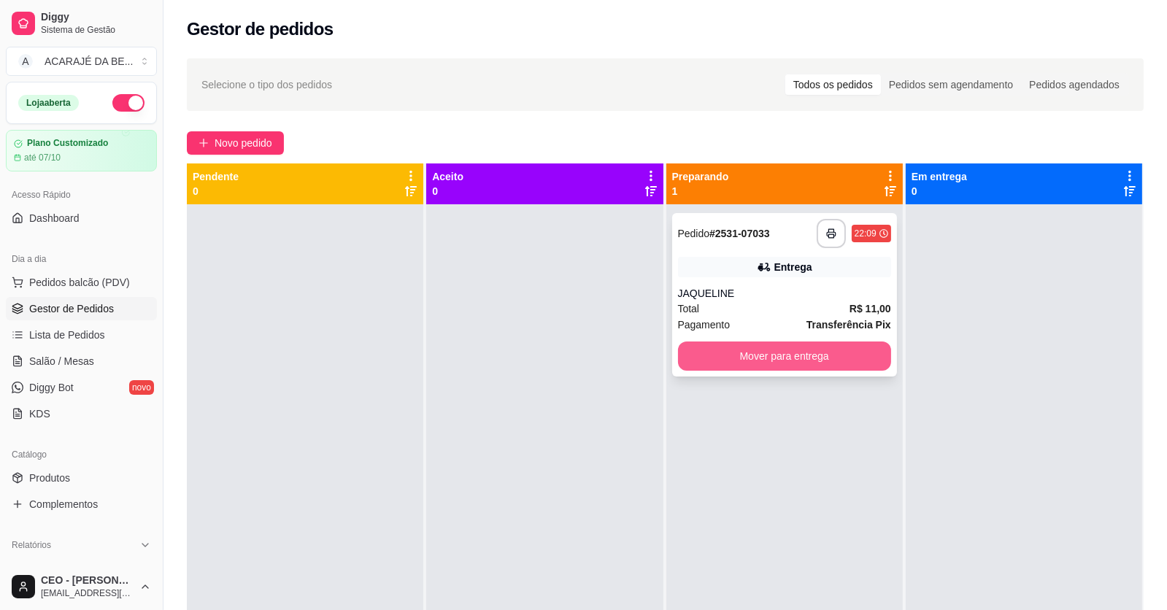
click at [788, 355] on button "Mover para entrega" at bounding box center [784, 356] width 213 height 29
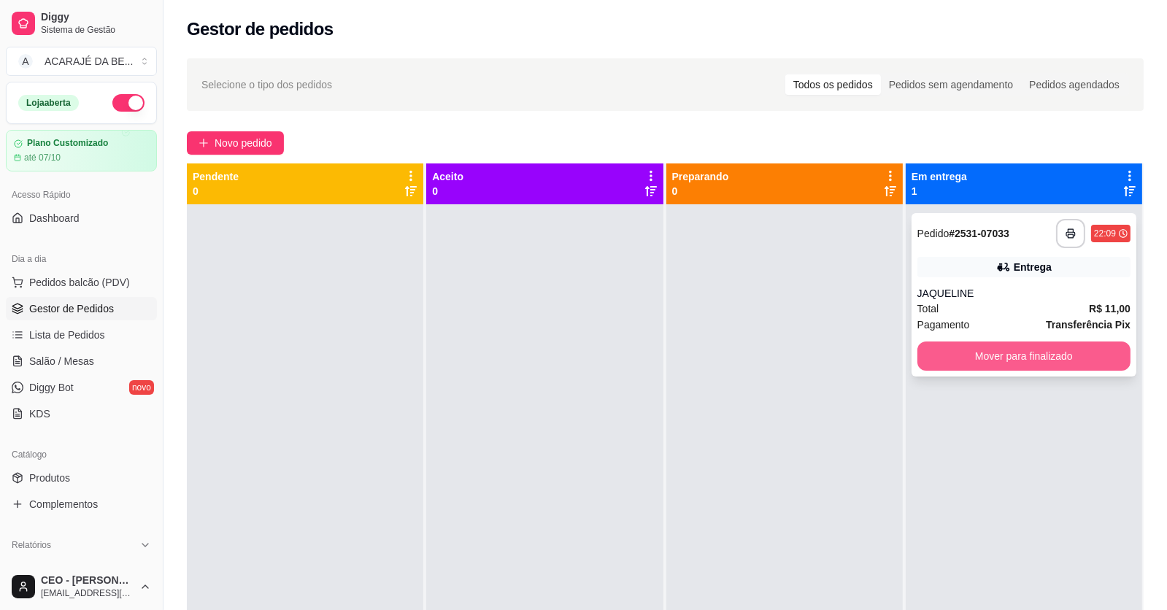
click at [996, 352] on button "Mover para finalizado" at bounding box center [1023, 356] width 213 height 29
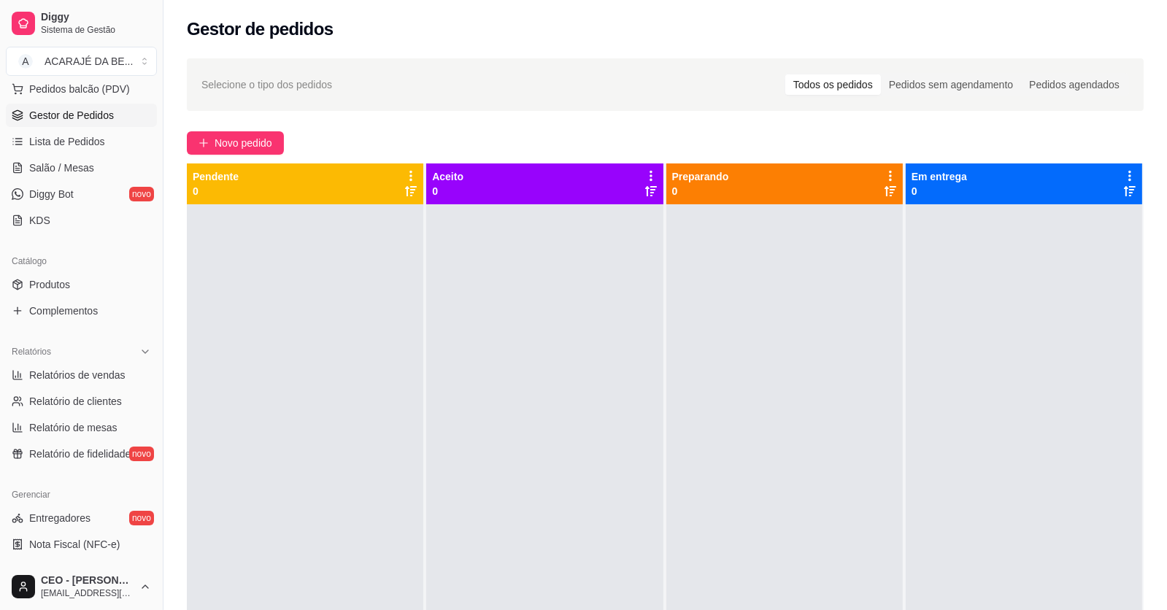
scroll to position [219, 0]
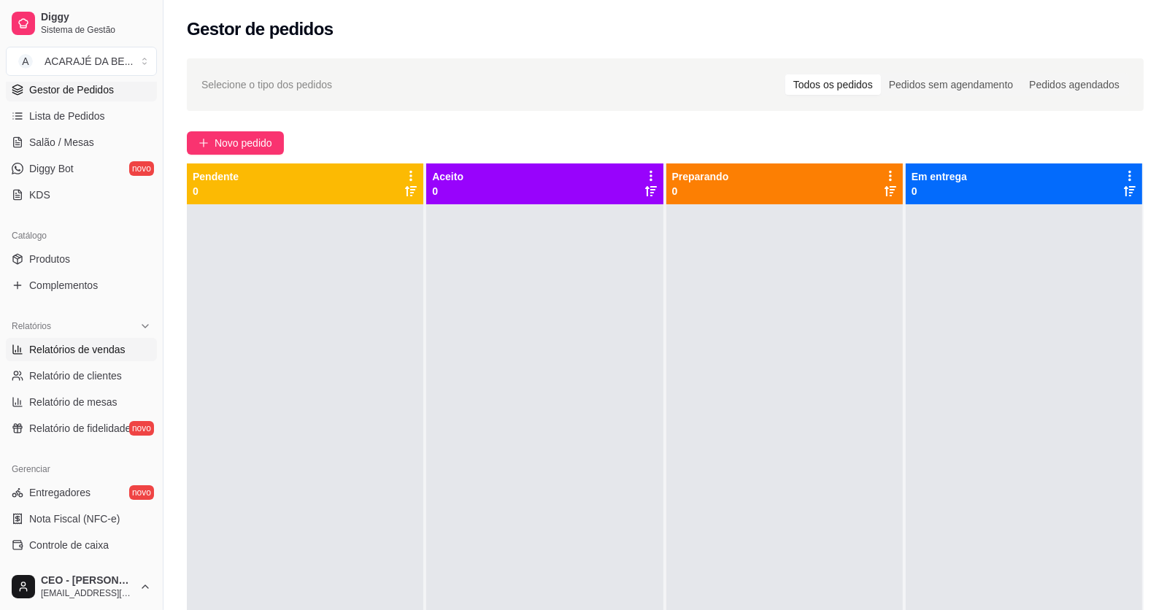
click at [110, 350] on span "Relatórios de vendas" at bounding box center [77, 349] width 96 height 15
select select "ALL"
select select "0"
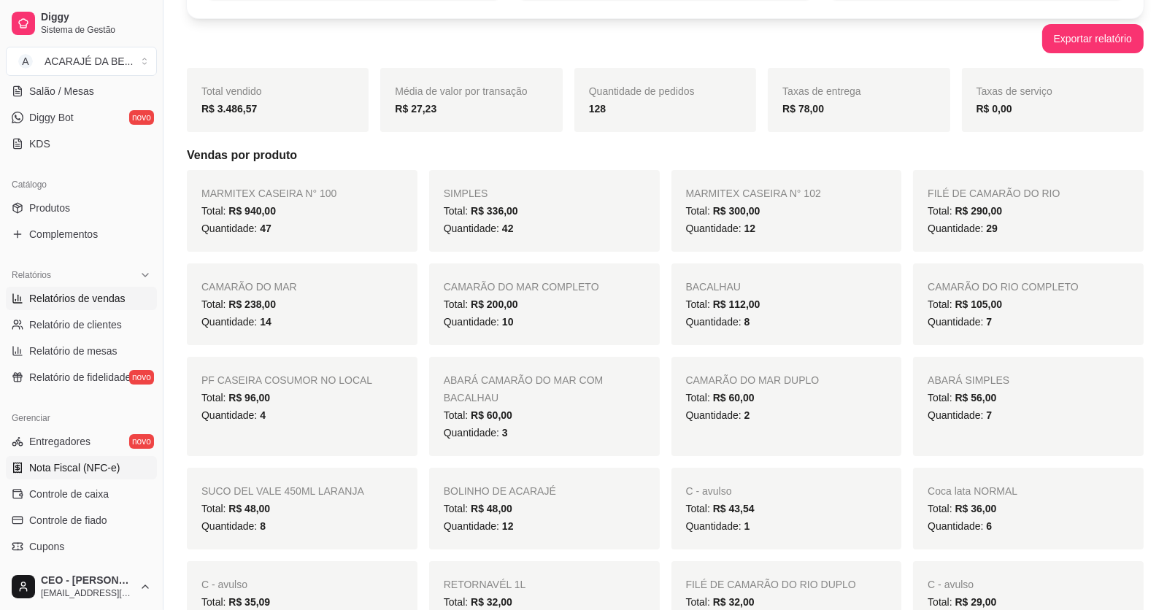
scroll to position [291, 0]
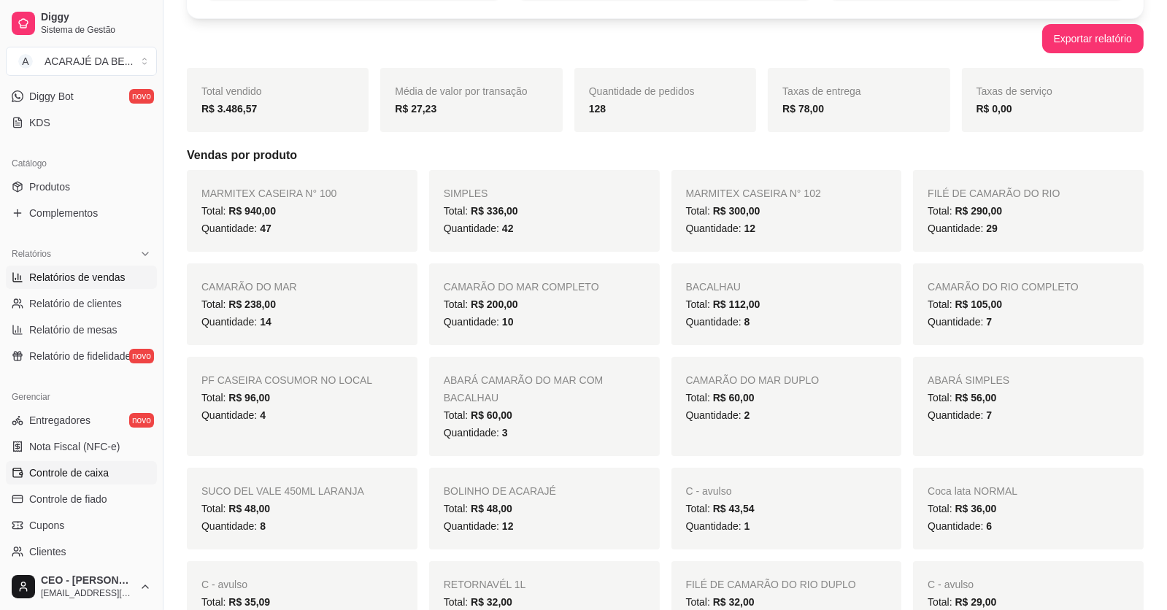
click at [84, 468] on span "Controle de caixa" at bounding box center [69, 473] width 80 height 15
click at [85, 468] on span "Controle de caixa" at bounding box center [69, 473] width 80 height 15
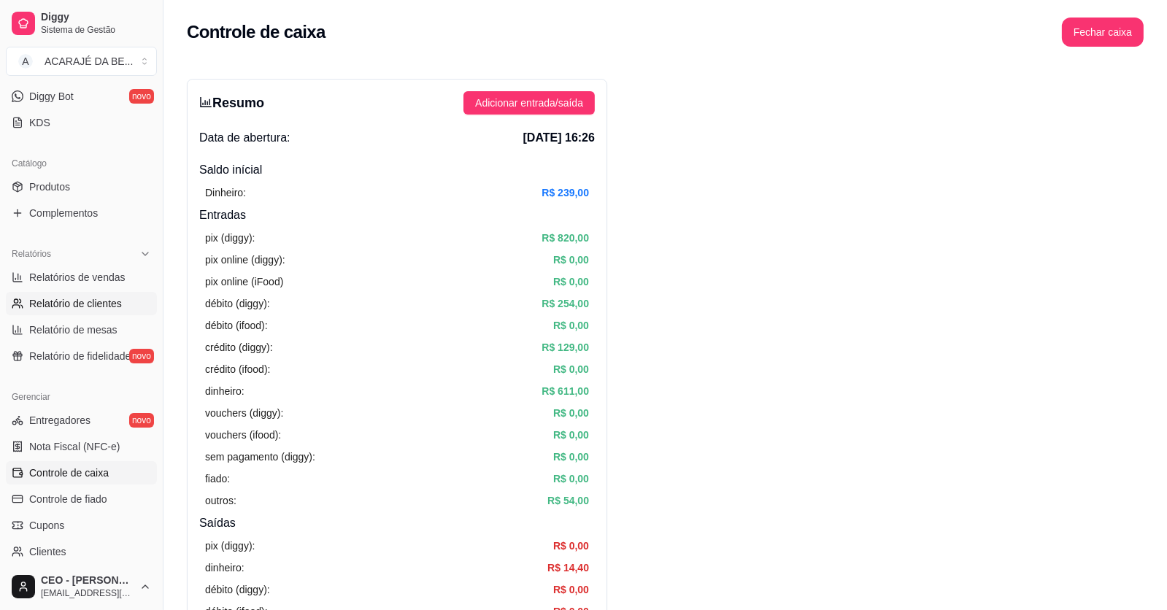
click at [80, 305] on span "Relatório de clientes" at bounding box center [75, 303] width 93 height 15
select select "30"
select select "HIGHEST_TOTAL_SPENT_WITH_ORDERS"
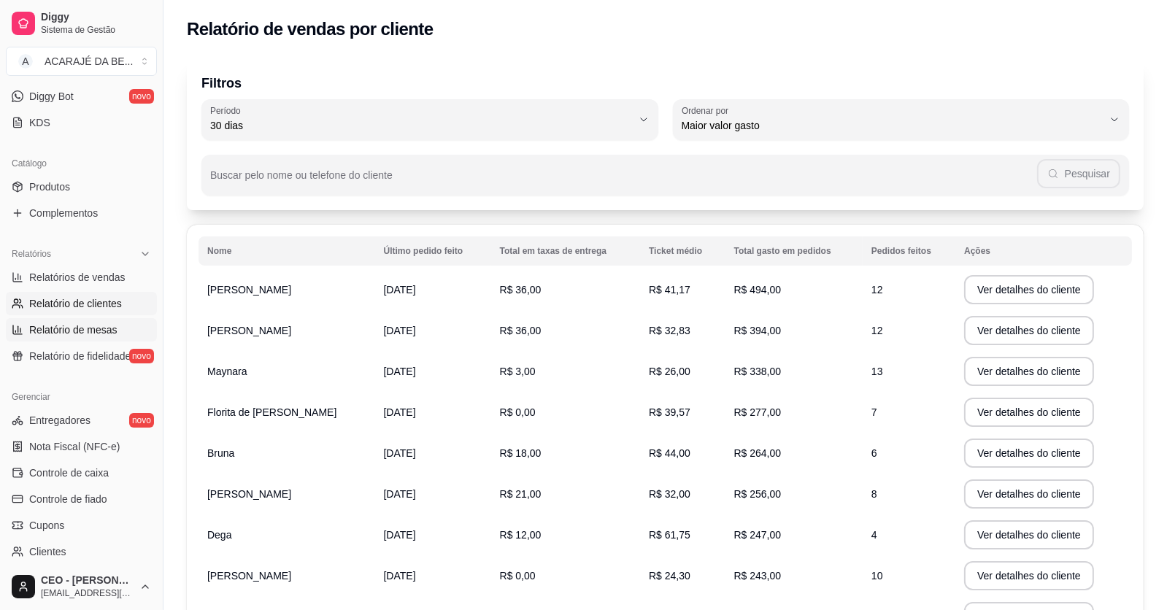
click at [55, 327] on span "Relatório de mesas" at bounding box center [73, 330] width 88 height 15
select select "TOTAL_OF_ORDERS"
select select "7"
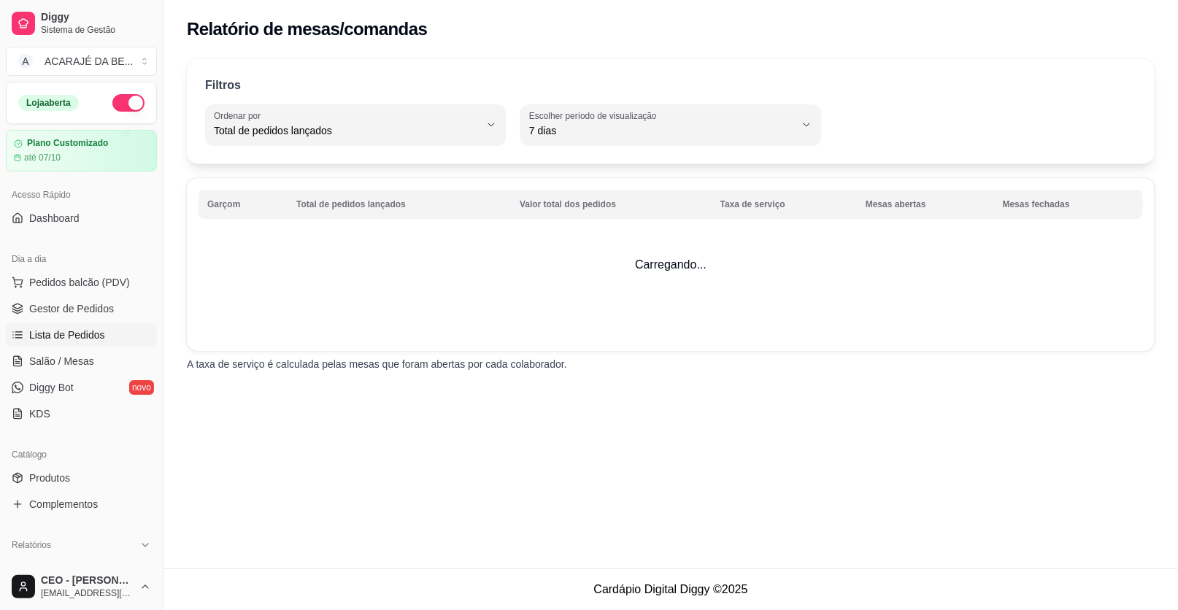
click at [72, 329] on span "Lista de Pedidos" at bounding box center [67, 335] width 76 height 15
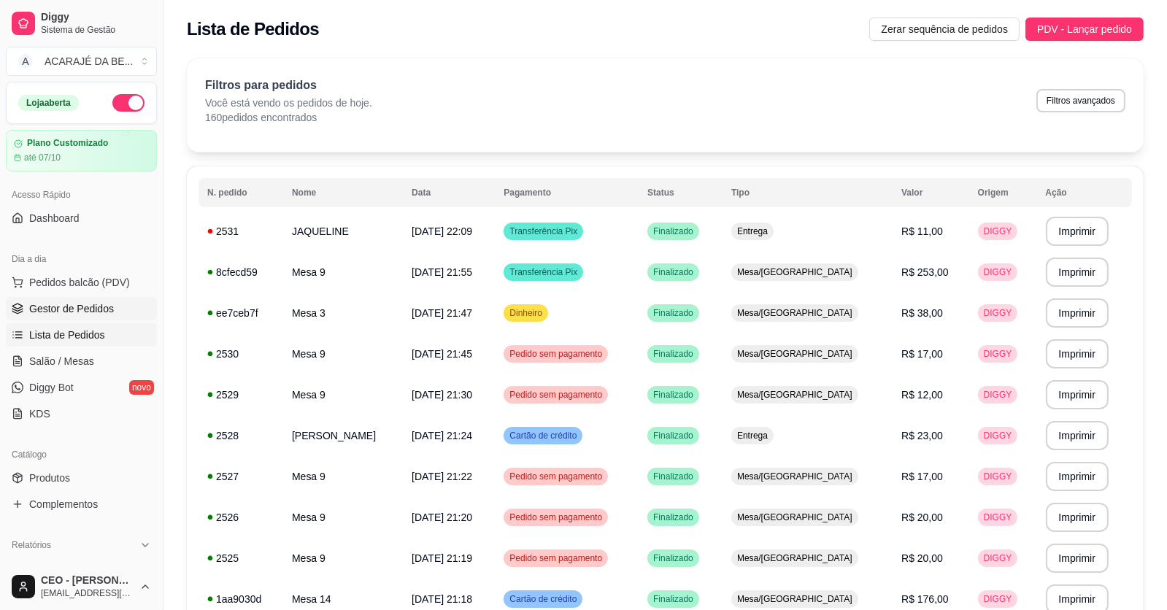
click at [86, 304] on span "Gestor de Pedidos" at bounding box center [71, 308] width 85 height 15
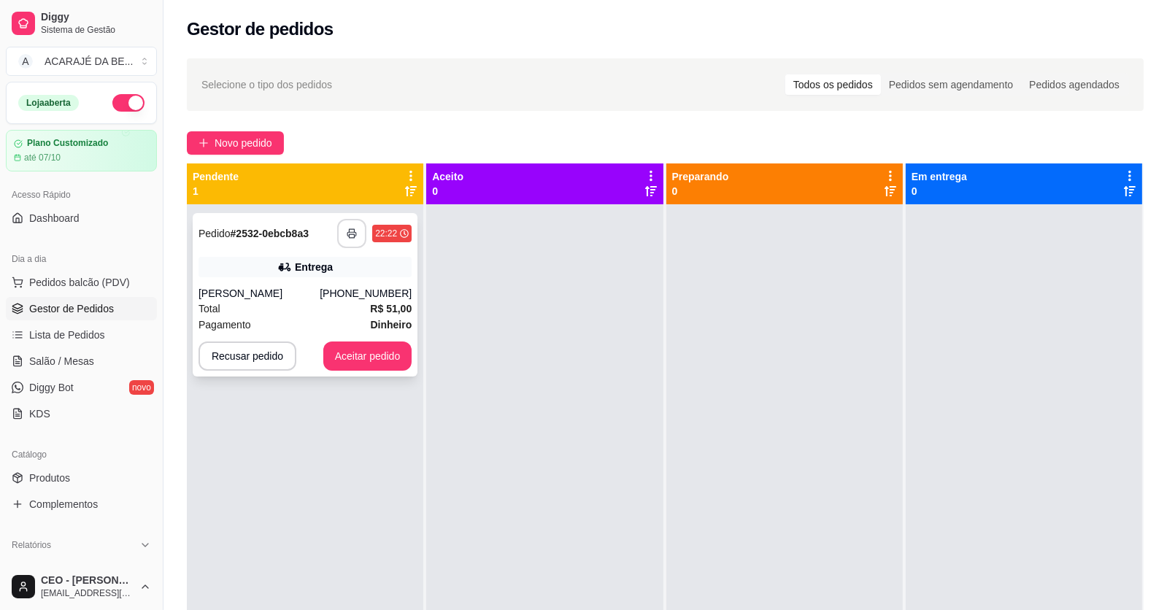
click at [351, 226] on button "button" at bounding box center [351, 233] width 29 height 29
click at [388, 352] on button "Aceitar pedido" at bounding box center [367, 356] width 89 height 29
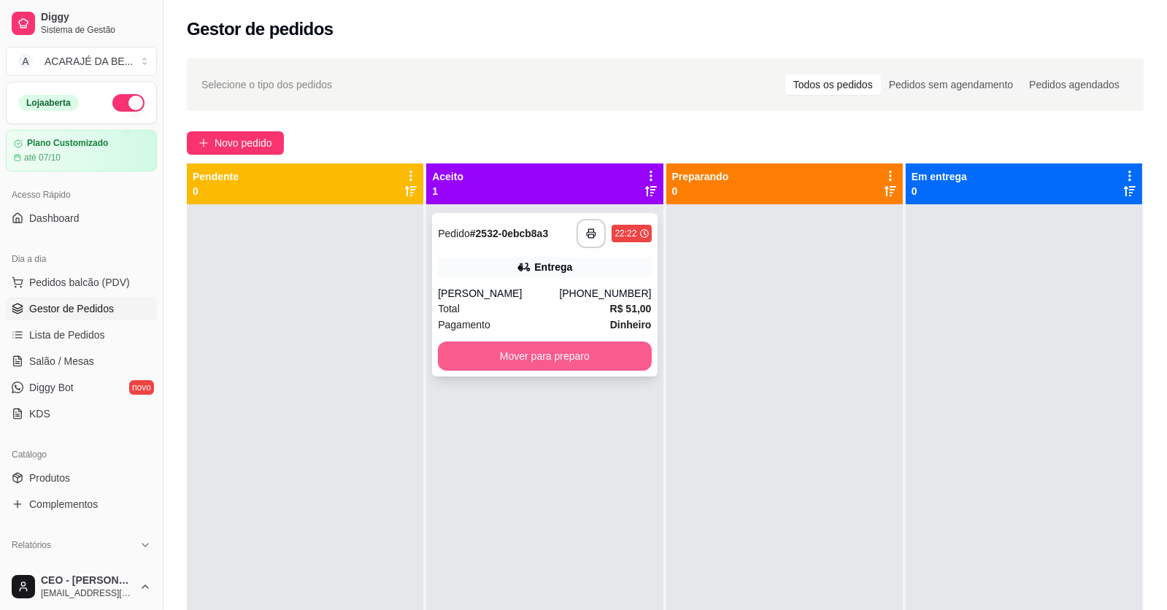
click at [544, 342] on button "Mover para preparo" at bounding box center [544, 356] width 213 height 29
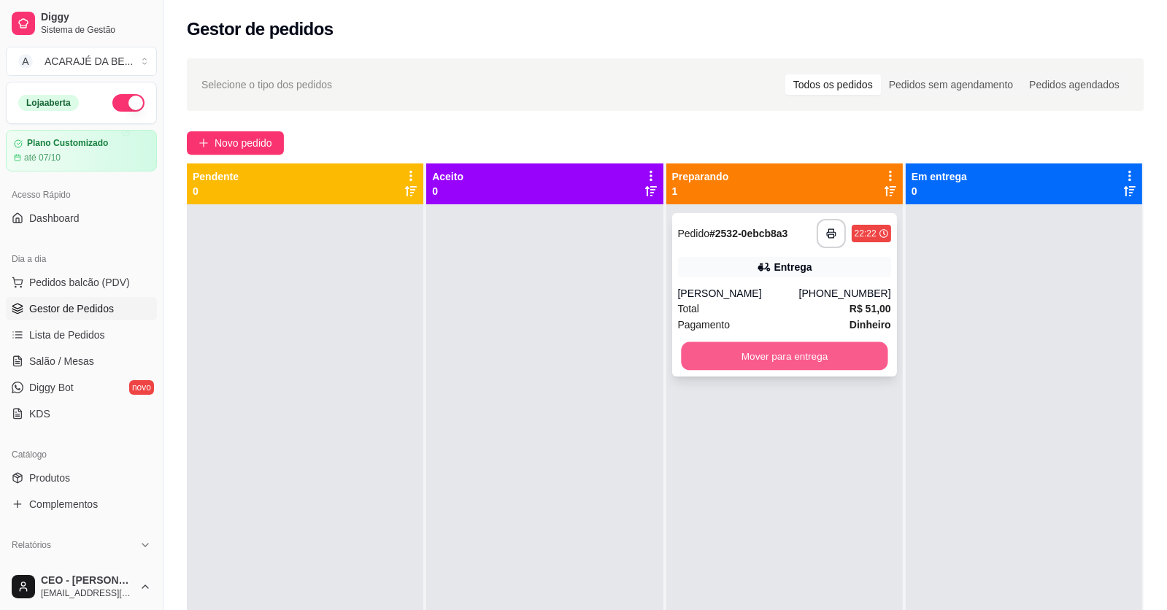
click at [712, 347] on button "Mover para entrega" at bounding box center [784, 356] width 207 height 28
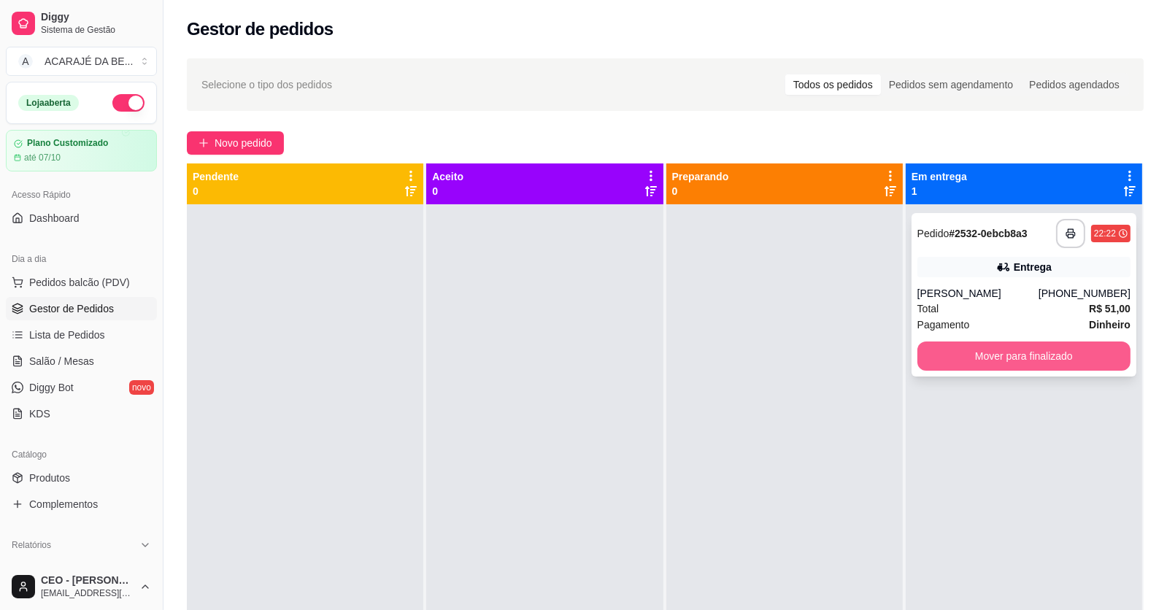
click at [965, 346] on button "Mover para finalizado" at bounding box center [1023, 356] width 213 height 29
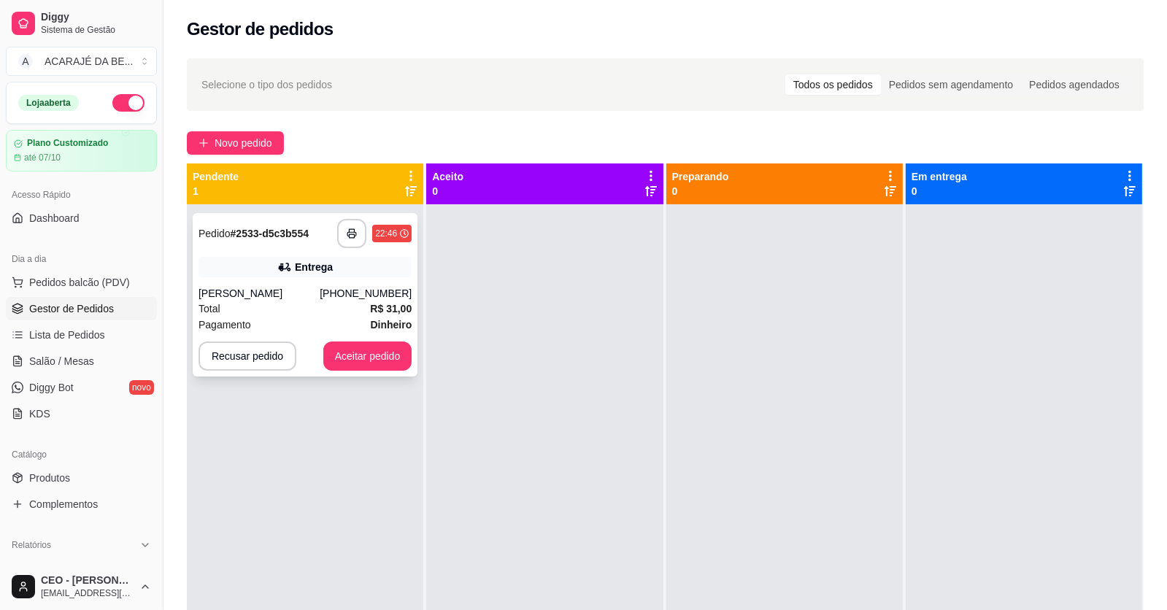
click at [291, 307] on div "Total R$ 31,00" at bounding box center [304, 309] width 213 height 16
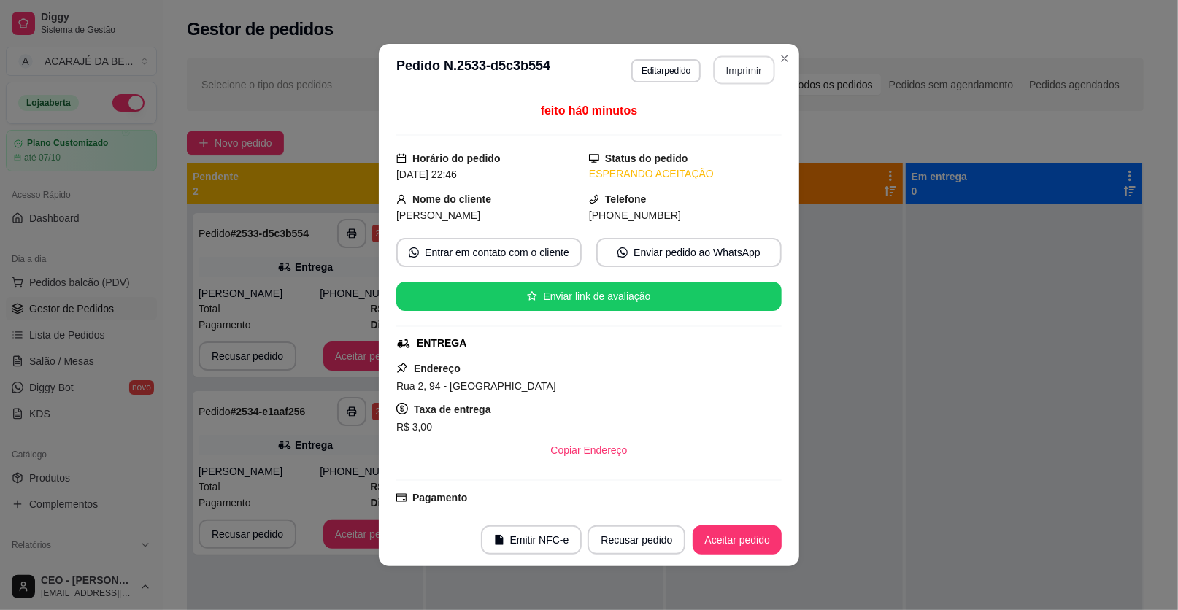
click at [749, 72] on button "Imprimir" at bounding box center [744, 70] width 61 height 28
click at [755, 541] on button "Aceitar pedido" at bounding box center [737, 539] width 89 height 29
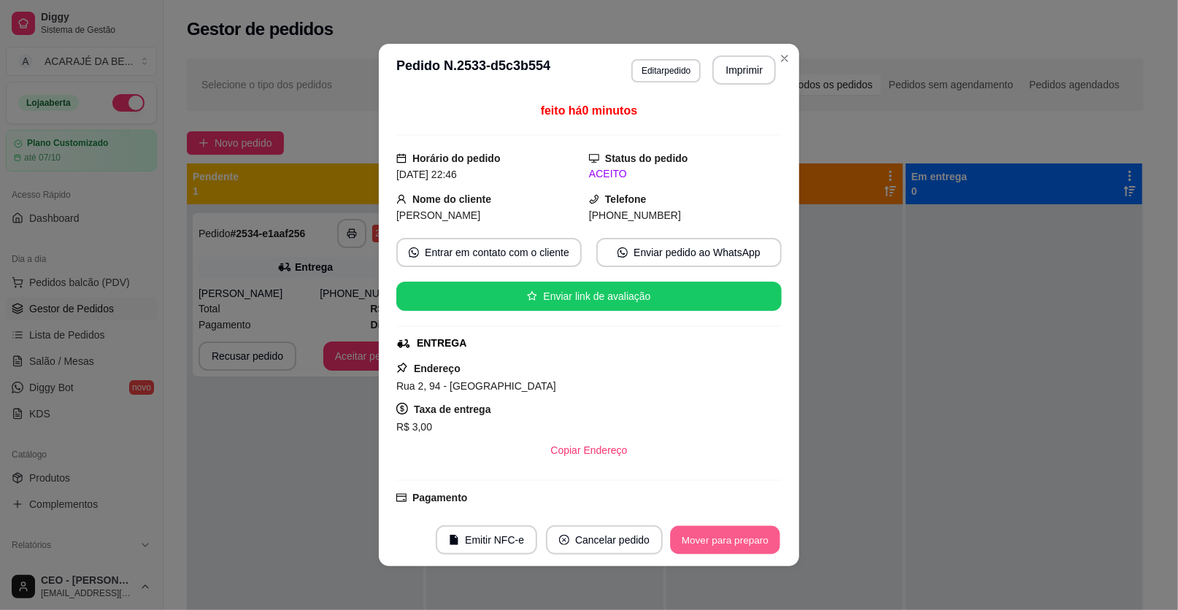
click at [753, 536] on button "Mover para preparo" at bounding box center [724, 540] width 109 height 28
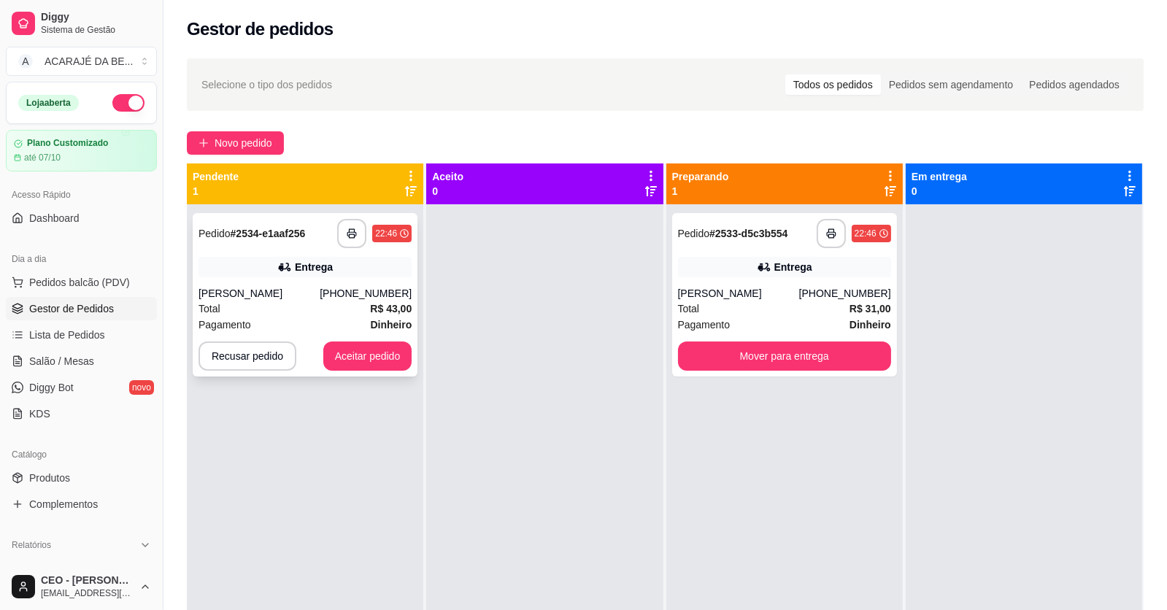
click at [323, 308] on div "Total R$ 43,00" at bounding box center [304, 309] width 213 height 16
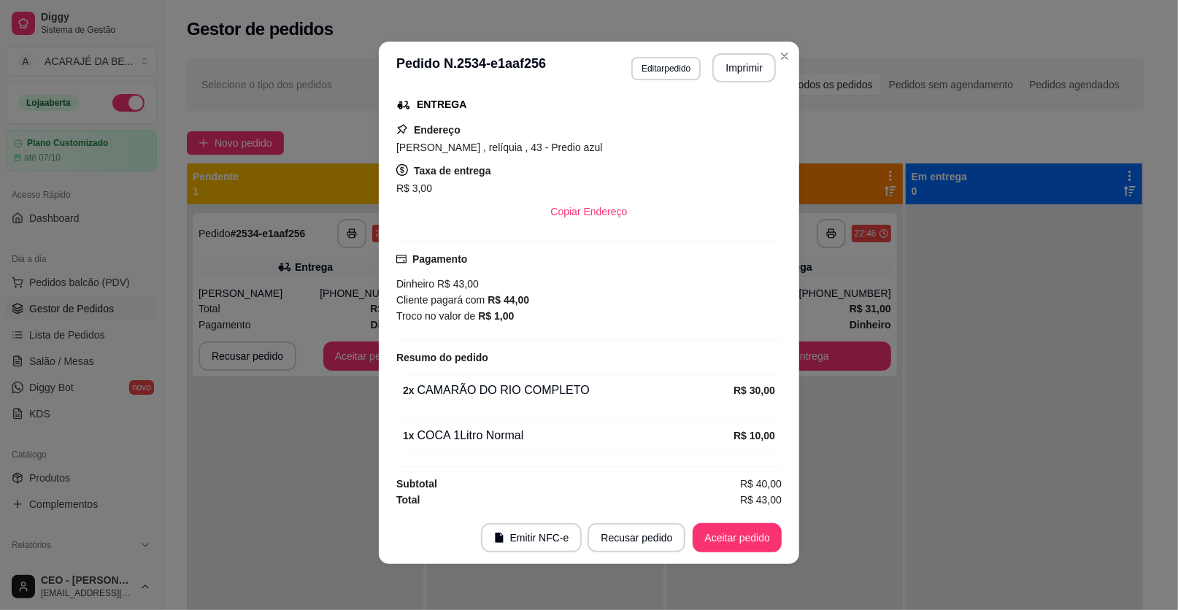
scroll to position [3, 0]
click at [756, 539] on button "Aceitar pedido" at bounding box center [737, 536] width 89 height 29
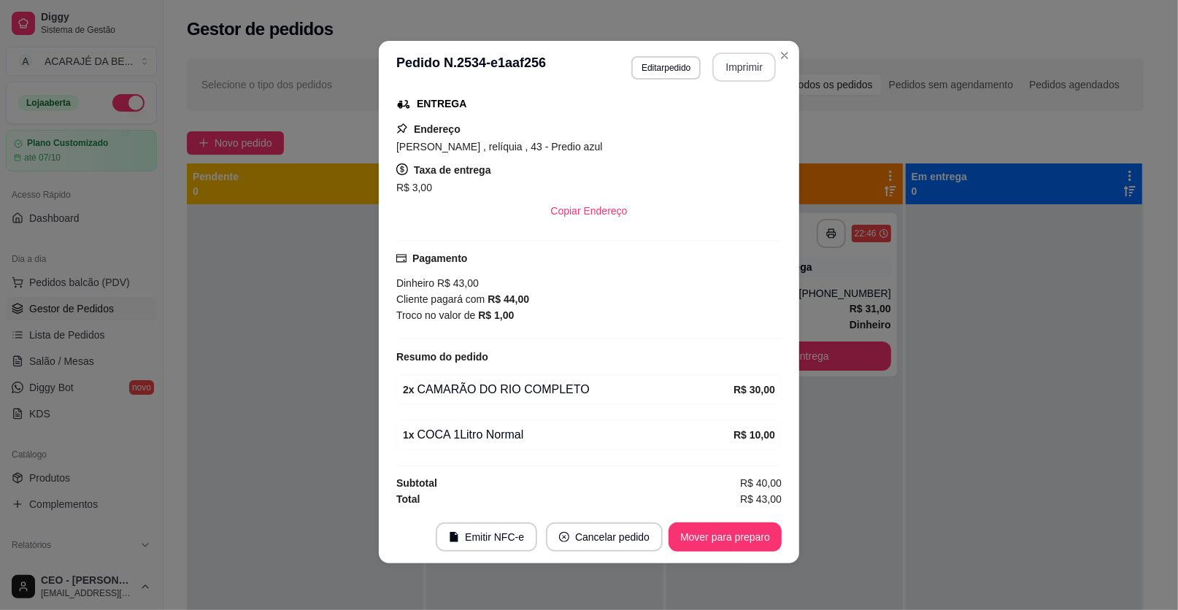
click at [733, 64] on button "Imprimir" at bounding box center [743, 67] width 63 height 29
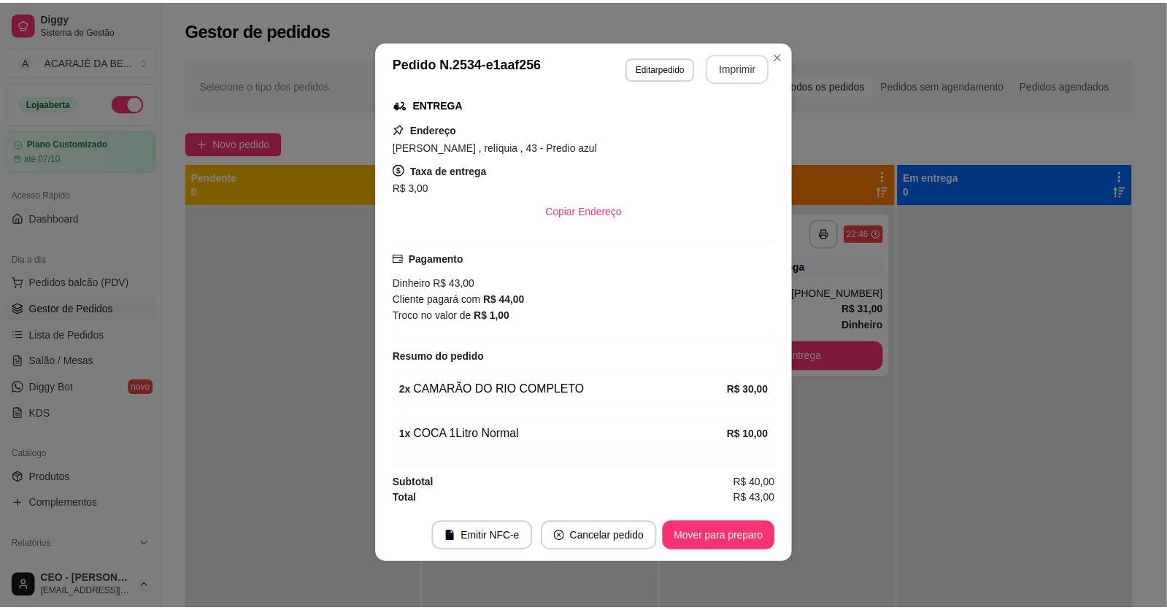
scroll to position [0, 0]
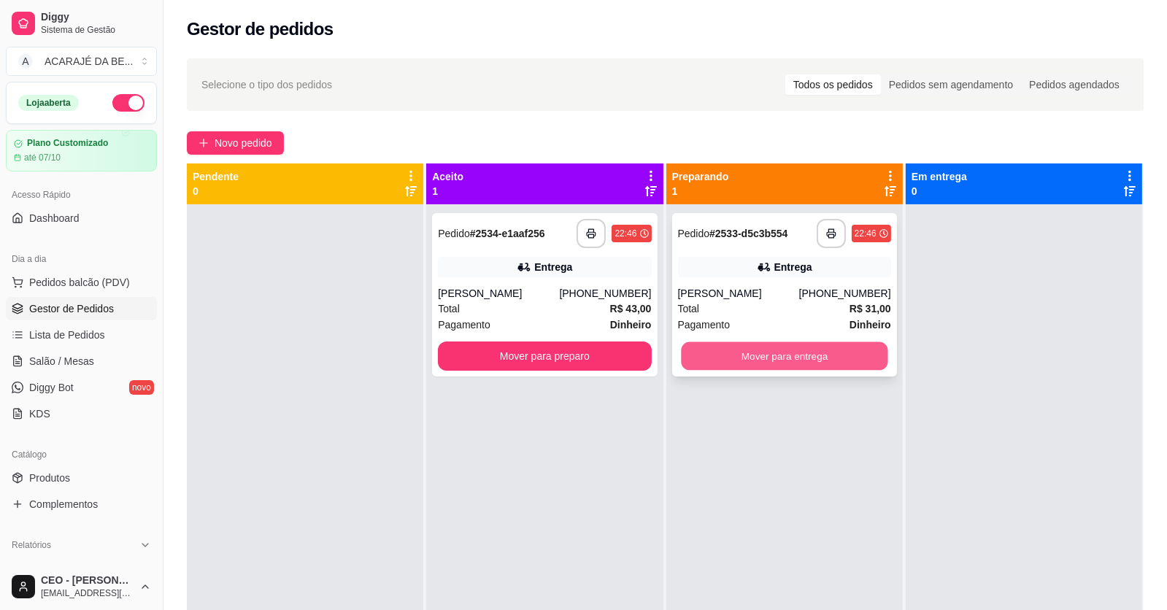
click at [751, 360] on button "Mover para entrega" at bounding box center [784, 356] width 207 height 28
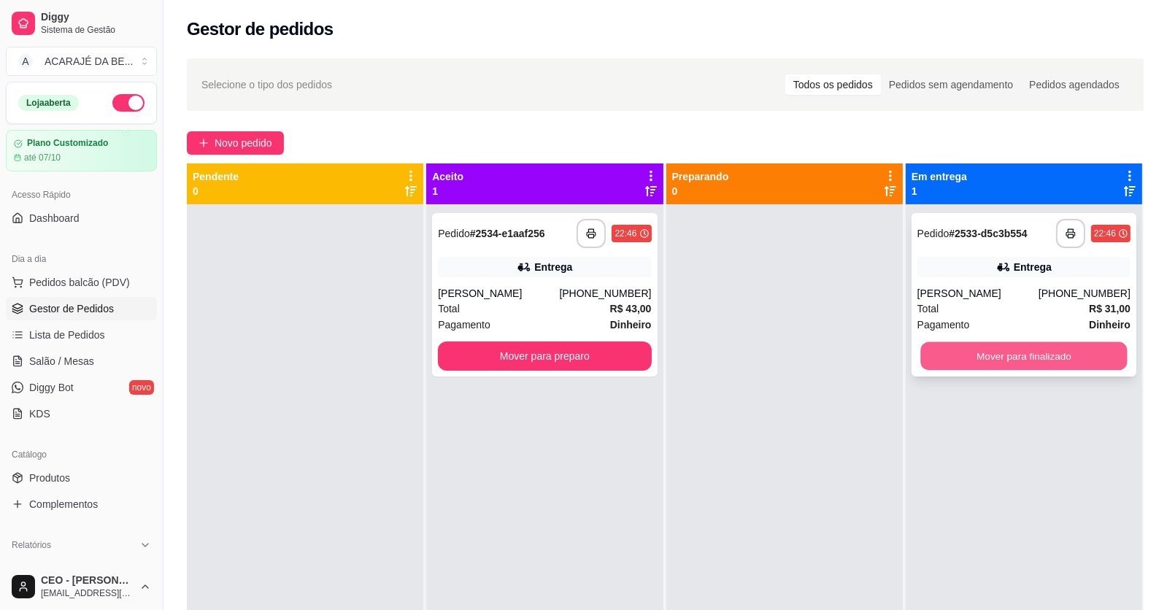
click at [926, 362] on button "Mover para finalizado" at bounding box center [1023, 356] width 207 height 28
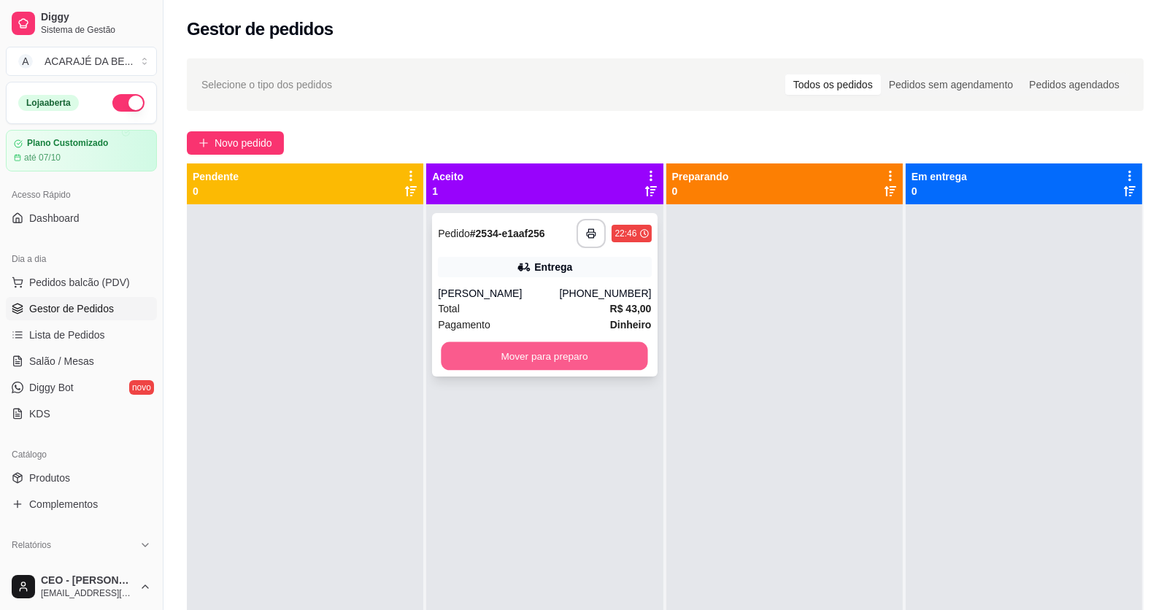
click at [611, 345] on button "Mover para preparo" at bounding box center [544, 356] width 207 height 28
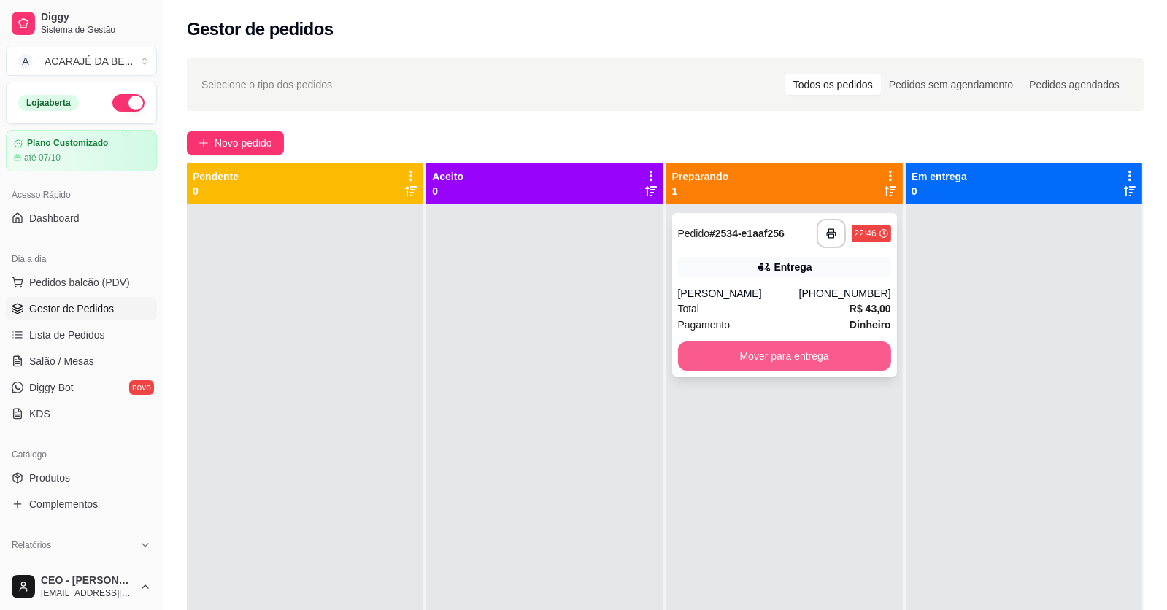
click at [808, 358] on button "Mover para entrega" at bounding box center [784, 356] width 213 height 29
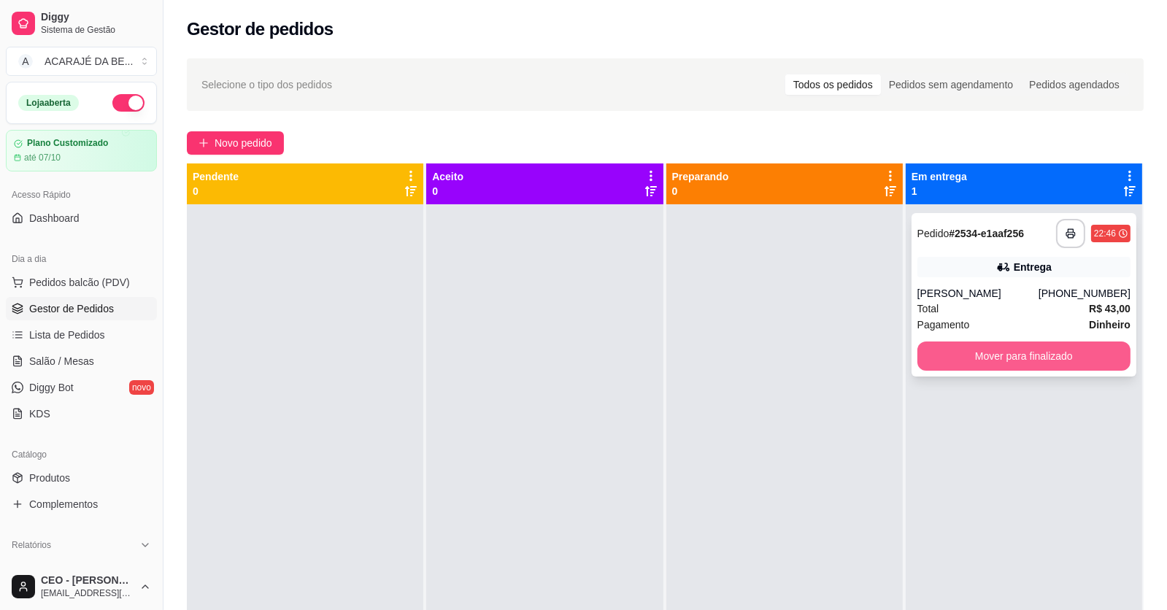
click at [948, 362] on button "Mover para finalizado" at bounding box center [1023, 356] width 213 height 29
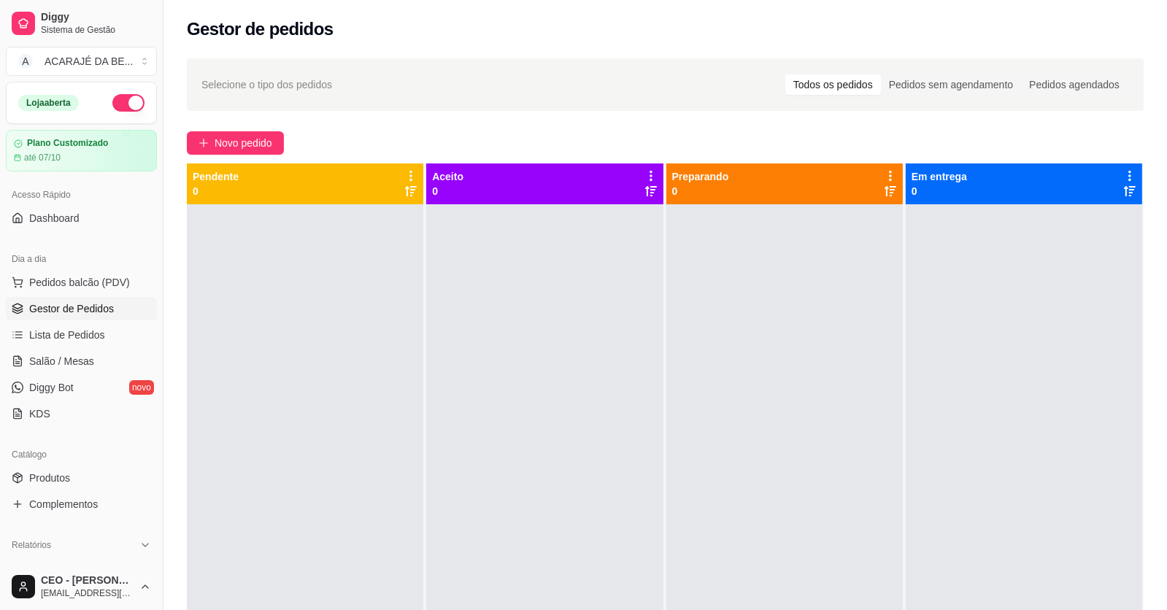
drag, startPoint x: 253, startPoint y: 404, endPoint x: 242, endPoint y: 352, distance: 53.1
drag, startPoint x: 242, startPoint y: 352, endPoint x: 274, endPoint y: 403, distance: 59.7
click at [274, 403] on div at bounding box center [305, 509] width 236 height 610
click at [765, 459] on div at bounding box center [784, 509] width 236 height 610
click at [80, 278] on span "Pedidos balcão (PDV)" at bounding box center [79, 282] width 101 height 15
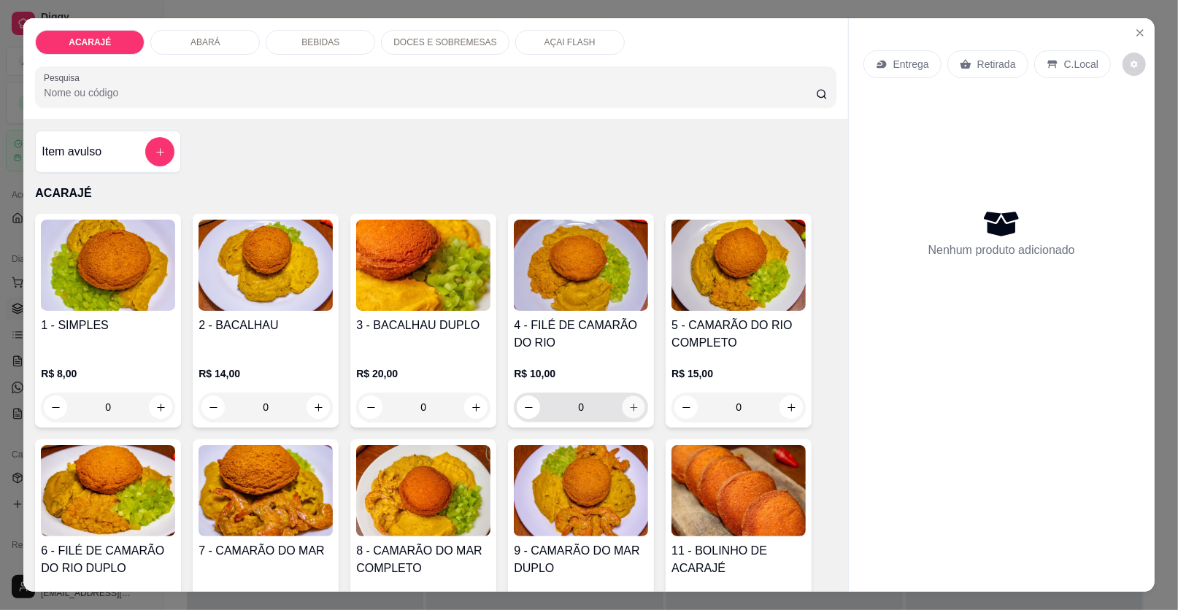
click at [628, 405] on icon "increase-product-quantity" at bounding box center [633, 407] width 11 height 11
type input "1"
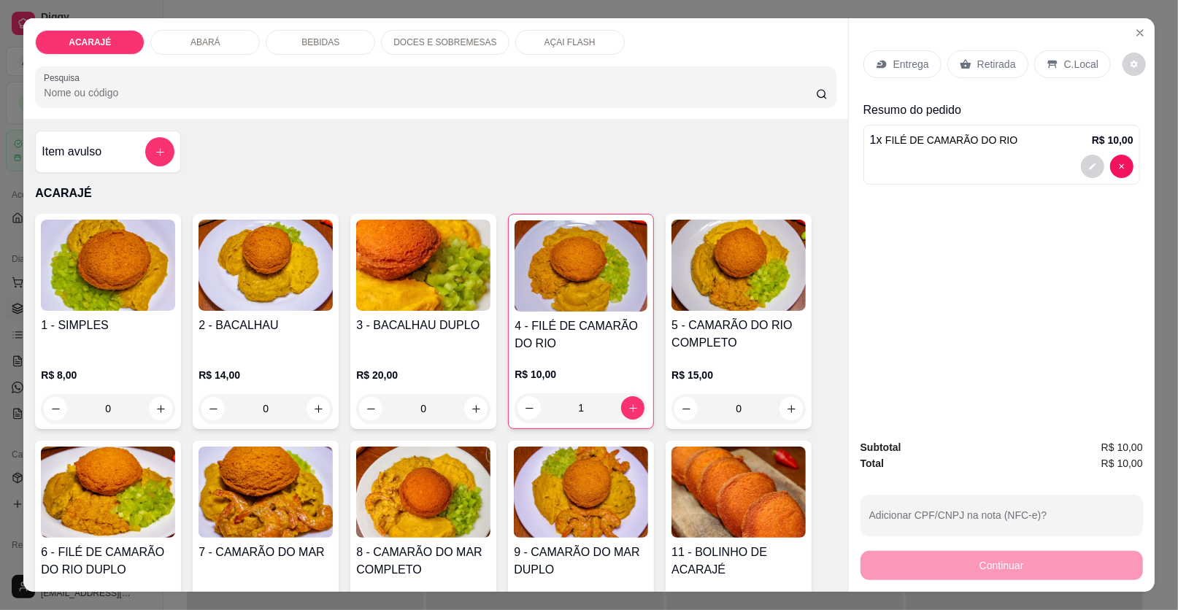
click at [987, 65] on p "Retirada" at bounding box center [996, 64] width 39 height 15
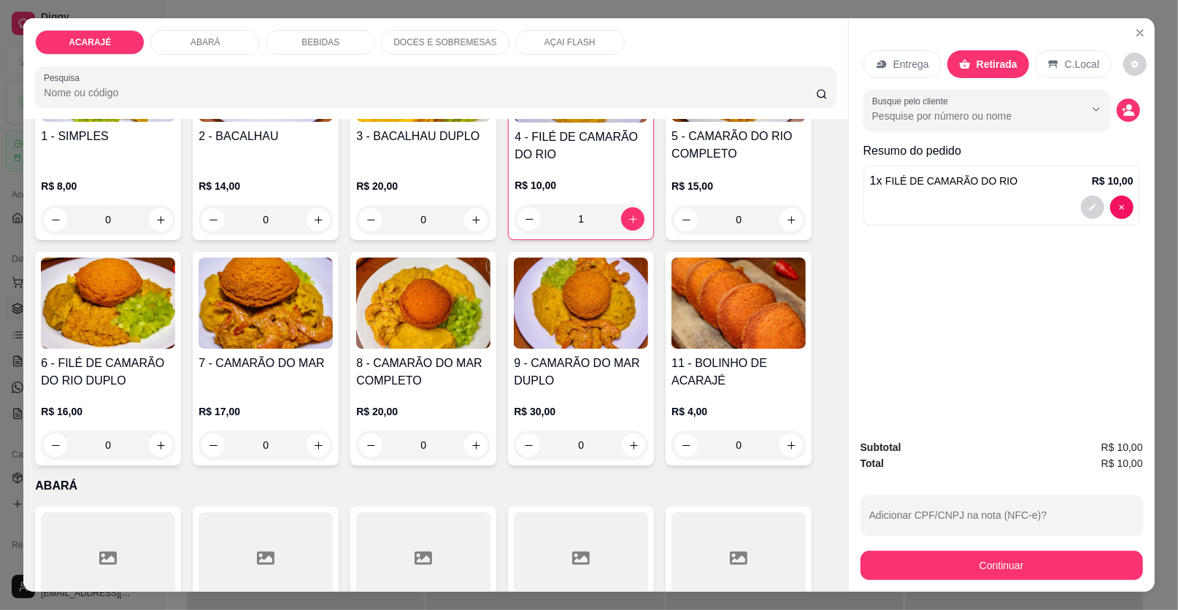
scroll to position [72, 0]
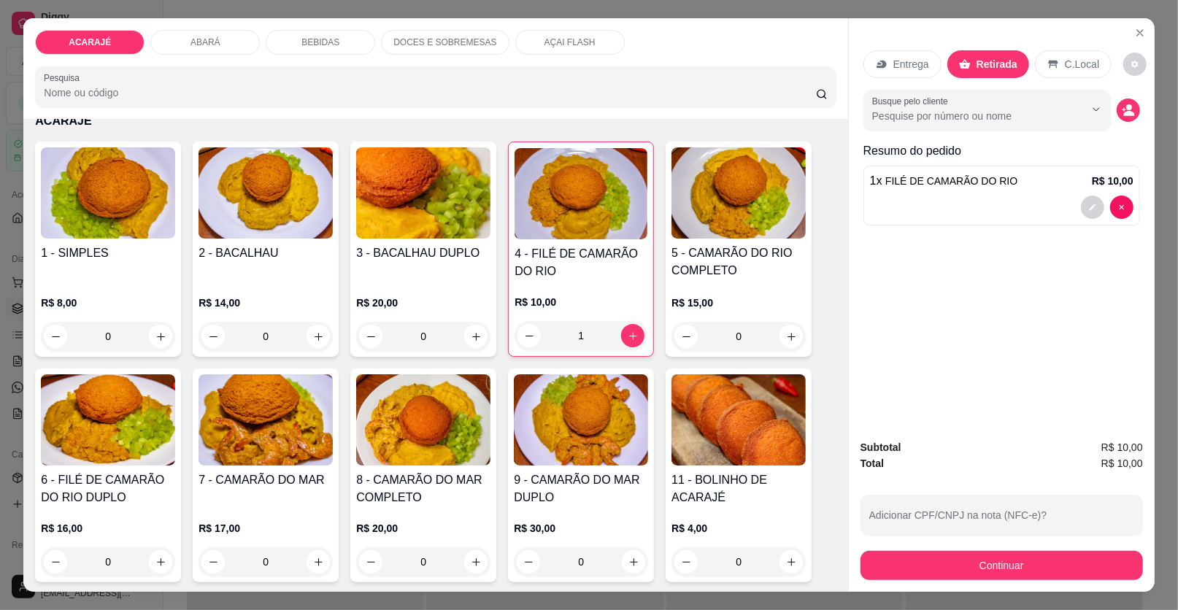
click at [337, 35] on div "BEBIDAS" at bounding box center [320, 42] width 109 height 25
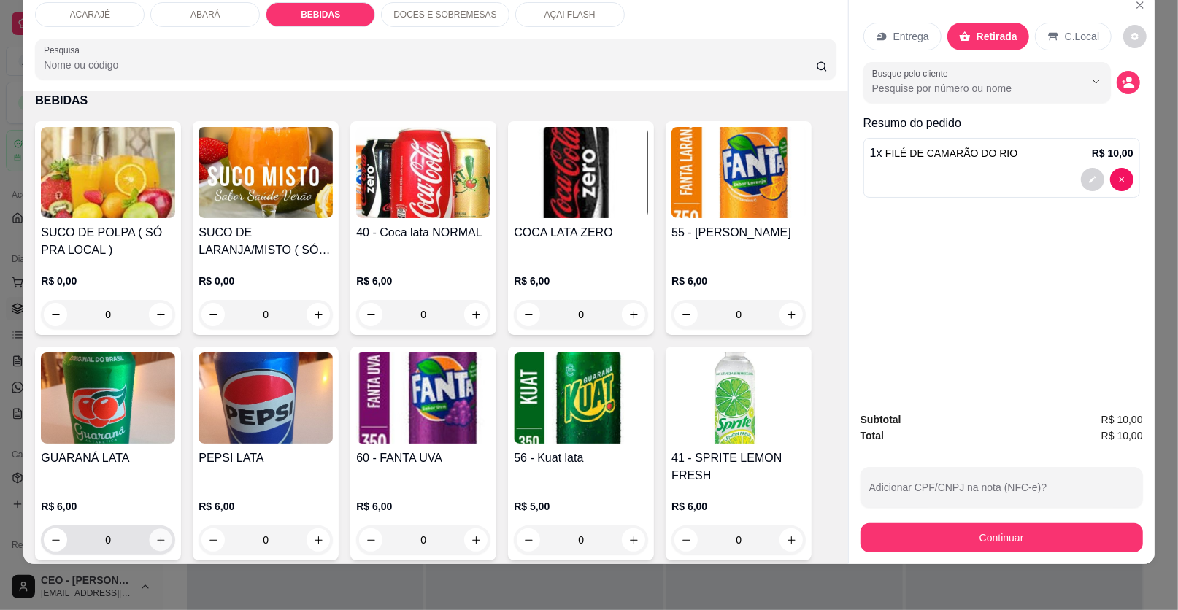
click at [158, 536] on icon "increase-product-quantity" at bounding box center [160, 540] width 11 height 11
type input "1"
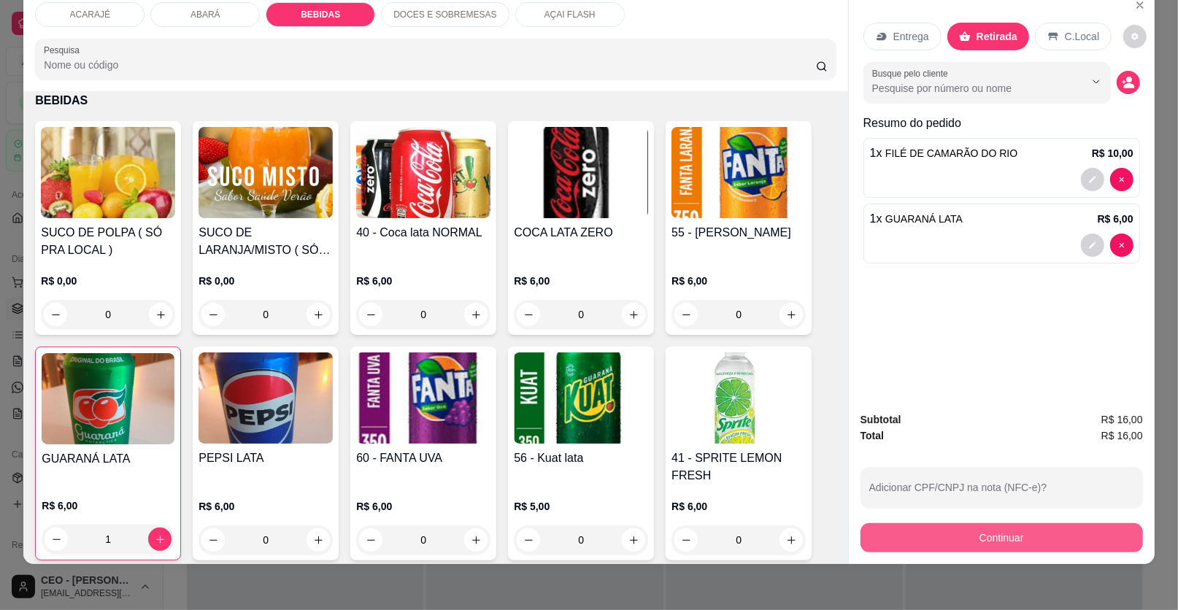
click at [1056, 540] on button "Continuar" at bounding box center [1001, 537] width 282 height 29
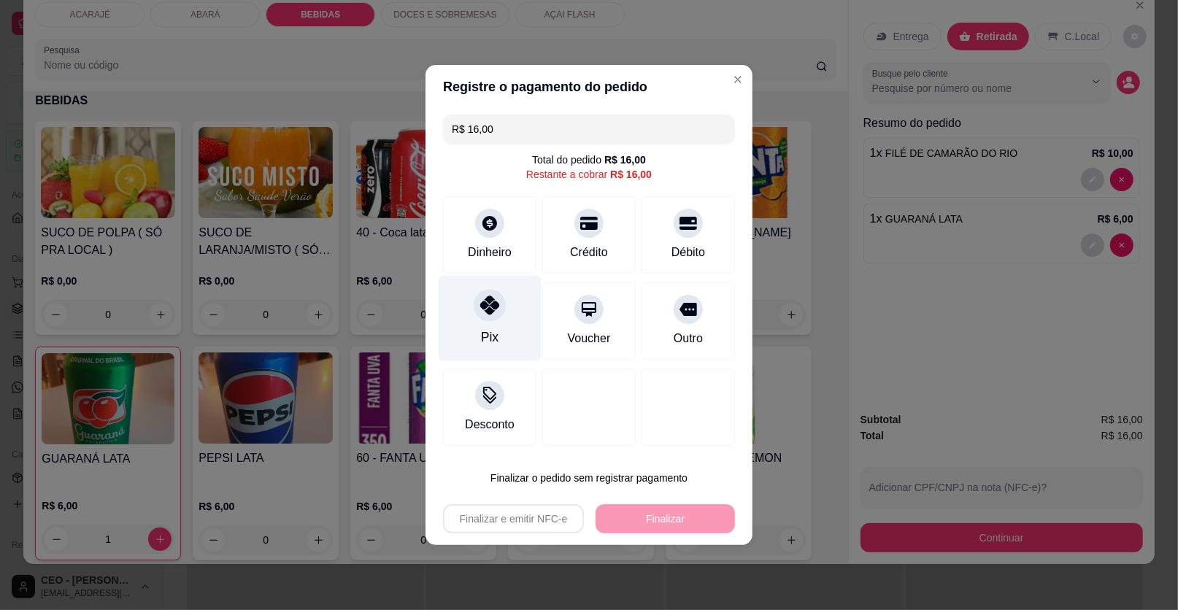
click at [485, 301] on icon at bounding box center [489, 305] width 19 height 19
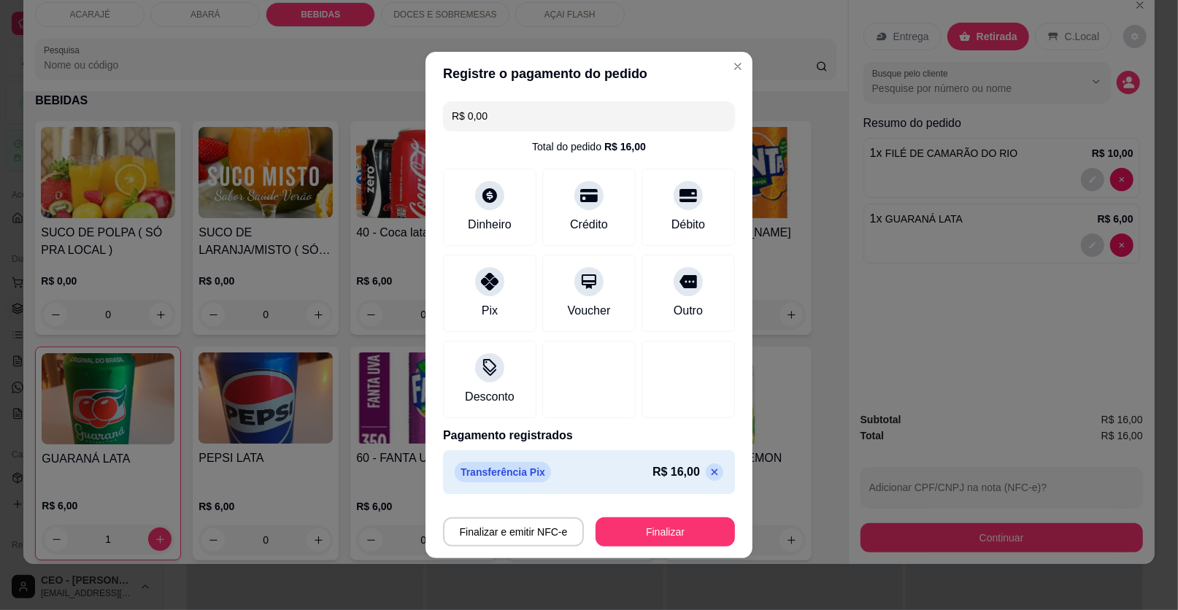
click at [709, 473] on icon at bounding box center [715, 472] width 12 height 12
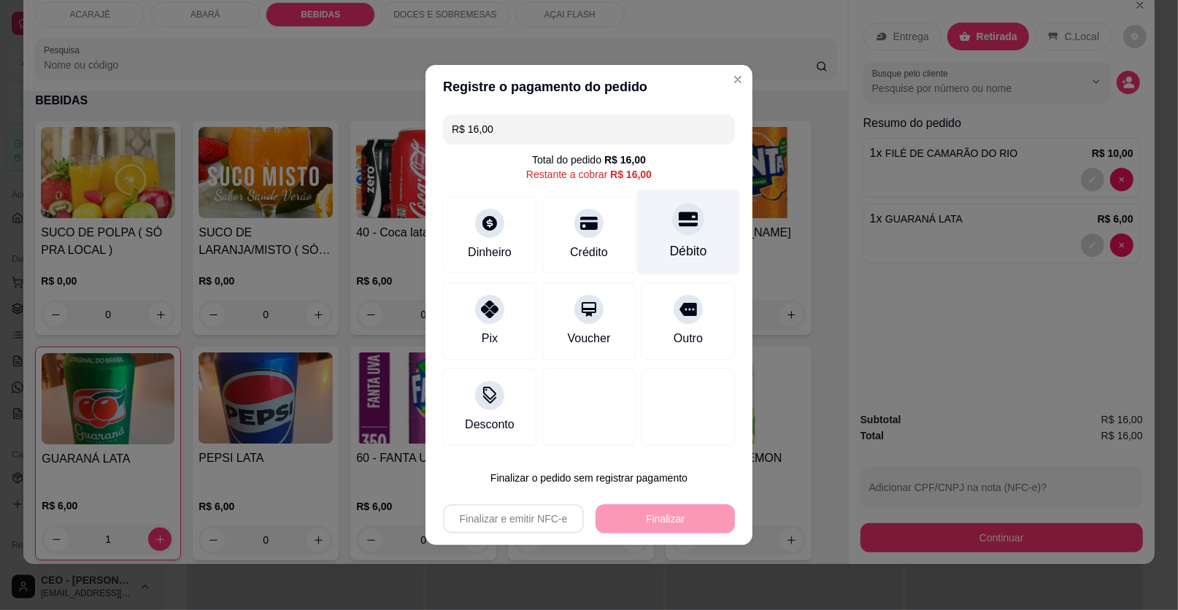
click at [682, 215] on icon at bounding box center [688, 219] width 19 height 15
type input "R$ 0,00"
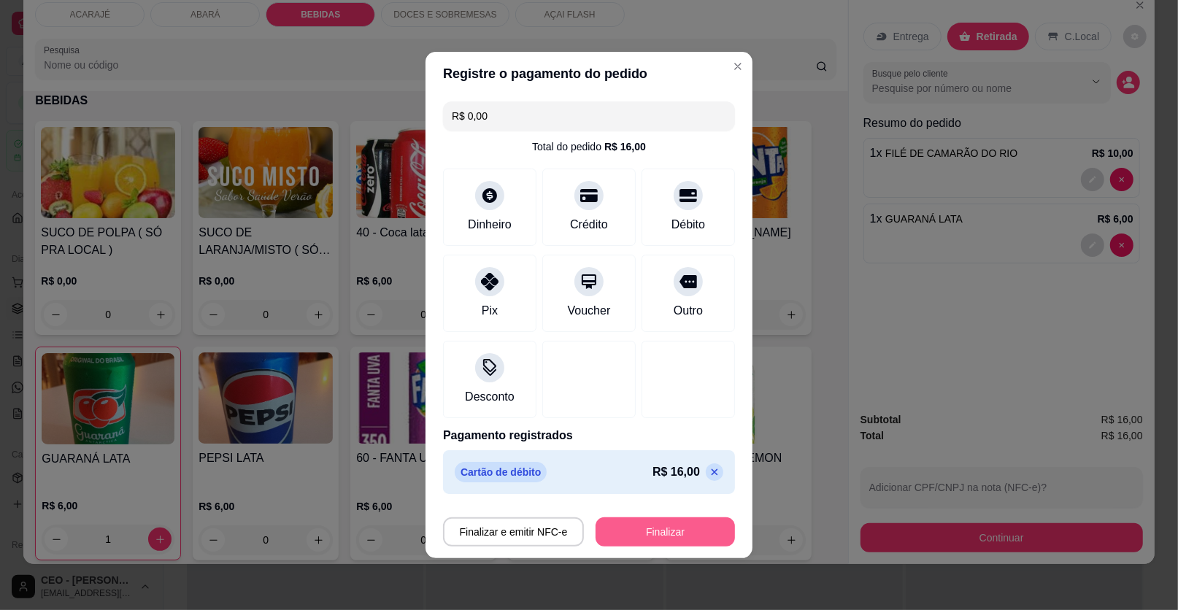
click at [673, 533] on button "Finalizar" at bounding box center [664, 531] width 139 height 29
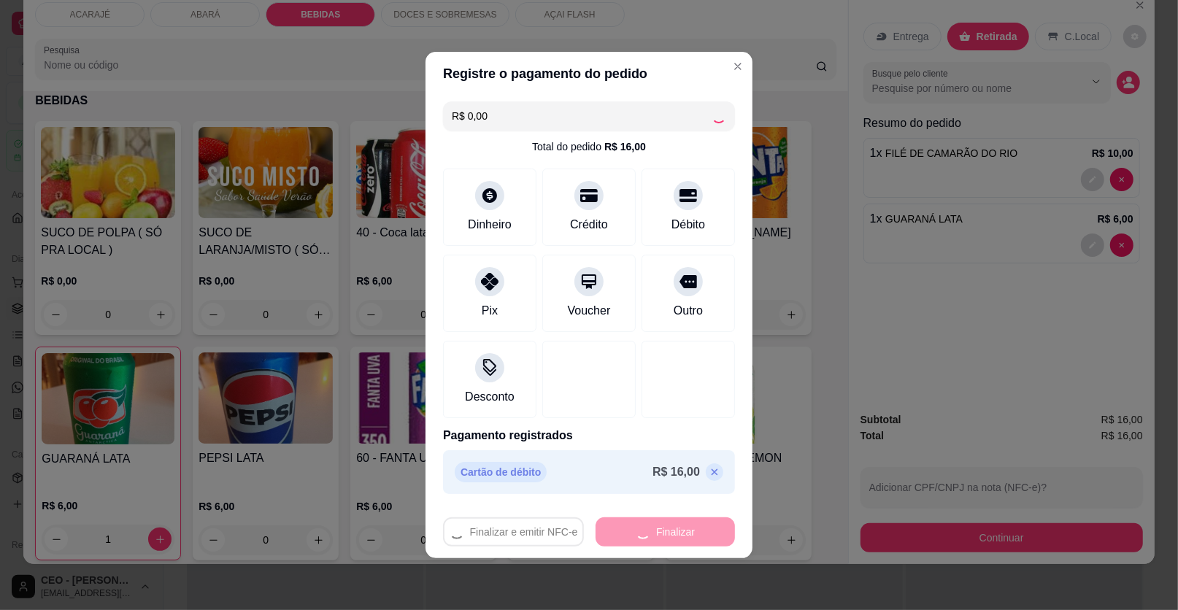
type input "0"
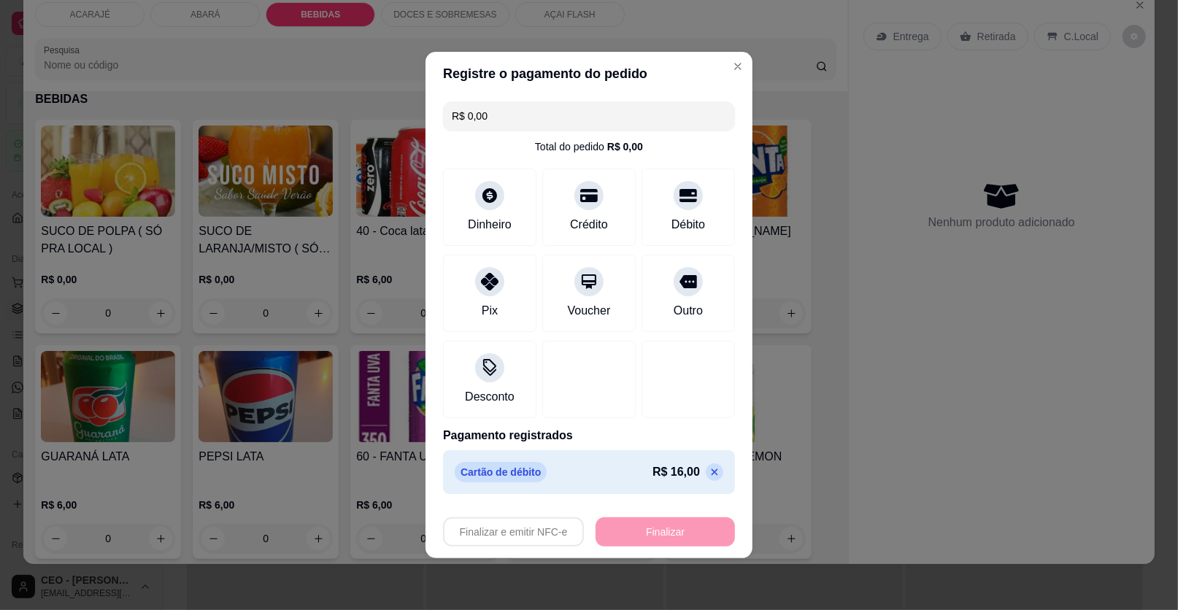
type input "-R$ 16,00"
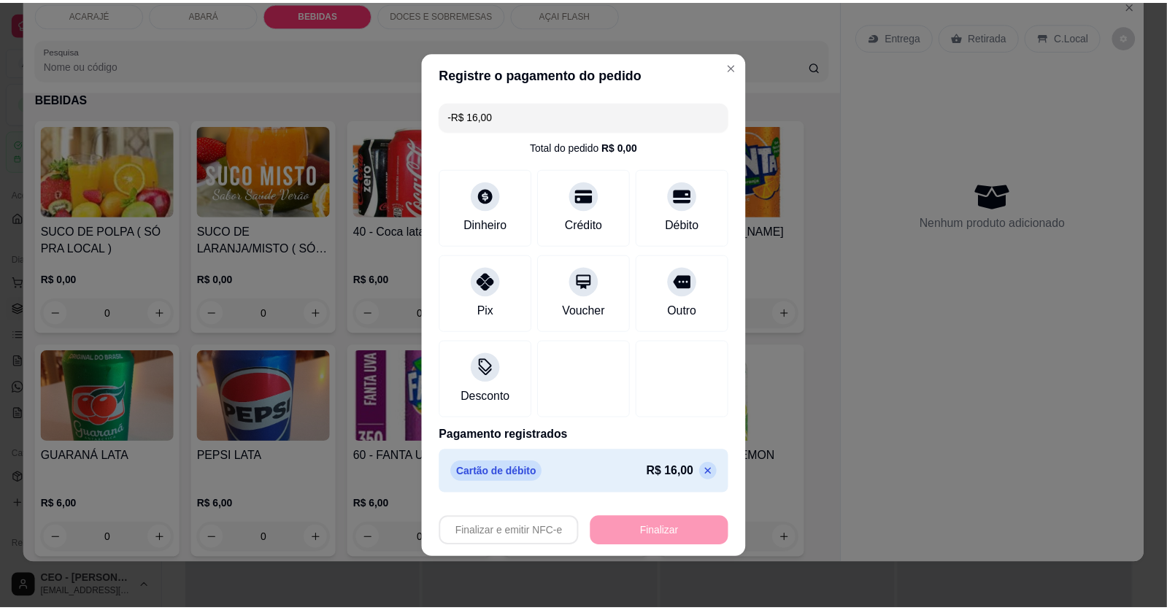
scroll to position [1025, 0]
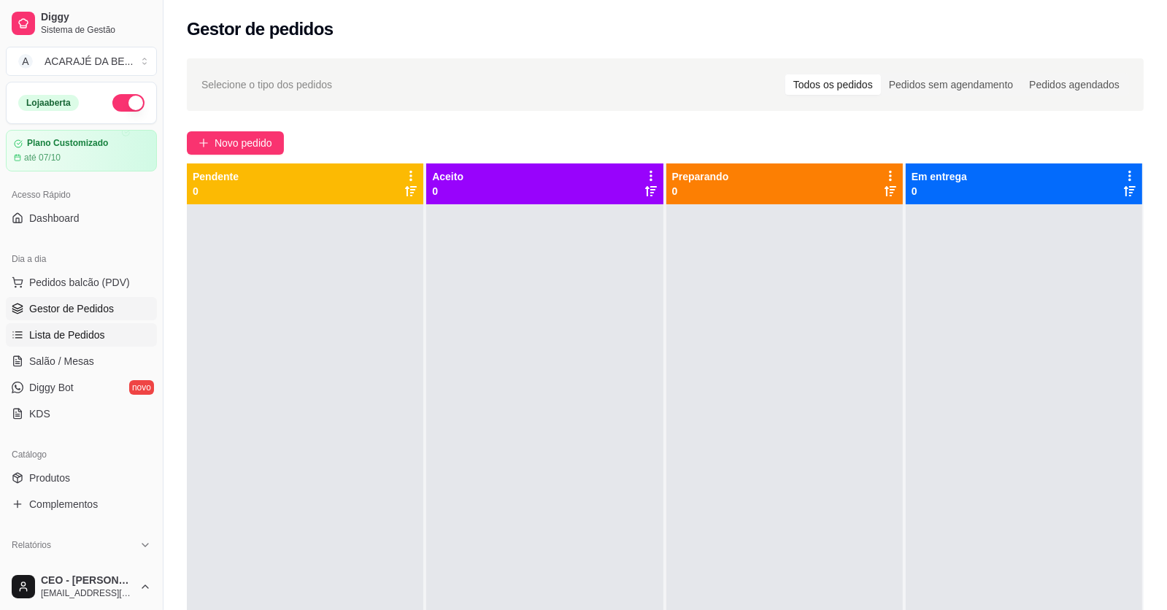
click at [79, 334] on span "Lista de Pedidos" at bounding box center [67, 335] width 76 height 15
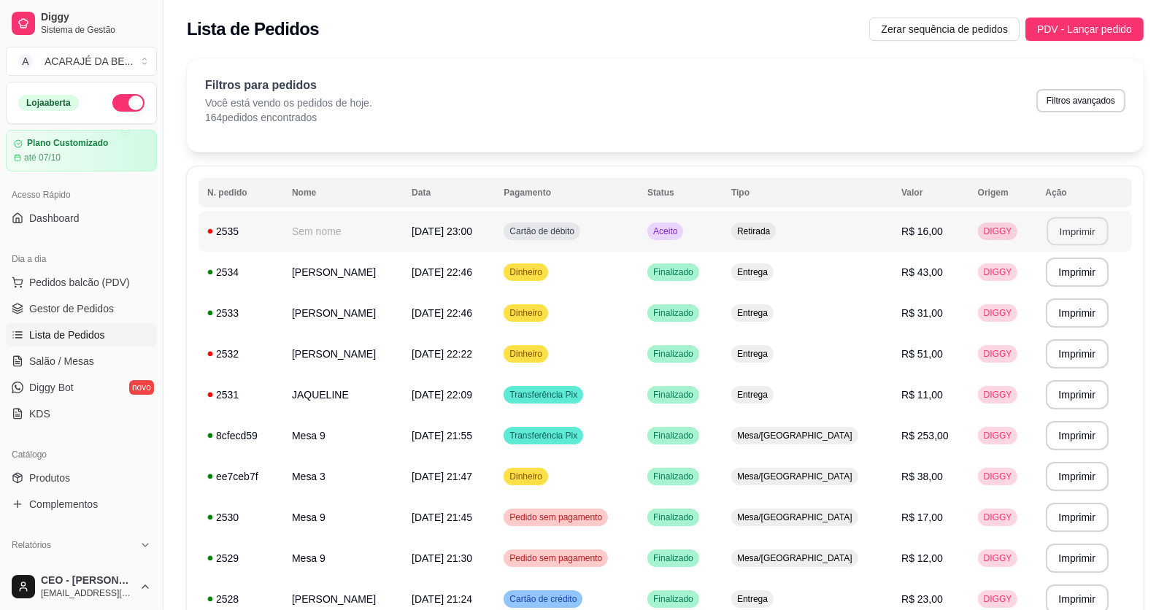
click at [1068, 233] on button "Imprimir" at bounding box center [1076, 231] width 61 height 28
click at [57, 306] on span "Gestor de Pedidos" at bounding box center [71, 308] width 85 height 15
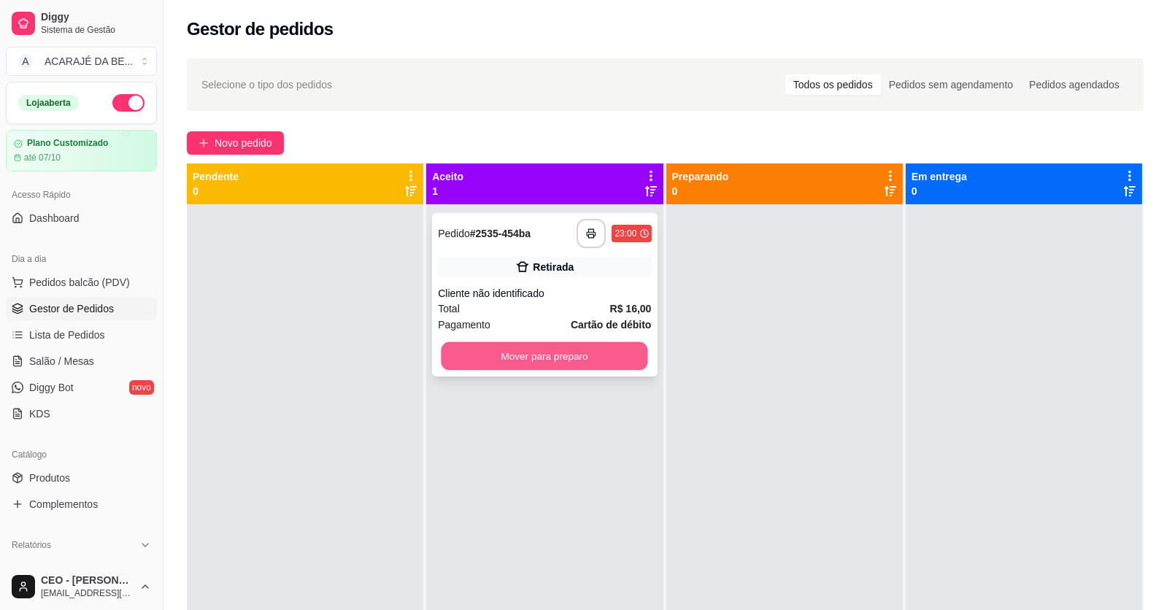
click at [585, 353] on button "Mover para preparo" at bounding box center [544, 356] width 207 height 28
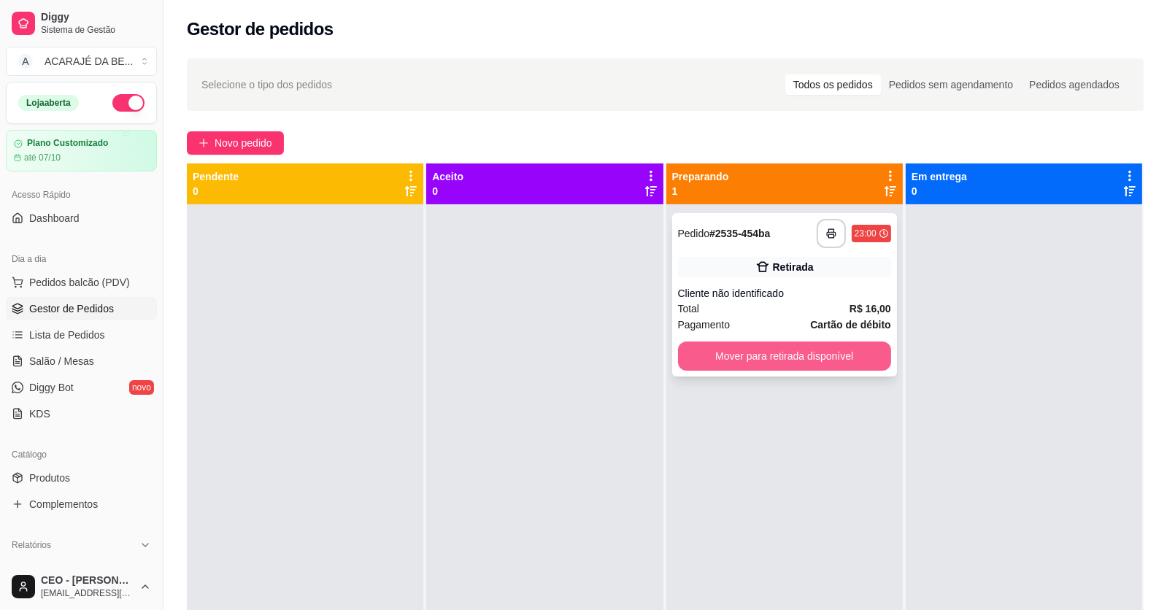
click at [746, 360] on button "Mover para retirada disponível" at bounding box center [784, 356] width 213 height 29
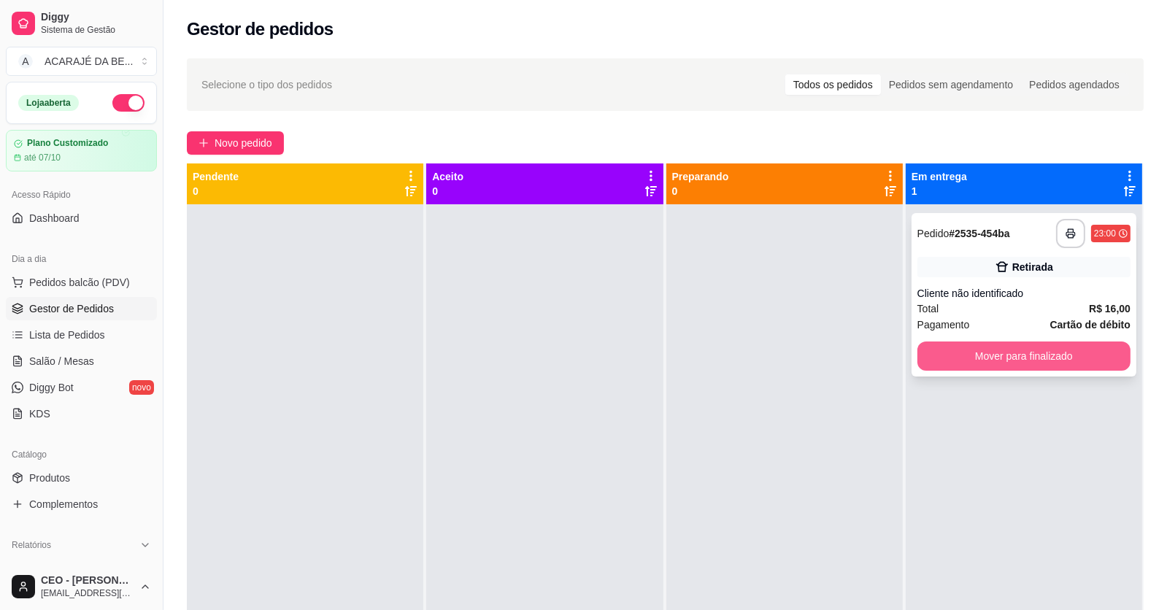
click at [944, 357] on button "Mover para finalizado" at bounding box center [1023, 356] width 213 height 29
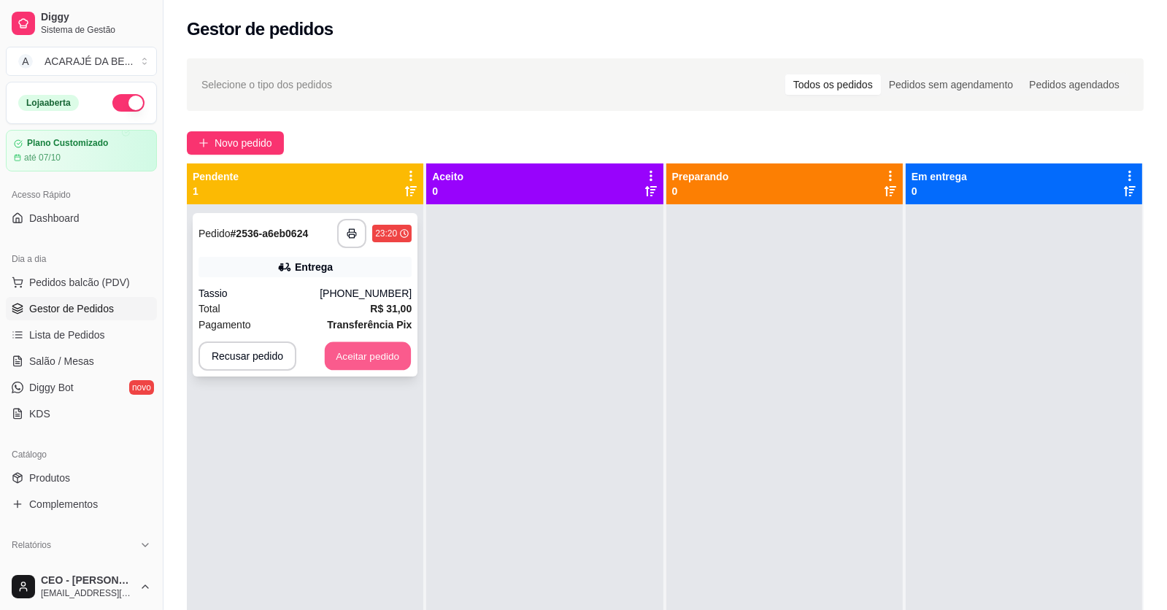
click at [366, 360] on button "Aceitar pedido" at bounding box center [368, 356] width 86 height 28
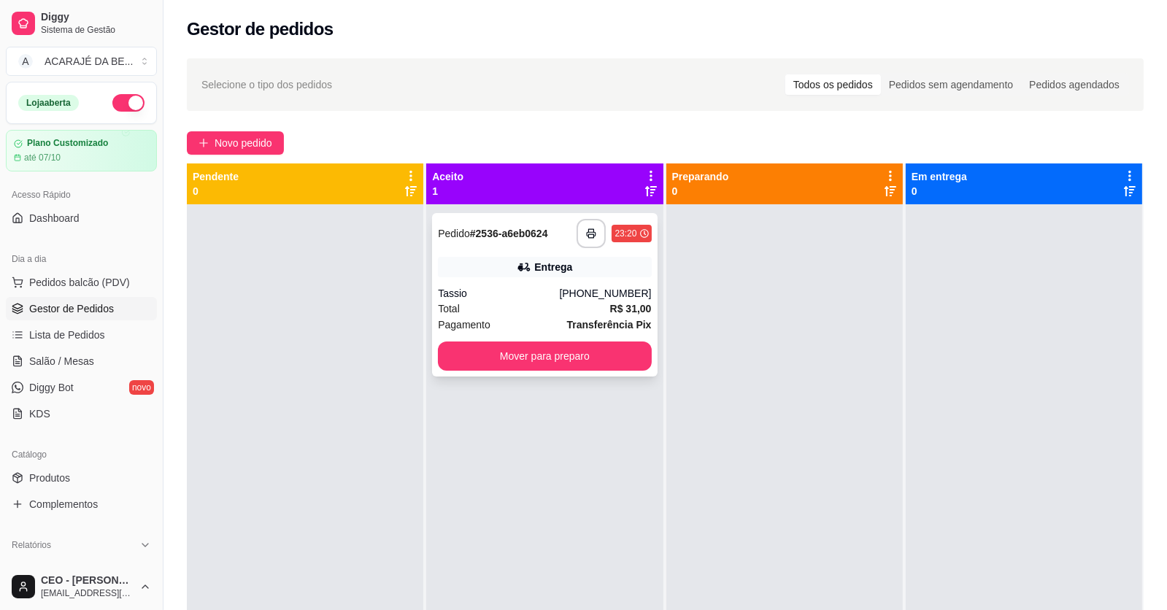
click at [556, 315] on div "Total R$ 31,00" at bounding box center [544, 309] width 213 height 16
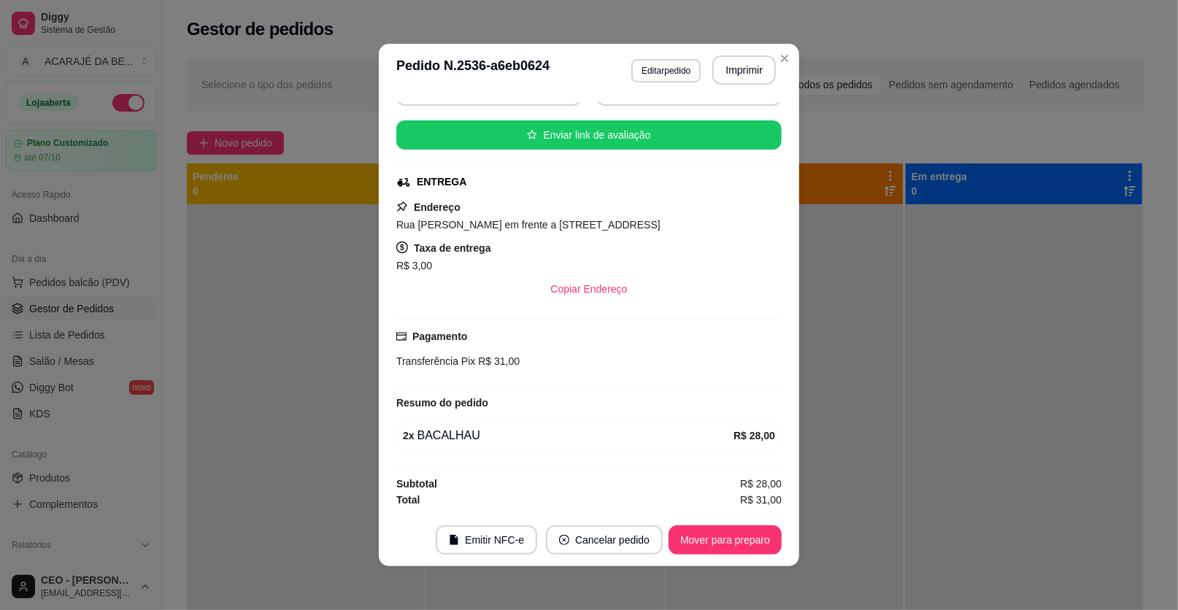
scroll to position [3, 0]
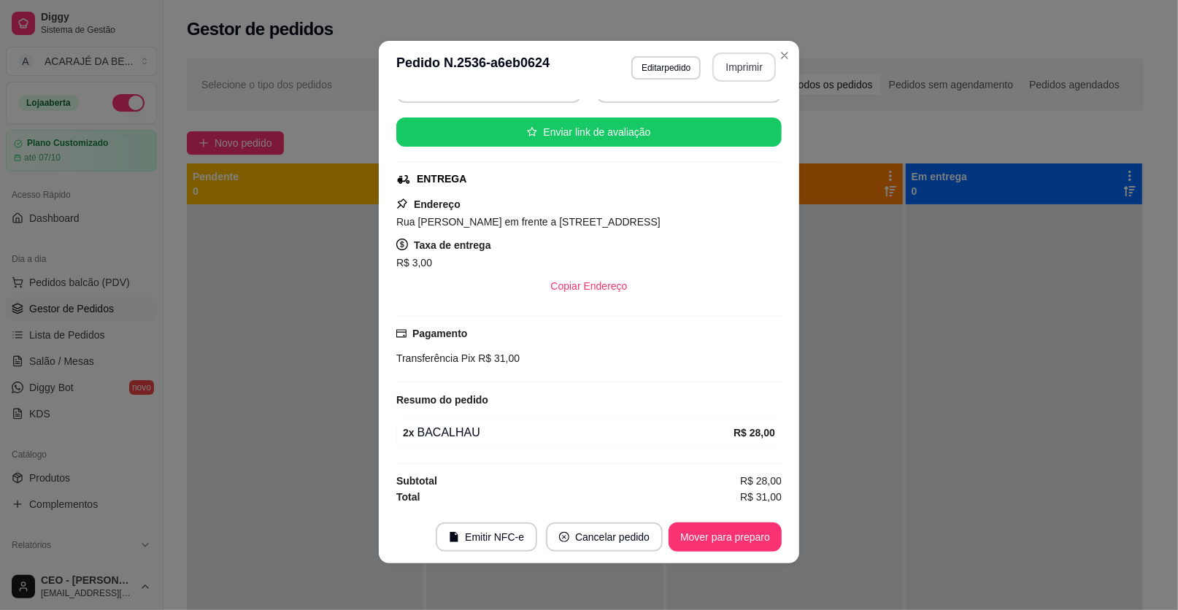
click at [724, 66] on button "Imprimir" at bounding box center [743, 67] width 63 height 29
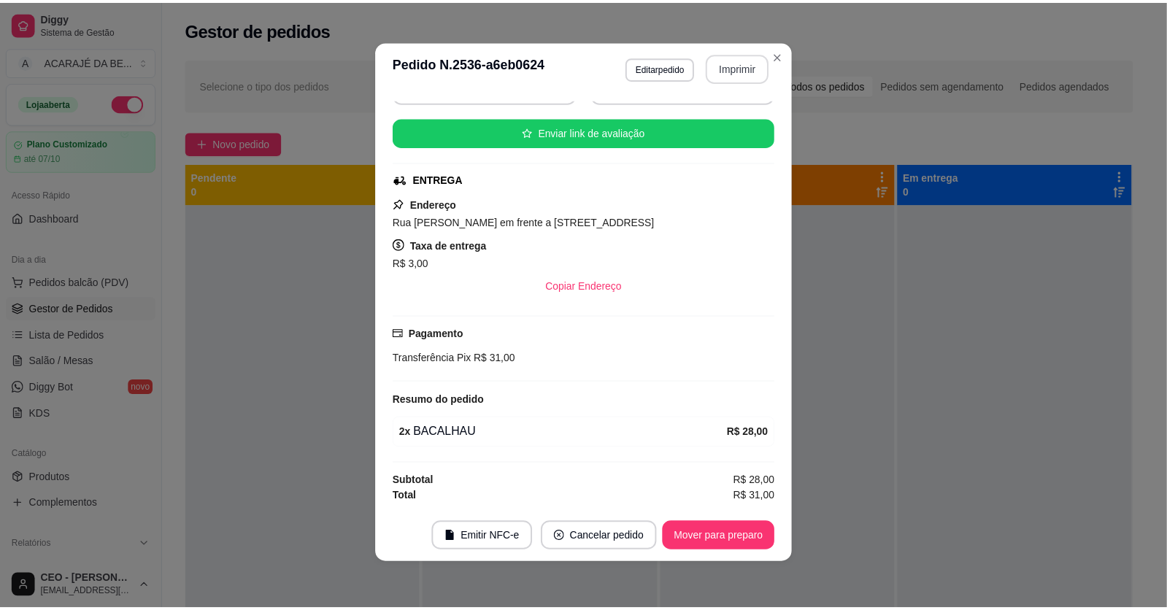
scroll to position [0, 0]
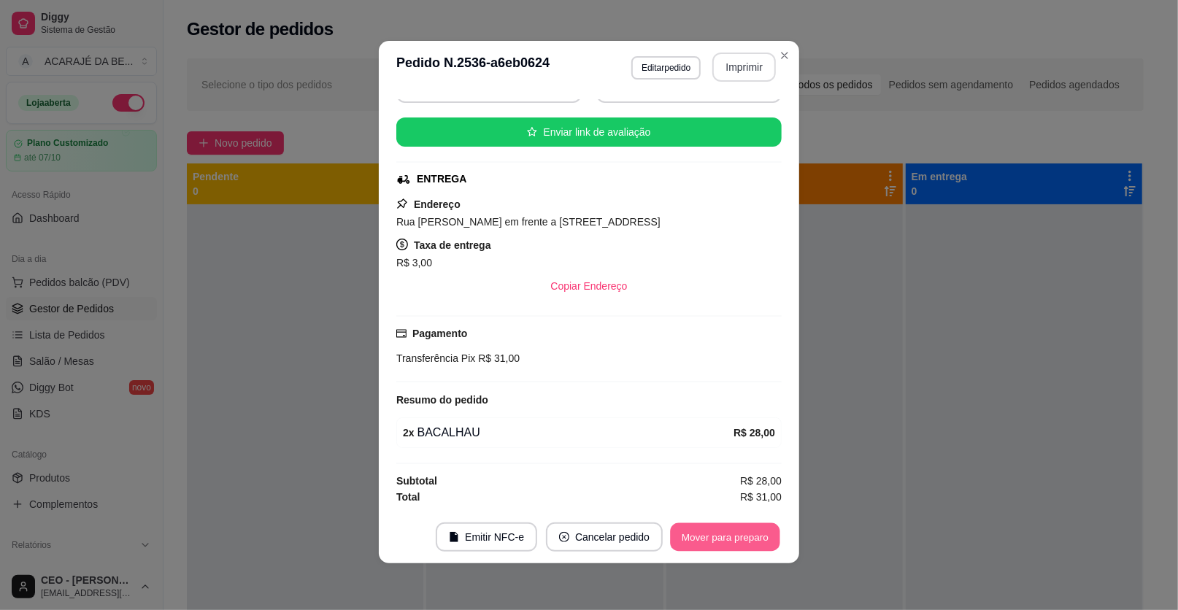
click at [735, 533] on button "Mover para preparo" at bounding box center [724, 537] width 109 height 28
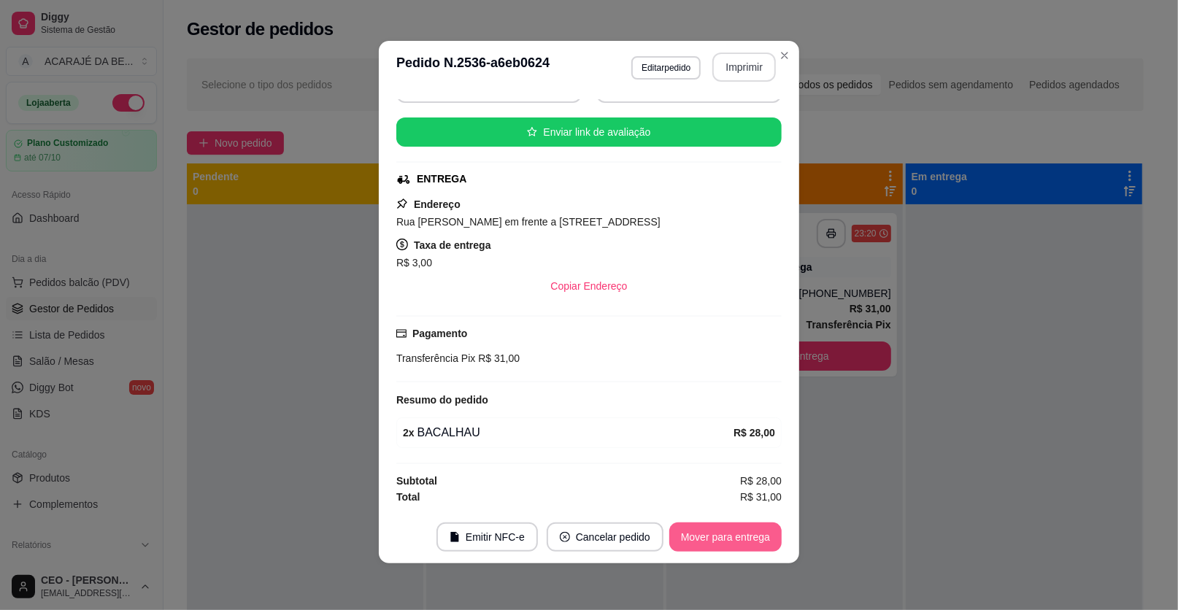
click at [736, 533] on button "Mover para entrega" at bounding box center [725, 536] width 112 height 29
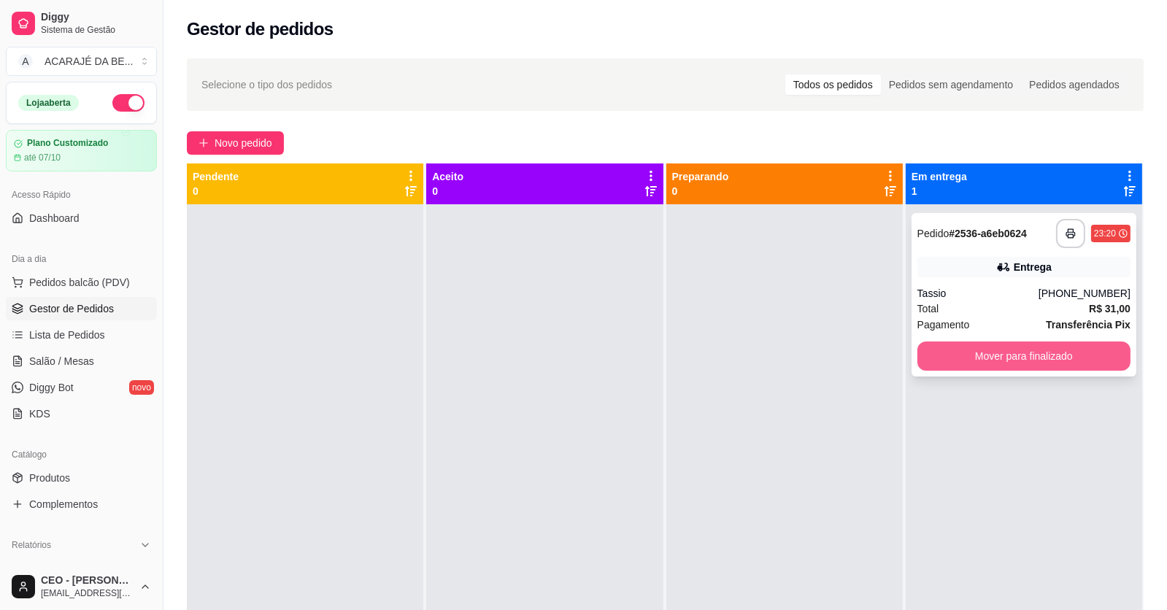
click at [1007, 352] on button "Mover para finalizado" at bounding box center [1023, 356] width 213 height 29
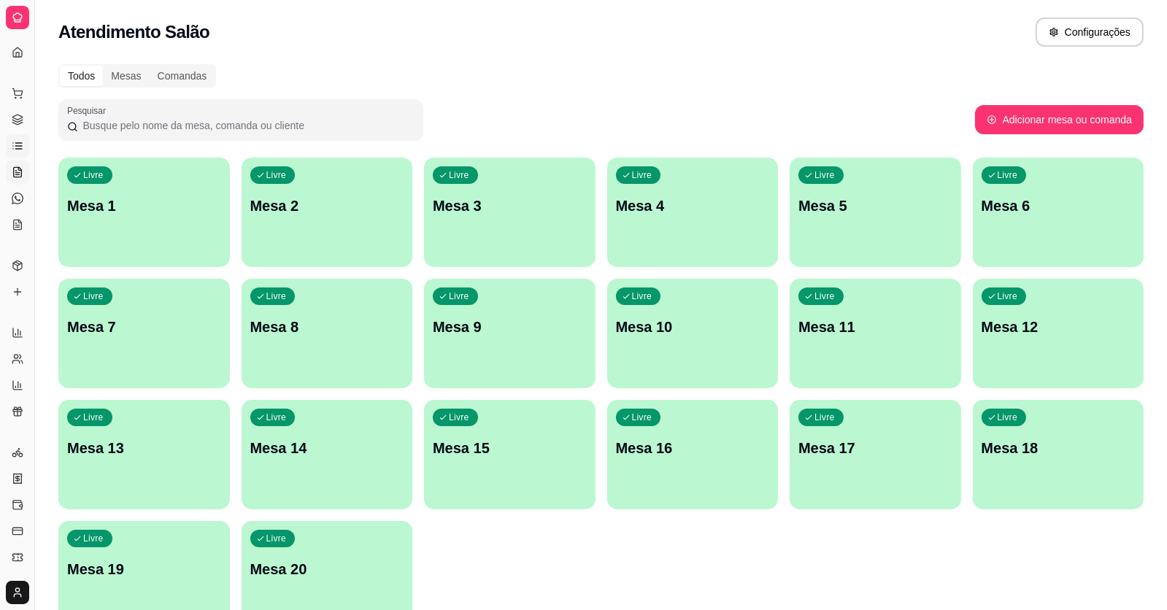
click at [12, 147] on icon at bounding box center [18, 146] width 12 height 12
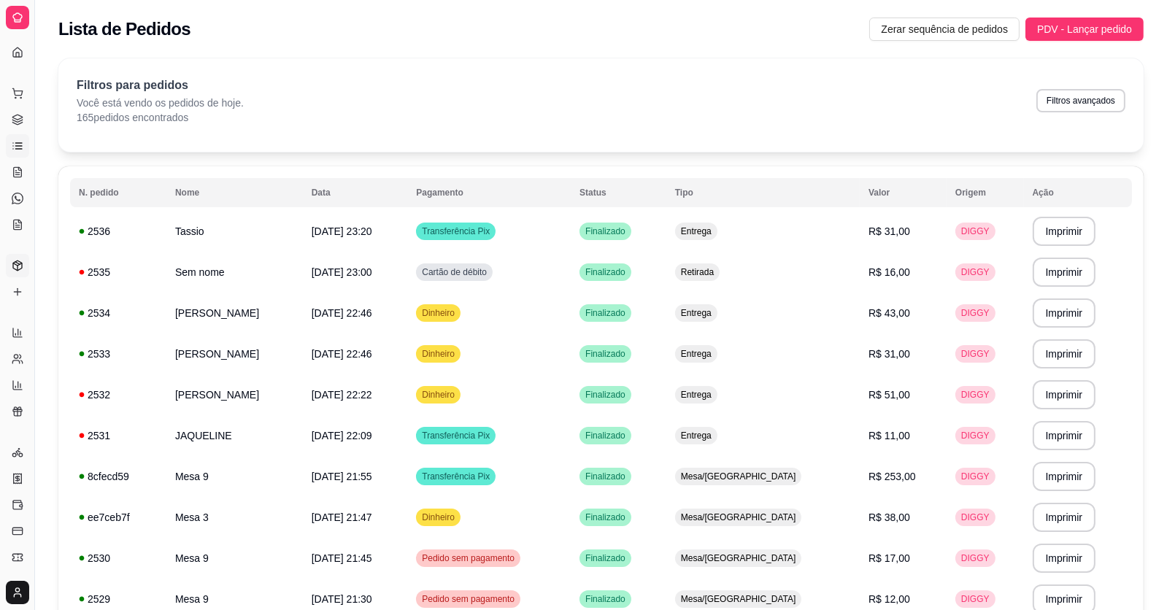
click at [15, 263] on icon at bounding box center [18, 266] width 12 height 12
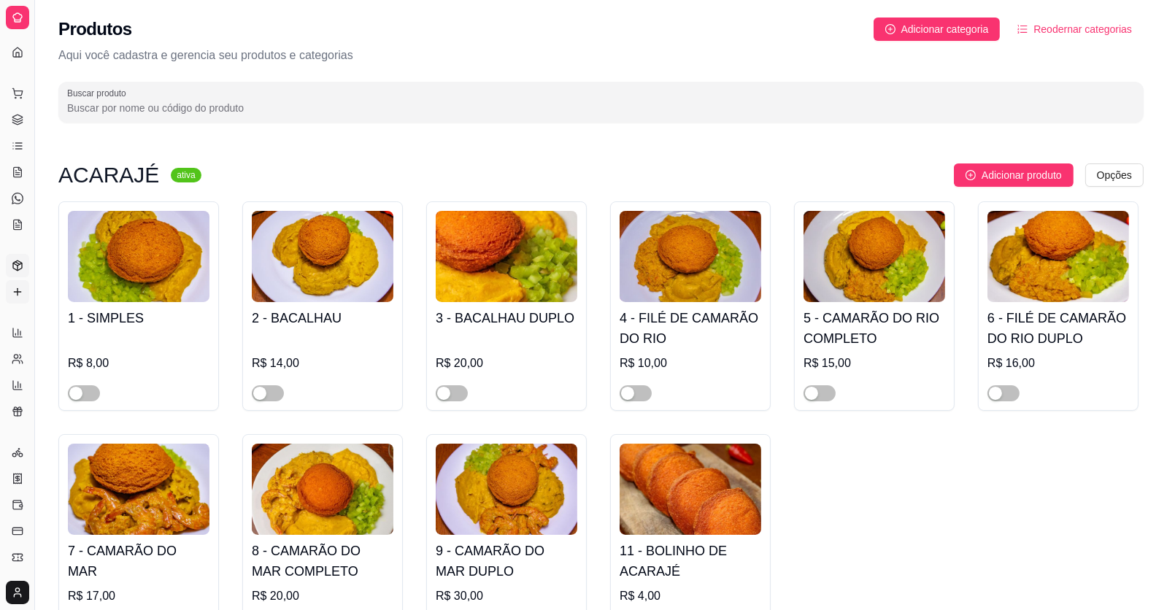
click at [23, 291] on icon at bounding box center [18, 292] width 12 height 12
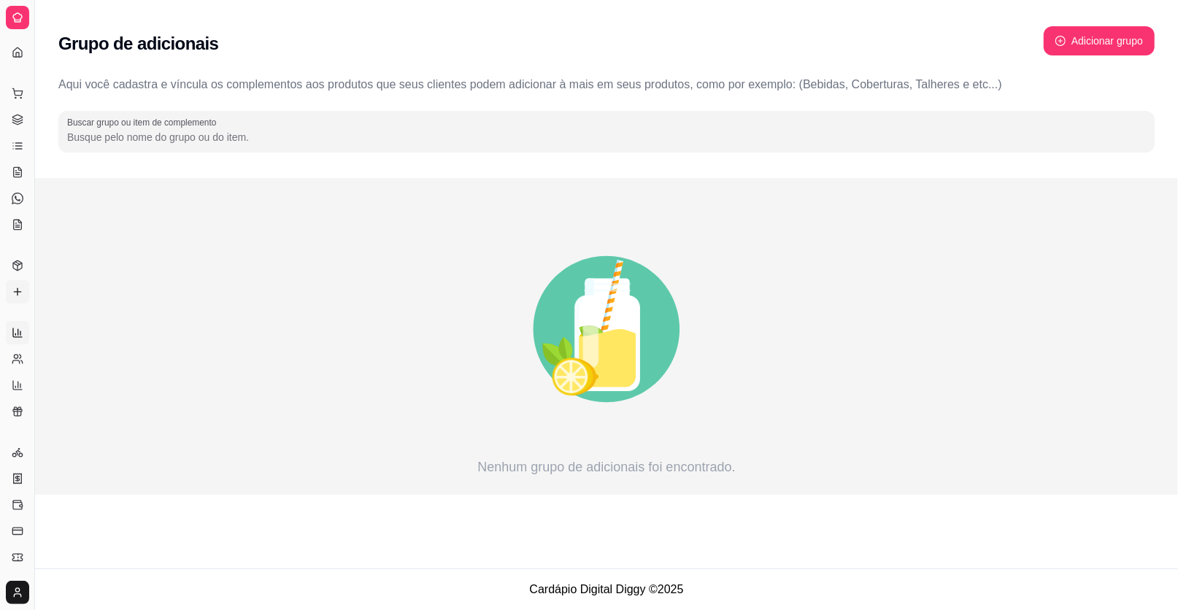
click at [20, 333] on icon at bounding box center [20, 333] width 0 height 4
select select "ALL"
select select "0"
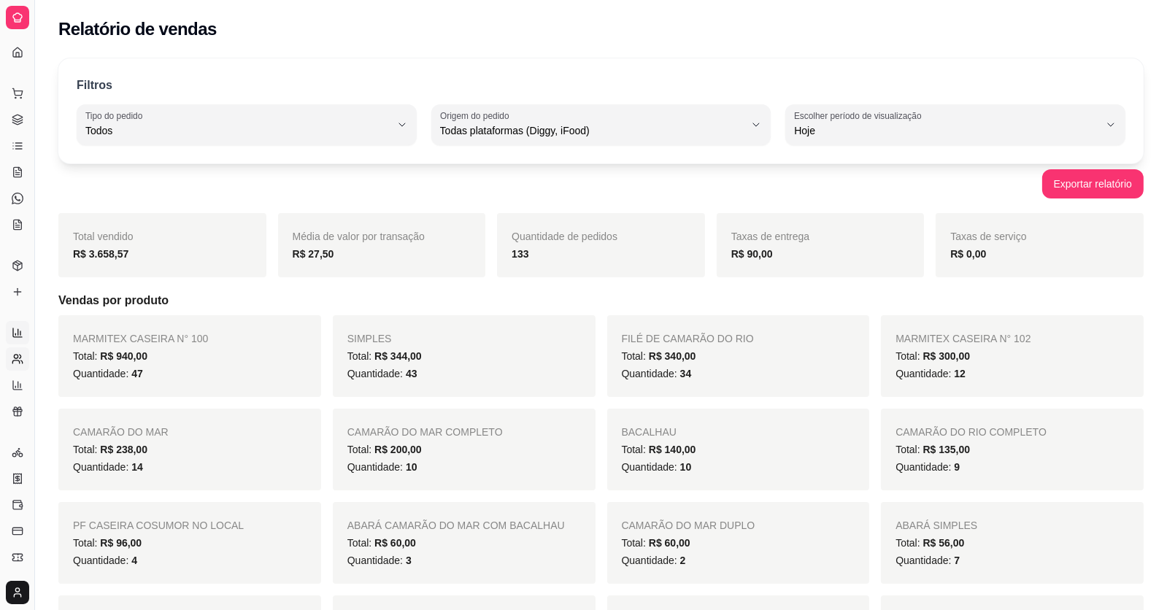
click at [17, 357] on circle at bounding box center [16, 357] width 4 height 4
select select "30"
select select "HIGHEST_TOTAL_SPENT_WITH_ORDERS"
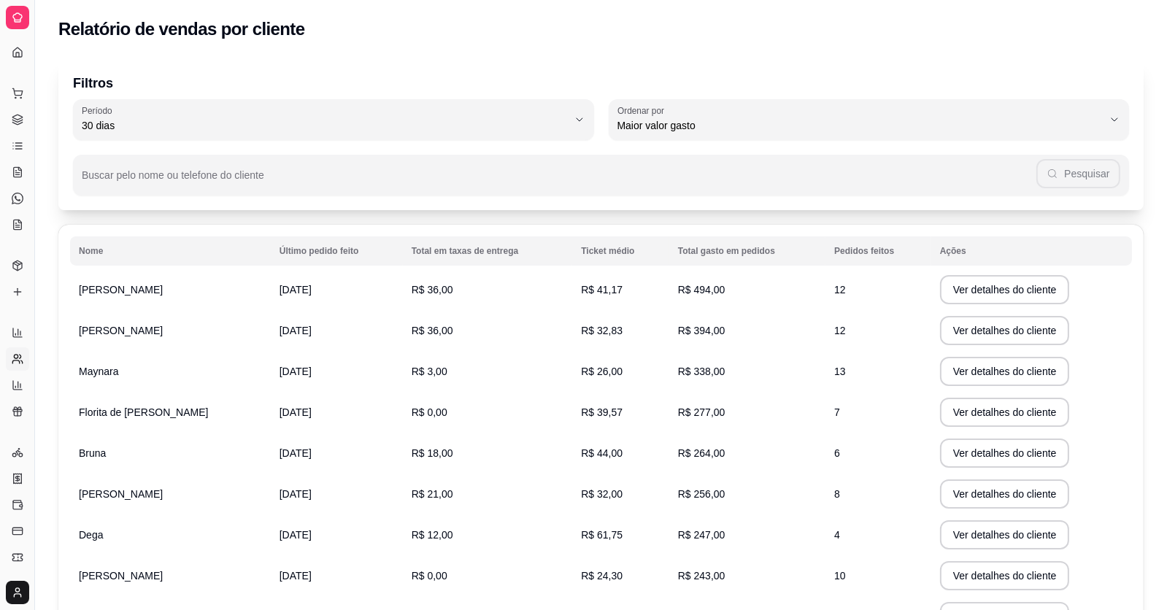
click at [18, 587] on html "Diggy Sistema de Gestão A ACARAJÉ DA BE ... Loja aberta Plano Customizado até 0…" at bounding box center [583, 305] width 1167 height 610
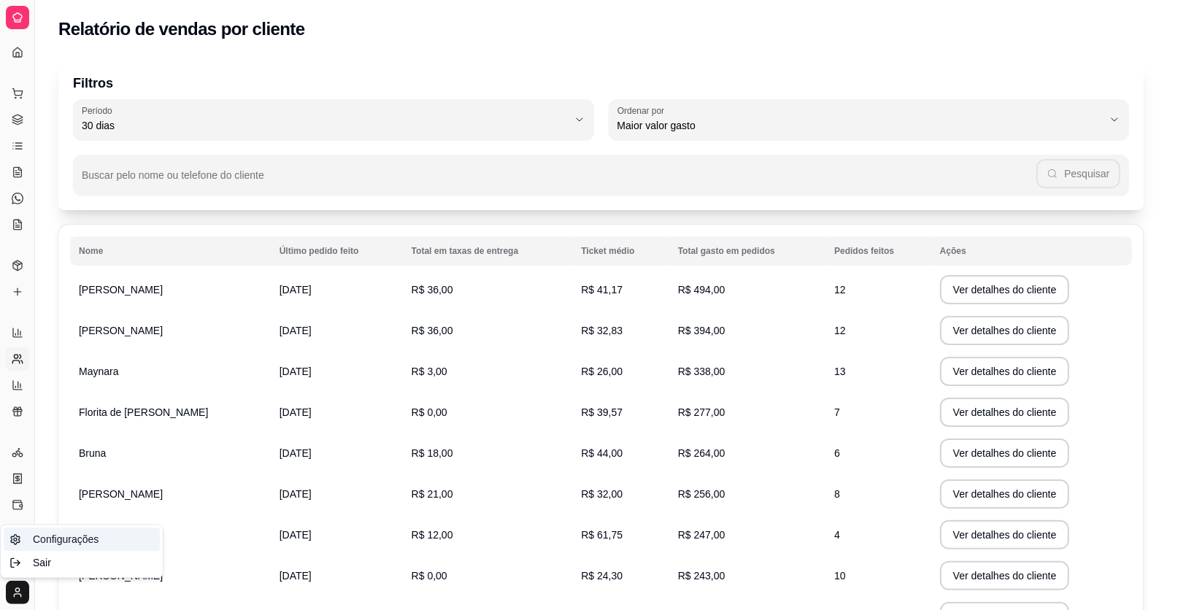
click at [38, 541] on span "Configurações" at bounding box center [66, 539] width 66 height 15
